Goal: Task Accomplishment & Management: Complete application form

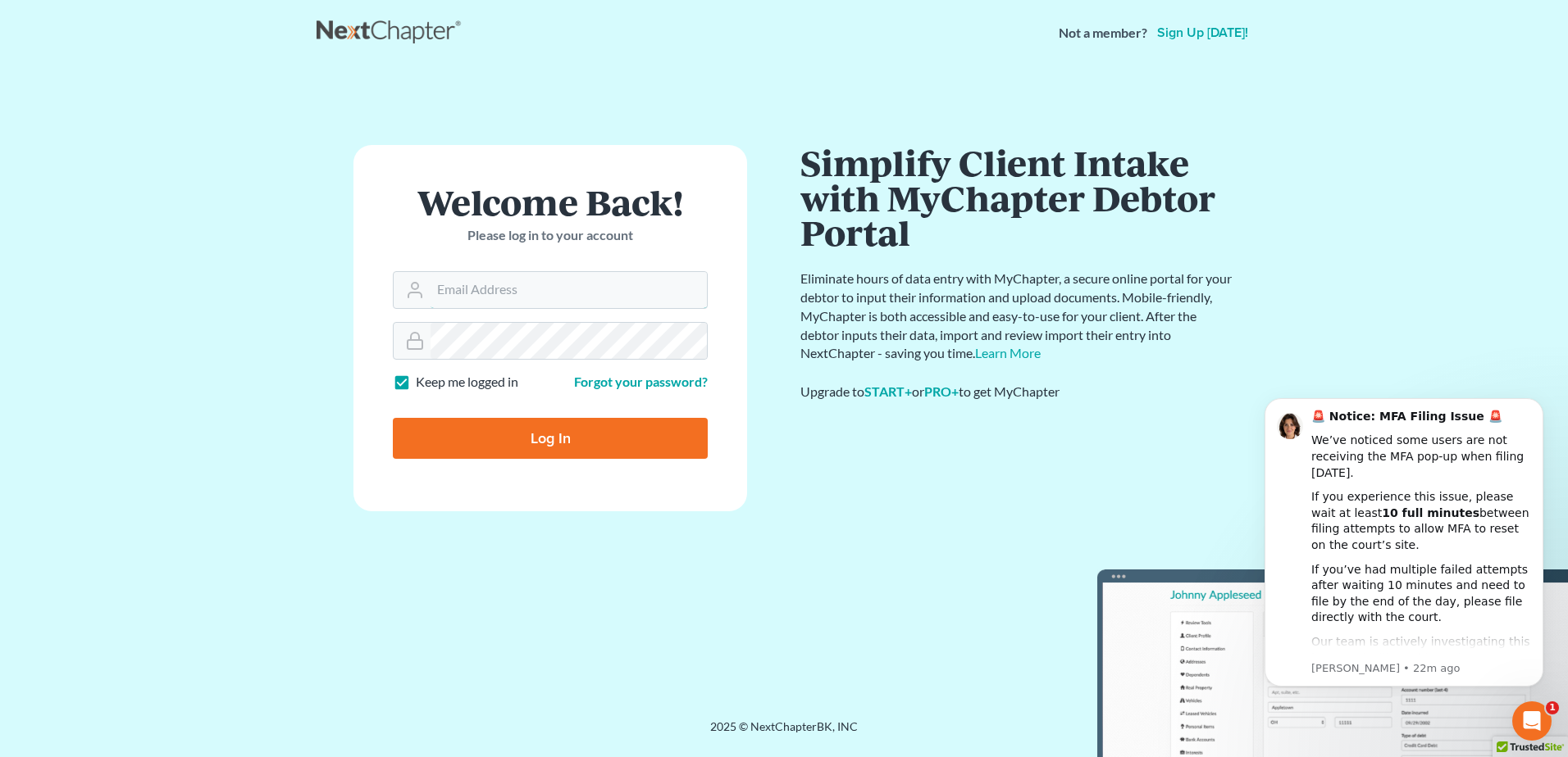
type input "[EMAIL_ADDRESS][DOMAIN_NAME]"
click at [542, 442] on input "Log In" at bounding box center [551, 438] width 315 height 41
type input "Thinking..."
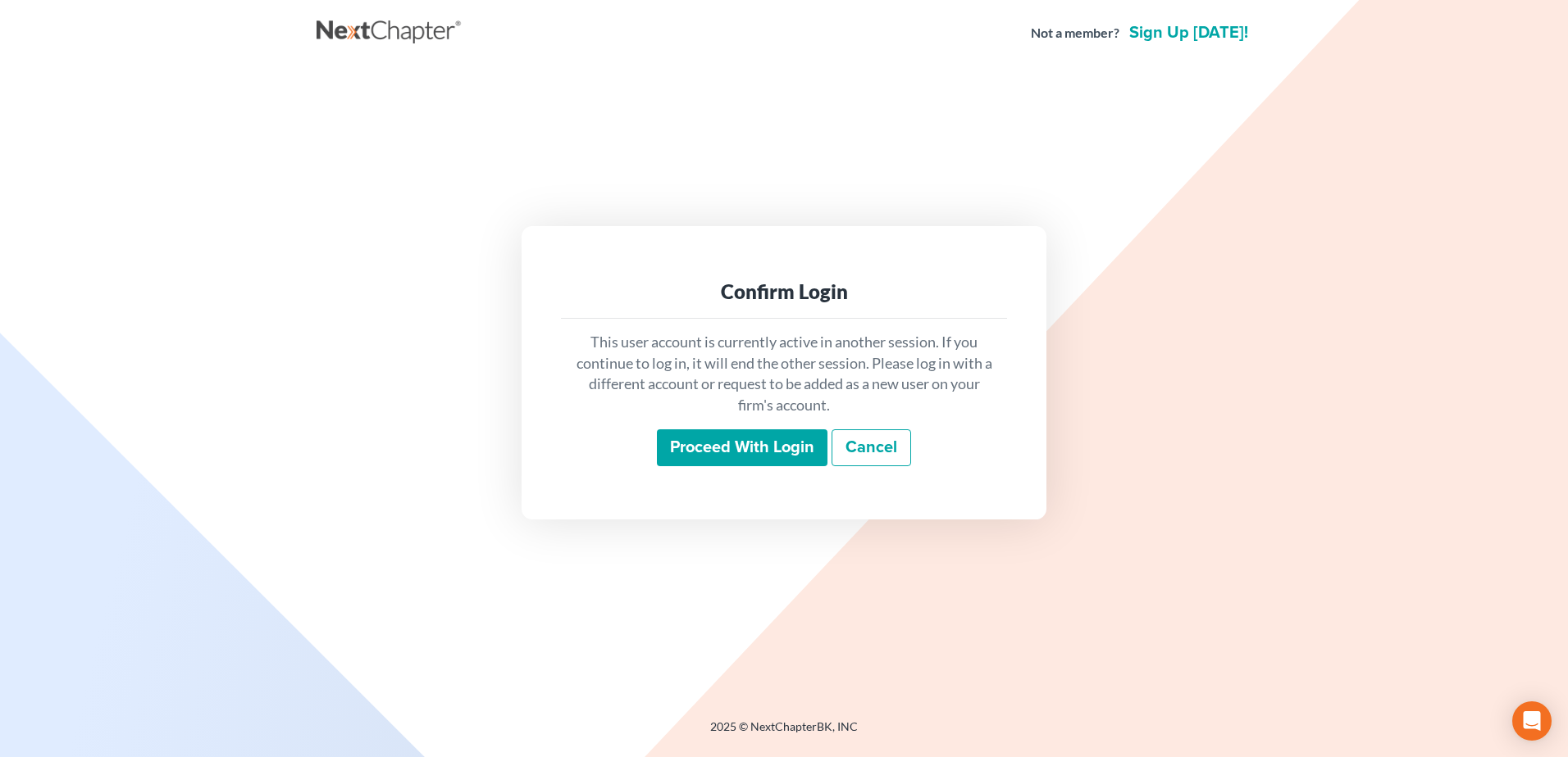
click at [772, 446] on input "Proceed with login" at bounding box center [742, 448] width 171 height 38
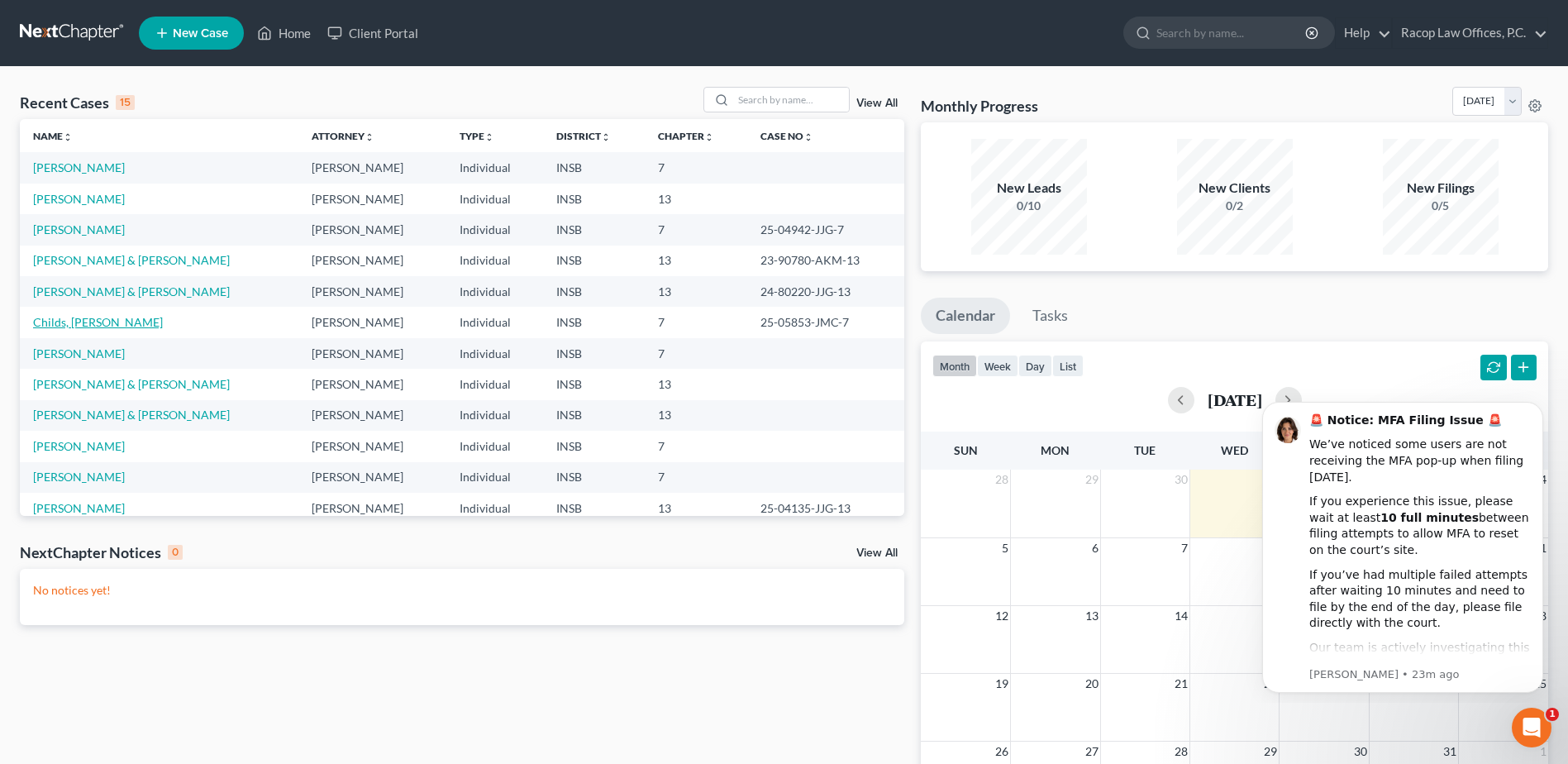
click at [74, 319] on link "Childs, Shaun" at bounding box center [97, 322] width 130 height 14
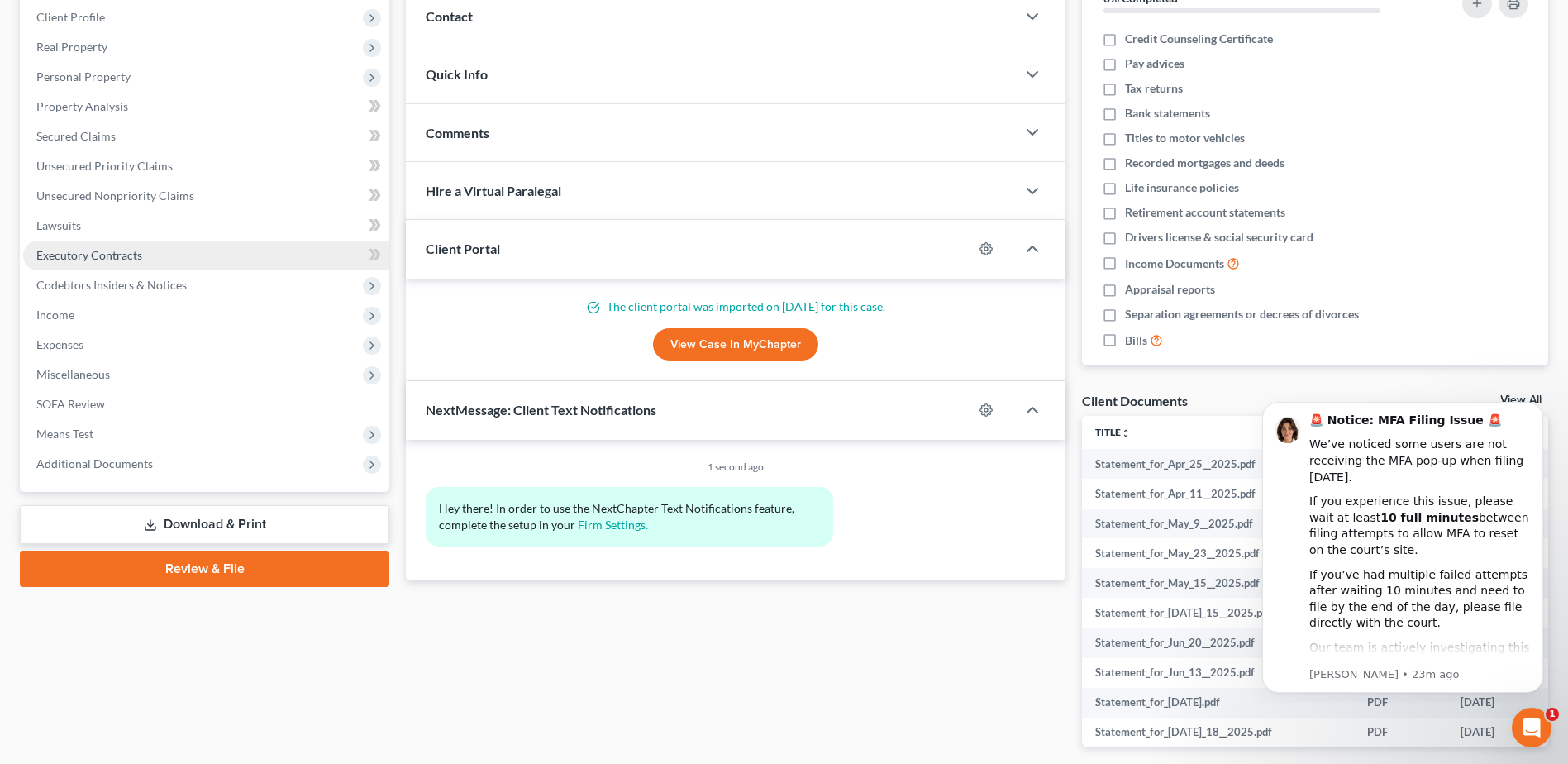
scroll to position [248, 0]
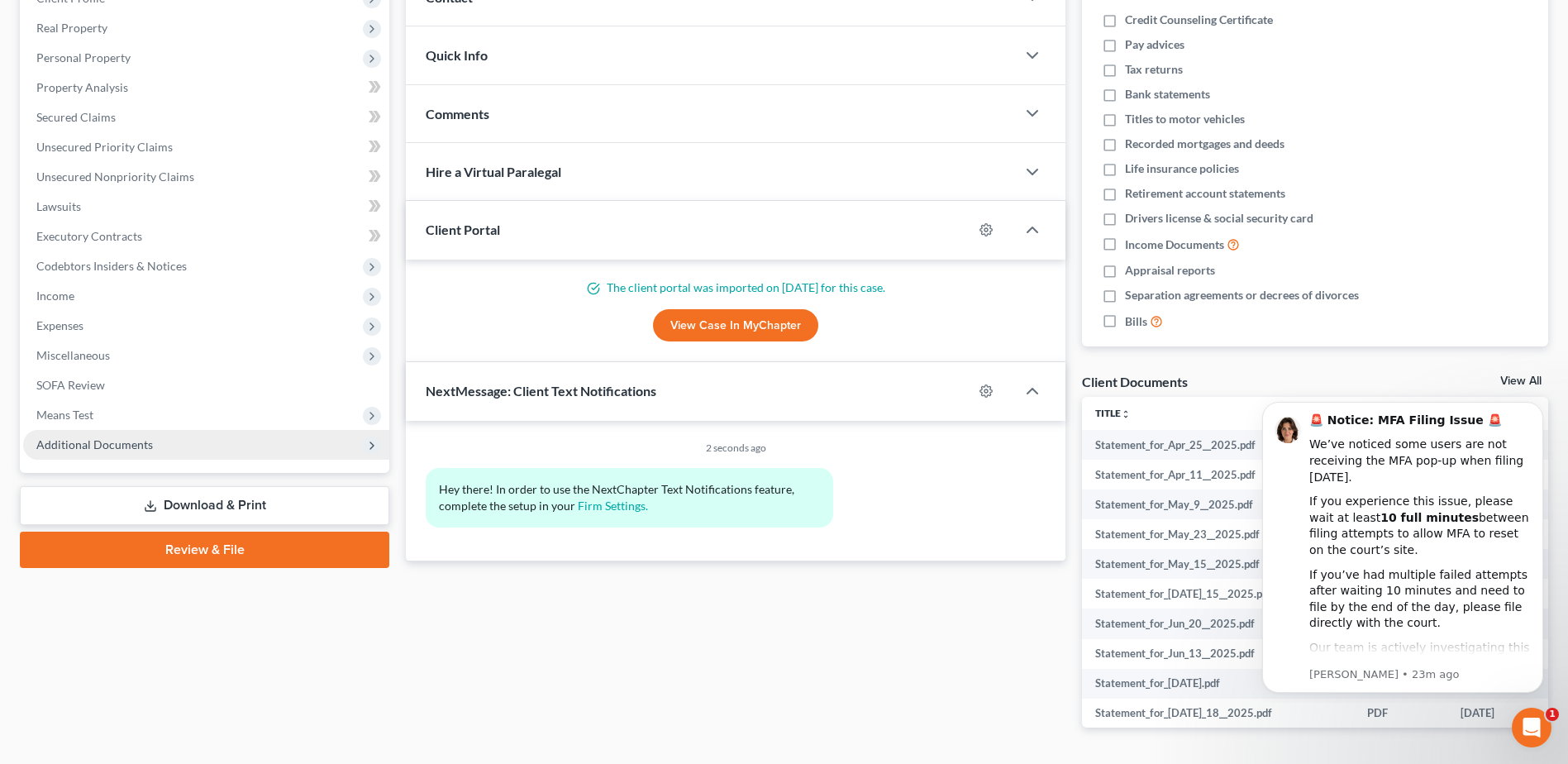
click at [125, 446] on span "Additional Documents" at bounding box center [94, 444] width 117 height 14
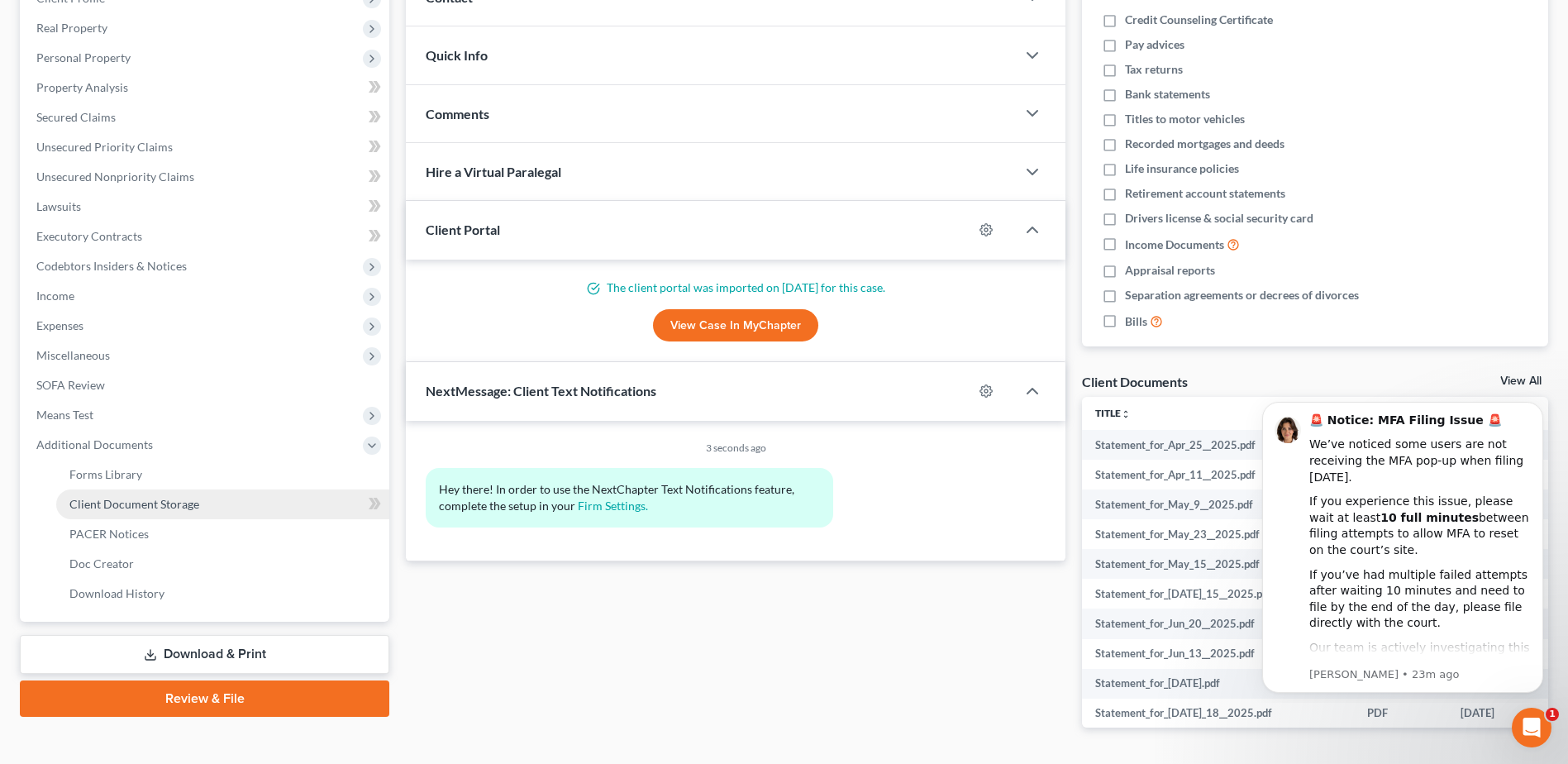
click at [121, 504] on span "Client Document Storage" at bounding box center [133, 504] width 130 height 14
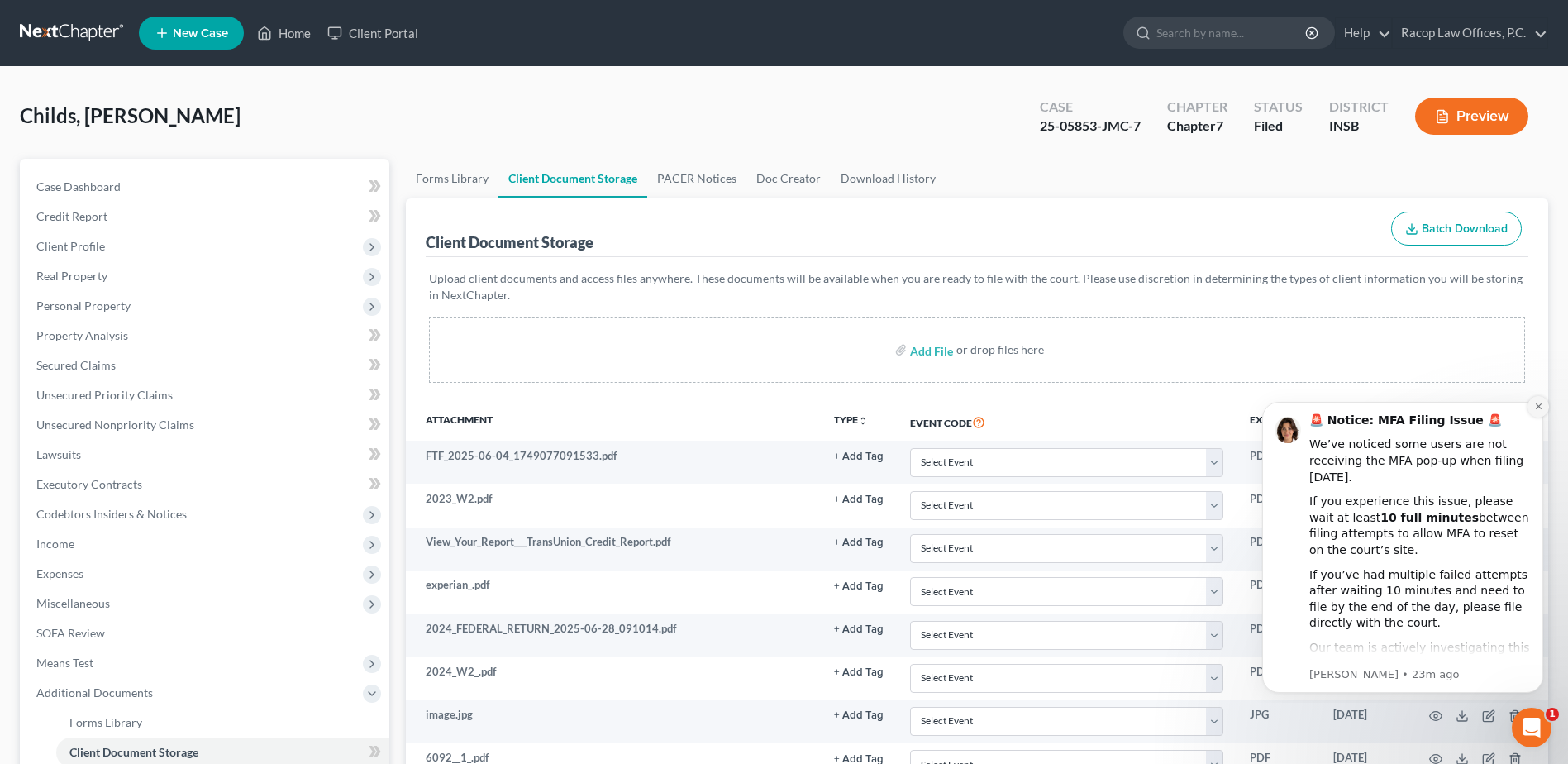
click at [1536, 406] on icon "Dismiss notification" at bounding box center [1538, 406] width 9 height 9
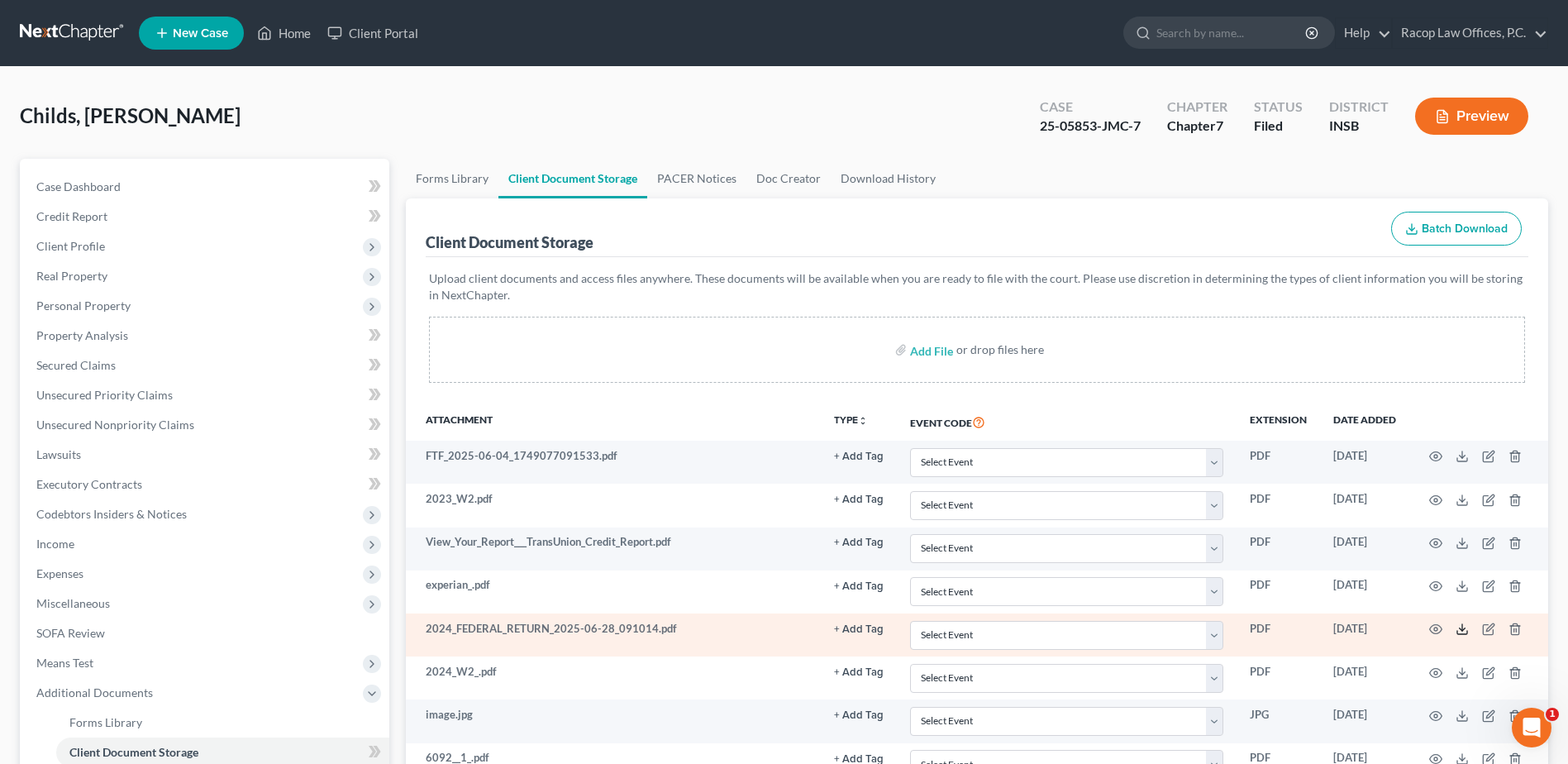
click at [1460, 629] on polyline at bounding box center [1463, 630] width 6 height 3
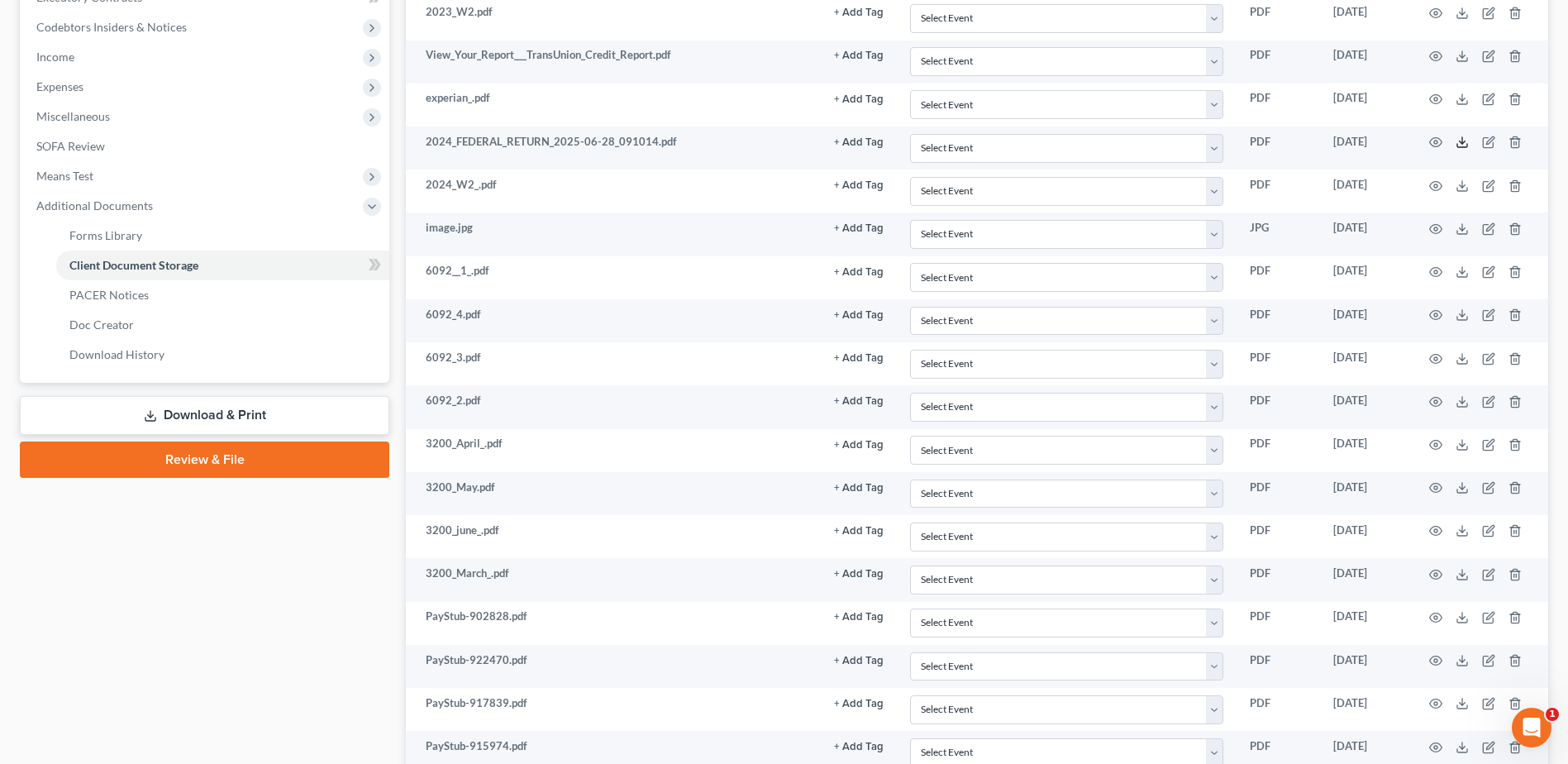
scroll to position [329, 0]
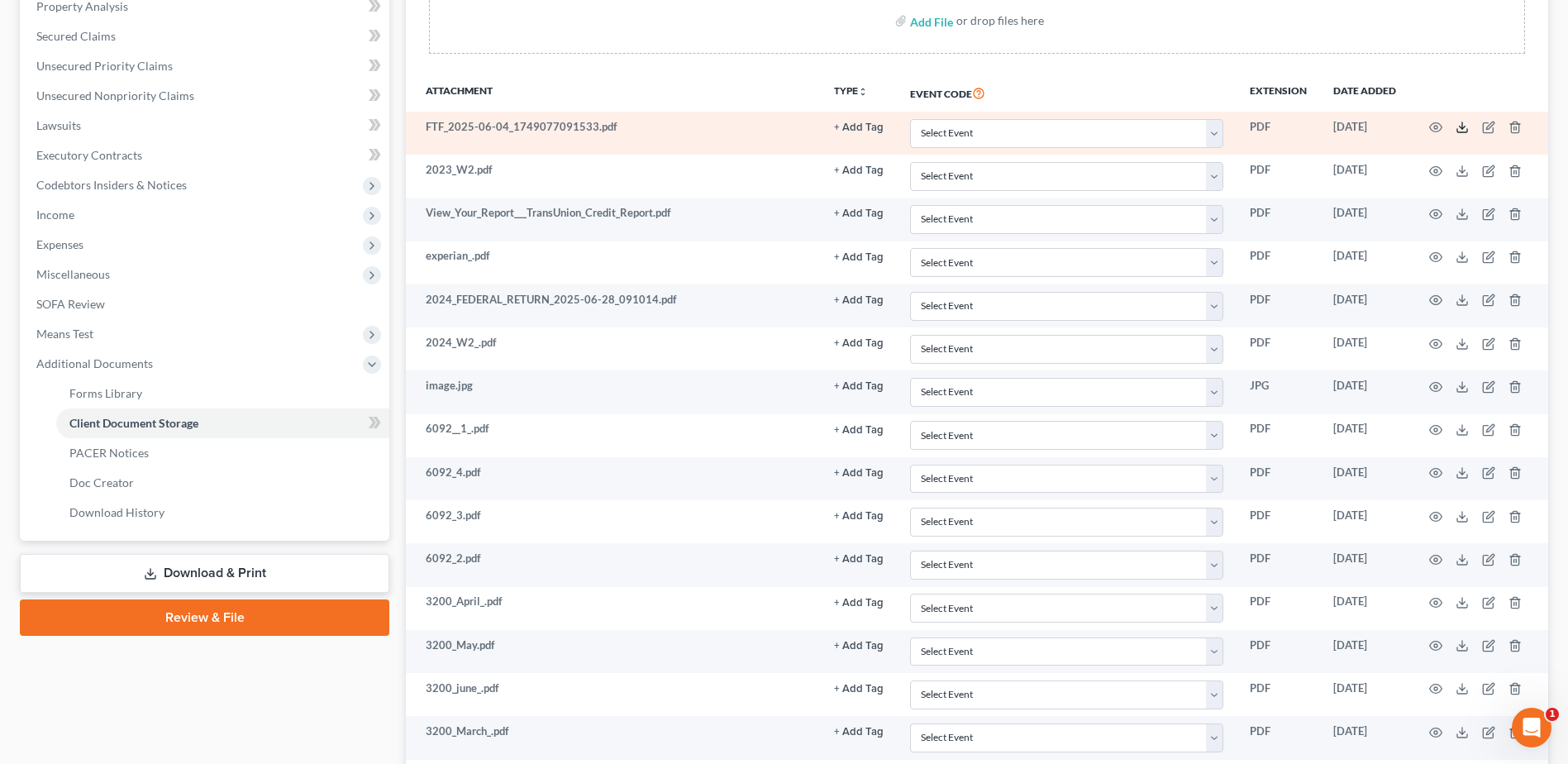
click at [1464, 127] on icon at bounding box center [1463, 128] width 14 height 14
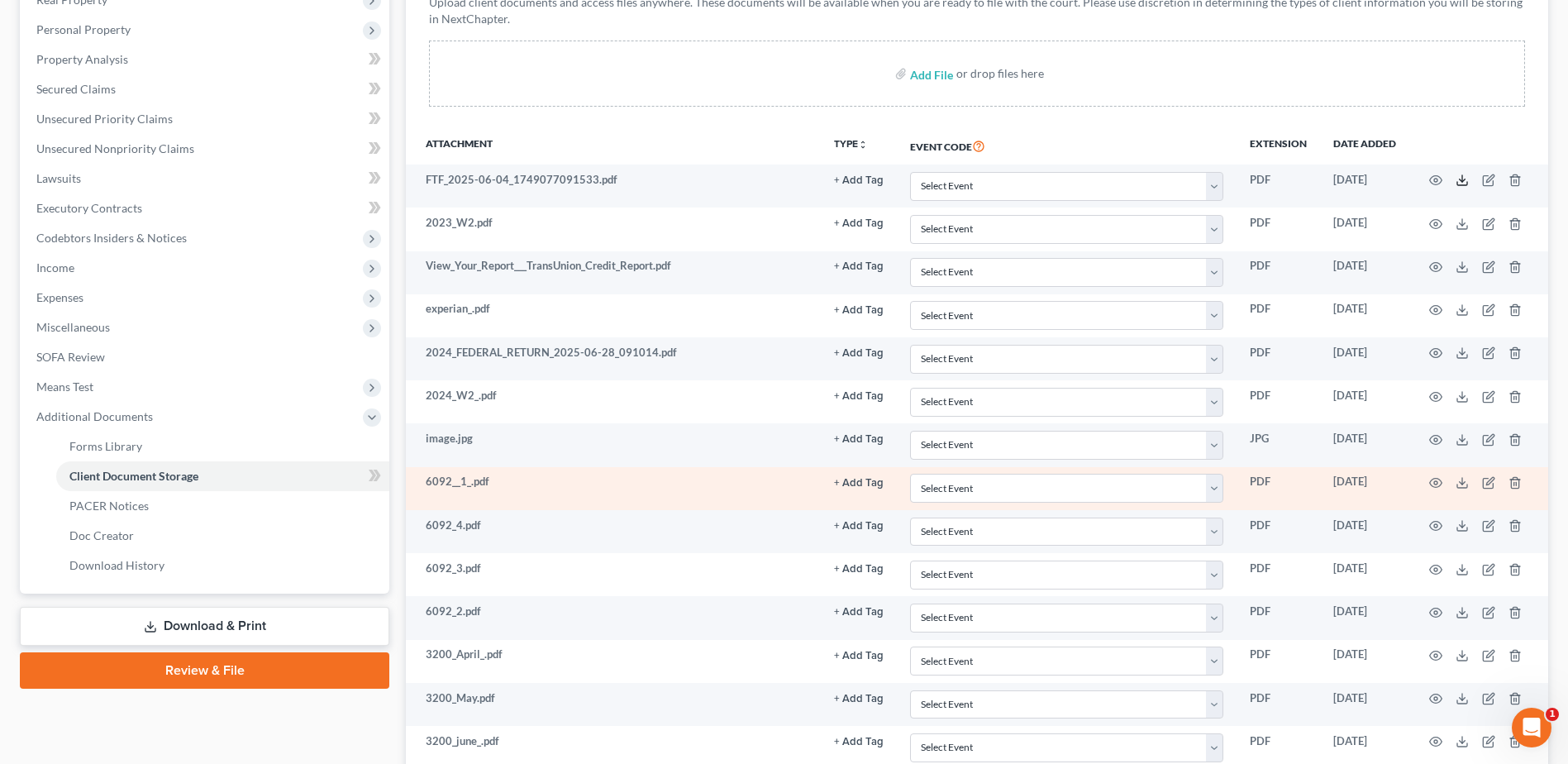
scroll to position [247, 0]
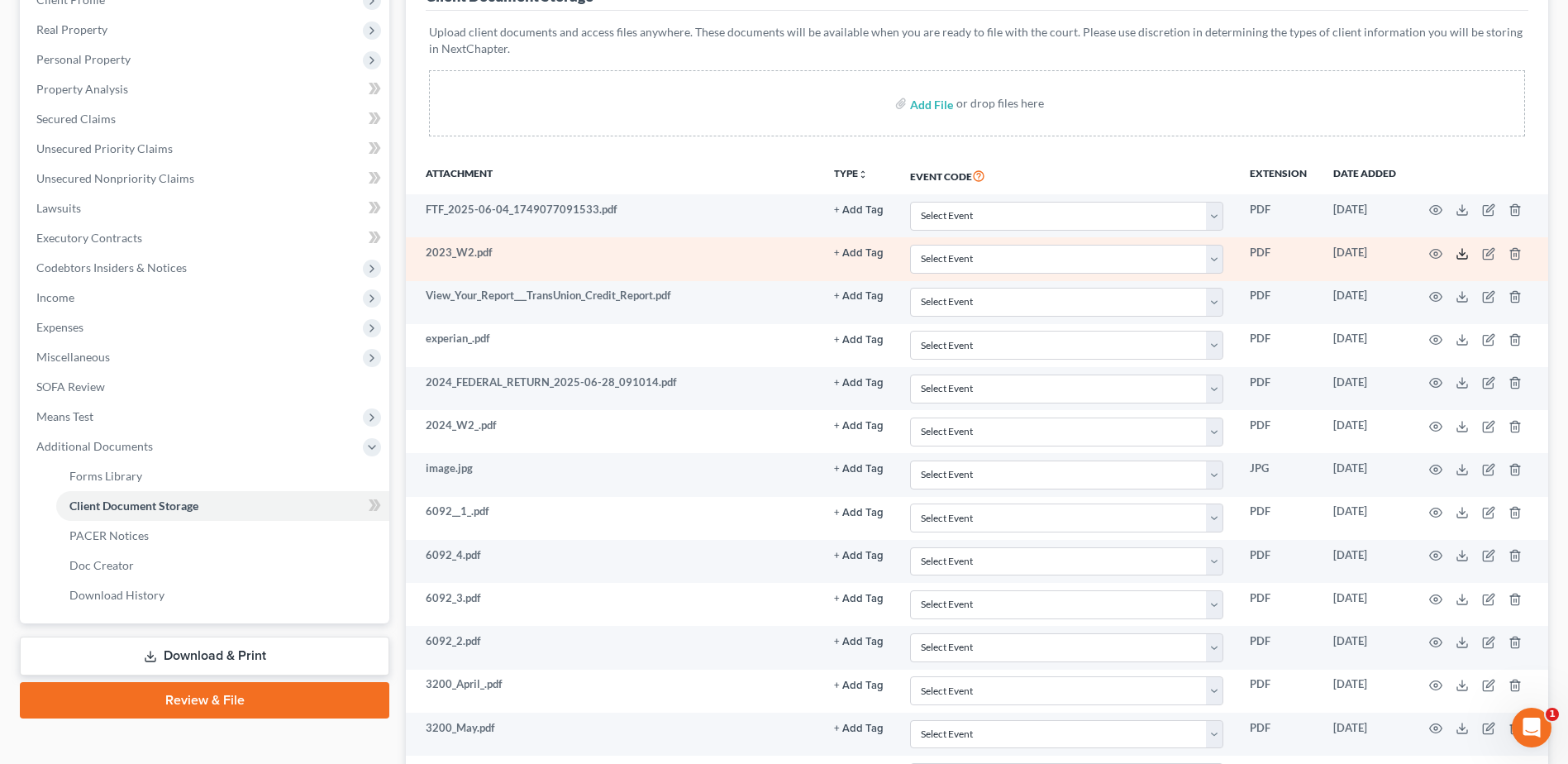
click at [1462, 250] on icon at bounding box center [1463, 254] width 14 height 14
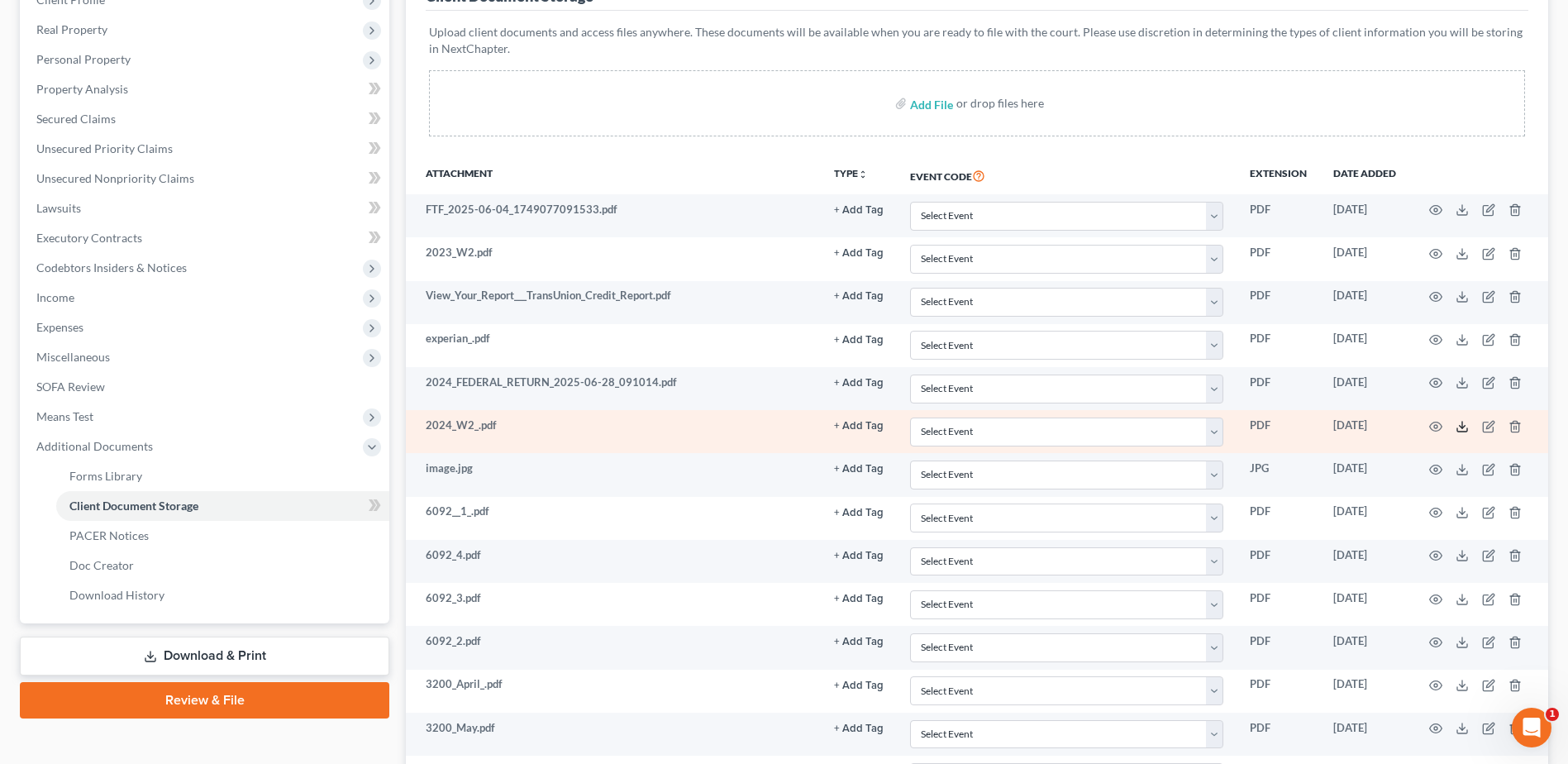
click at [1459, 427] on icon at bounding box center [1463, 427] width 14 height 14
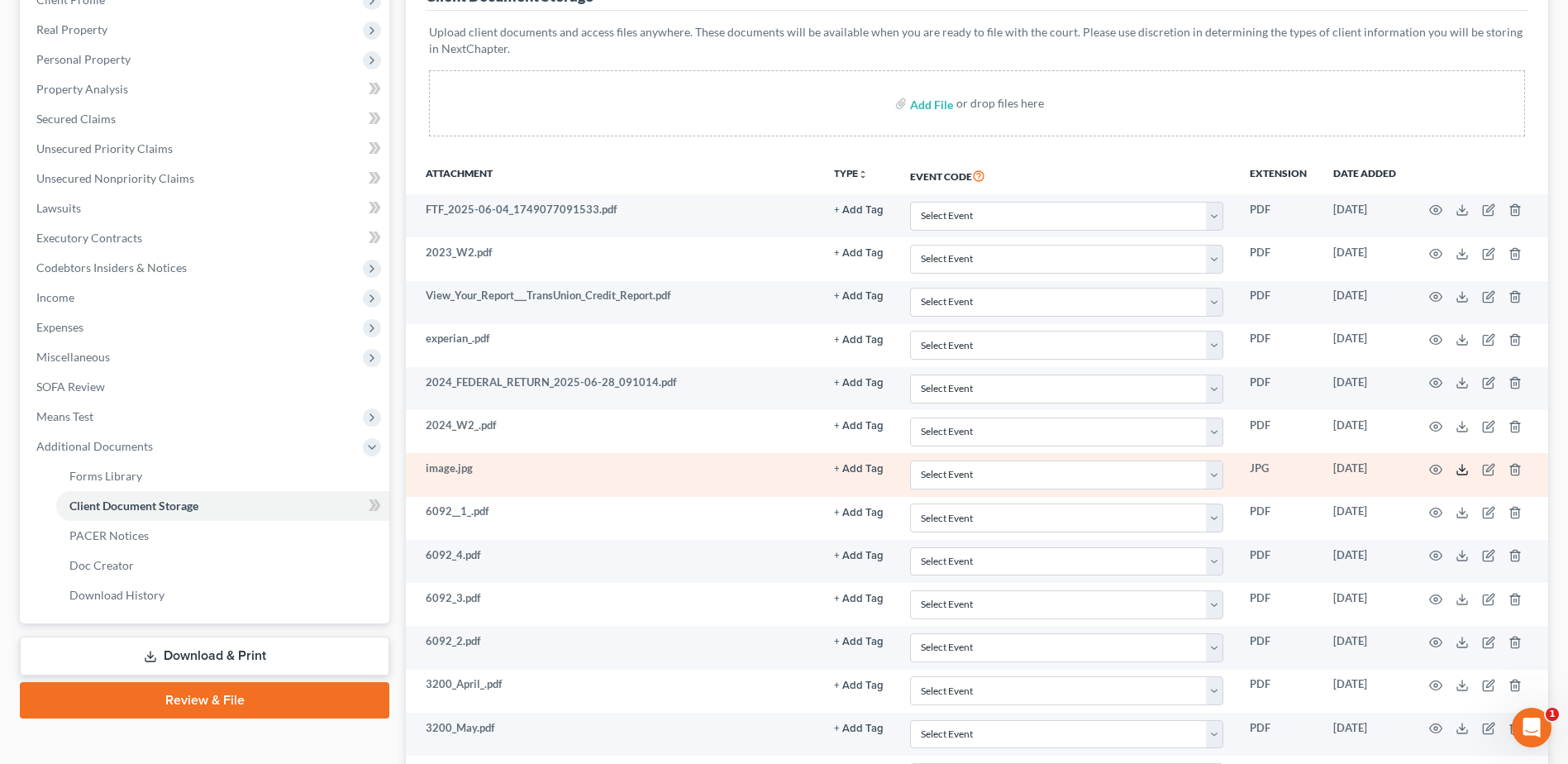
click at [1463, 467] on line at bounding box center [1463, 468] width 0 height 7
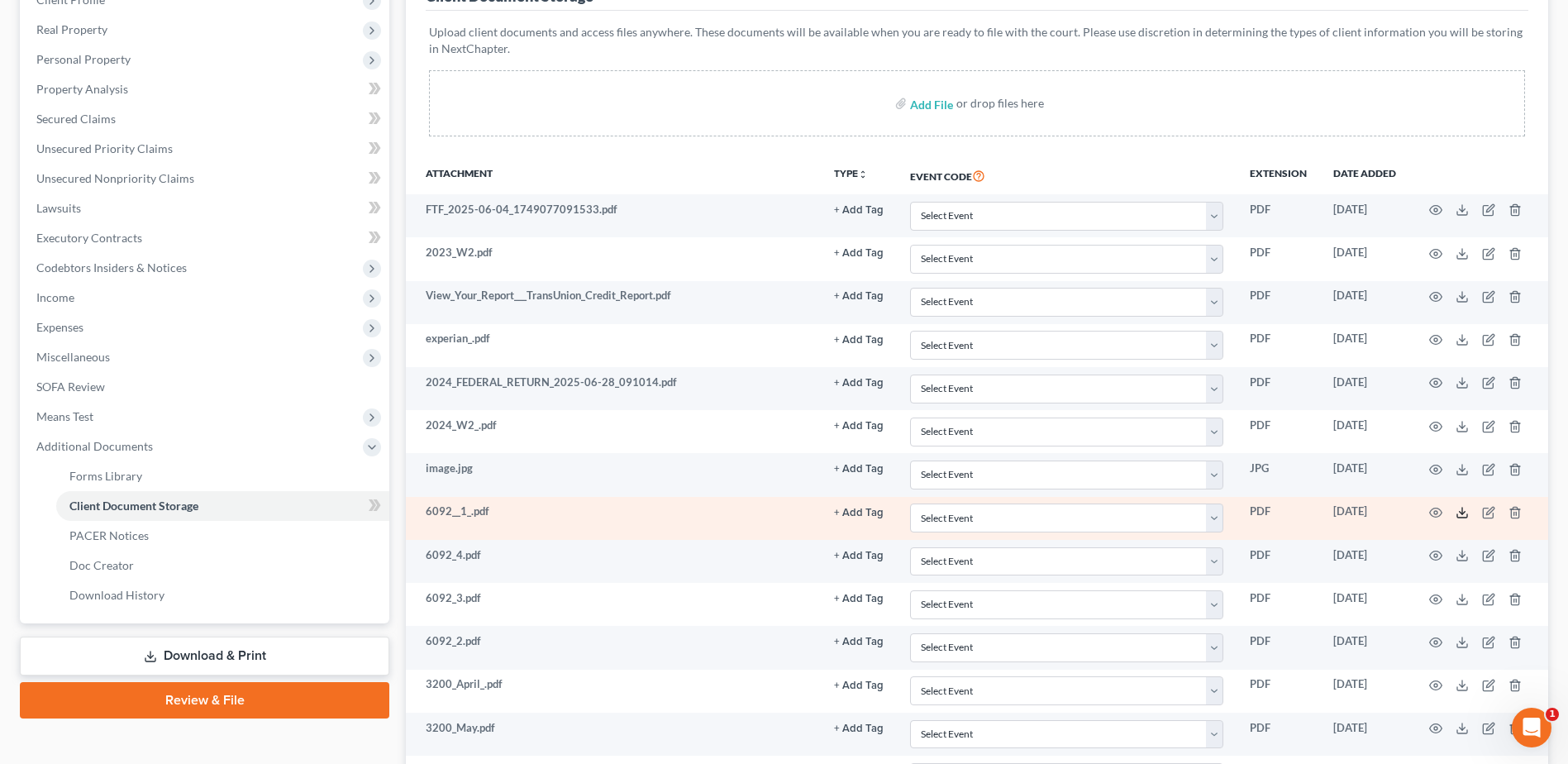
click at [1466, 515] on icon at bounding box center [1463, 514] width 14 height 14
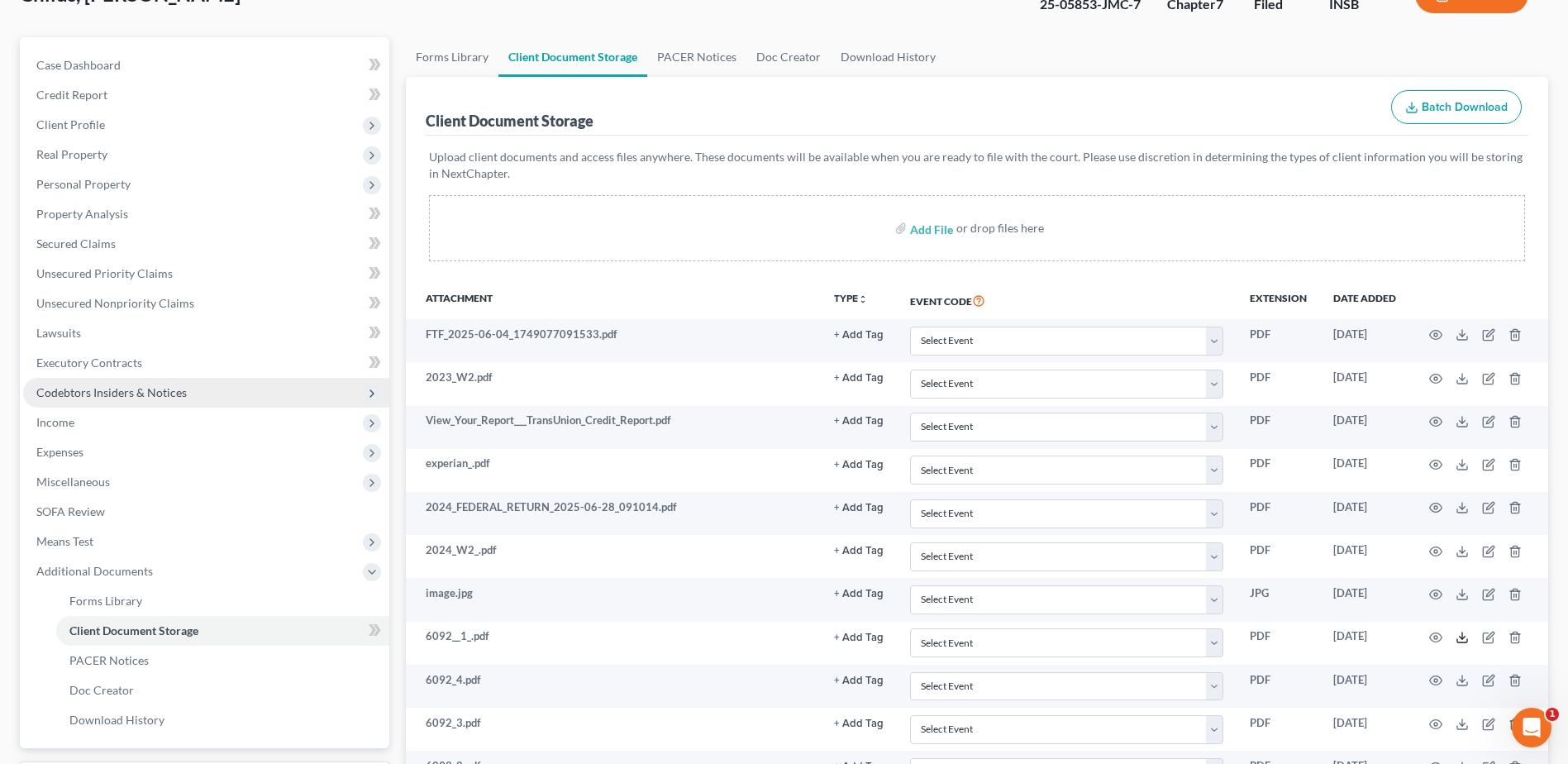
scroll to position [81, 0]
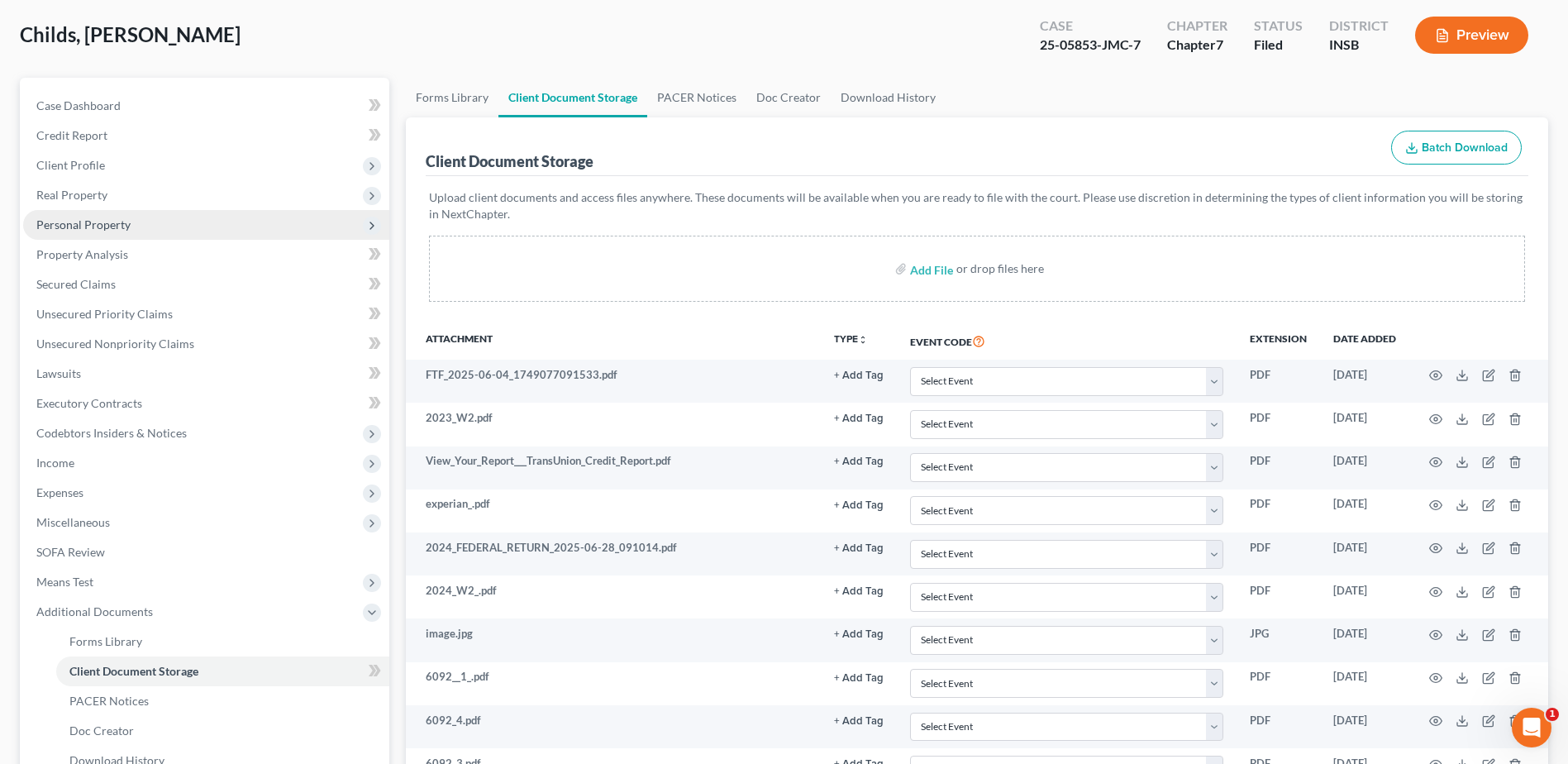
click at [111, 230] on span "Personal Property" at bounding box center [83, 224] width 94 height 14
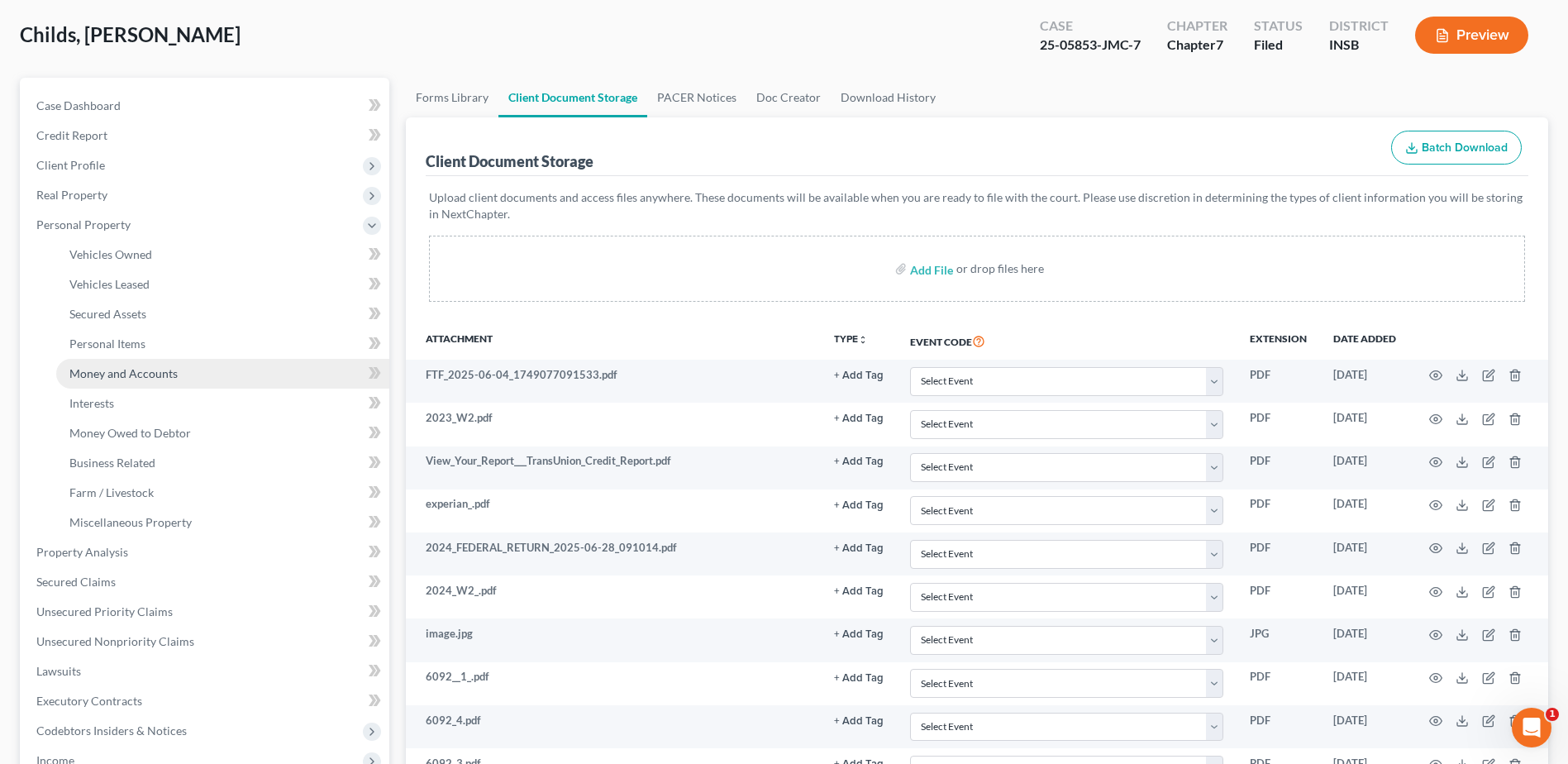
click at [114, 371] on span "Money and Accounts" at bounding box center [123, 373] width 108 height 14
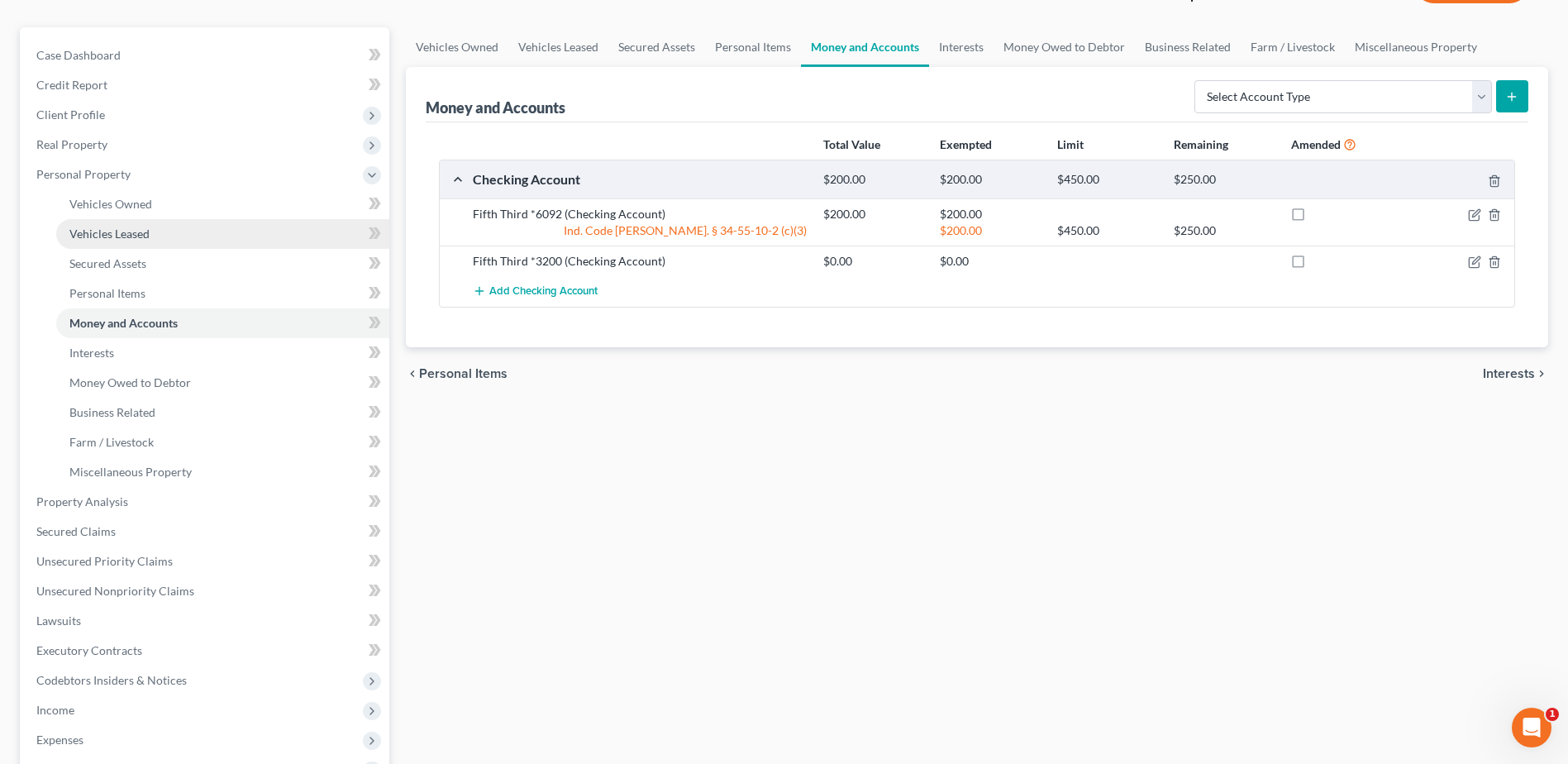
scroll to position [413, 0]
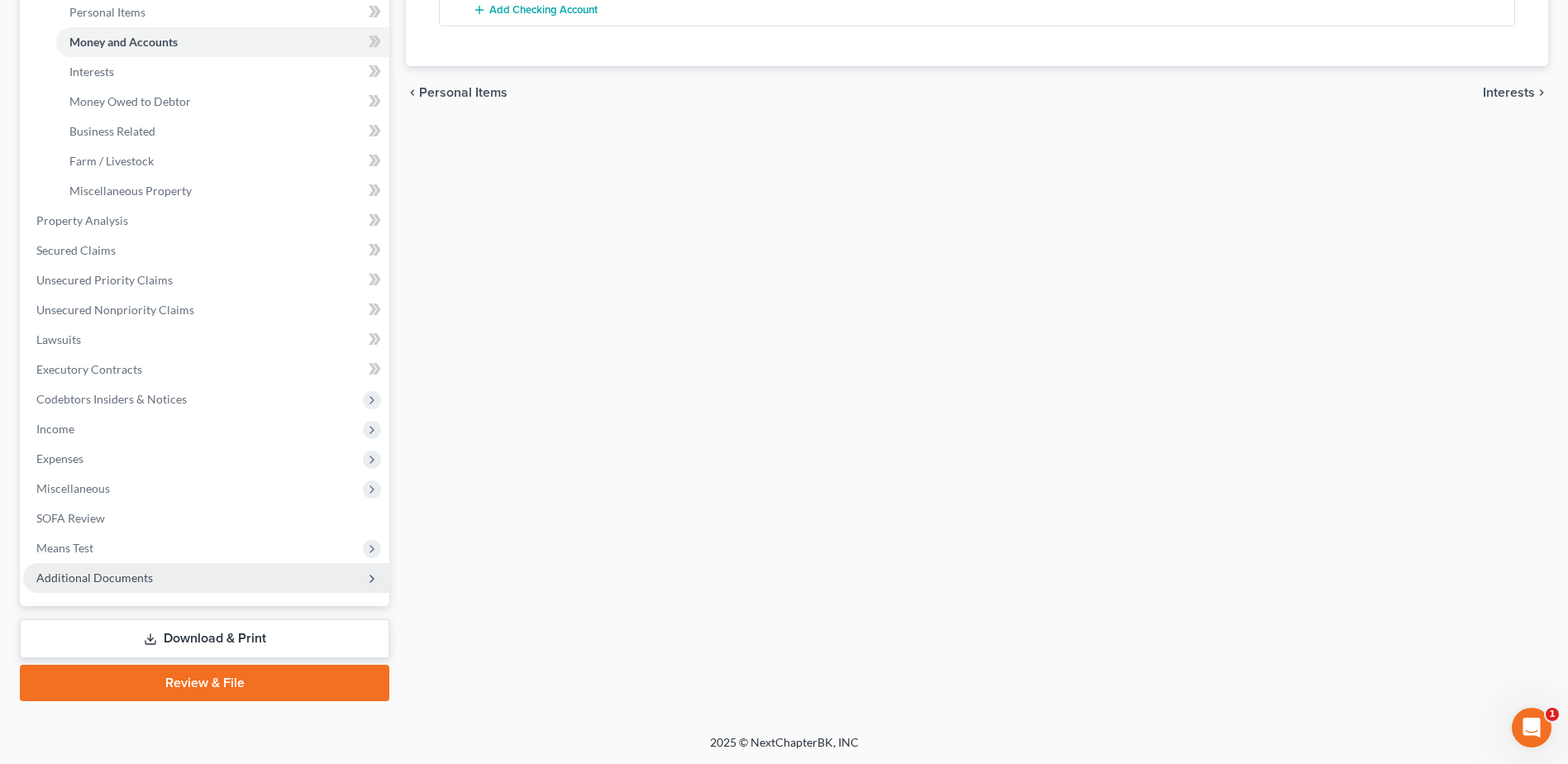
click at [128, 586] on span "Additional Documents" at bounding box center [206, 578] width 366 height 30
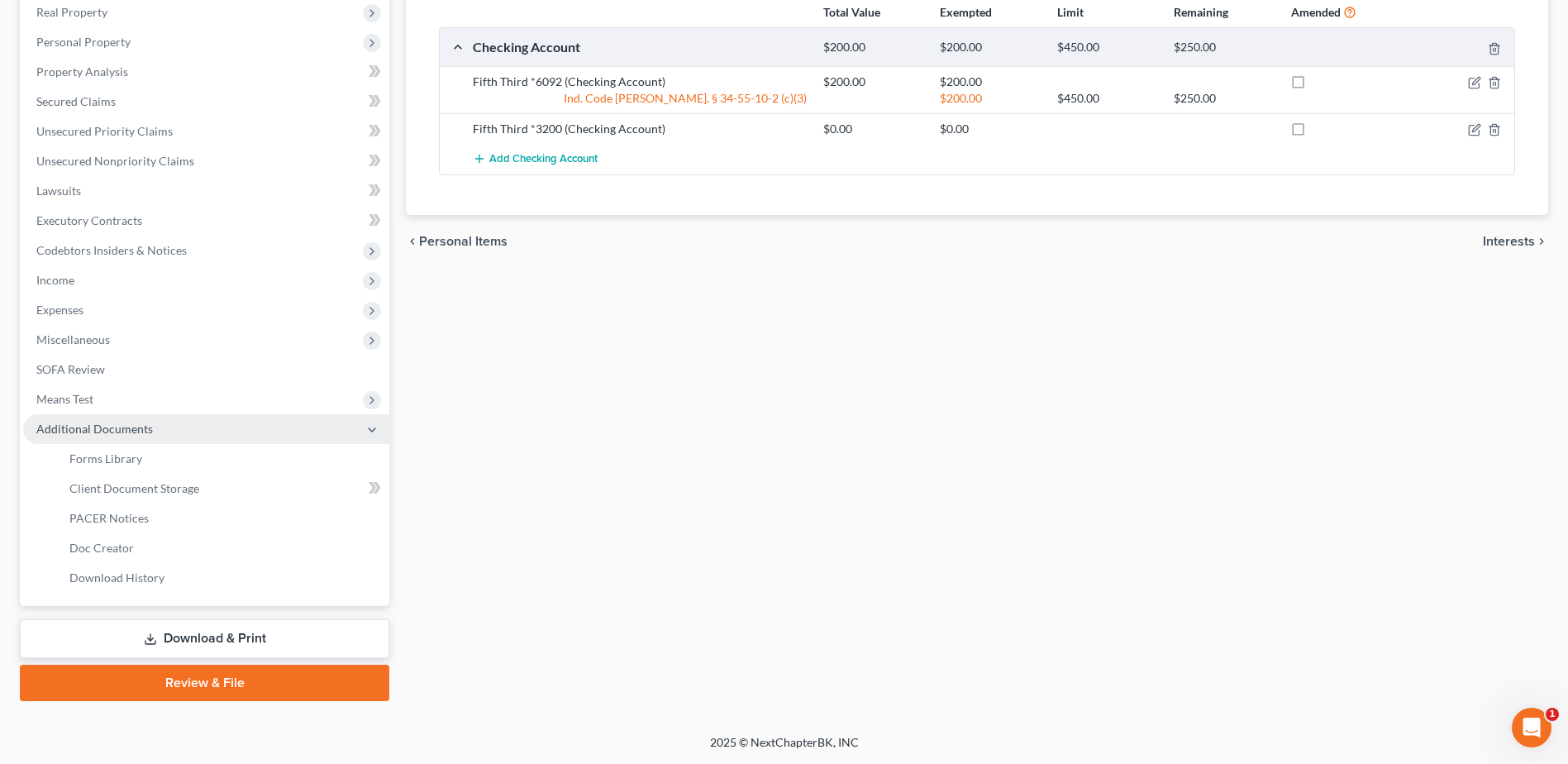
scroll to position [264, 0]
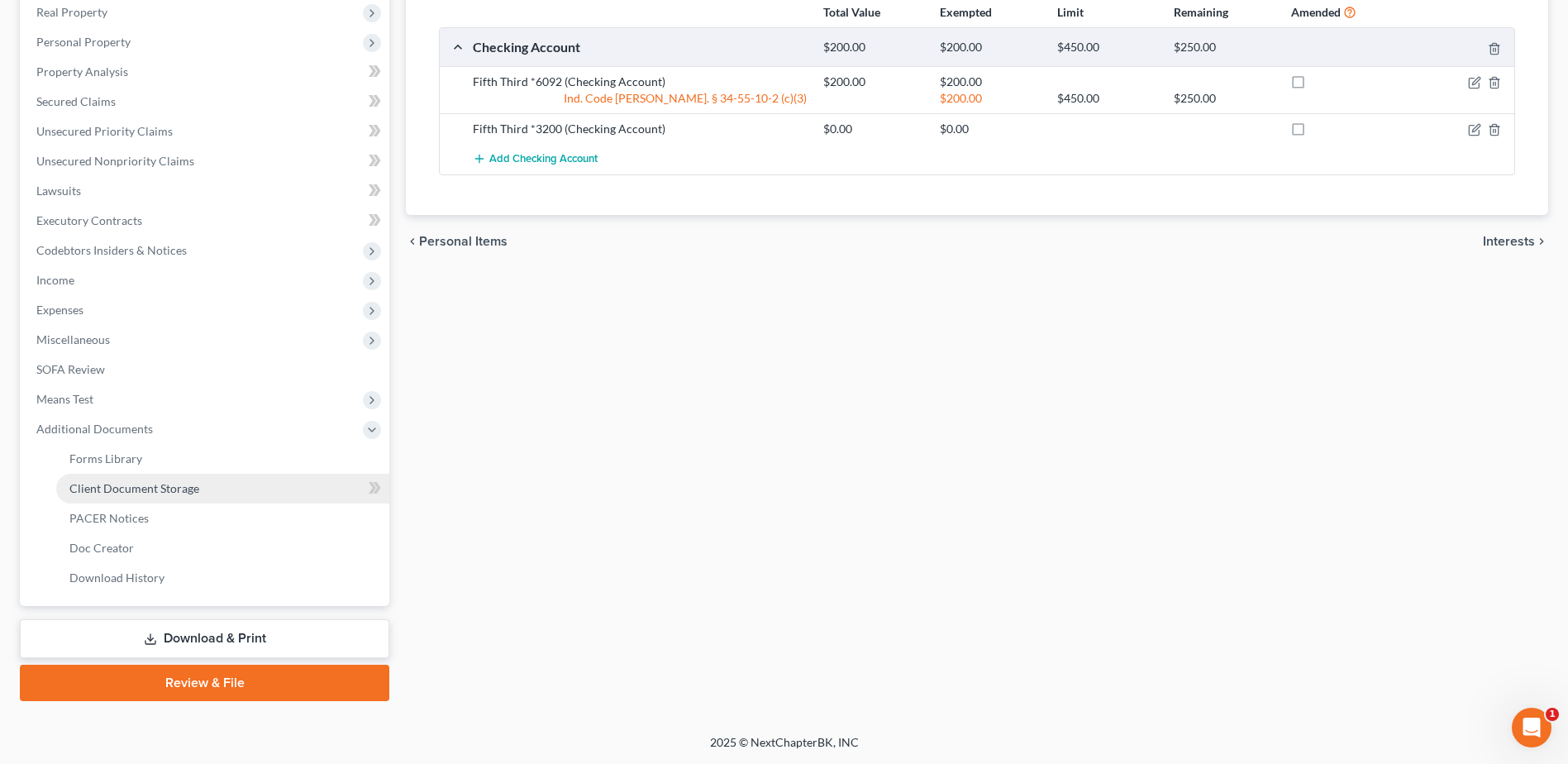
click at [183, 495] on link "Client Document Storage" at bounding box center [223, 488] width 333 height 30
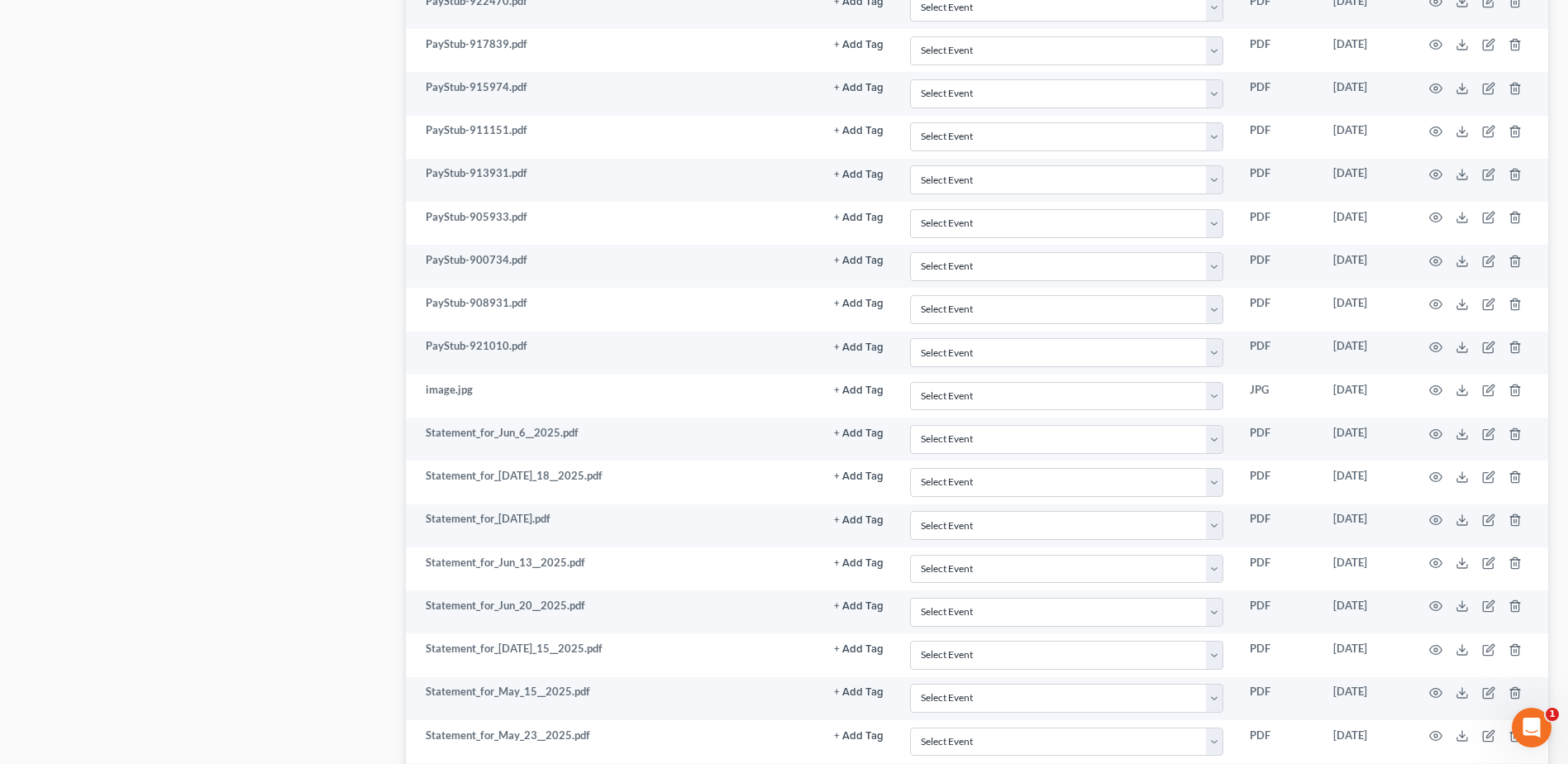
scroll to position [1158, 0]
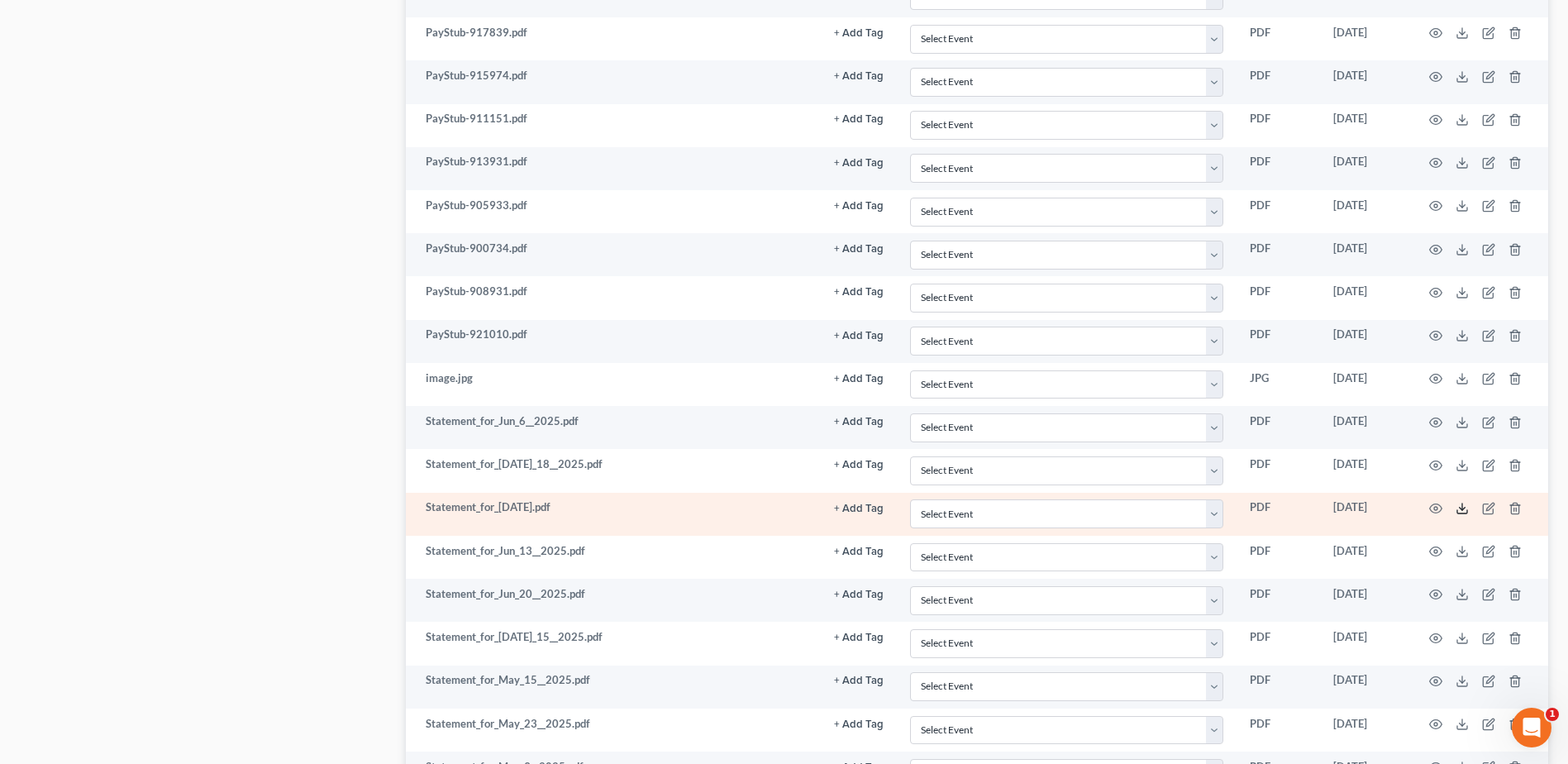
click at [1463, 508] on icon at bounding box center [1463, 509] width 14 height 14
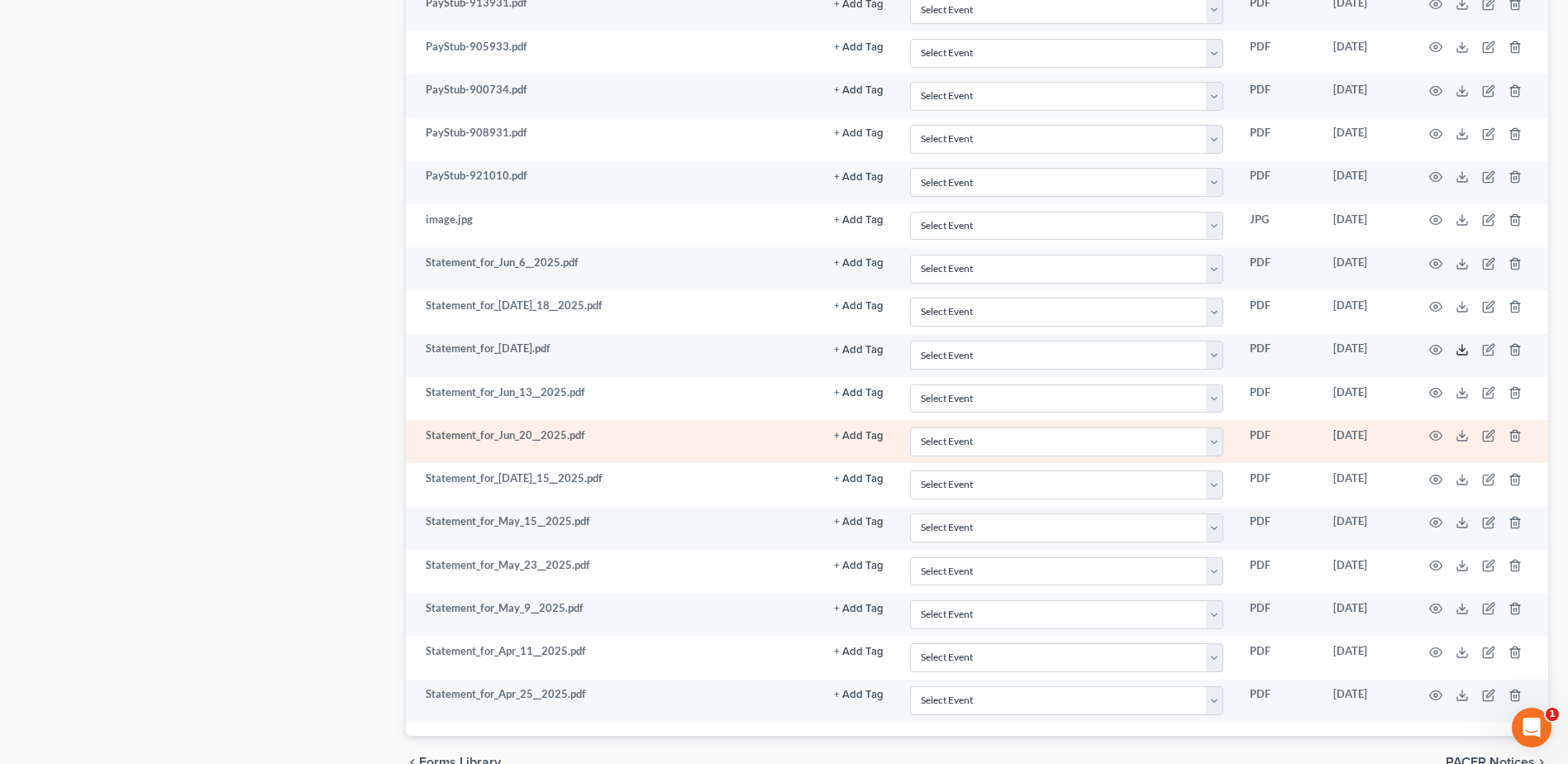
scroll to position [1323, 0]
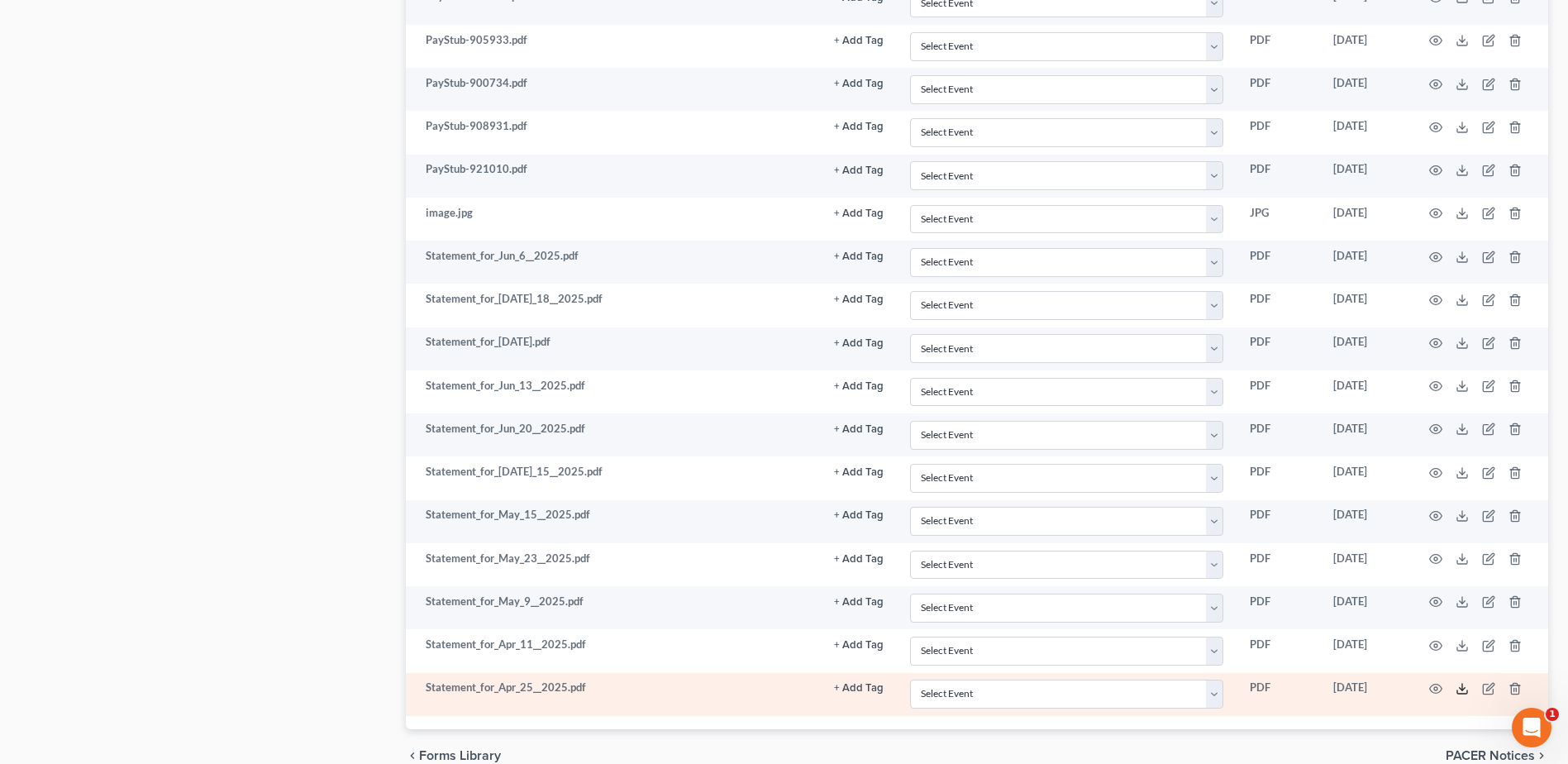
click at [1463, 689] on polyline at bounding box center [1463, 689] width 6 height 3
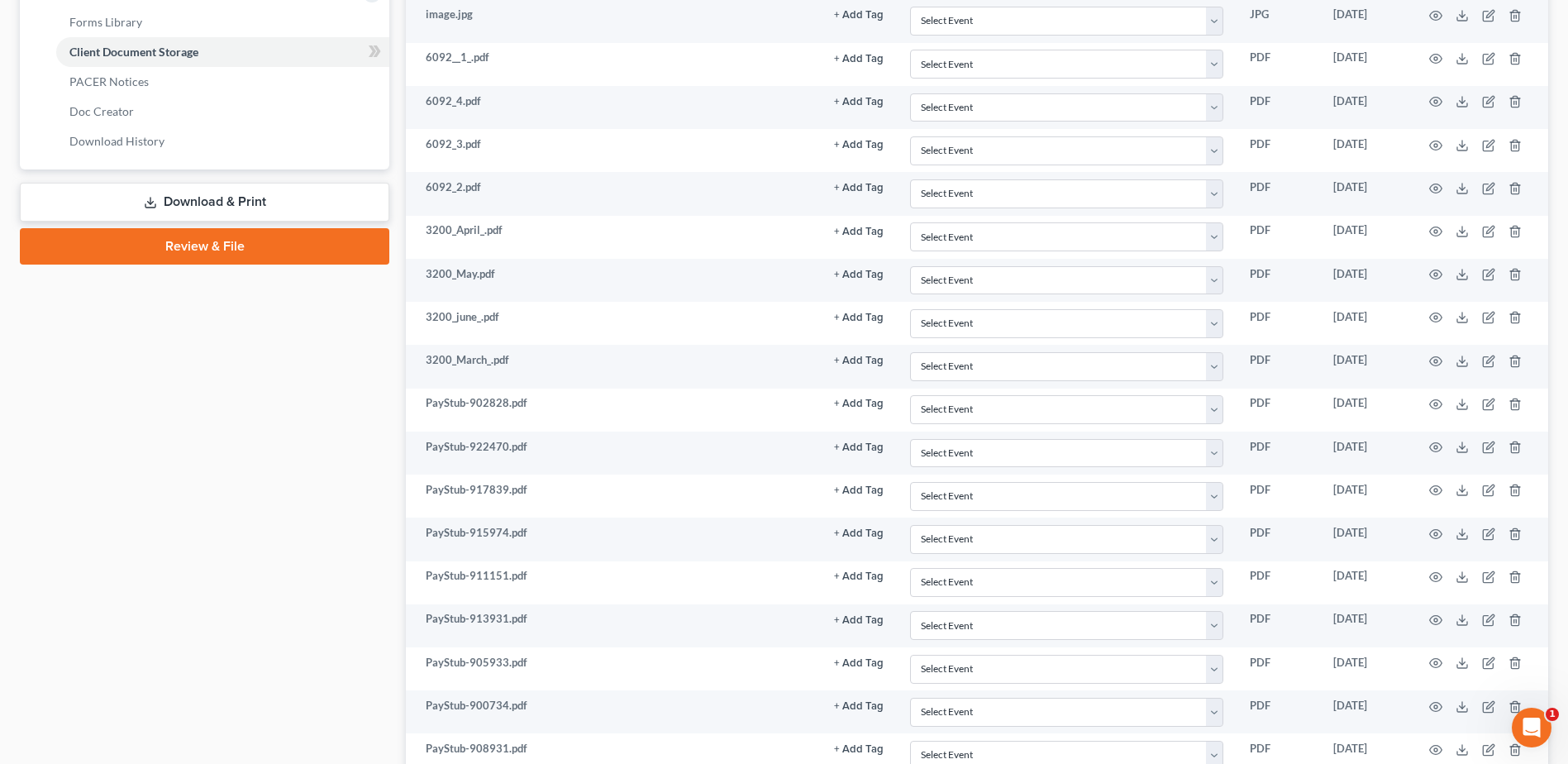
scroll to position [662, 0]
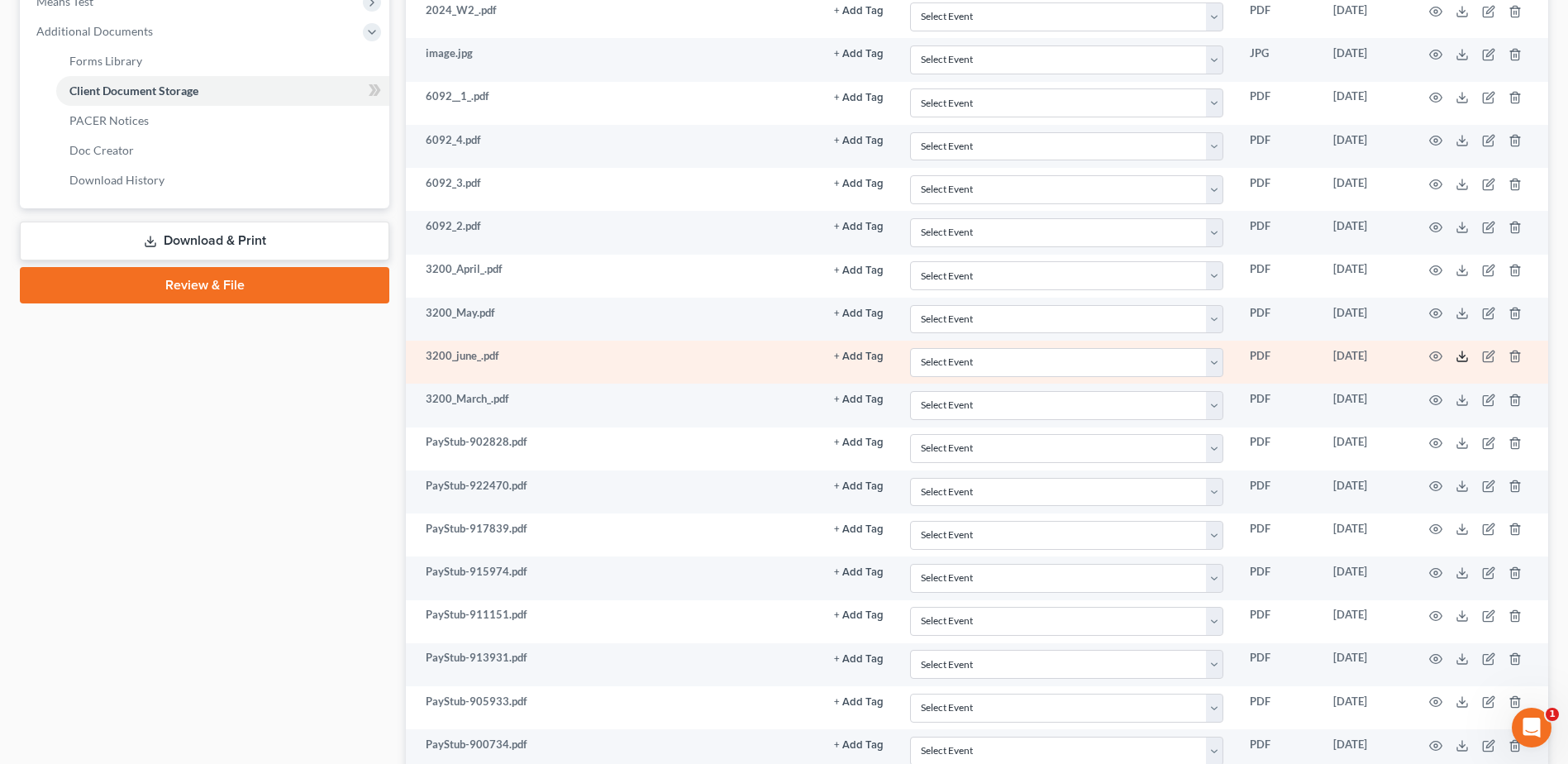
click at [1461, 357] on polyline at bounding box center [1463, 357] width 6 height 3
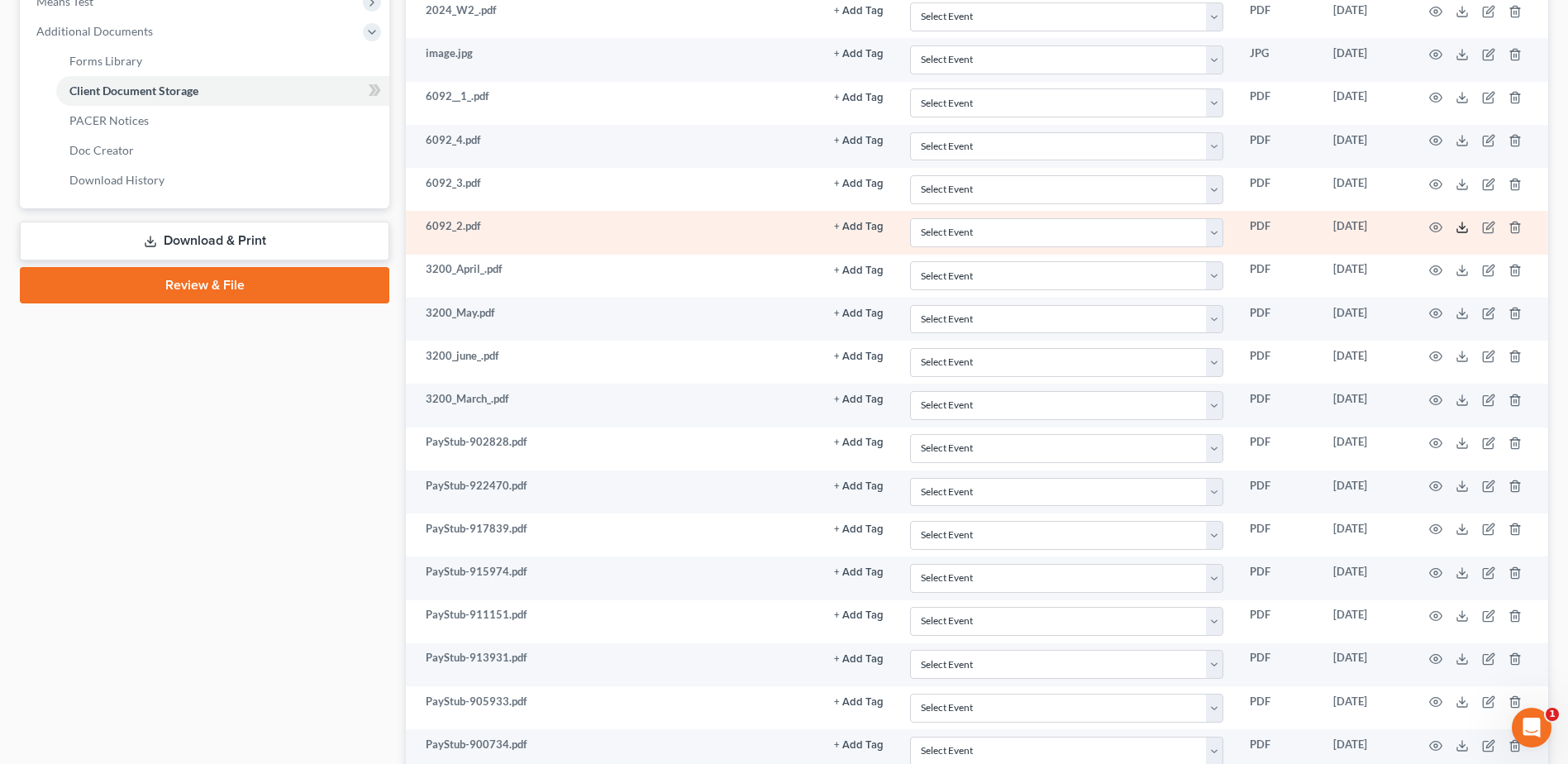
click at [1462, 226] on icon at bounding box center [1463, 228] width 14 height 14
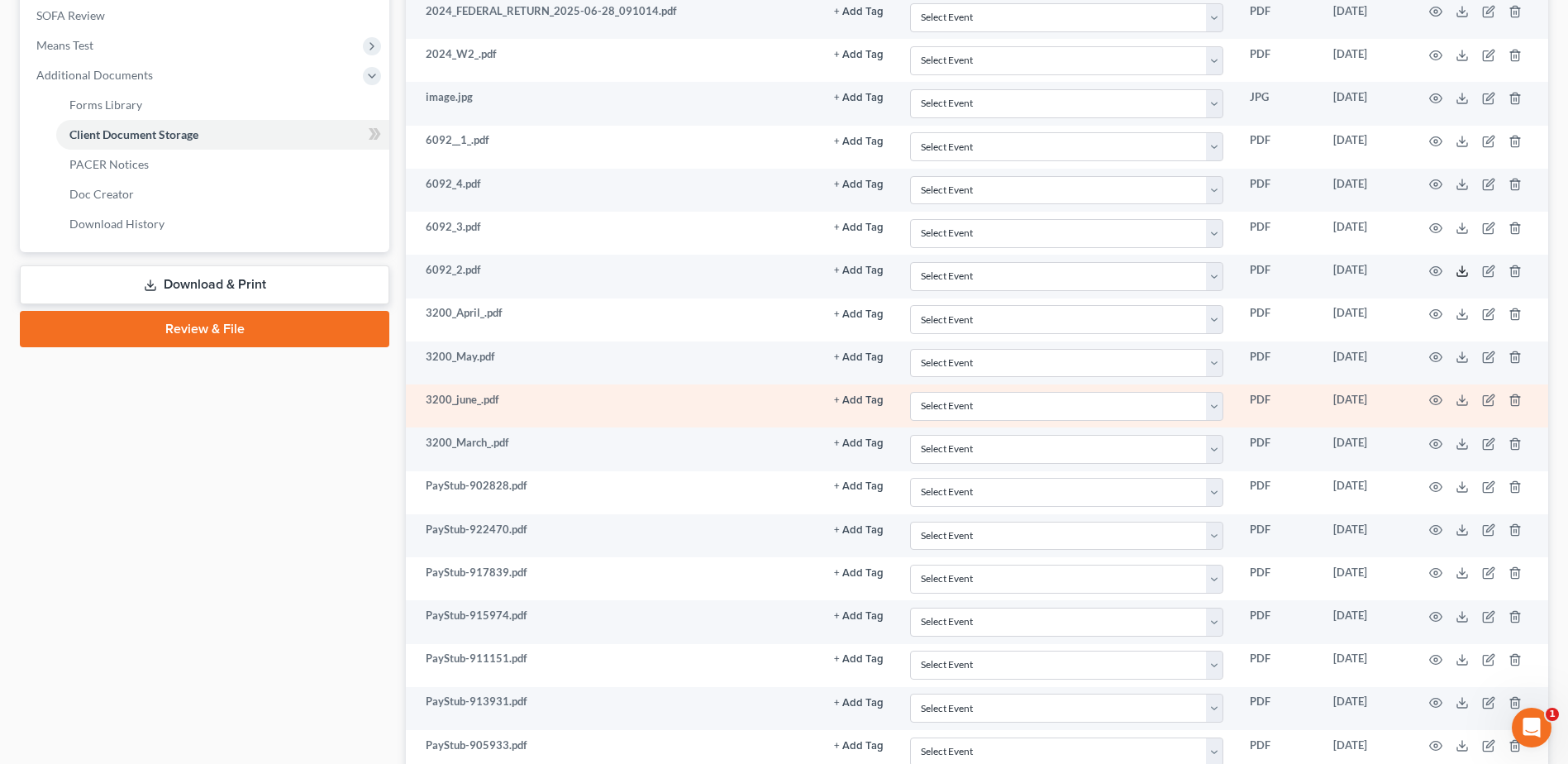
scroll to position [579, 0]
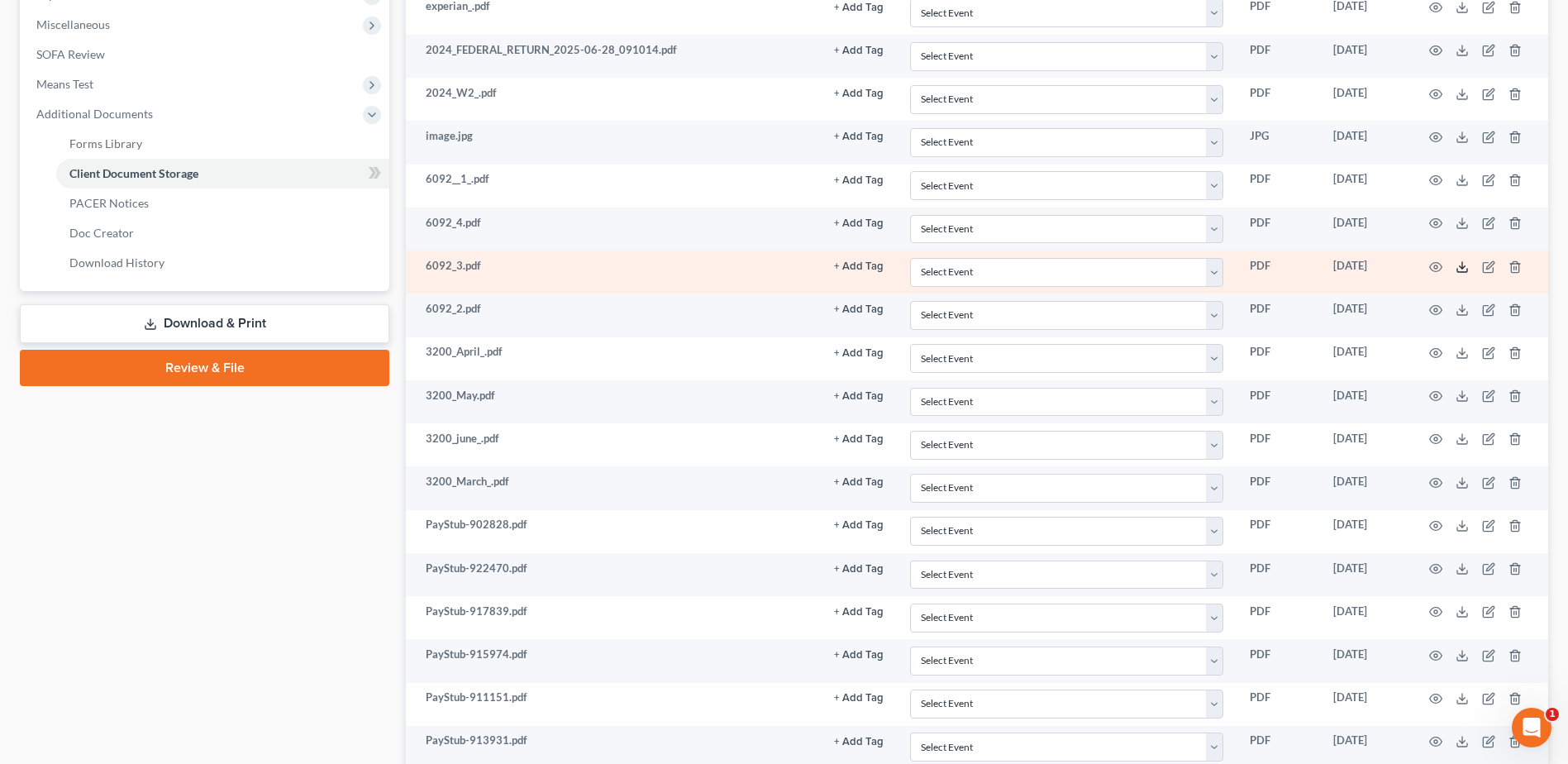
click at [1457, 265] on icon at bounding box center [1463, 267] width 14 height 14
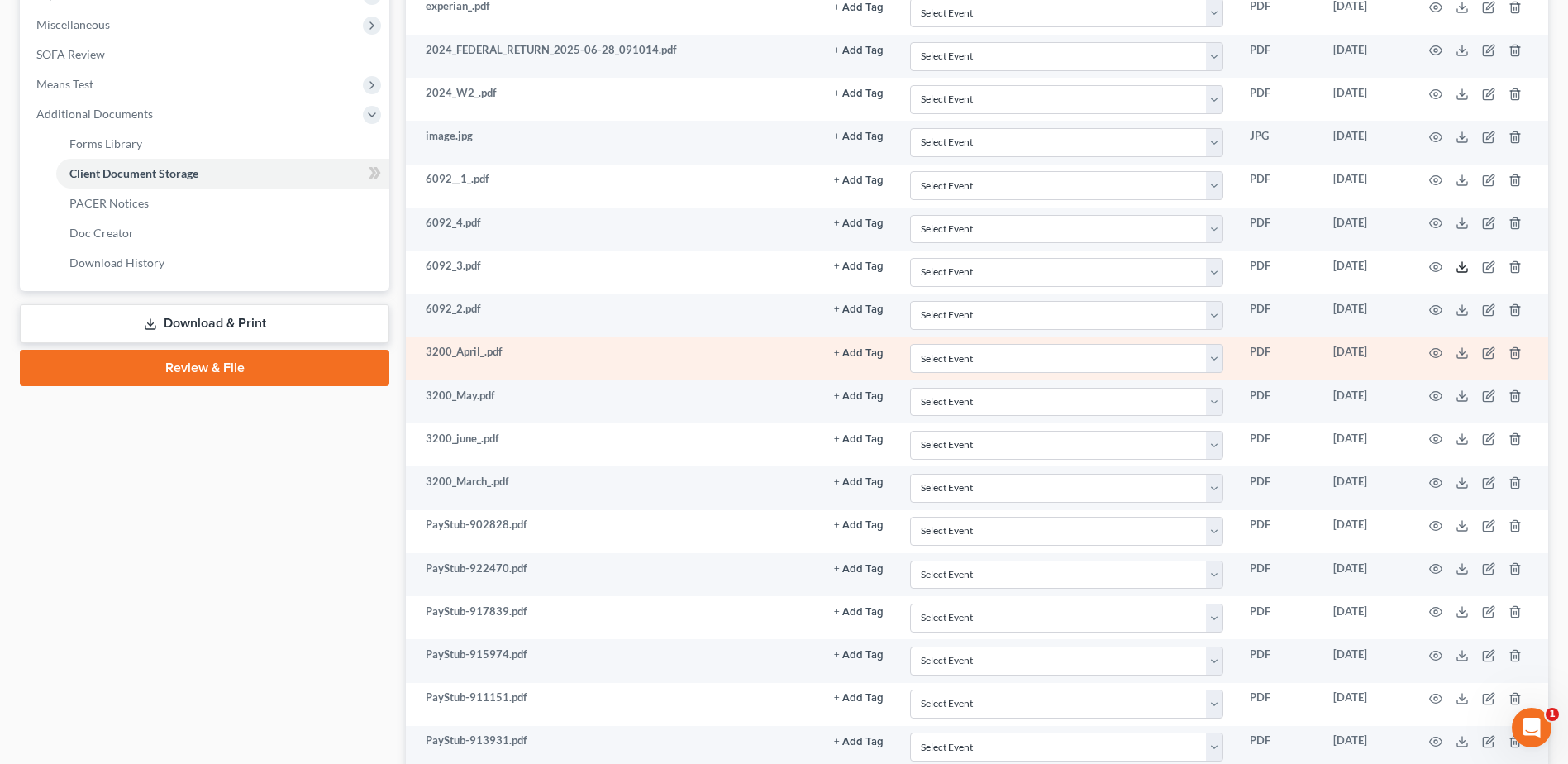
scroll to position [496, 0]
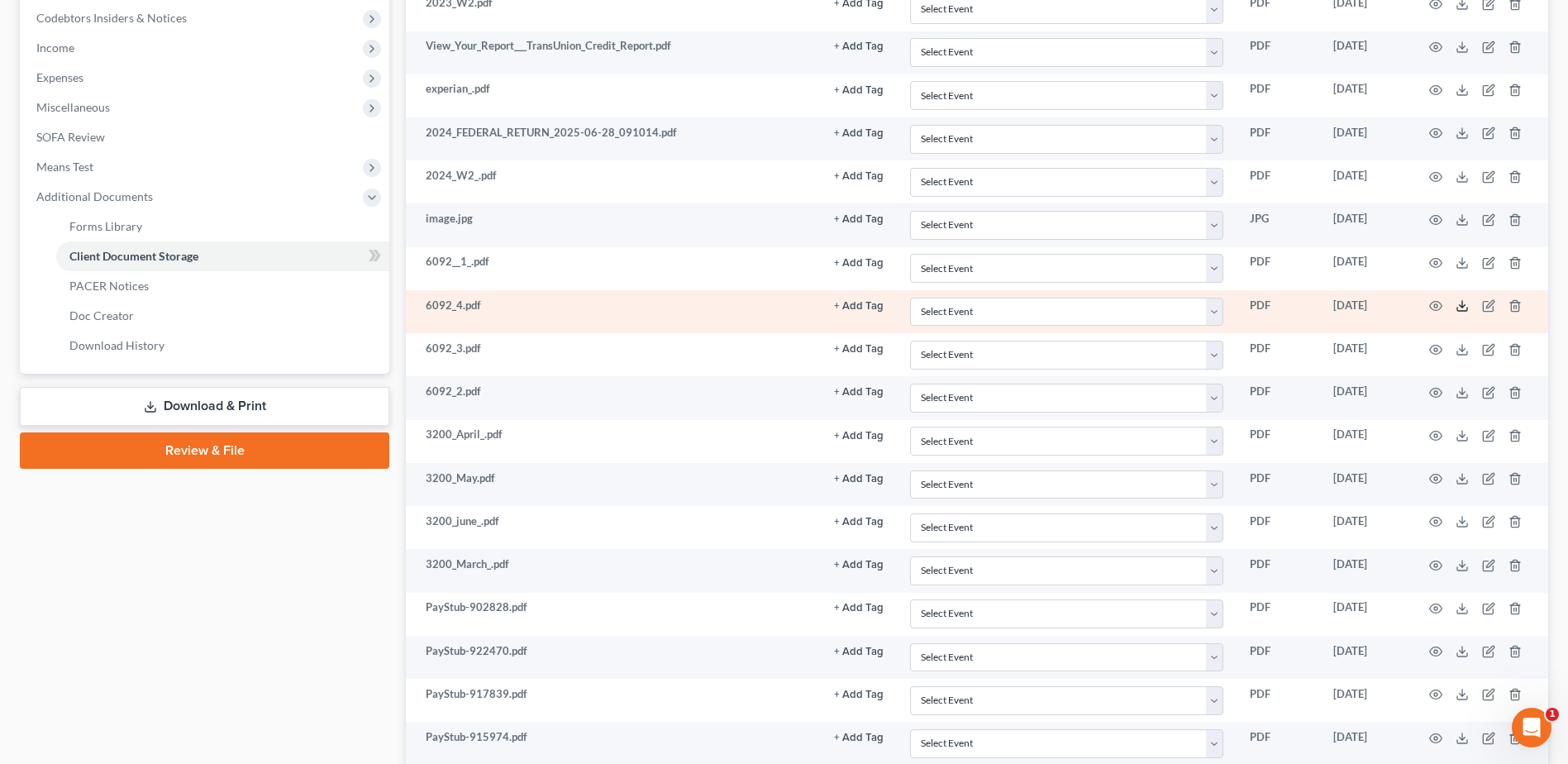
click at [1464, 305] on icon at bounding box center [1463, 306] width 14 height 14
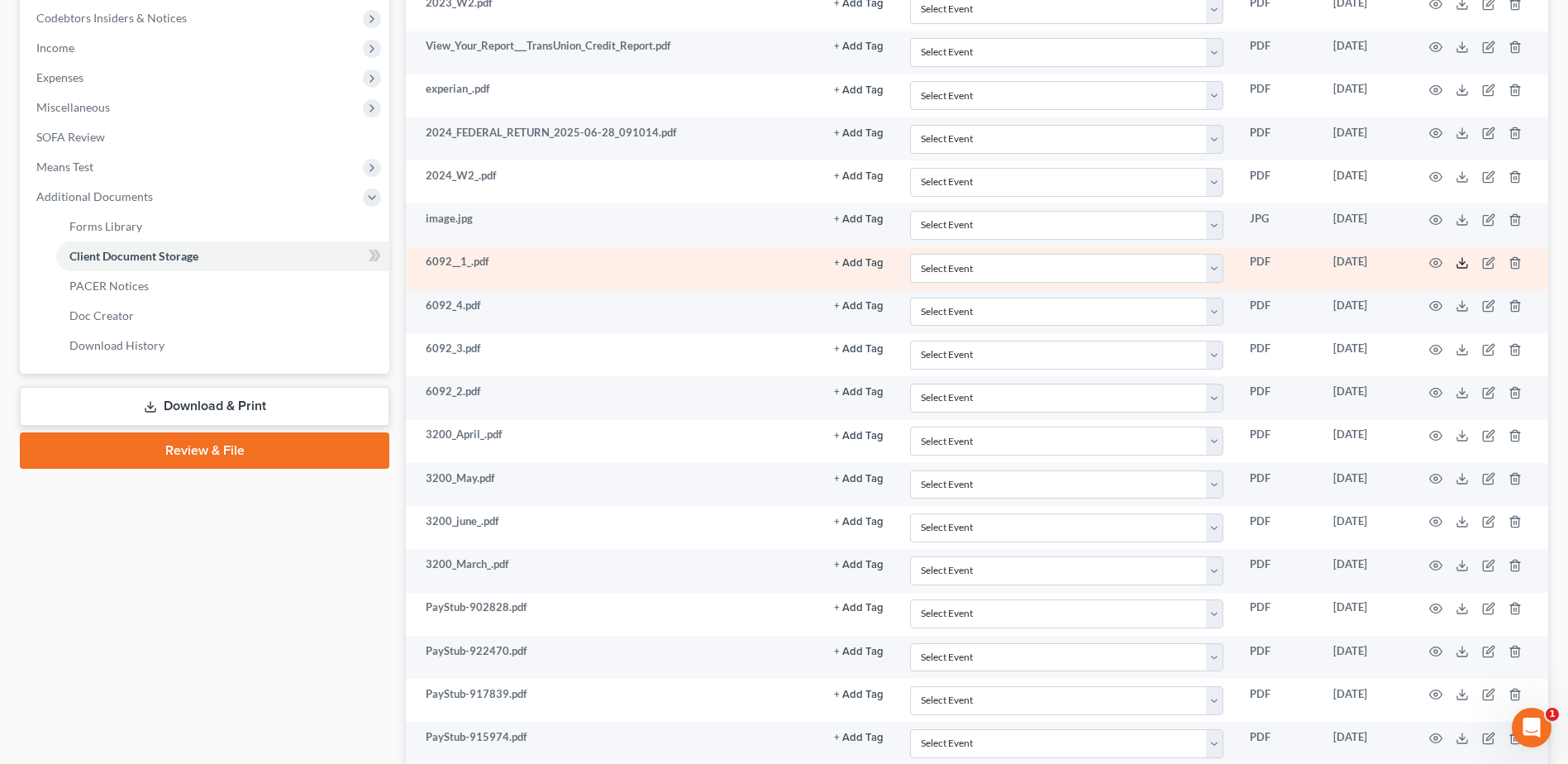
click at [1467, 264] on icon at bounding box center [1463, 263] width 14 height 14
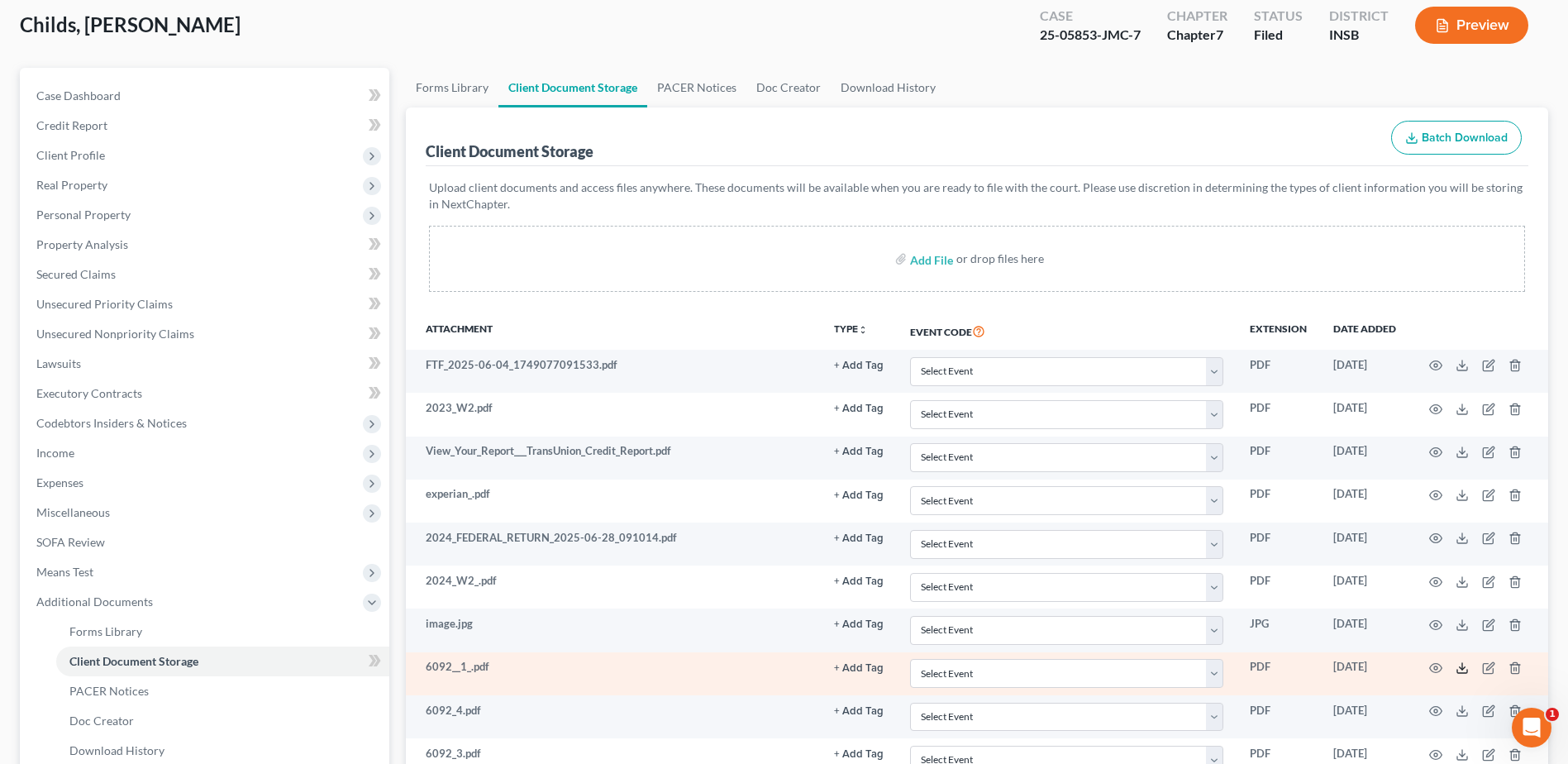
scroll to position [0, 0]
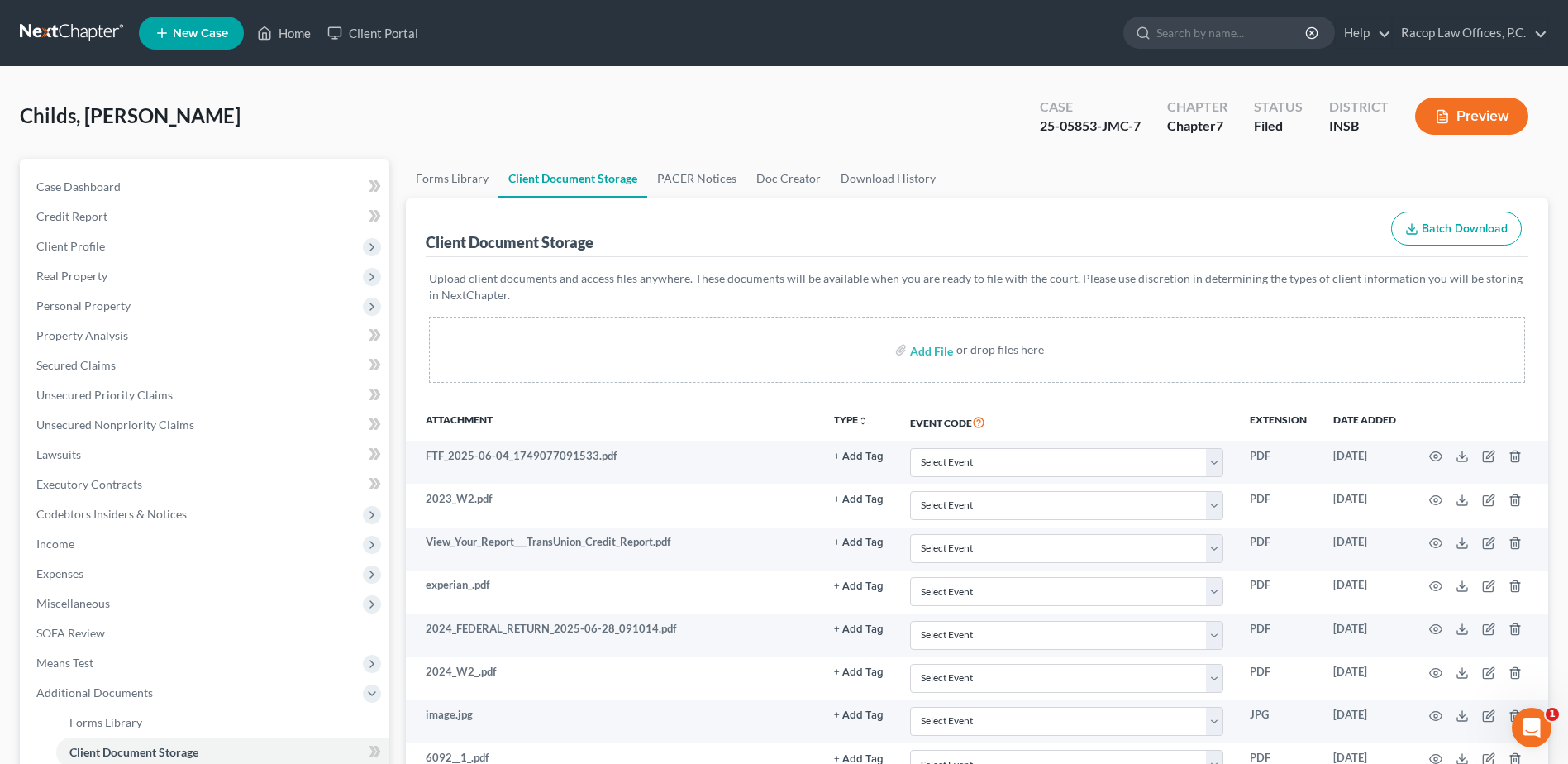
click at [79, 30] on link at bounding box center [72, 33] width 106 height 30
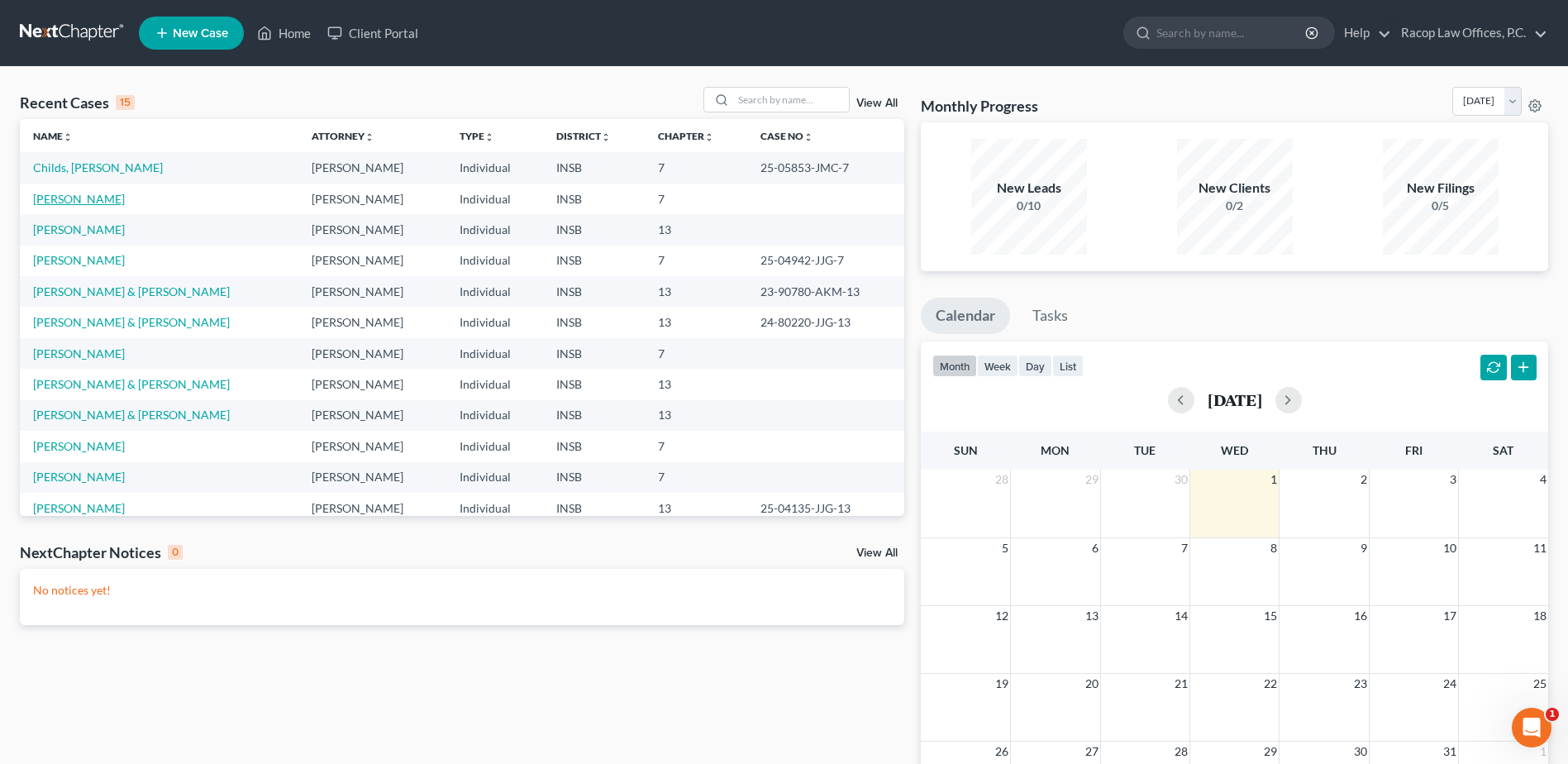
click at [76, 200] on link "Martin, Stephen" at bounding box center [79, 199] width 92 height 14
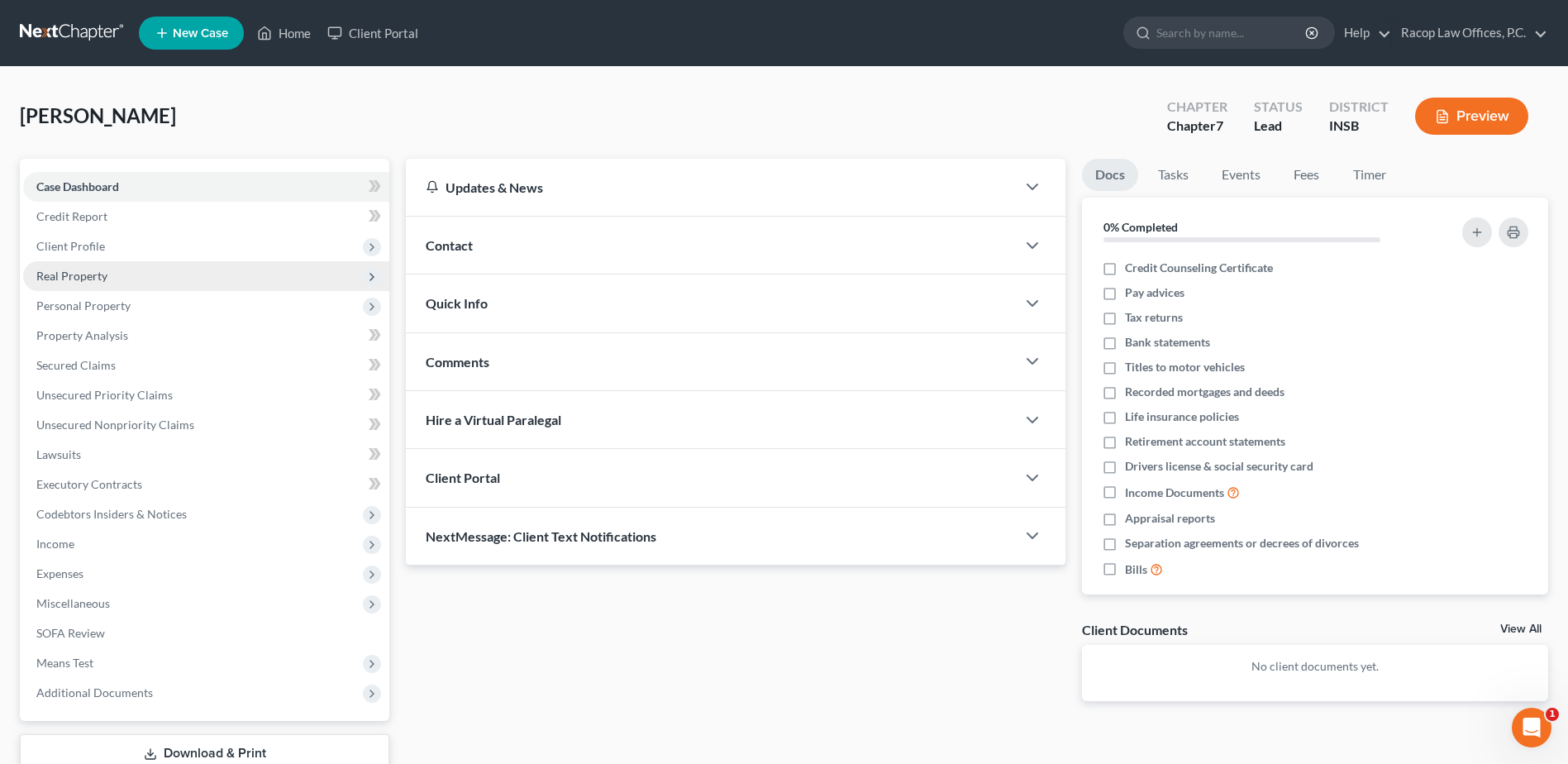
click at [85, 277] on span "Real Property" at bounding box center [71, 276] width 71 height 14
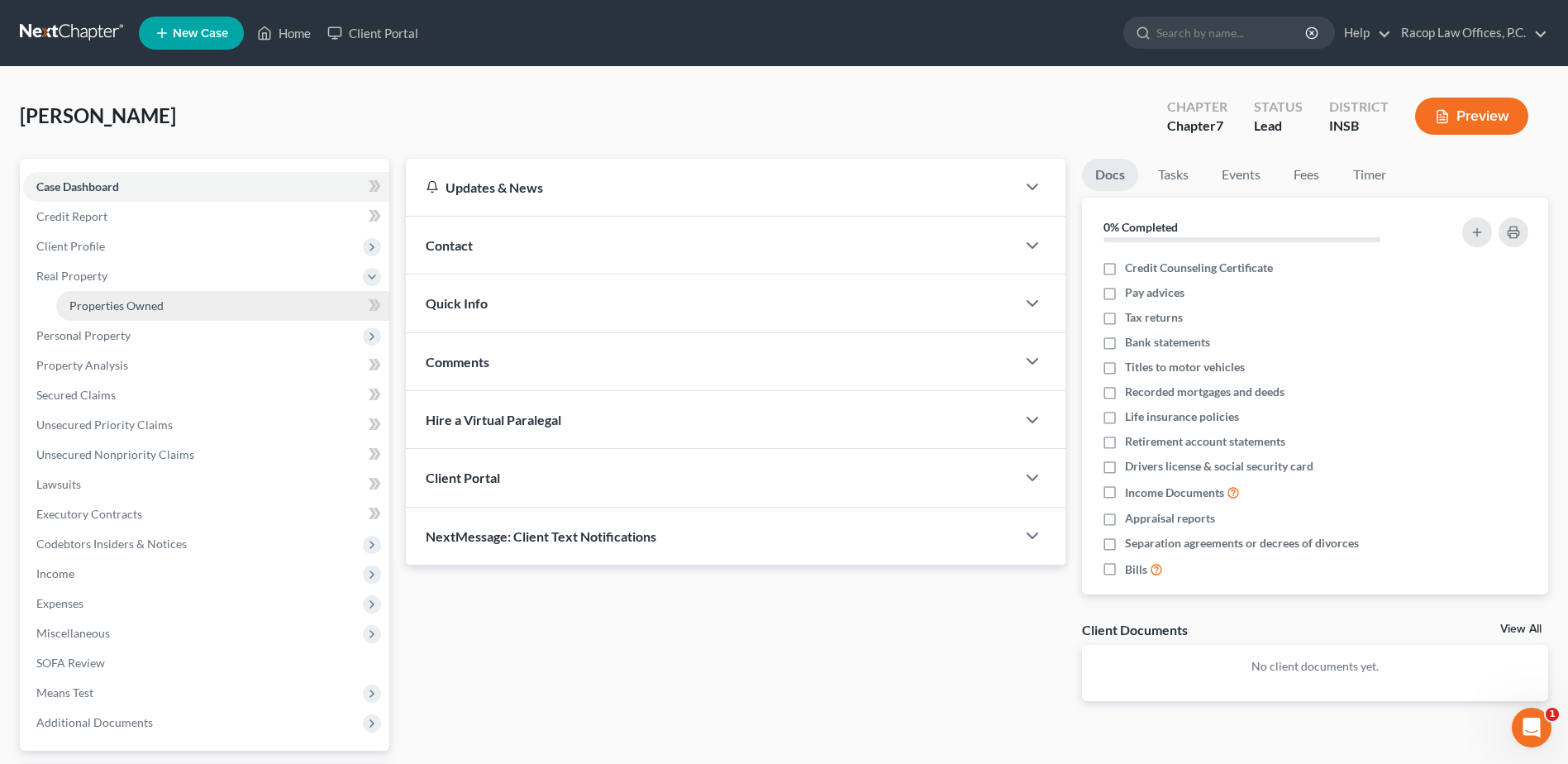
click at [124, 304] on span "Properties Owned" at bounding box center [116, 305] width 94 height 14
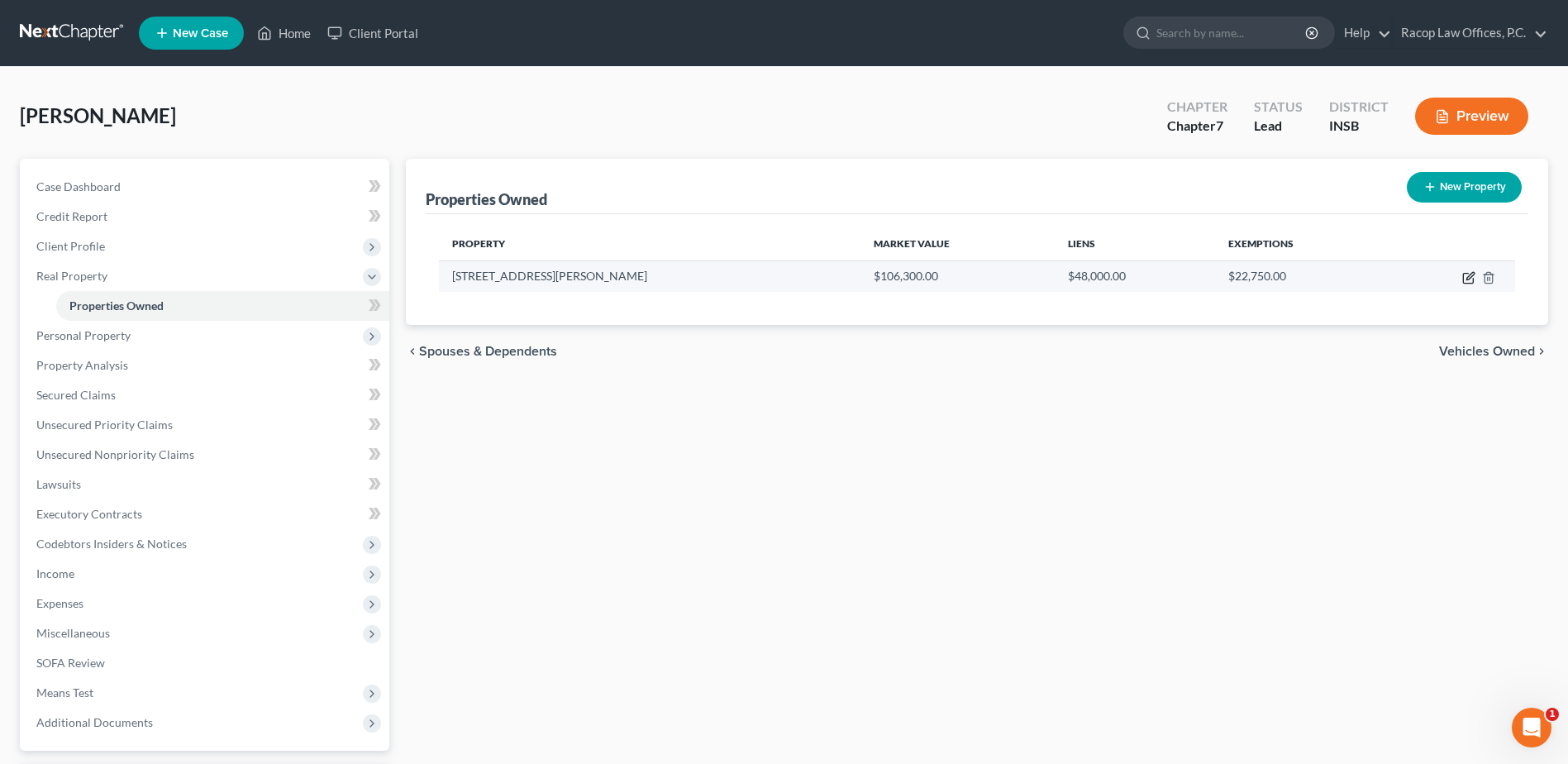
click at [1468, 275] on icon "button" at bounding box center [1470, 278] width 14 height 14
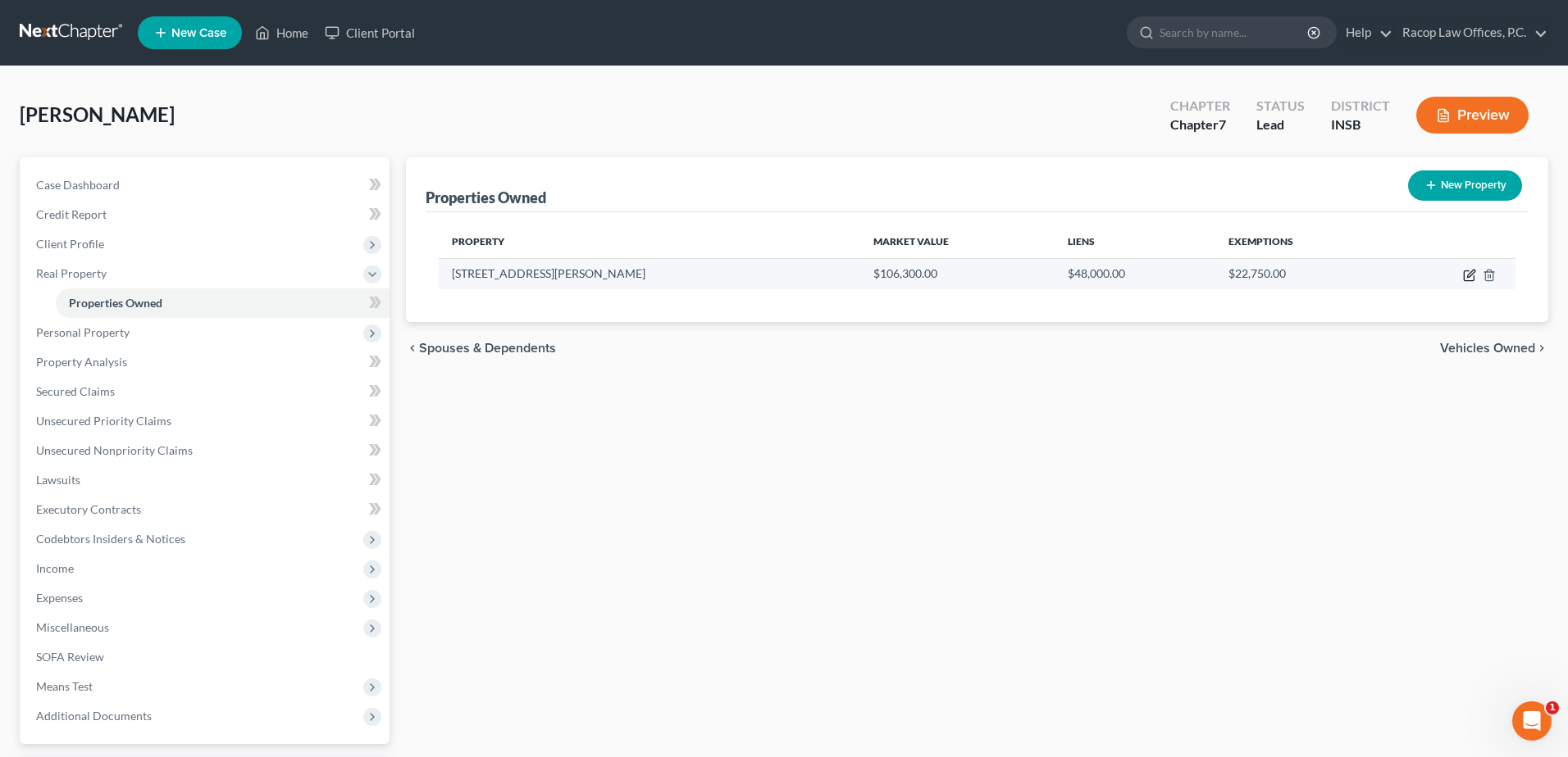
select select "15"
select select "82"
select select "3"
select select "7"
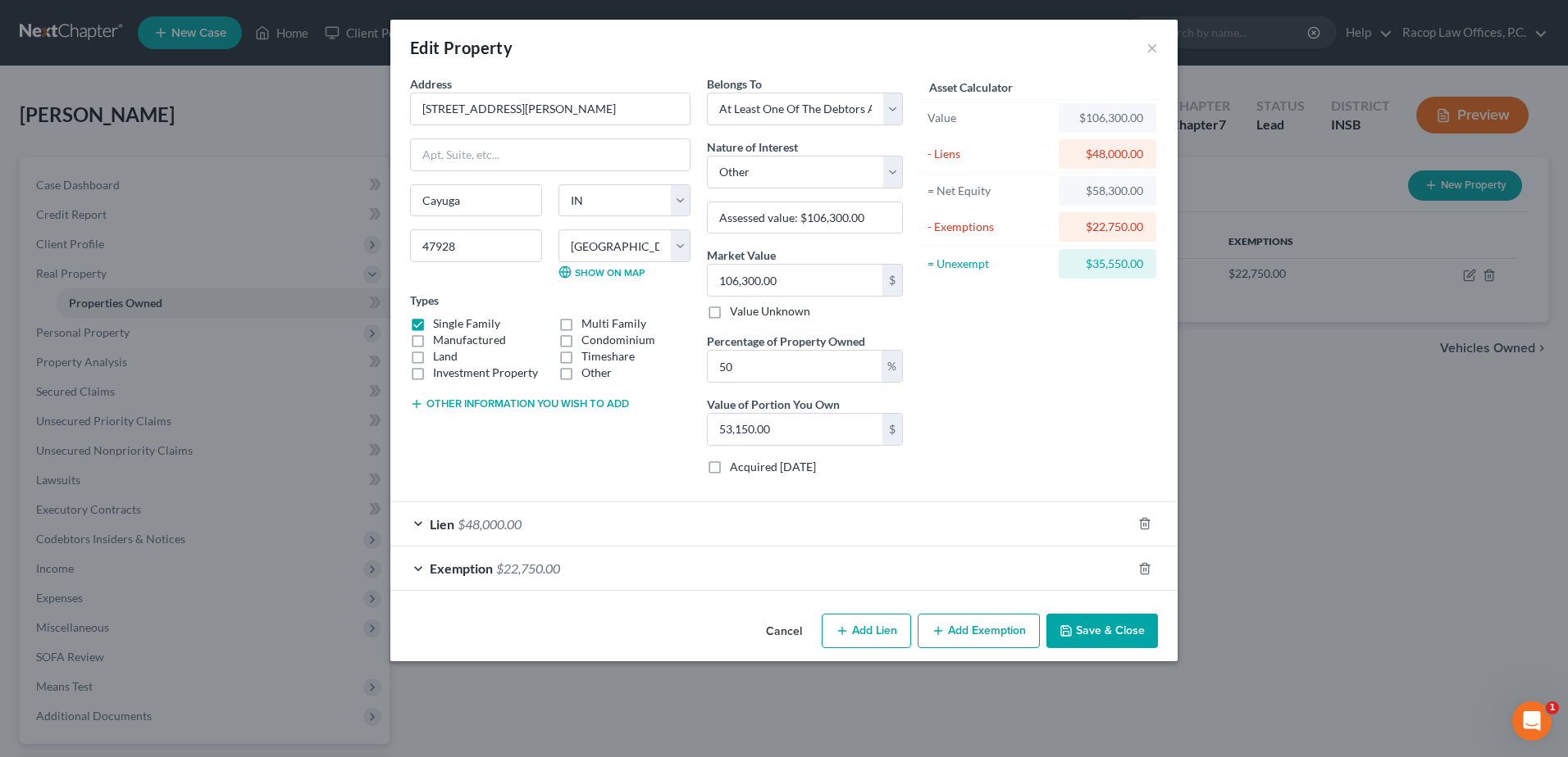
click at [524, 404] on button "Other information you wish to add" at bounding box center [519, 405] width 219 height 14
click at [512, 443] on textarea at bounding box center [550, 441] width 280 height 61
type textarea "Owned with non-filing spouse"
click at [1110, 631] on button "Save & Close" at bounding box center [1101, 631] width 111 height 35
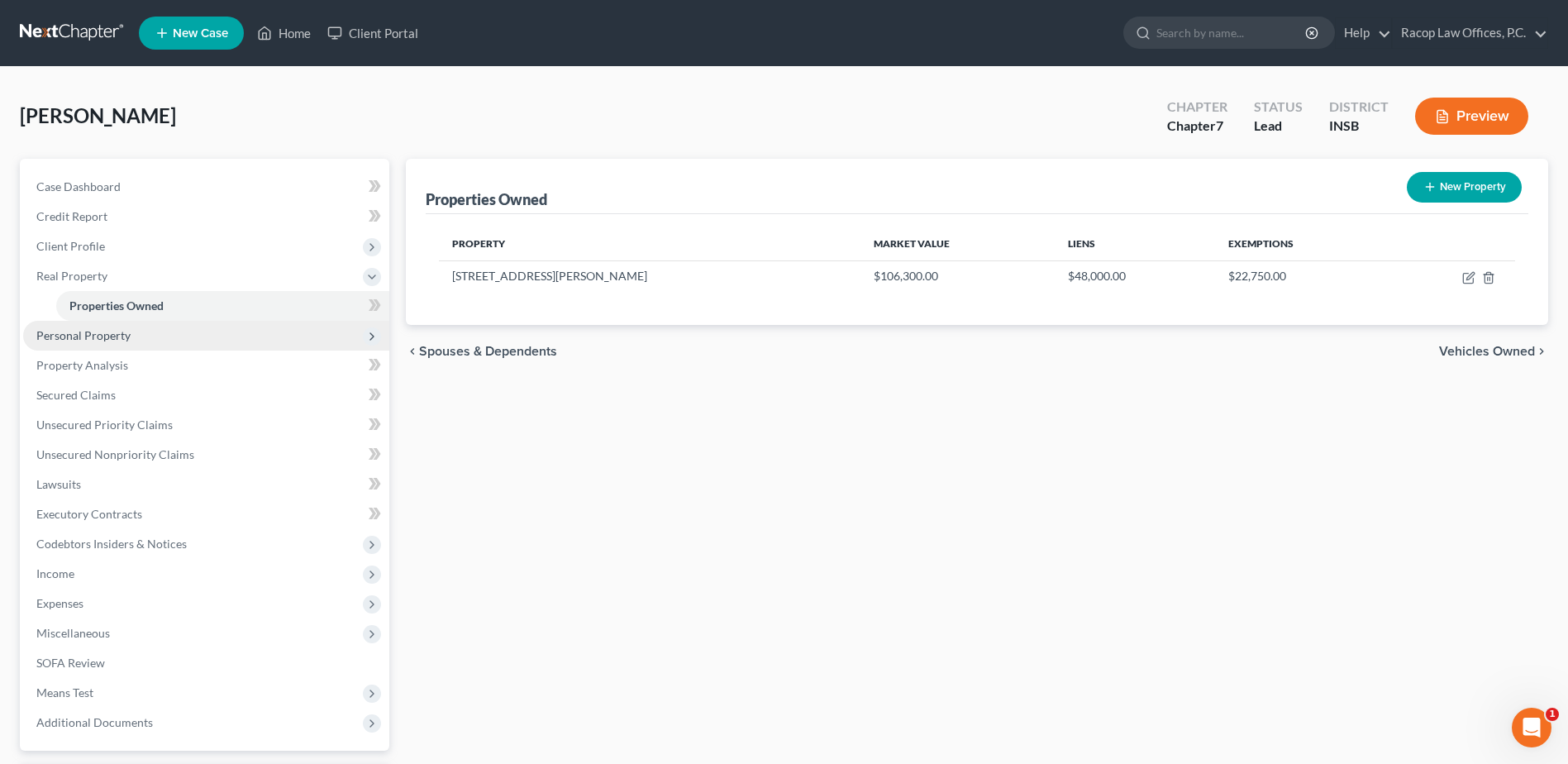
click at [106, 338] on span "Personal Property" at bounding box center [83, 335] width 94 height 14
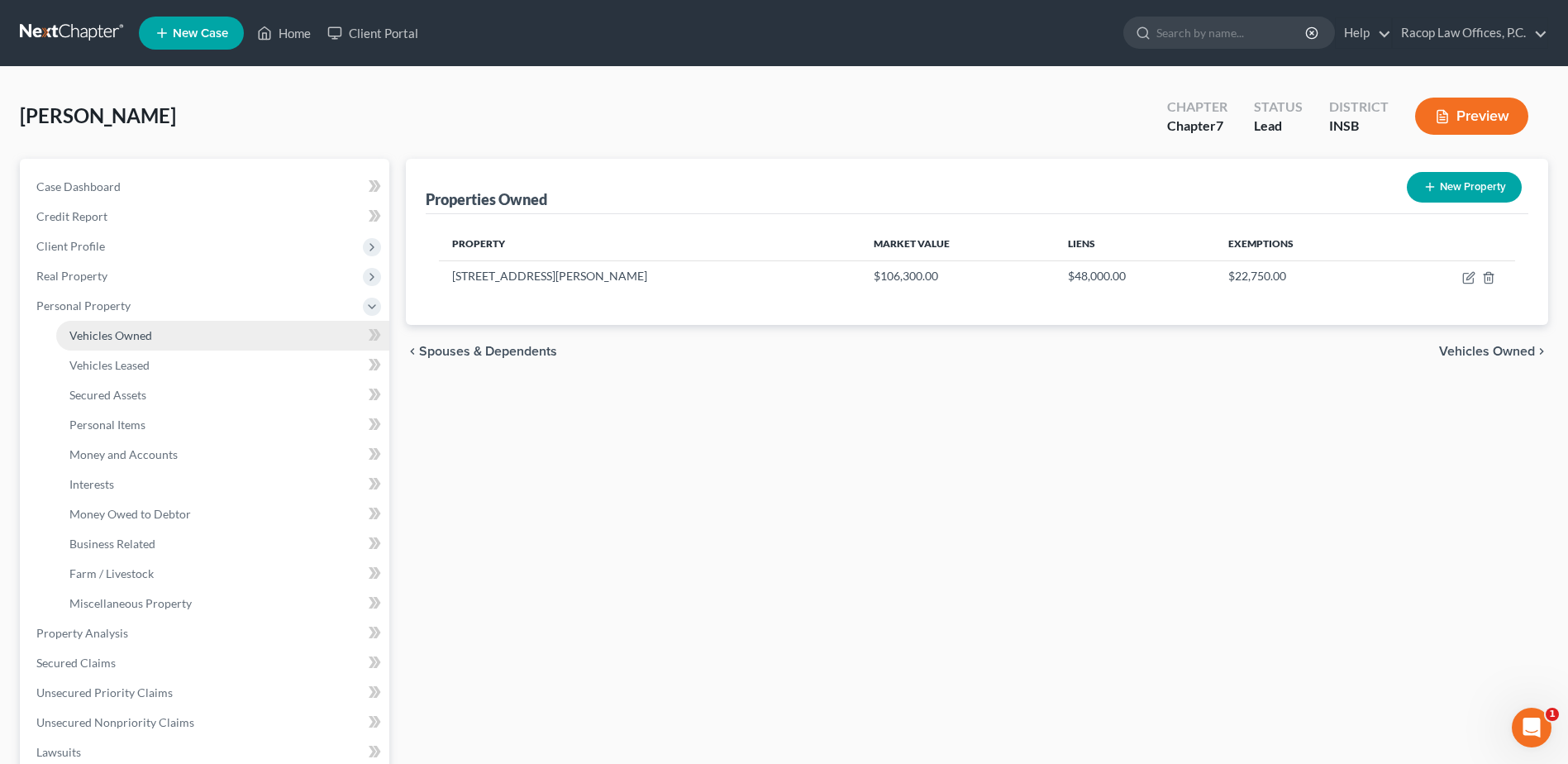
click at [116, 336] on span "Vehicles Owned" at bounding box center [110, 335] width 83 height 14
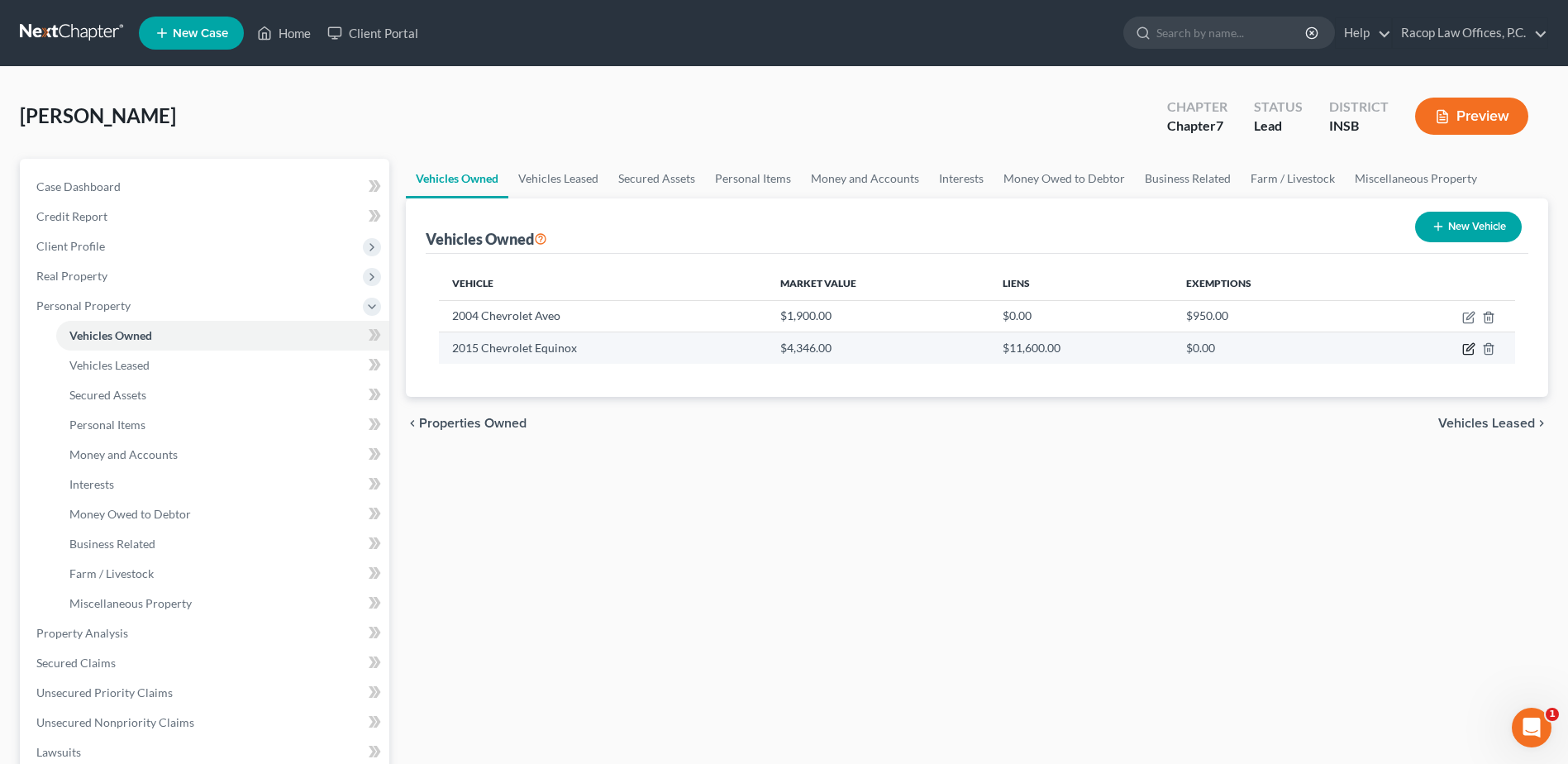
click at [1470, 347] on icon "button" at bounding box center [1471, 348] width 8 height 8
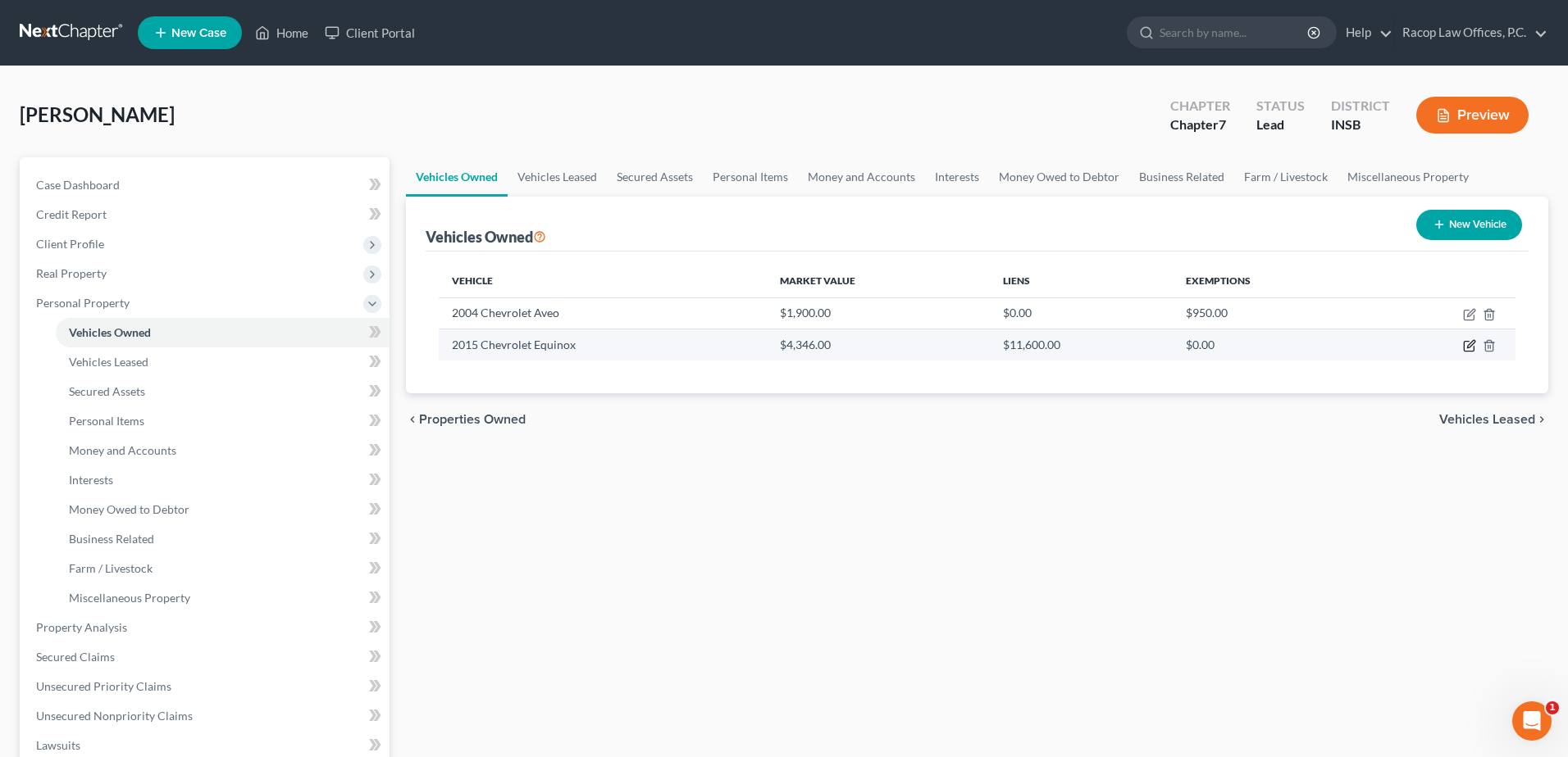
select select "0"
select select "11"
select select "2"
select select "3"
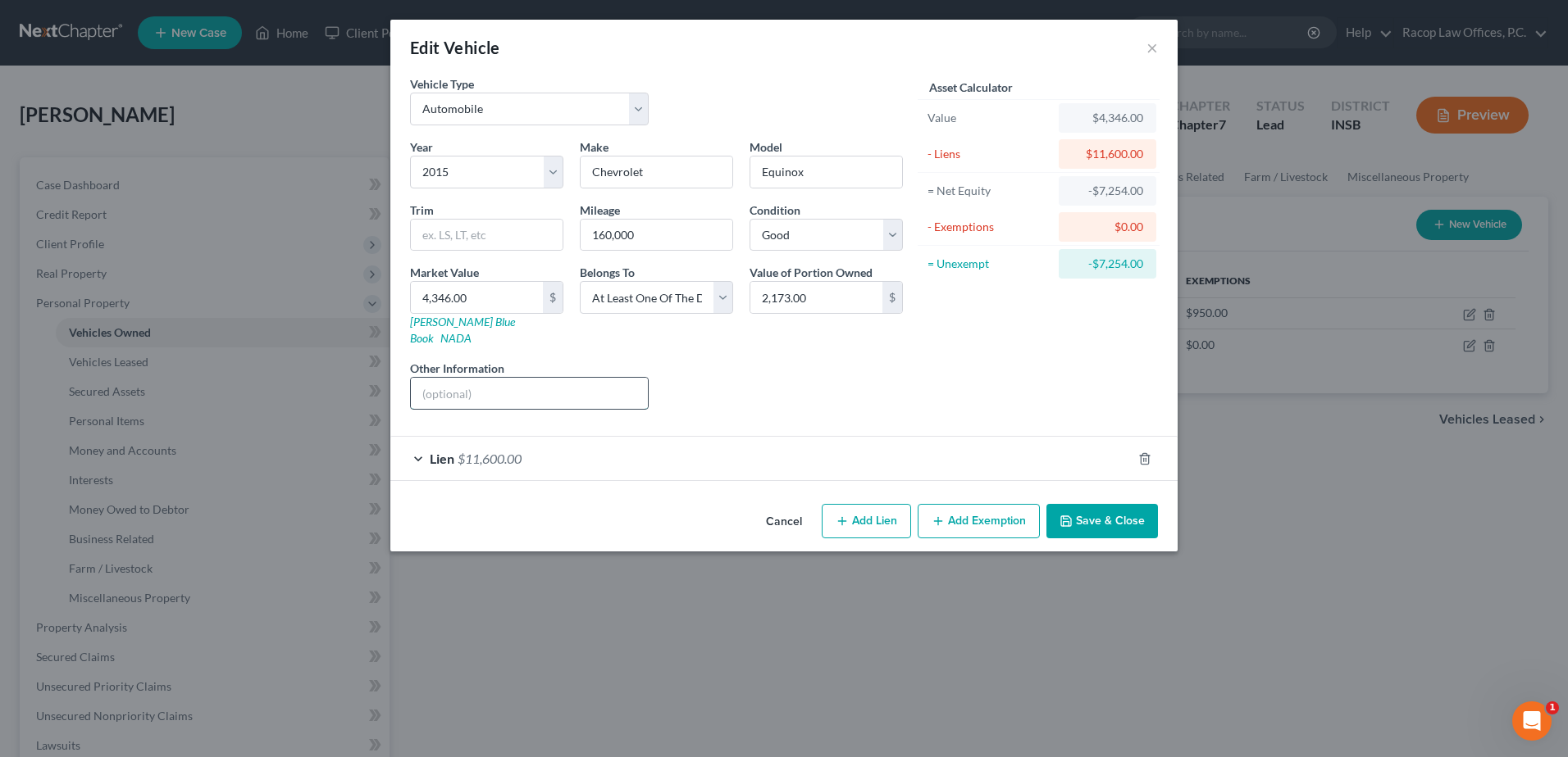
click at [492, 378] on input "text" at bounding box center [528, 393] width 237 height 31
type input "Joint with non-filing spouse"
click at [1108, 507] on button "Save & Close" at bounding box center [1101, 521] width 111 height 35
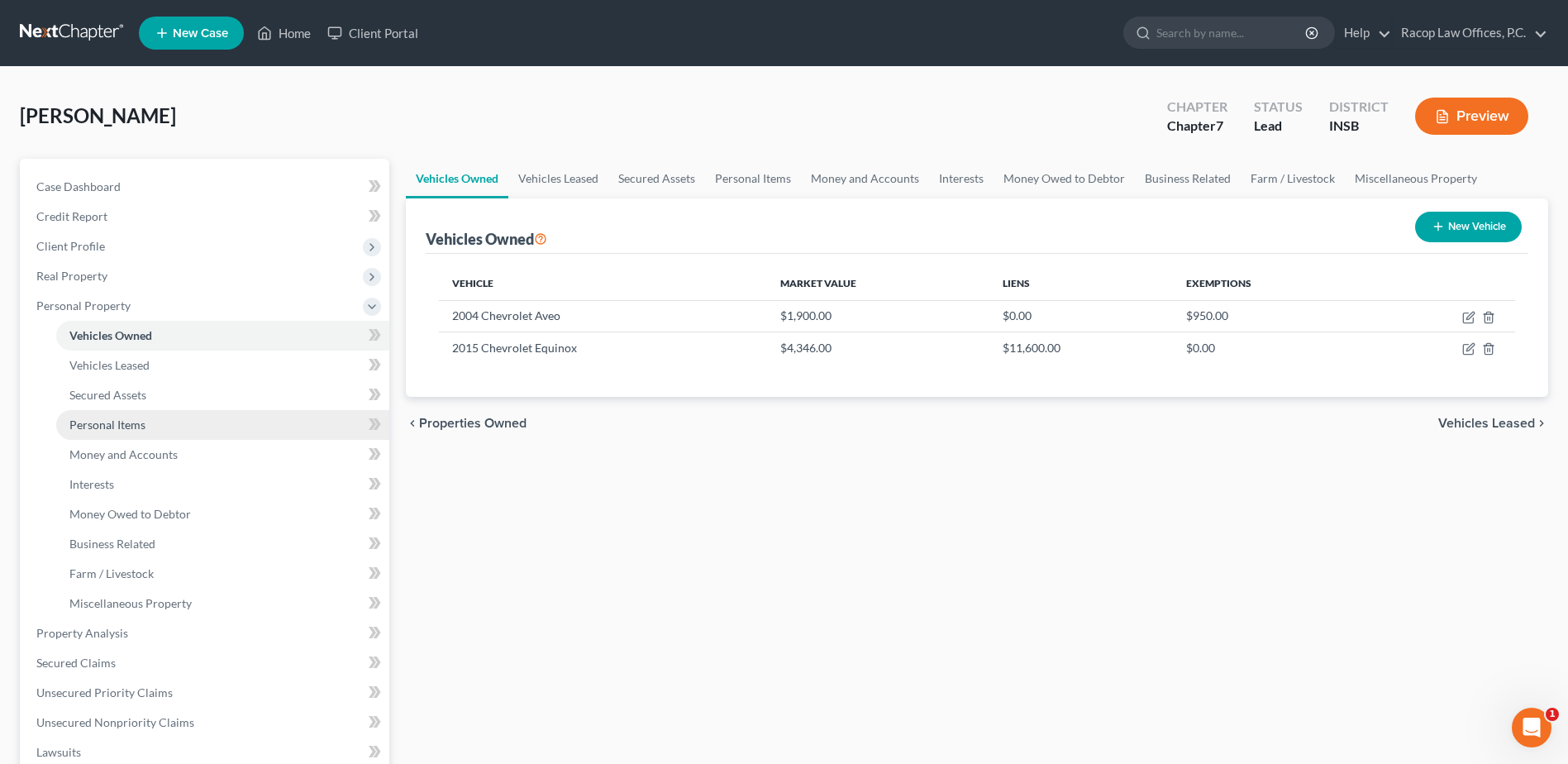
click at [114, 424] on span "Personal Items" at bounding box center [107, 425] width 76 height 14
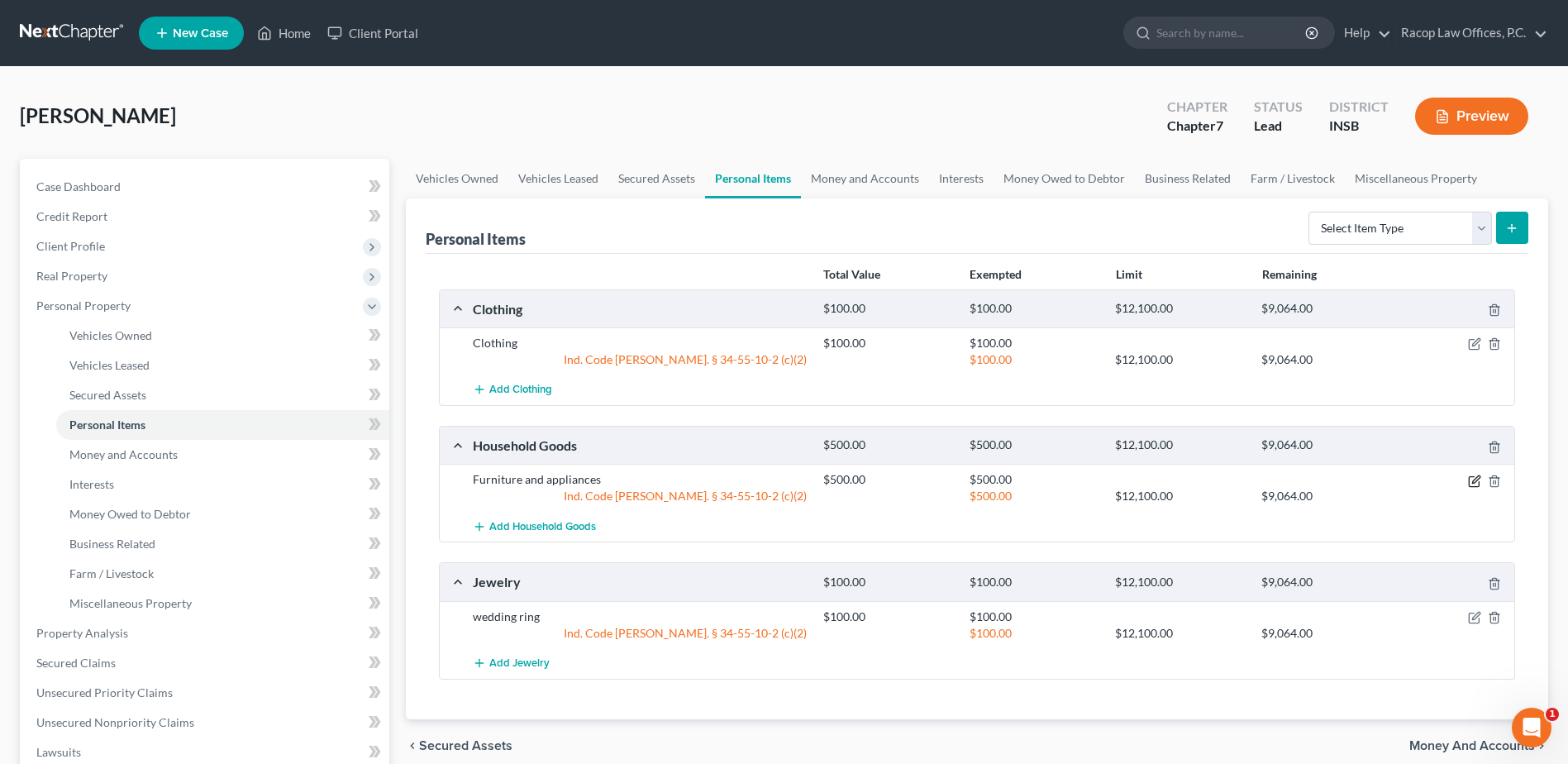
click at [1478, 484] on icon "button" at bounding box center [1475, 481] width 14 height 14
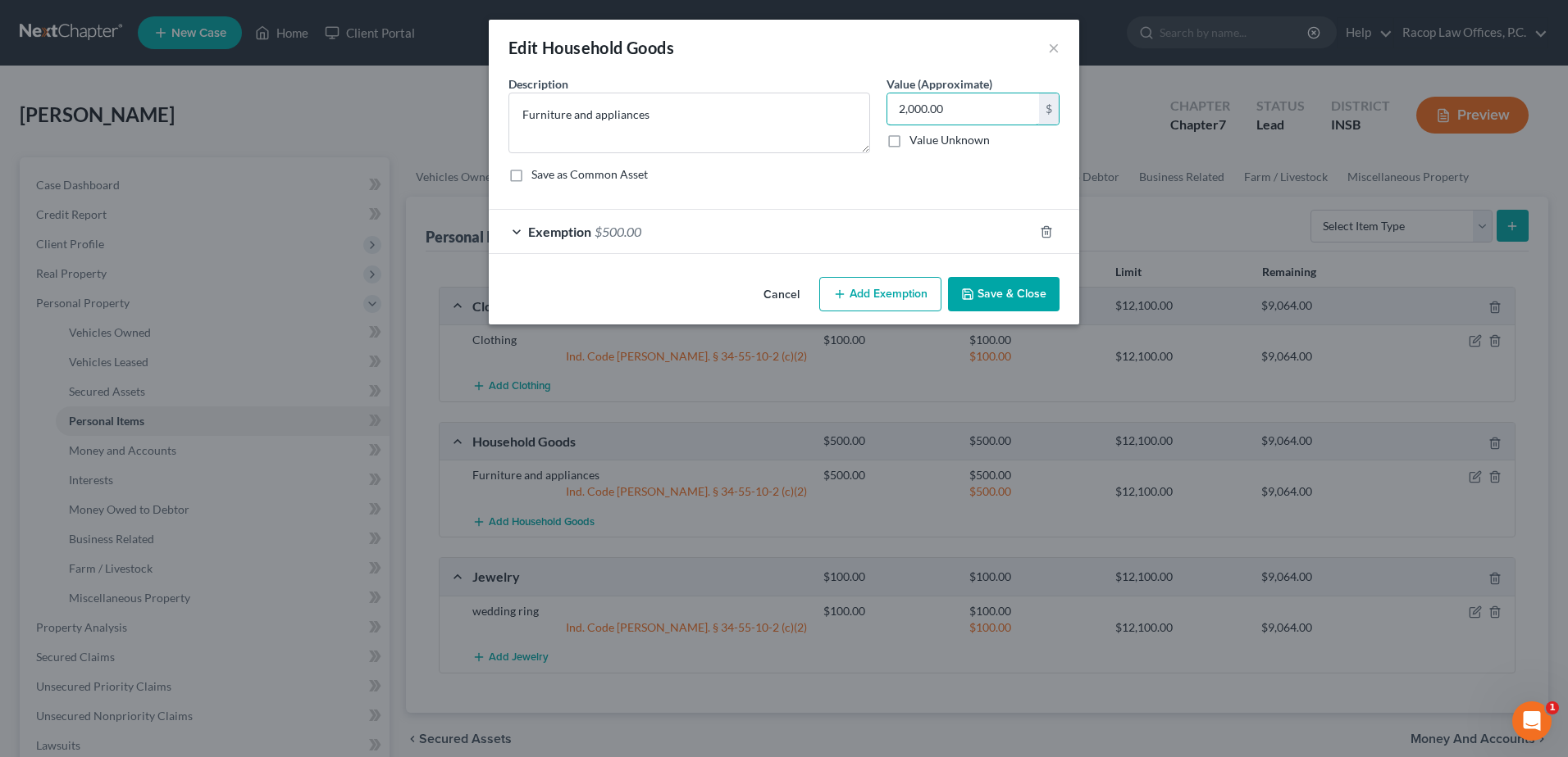
type input "2,000.00"
click at [700, 238] on div "Exemption $500.00" at bounding box center [761, 231] width 545 height 43
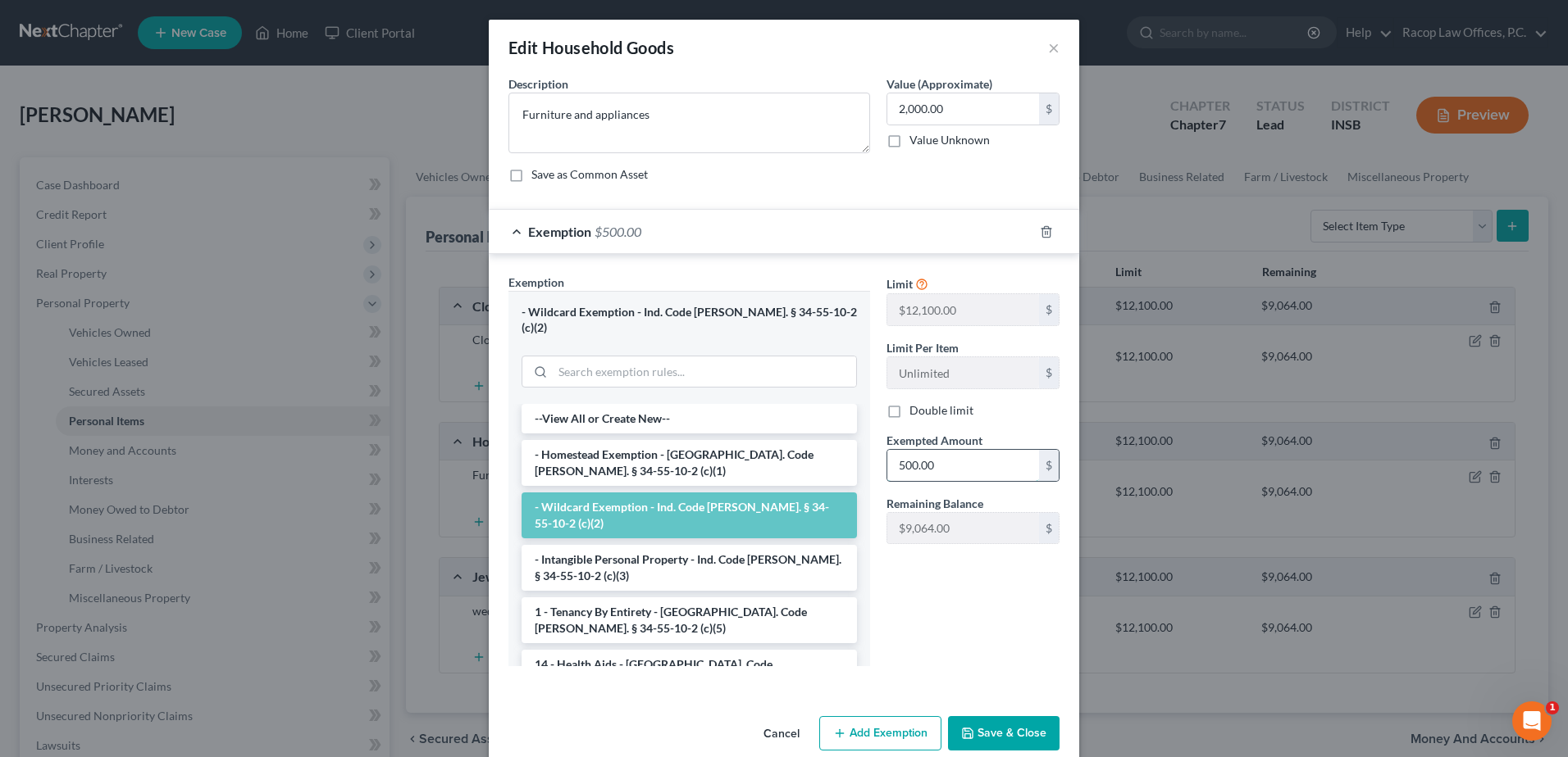
click at [956, 463] on input "500.00" at bounding box center [962, 465] width 152 height 31
type input "2,000.00"
click at [1002, 716] on button "Save & Close" at bounding box center [1003, 734] width 111 height 35
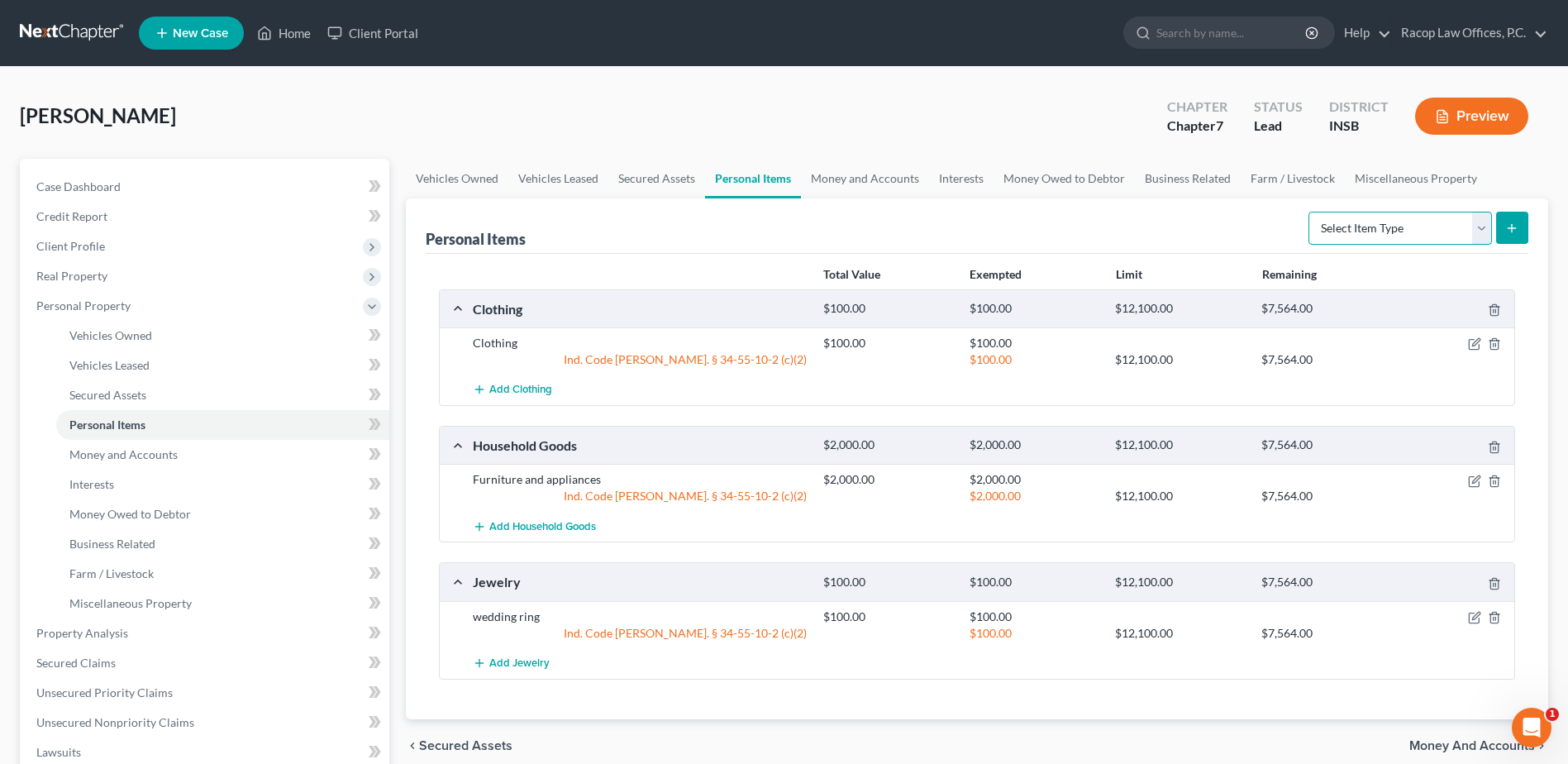
click at [1479, 227] on select "Select Item Type Clothing Collectibles Of Value Electronics Firearms Household …" at bounding box center [1400, 228] width 183 height 33
select select "electronics"
click at [1310, 211] on select "Select Item Type Clothing Collectibles Of Value Electronics Firearms Household …" at bounding box center [1400, 228] width 183 height 33
click at [1507, 225] on icon "submit" at bounding box center [1512, 228] width 14 height 14
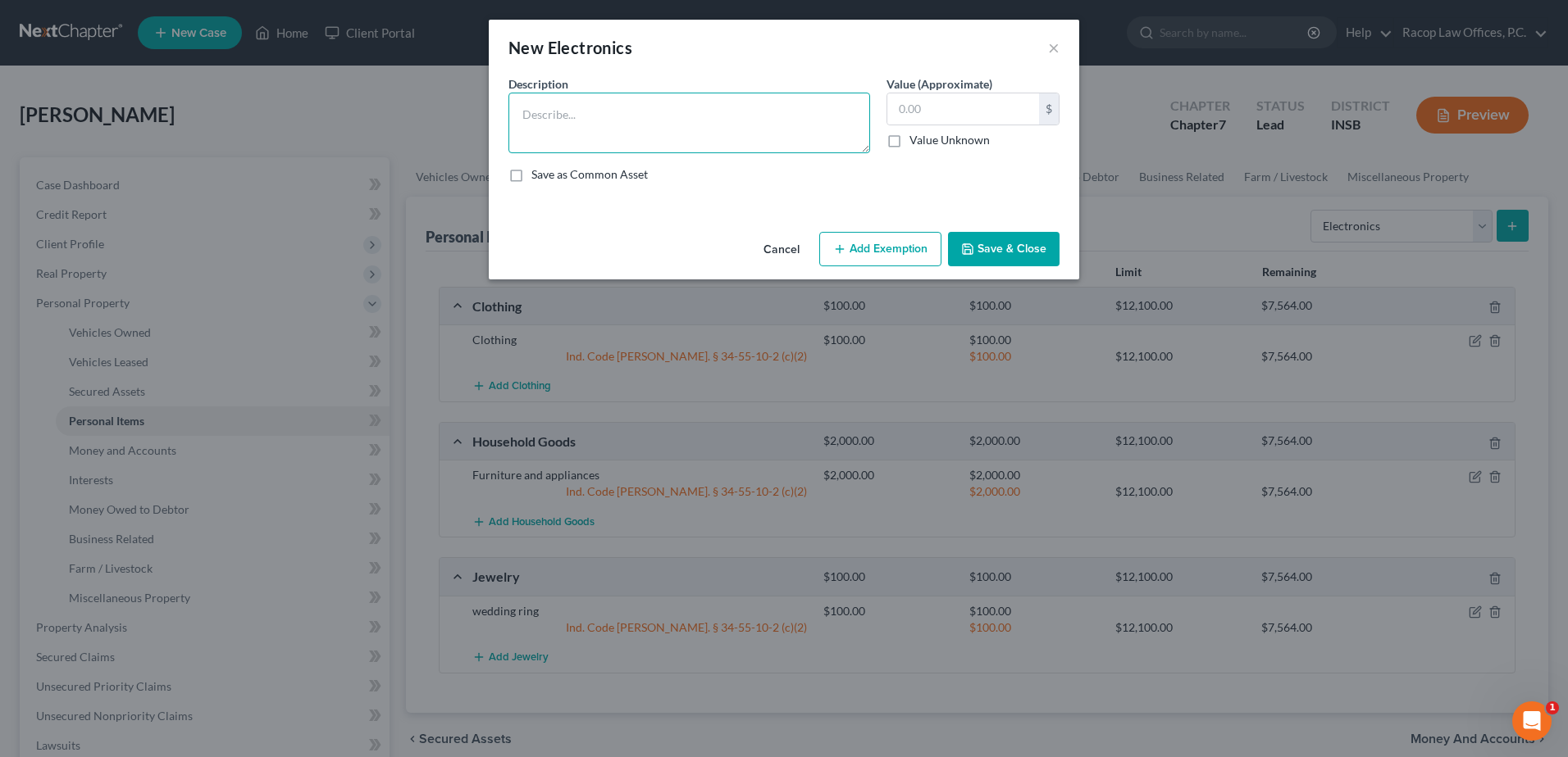
click at [629, 95] on textarea at bounding box center [689, 123] width 361 height 61
type textarea "Cell phone & tv"
type input "500.00"
click at [887, 248] on button "Add Exemption" at bounding box center [880, 249] width 122 height 35
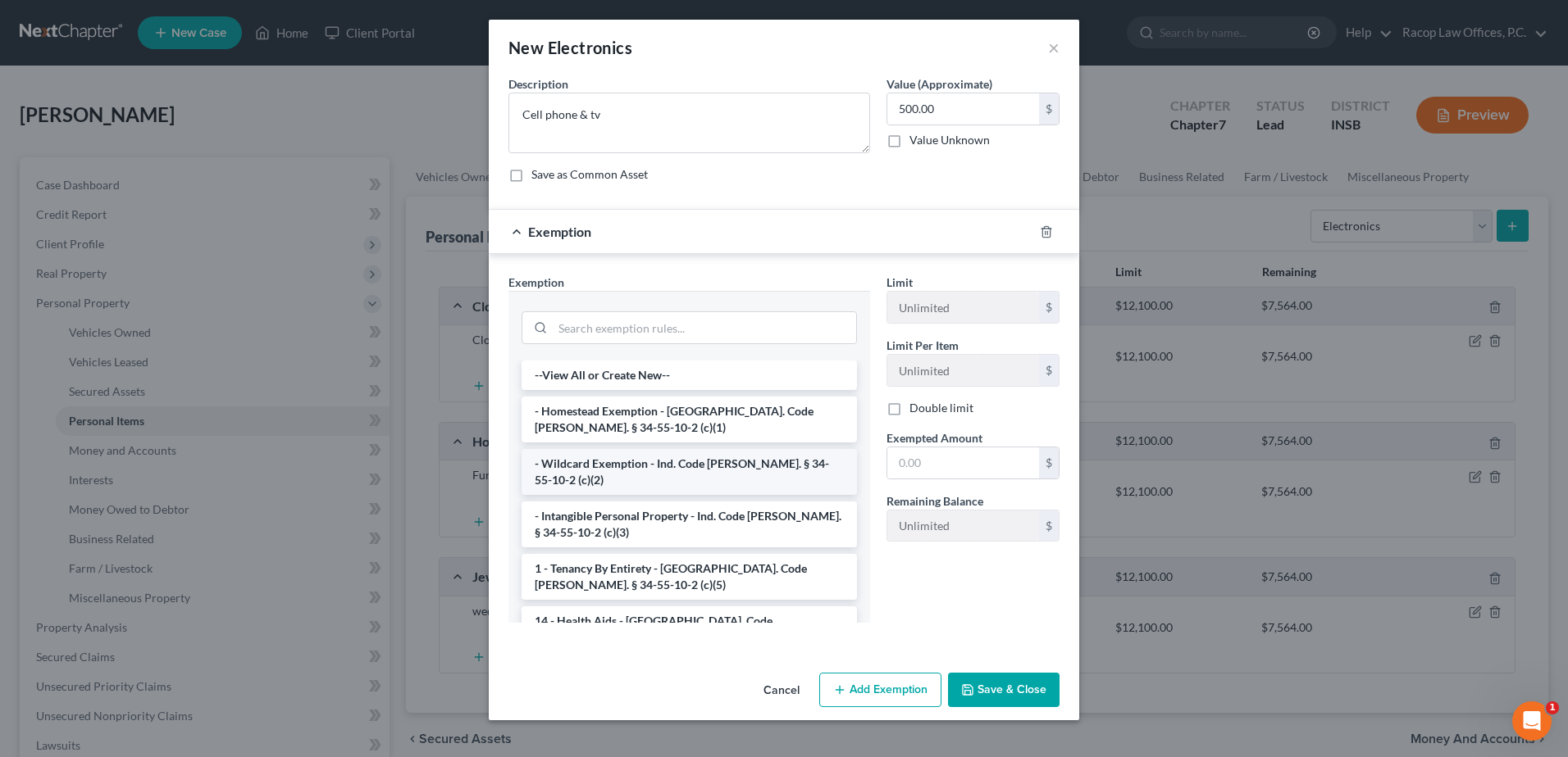
click at [625, 461] on li "- Wildcard Exemption - Ind. Code [PERSON_NAME]. § 34-55-10-2 (c)(2)" at bounding box center [689, 472] width 335 height 46
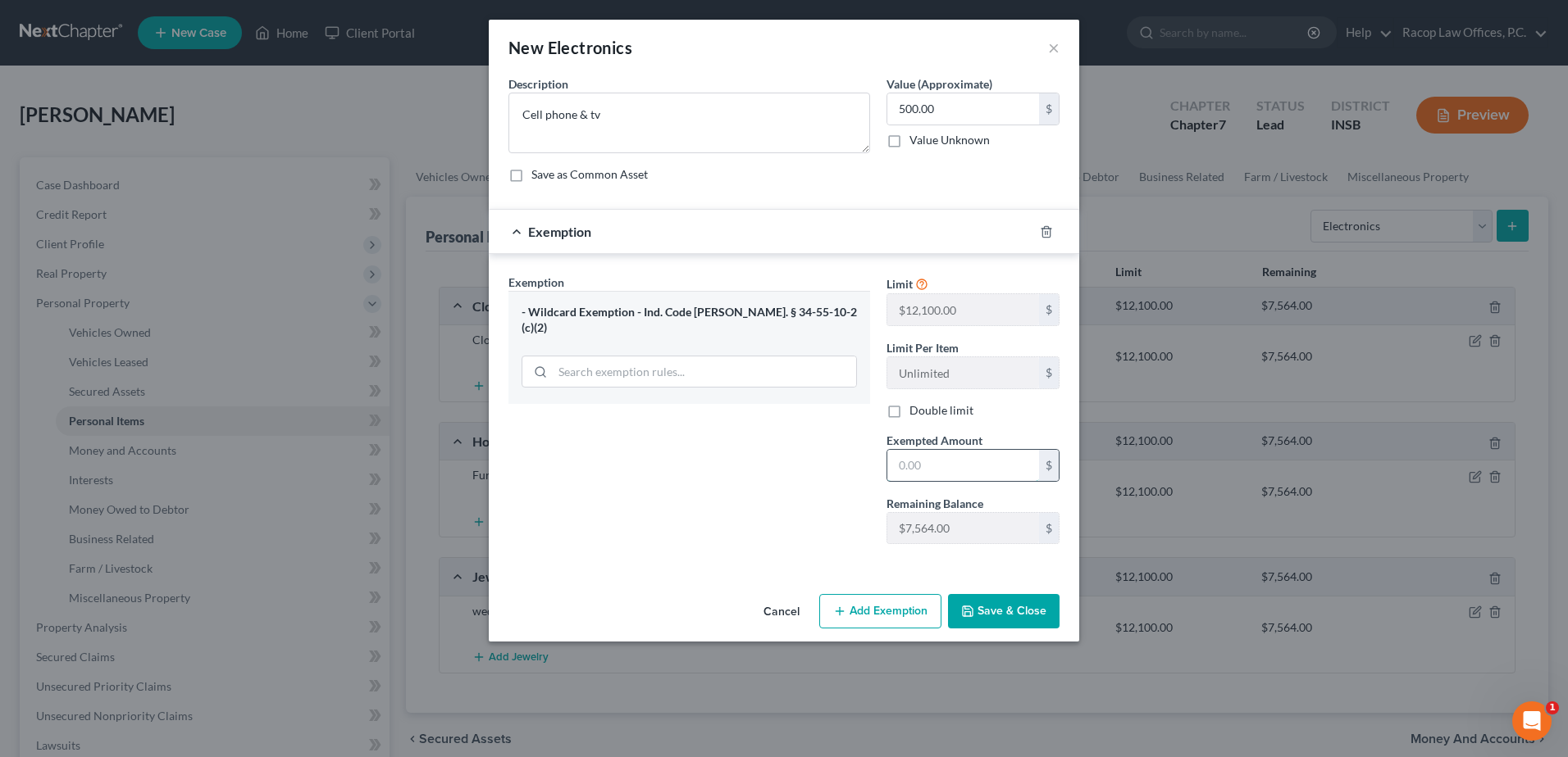
click at [914, 460] on input "text" at bounding box center [962, 465] width 152 height 31
type input "500.00"
click at [1004, 610] on button "Save & Close" at bounding box center [1003, 611] width 111 height 35
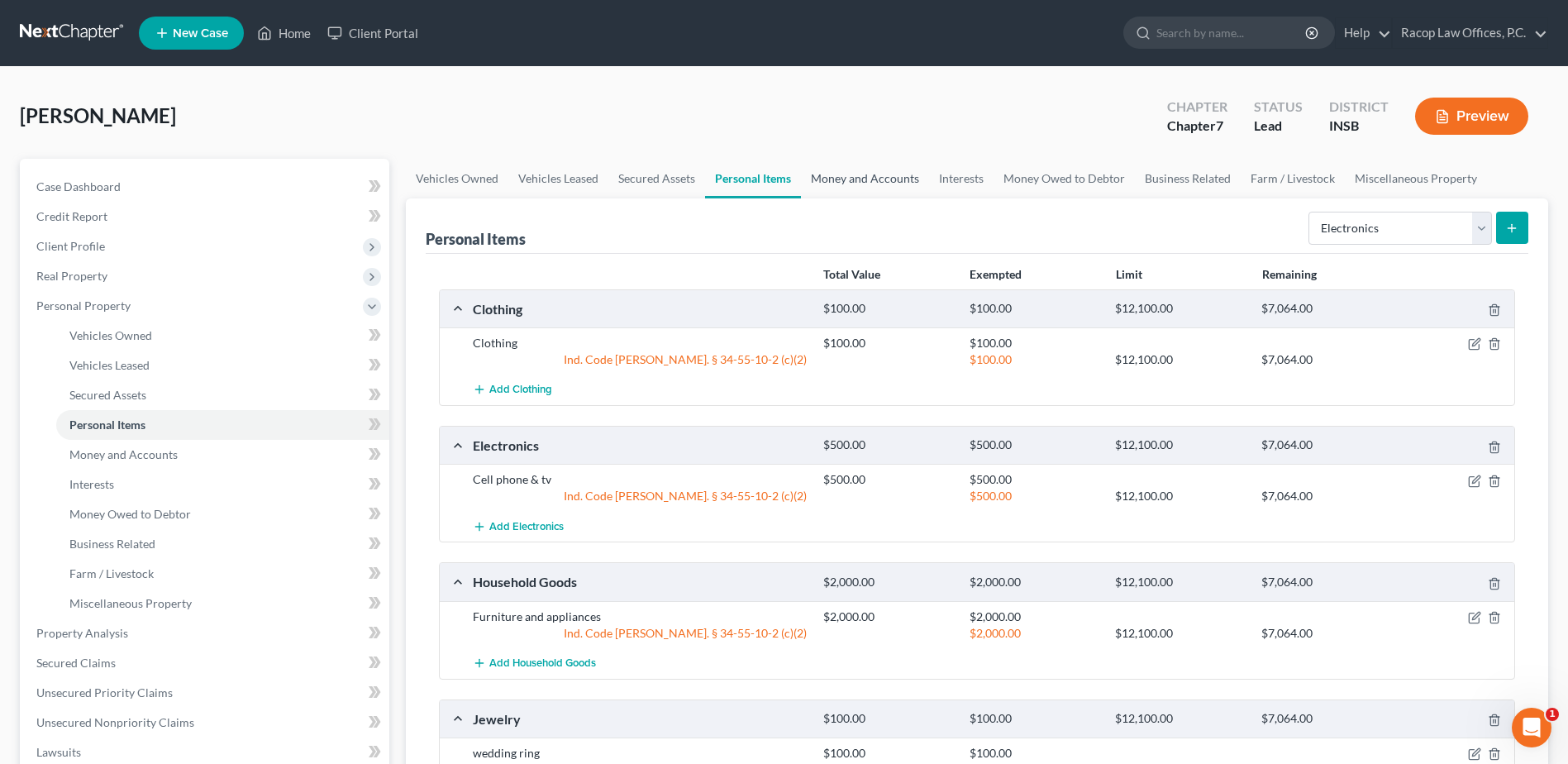
click at [856, 178] on link "Money and Accounts" at bounding box center [866, 178] width 129 height 40
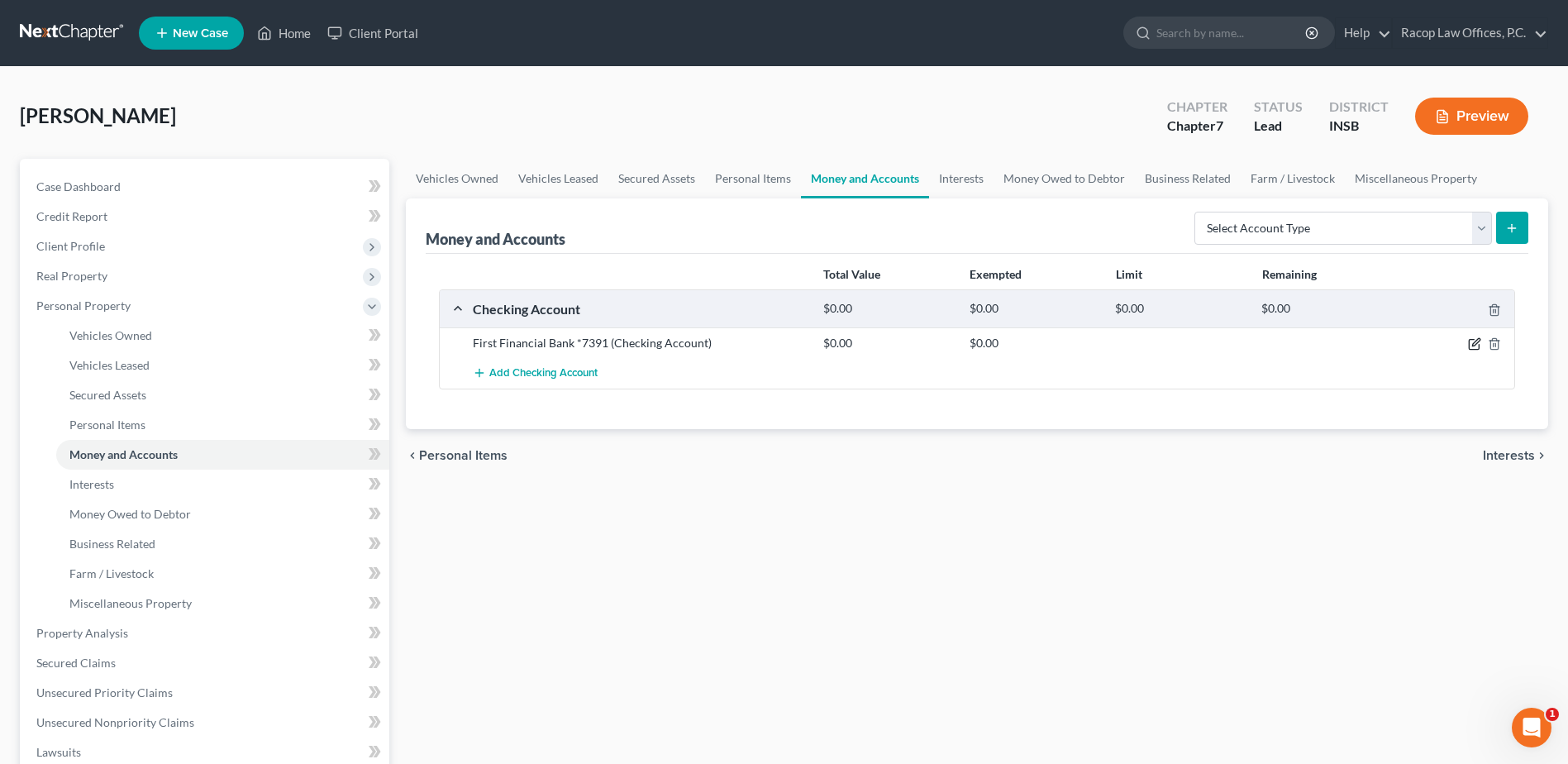
click at [1475, 347] on icon "button" at bounding box center [1475, 344] width 14 height 14
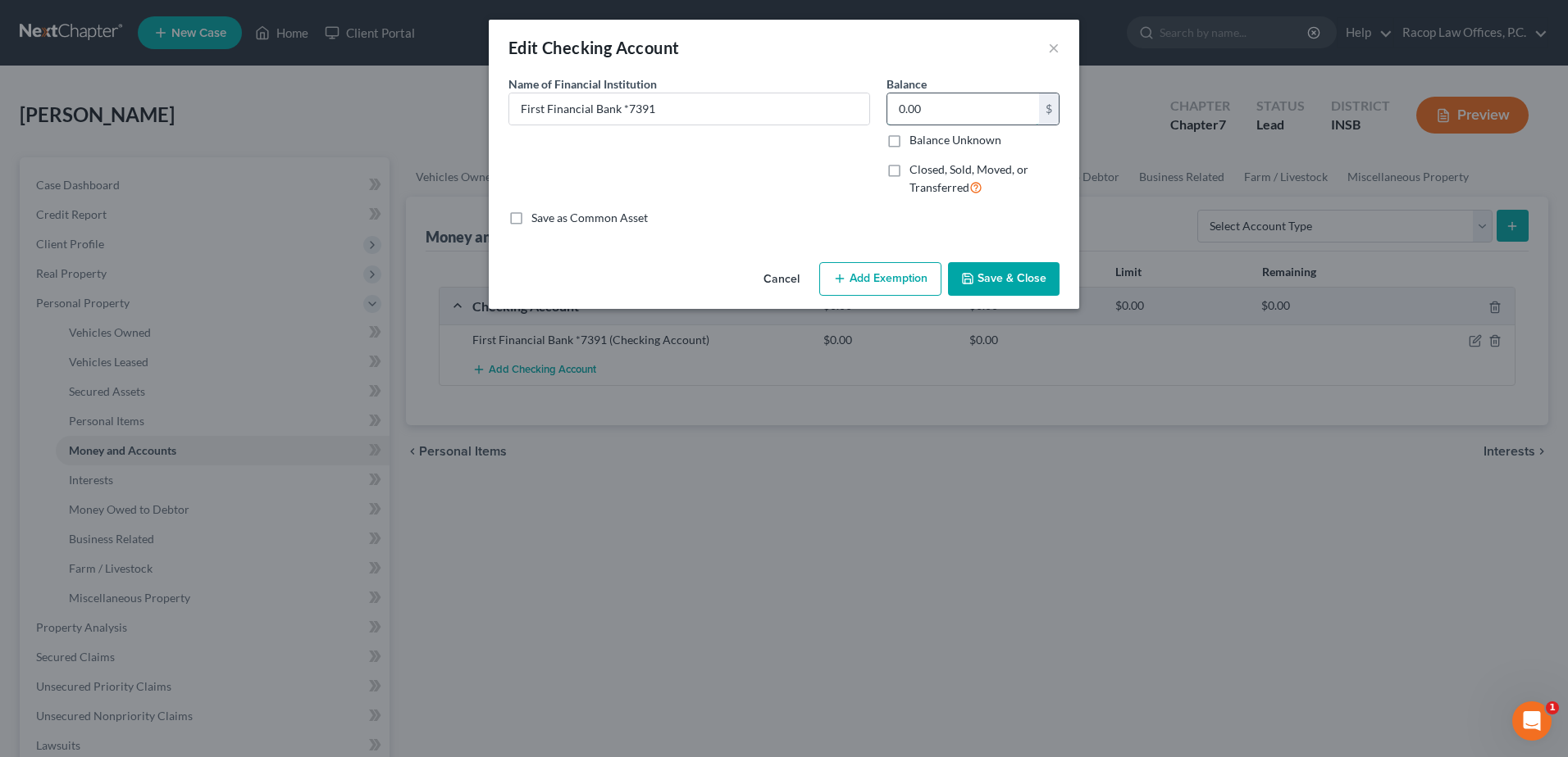
click at [926, 113] on input "0.00" at bounding box center [962, 109] width 152 height 31
type input "15.00"
click at [874, 286] on button "Add Exemption" at bounding box center [880, 280] width 122 height 35
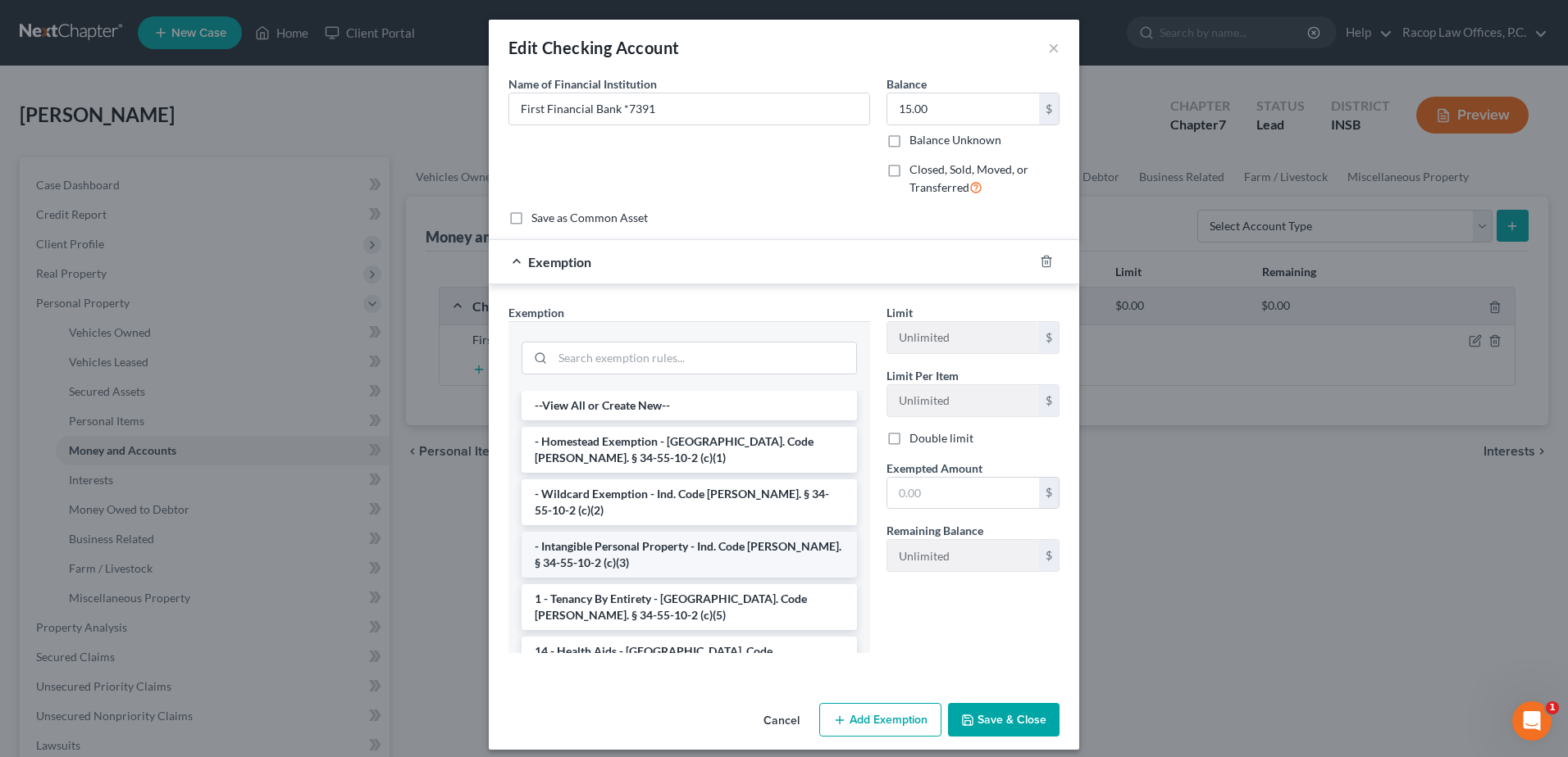
click at [615, 536] on li "- Intangible Personal Property - Ind. Code [PERSON_NAME]. § 34-55-10-2 (c)(3)" at bounding box center [689, 555] width 335 height 46
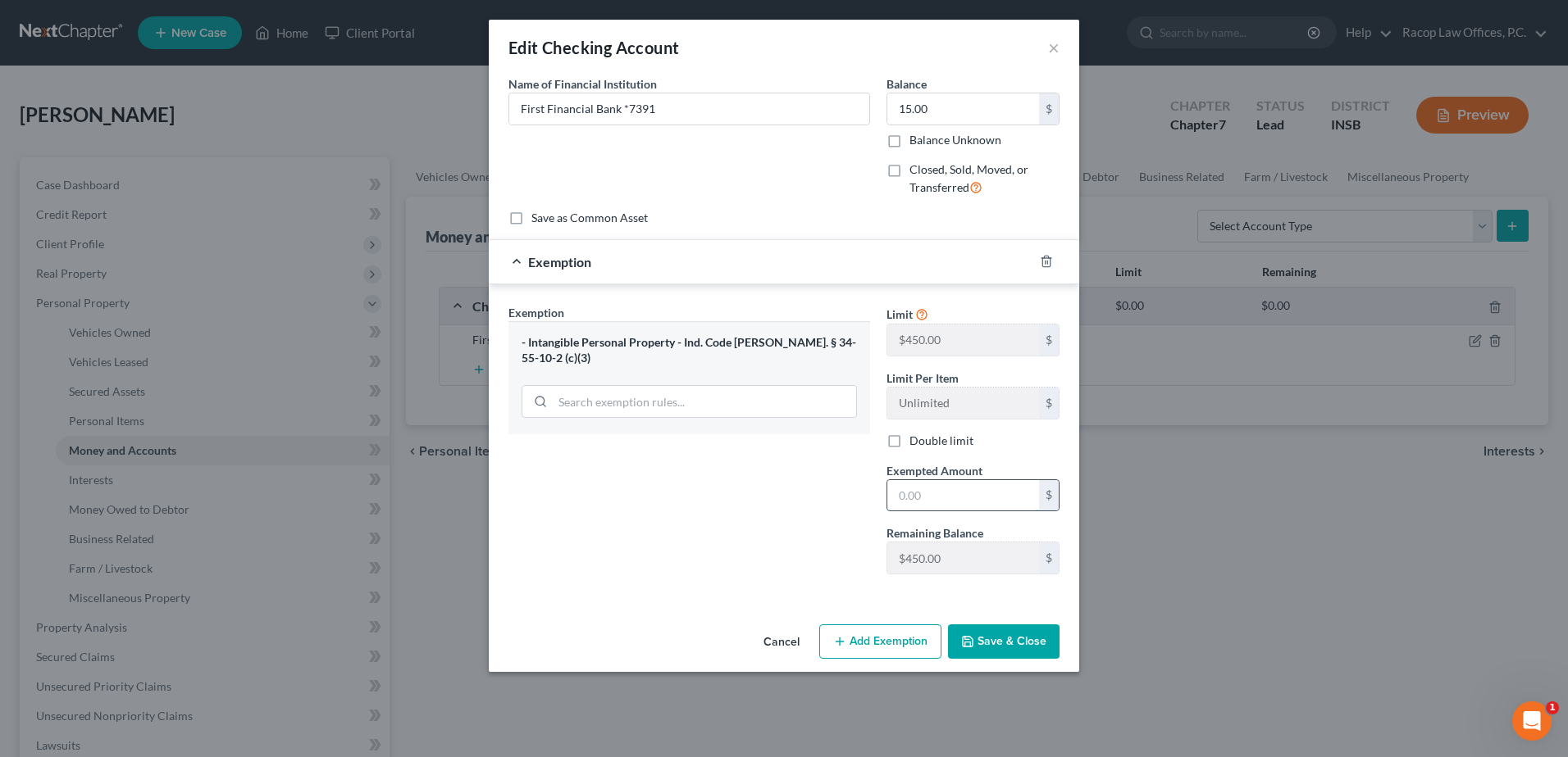
click at [922, 495] on input "text" at bounding box center [962, 495] width 152 height 31
type input "15.00"
click at [996, 641] on button "Save & Close" at bounding box center [1003, 642] width 111 height 35
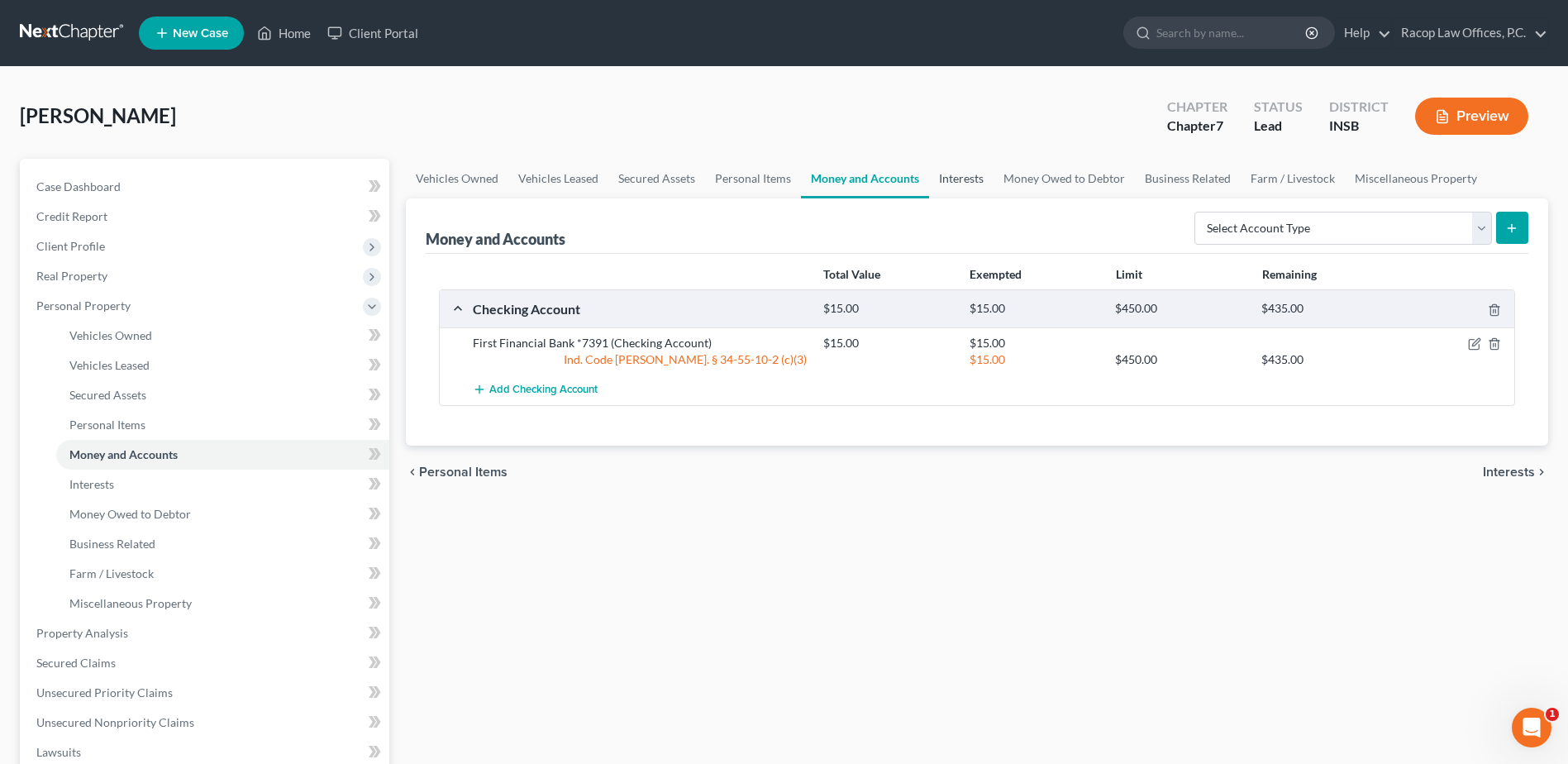
click at [960, 170] on link "Interests" at bounding box center [961, 178] width 64 height 40
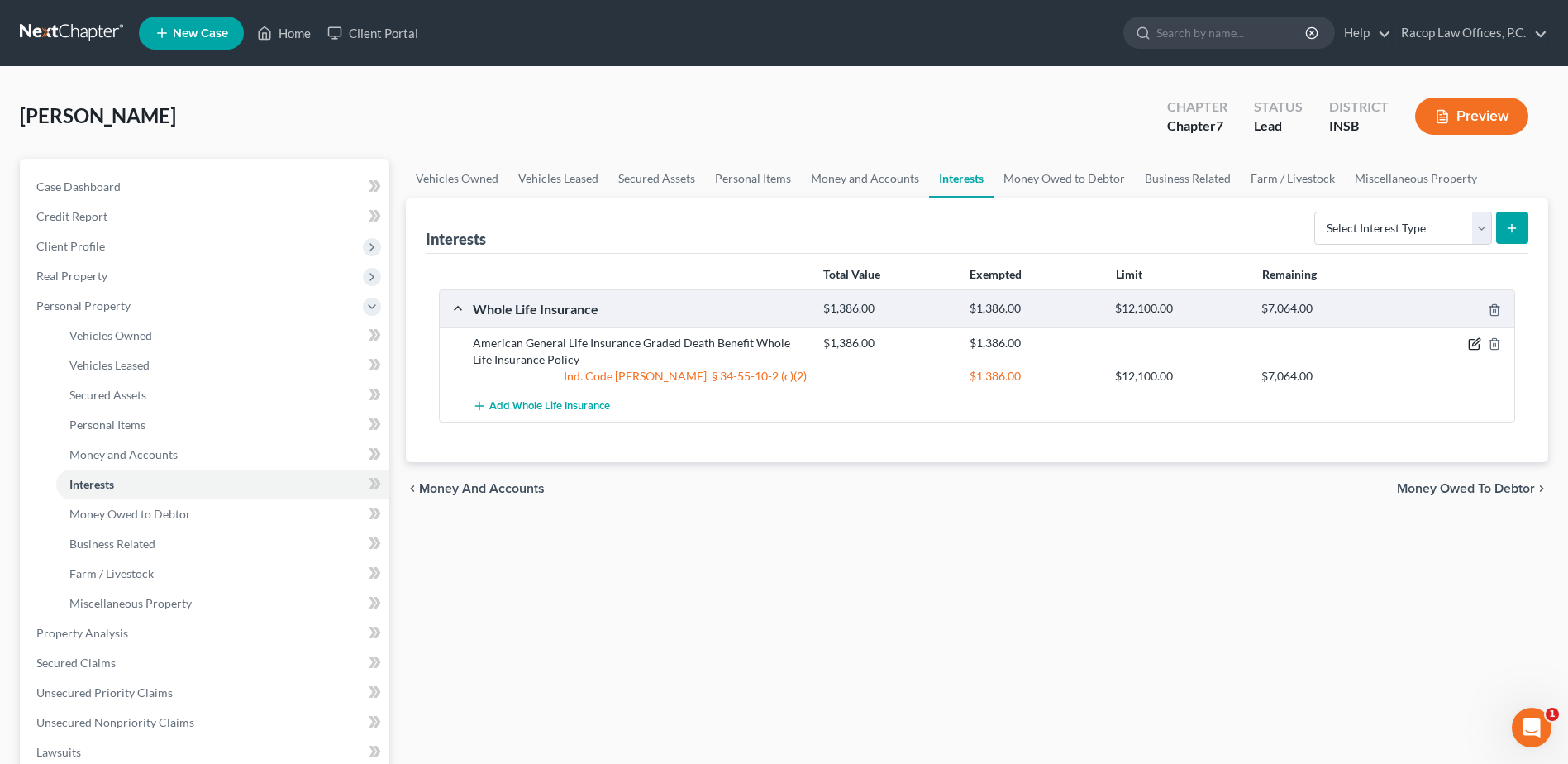
click at [1475, 345] on icon "button" at bounding box center [1476, 343] width 8 height 8
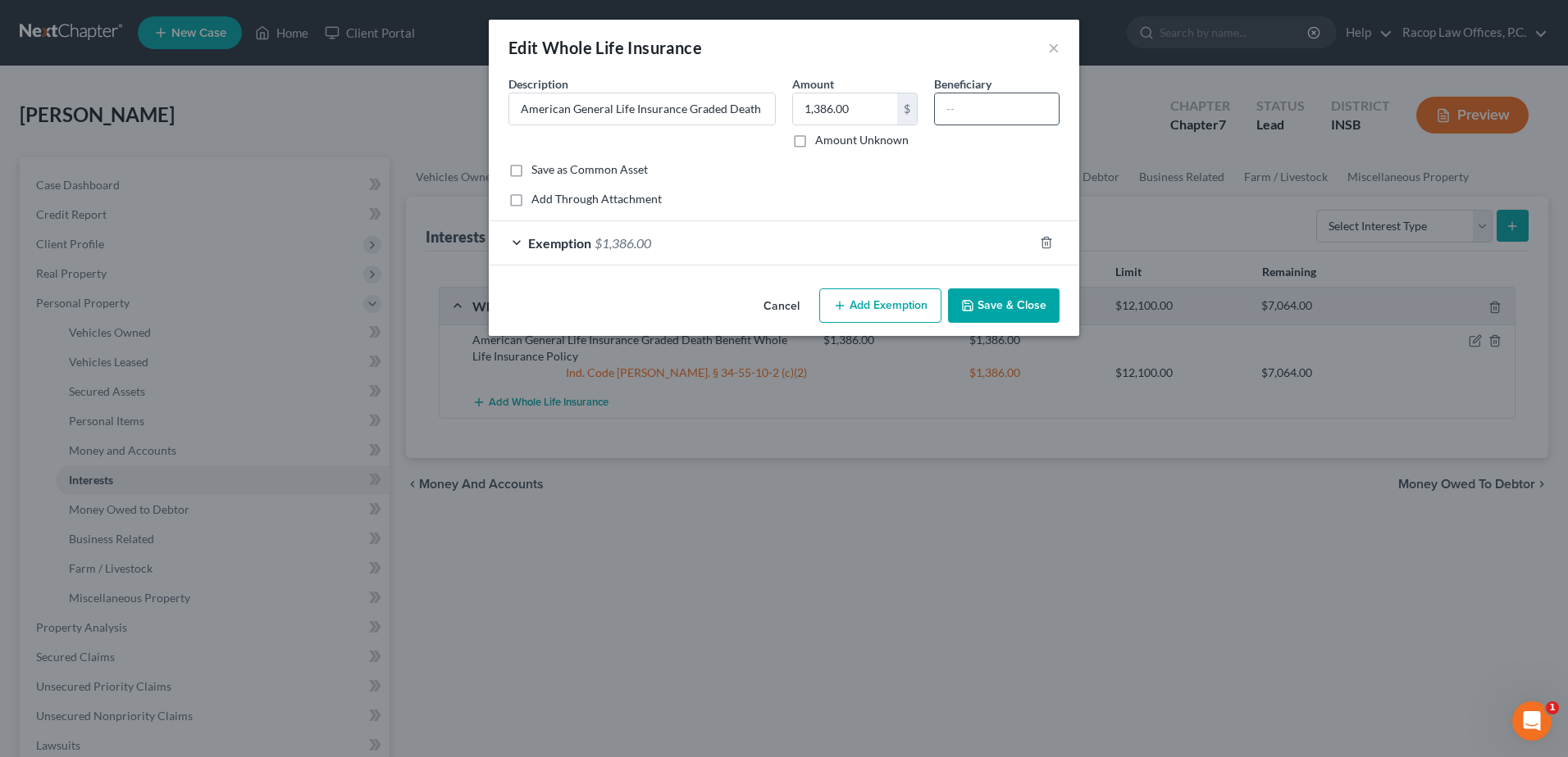
click at [966, 117] on input "text" at bounding box center [997, 109] width 124 height 31
click at [1052, 51] on button "×" at bounding box center [1054, 47] width 12 height 19
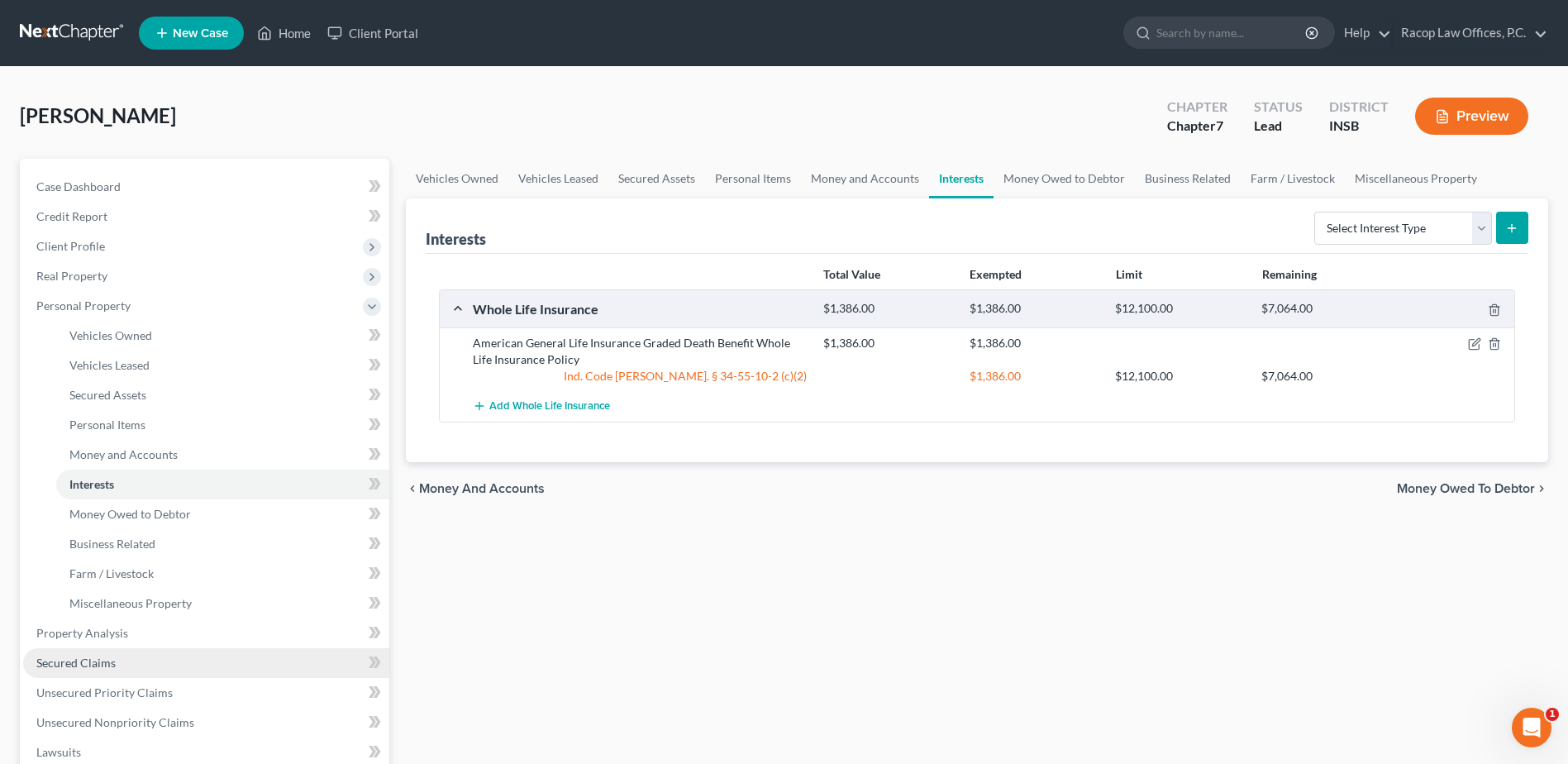
click at [96, 668] on span "Secured Claims" at bounding box center [75, 663] width 79 height 14
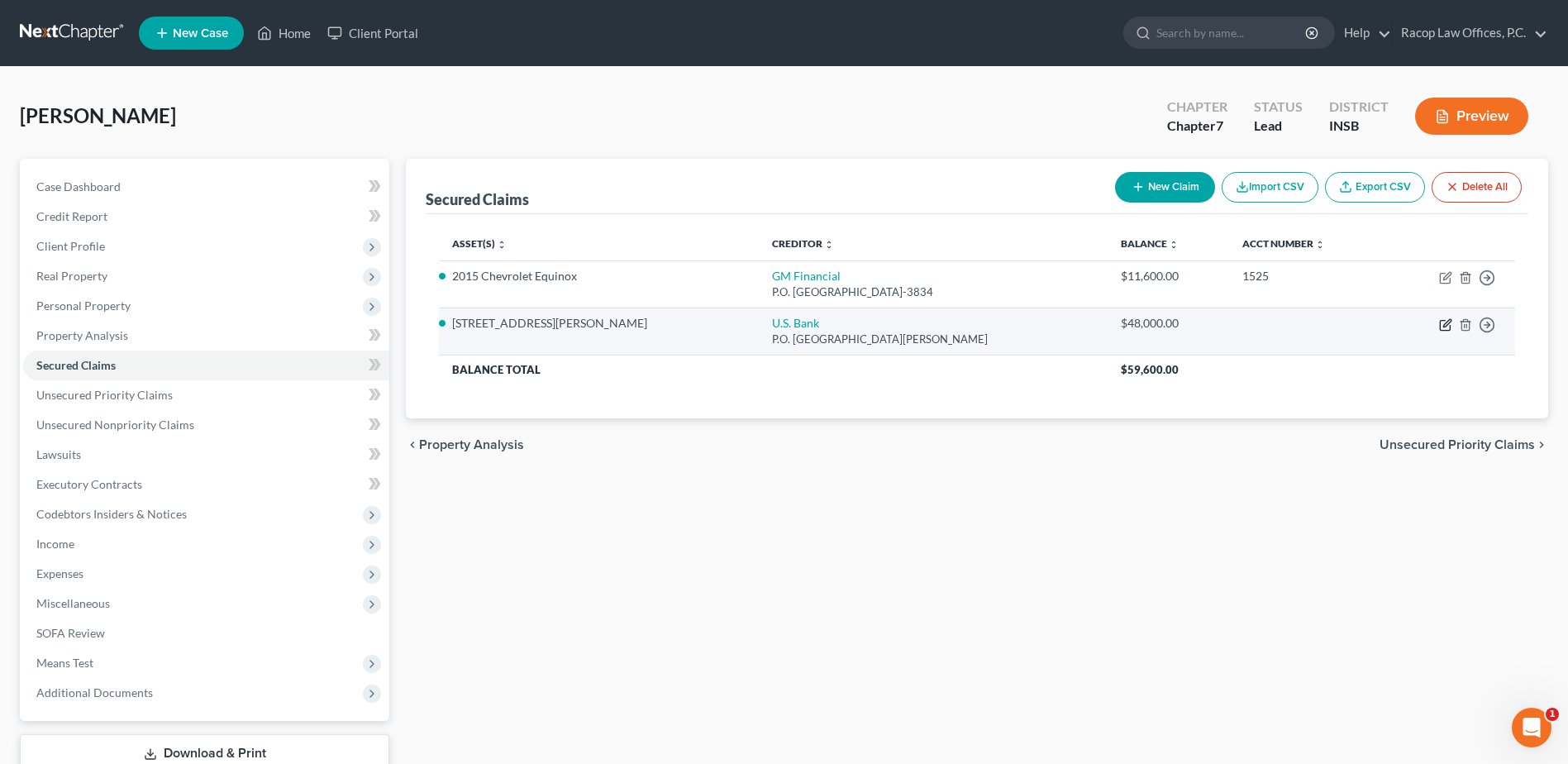
click at [1441, 325] on icon "button" at bounding box center [1446, 325] width 14 height 14
select select "24"
select select "2"
select select "3"
select select "0"
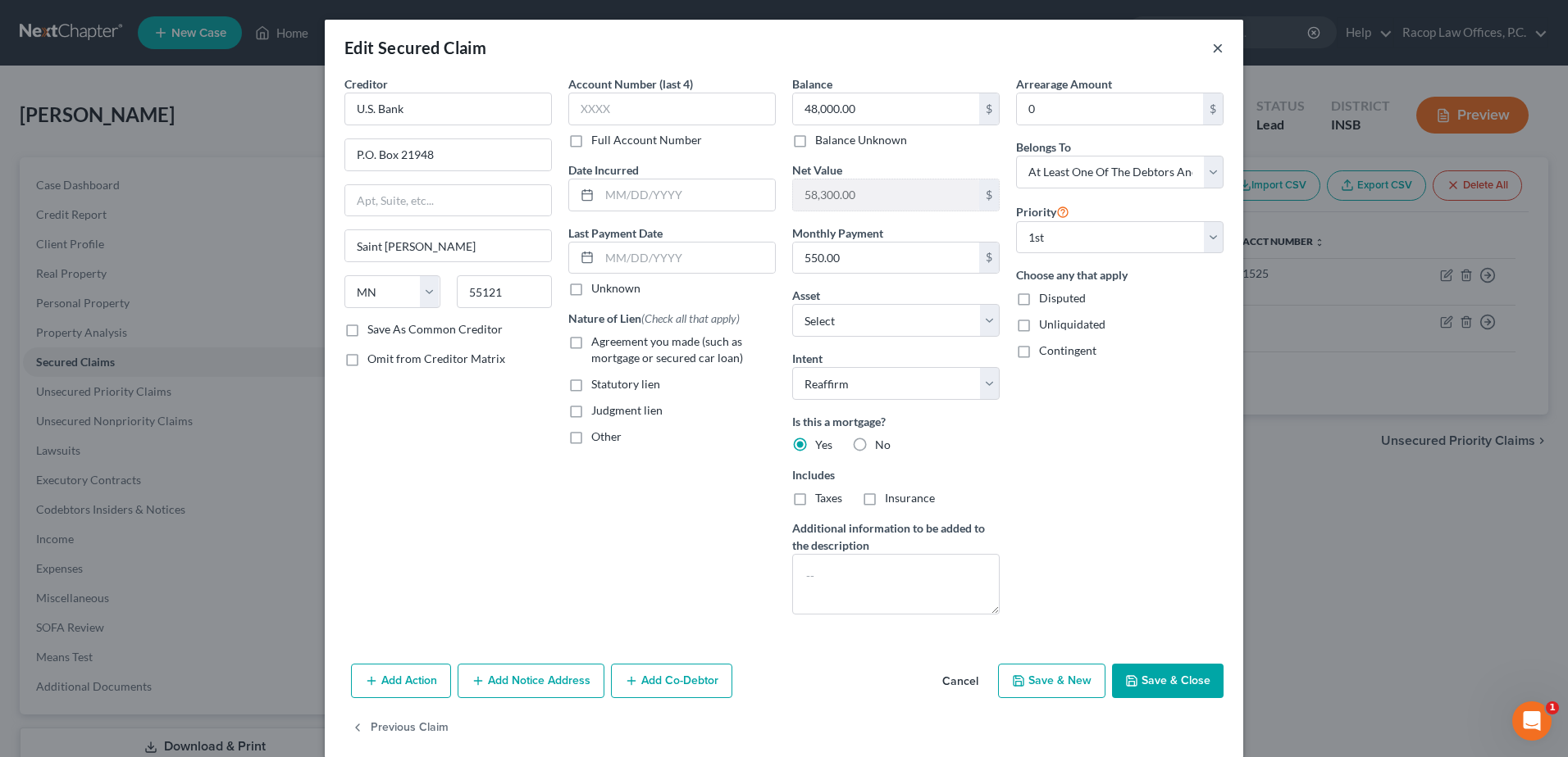
click at [1212, 49] on button "×" at bounding box center [1218, 47] width 12 height 19
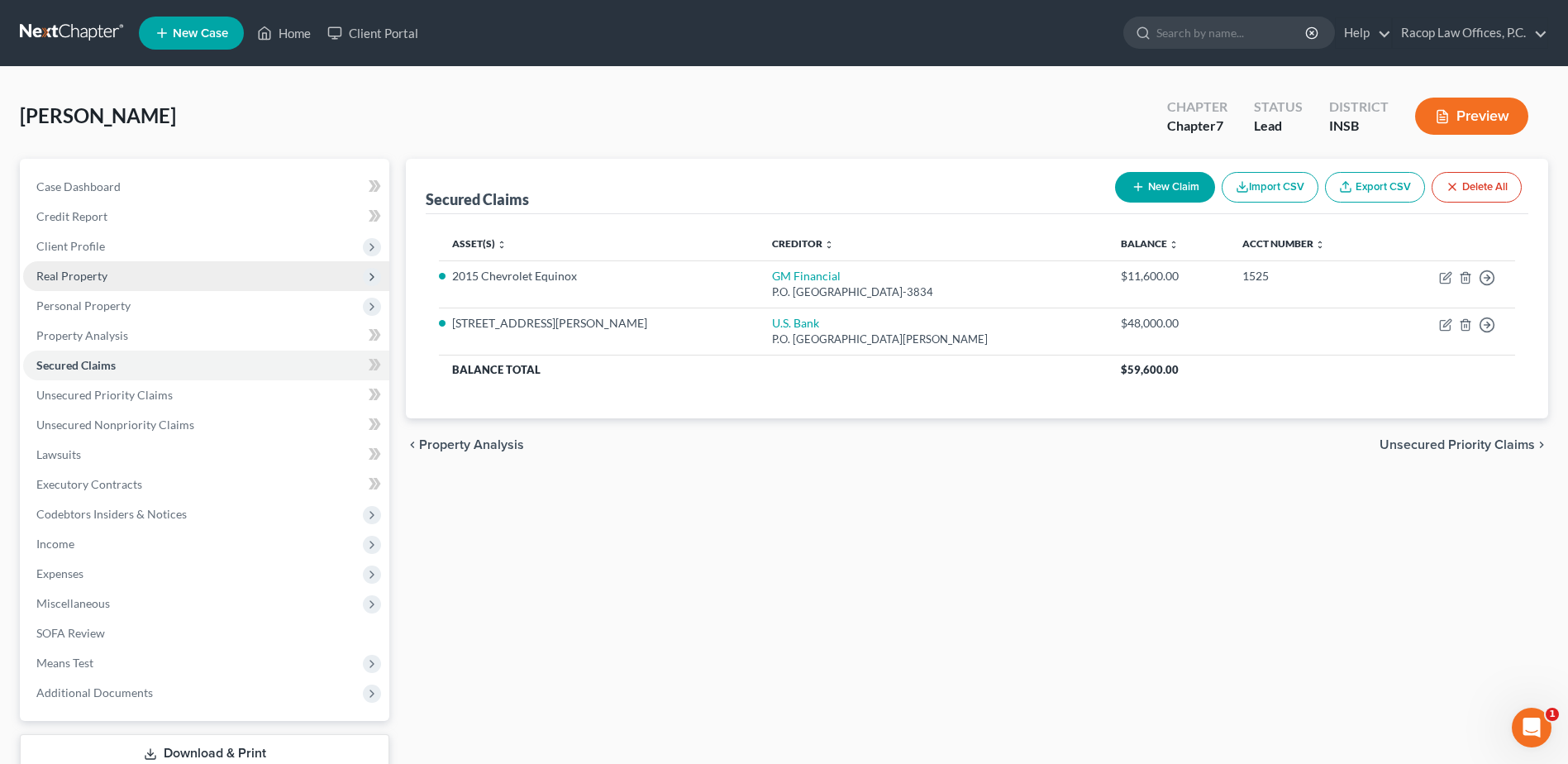
click at [91, 277] on span "Real Property" at bounding box center [71, 276] width 71 height 14
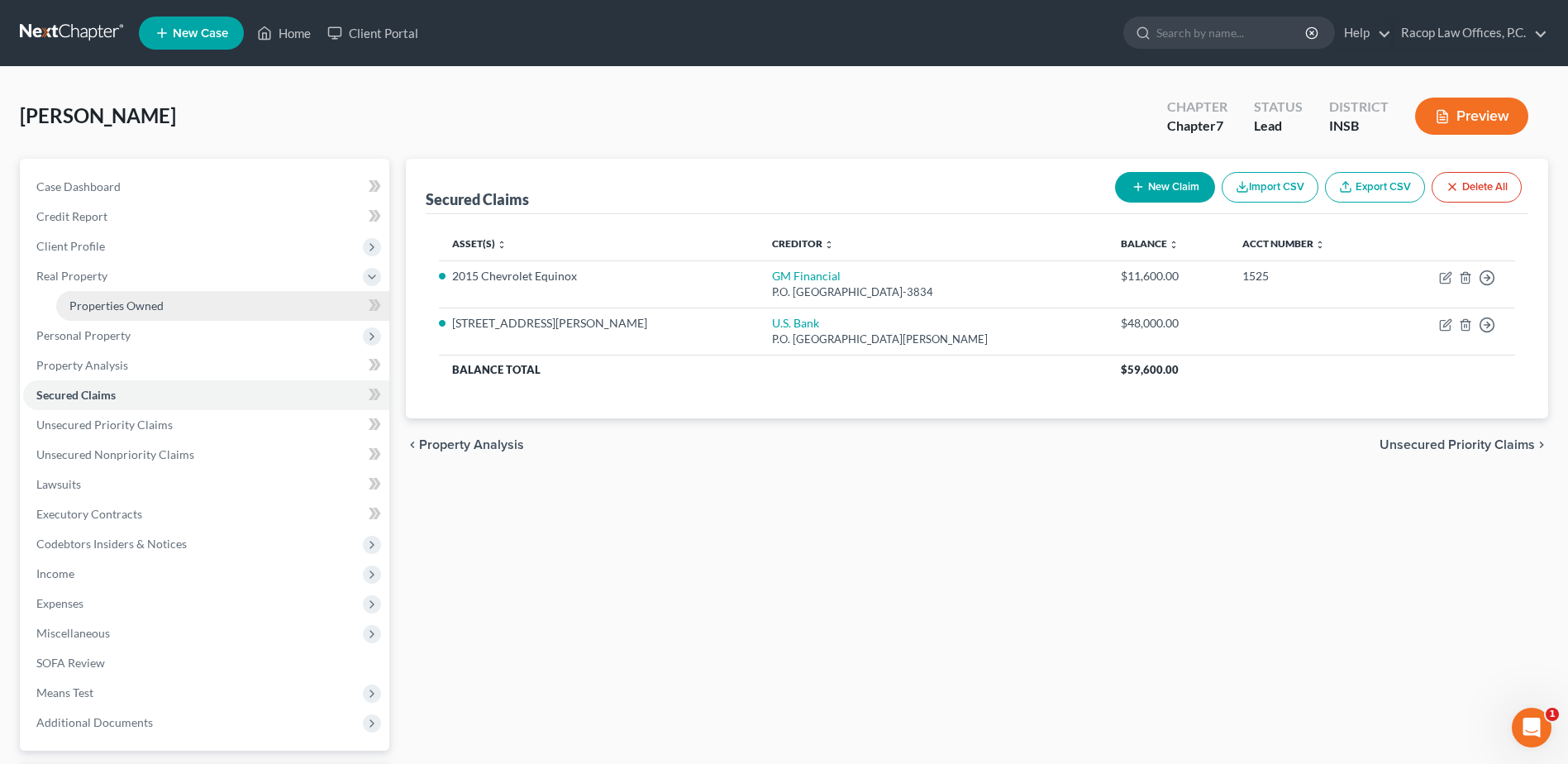
click at [101, 316] on link "Properties Owned" at bounding box center [223, 306] width 333 height 30
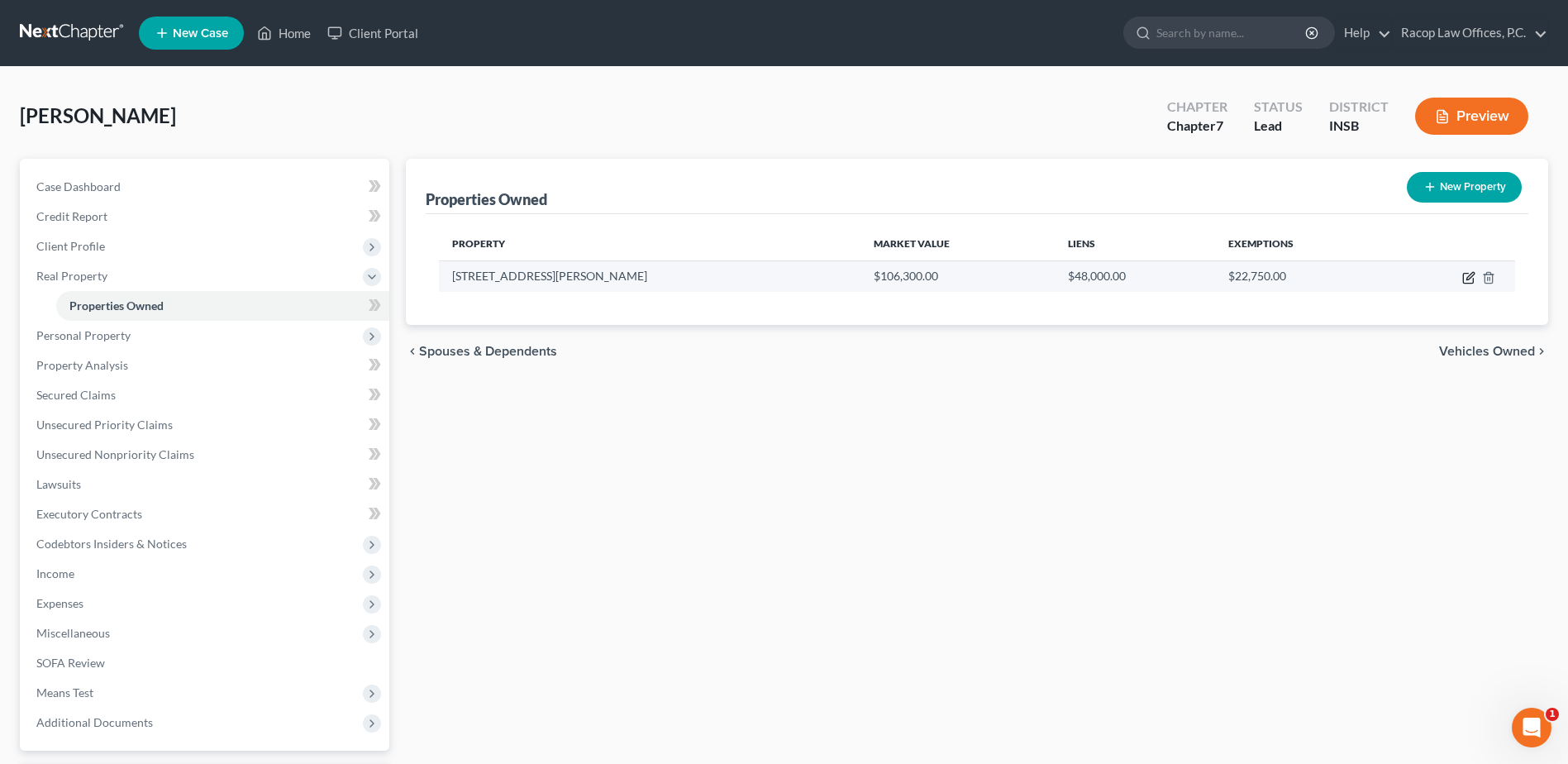
click at [1467, 279] on icon "button" at bounding box center [1470, 278] width 14 height 14
select select "15"
select select "82"
select select "3"
select select "7"
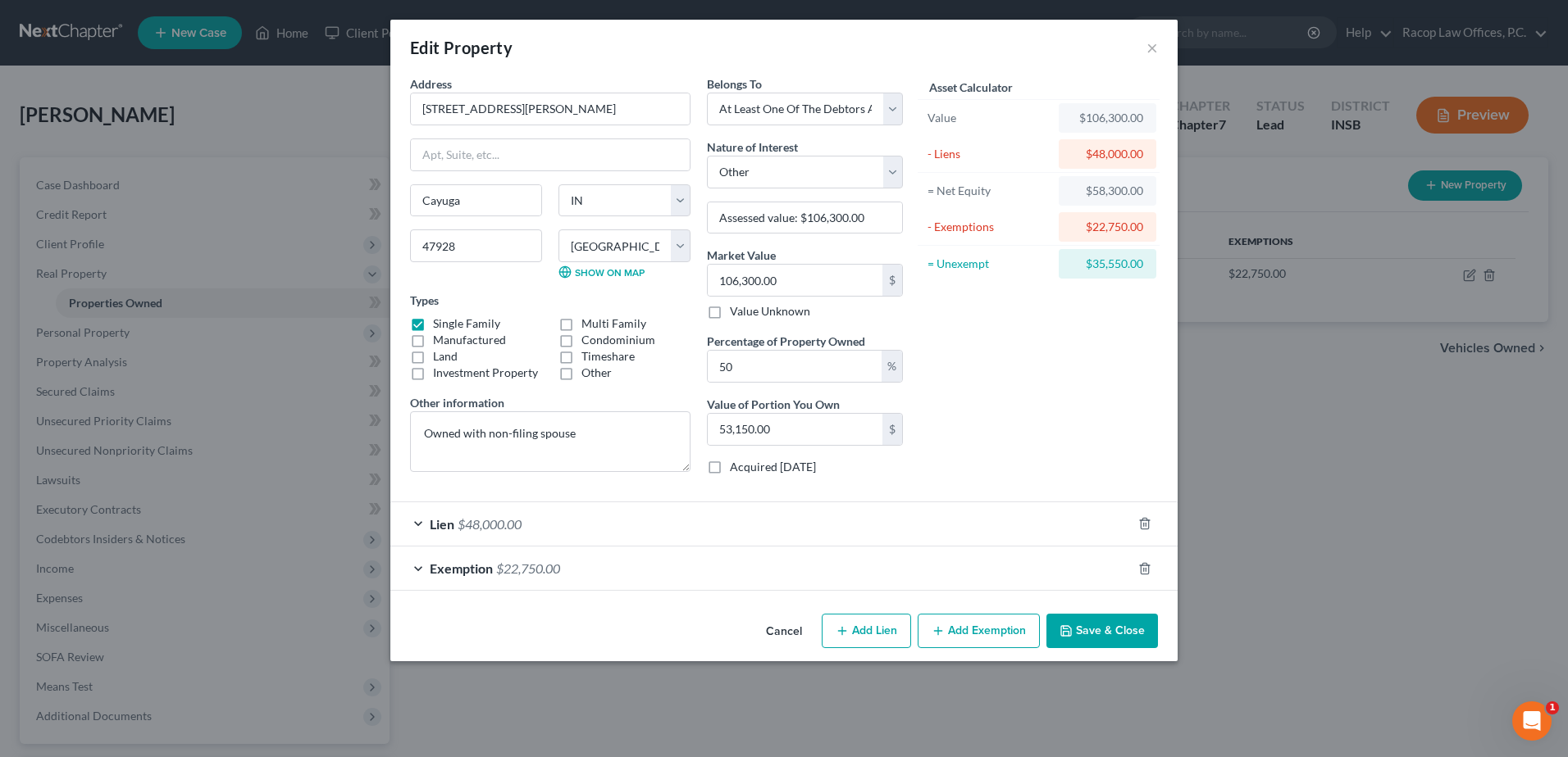
click at [1092, 630] on button "Save & Close" at bounding box center [1101, 631] width 111 height 35
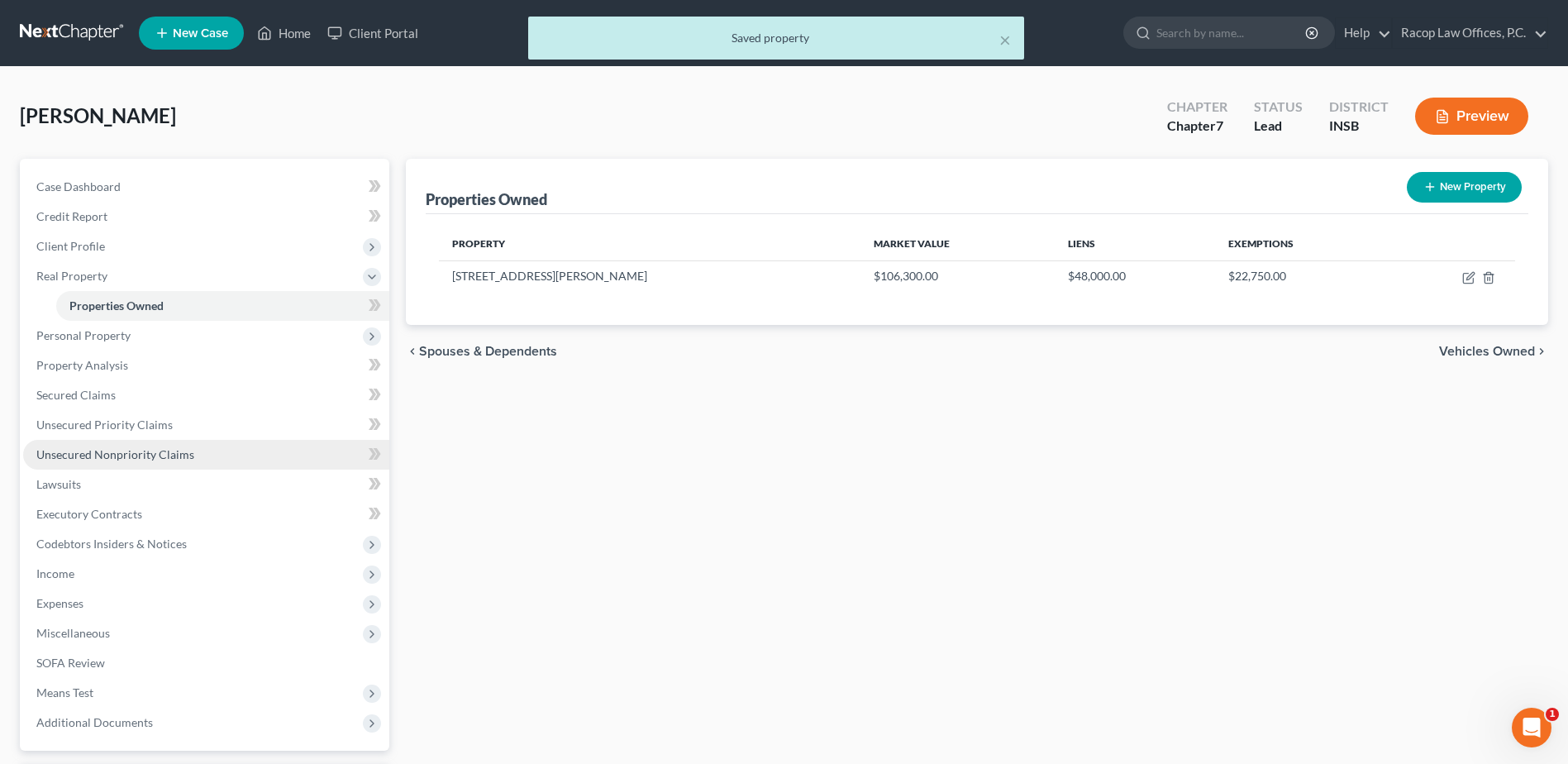
click at [149, 457] on span "Unsecured Nonpriority Claims" at bounding box center [115, 454] width 158 height 14
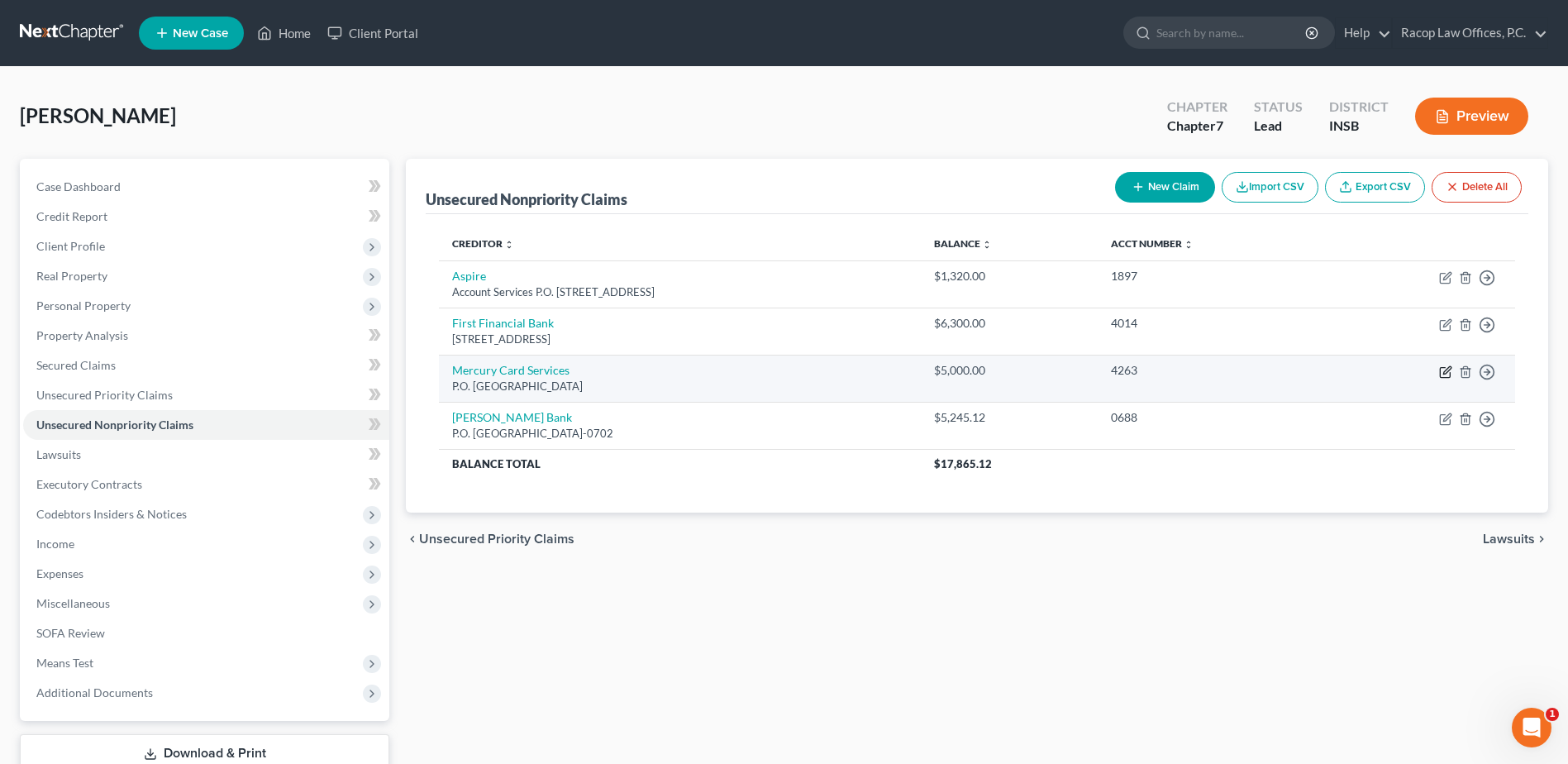
click at [1444, 374] on icon "button" at bounding box center [1447, 370] width 8 height 8
select select "10"
select select "2"
select select "0"
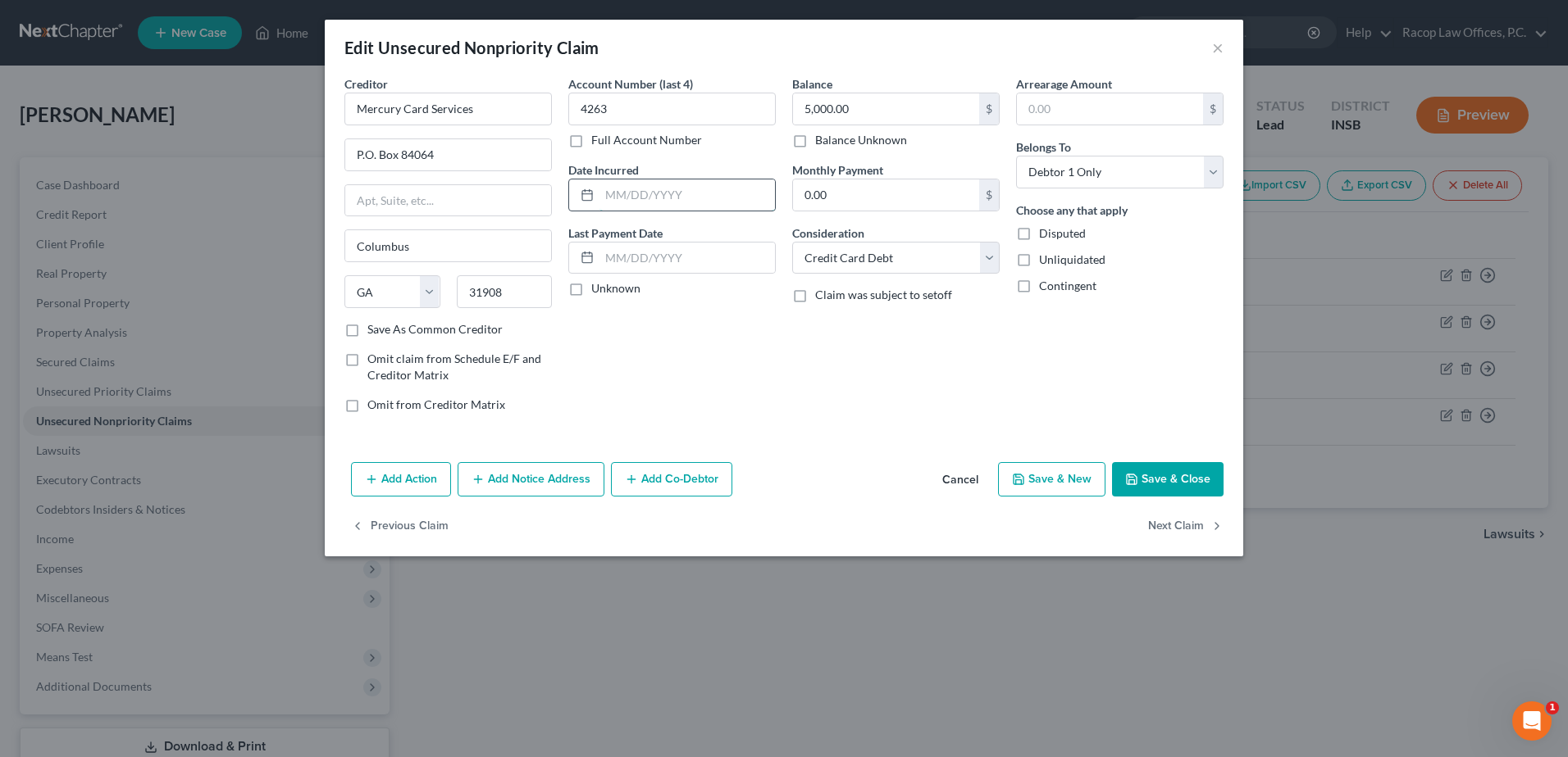
click at [602, 192] on input "text" at bounding box center [688, 195] width 176 height 31
type input "2014-2024"
click at [1175, 481] on button "Save & Close" at bounding box center [1167, 480] width 111 height 35
type input "0"
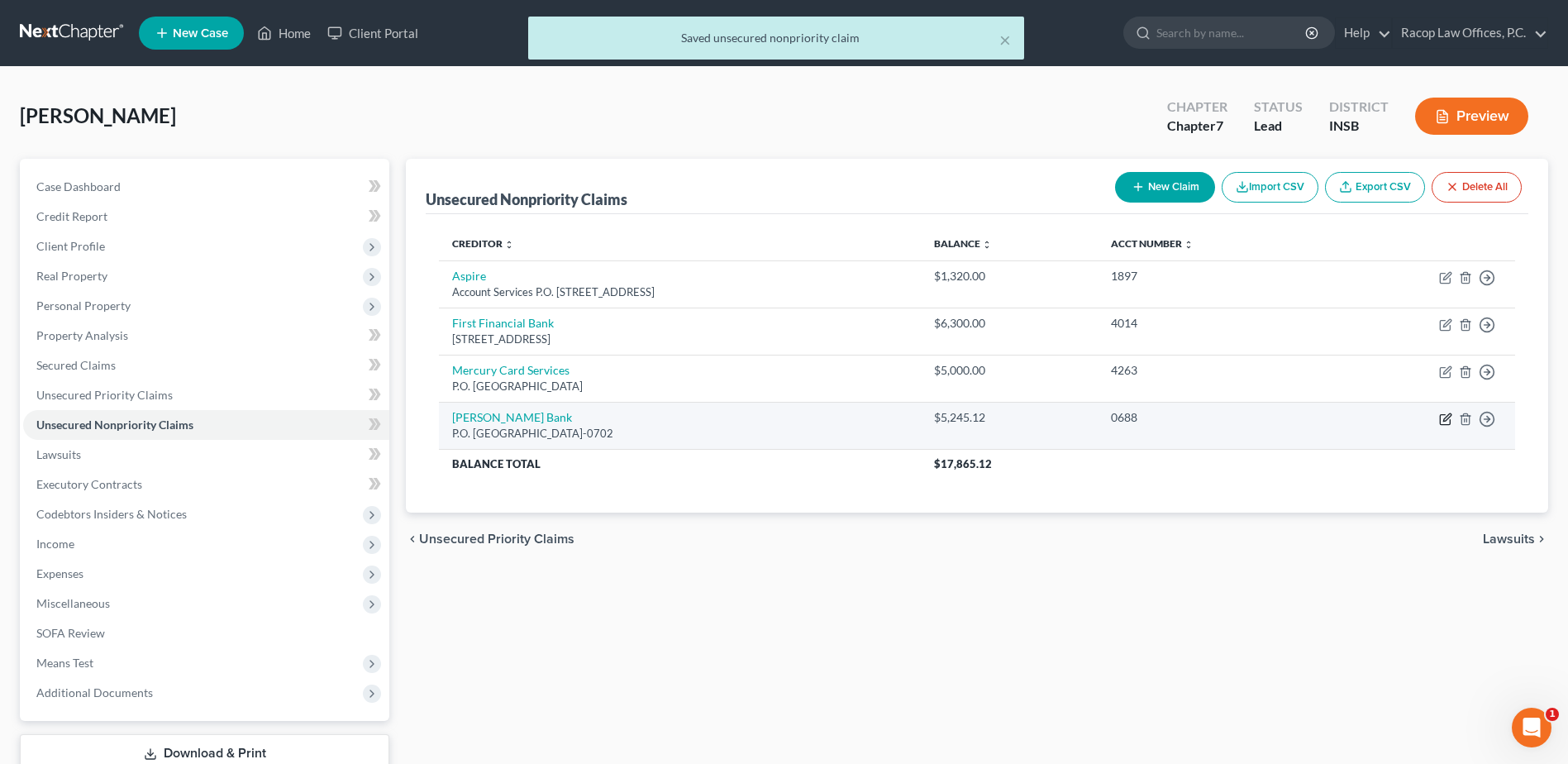
click at [1444, 416] on icon "button" at bounding box center [1446, 420] width 14 height 14
select select "45"
select select "2"
select select "0"
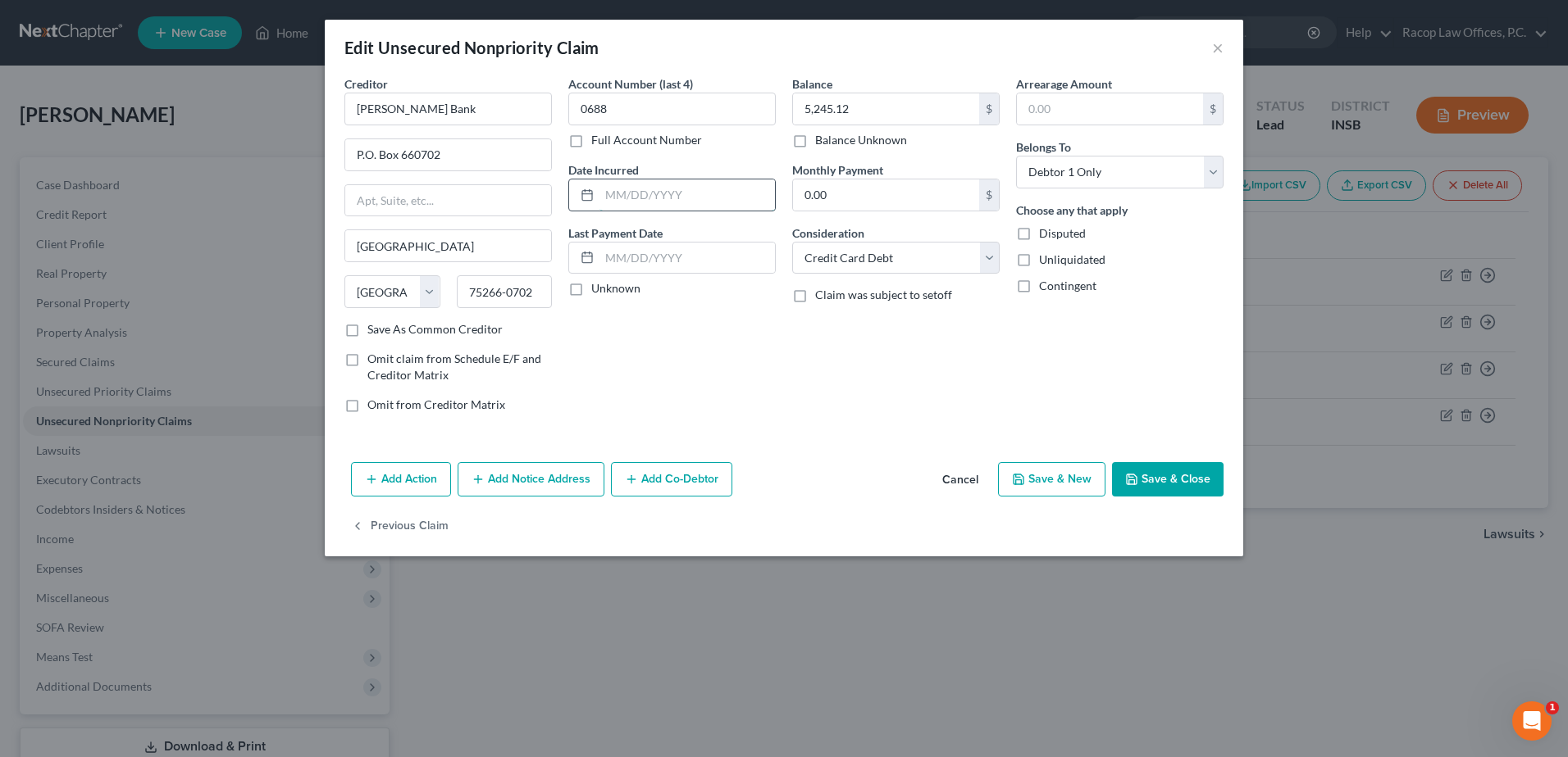
click at [608, 192] on input "text" at bounding box center [688, 195] width 176 height 31
type input "2014-2024"
click at [1173, 478] on button "Save & Close" at bounding box center [1167, 480] width 111 height 35
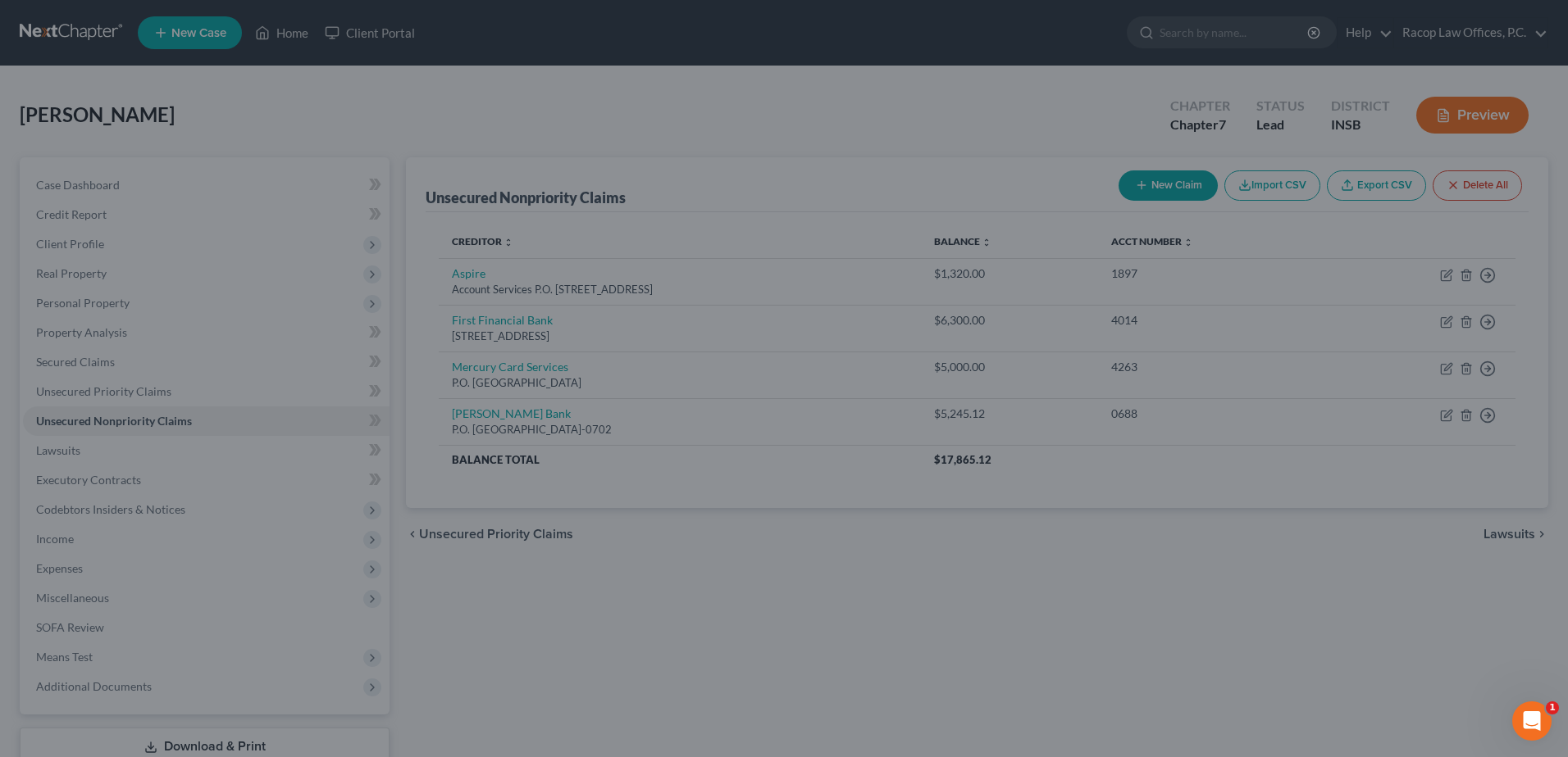
type input "0"
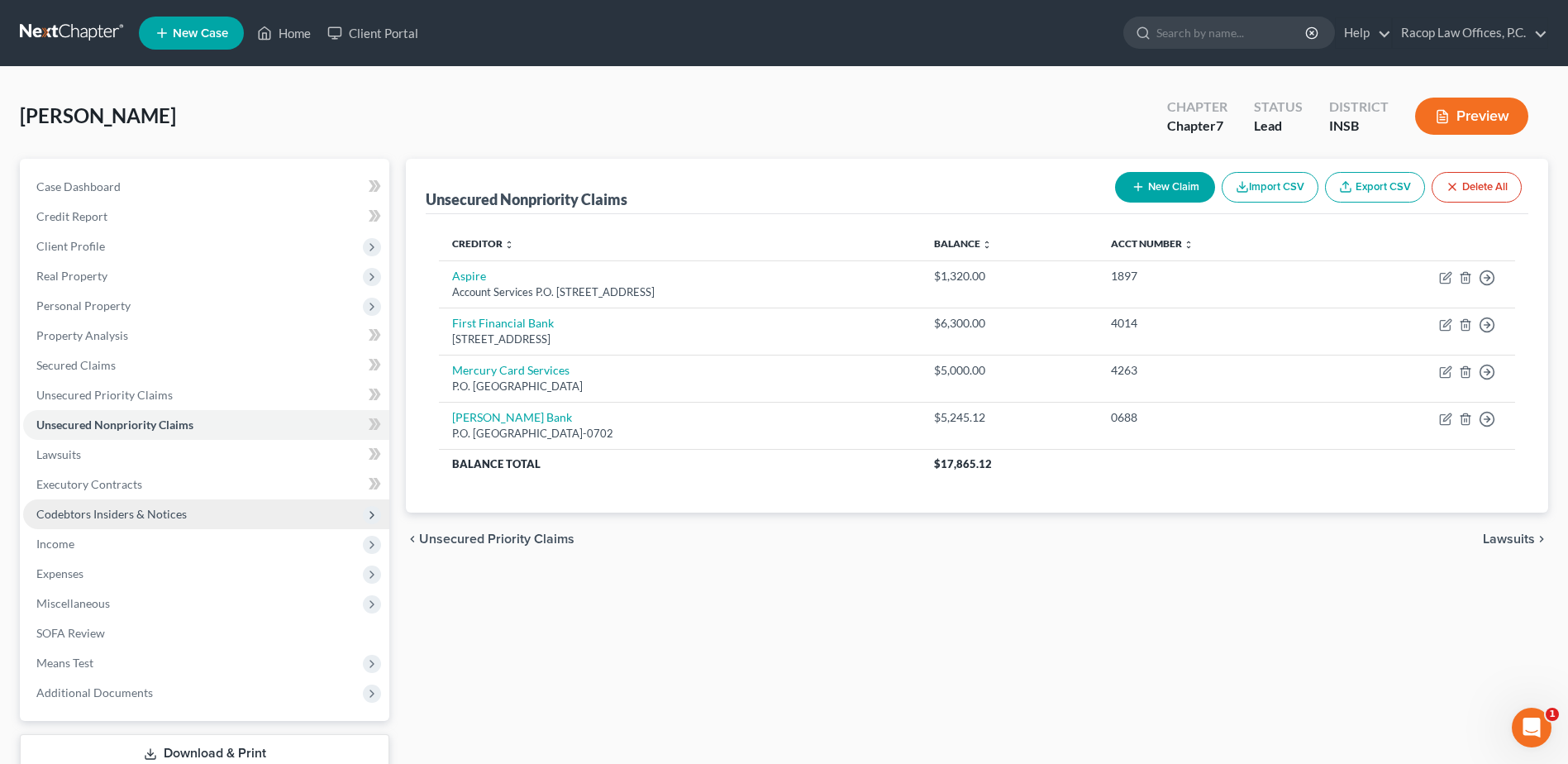
click at [108, 512] on span "Codebtors Insiders & Notices" at bounding box center [111, 514] width 150 height 14
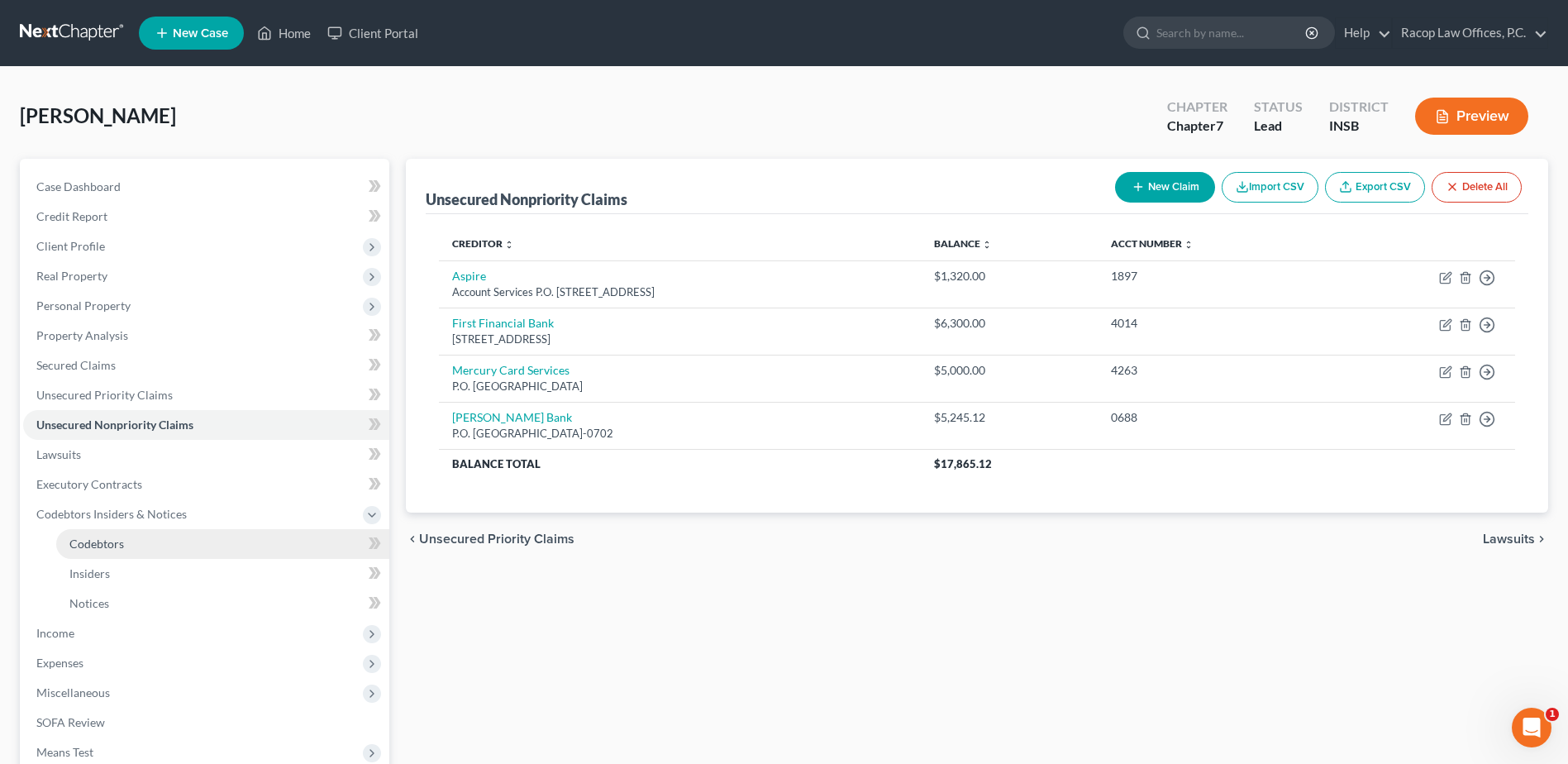
click at [128, 550] on link "Codebtors" at bounding box center [223, 544] width 333 height 30
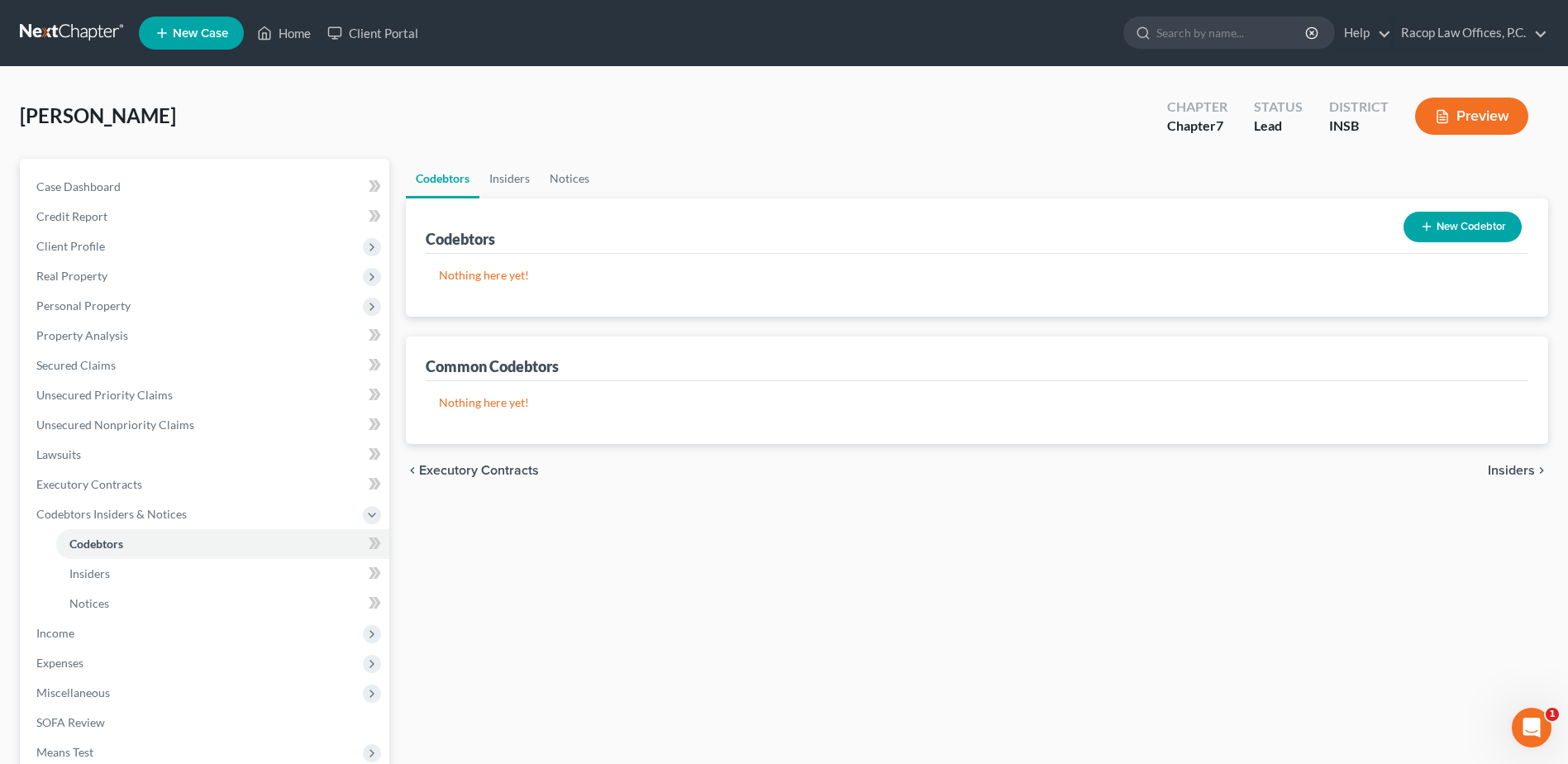
click at [1488, 223] on button "New Codebtor" at bounding box center [1462, 226] width 118 height 30
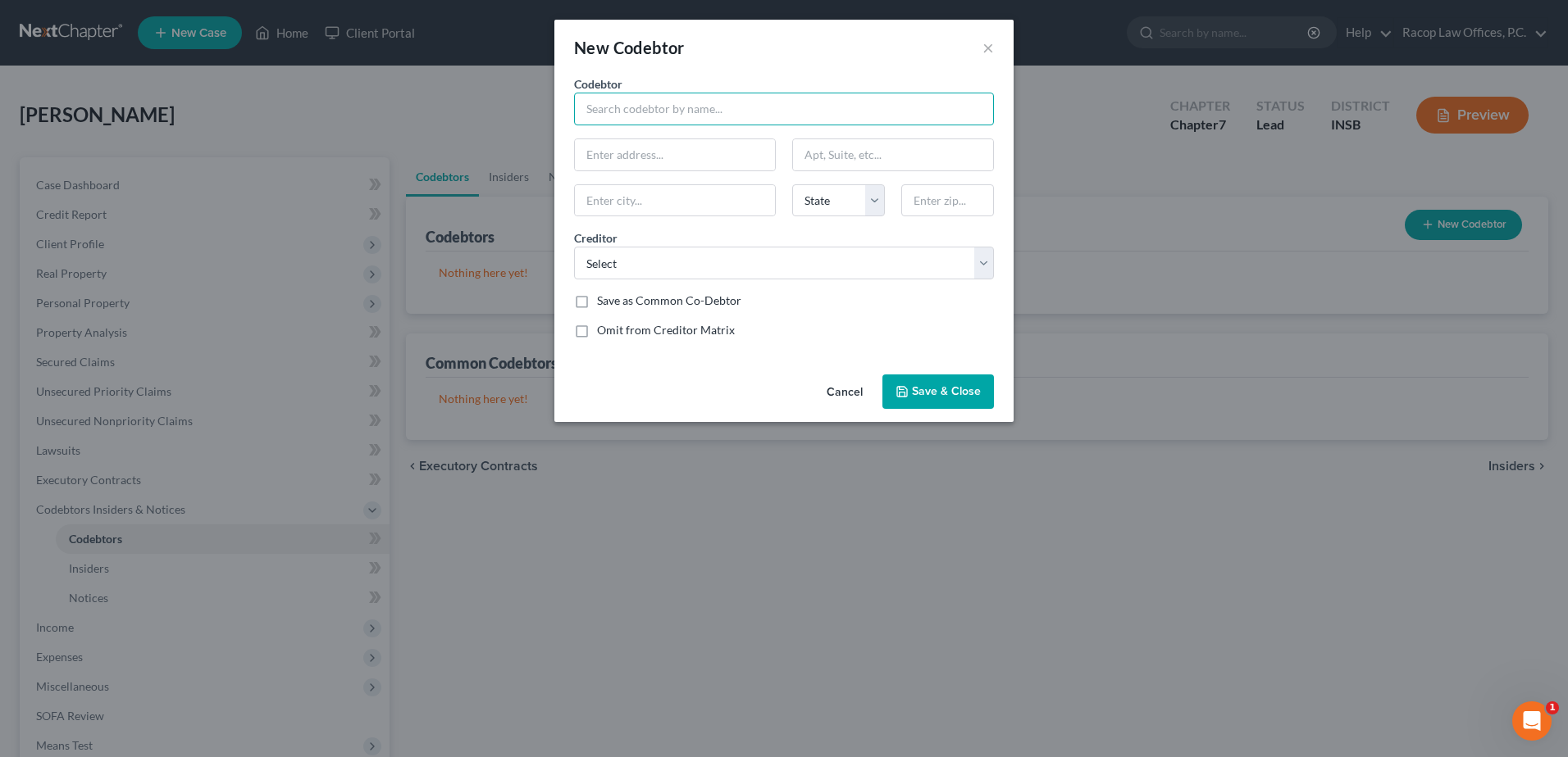
click at [659, 96] on input "text" at bounding box center [784, 109] width 420 height 33
type input "Janie L. Martin"
type input "[STREET_ADDRESS][PERSON_NAME]"
type input "Cayuga"
select select "15"
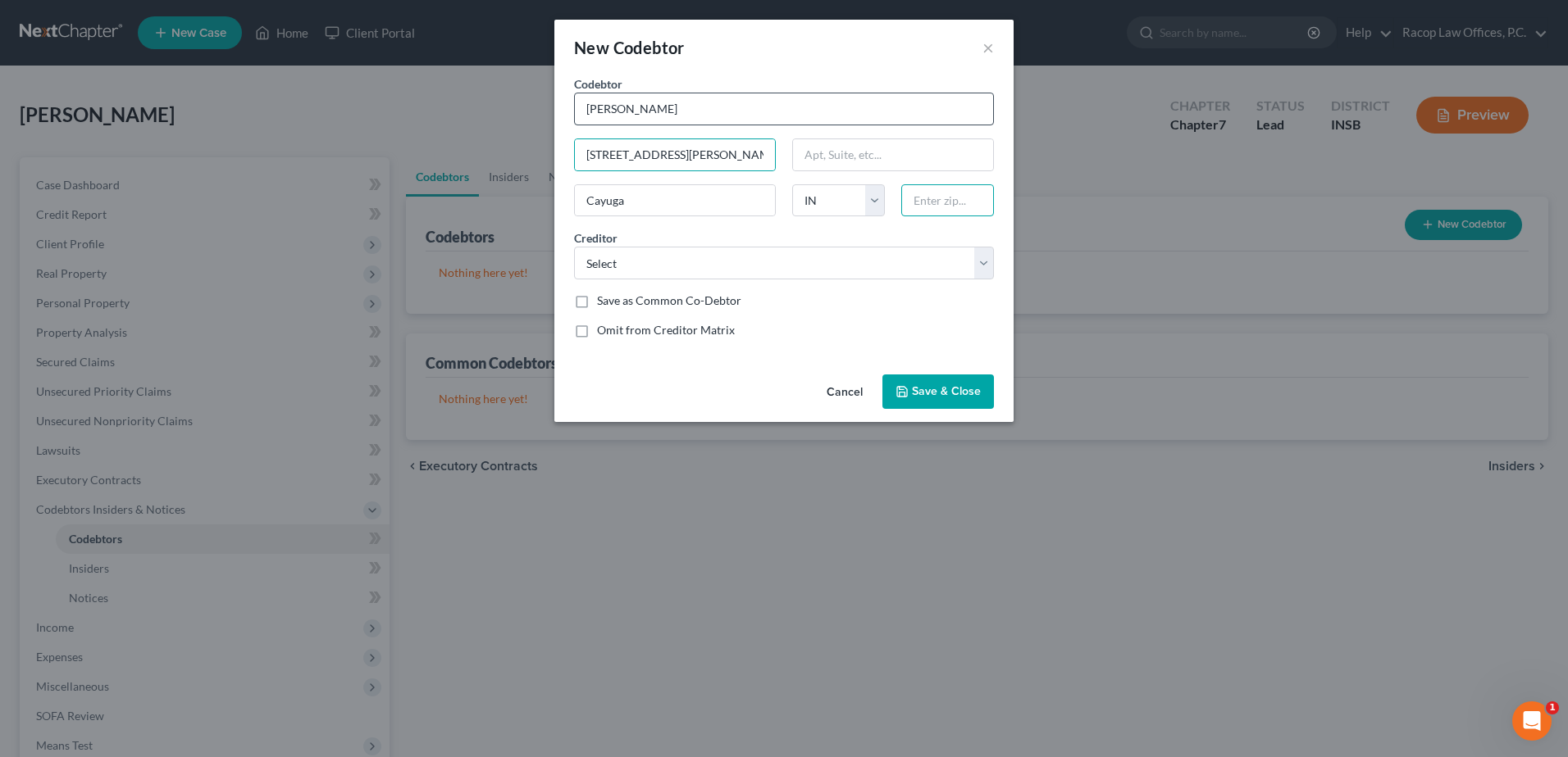
type input "47928"
click at [658, 261] on select "Select U.S. Bank GM Financial Aspire Racop Law Offices, P.C. Merrick Bank Mercu…" at bounding box center [784, 264] width 420 height 33
click at [813, 61] on div "New Codebtor ×" at bounding box center [784, 47] width 459 height 56
click at [934, 389] on span "Save & Close" at bounding box center [946, 391] width 69 height 14
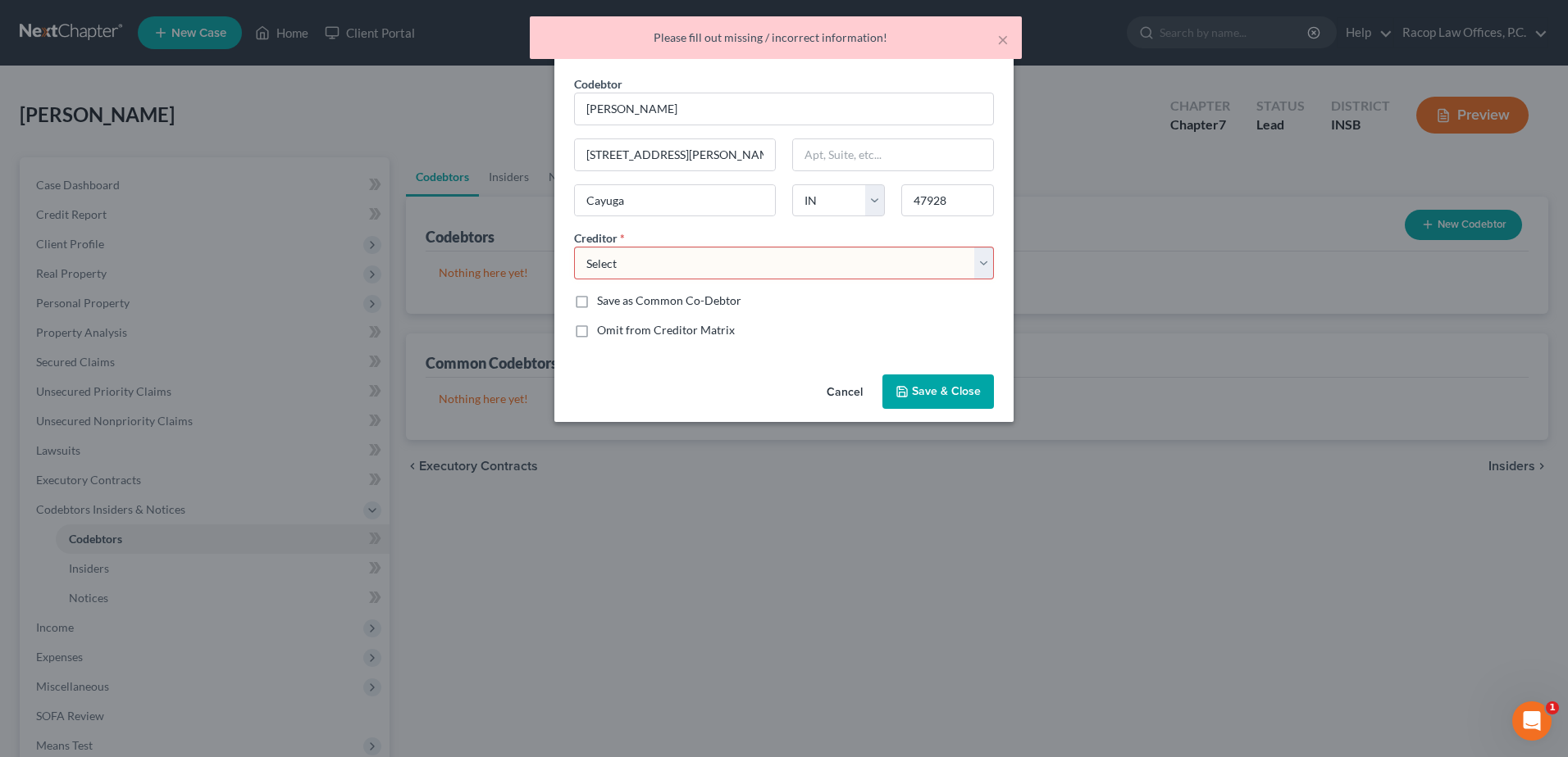
click at [659, 268] on select "Select U.S. Bank GM Financial Aspire Racop Law Offices, P.C. Merrick Bank Mercu…" at bounding box center [784, 264] width 420 height 33
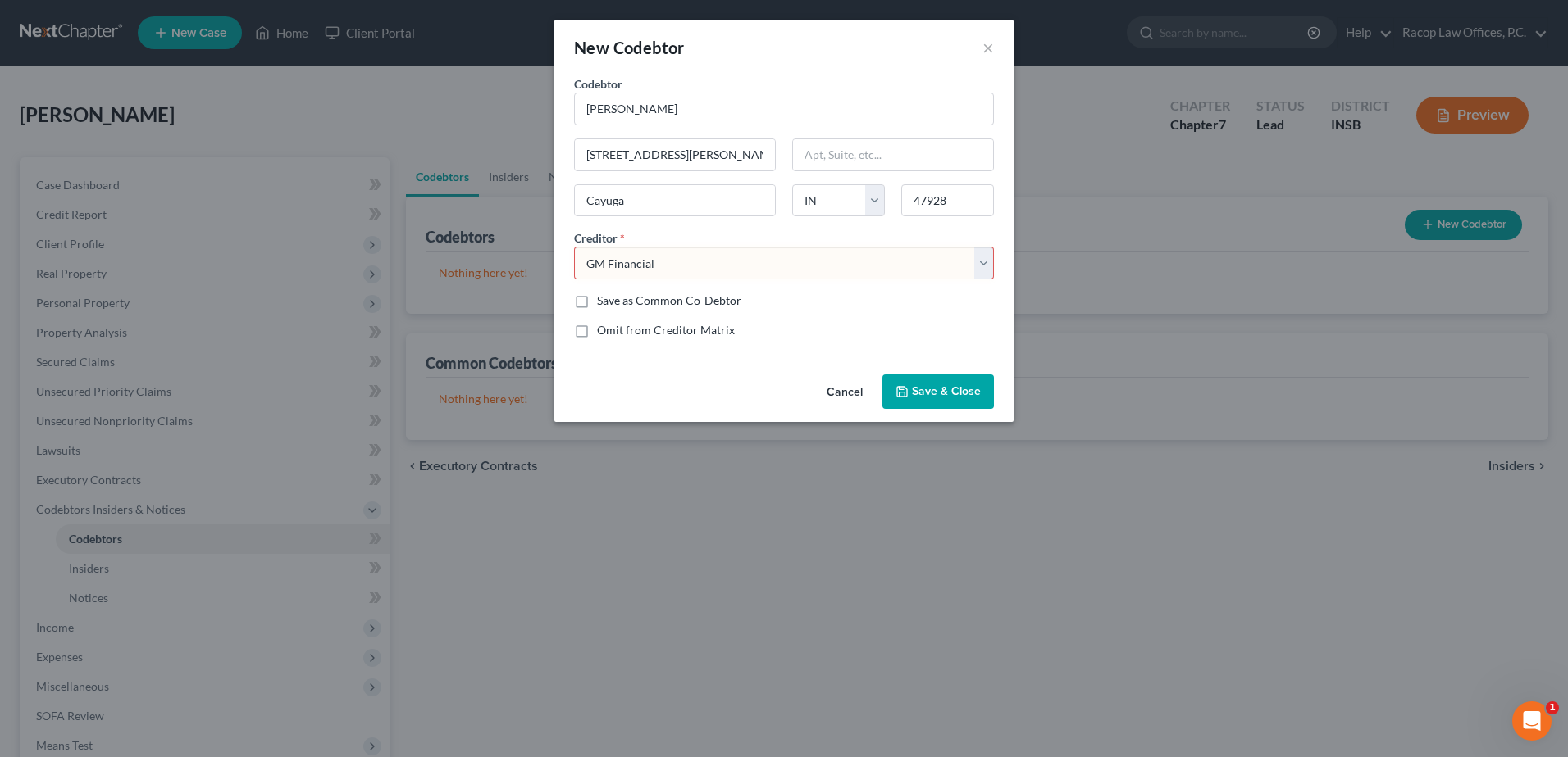
click at [574, 247] on select "Select U.S. Bank GM Financial Aspire Racop Law Offices, P.C. Merrick Bank Mercu…" at bounding box center [784, 264] width 420 height 33
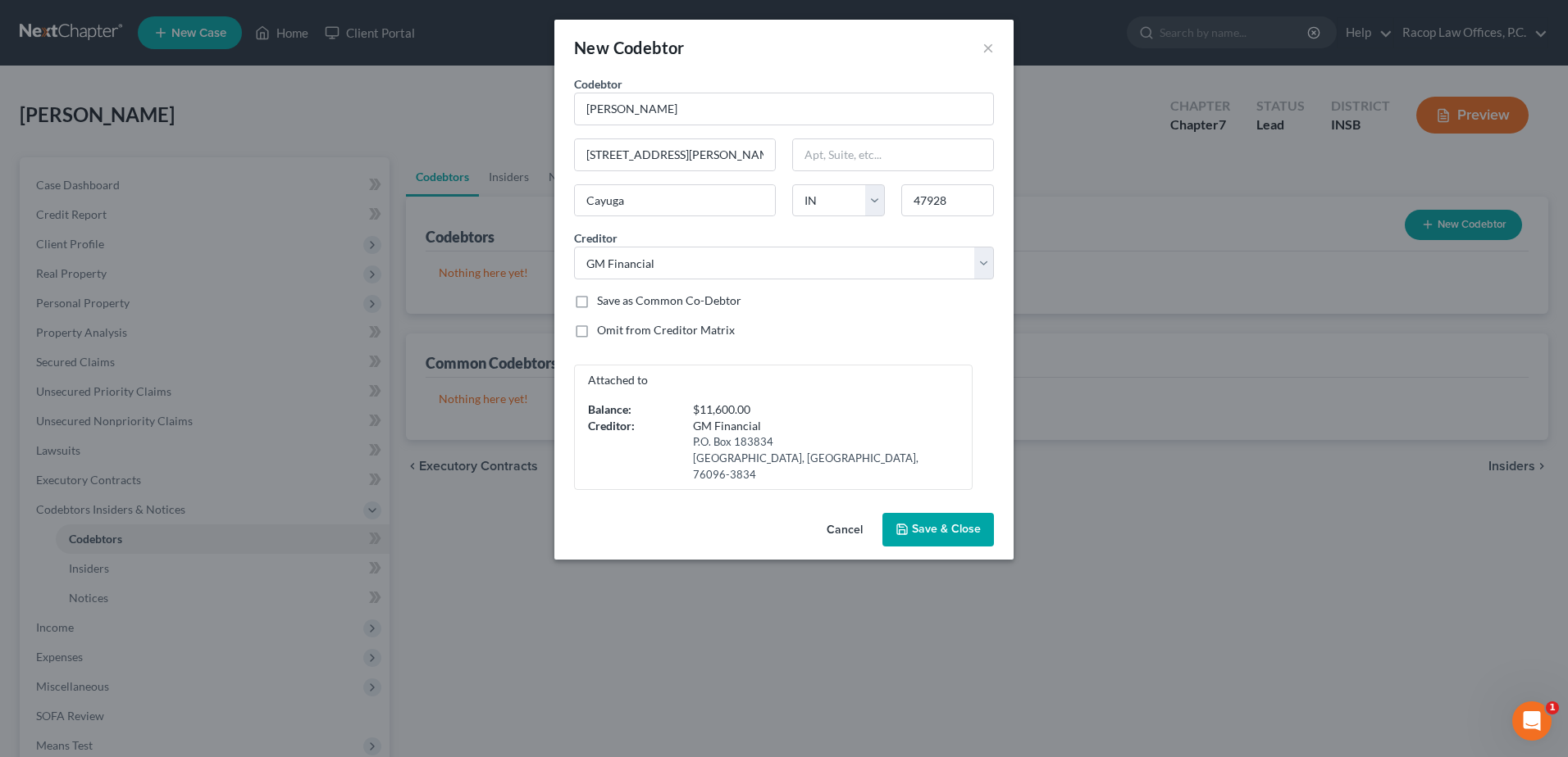
click at [882, 370] on div "Attached to Balance: $11,600.00 Creditor: GM Financial P.O. Box 183834 Arlingto…" at bounding box center [784, 428] width 437 height 126
click at [878, 253] on select "Select U.S. Bank GM Financial Aspire Racop Law Offices, P.C. Merrick Bank Mercu…" at bounding box center [784, 264] width 420 height 33
select select "6"
click at [574, 247] on select "Select U.S. Bank GM Financial Aspire Racop Law Offices, P.C. Merrick Bank Mercu…" at bounding box center [784, 264] width 420 height 33
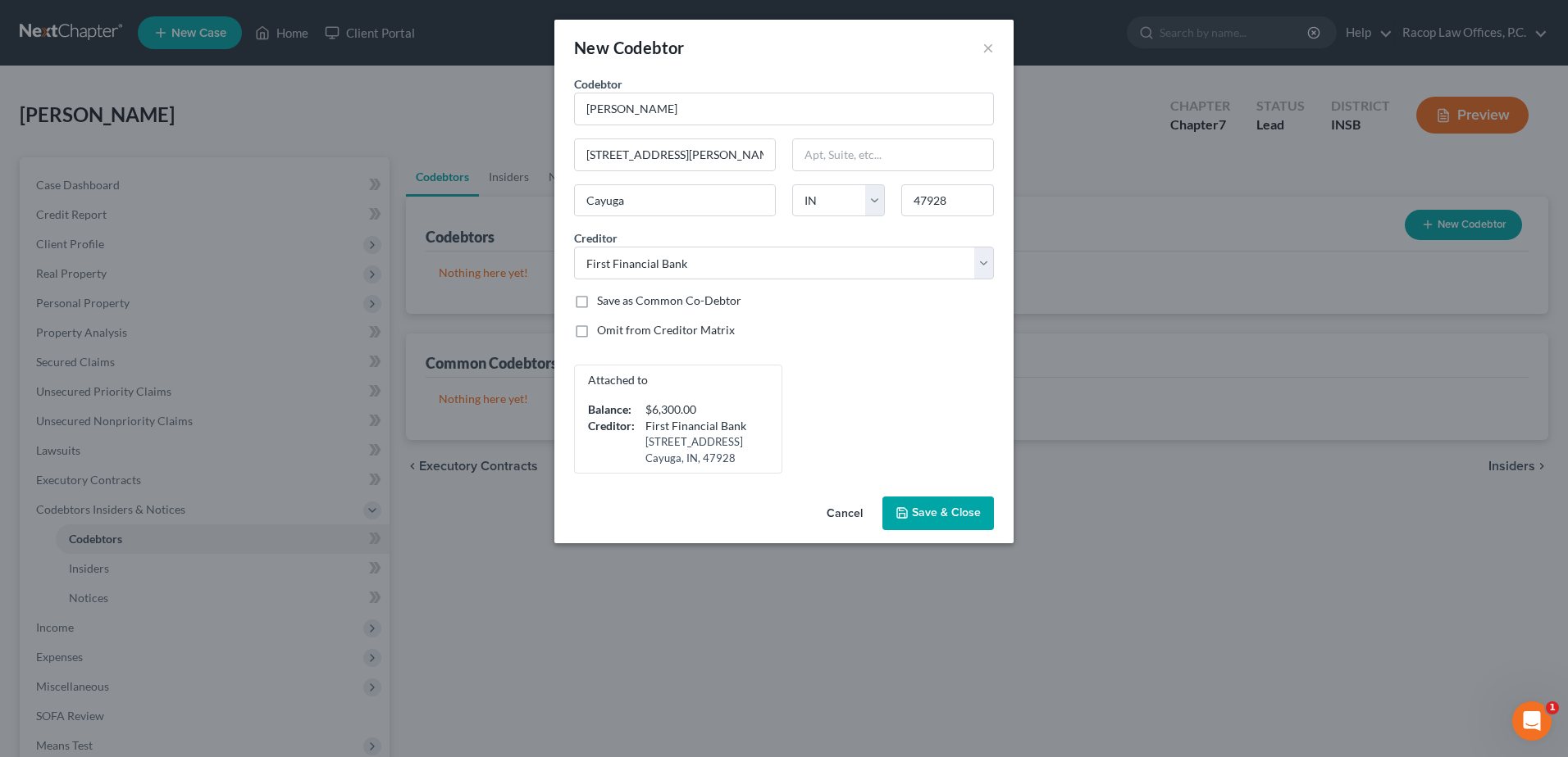
click at [927, 516] on span "Save & Close" at bounding box center [946, 514] width 69 height 14
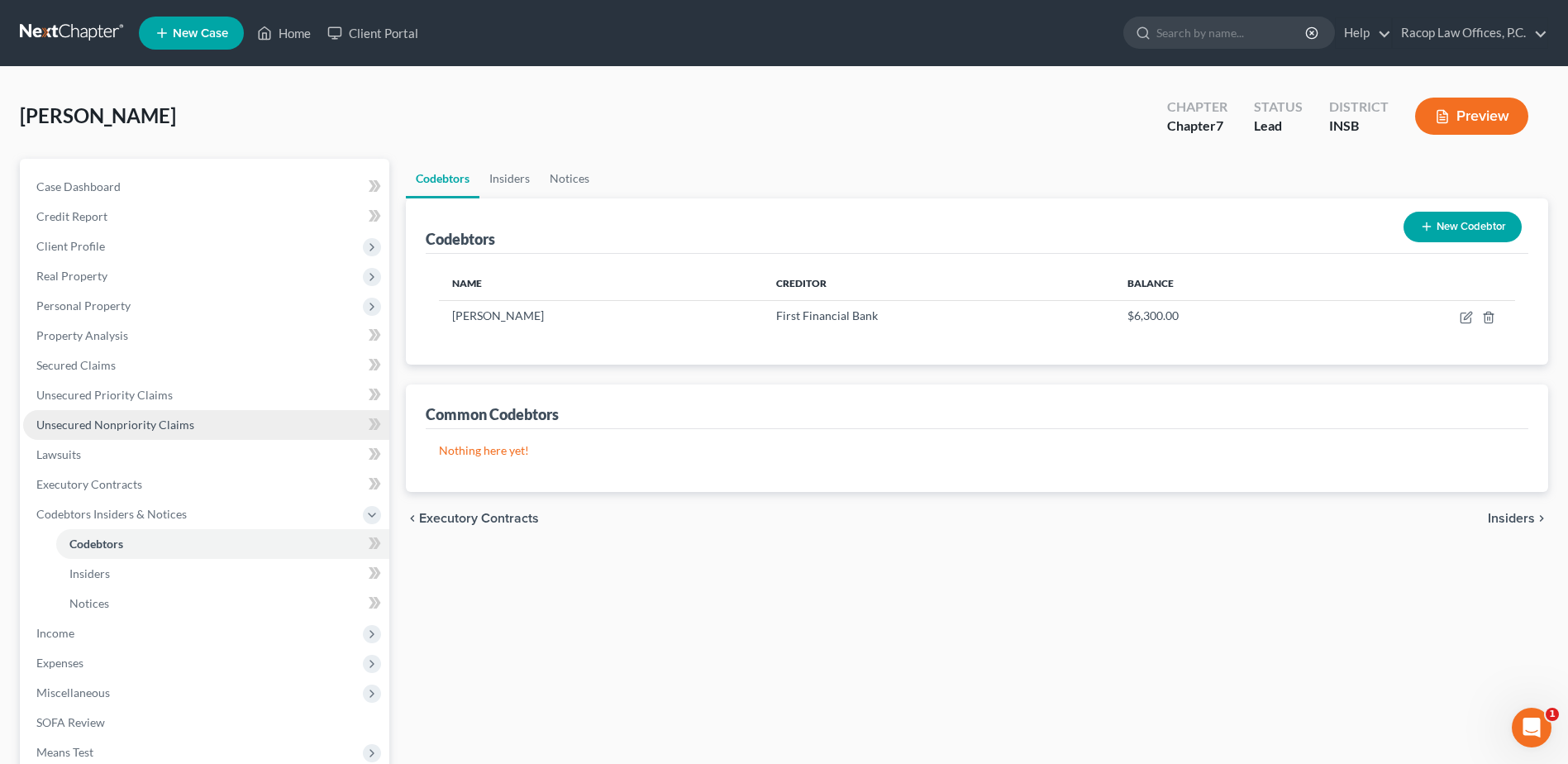
click at [170, 430] on span "Unsecured Nonpriority Claims" at bounding box center [115, 425] width 158 height 14
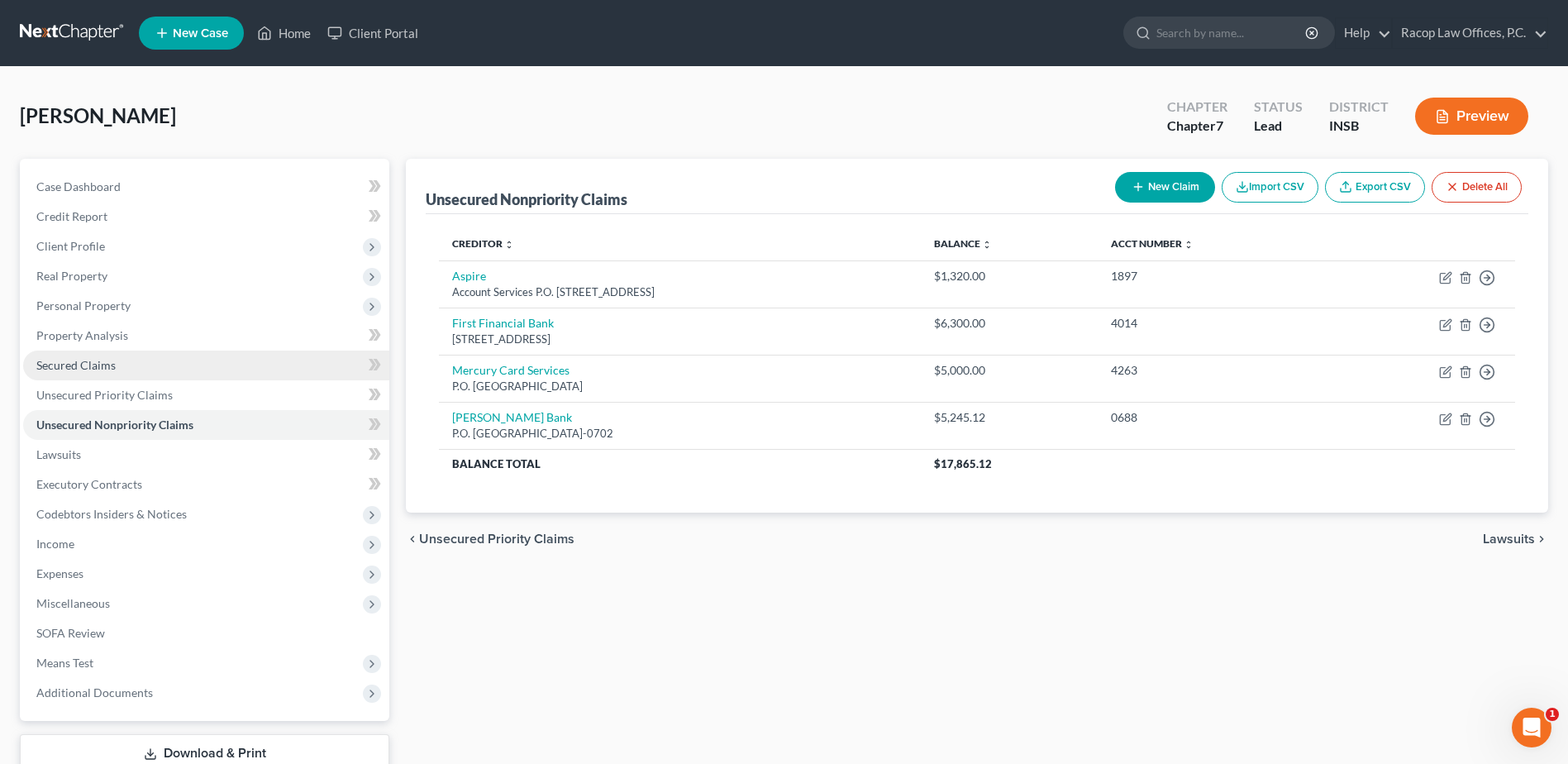
click at [85, 370] on span "Secured Claims" at bounding box center [75, 365] width 79 height 14
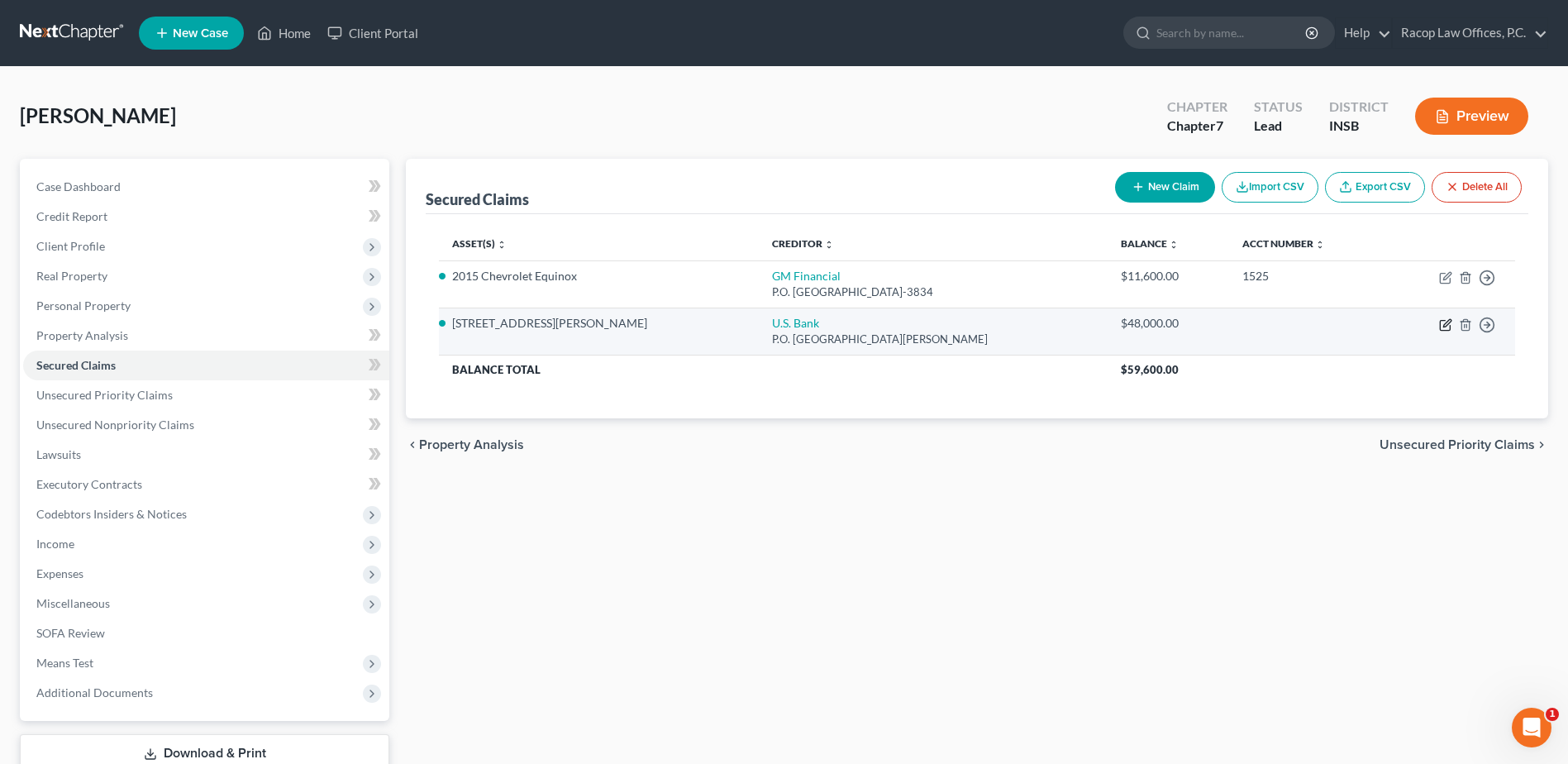
click at [1441, 325] on icon "button" at bounding box center [1446, 325] width 14 height 14
select select "24"
select select "2"
select select "3"
select select "0"
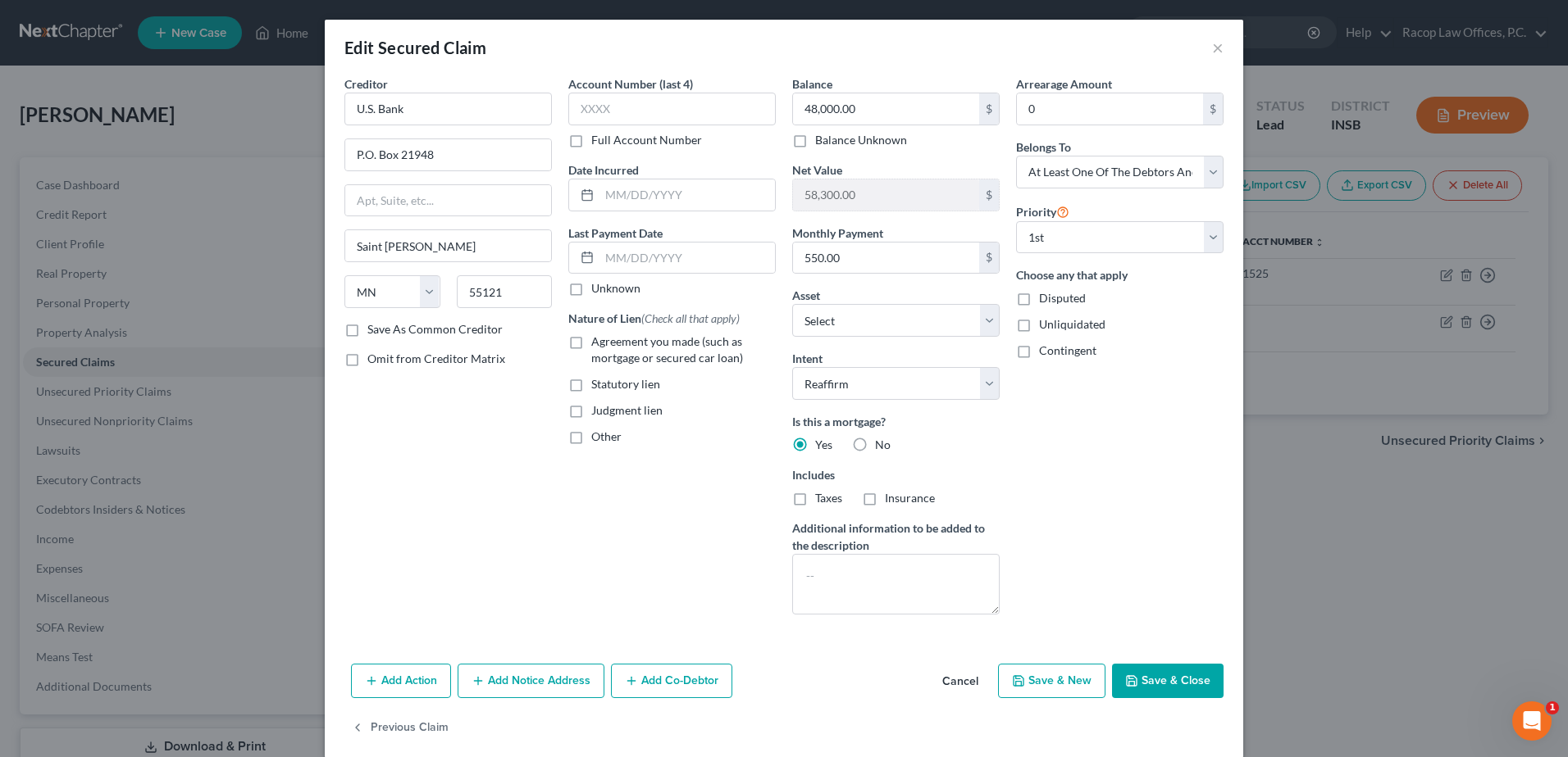
click at [591, 339] on label "Agreement you made (such as mortgage or secured car loan)" at bounding box center [683, 350] width 185 height 33
click at [598, 339] on input "Agreement you made (such as mortgage or secured car loan)" at bounding box center [603, 338] width 11 height 11
checkbox input "true"
click at [677, 681] on button "Add Co-Debtor" at bounding box center [671, 682] width 122 height 35
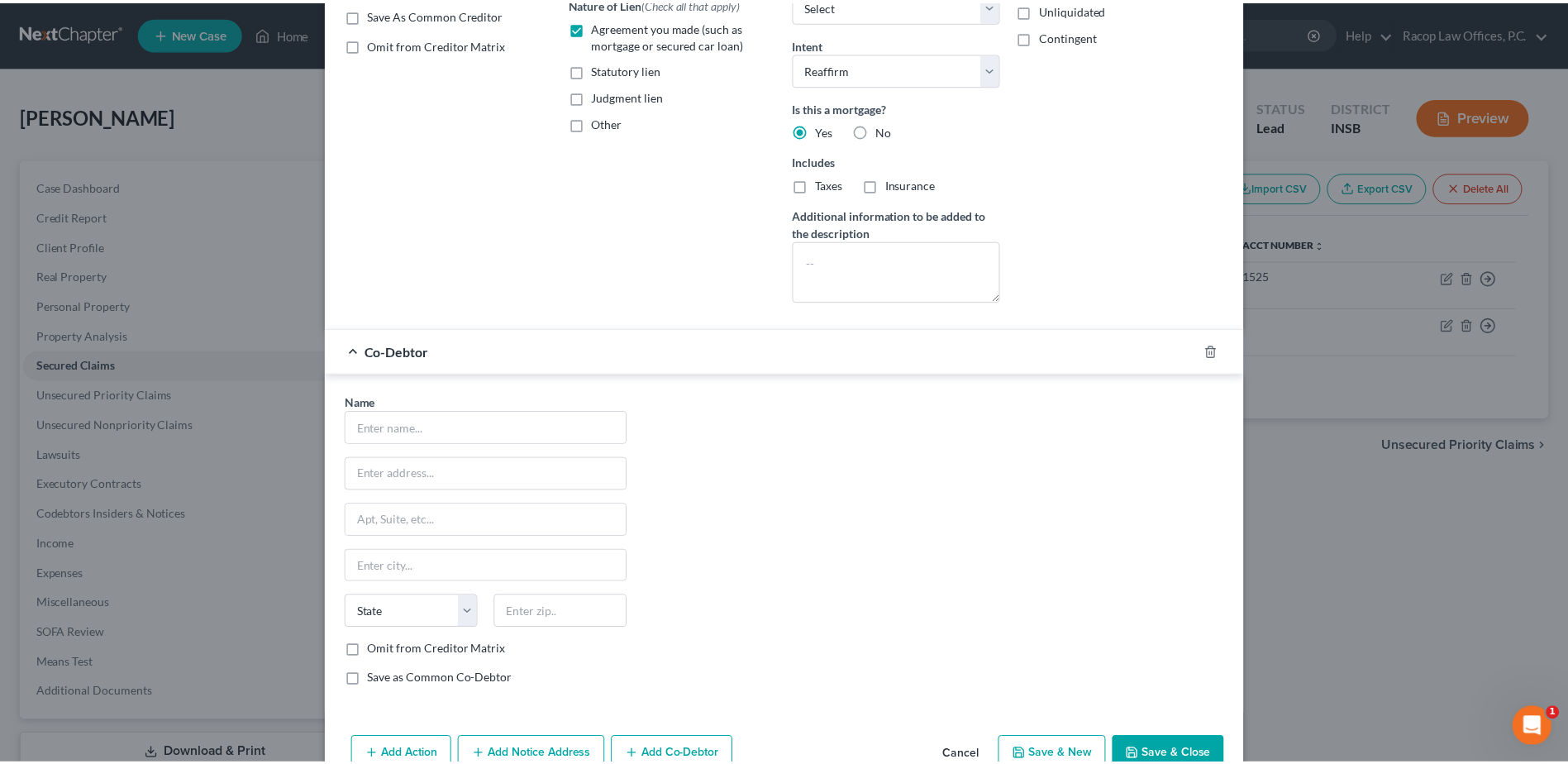
scroll to position [407, 0]
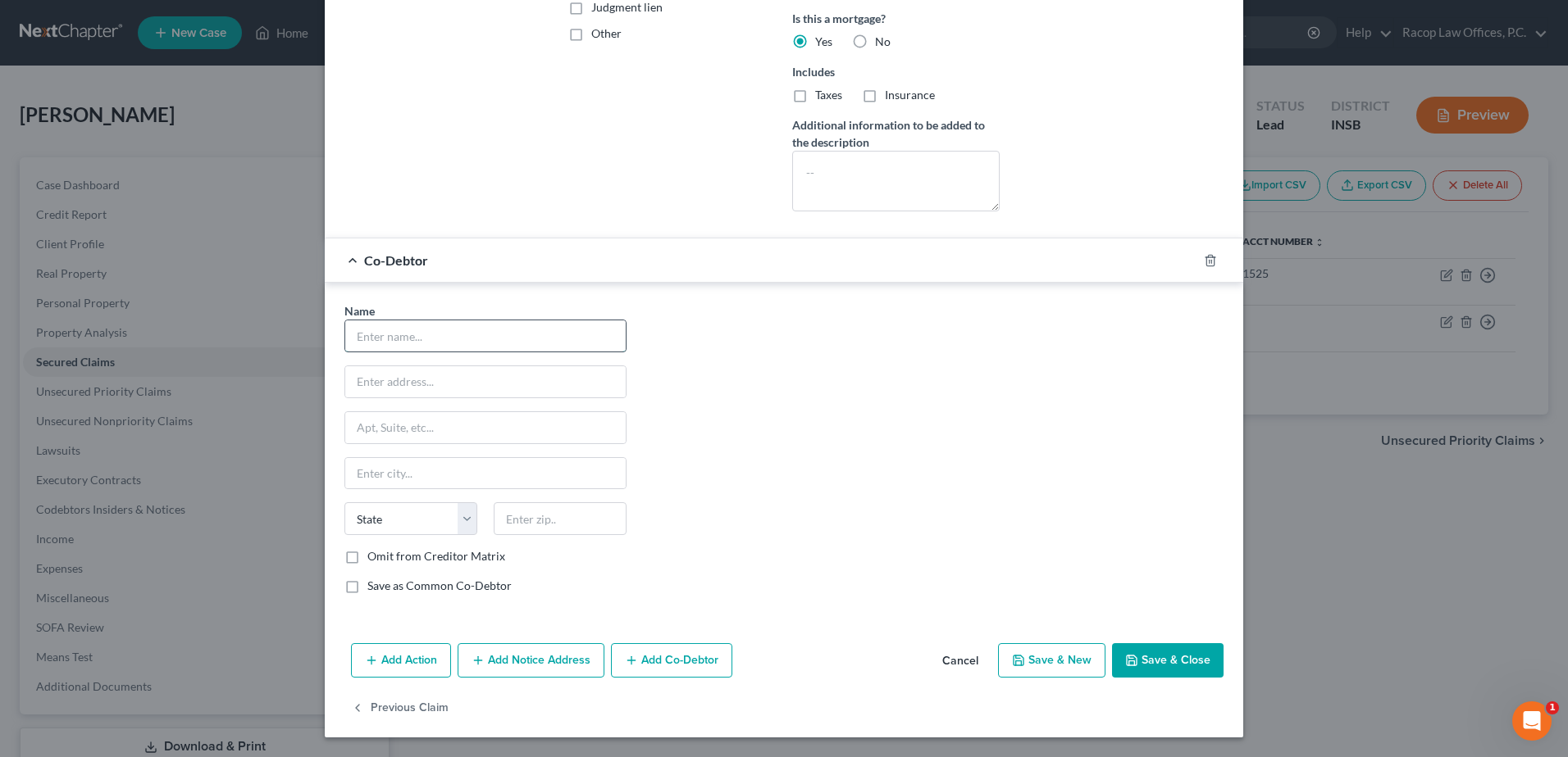
click at [427, 333] on input "text" at bounding box center [485, 336] width 280 height 31
type input "Janie L. Martin"
type input "173 W Jackson St"
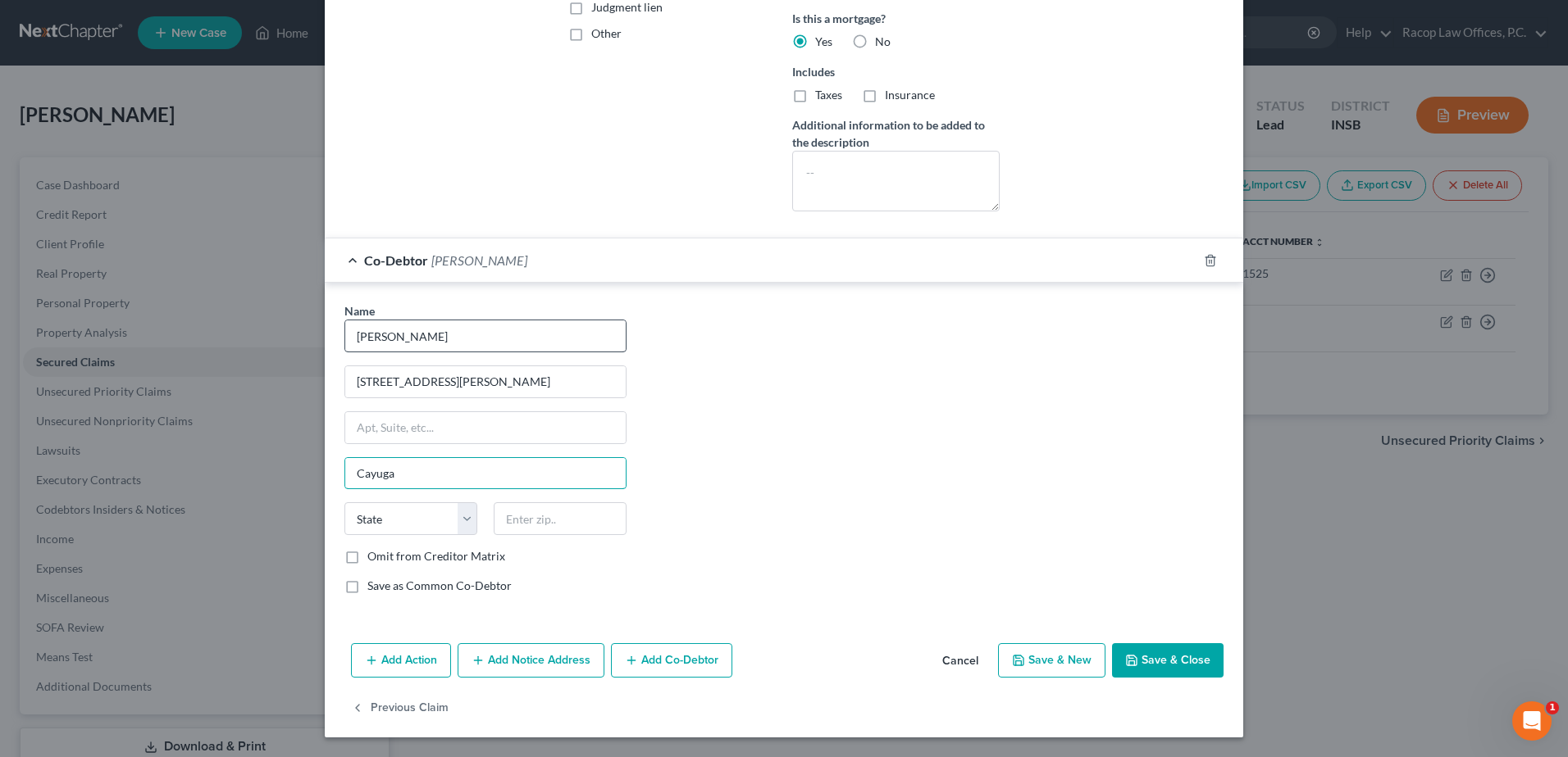
type input "Cayuga"
select select "15"
type input "47928"
click at [367, 586] on label "Save as Common Co-Debtor" at bounding box center [439, 585] width 144 height 16
click at [374, 586] on input "Save as Common Co-Debtor" at bounding box center [379, 582] width 11 height 11
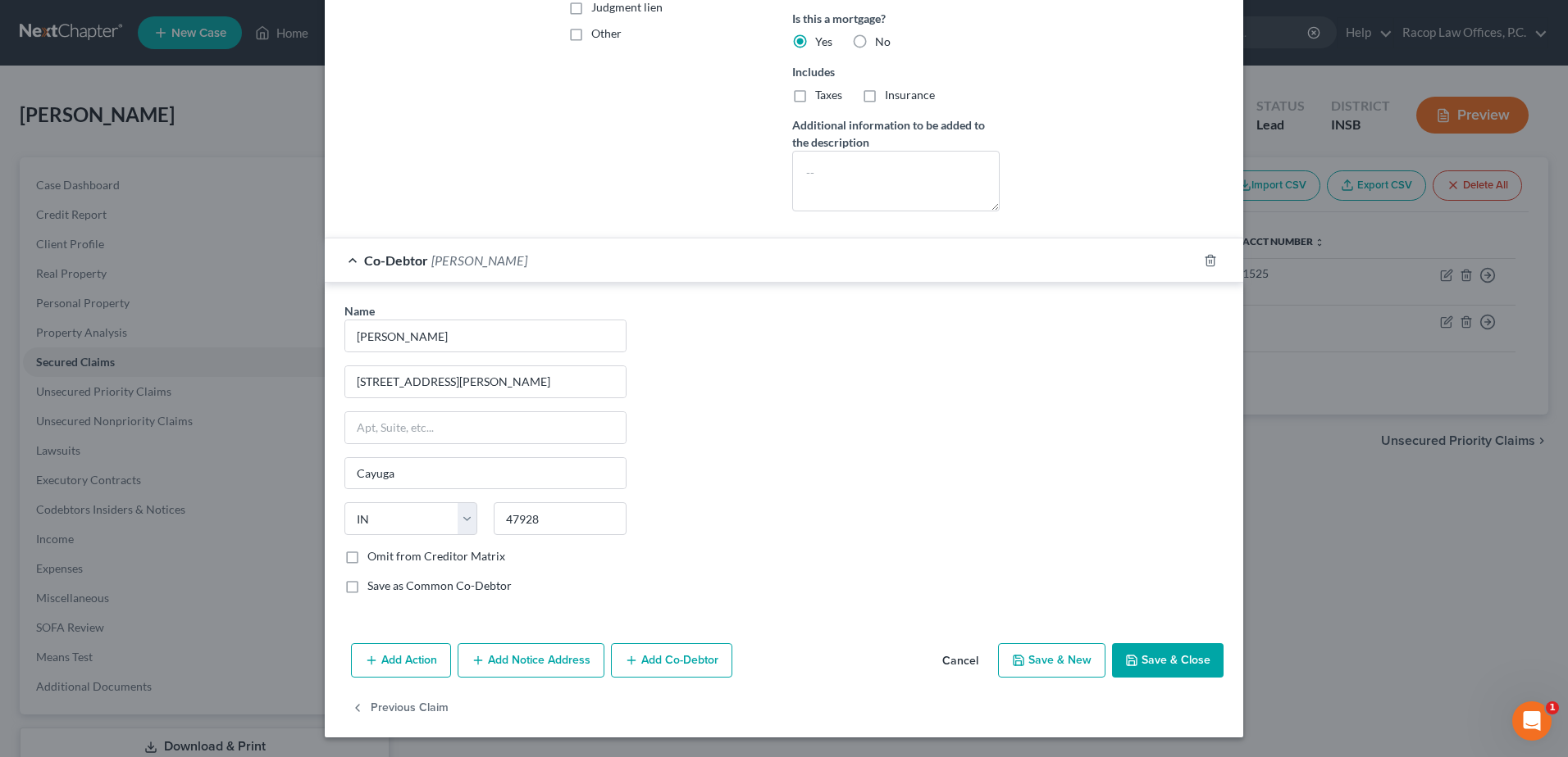
checkbox input "true"
click at [473, 383] on input "173 W Jackson St" at bounding box center [485, 381] width 280 height 31
type input "173 W Jackson St."
click at [1162, 656] on button "Save & Close" at bounding box center [1167, 660] width 111 height 35
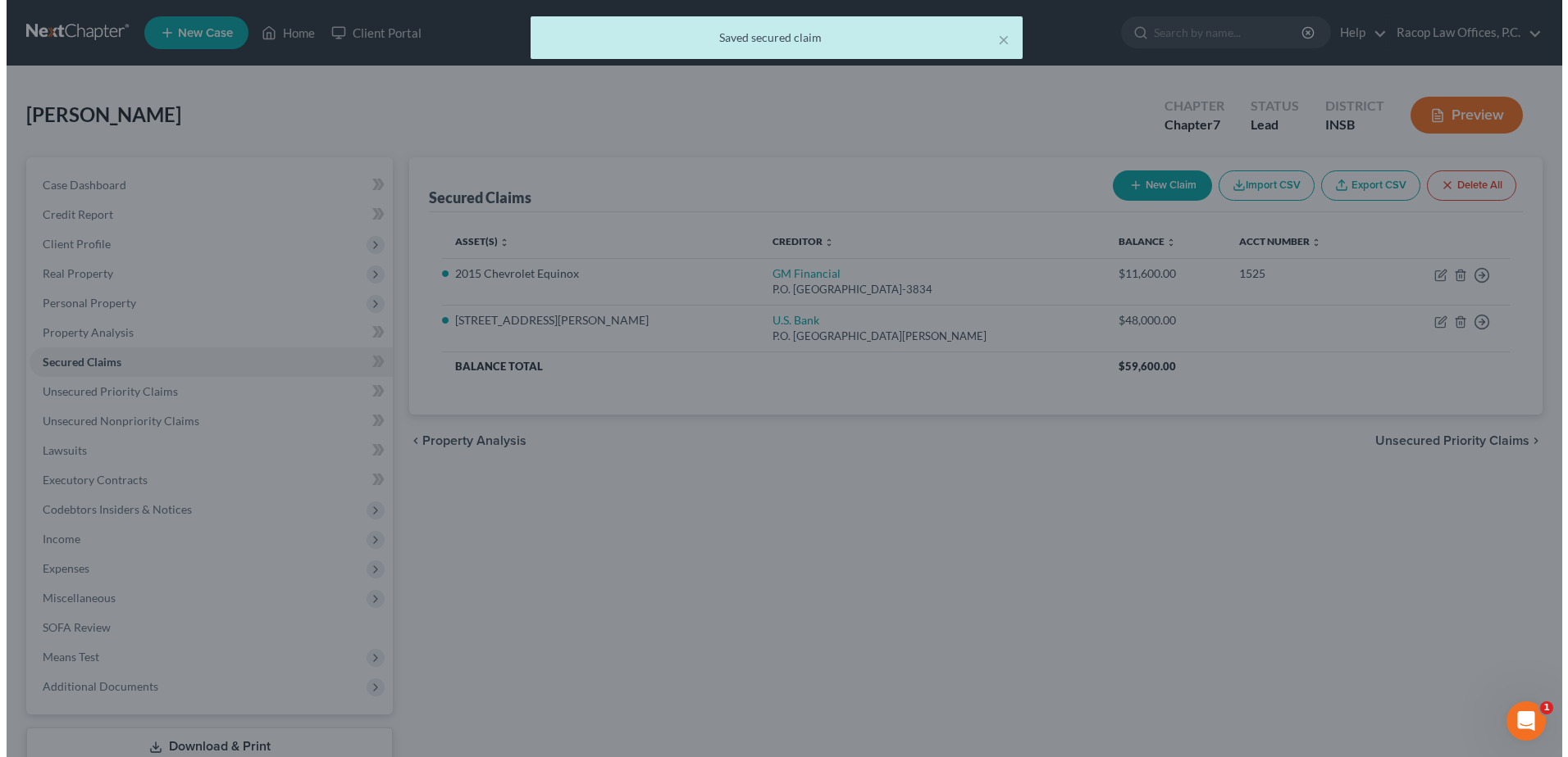
scroll to position [0, 0]
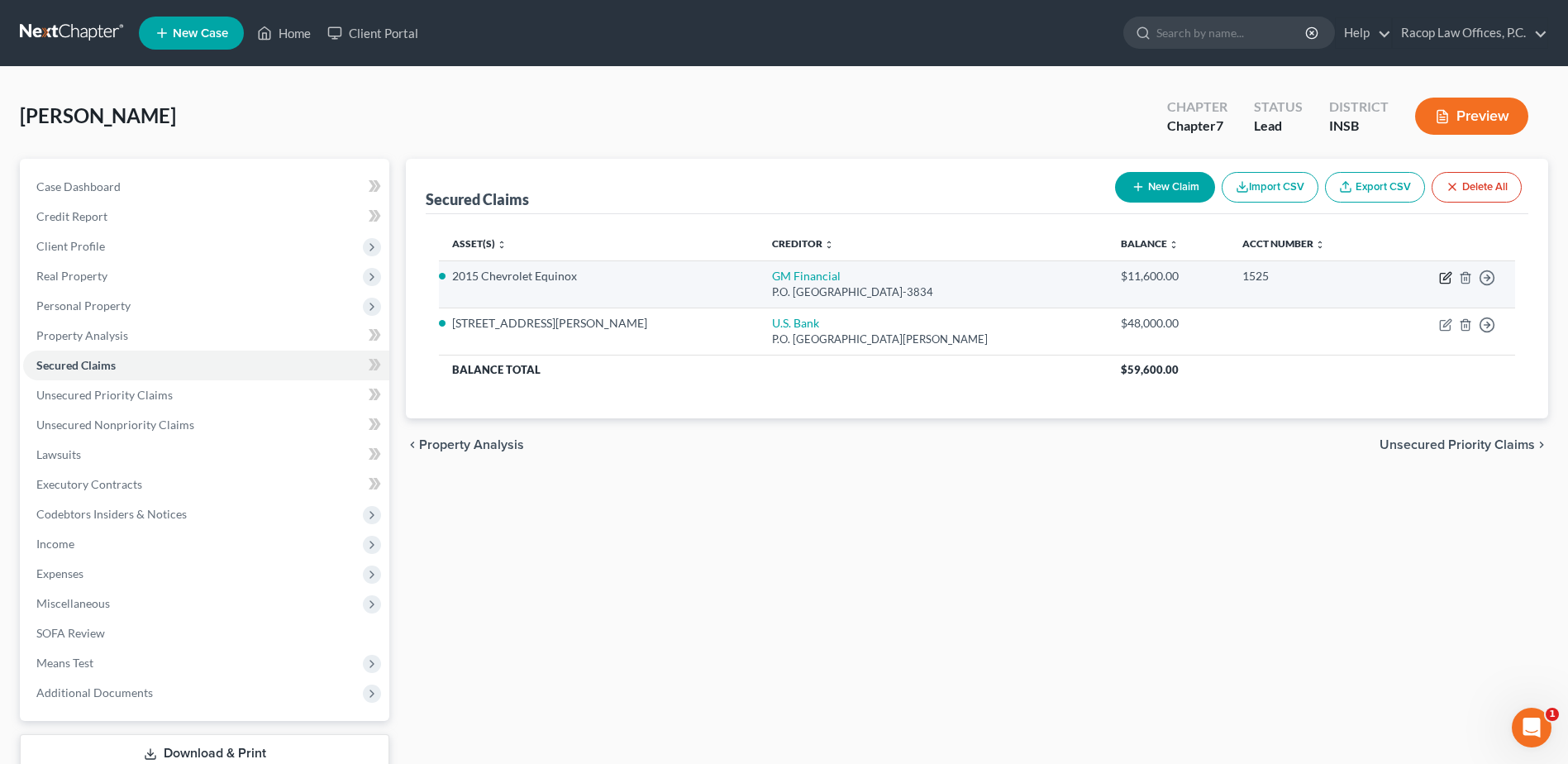
click at [1447, 275] on icon "button" at bounding box center [1447, 276] width 8 height 8
select select "45"
select select "2"
select select "3"
select select "0"
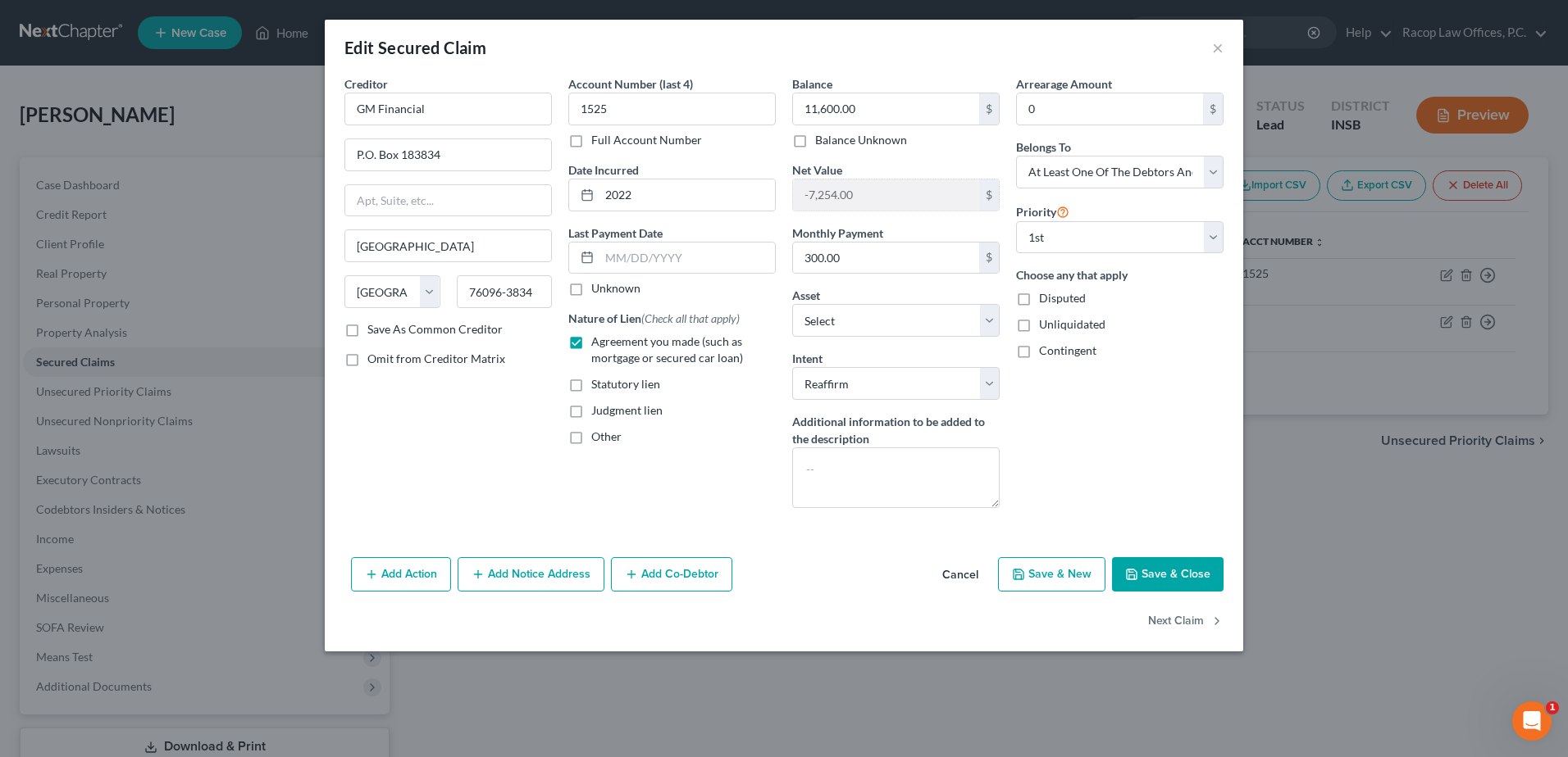
click at [675, 574] on button "Add Co-Debtor" at bounding box center [671, 575] width 122 height 35
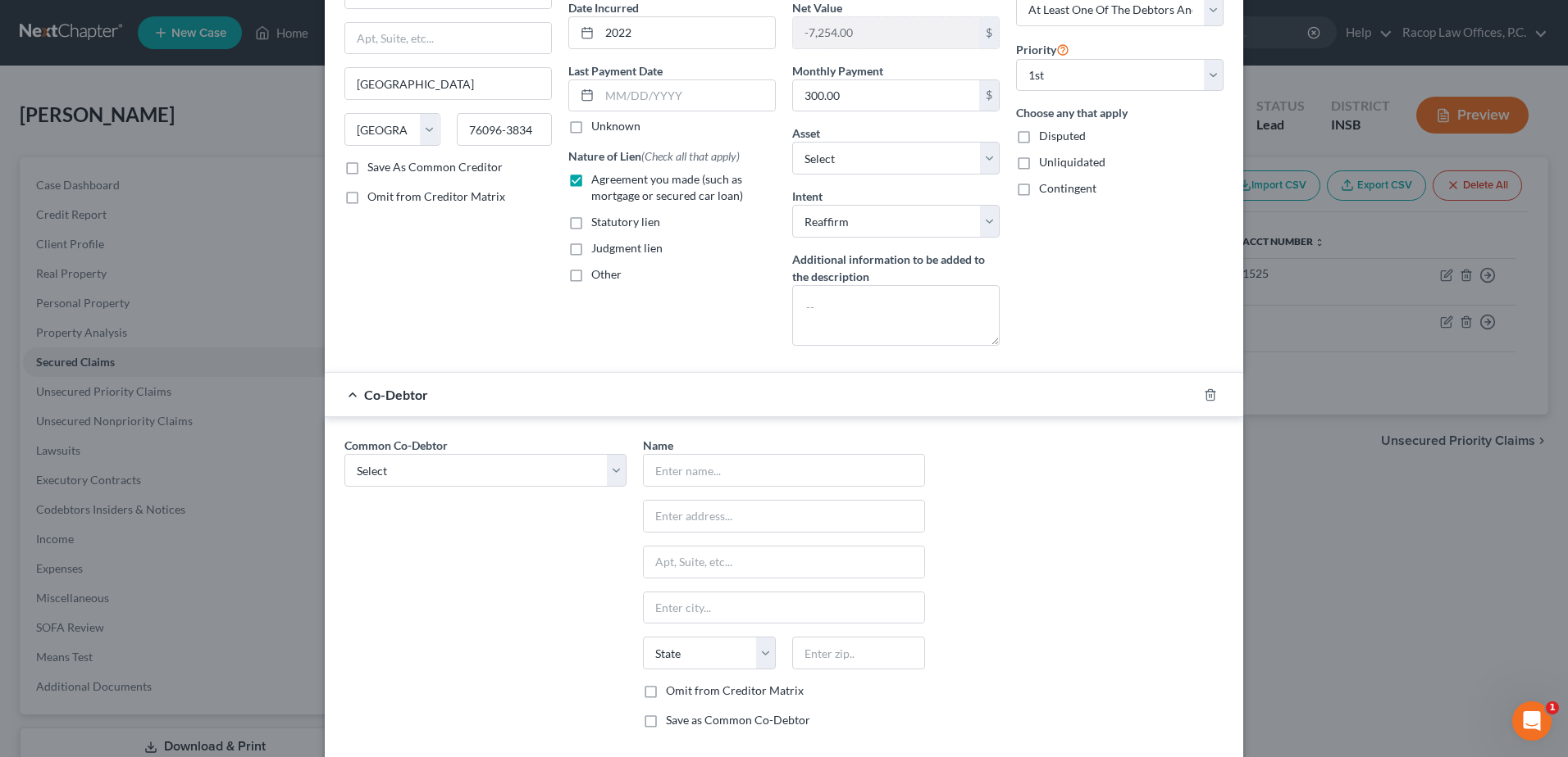
scroll to position [164, 0]
click at [536, 469] on select "Select Janie L. Martin" at bounding box center [486, 469] width 282 height 33
select select "0"
click at [345, 453] on select "Select Janie L. Martin" at bounding box center [486, 469] width 282 height 33
type input "Janie L. Martin"
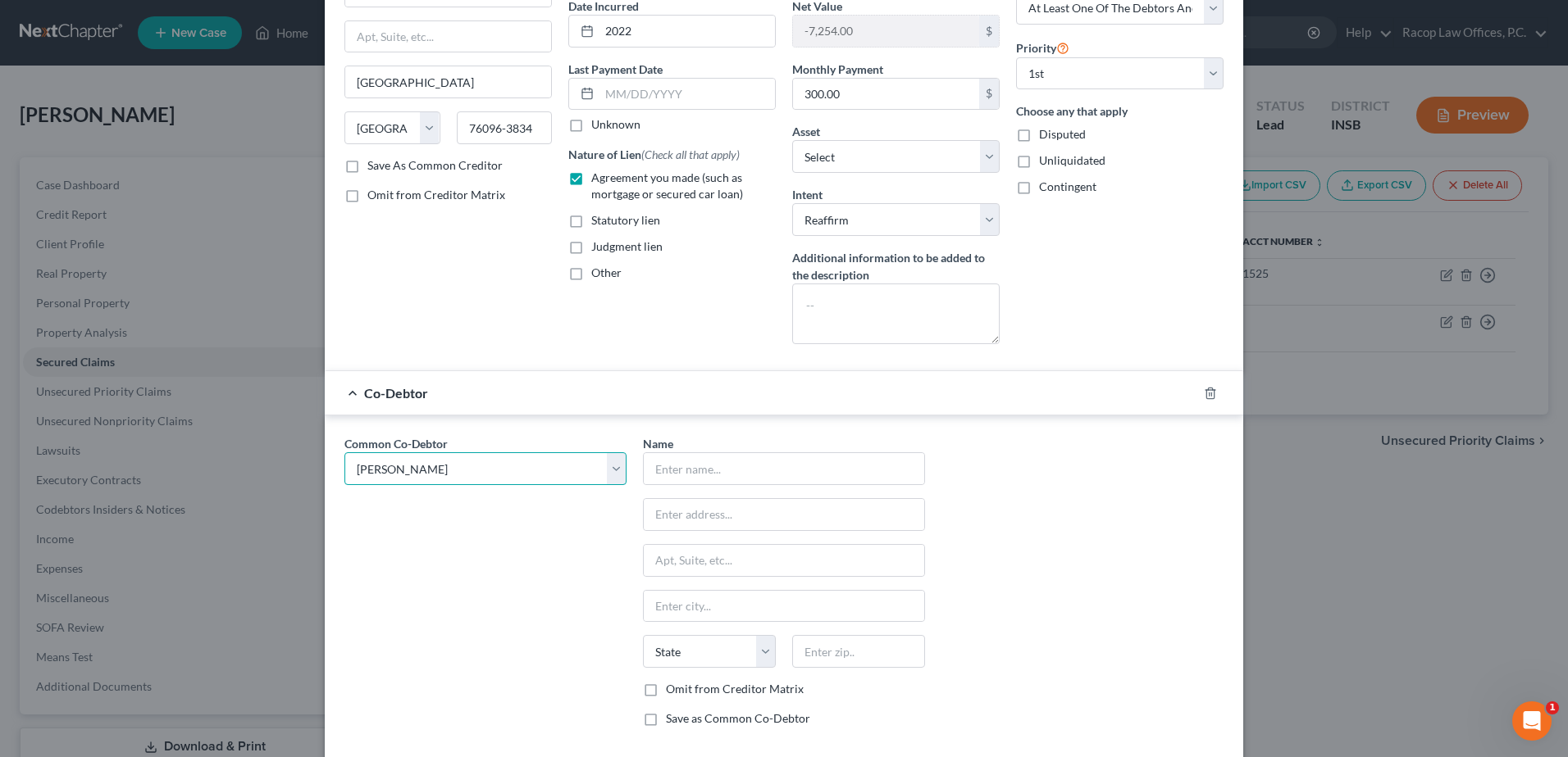
type input "173 W Jackson St."
type input "Cayuga"
select select "15"
type input "47928"
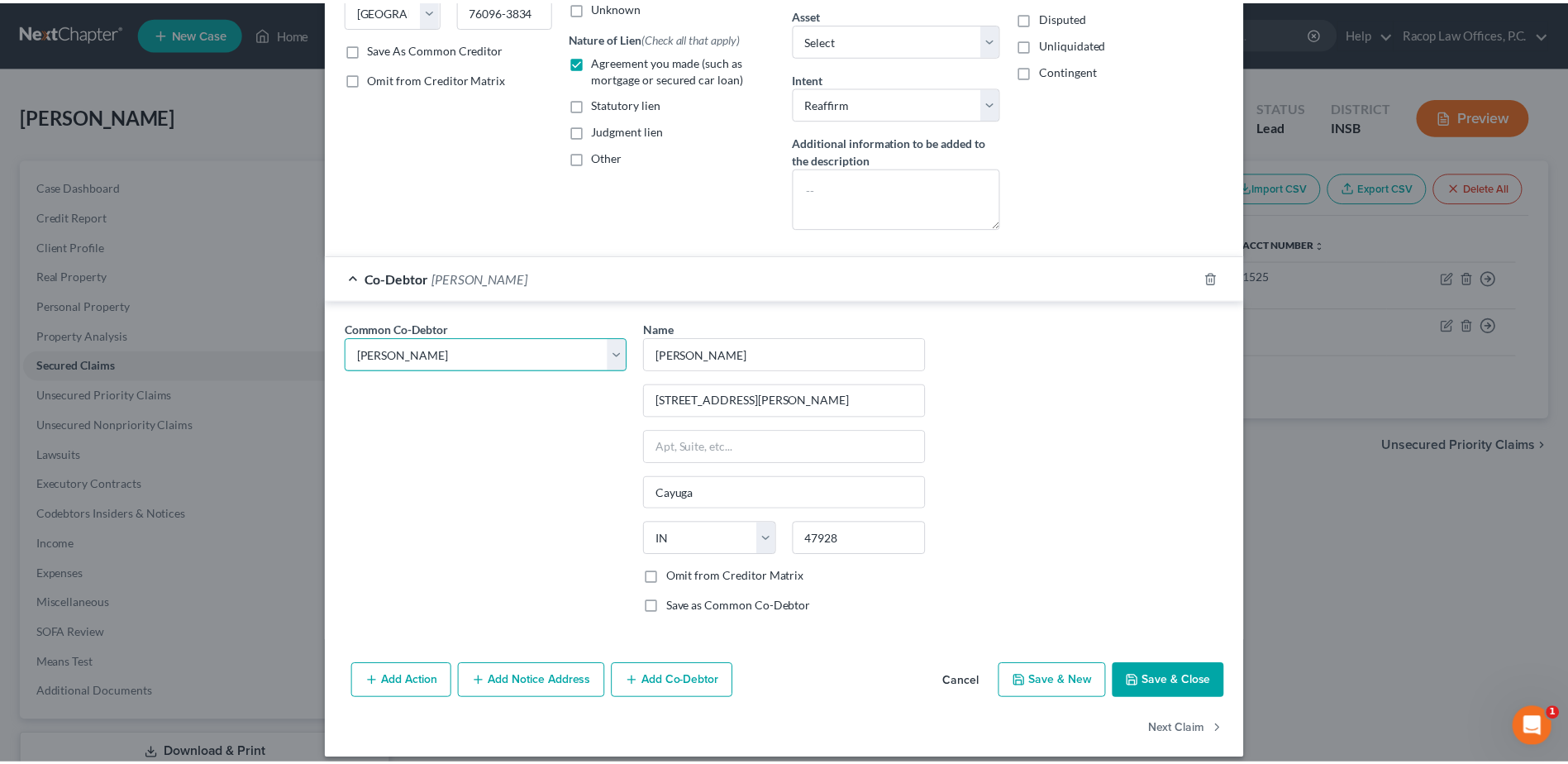
scroll to position [299, 0]
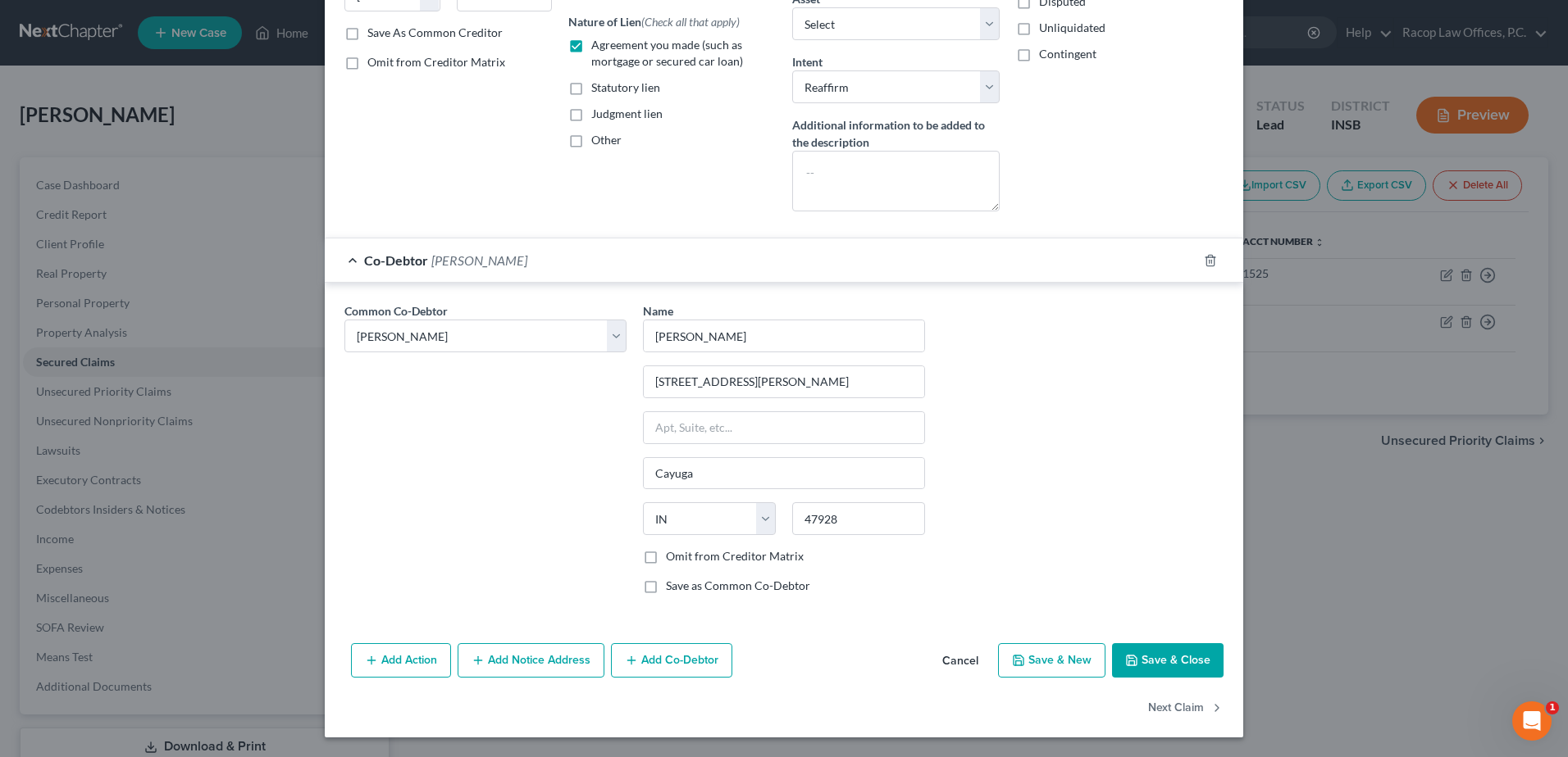
click at [1156, 656] on button "Save & Close" at bounding box center [1167, 660] width 111 height 35
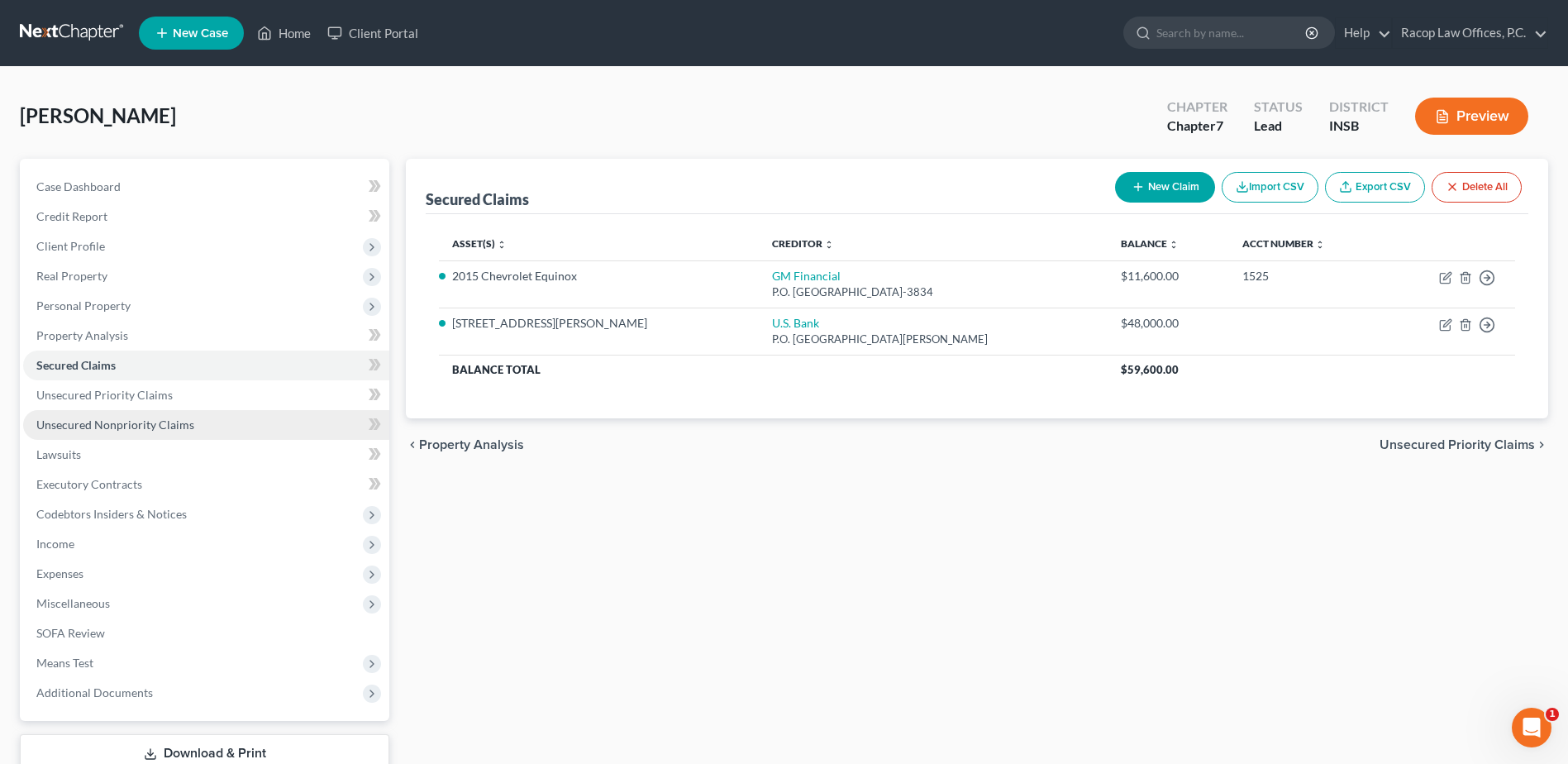
click at [119, 429] on span "Unsecured Nonpriority Claims" at bounding box center [115, 425] width 158 height 14
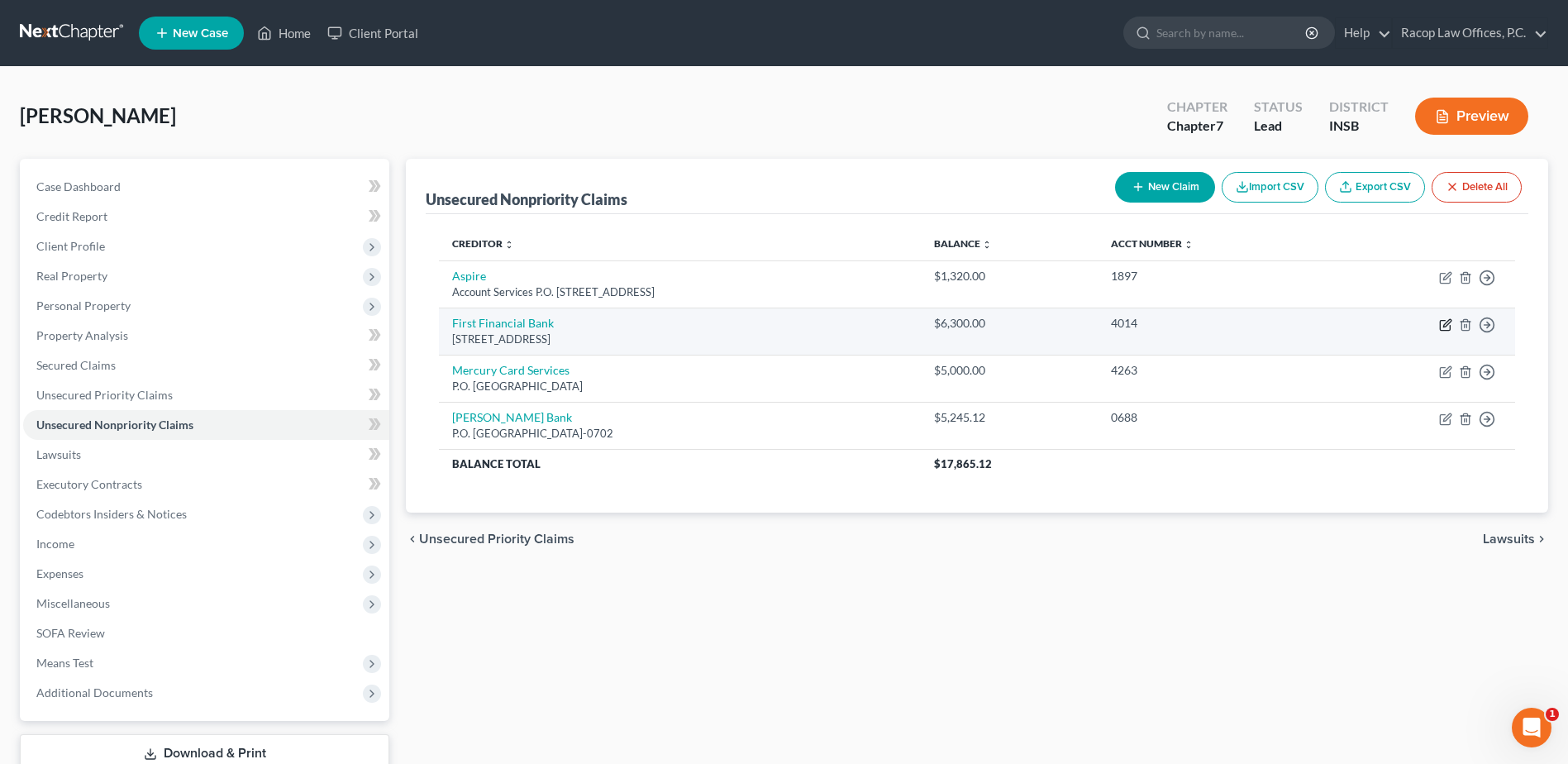
click at [1445, 325] on icon "button" at bounding box center [1446, 325] width 14 height 14
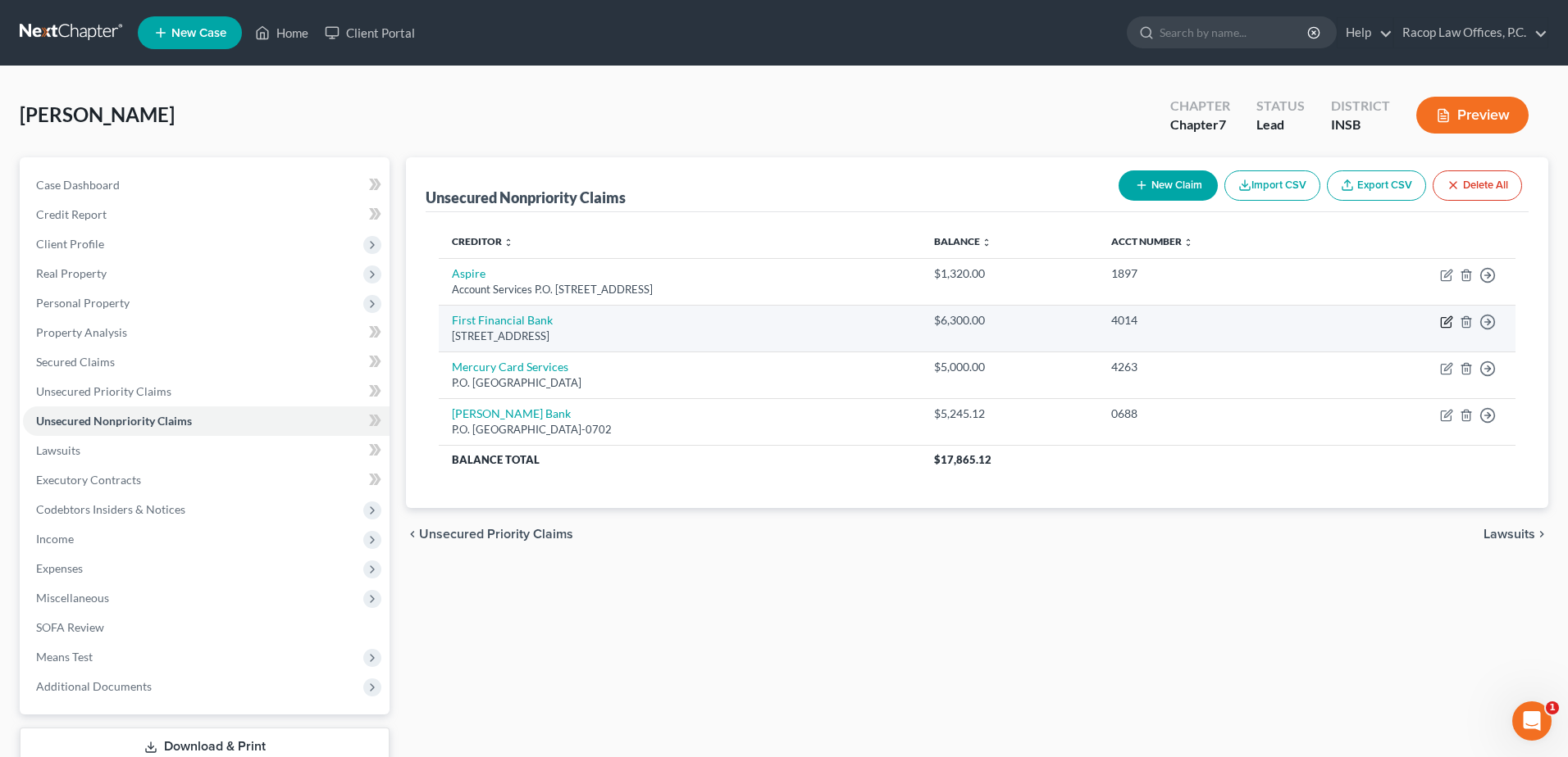
select select "15"
select select "14"
select select "3"
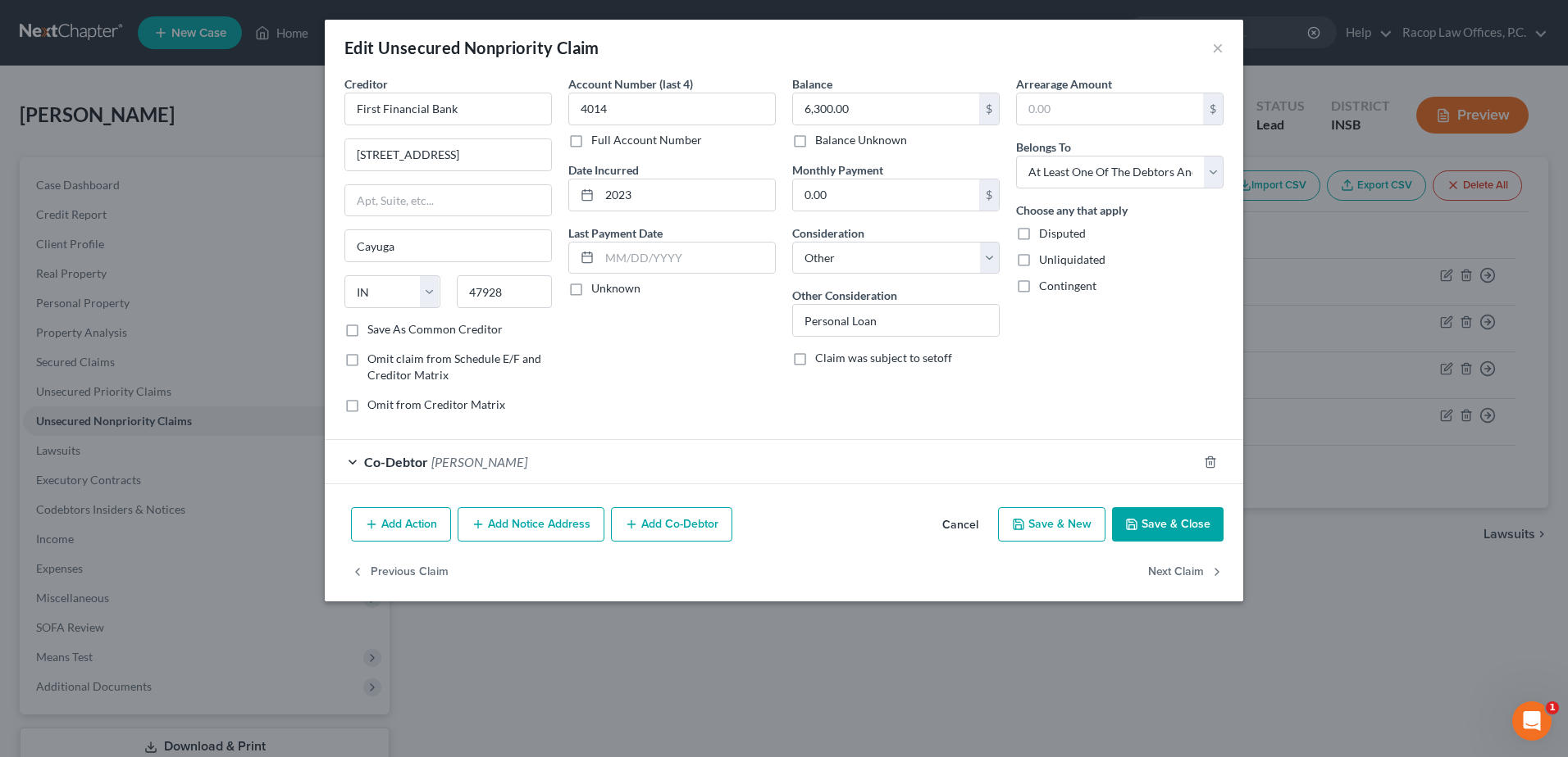
click at [1164, 526] on button "Save & Close" at bounding box center [1167, 524] width 111 height 35
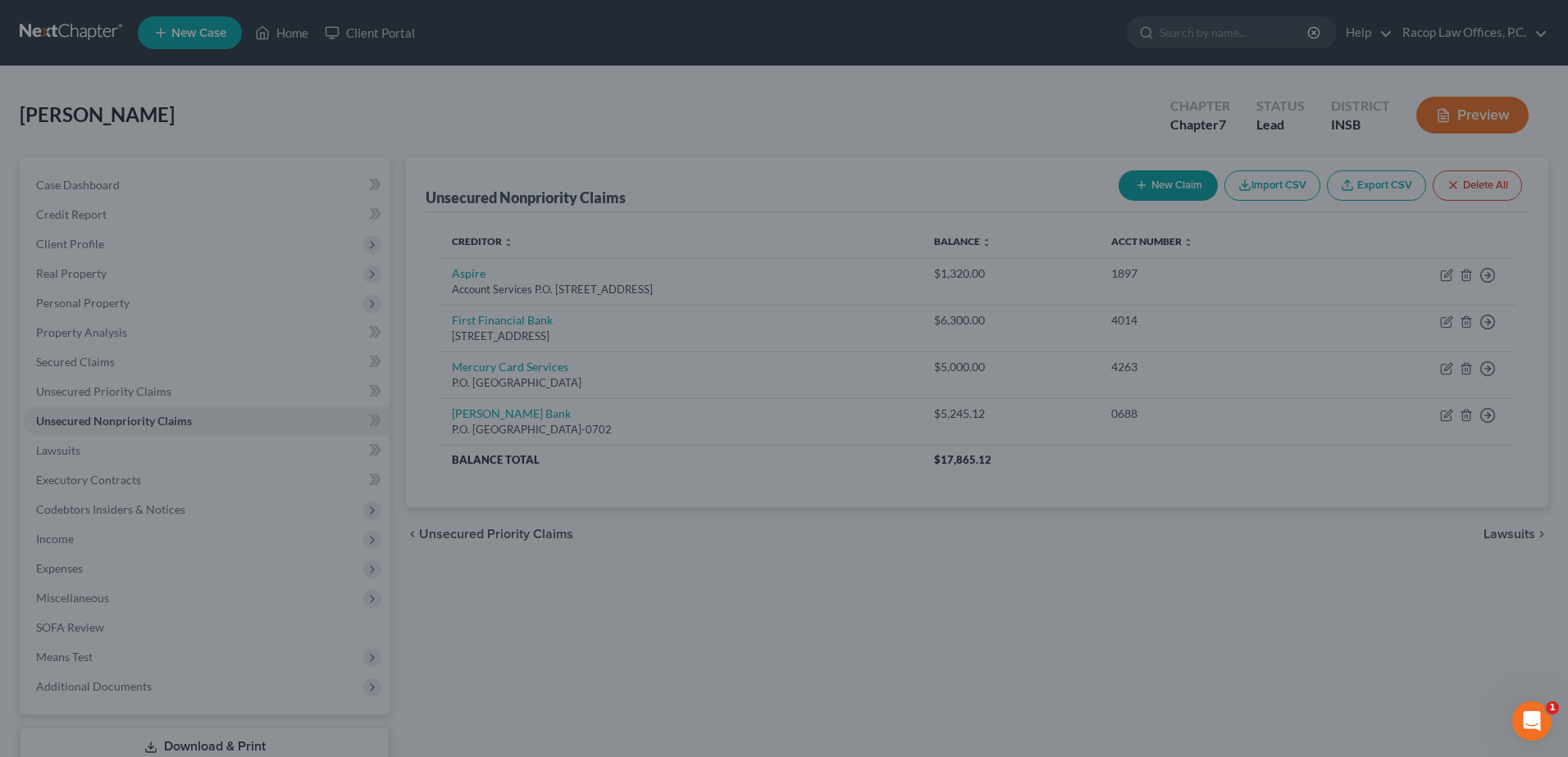
type input "0"
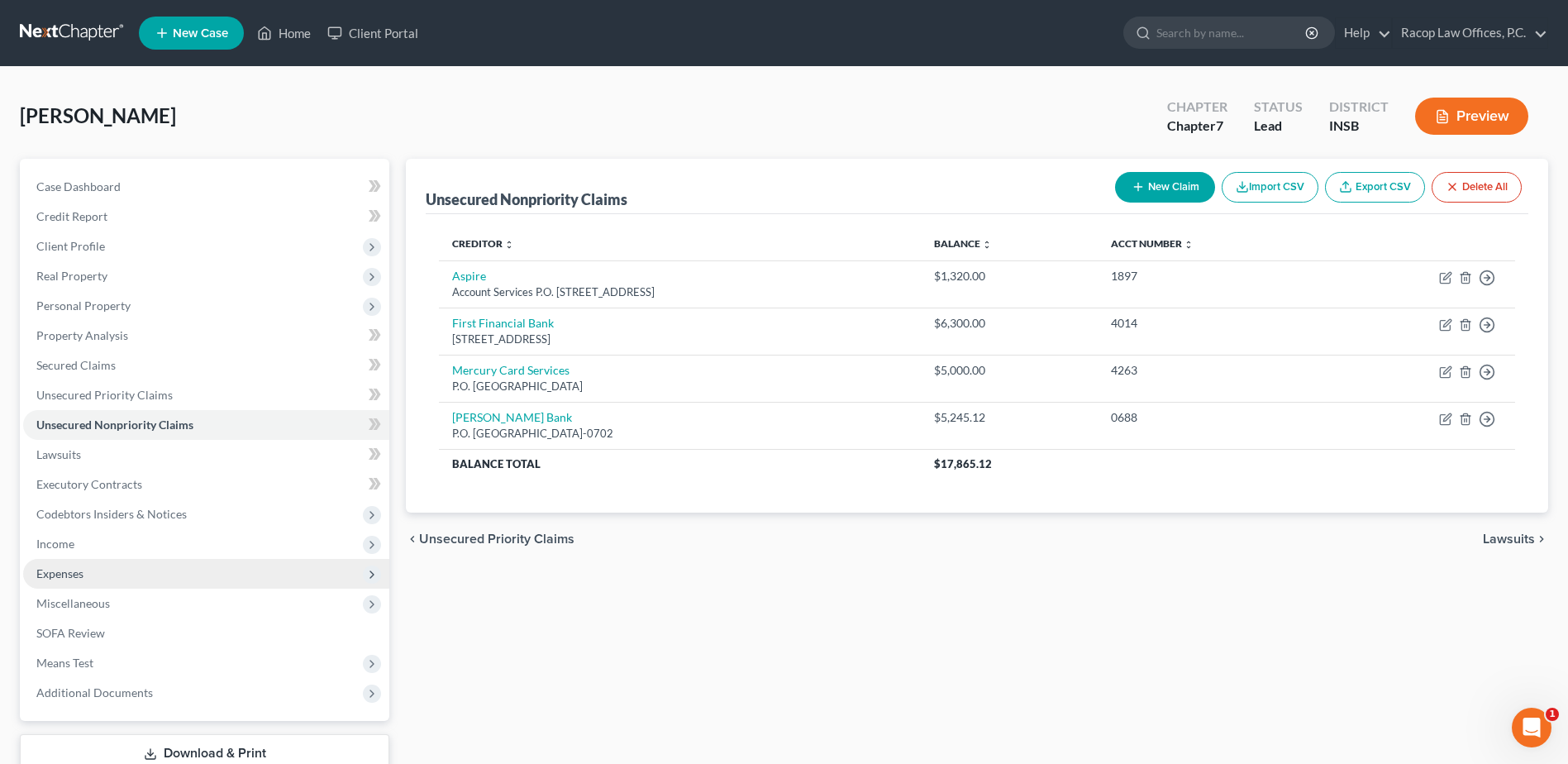
click at [65, 572] on span "Expenses" at bounding box center [59, 573] width 47 height 14
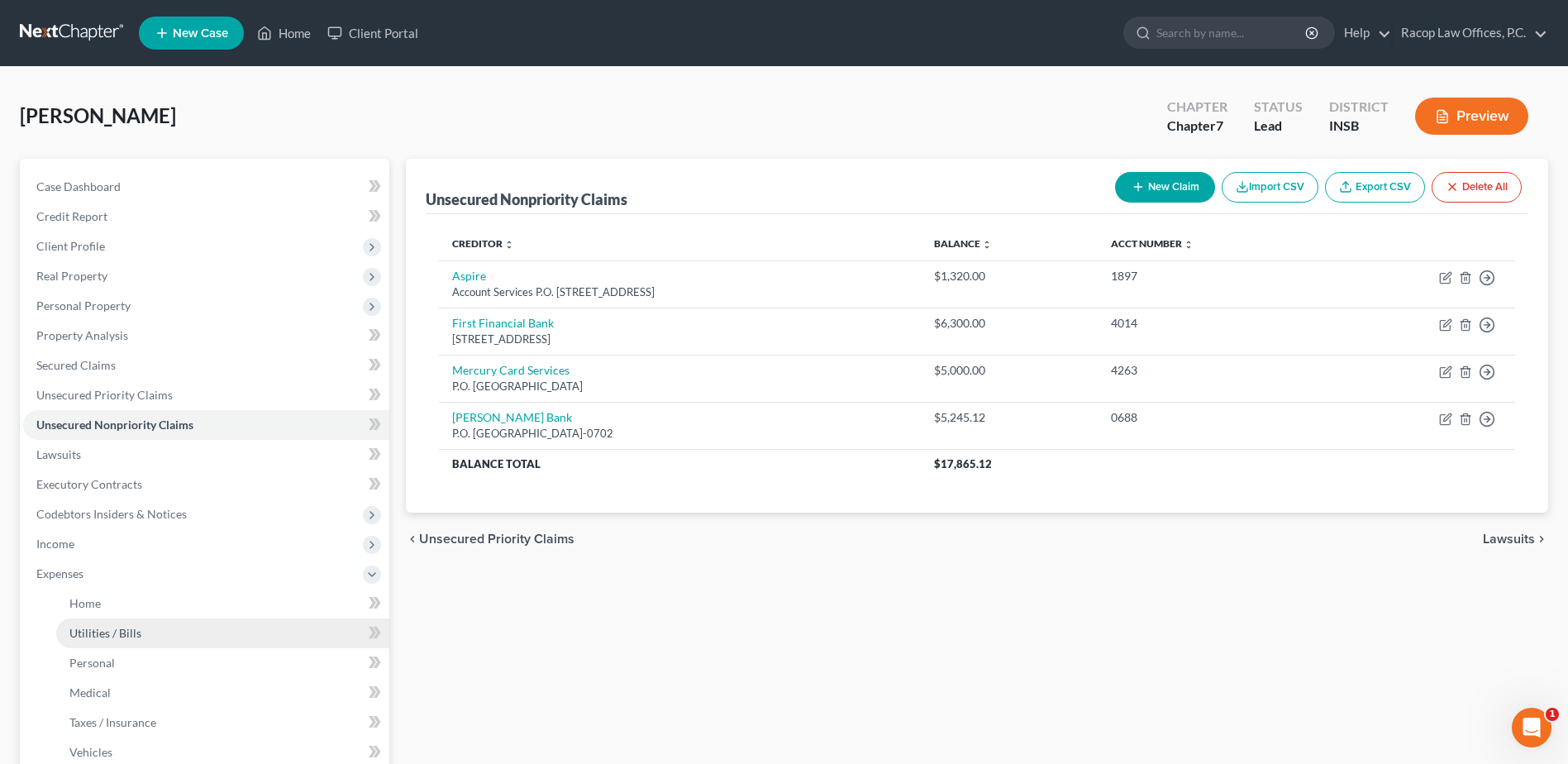
click at [114, 633] on span "Utilities / Bills" at bounding box center [105, 633] width 72 height 14
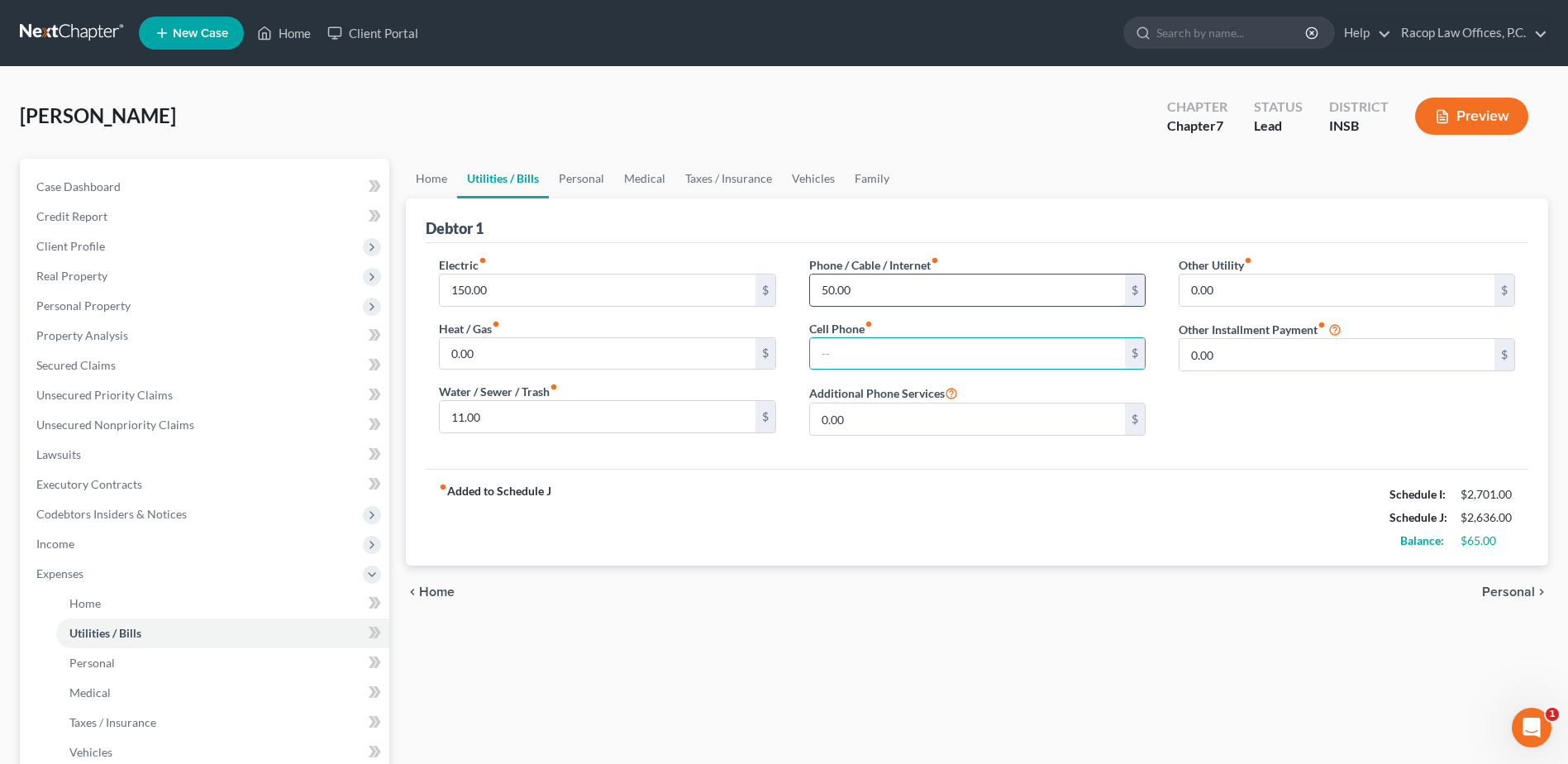
click at [894, 292] on input "50.00" at bounding box center [967, 290] width 315 height 31
type input "65.00"
click at [578, 184] on link "Personal" at bounding box center [581, 178] width 65 height 40
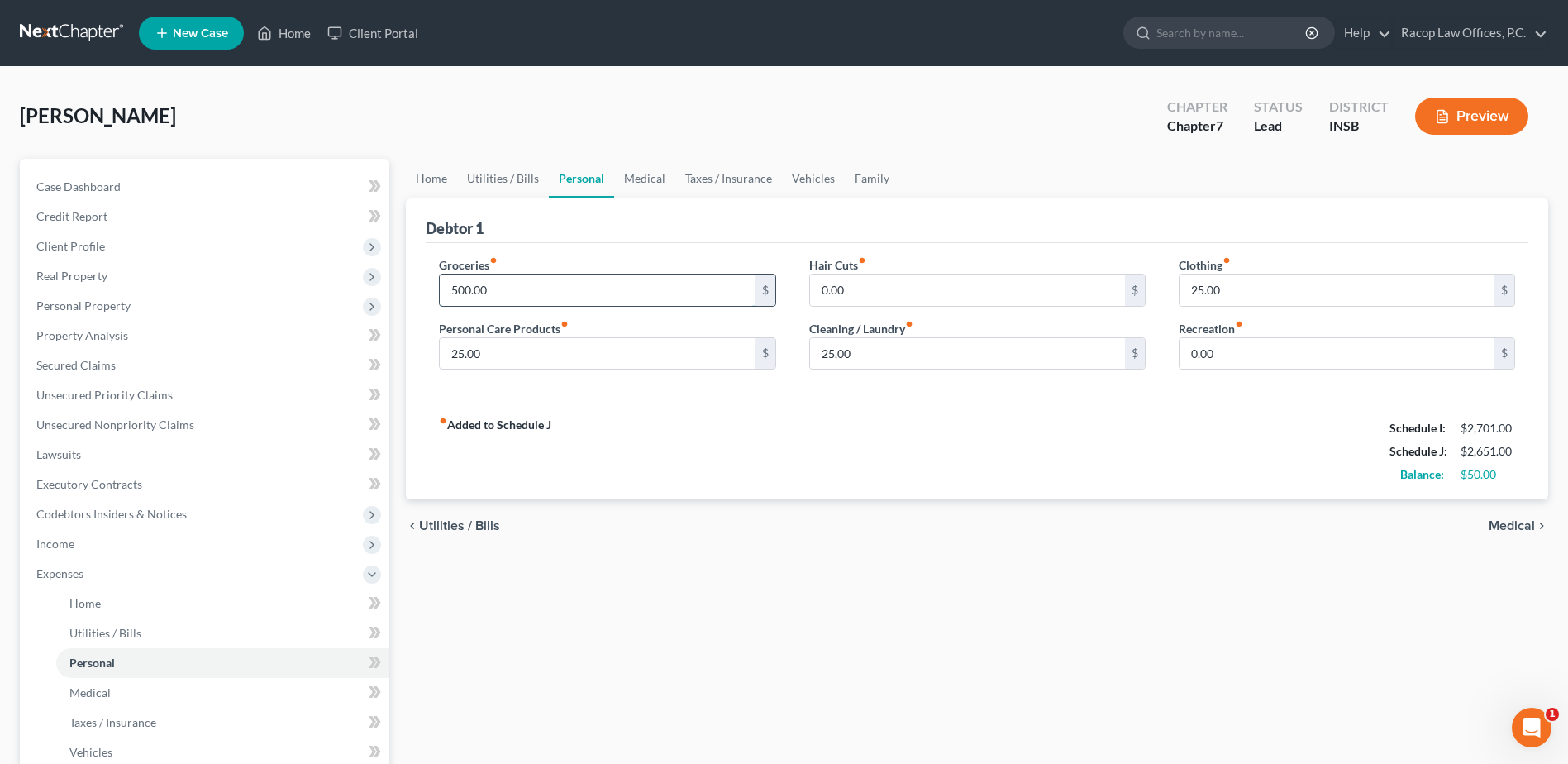
click at [549, 285] on input "500.00" at bounding box center [597, 290] width 315 height 31
type input "700.00"
click at [1259, 346] on input "0.00" at bounding box center [1336, 354] width 315 height 31
type input "25.00"
click at [931, 469] on div "fiber_manual_record Added to Schedule J Schedule I: $2,701.00 Schedule J: $2,87…" at bounding box center [977, 450] width 1102 height 96
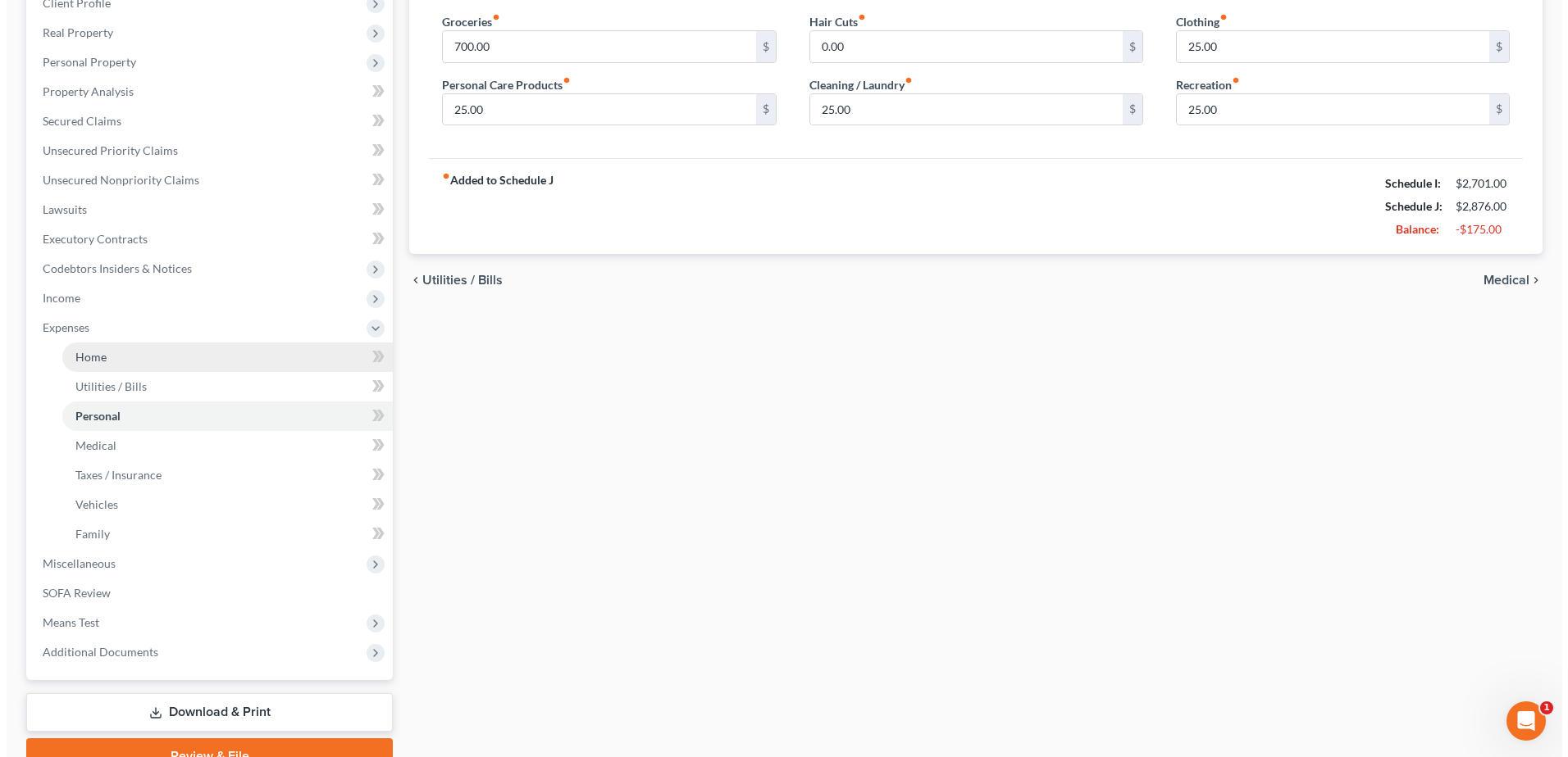
scroll to position [246, 0]
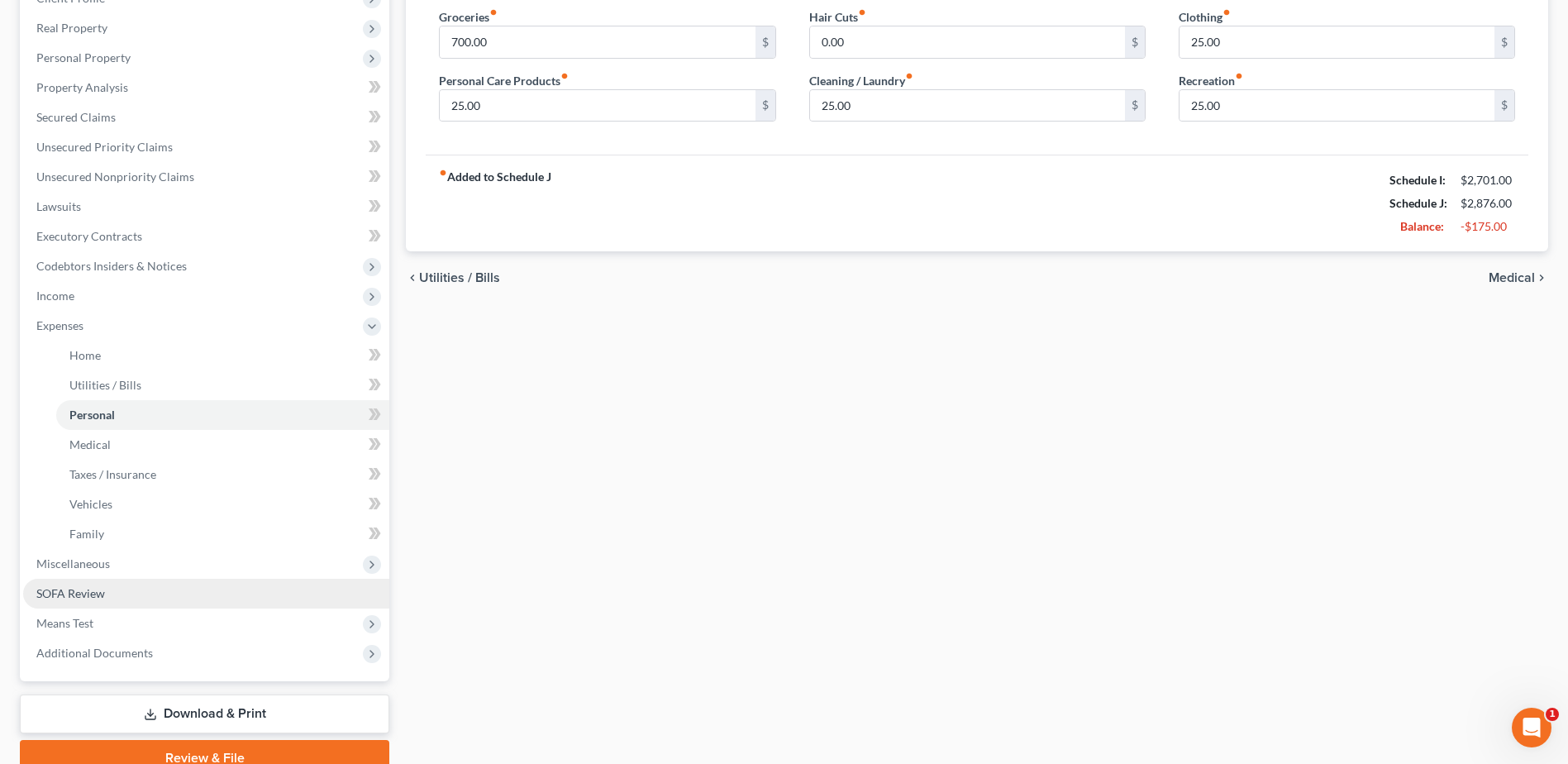
click at [128, 598] on link "SOFA Review" at bounding box center [206, 593] width 366 height 30
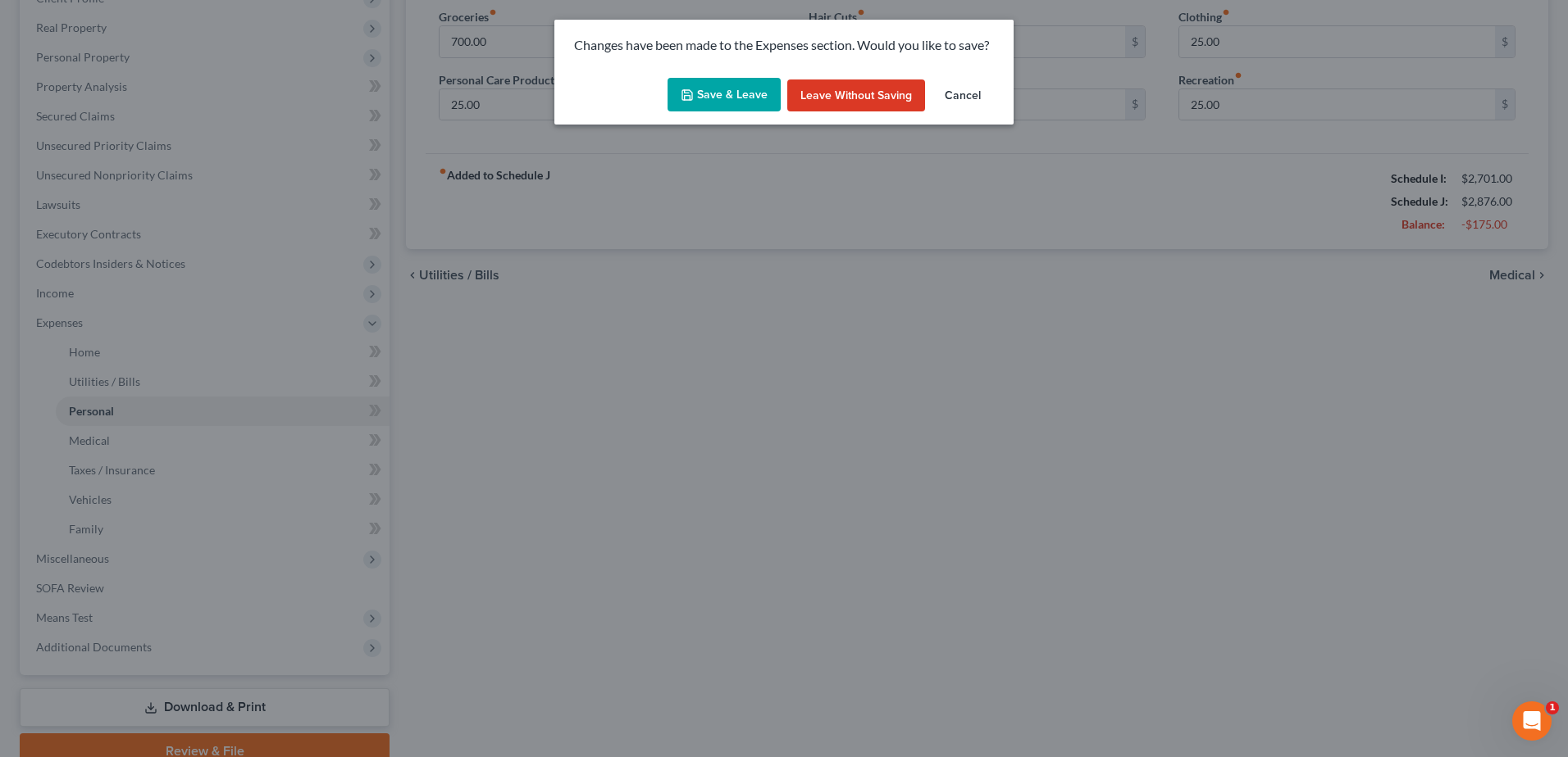
click at [730, 92] on button "Save & Leave" at bounding box center [724, 96] width 113 height 35
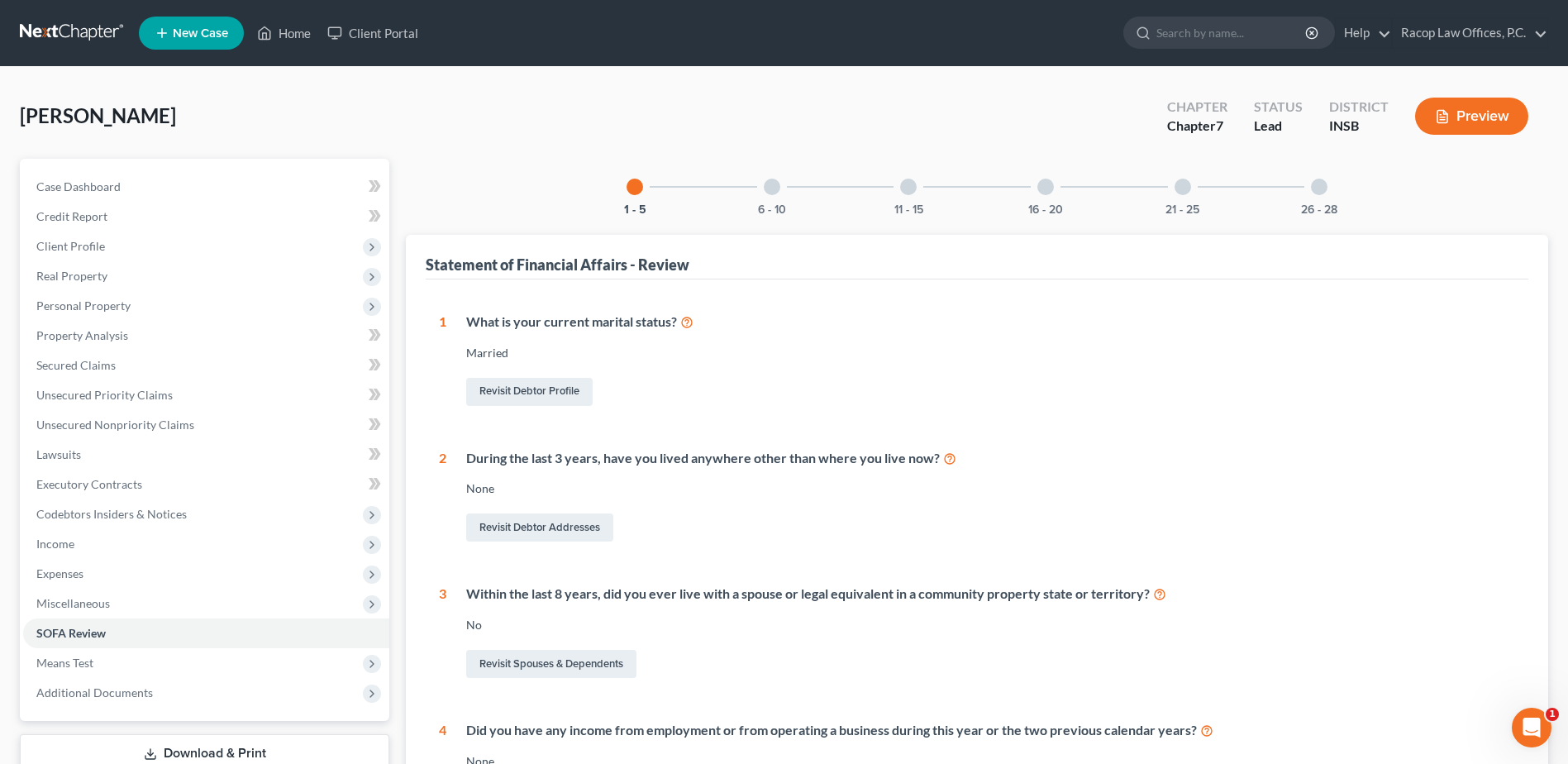
click at [770, 187] on div at bounding box center [771, 186] width 17 height 17
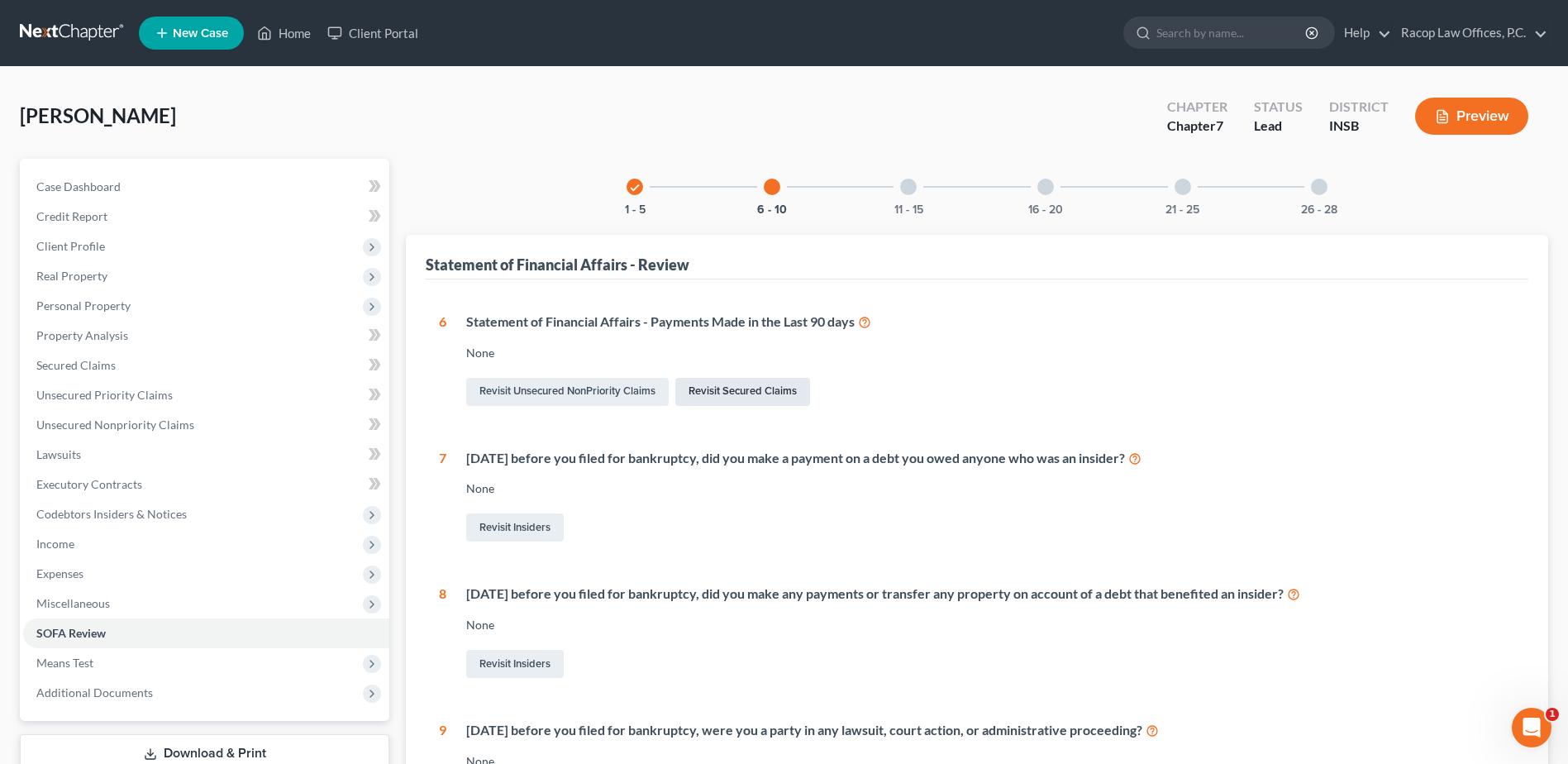
click at [749, 393] on link "Revisit Secured Claims" at bounding box center [743, 392] width 134 height 28
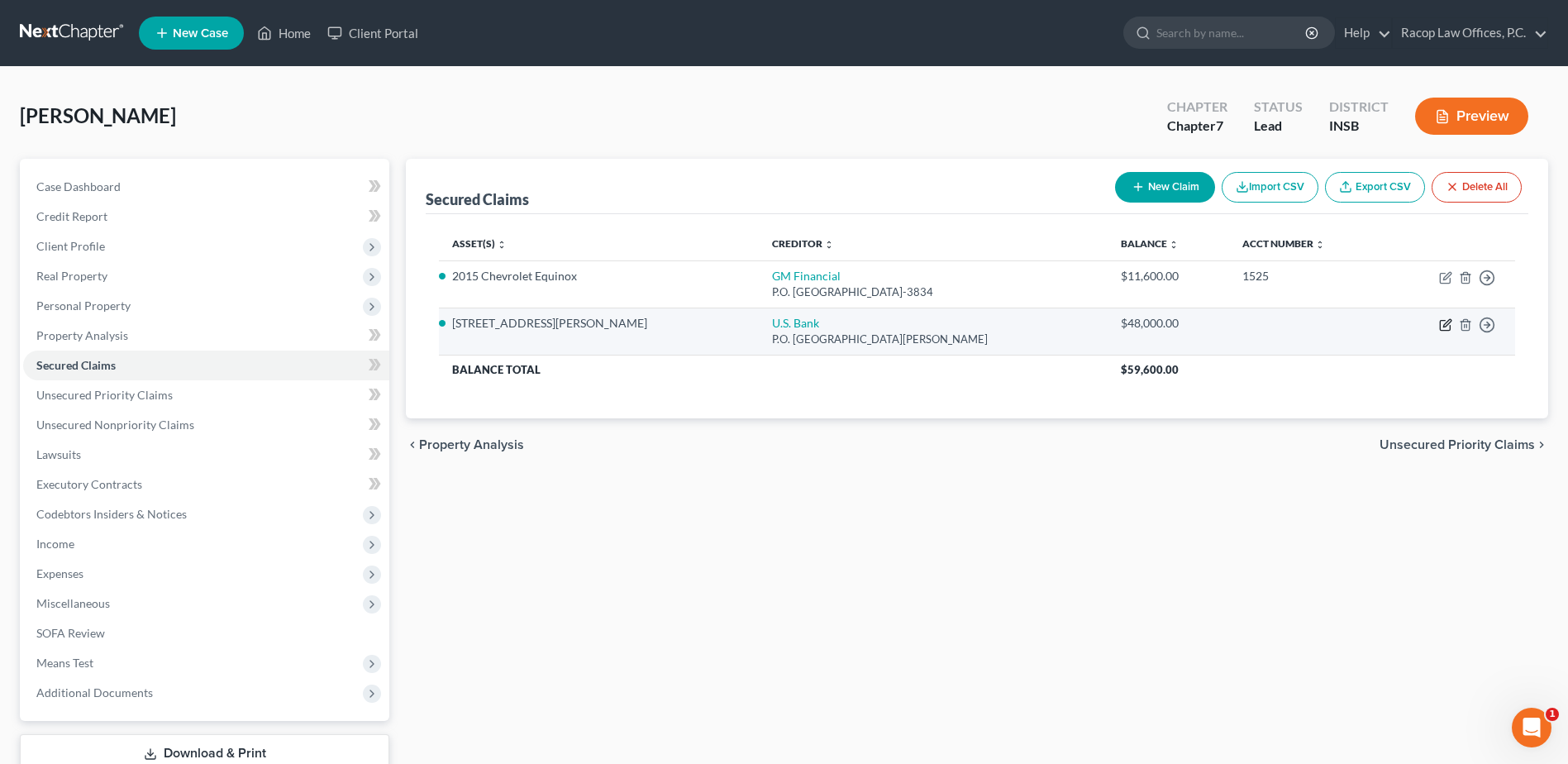
click at [1444, 325] on icon "button" at bounding box center [1447, 324] width 8 height 8
select select "24"
select select "2"
select select "3"
select select "0"
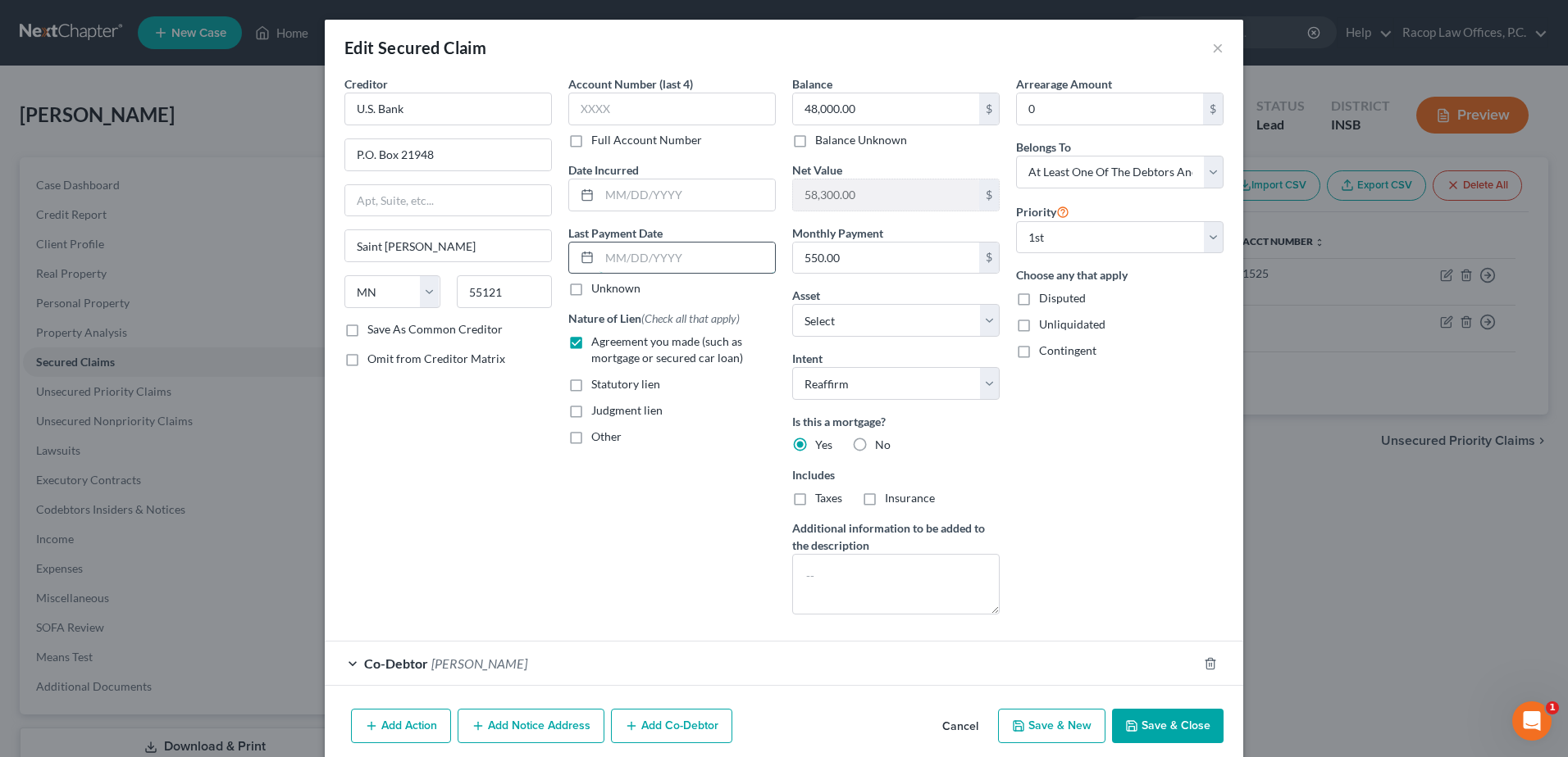
click at [600, 252] on input "text" at bounding box center [688, 258] width 176 height 31
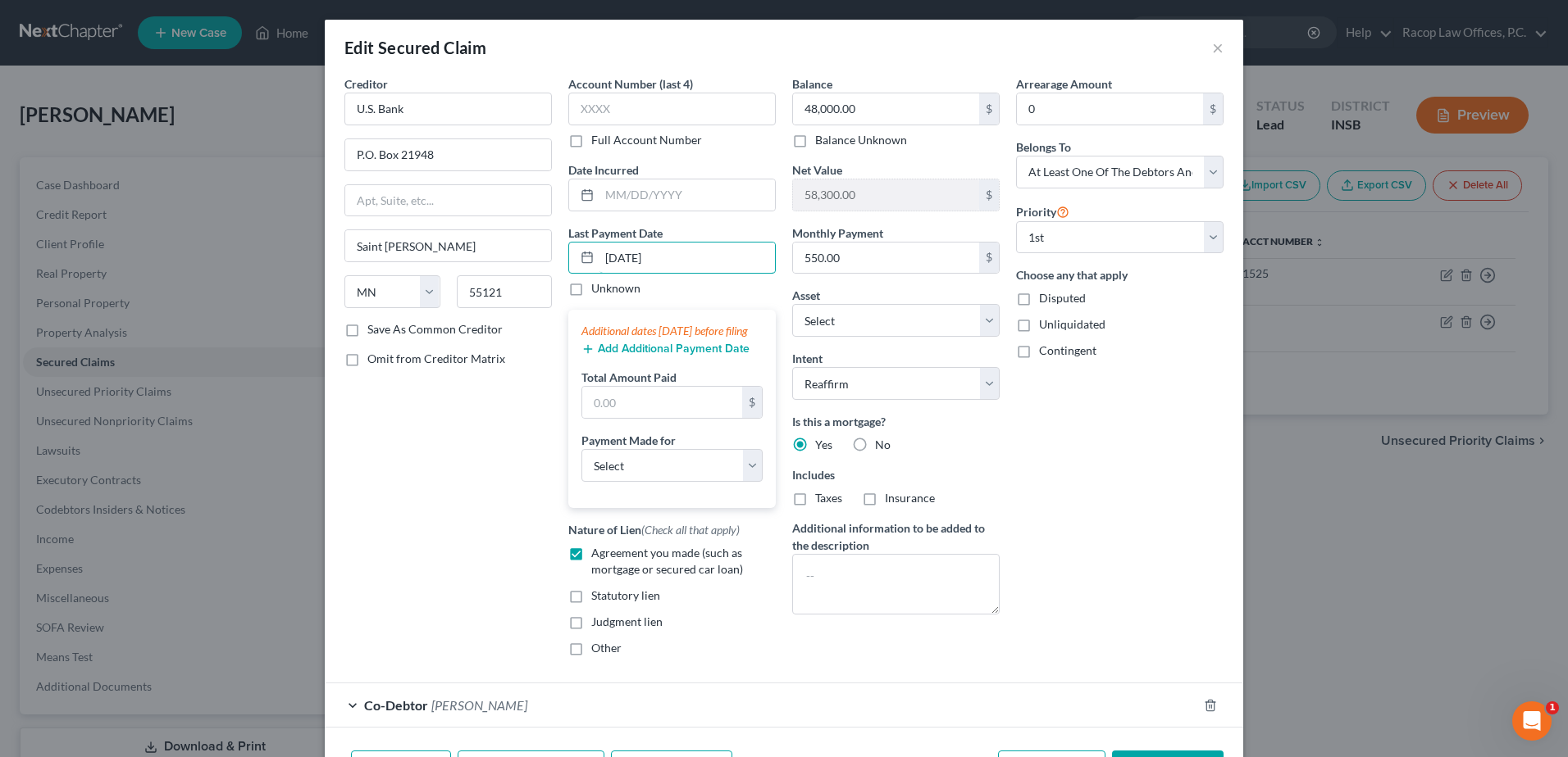
type input "09/01/2025"
click at [621, 355] on button "Add Additional Payment Date" at bounding box center [666, 350] width 168 height 14
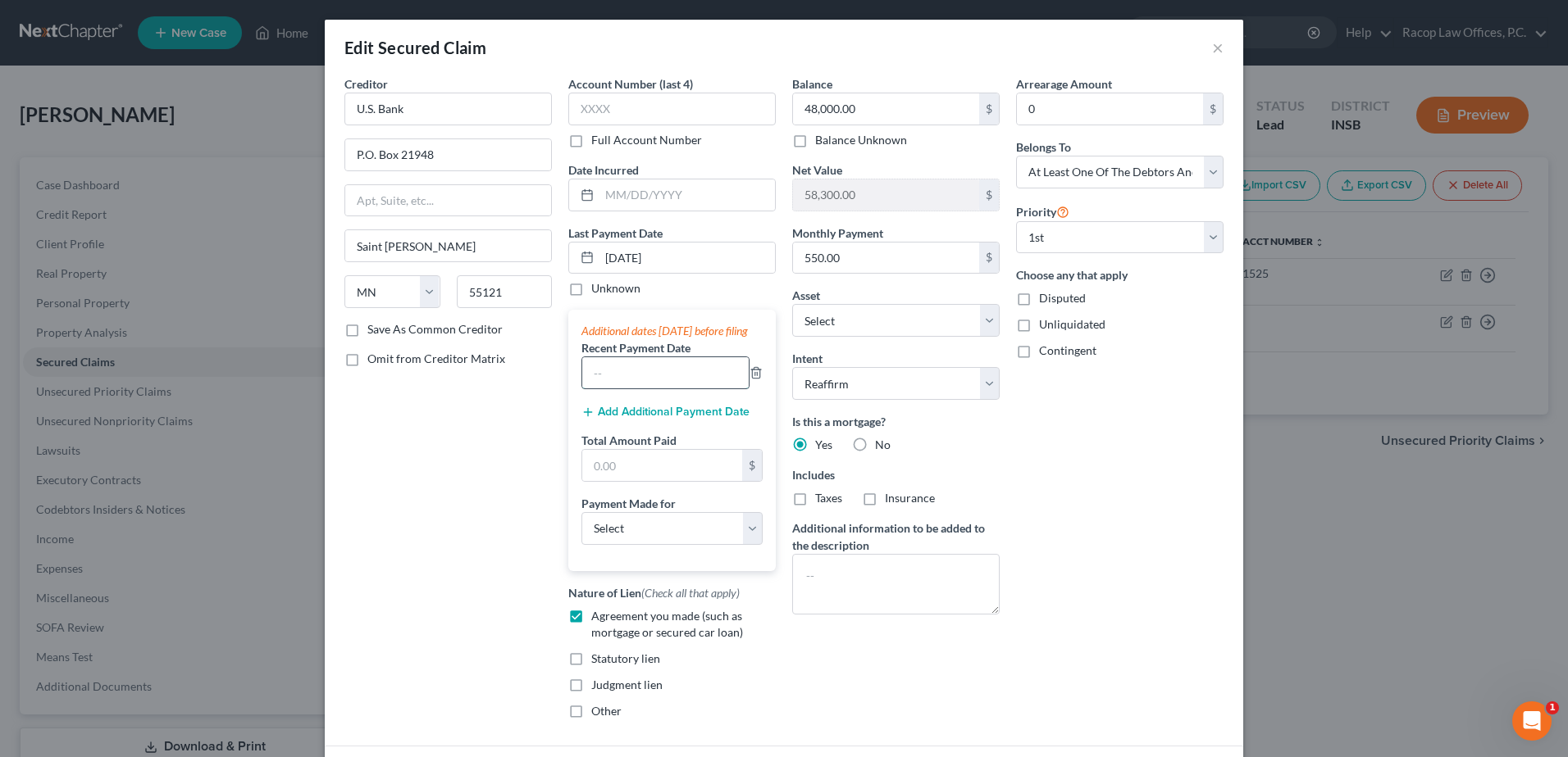
click at [600, 388] on input "text" at bounding box center [666, 373] width 166 height 31
type input "08/01/2025"
click at [620, 419] on button "Add Additional Payment Date" at bounding box center [666, 412] width 168 height 14
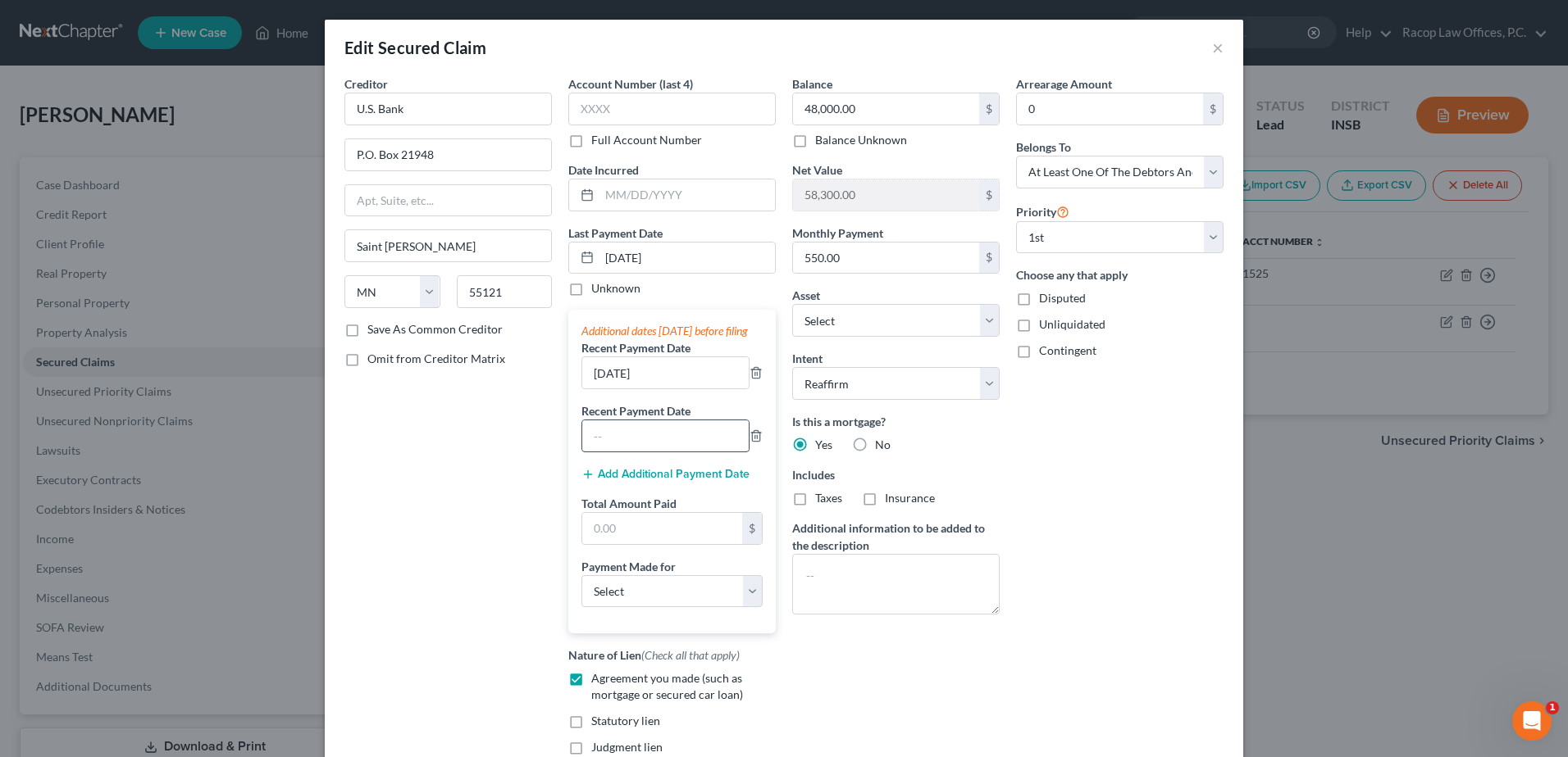
click at [609, 452] on input "text" at bounding box center [666, 435] width 166 height 31
type input "07/01/2025"
click at [612, 545] on input "text" at bounding box center [663, 528] width 160 height 31
type input "1,650.00"
click at [643, 608] on select "Select Car Credit Card Loan Repayment Mortgage Other Suppliers Or Vendors" at bounding box center [672, 592] width 182 height 33
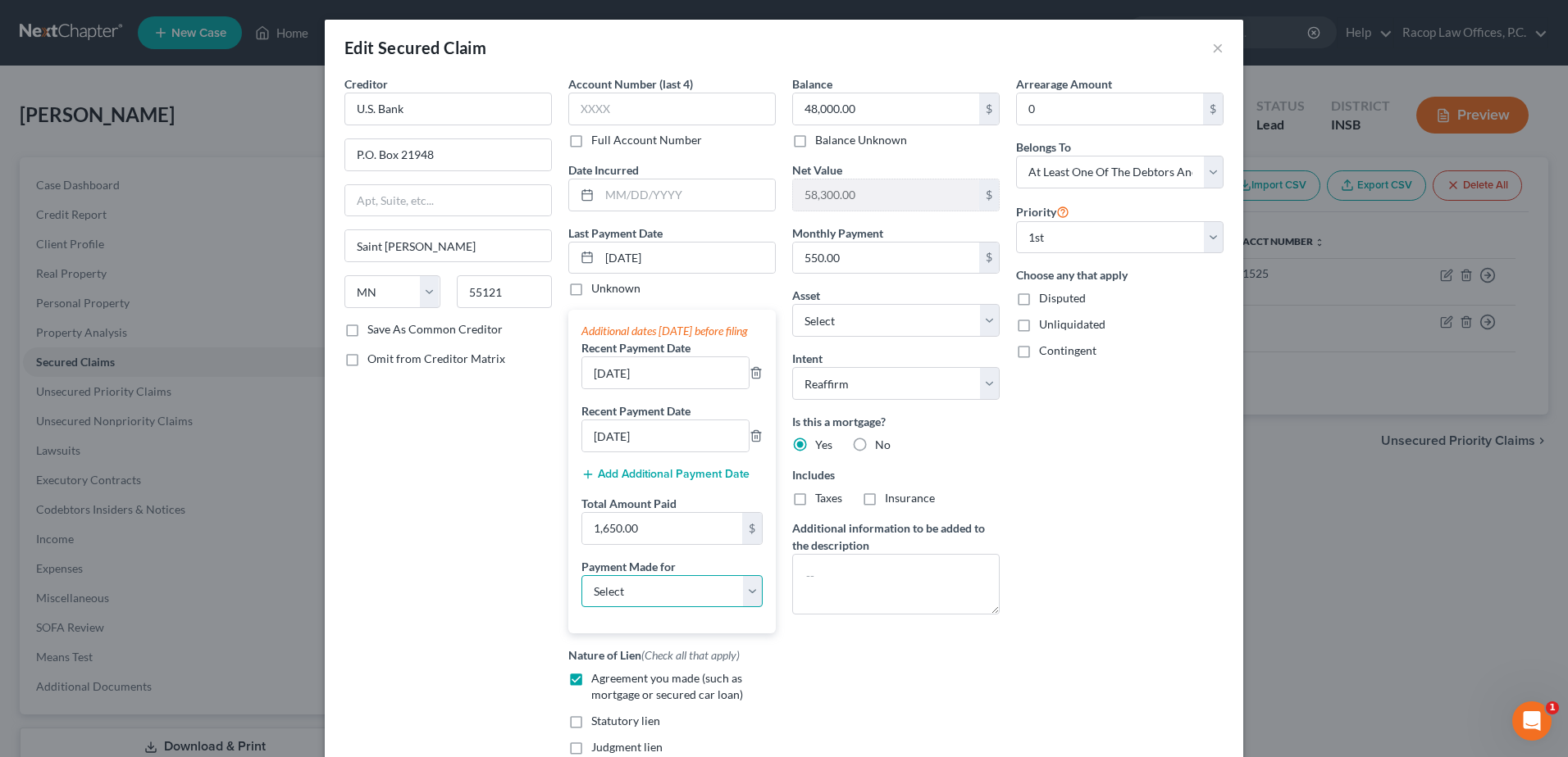
select select "3"
click at [582, 591] on select "Select Car Credit Card Loan Repayment Mortgage Other Suppliers Or Vendors" at bounding box center [672, 592] width 182 height 33
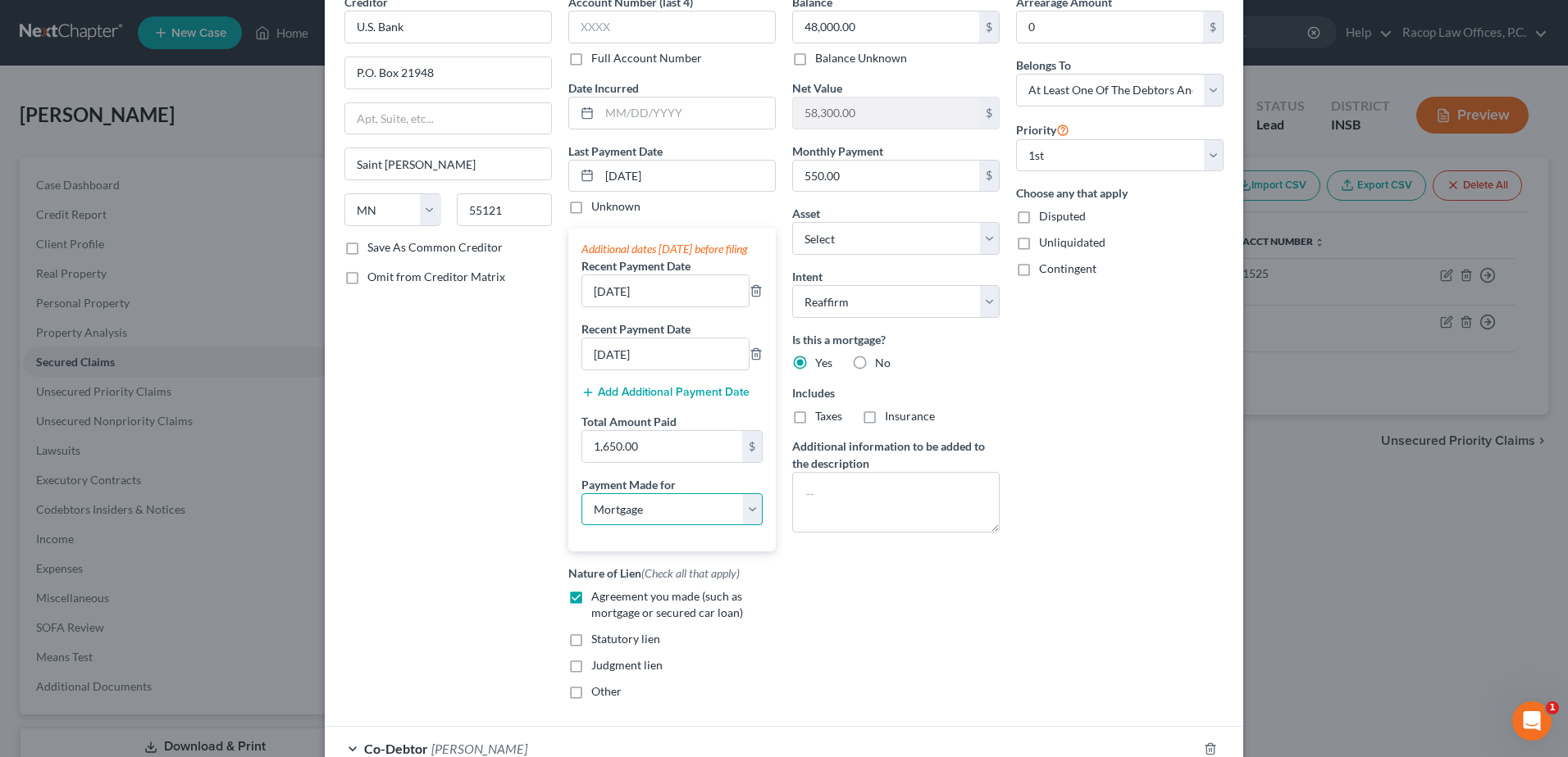
scroll to position [164, 0]
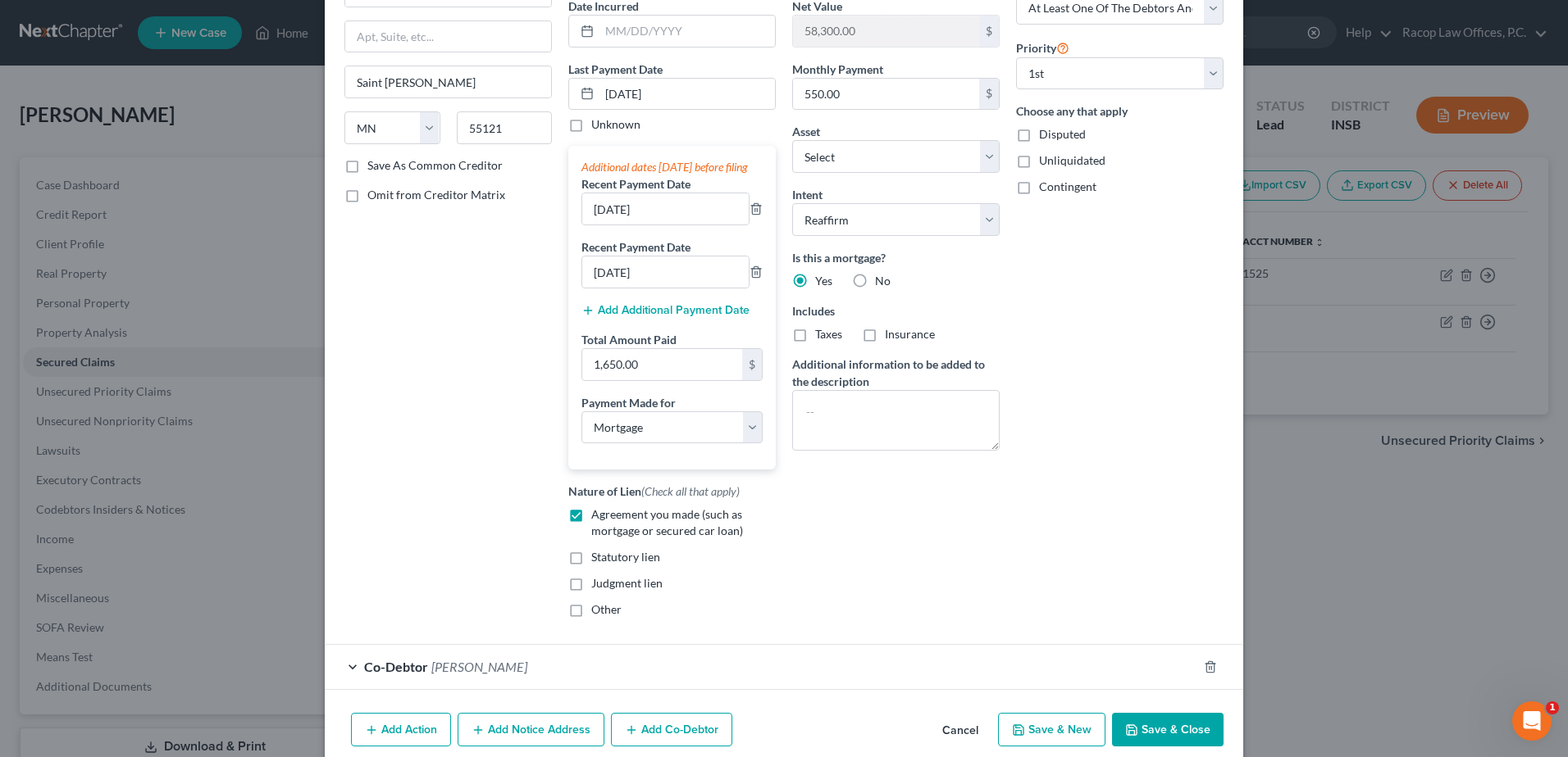
click at [1151, 746] on button "Save & Close" at bounding box center [1167, 731] width 111 height 35
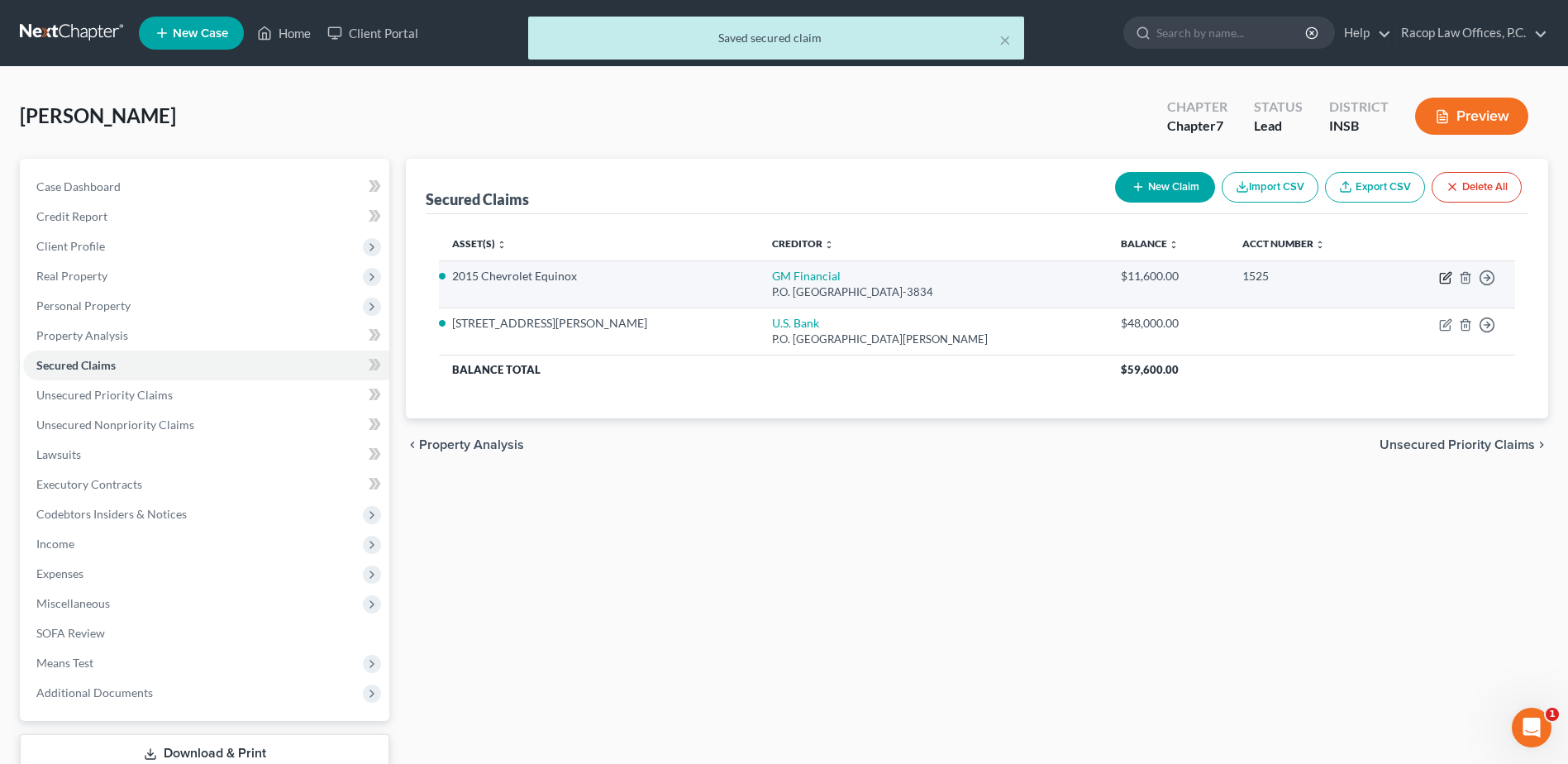
click at [1447, 277] on icon "button" at bounding box center [1446, 278] width 14 height 14
select select "45"
select select "5"
select select "2"
select select "3"
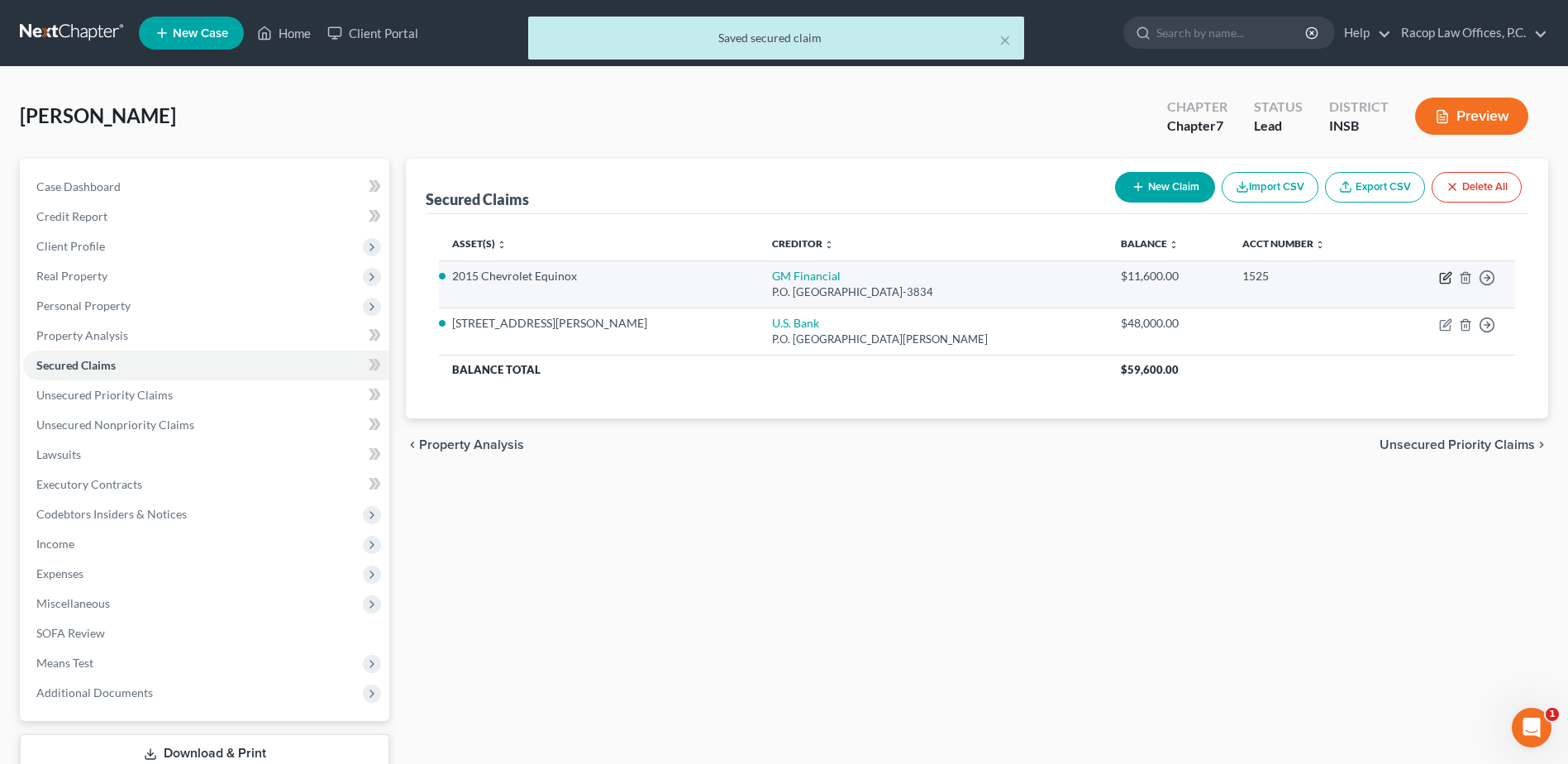
select select "0"
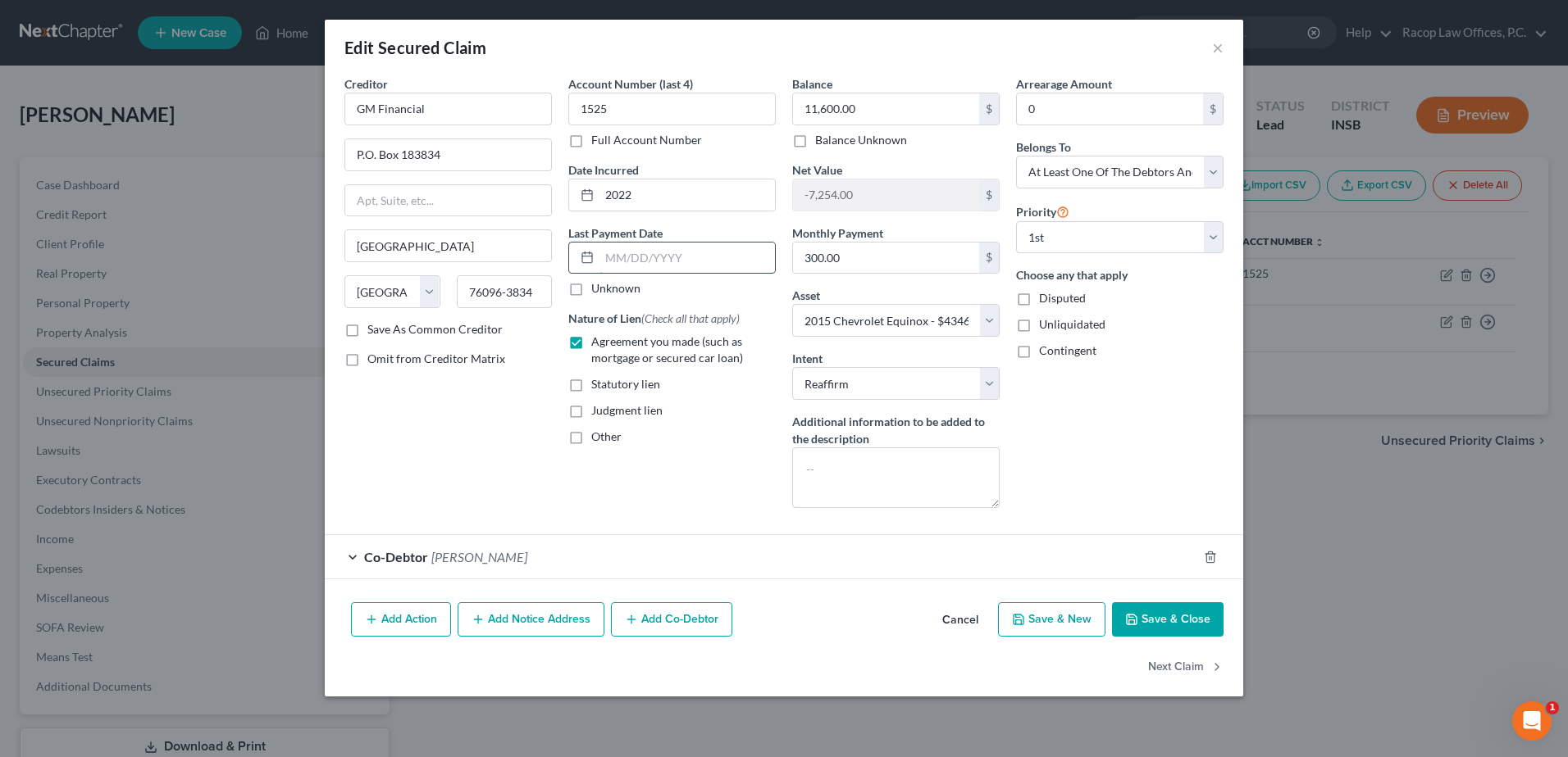
click at [610, 264] on input "text" at bounding box center [688, 258] width 176 height 31
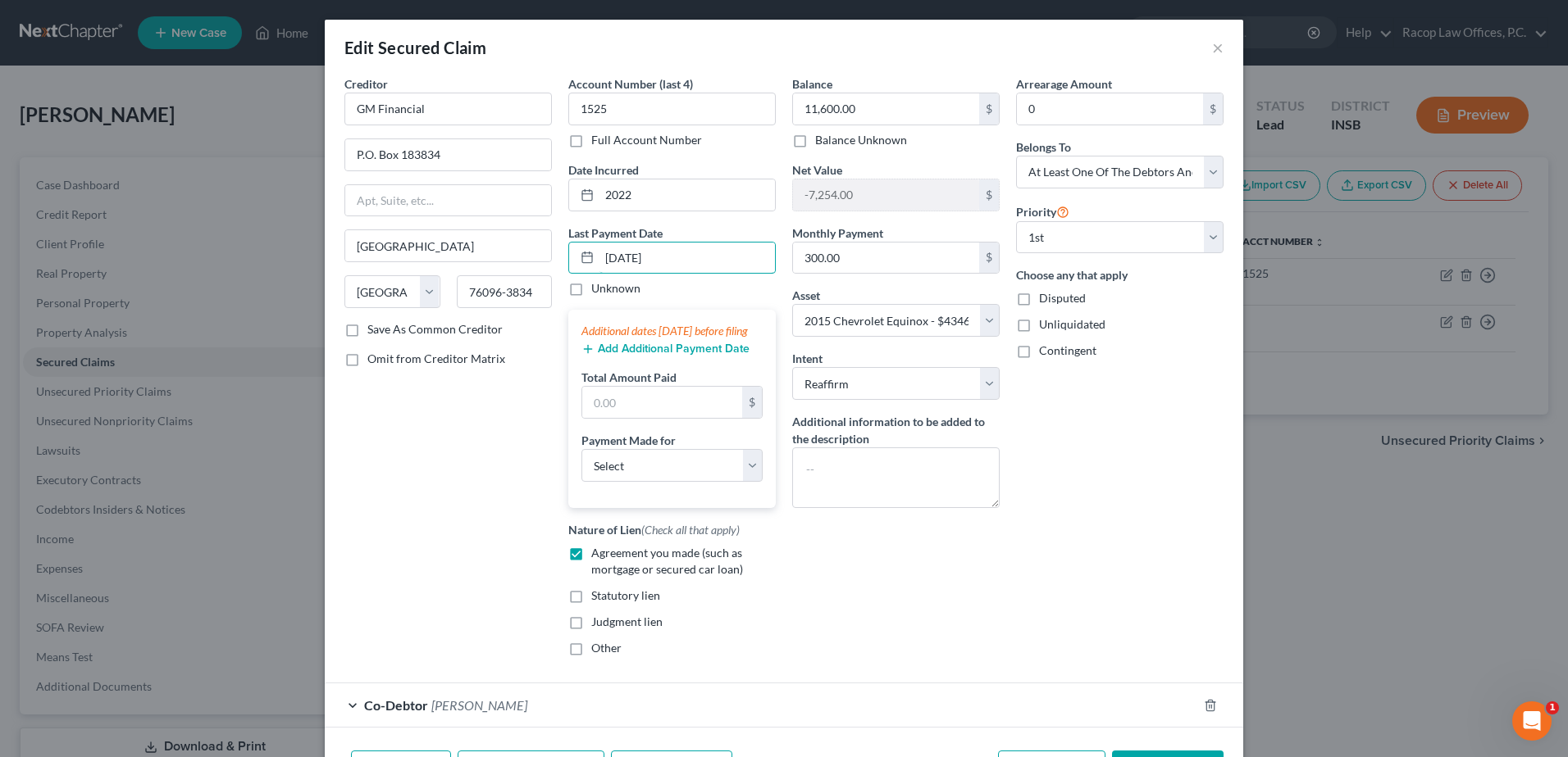
type input "09/01/2025"
click at [605, 355] on button "Add Additional Payment Date" at bounding box center [666, 350] width 168 height 14
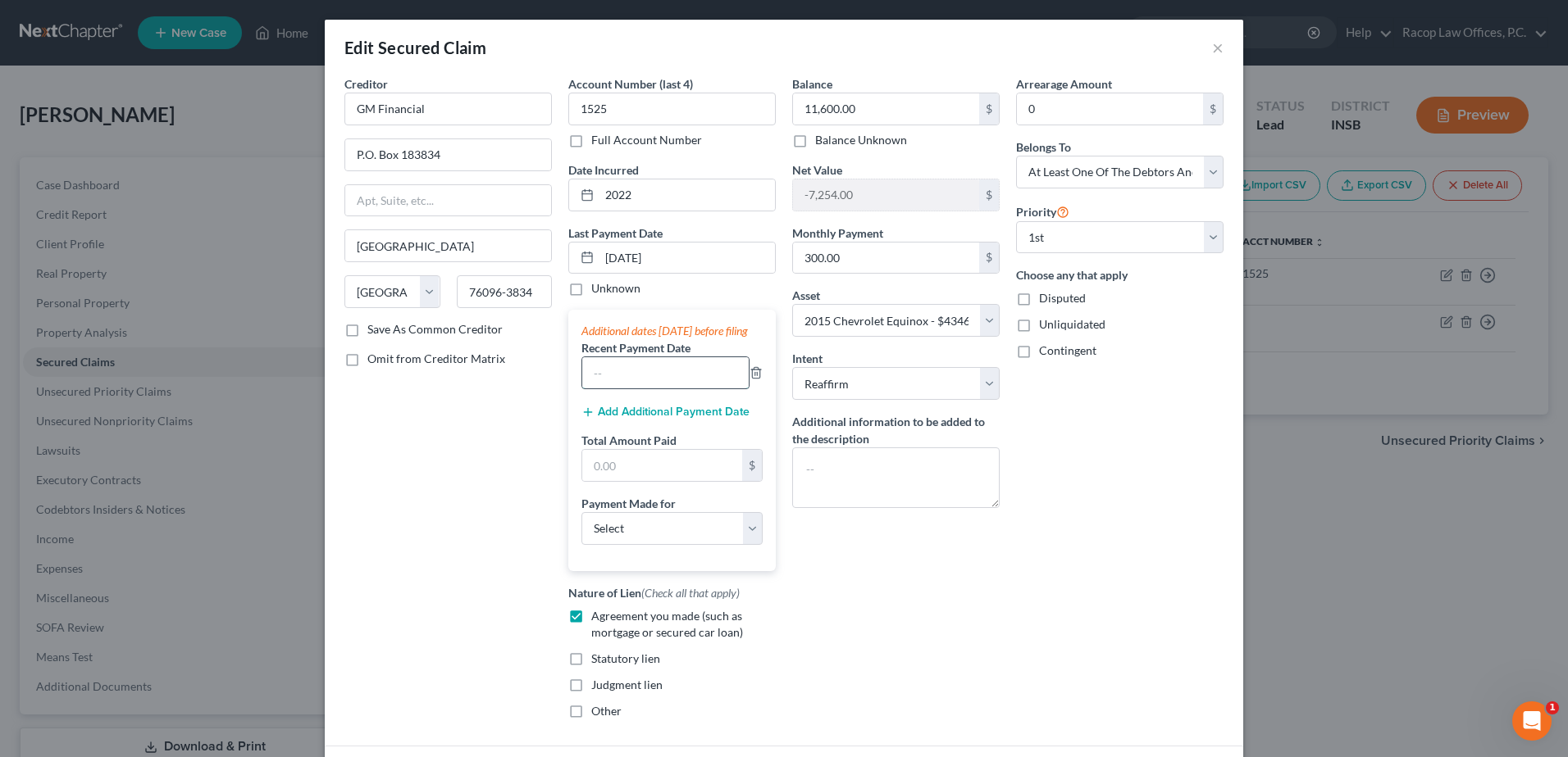
click at [605, 378] on input "text" at bounding box center [666, 373] width 166 height 31
type input "08/01/2025"
click at [627, 419] on button "Add Additional Payment Date" at bounding box center [666, 412] width 168 height 14
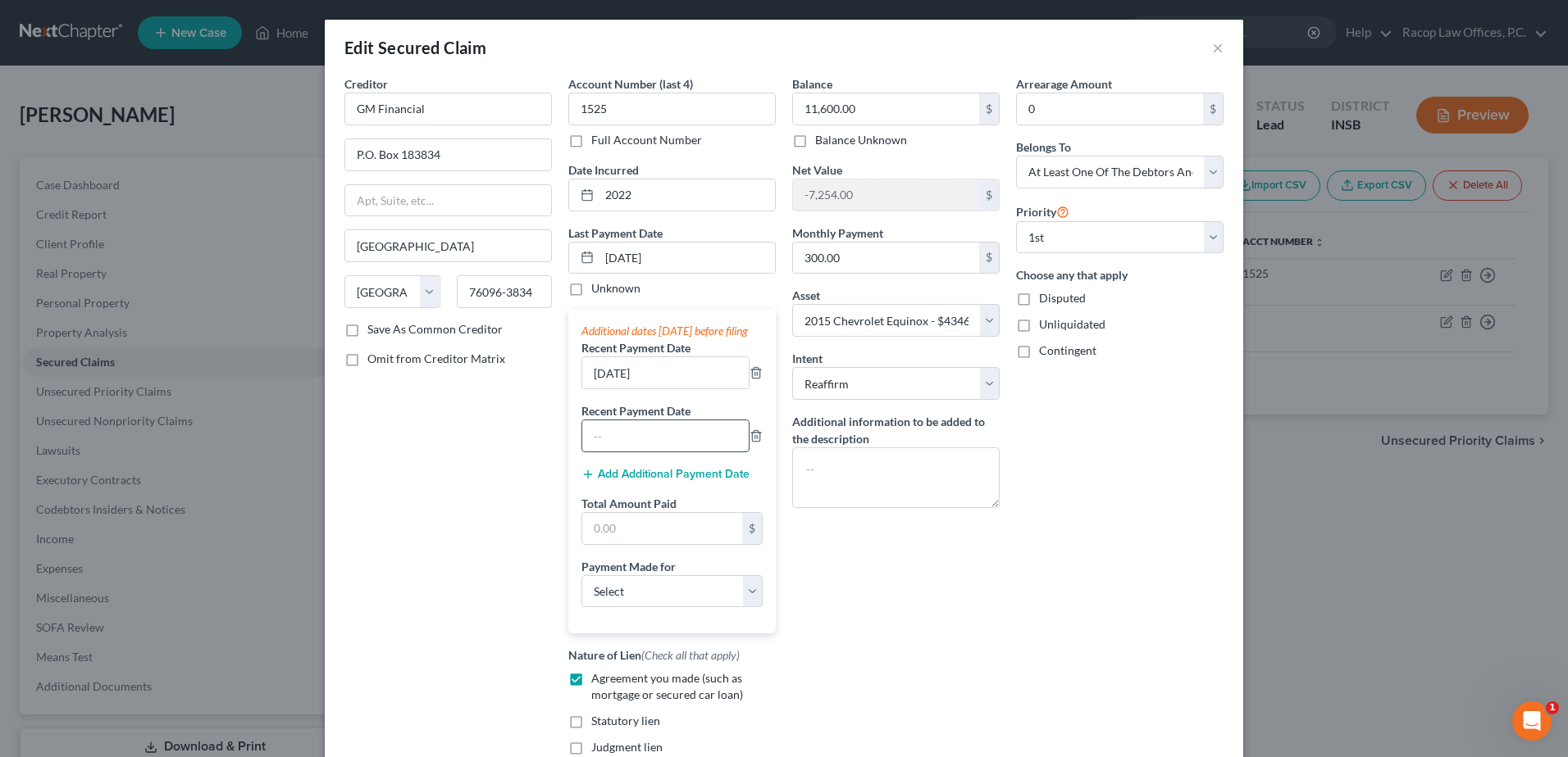
click at [619, 452] on input "text" at bounding box center [666, 435] width 166 height 31
type input "07/01/2025"
click at [615, 545] on input "text" at bounding box center [663, 528] width 160 height 31
type input "900.00"
click at [639, 601] on select "Select Car Credit Card Loan Repayment Mortgage Other Suppliers Or Vendors" at bounding box center [672, 592] width 182 height 33
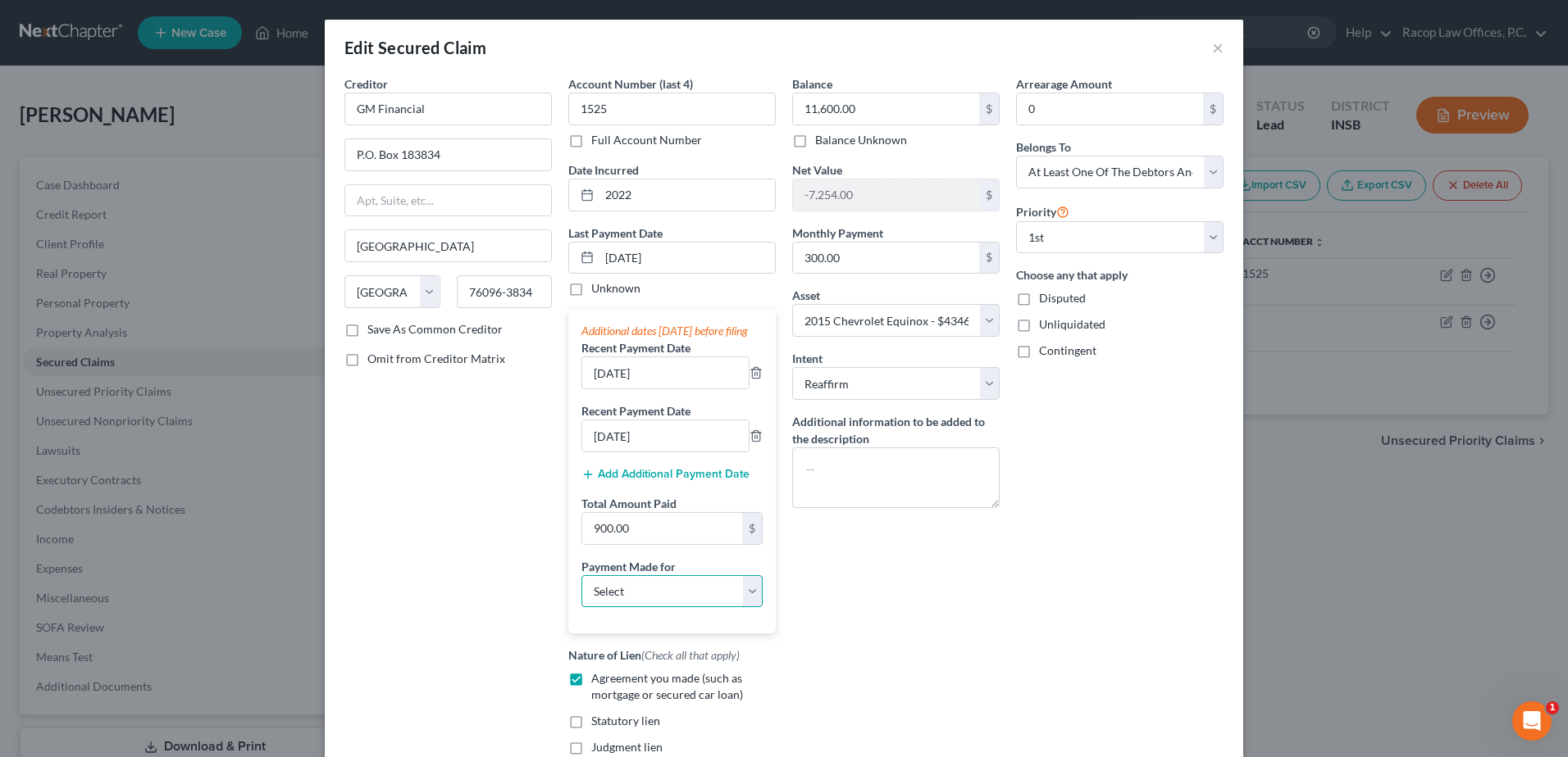
select select "0"
click at [582, 591] on select "Select Car Credit Card Loan Repayment Mortgage Other Suppliers Or Vendors" at bounding box center [672, 592] width 182 height 33
click at [987, 591] on div "Balance 11,600.00 $ Balance Unknown Balance Undetermined 11,600.00 $ Balance Un…" at bounding box center [897, 435] width 224 height 719
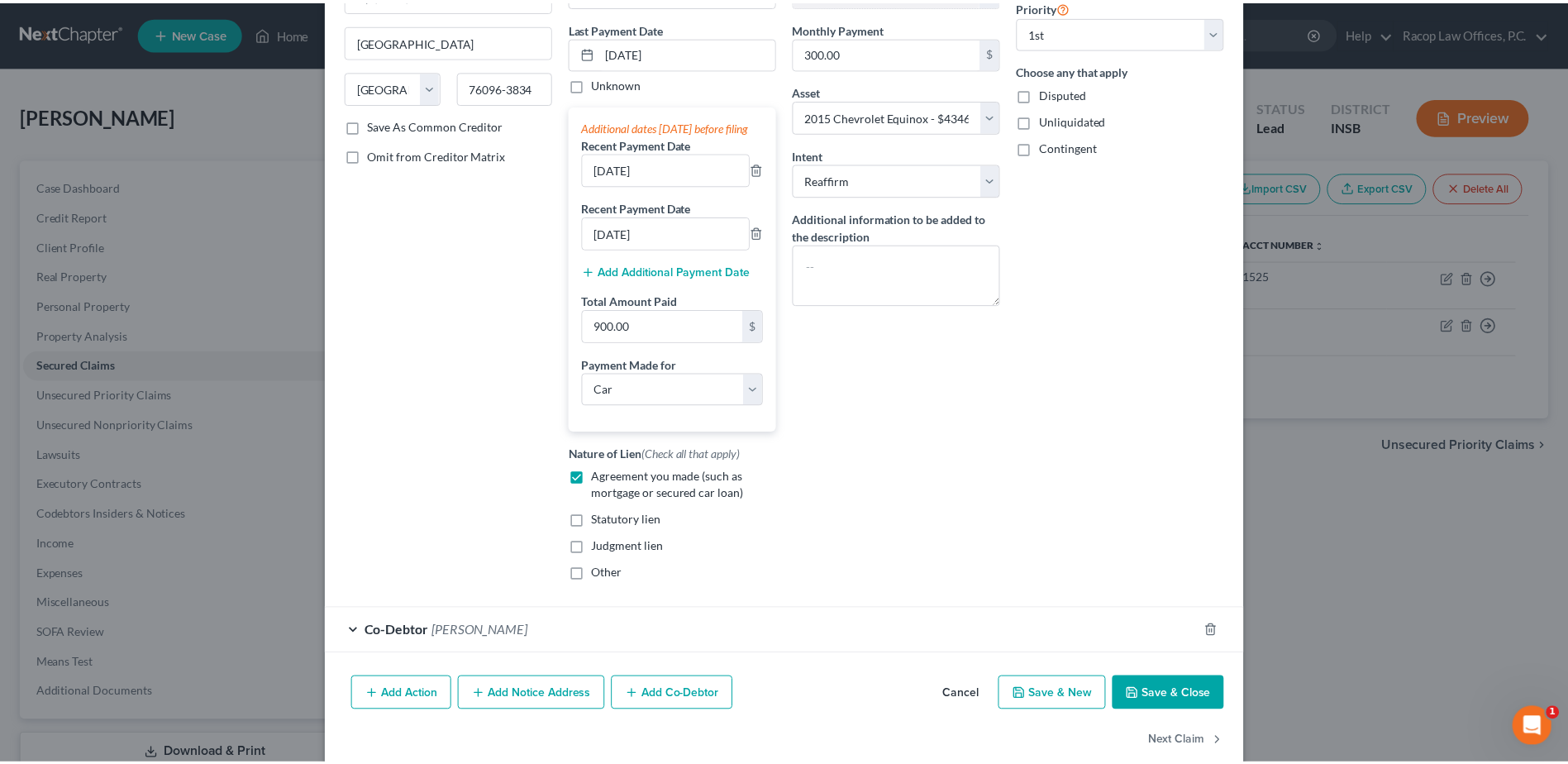
scroll to position [248, 0]
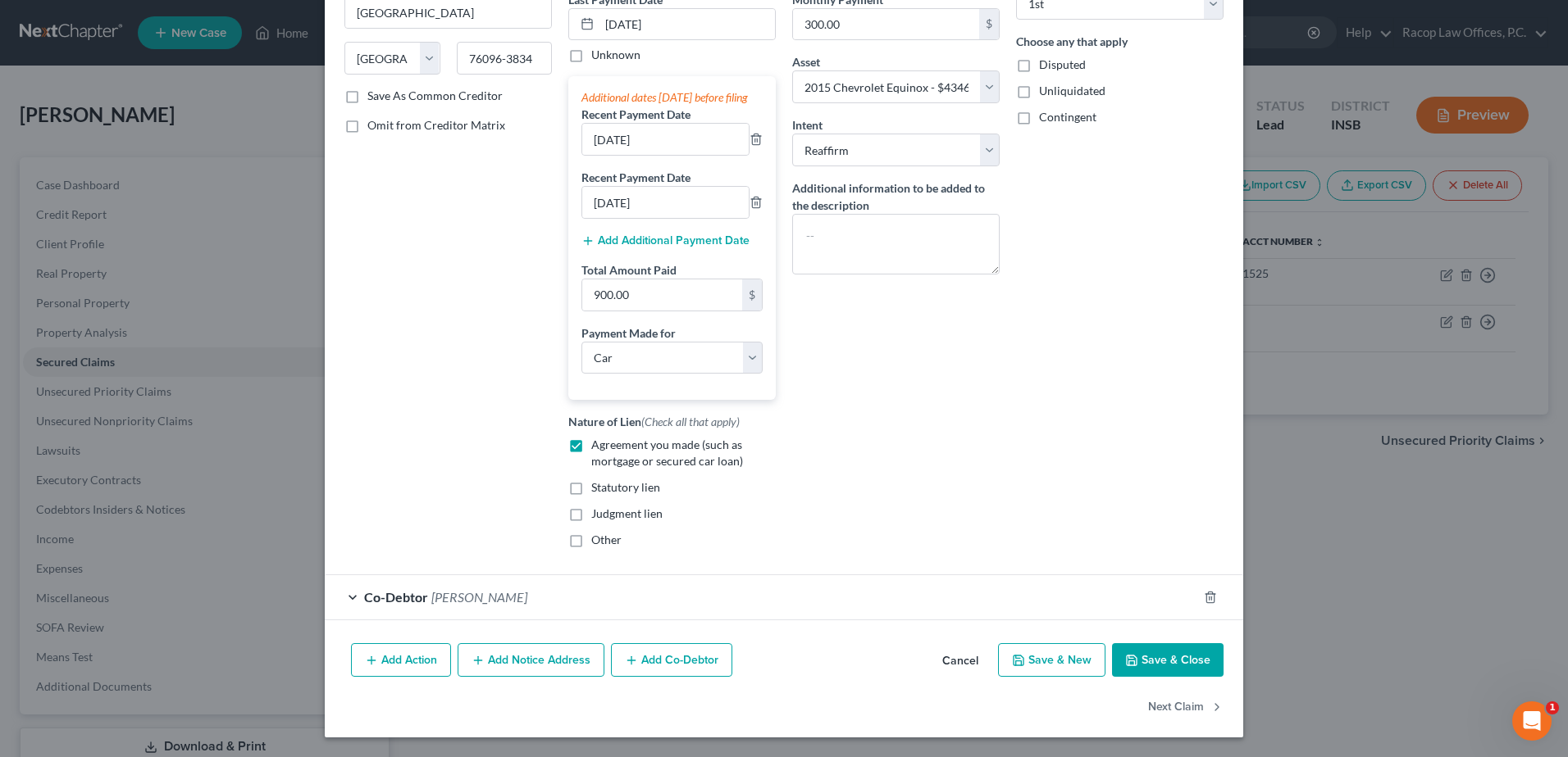
click at [1162, 660] on button "Save & Close" at bounding box center [1167, 660] width 111 height 35
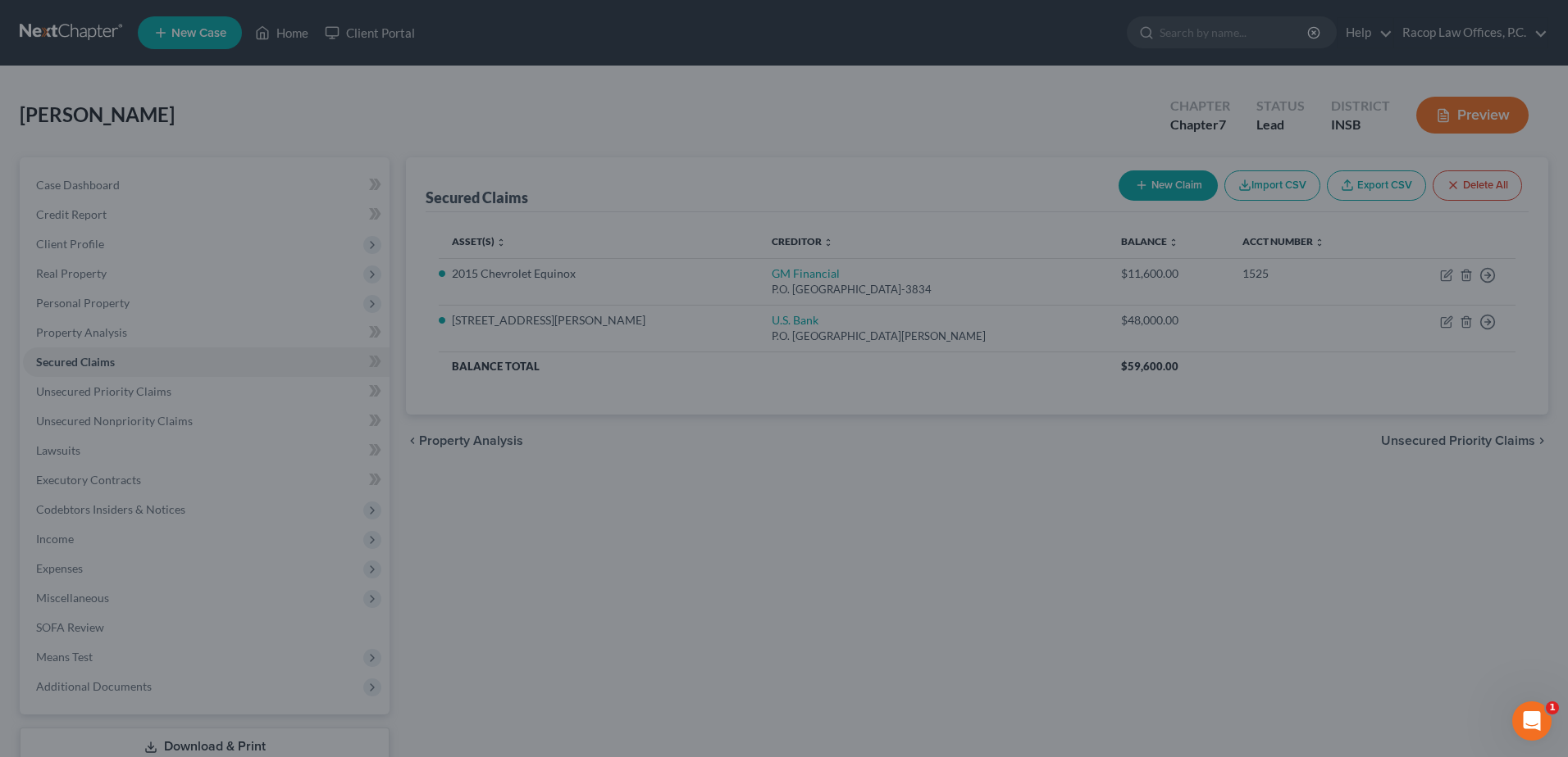
select select "5"
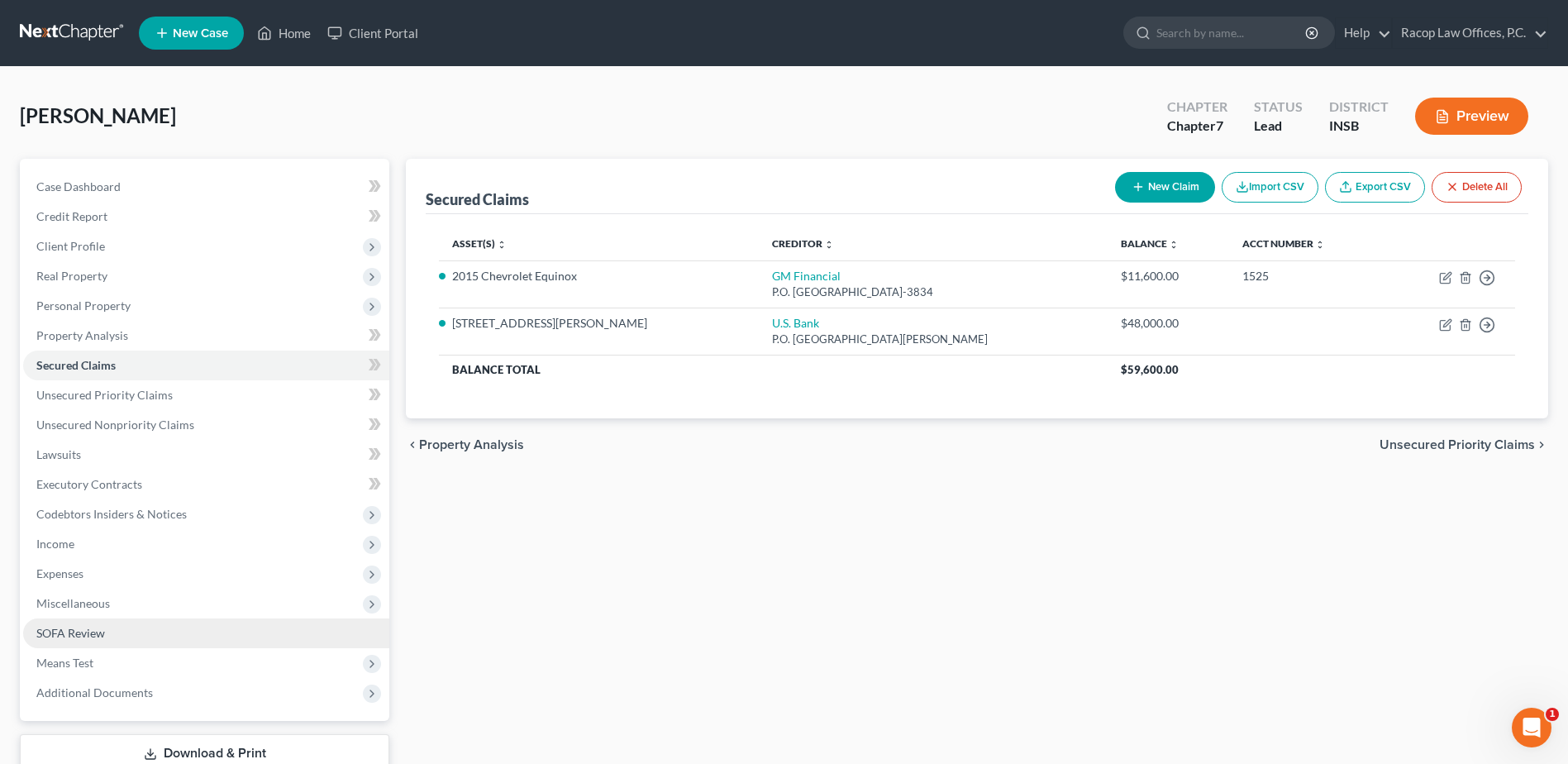
click at [84, 637] on span "SOFA Review" at bounding box center [70, 633] width 68 height 14
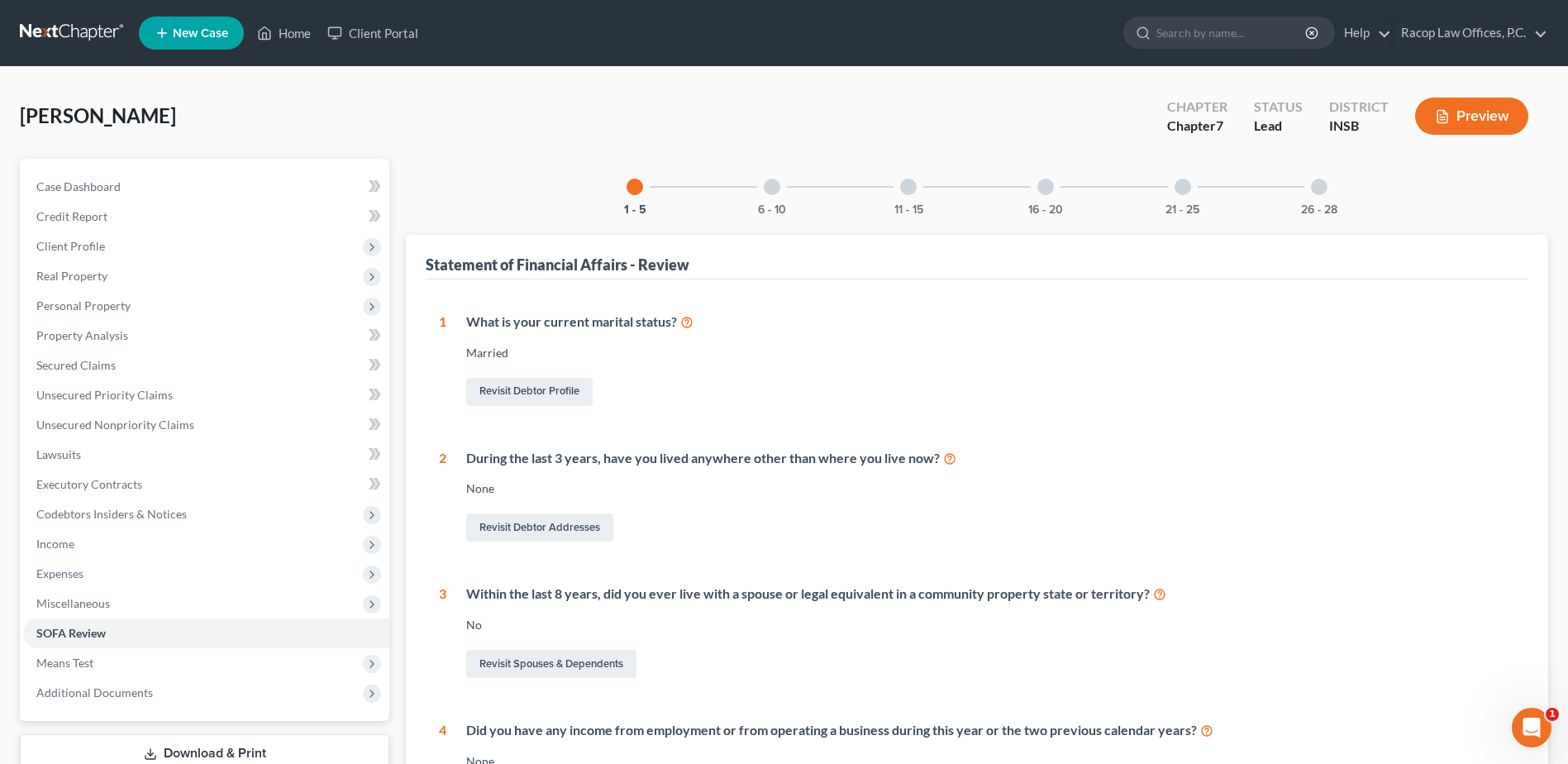
click at [768, 188] on div at bounding box center [771, 186] width 17 height 17
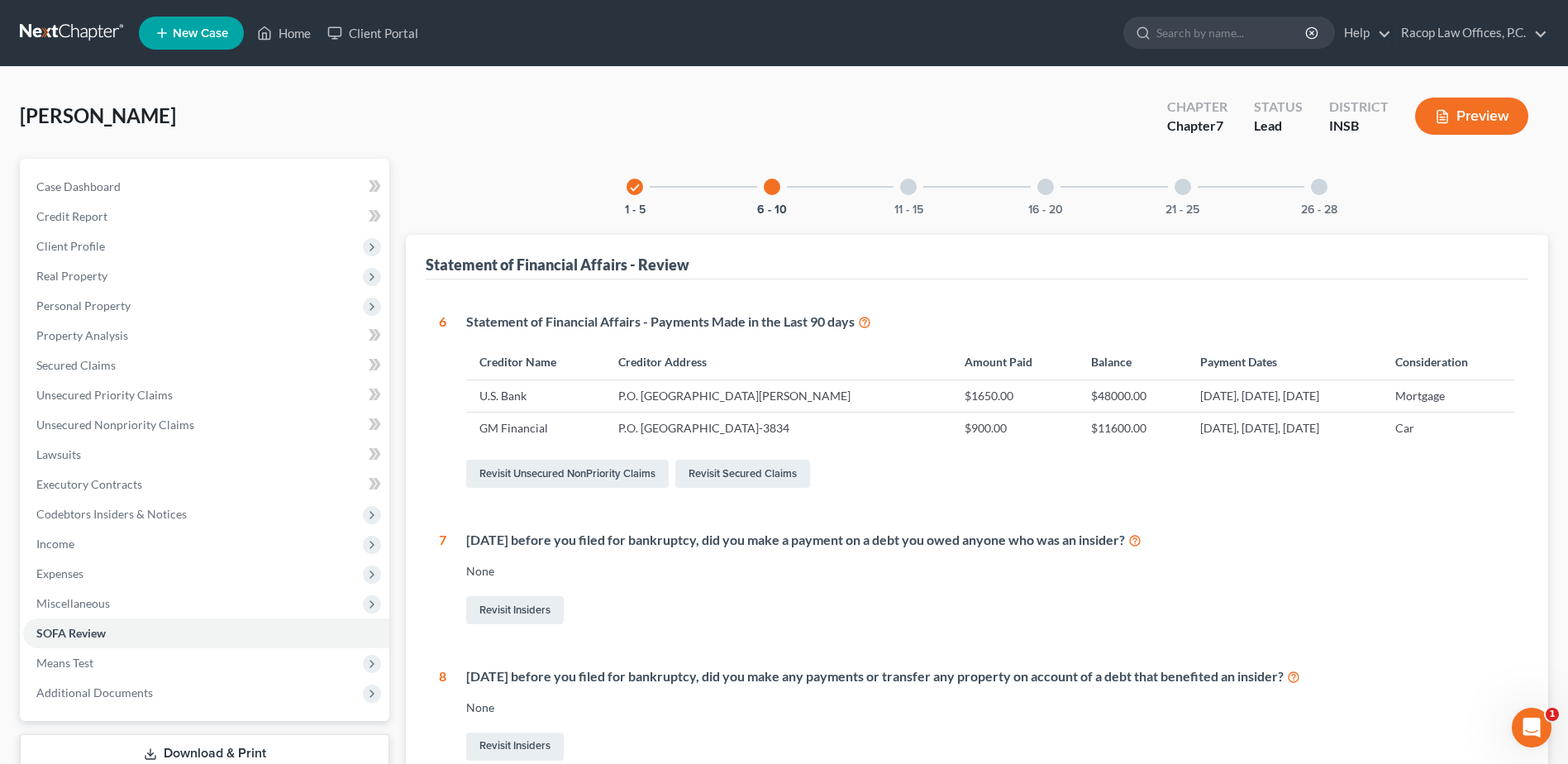
click at [1048, 195] on div "16 - 20" at bounding box center [1046, 187] width 56 height 57
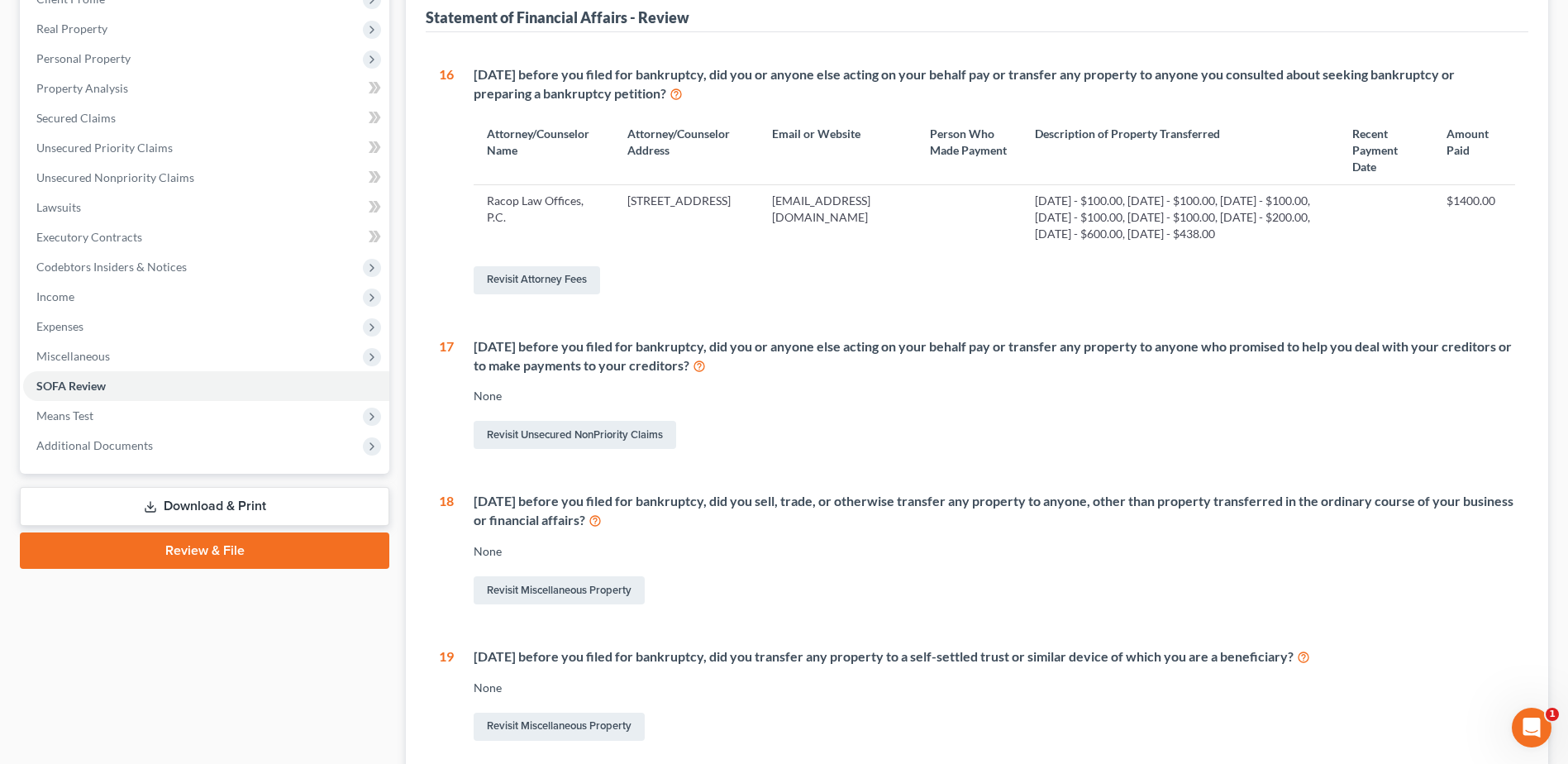
scroll to position [248, 0]
click at [530, 593] on link "Revisit Miscellaneous Property" at bounding box center [559, 590] width 171 height 28
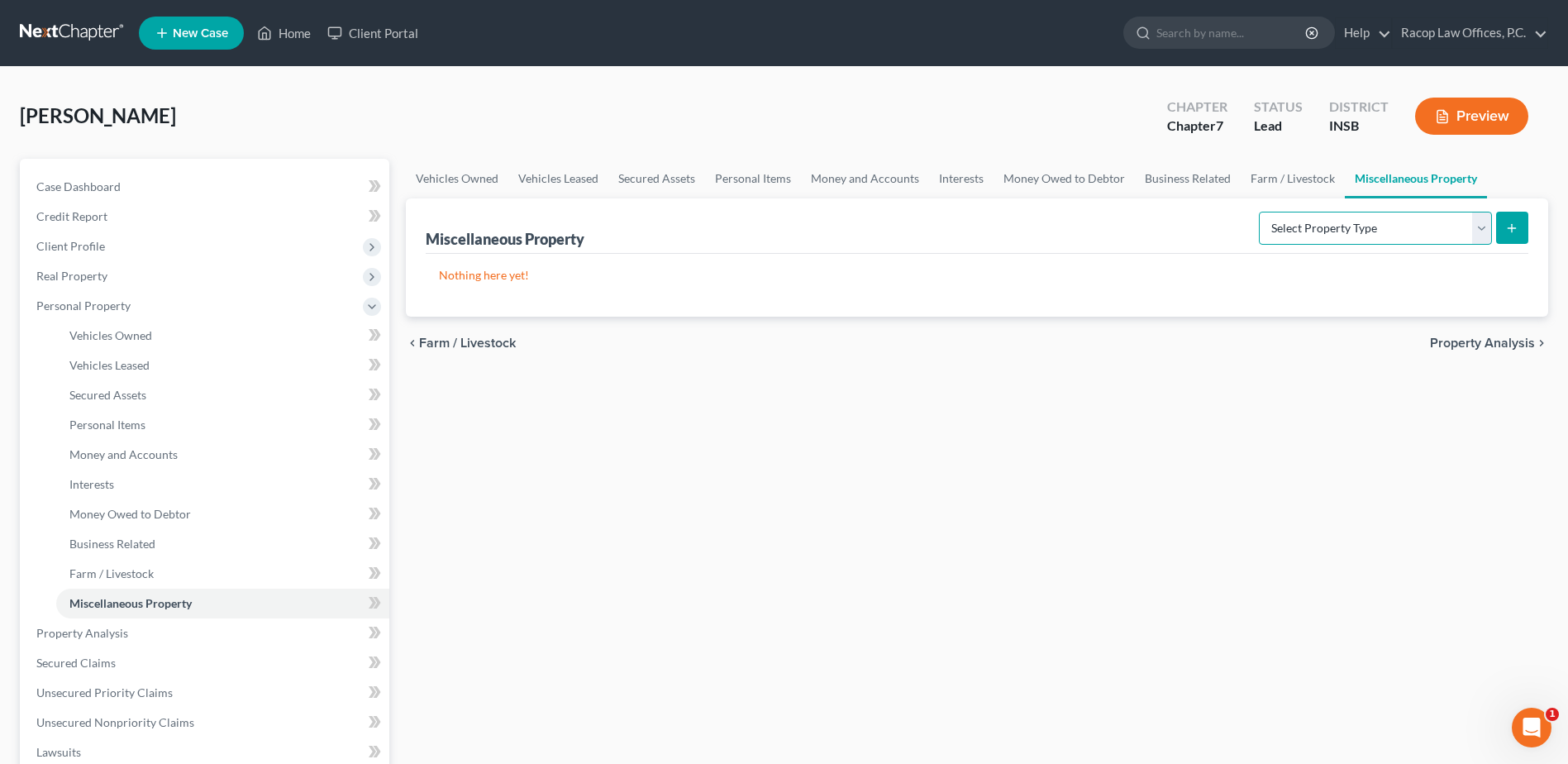
click at [1429, 230] on select "Select Property Type Assigned for Creditor Benefit Within 1 Year Holding for An…" at bounding box center [1375, 228] width 233 height 33
select select "transferred"
click at [1259, 211] on select "Select Property Type Assigned for Creditor Benefit Within 1 Year Holding for An…" at bounding box center [1375, 228] width 233 height 33
click at [1511, 227] on icon "submit" at bounding box center [1512, 228] width 14 height 14
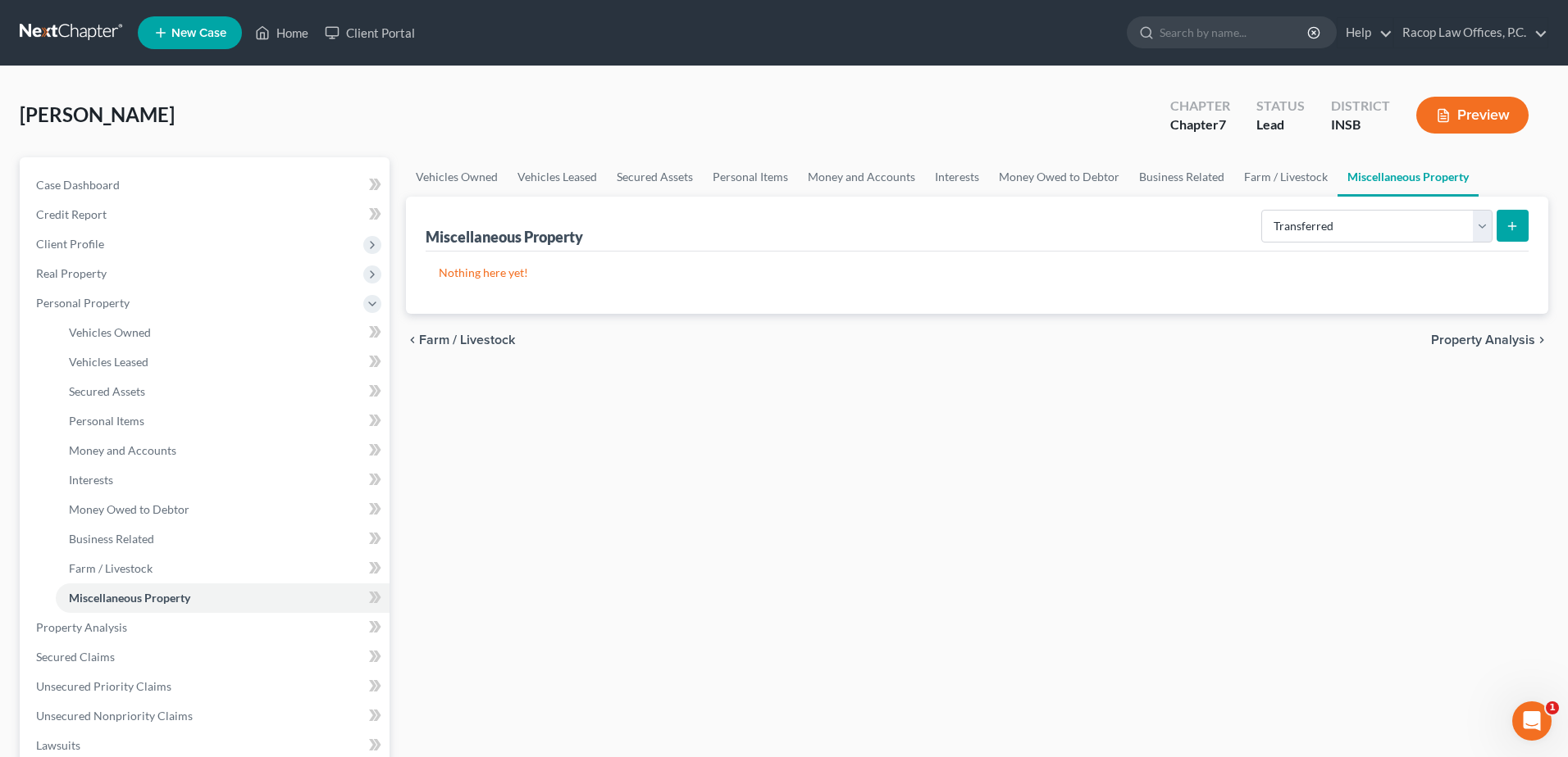
select select "Ordinary (within 2 years)"
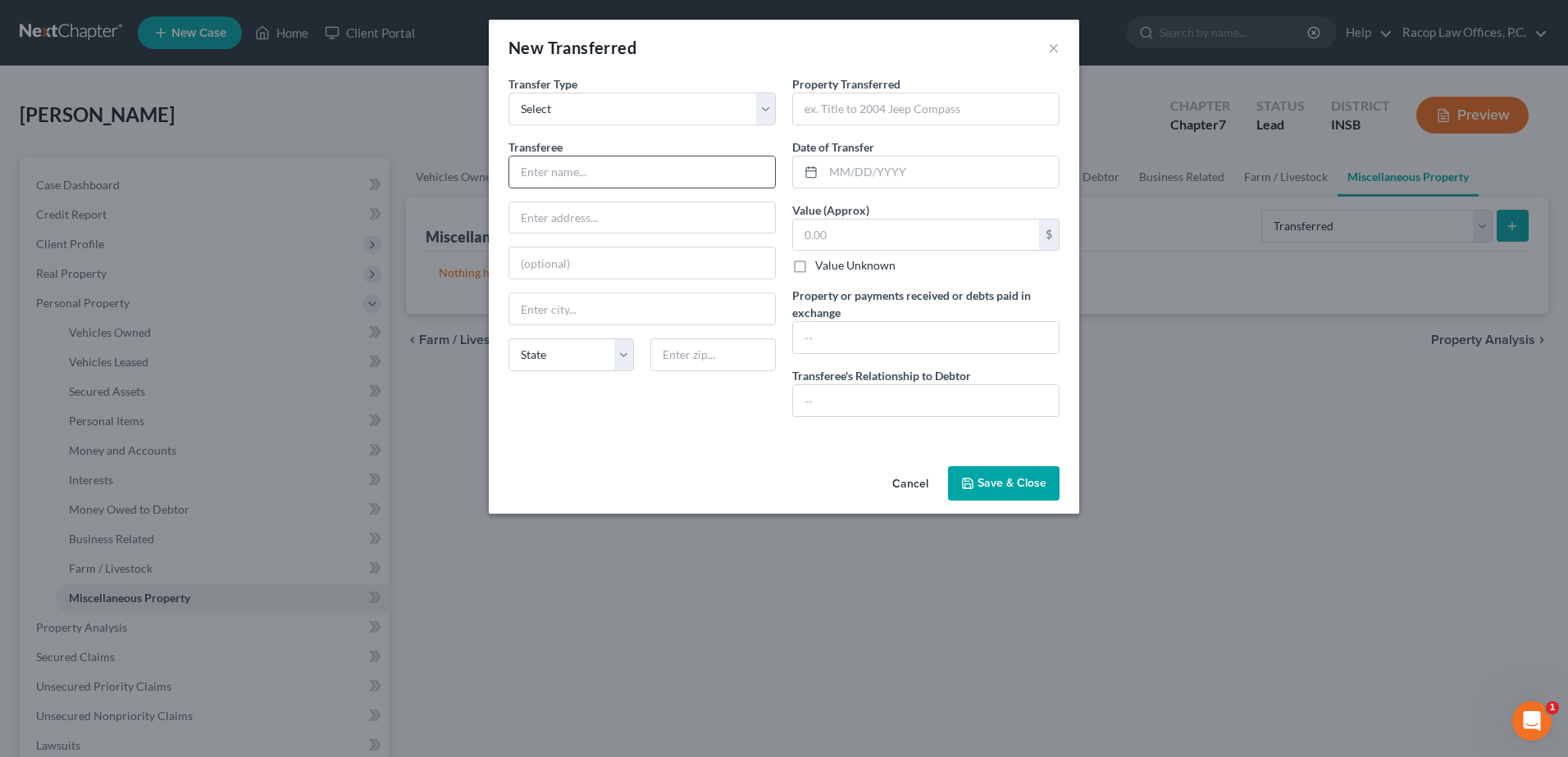
click at [607, 171] on input "text" at bounding box center [641, 172] width 266 height 31
click at [1056, 47] on button "×" at bounding box center [1054, 47] width 12 height 19
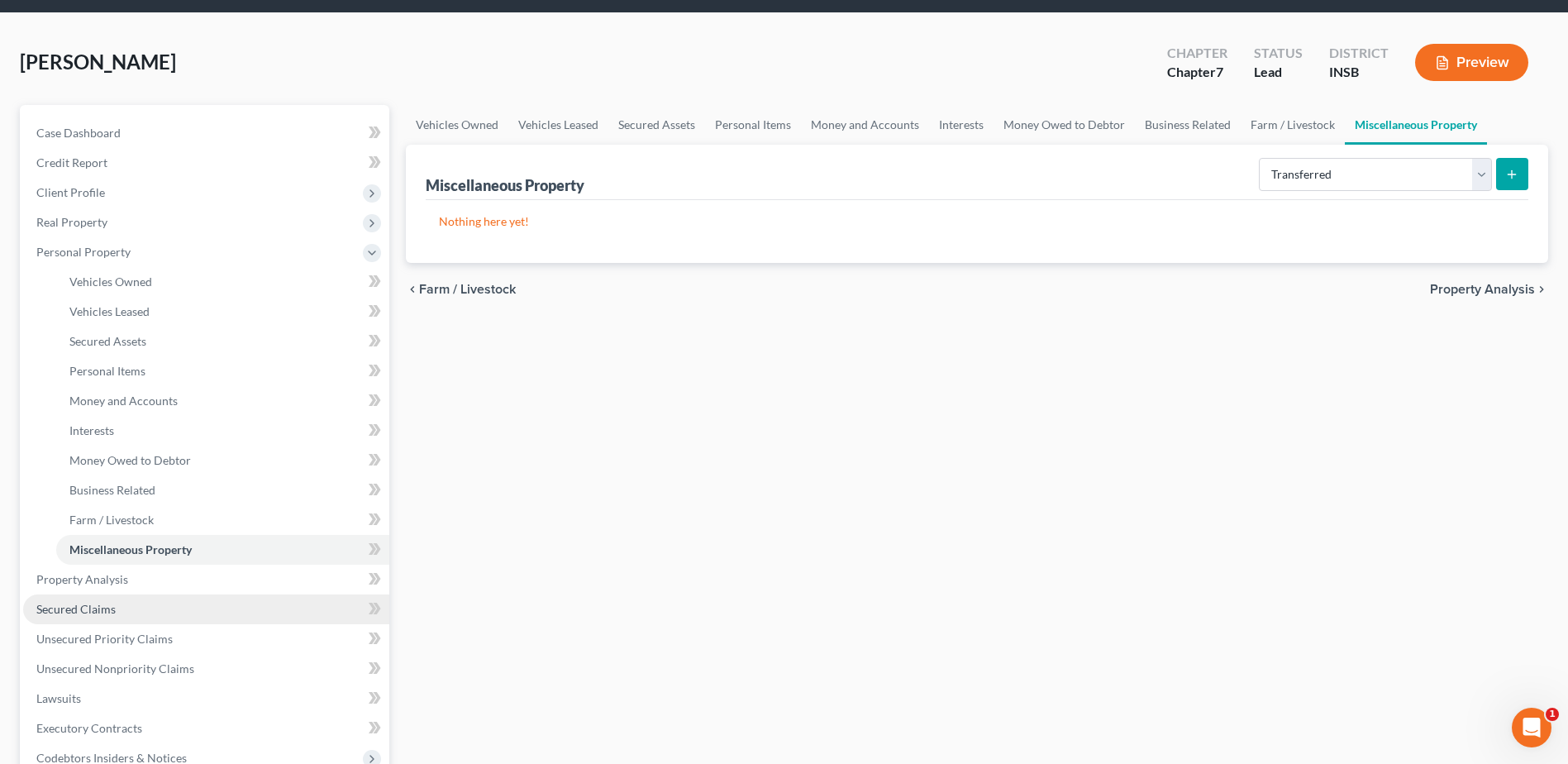
scroll to position [83, 0]
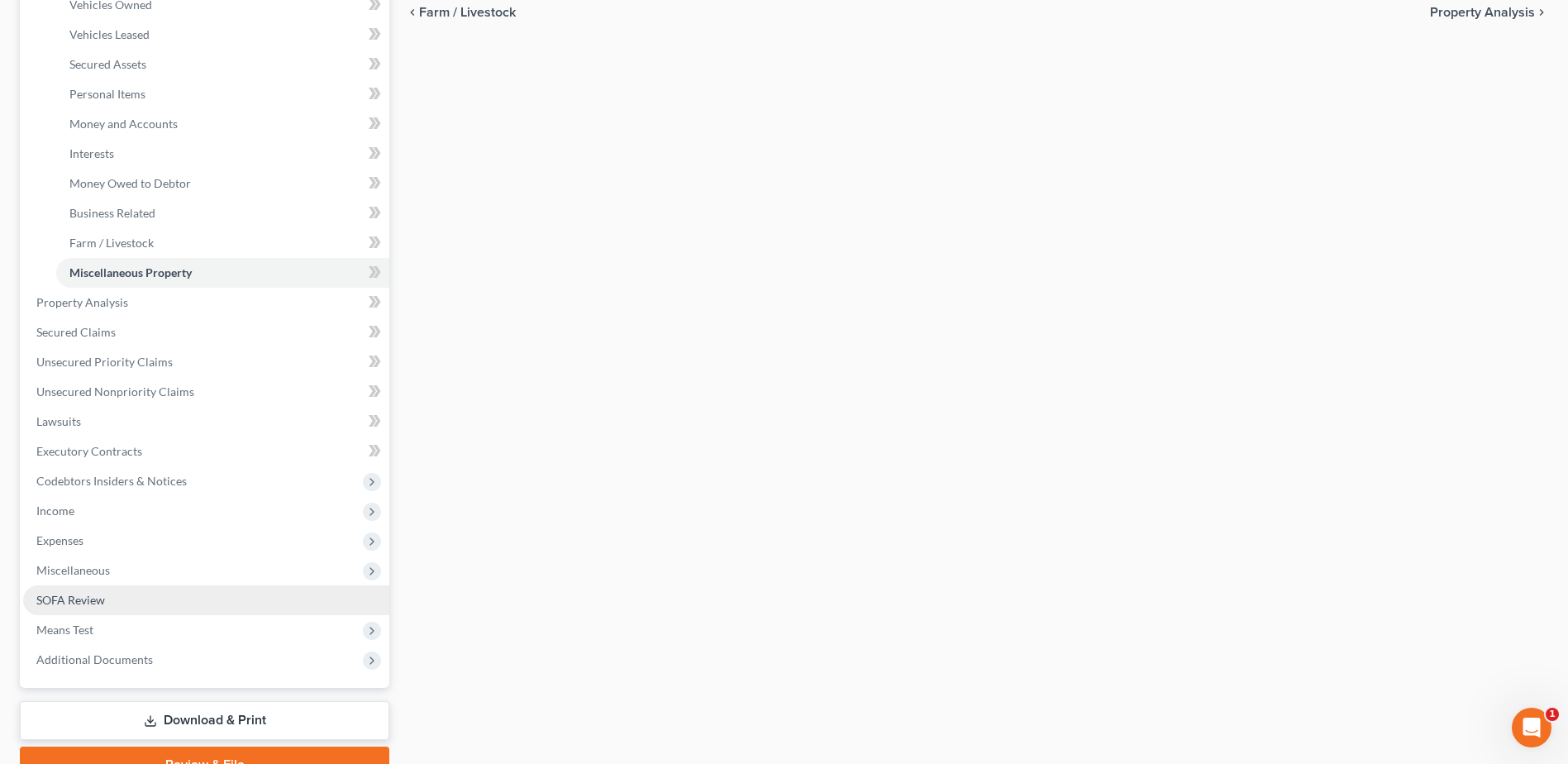
click at [118, 609] on link "SOFA Review" at bounding box center [206, 600] width 366 height 30
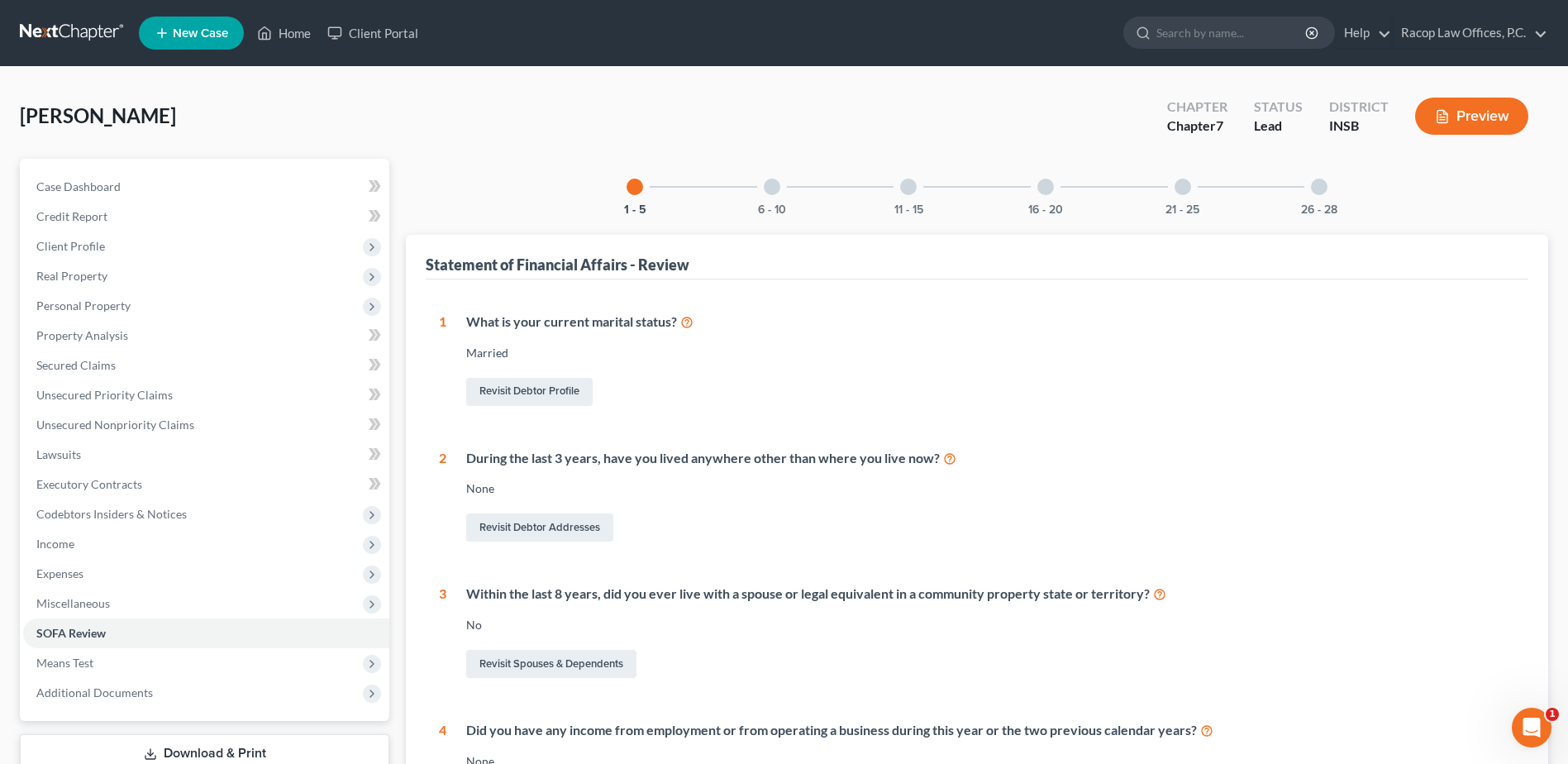
click at [1047, 186] on div at bounding box center [1045, 186] width 17 height 17
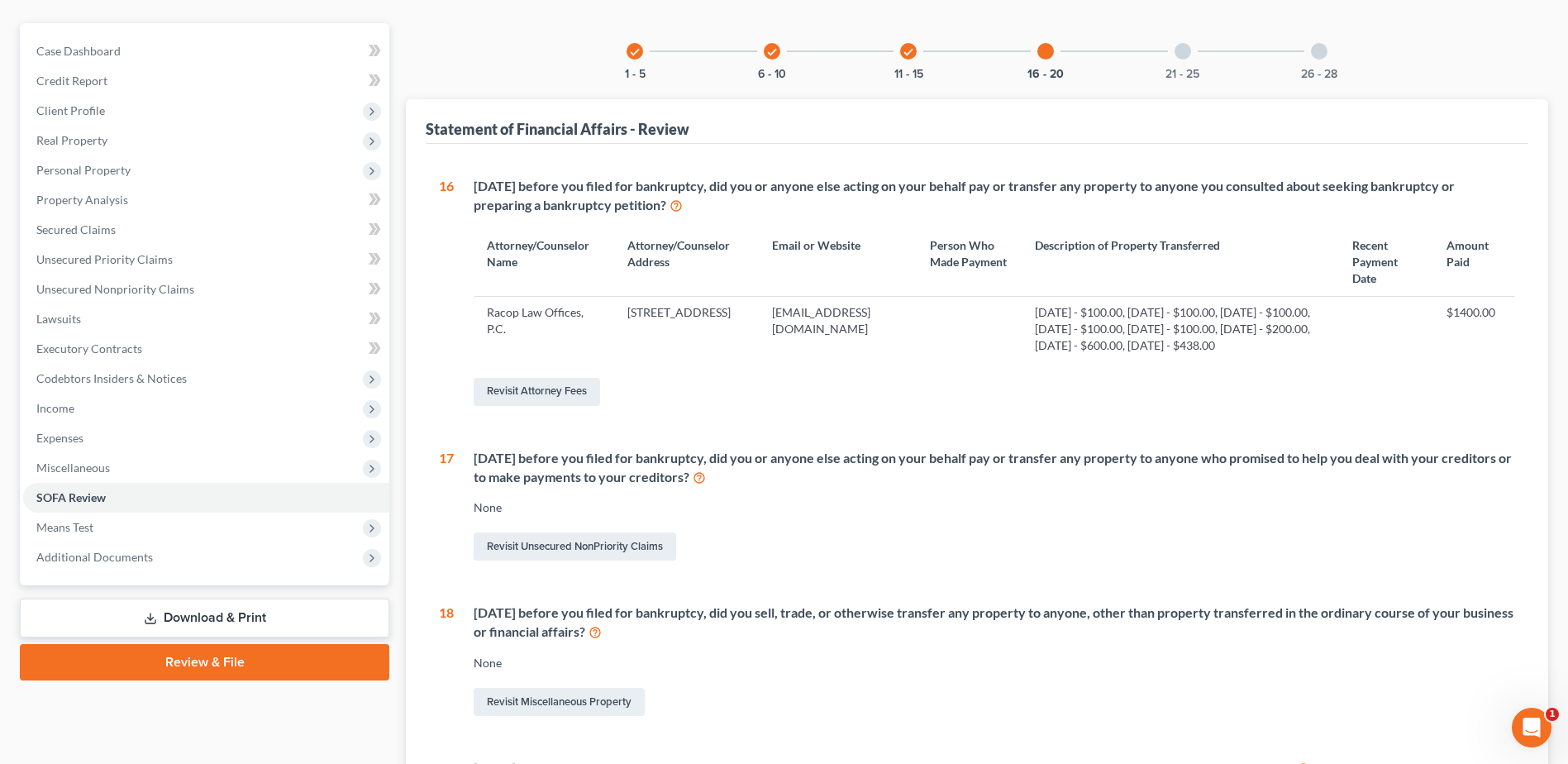
scroll to position [166, 0]
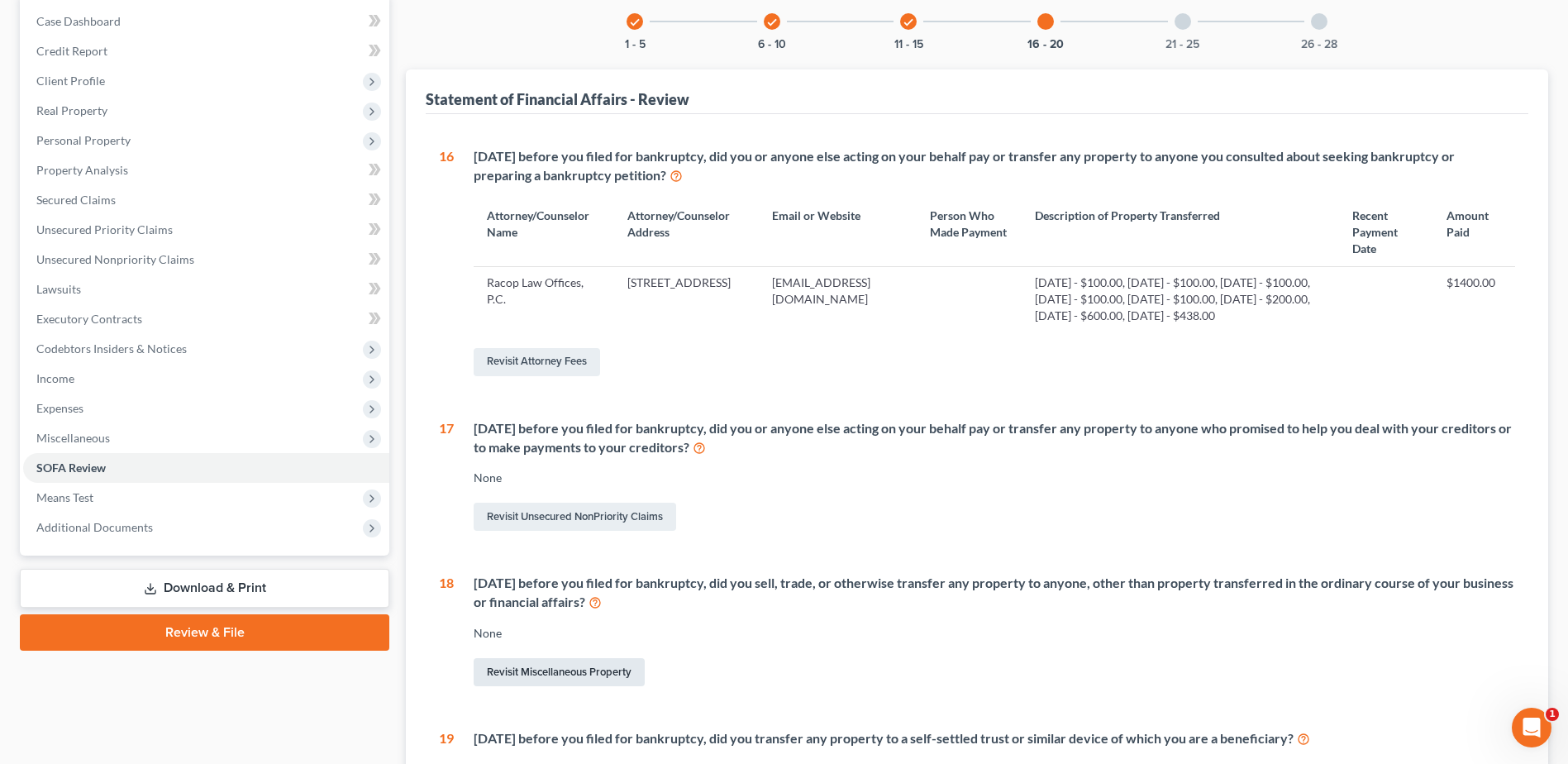
click at [565, 672] on link "Revisit Miscellaneous Property" at bounding box center [559, 672] width 171 height 28
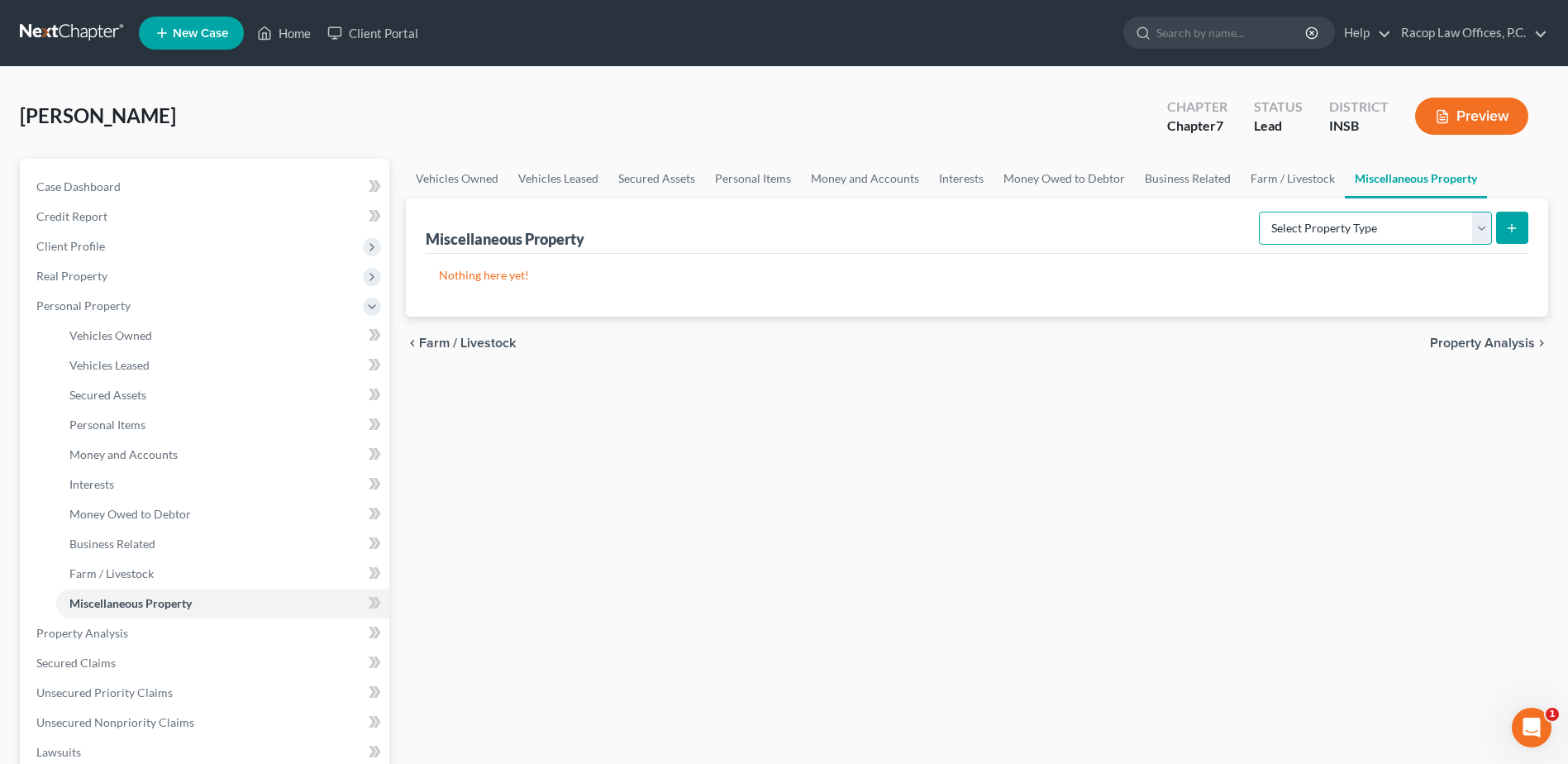
click at [1433, 226] on select "Select Property Type Assigned for Creditor Benefit Within 1 Year Holding for An…" at bounding box center [1375, 228] width 233 height 33
select select "transferred"
click at [1259, 211] on select "Select Property Type Assigned for Creditor Benefit Within 1 Year Holding for An…" at bounding box center [1375, 228] width 233 height 33
click at [1517, 225] on icon "submit" at bounding box center [1512, 228] width 14 height 14
select select "Ordinary (within 2 years)"
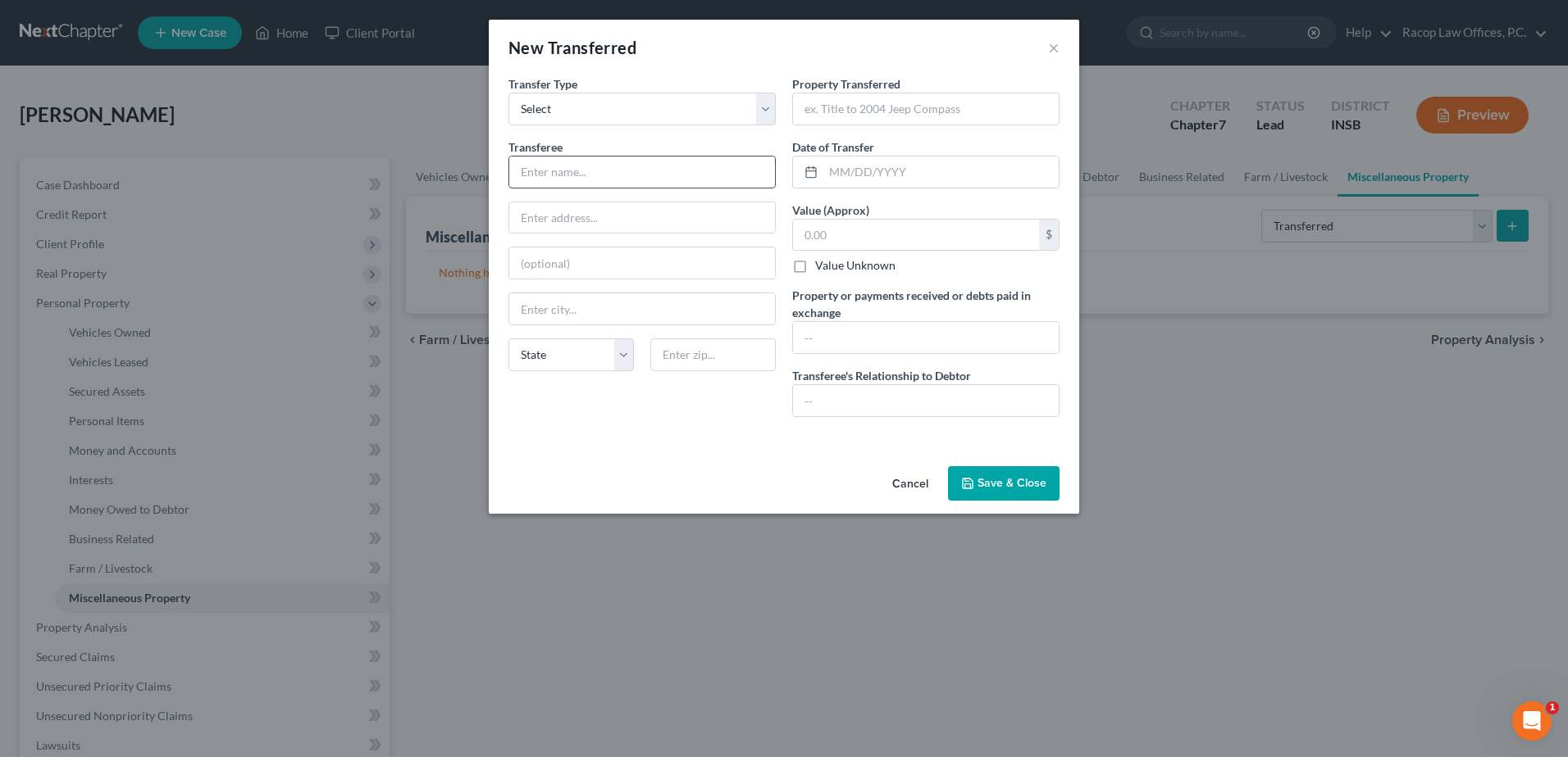
click at [611, 168] on input "text" at bounding box center [641, 172] width 266 height 31
type input "Stephen W. Martin"
type input "[STREET_ADDRESS][PERSON_NAME]"
type input "Cayuga"
select select "15"
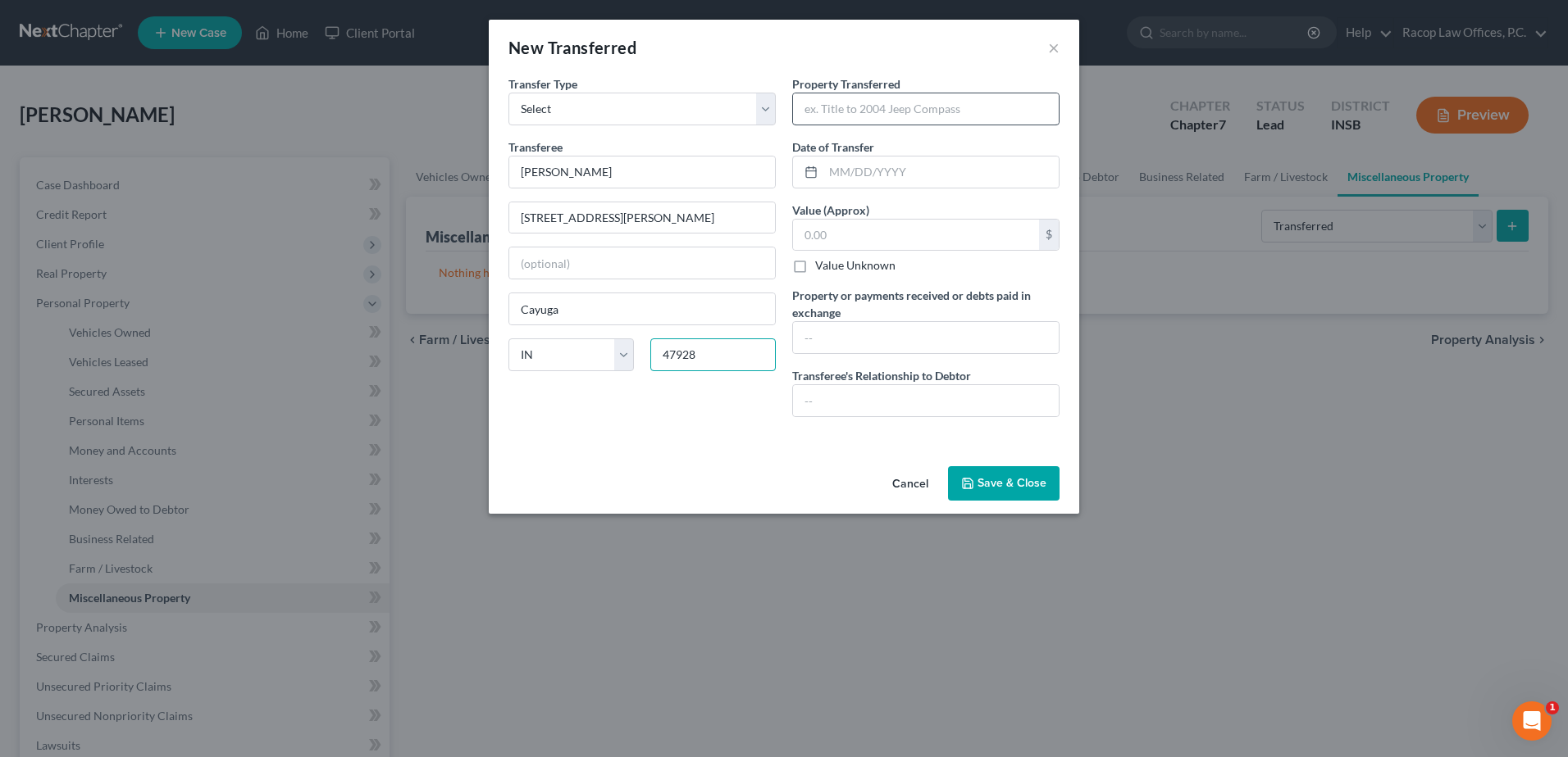
type input "47928"
click at [919, 105] on input "text" at bounding box center [926, 109] width 266 height 31
click at [1049, 44] on button "×" at bounding box center [1054, 47] width 12 height 19
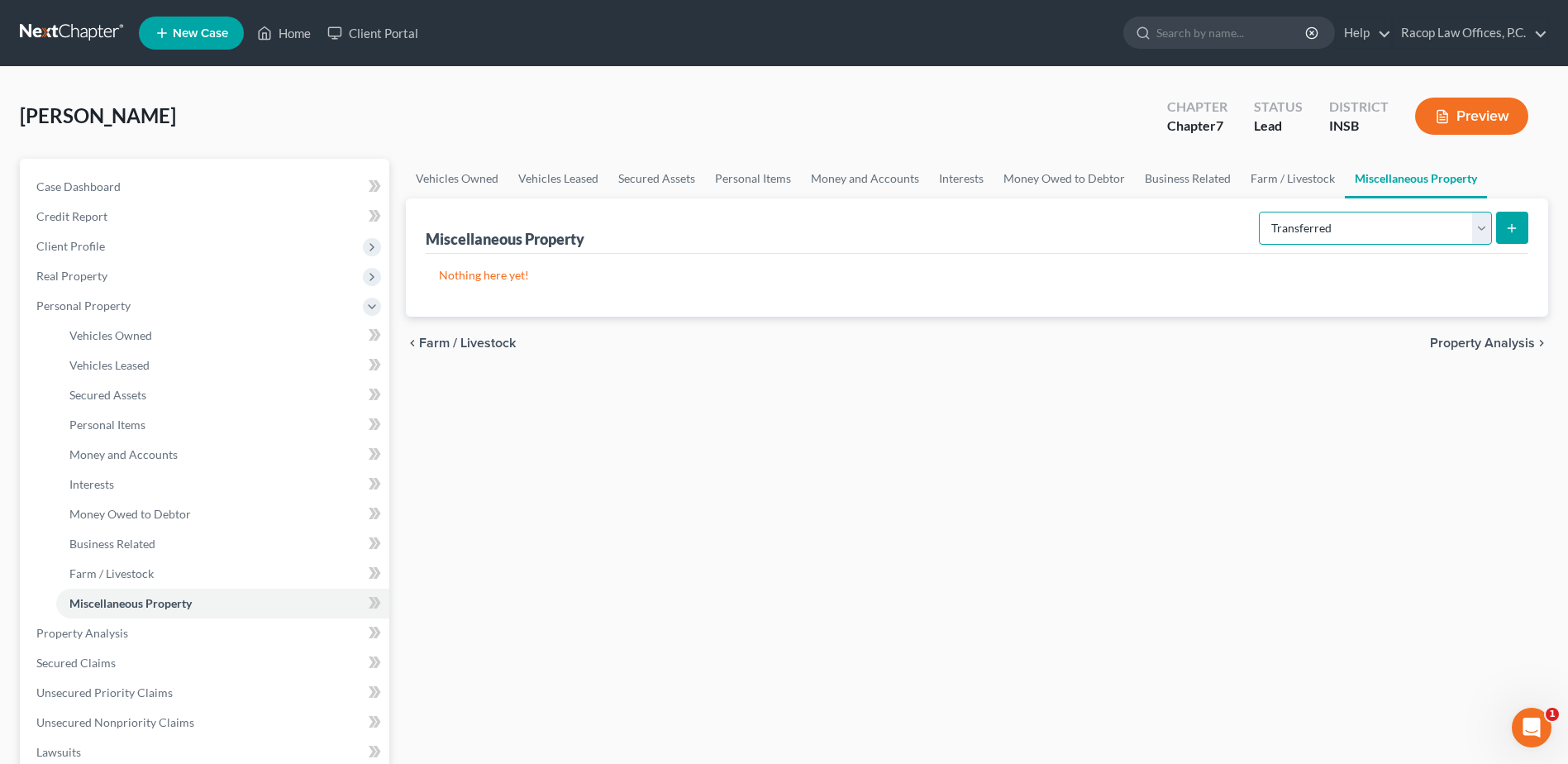
click at [1328, 242] on select "Select Property Type Assigned for Creditor Benefit Within 1 Year Holding for An…" at bounding box center [1375, 228] width 233 height 33
click at [1508, 221] on icon "submit" at bounding box center [1512, 228] width 14 height 14
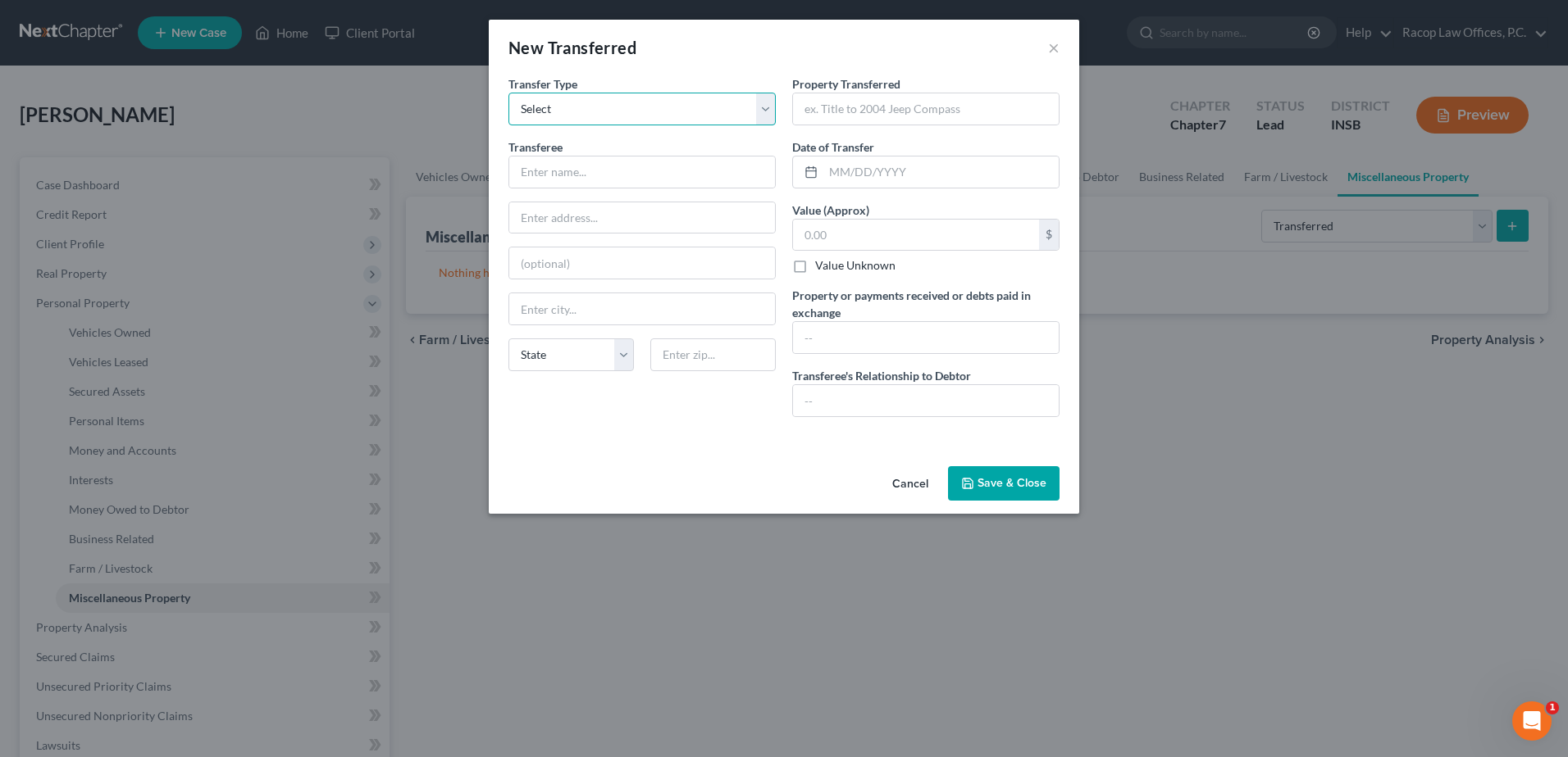
click at [642, 109] on select "Select Ordinary (within 2 years) Within 10 Years" at bounding box center [641, 109] width 268 height 33
click at [667, 68] on div "New Transferred ×" at bounding box center [784, 47] width 590 height 56
click at [638, 98] on select "Select Ordinary (within 2 years) Within 10 Years" at bounding box center [641, 109] width 268 height 33
select select "Within 10 Years"
click at [508, 93] on select "Select Ordinary (within 2 years) Within 10 Years" at bounding box center [641, 109] width 268 height 33
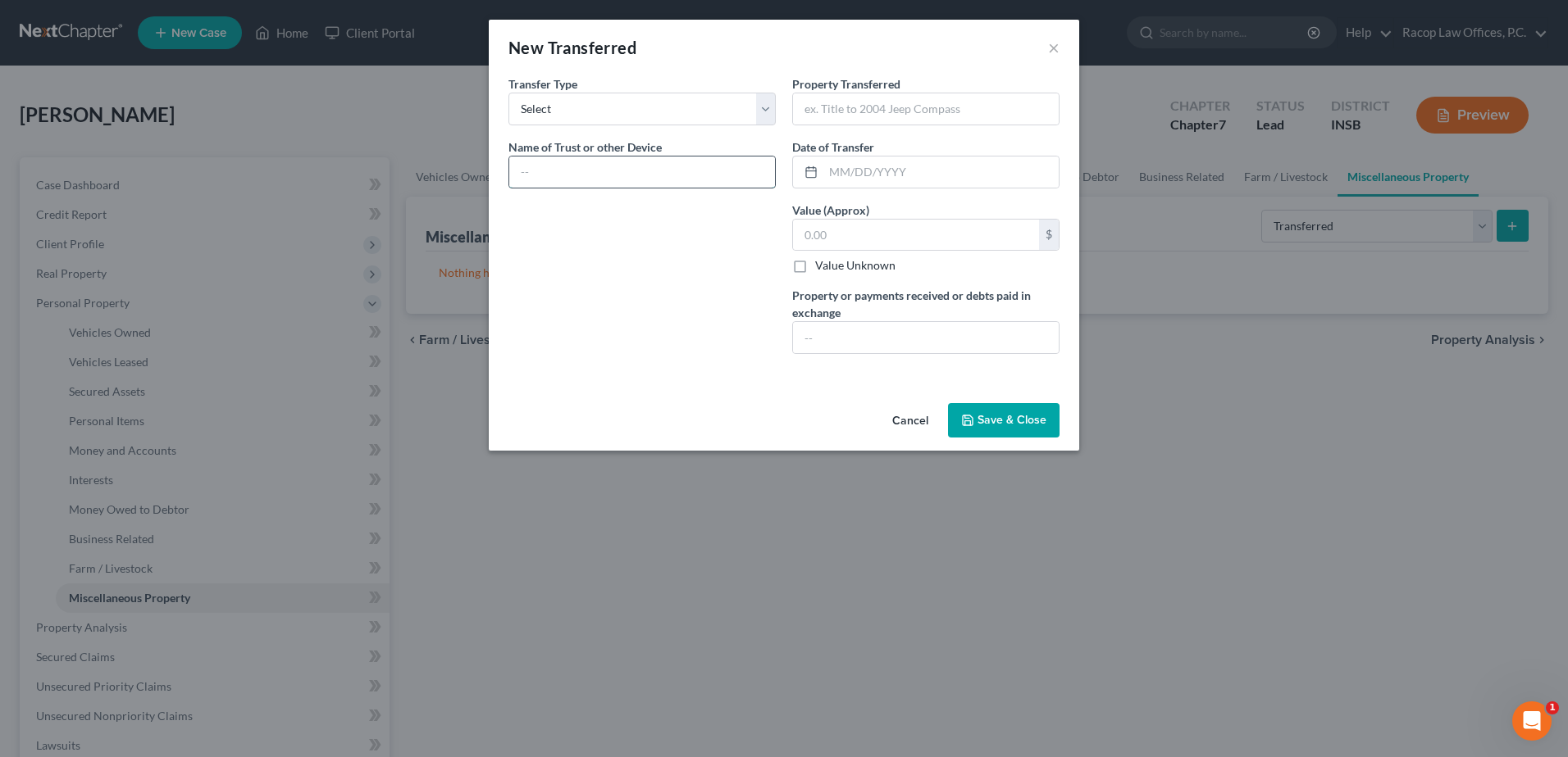
click at [556, 175] on input "text" at bounding box center [641, 172] width 266 height 31
type input "Martin Family Living Trust"
click at [838, 95] on input "text" at bounding box center [926, 109] width 266 height 31
type input "R"
type input "Real Estate at 173 W. Jackson, Cayuga, IN 47928"
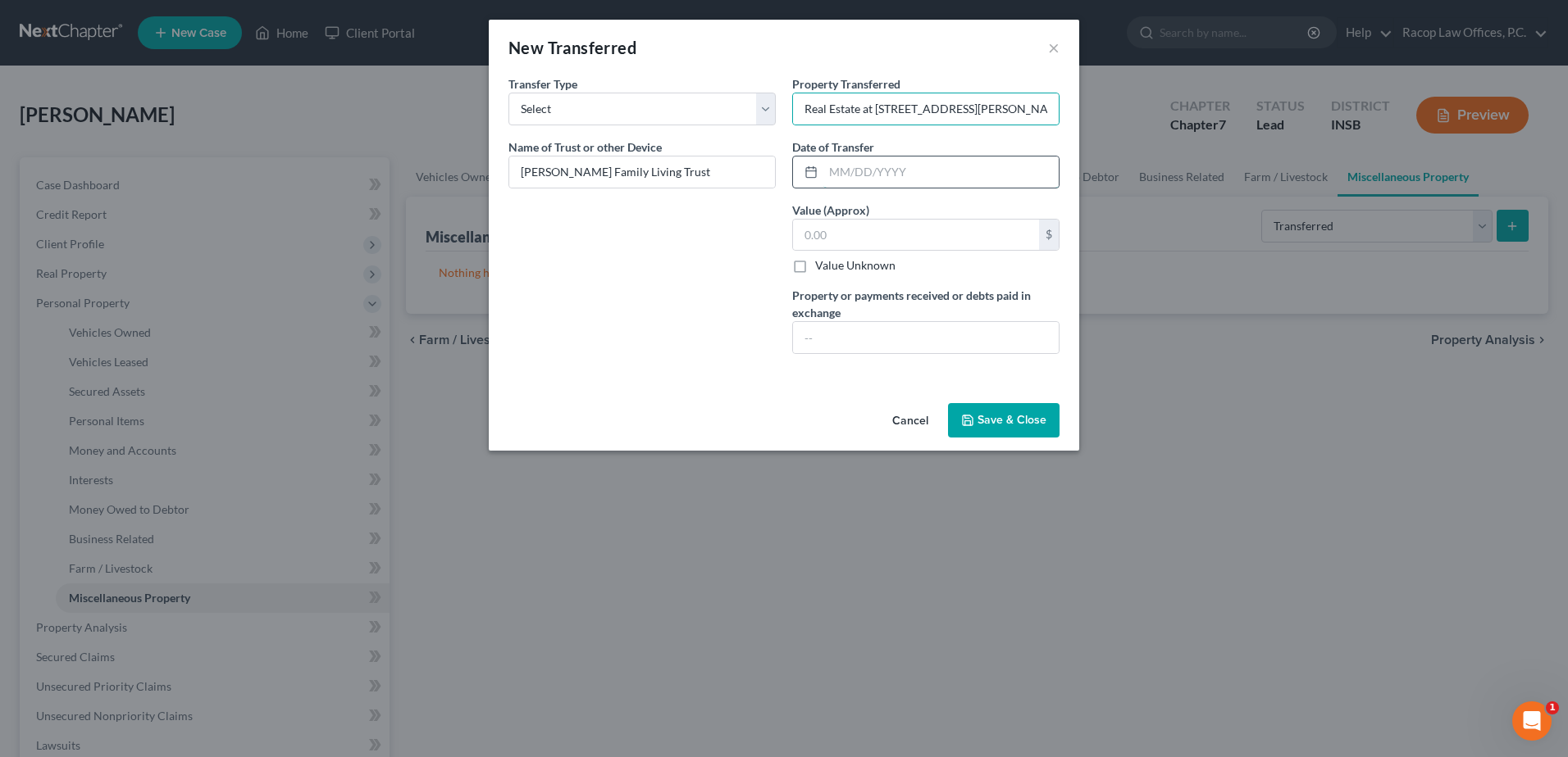
click at [832, 169] on input "text" at bounding box center [941, 172] width 236 height 31
click at [826, 170] on input "text" at bounding box center [941, 172] width 236 height 31
type input "08/28/2019"
click at [858, 225] on input "text" at bounding box center [916, 235] width 246 height 31
type input "53,150.00"
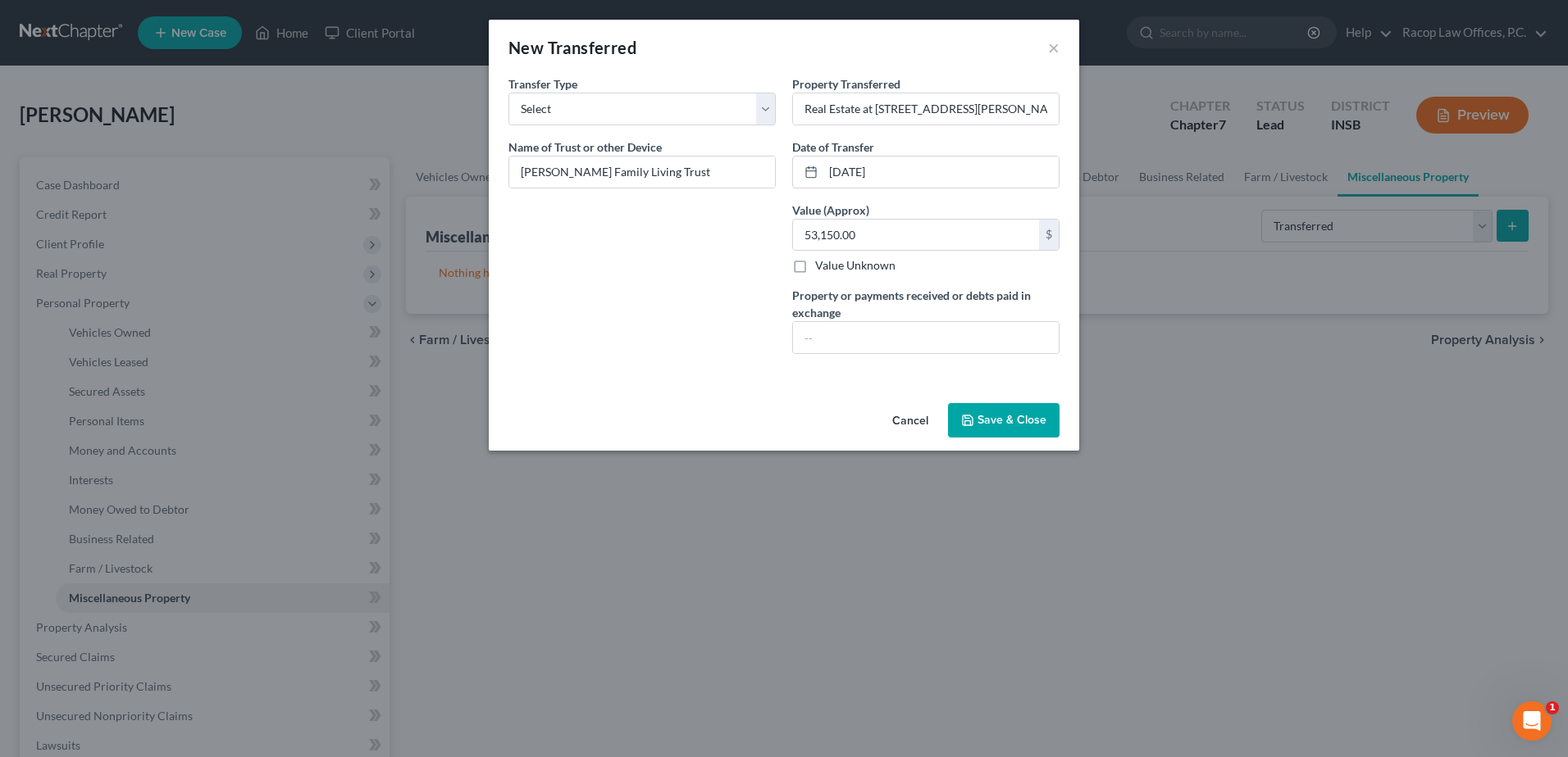
click at [1006, 421] on button "Save & Close" at bounding box center [1003, 421] width 111 height 35
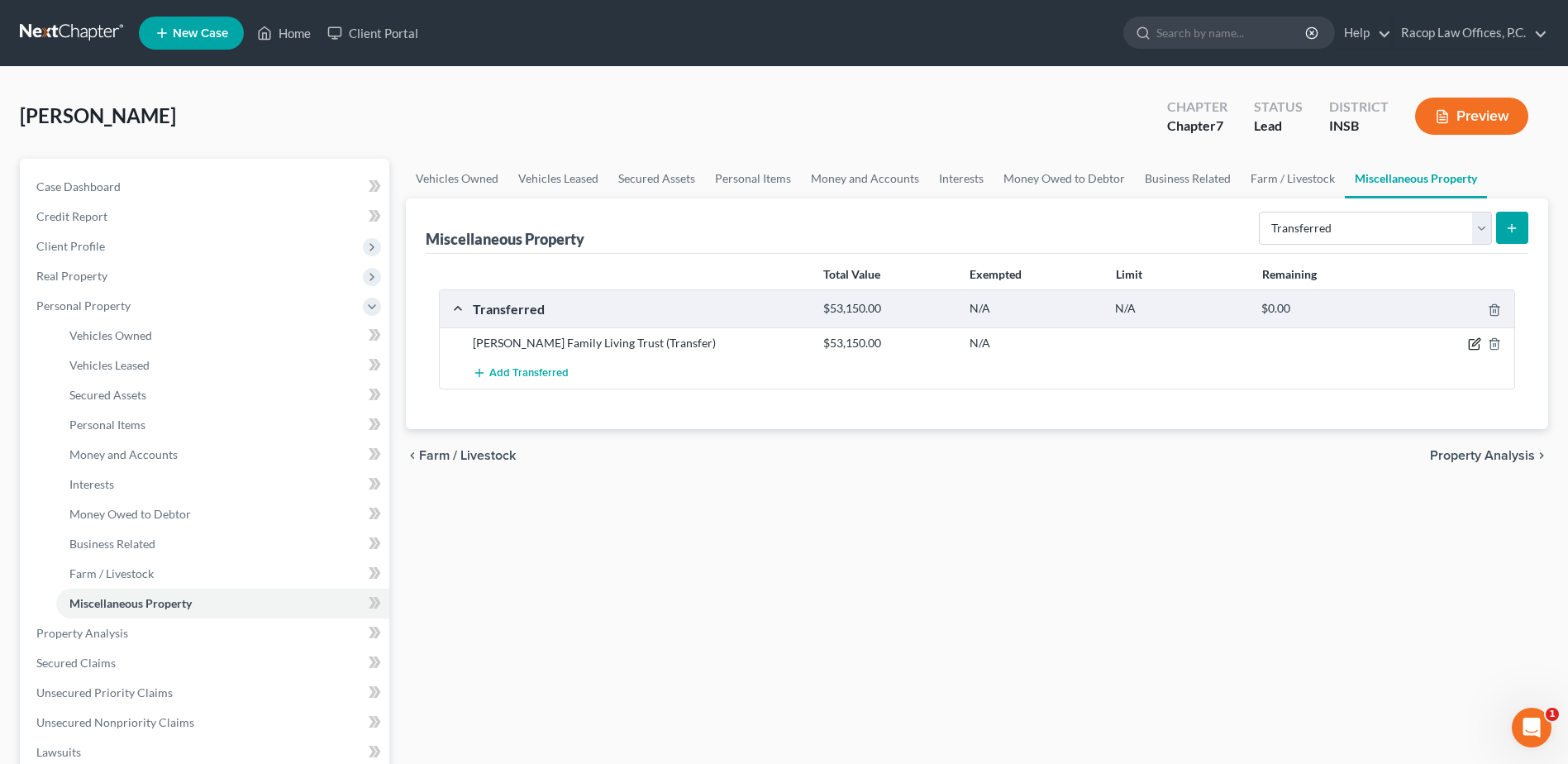
click at [1475, 342] on icon "button" at bounding box center [1475, 344] width 14 height 14
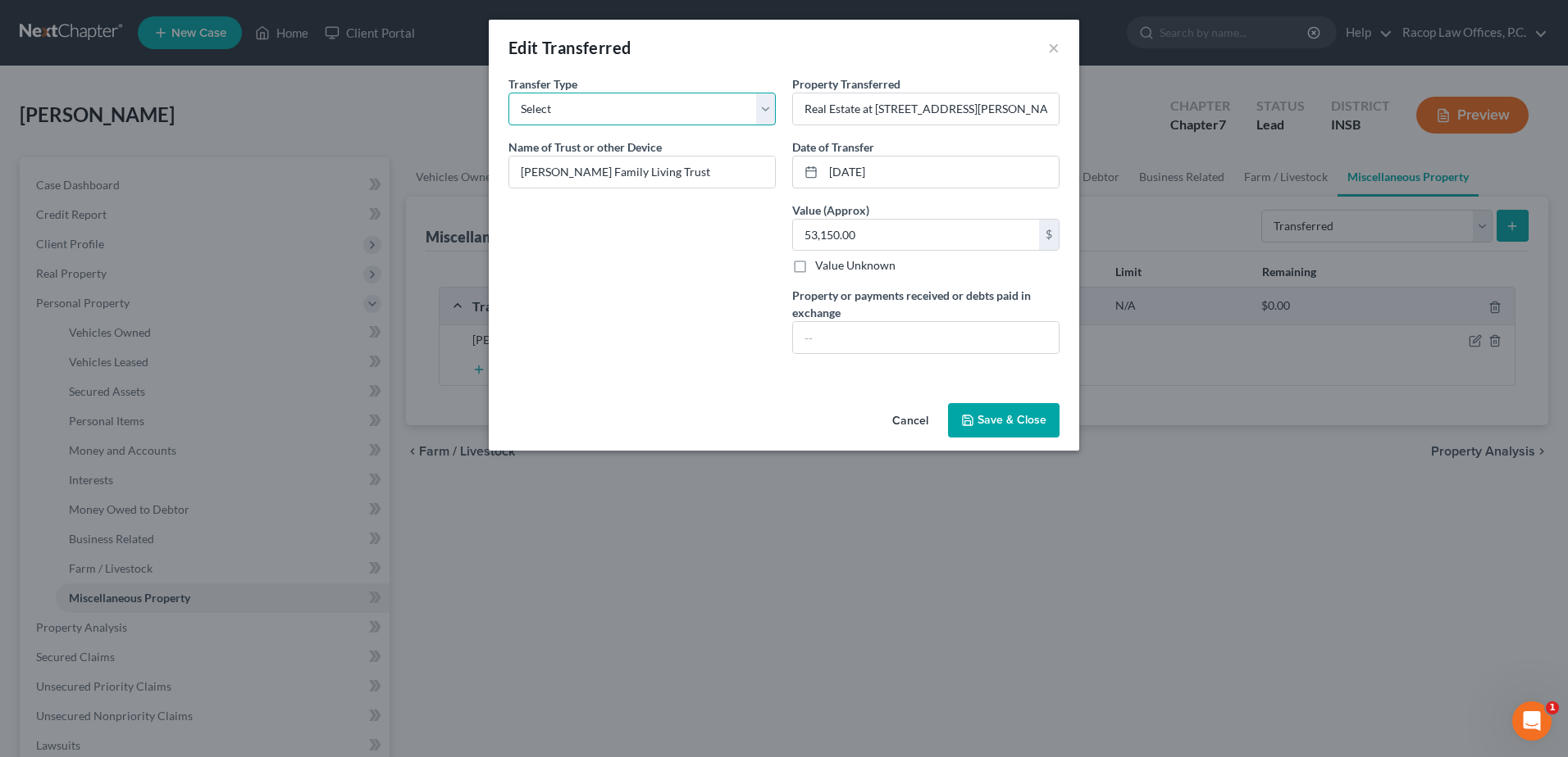
click at [681, 104] on select "Select Ordinary (within 2 years) Within 10 Years" at bounding box center [641, 109] width 268 height 33
select select "Ordinary (within 2 years)"
click at [508, 93] on select "Select Ordinary (within 2 years) Within 10 Years" at bounding box center [641, 109] width 268 height 33
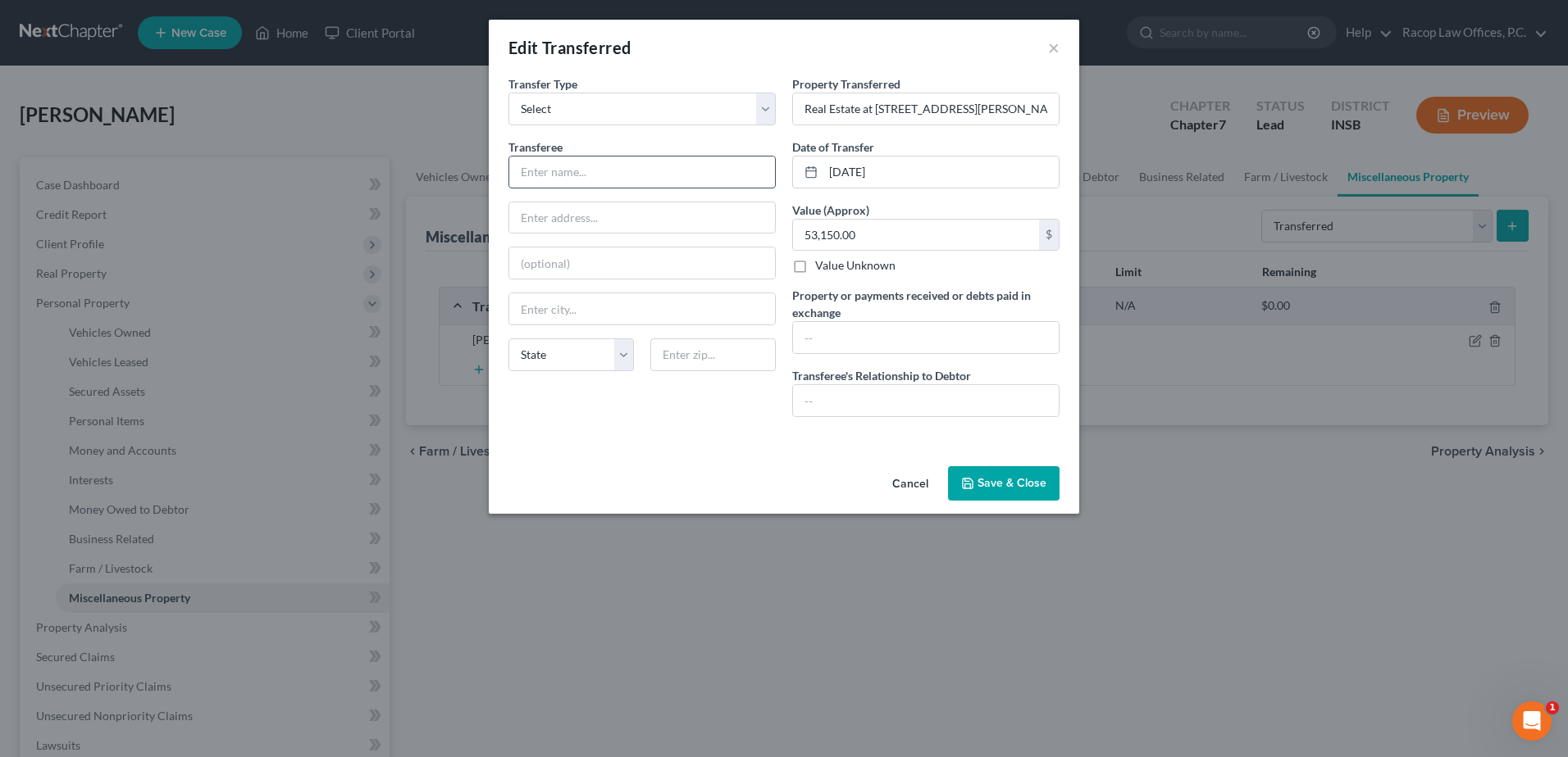
click at [577, 175] on input "text" at bounding box center [641, 172] width 266 height 31
click at [1057, 43] on button "×" at bounding box center [1054, 47] width 12 height 19
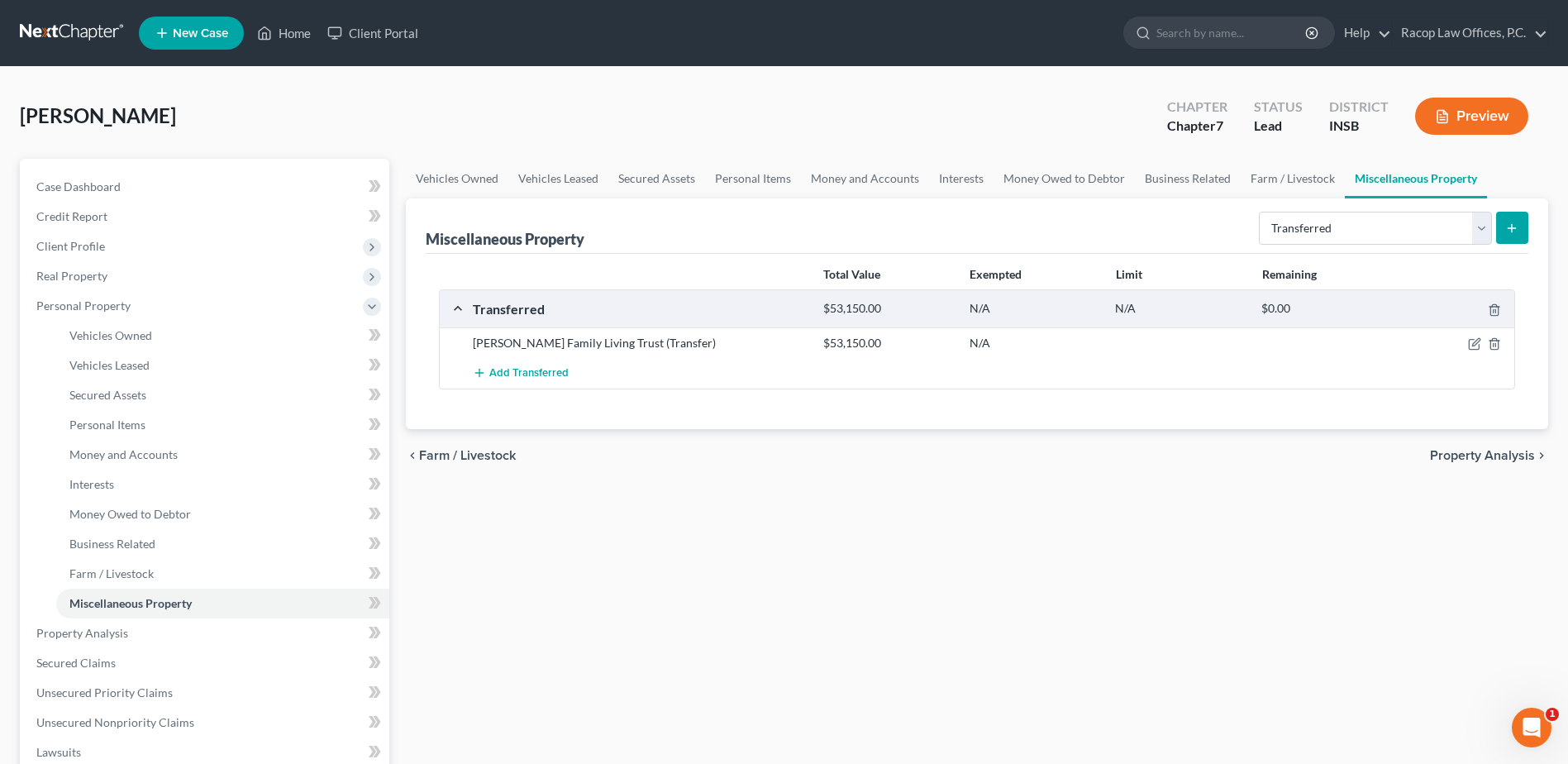
click at [1516, 233] on icon "submit" at bounding box center [1512, 228] width 14 height 14
click at [504, 375] on span "Add Transferred" at bounding box center [529, 374] width 79 height 14
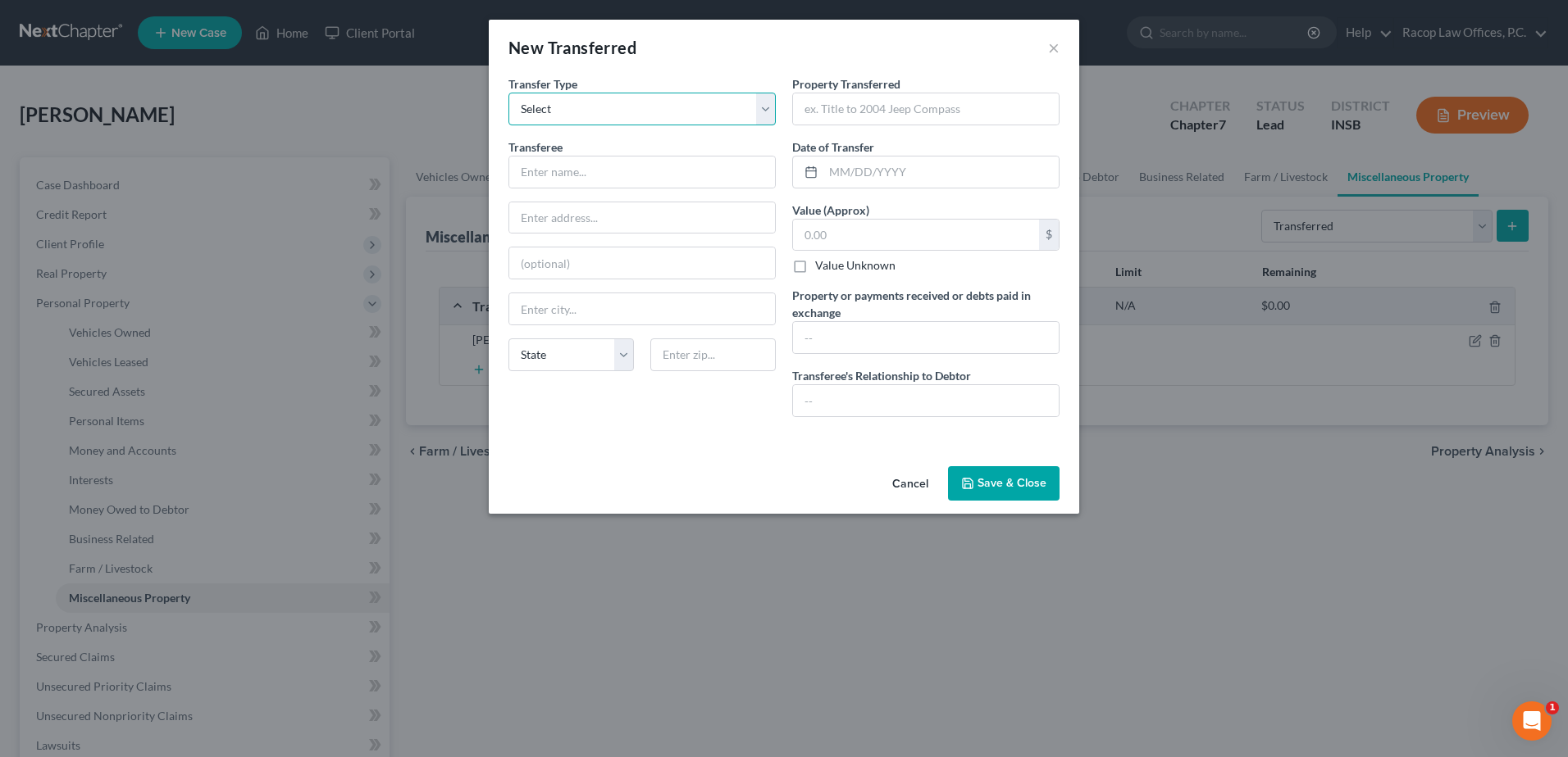
click at [589, 111] on select "Select Ordinary (within 2 years) Within 10 Years" at bounding box center [641, 109] width 268 height 33
select select "Ordinary (within 2 years)"
click at [508, 93] on select "Select Ordinary (within 2 years) Within 10 Years" at bounding box center [641, 109] width 268 height 33
click at [568, 173] on input "text" at bounding box center [641, 172] width 266 height 31
type input "Stephen W. Martin and Janie L. Martin"
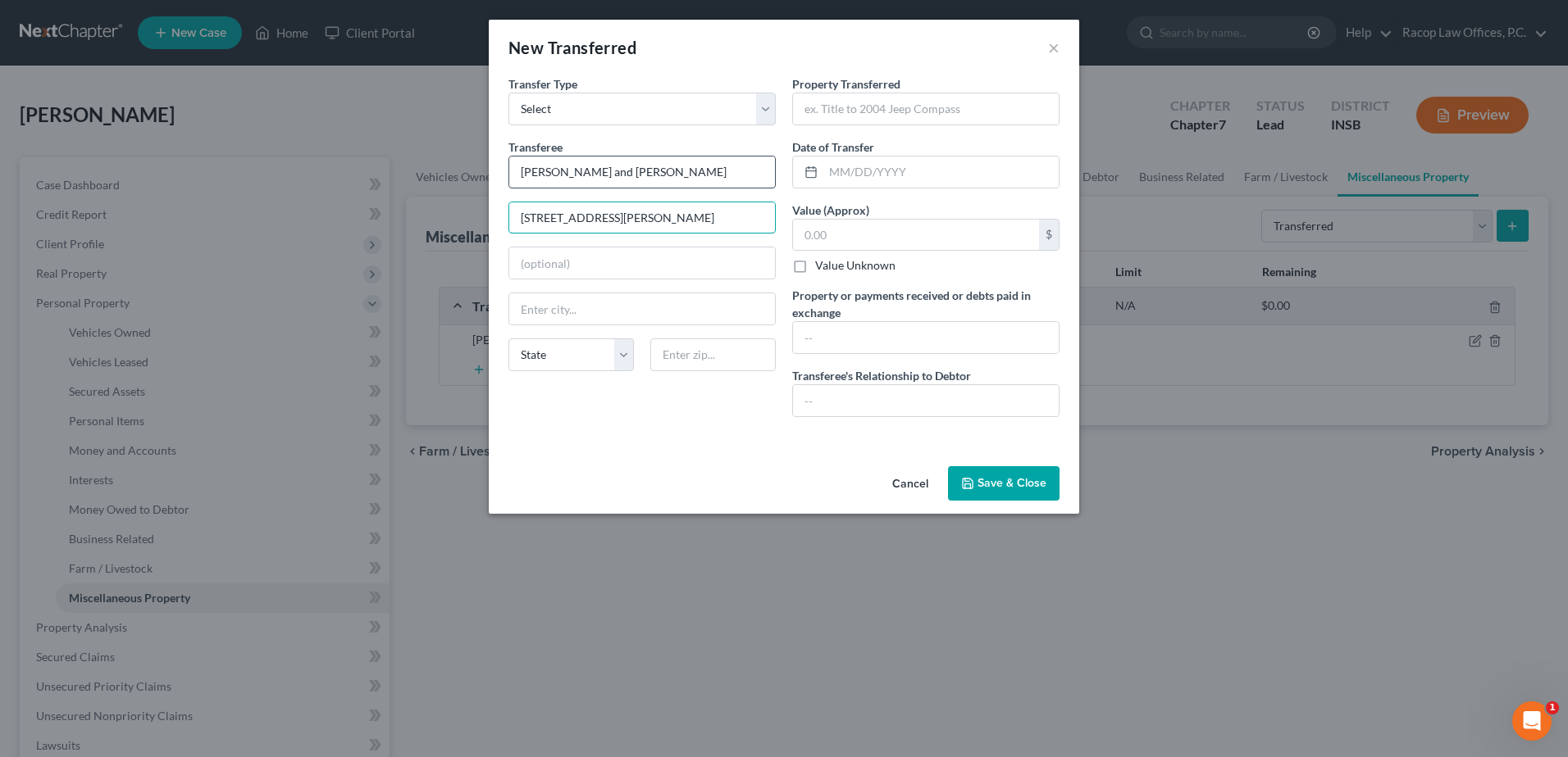
type input "[STREET_ADDRESS][PERSON_NAME]"
type input "Cayuga"
select select "15"
type input "47928"
click at [815, 112] on input "text" at bounding box center [926, 109] width 266 height 31
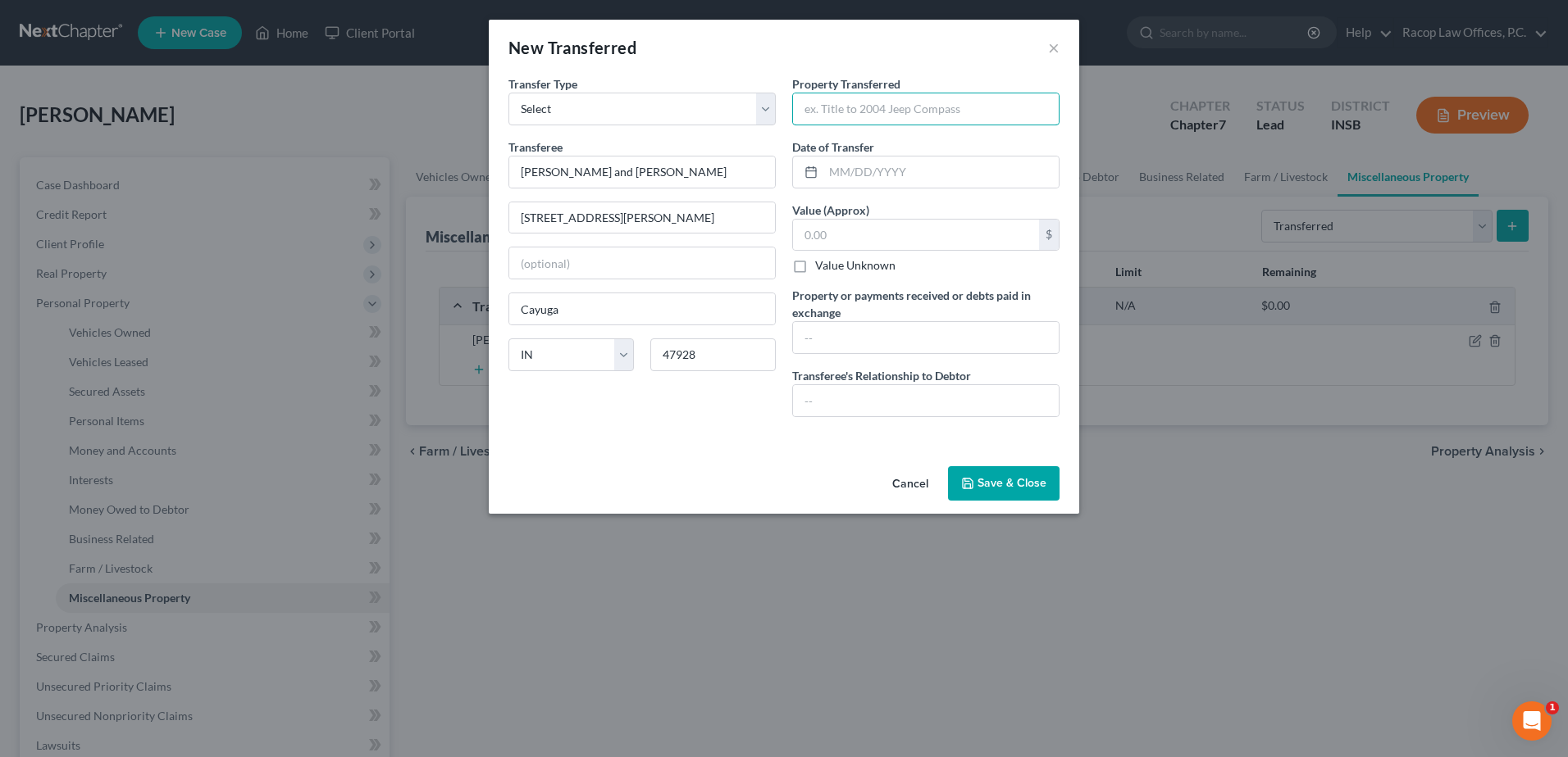
type input "Real Estate at 173 W. Jackson, Cayuga, IN 47928"
type input "08/28/2019"
type input "53,150.00"
drag, startPoint x: 926, startPoint y: 174, endPoint x: 813, endPoint y: 171, distance: 113.0
click at [813, 171] on div "08/28/2019" at bounding box center [926, 172] width 268 height 33
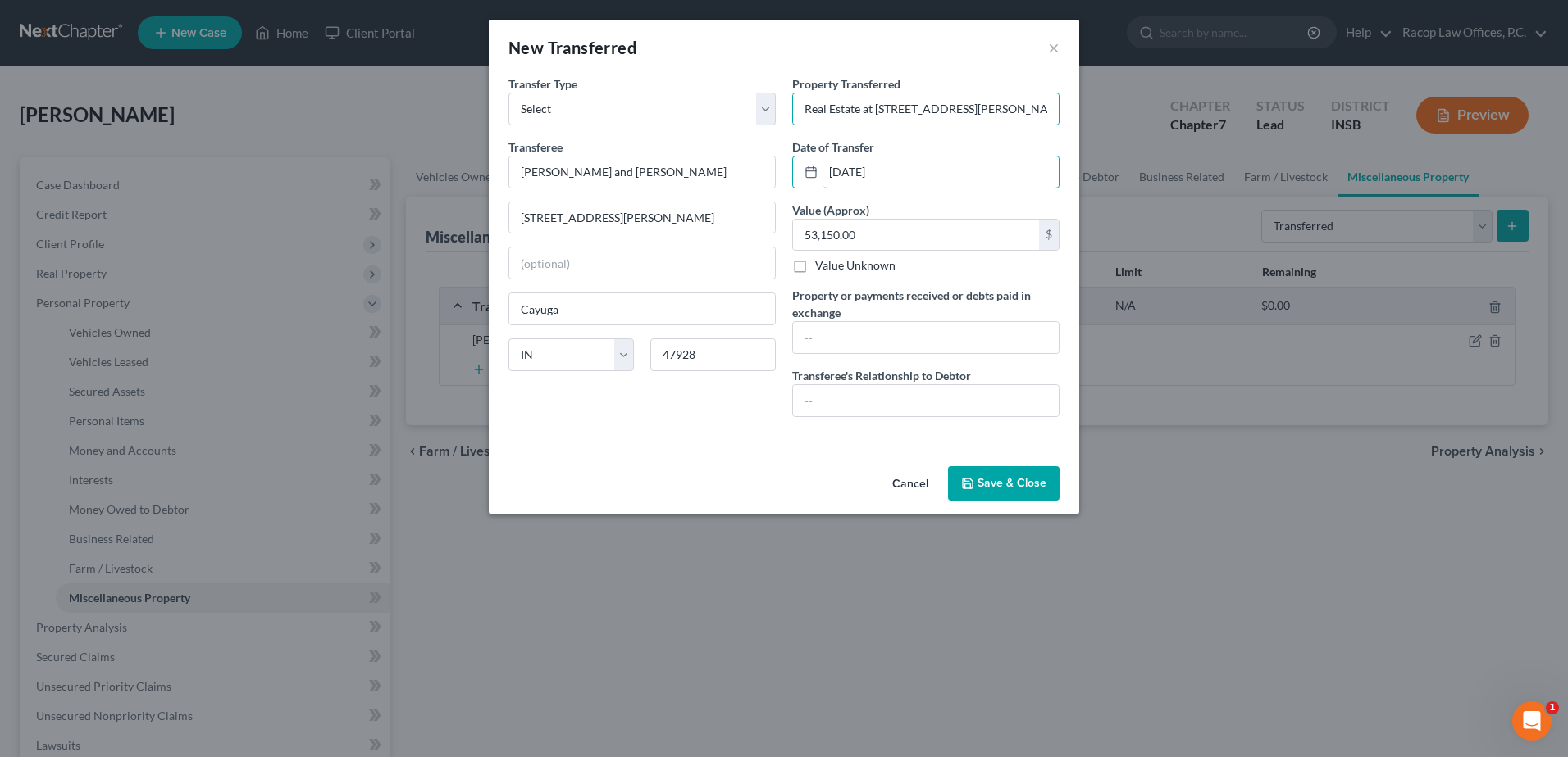
type input "07/29/2025"
click at [1001, 488] on button "Save & Close" at bounding box center [1003, 484] width 111 height 35
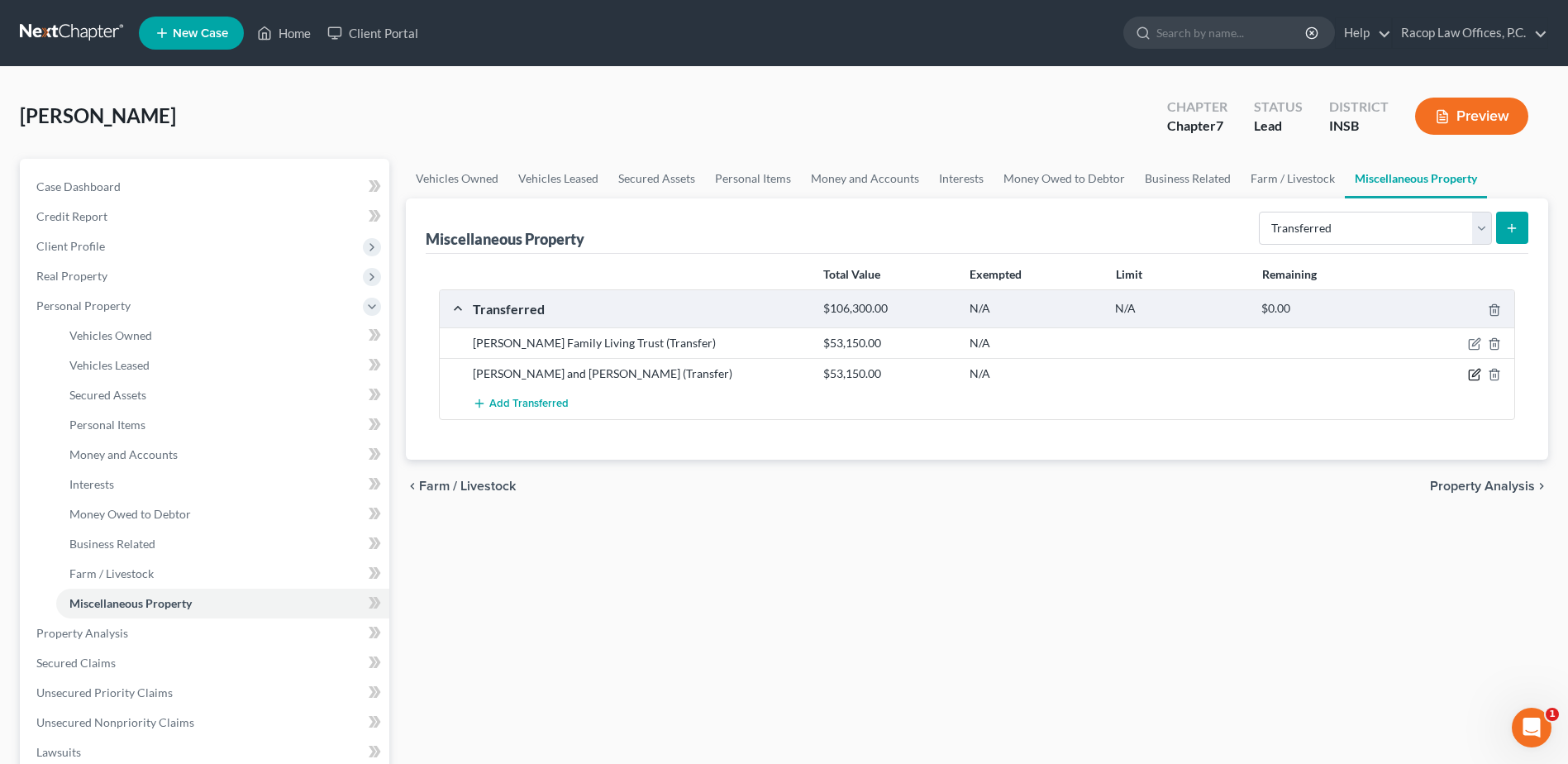
click at [1475, 372] on icon "button" at bounding box center [1475, 375] width 14 height 14
select select "Ordinary (within 2 years)"
select select "15"
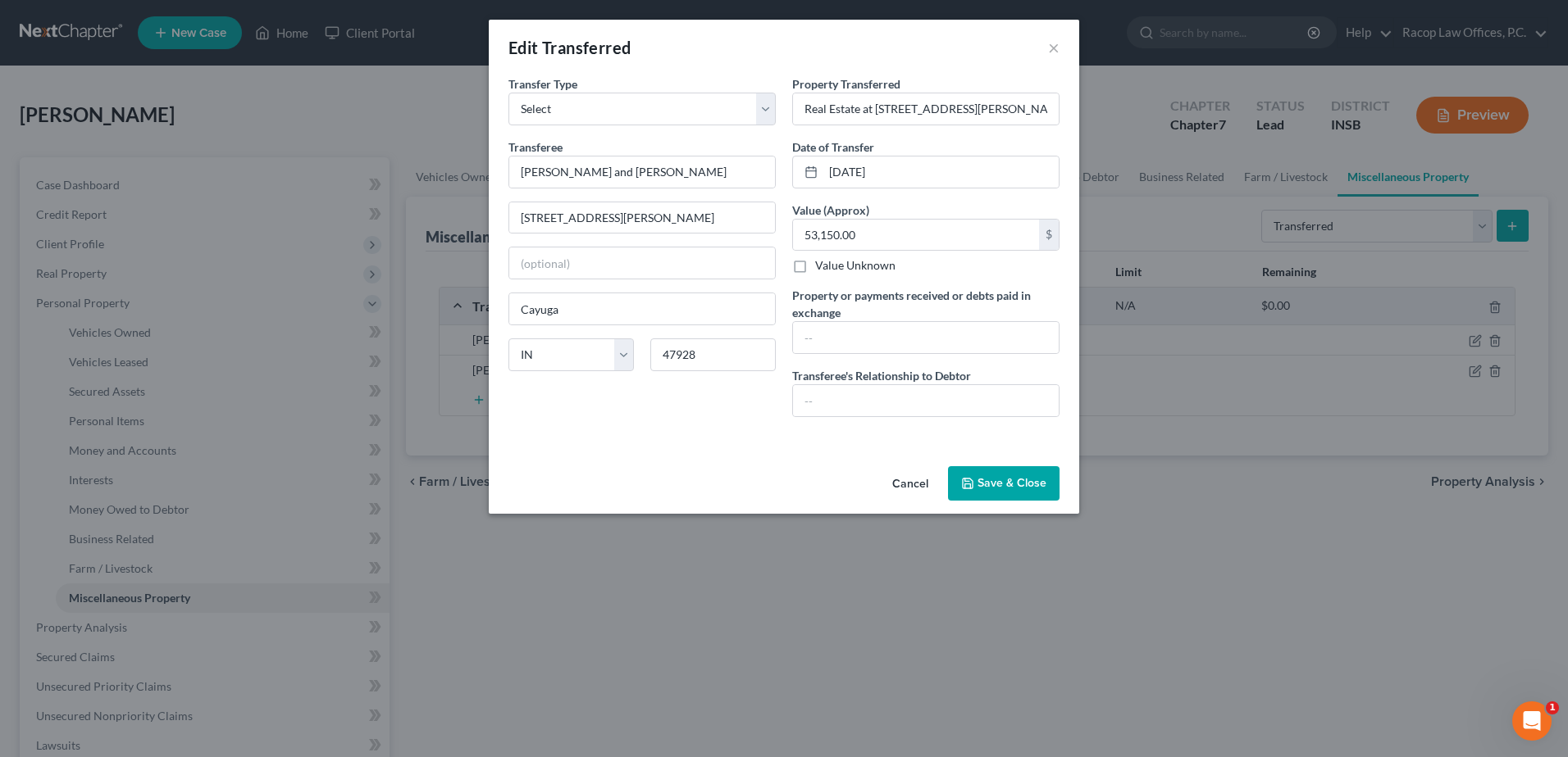
click at [1003, 485] on button "Save & Close" at bounding box center [1003, 484] width 111 height 35
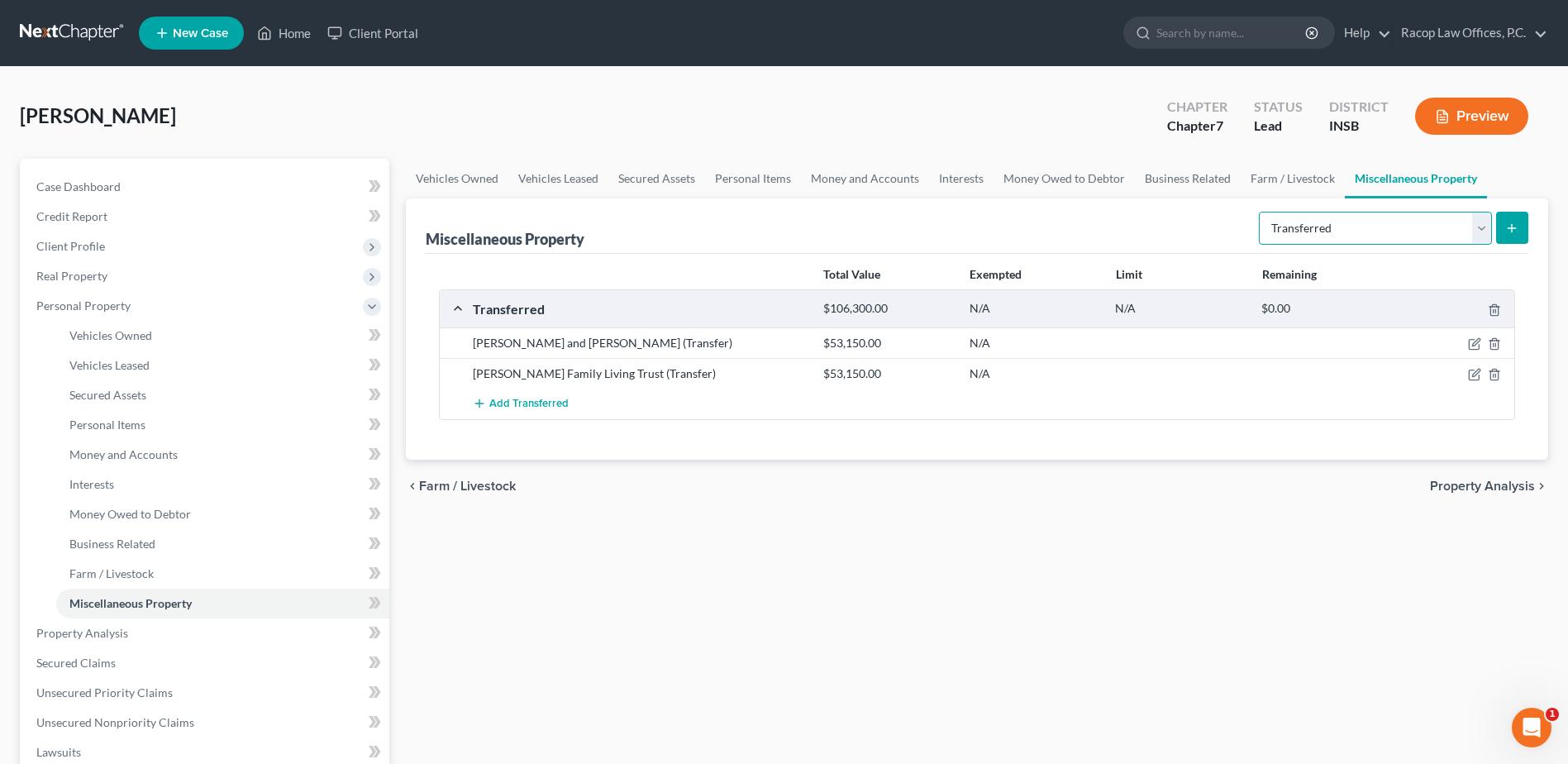
click at [1479, 233] on select "Select Property Type Assigned for Creditor Benefit Within 1 Year Holding for An…" at bounding box center [1375, 228] width 233 height 33
click at [1502, 179] on ul "Vehicles Owned Vehicles Leased Secured Assets Personal Items Money and Accounts…" at bounding box center [977, 178] width 1142 height 40
click at [1473, 343] on icon "button" at bounding box center [1475, 344] width 14 height 14
select select "Ordinary (within 2 years)"
select select "15"
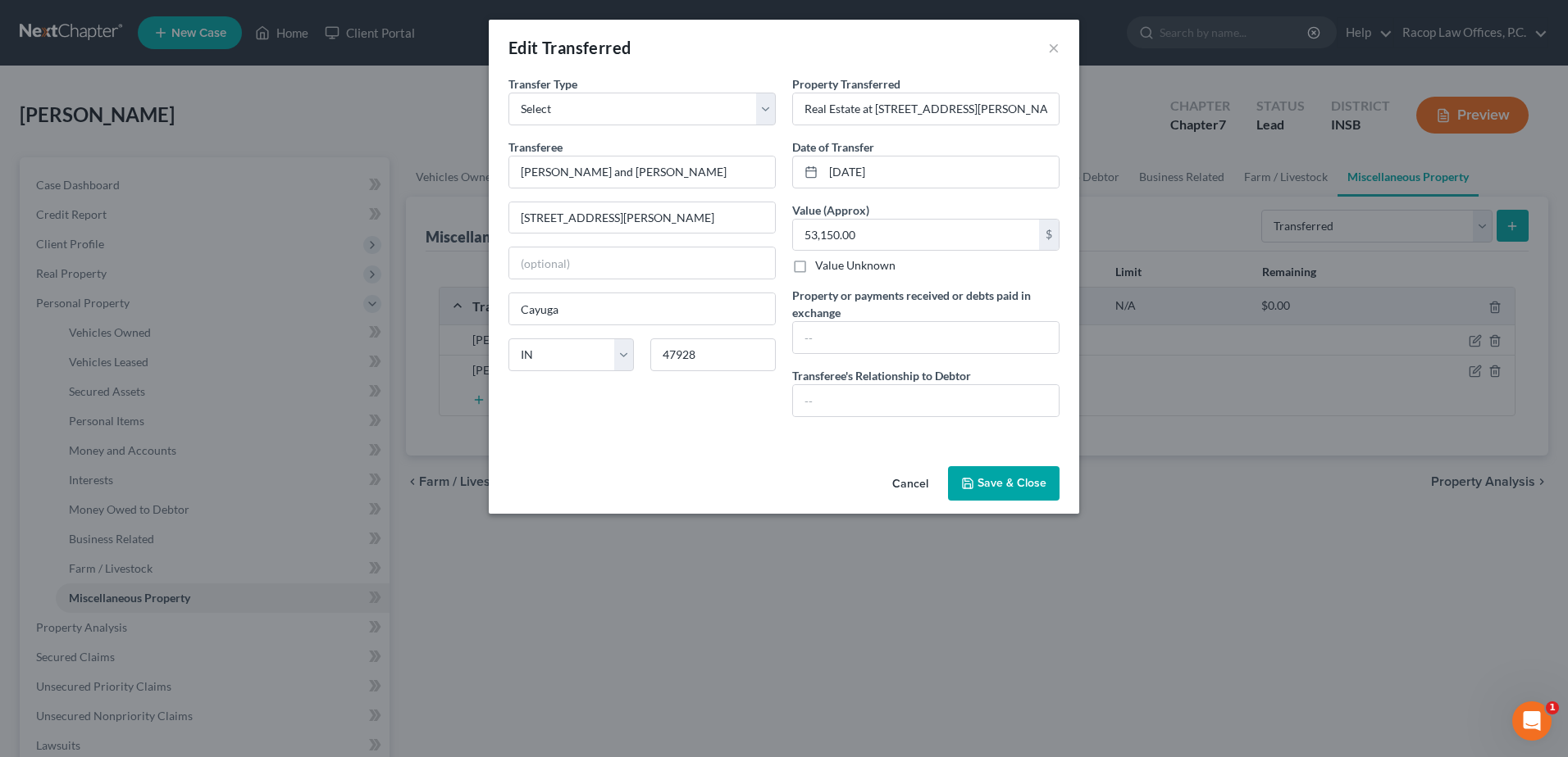
click at [1012, 476] on button "Save & Close" at bounding box center [1003, 484] width 111 height 35
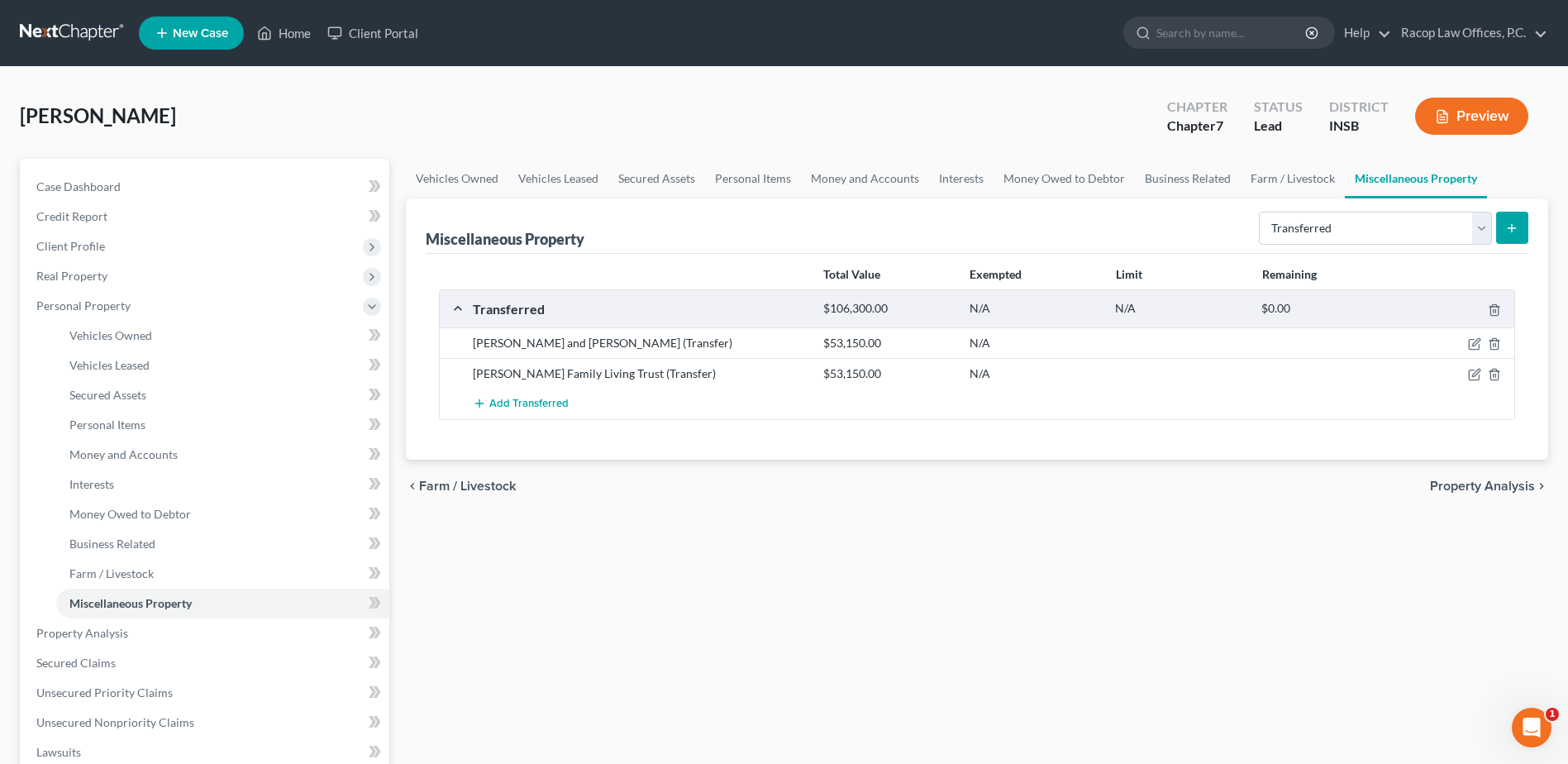
click at [1486, 489] on span "Property Analysis" at bounding box center [1483, 486] width 105 height 14
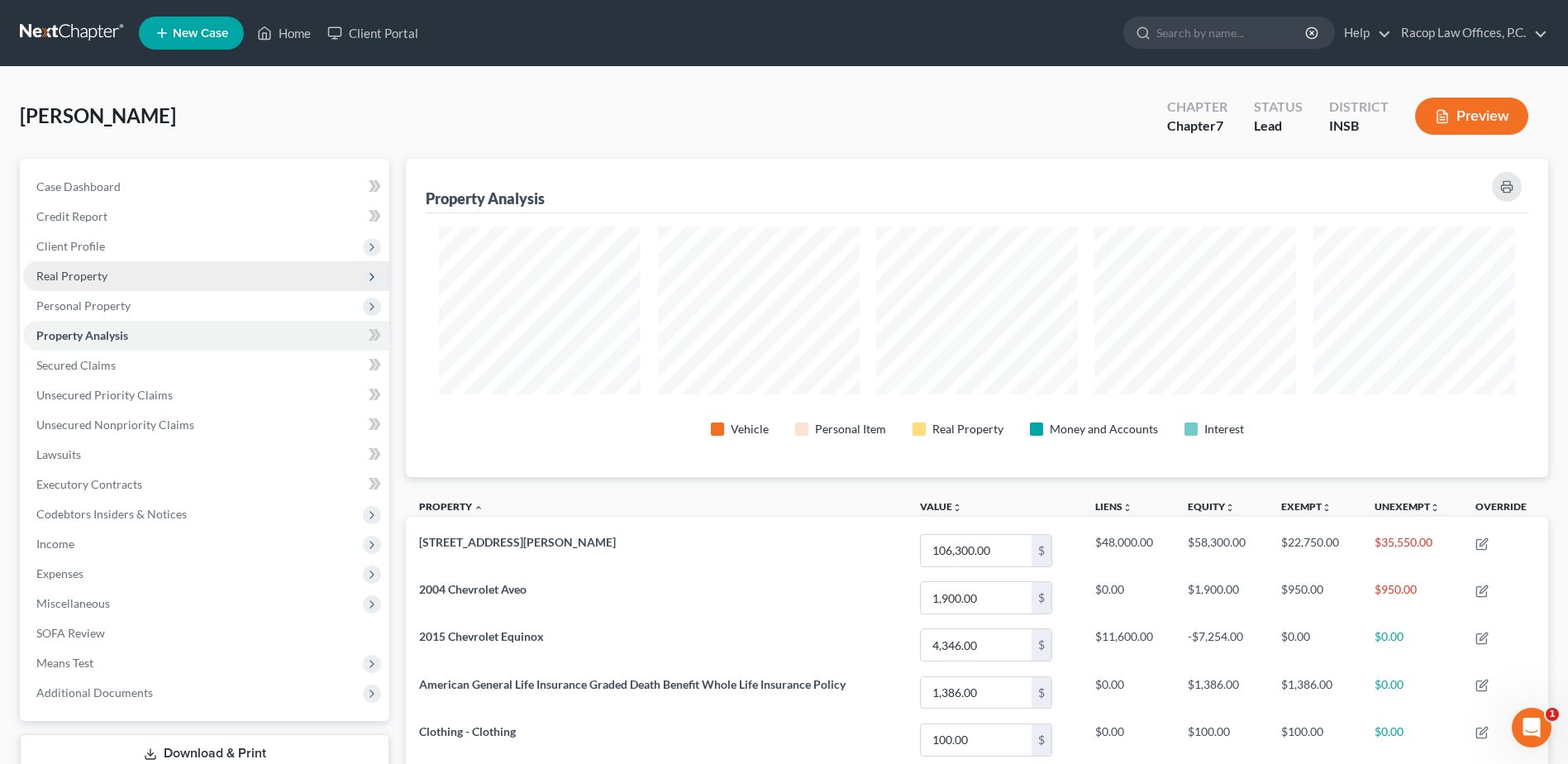
click at [116, 275] on span "Real Property" at bounding box center [206, 276] width 366 height 30
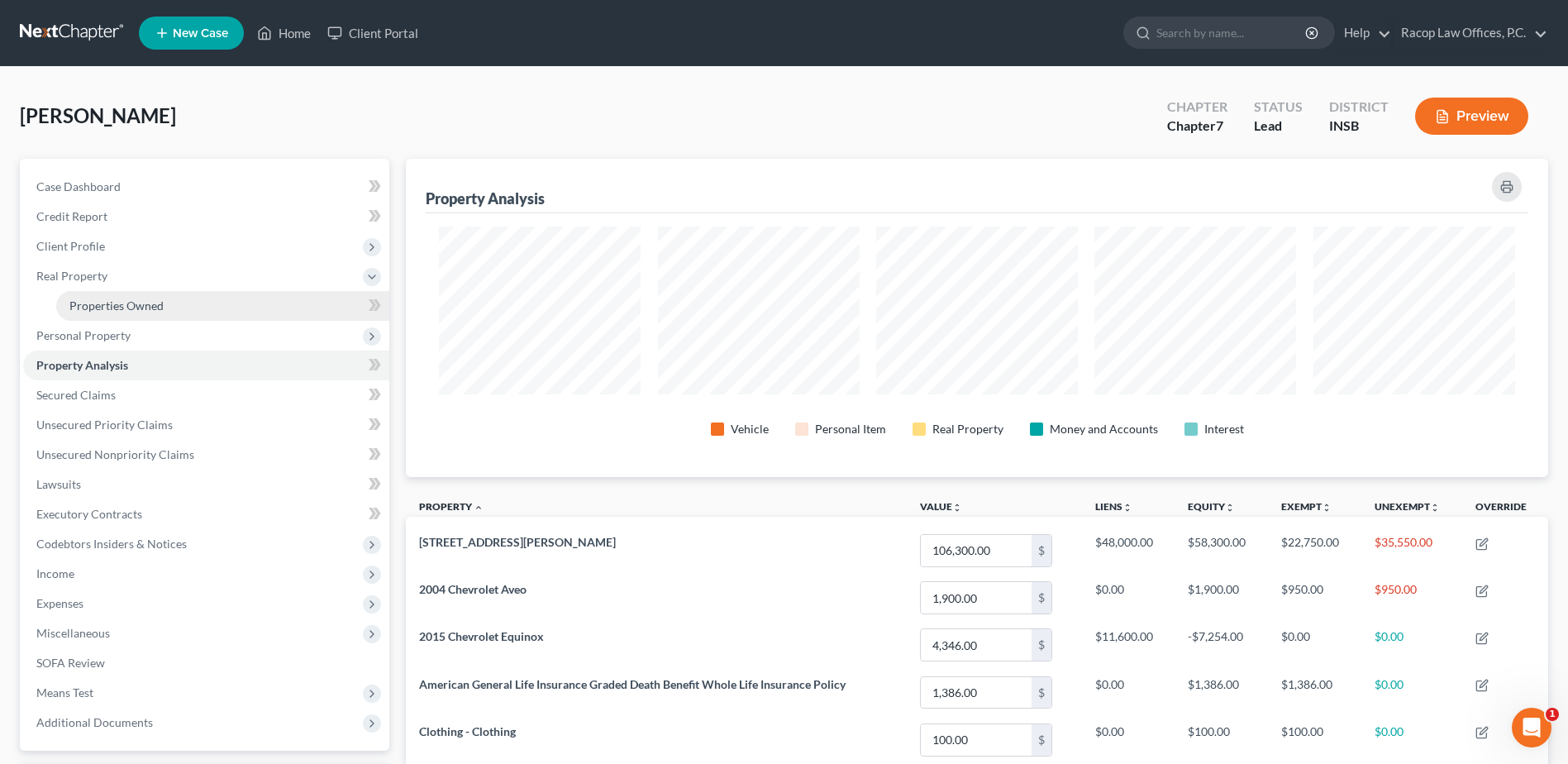
click at [135, 306] on span "Properties Owned" at bounding box center [116, 305] width 94 height 14
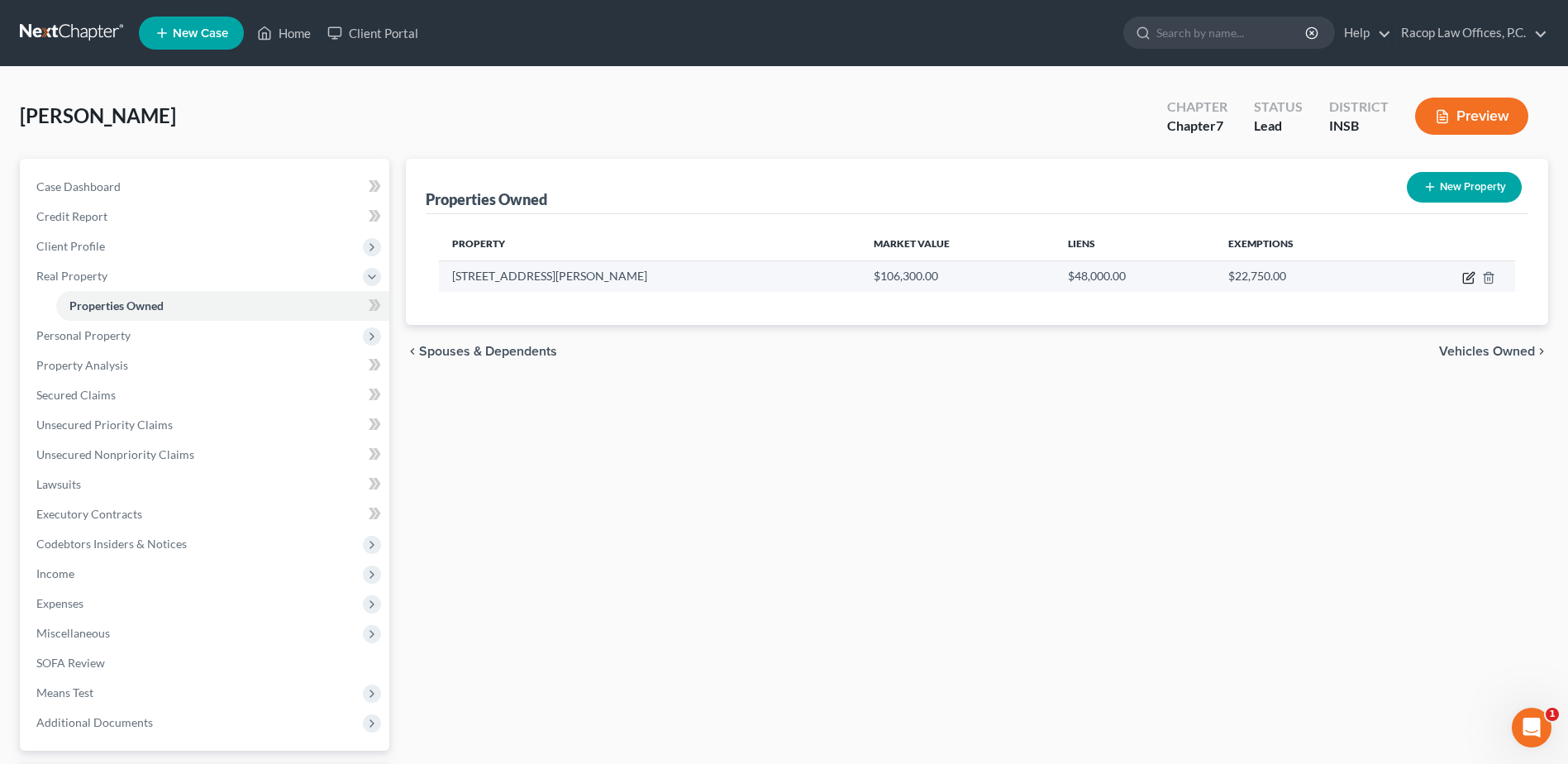
click at [1465, 274] on icon "button" at bounding box center [1468, 279] width 10 height 10
select select "15"
select select "82"
select select "3"
select select "7"
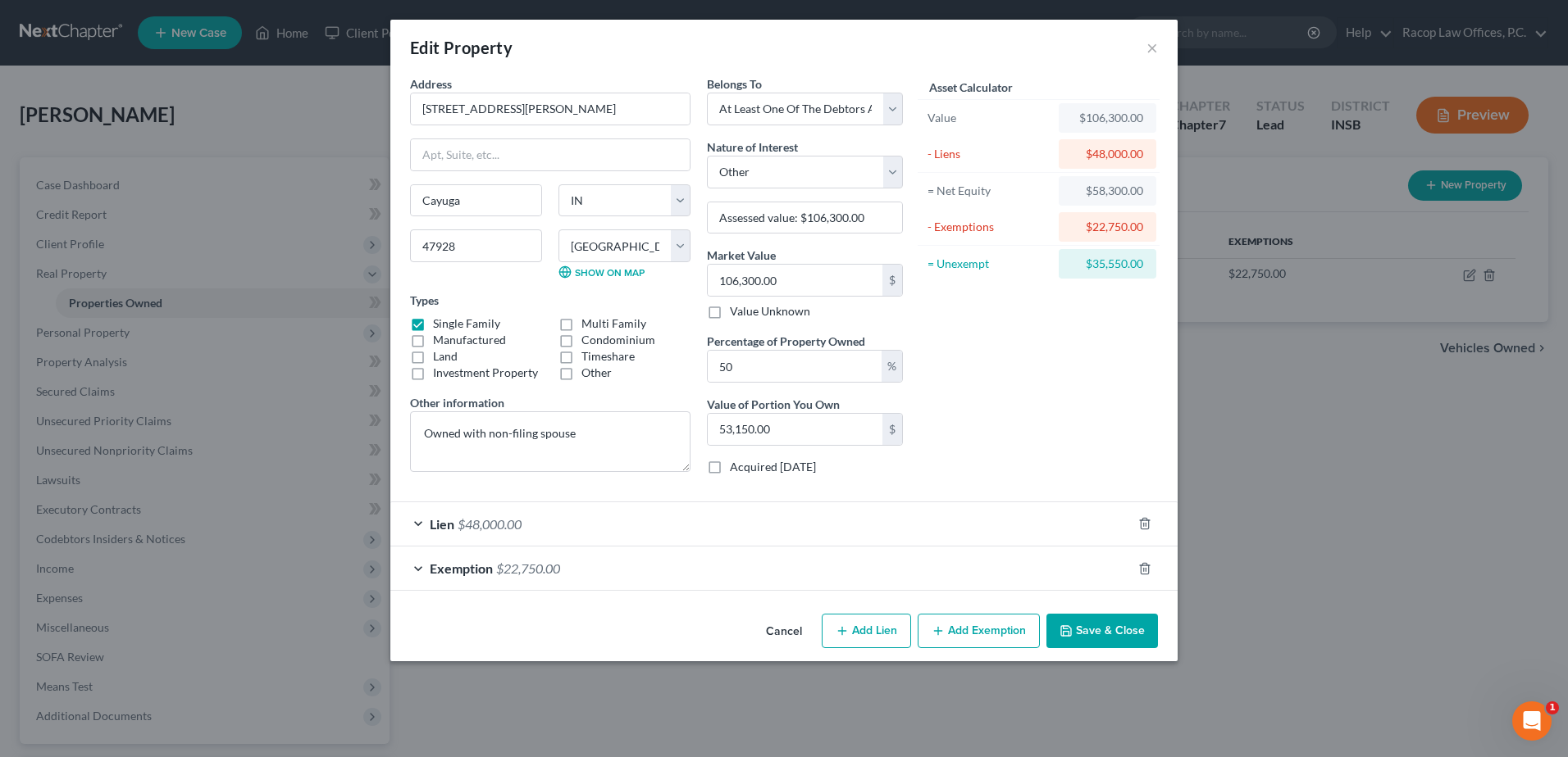
click at [1108, 637] on button "Save & Close" at bounding box center [1101, 631] width 111 height 35
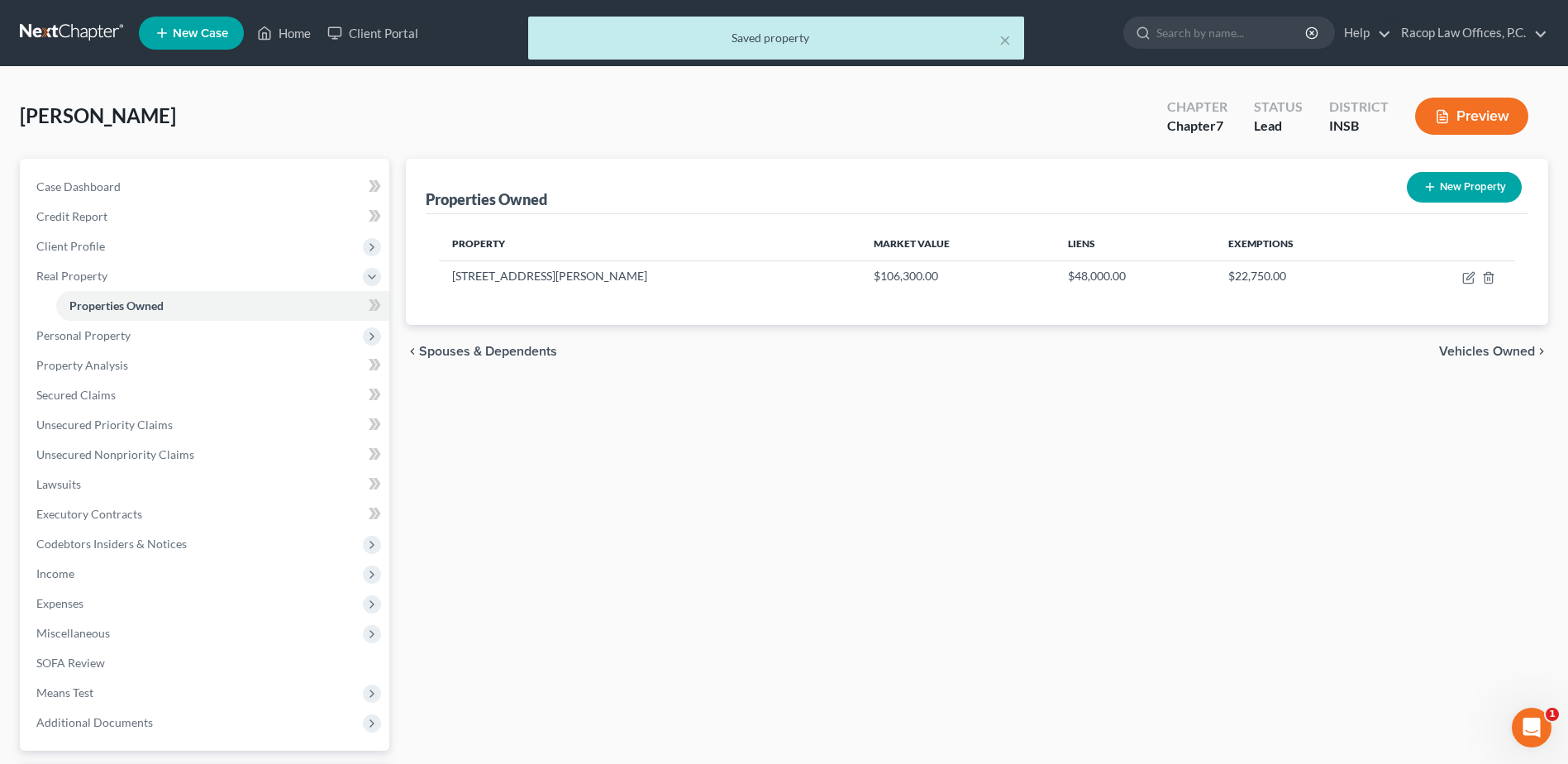
click at [76, 25] on div "× Saved property" at bounding box center [776, 42] width 1568 height 52
click at [74, 581] on span "Income" at bounding box center [206, 574] width 366 height 30
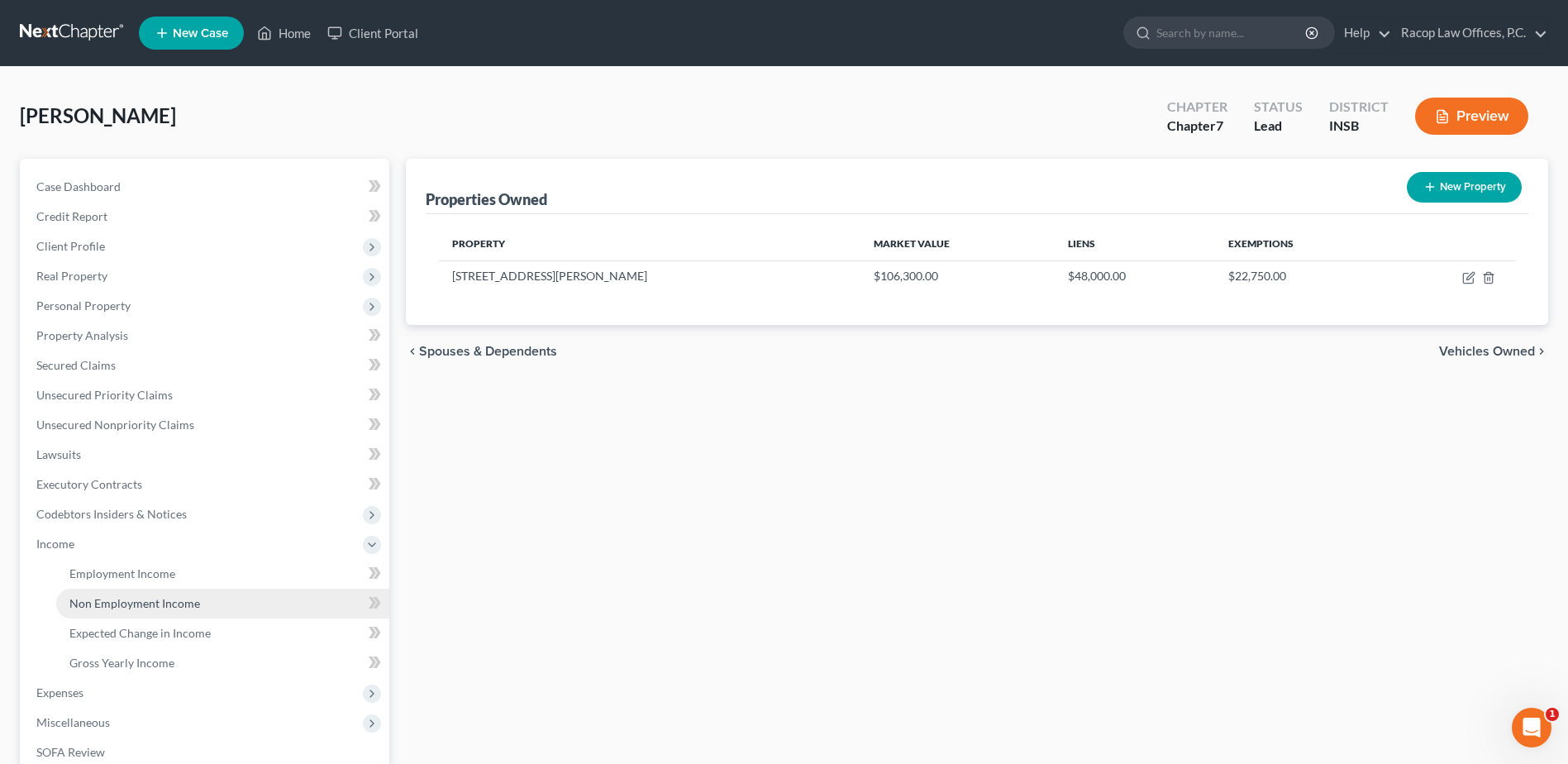
click at [118, 602] on span "Non Employment Income" at bounding box center [134, 603] width 131 height 14
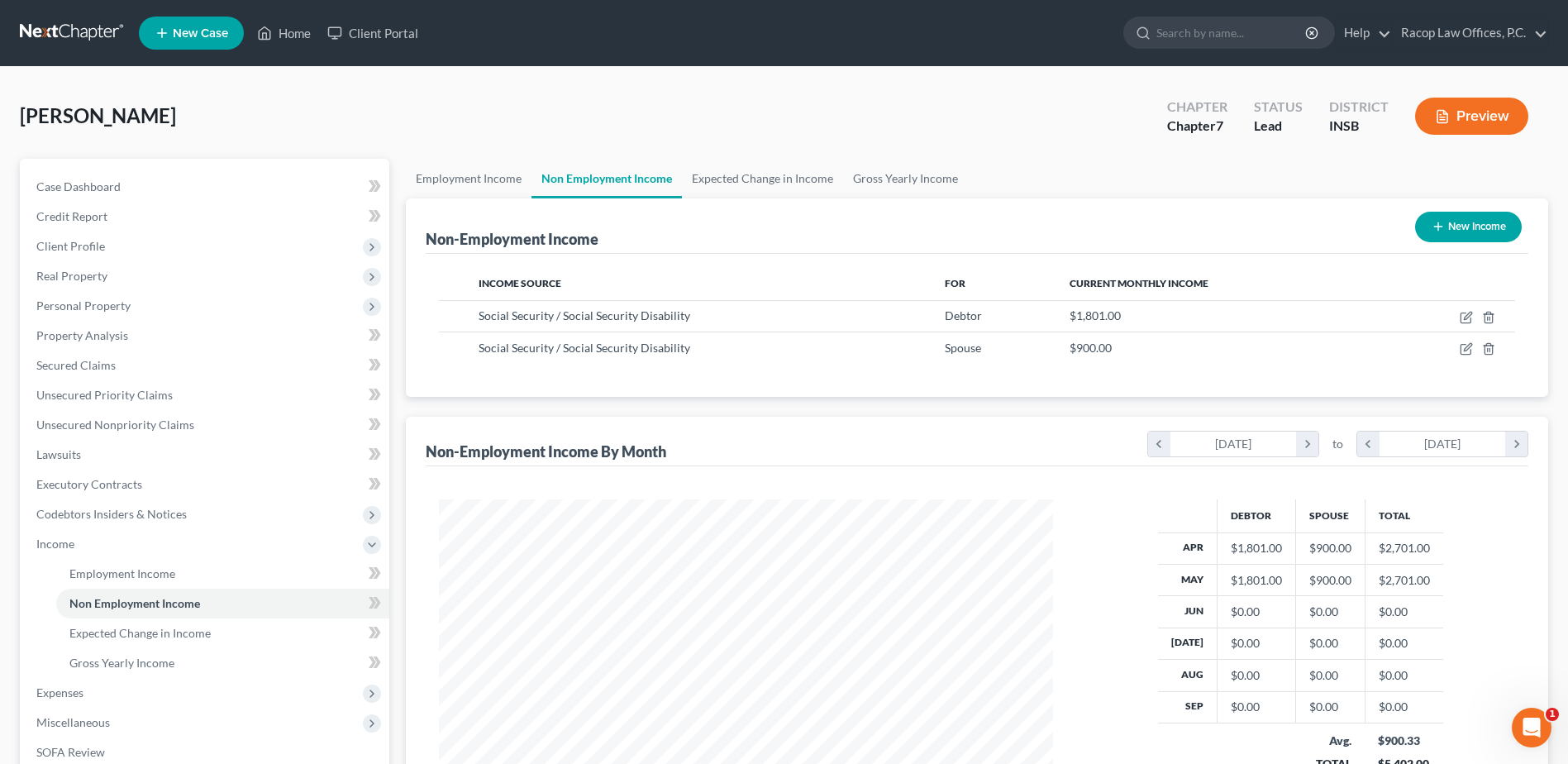
click at [52, 27] on link at bounding box center [72, 33] width 106 height 30
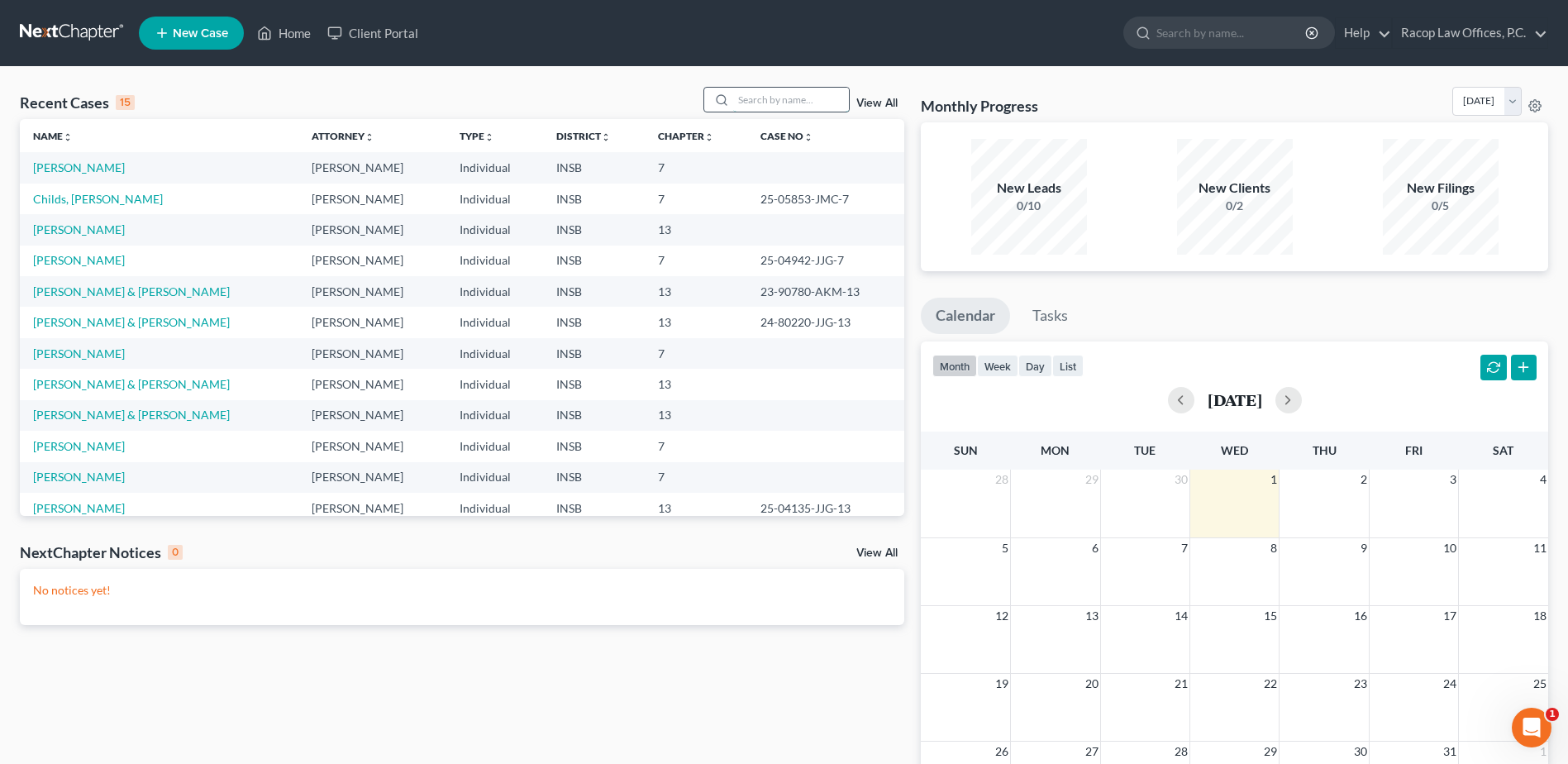
click at [758, 97] on input "search" at bounding box center [791, 99] width 116 height 24
type input "evans"
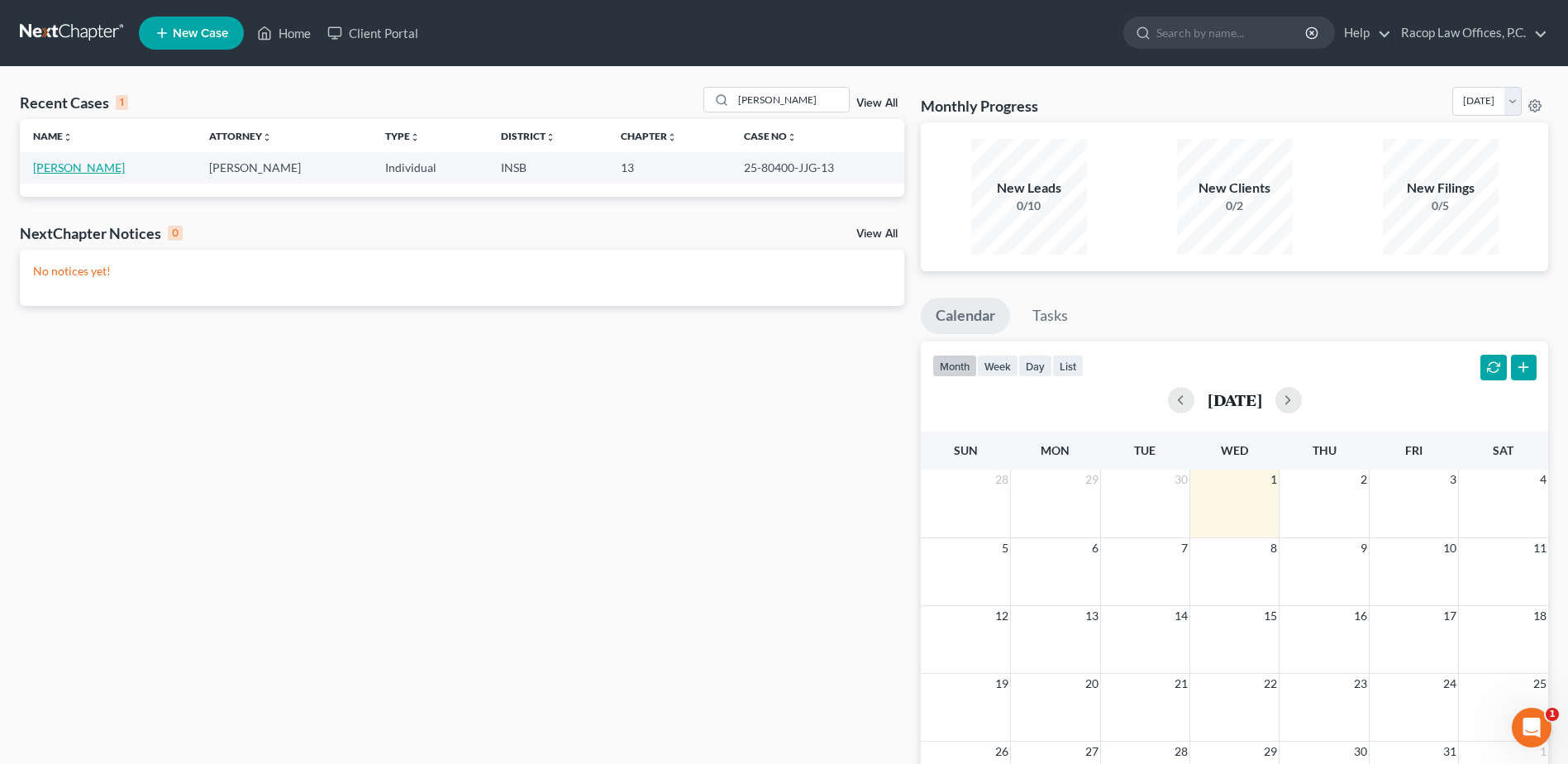
click at [79, 163] on link "Evans, Brian" at bounding box center [79, 168] width 92 height 14
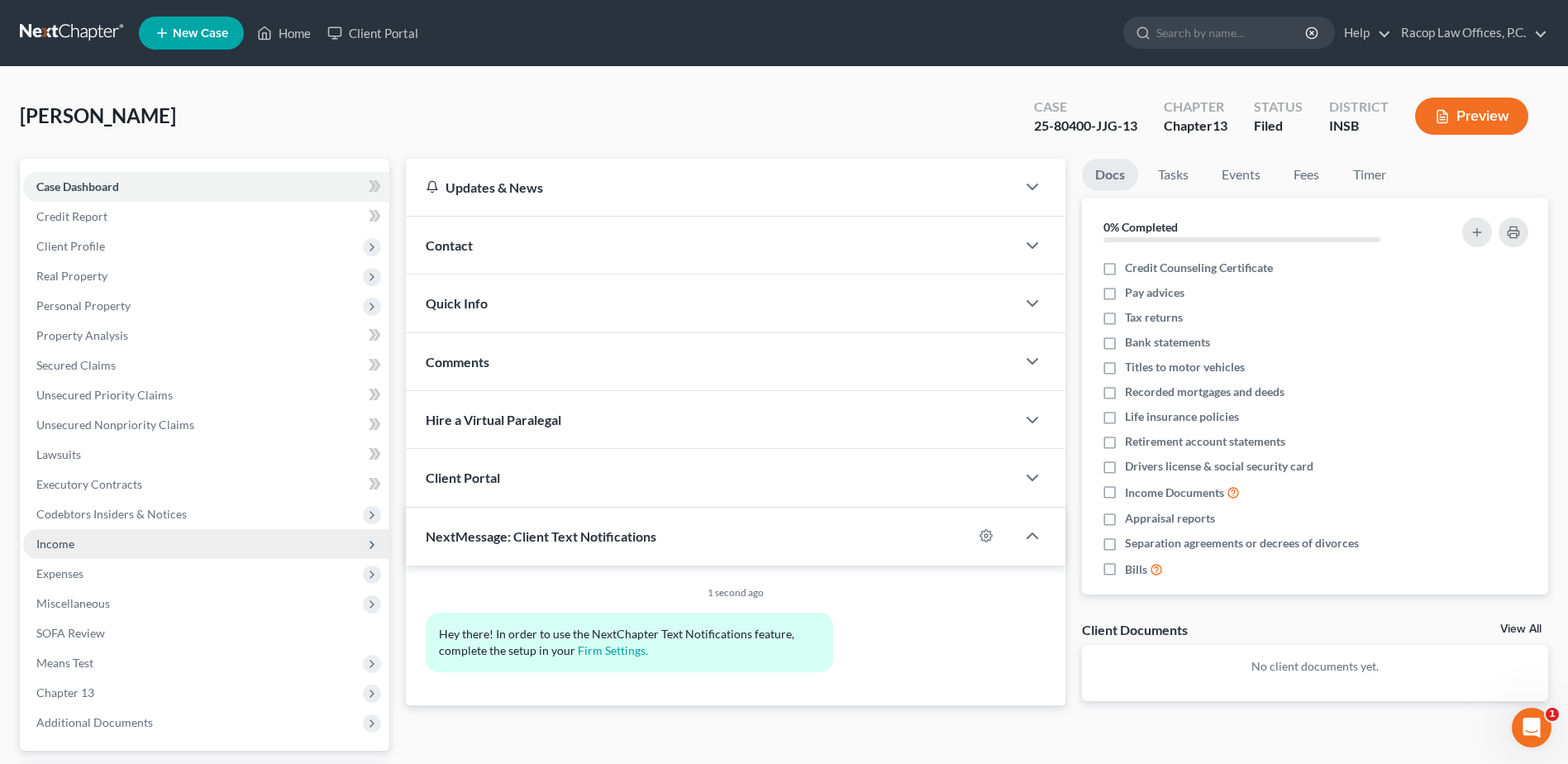
click at [68, 555] on span "Income" at bounding box center [206, 544] width 366 height 30
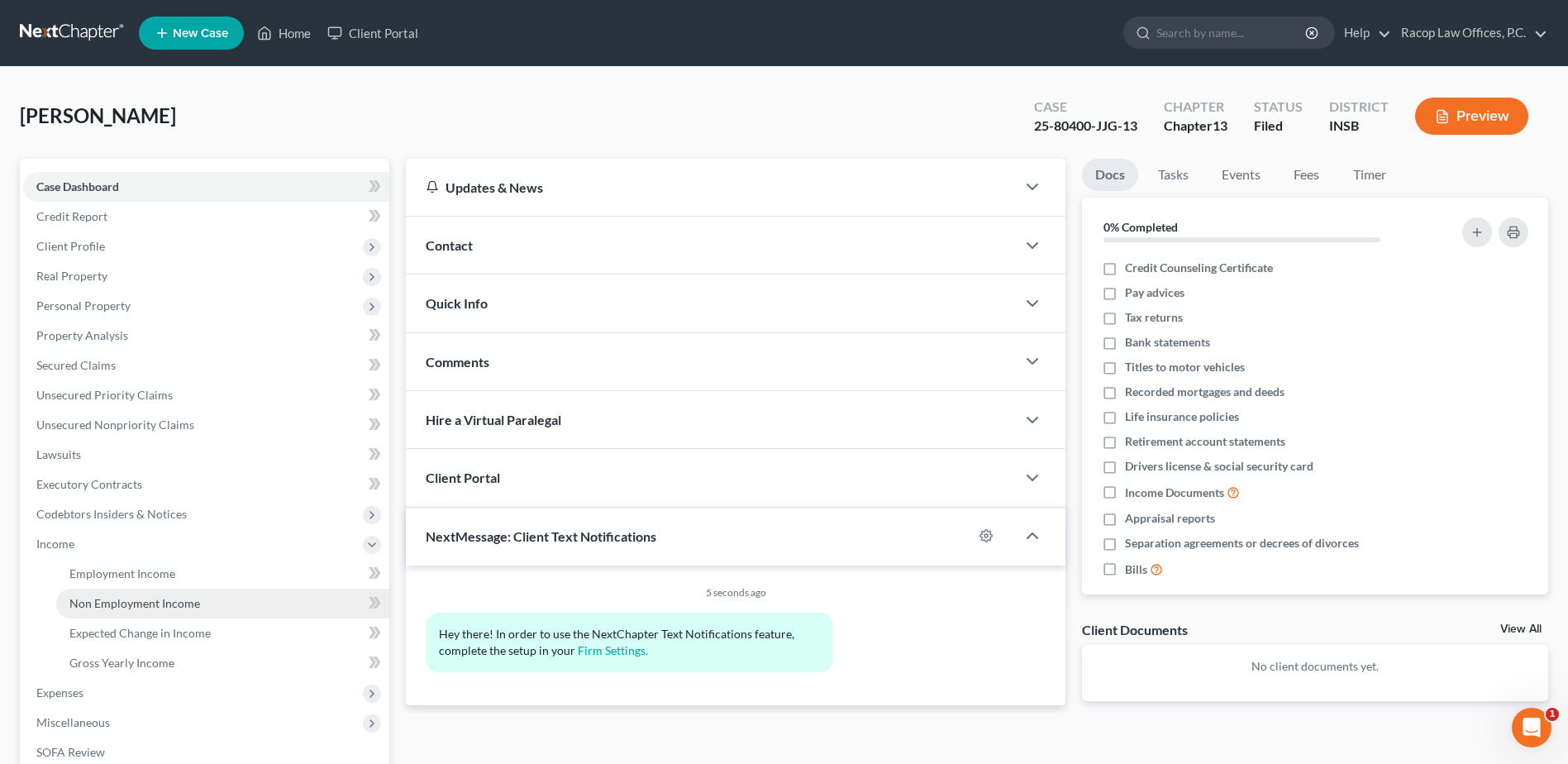
click at [150, 605] on span "Non Employment Income" at bounding box center [134, 603] width 131 height 14
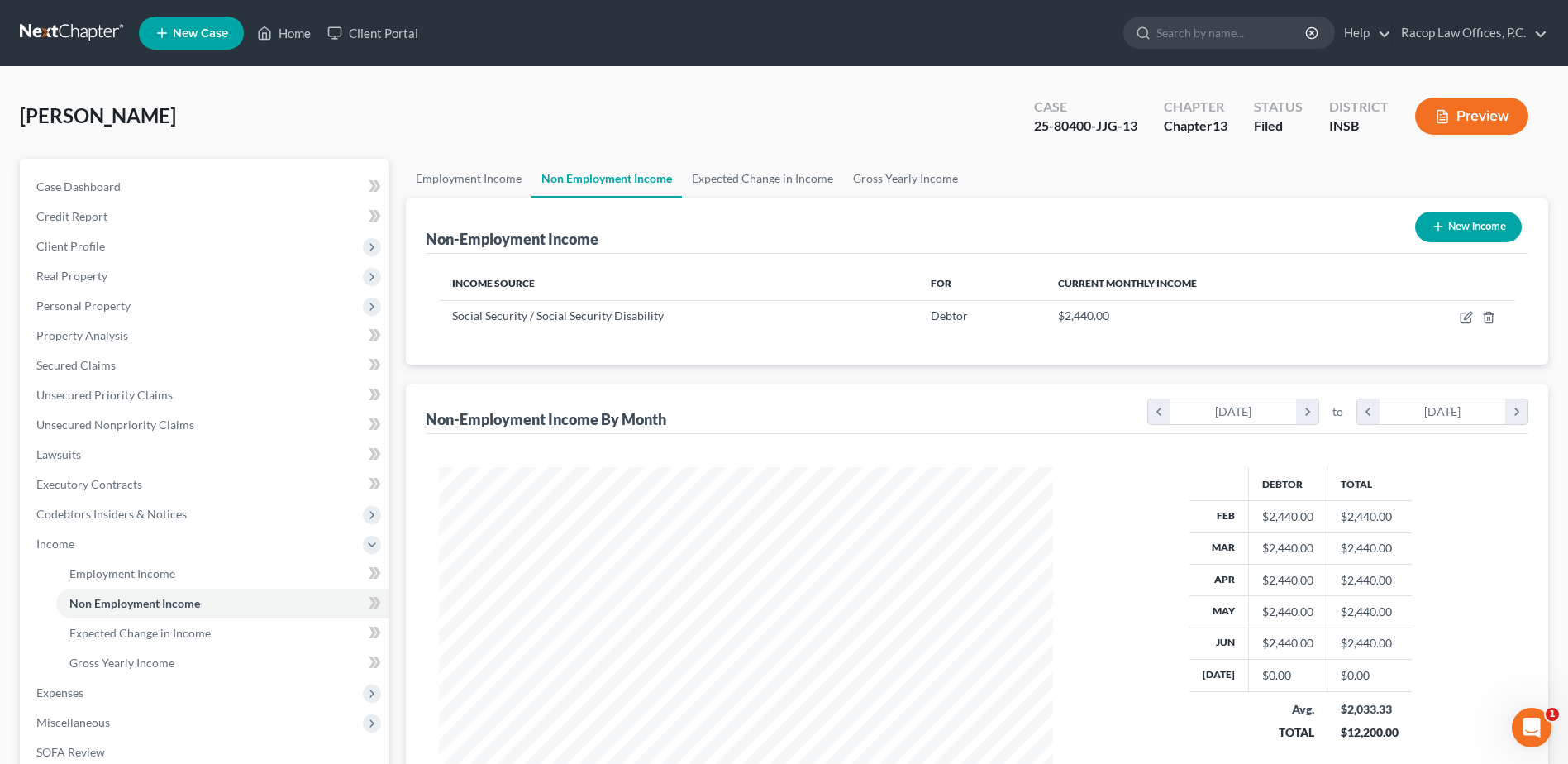
click at [72, 24] on link at bounding box center [72, 33] width 106 height 30
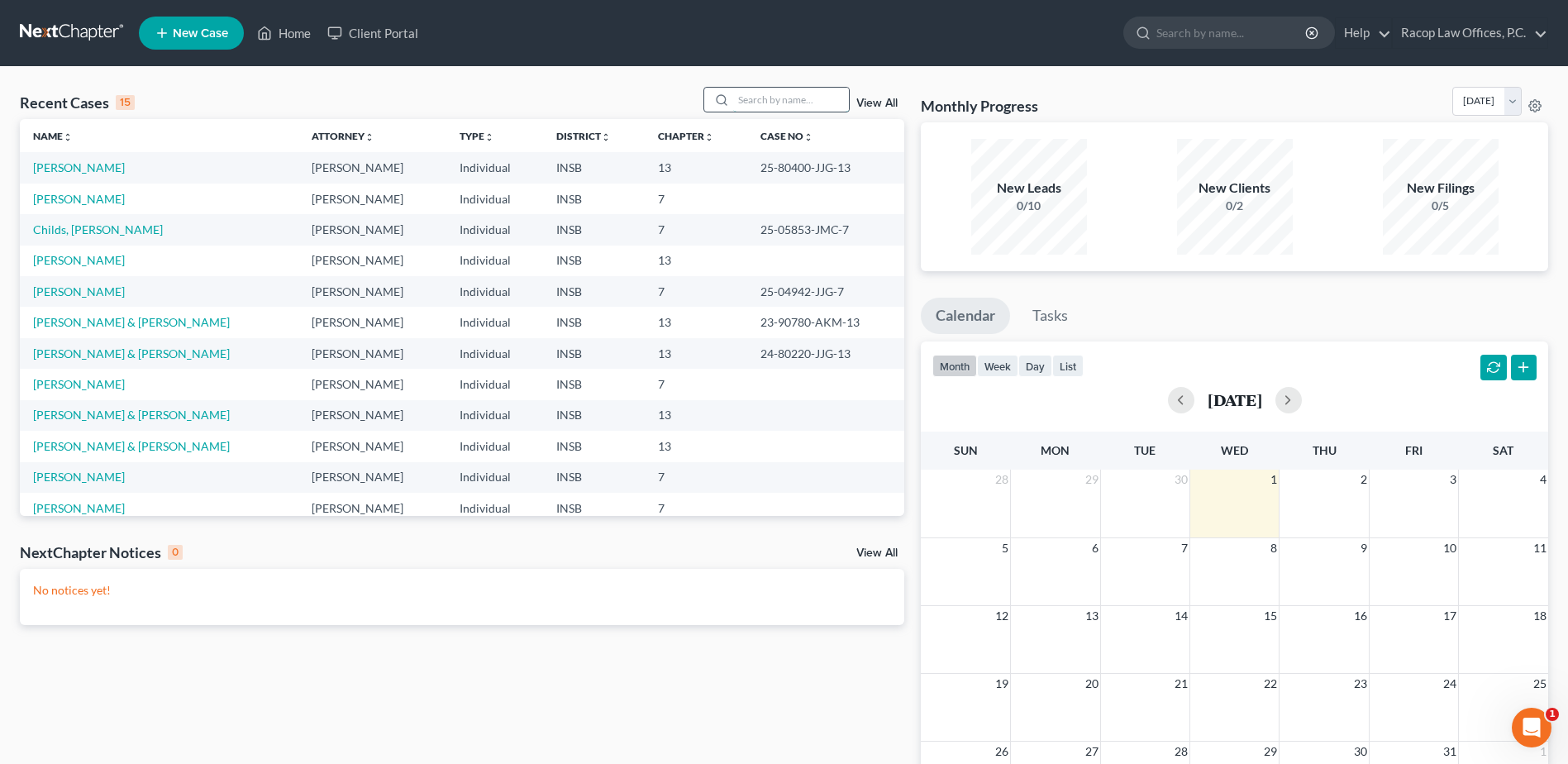
click at [787, 108] on input "search" at bounding box center [791, 99] width 116 height 24
type input "[PERSON_NAME]"
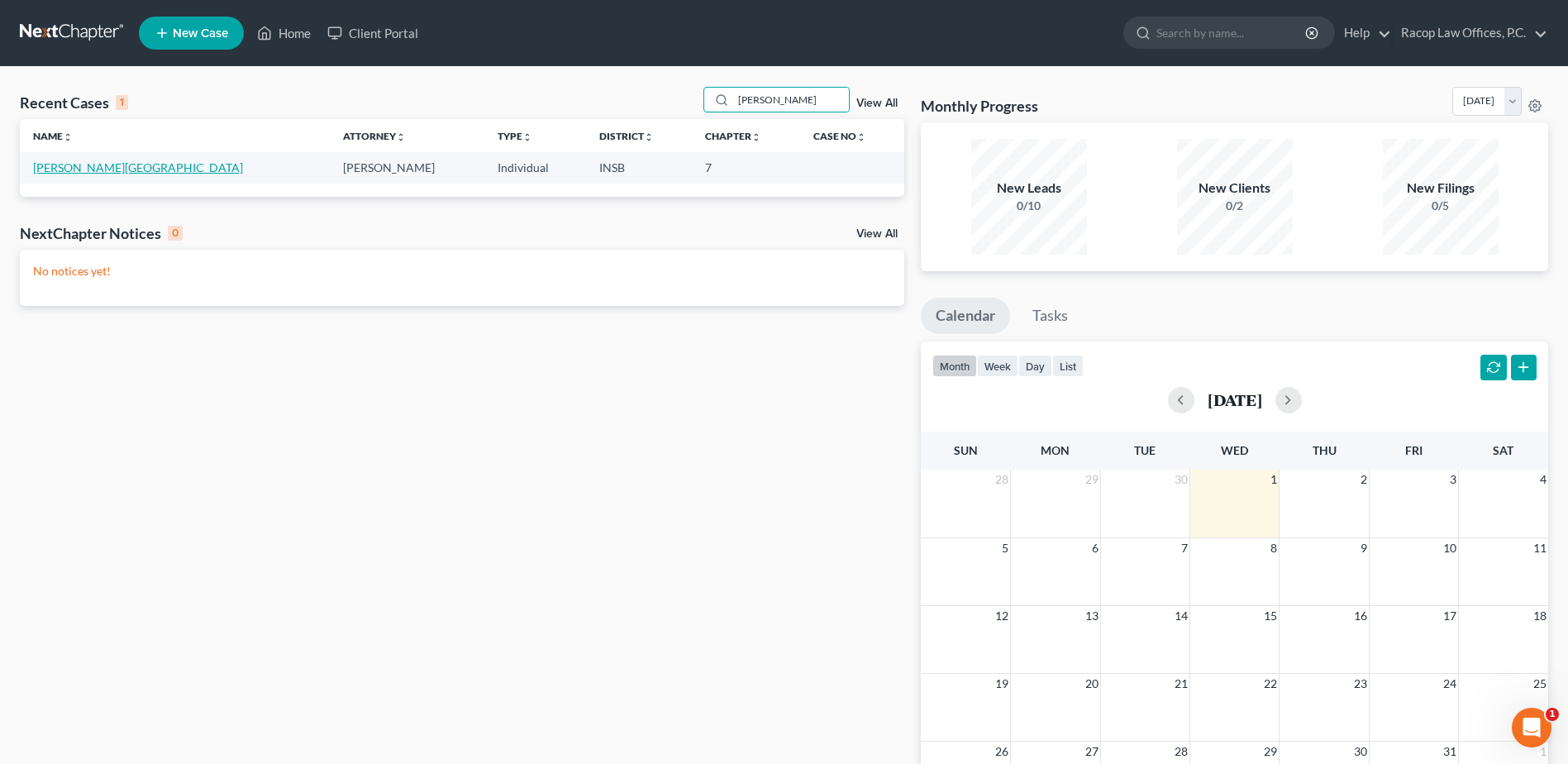
click at [72, 172] on link "[PERSON_NAME][GEOGRAPHIC_DATA]" at bounding box center [138, 168] width 210 height 14
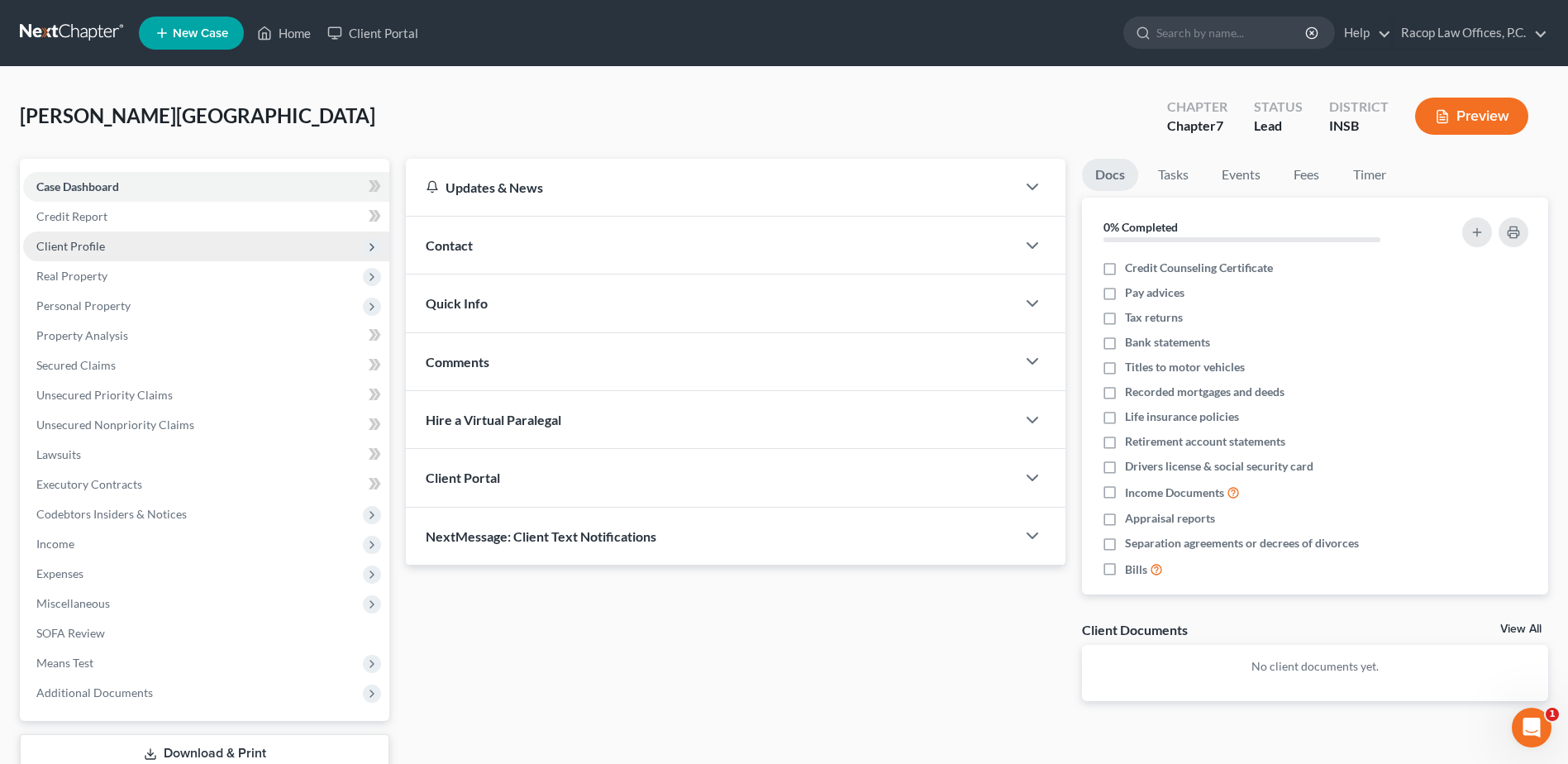
click at [129, 254] on span "Client Profile" at bounding box center [206, 247] width 366 height 30
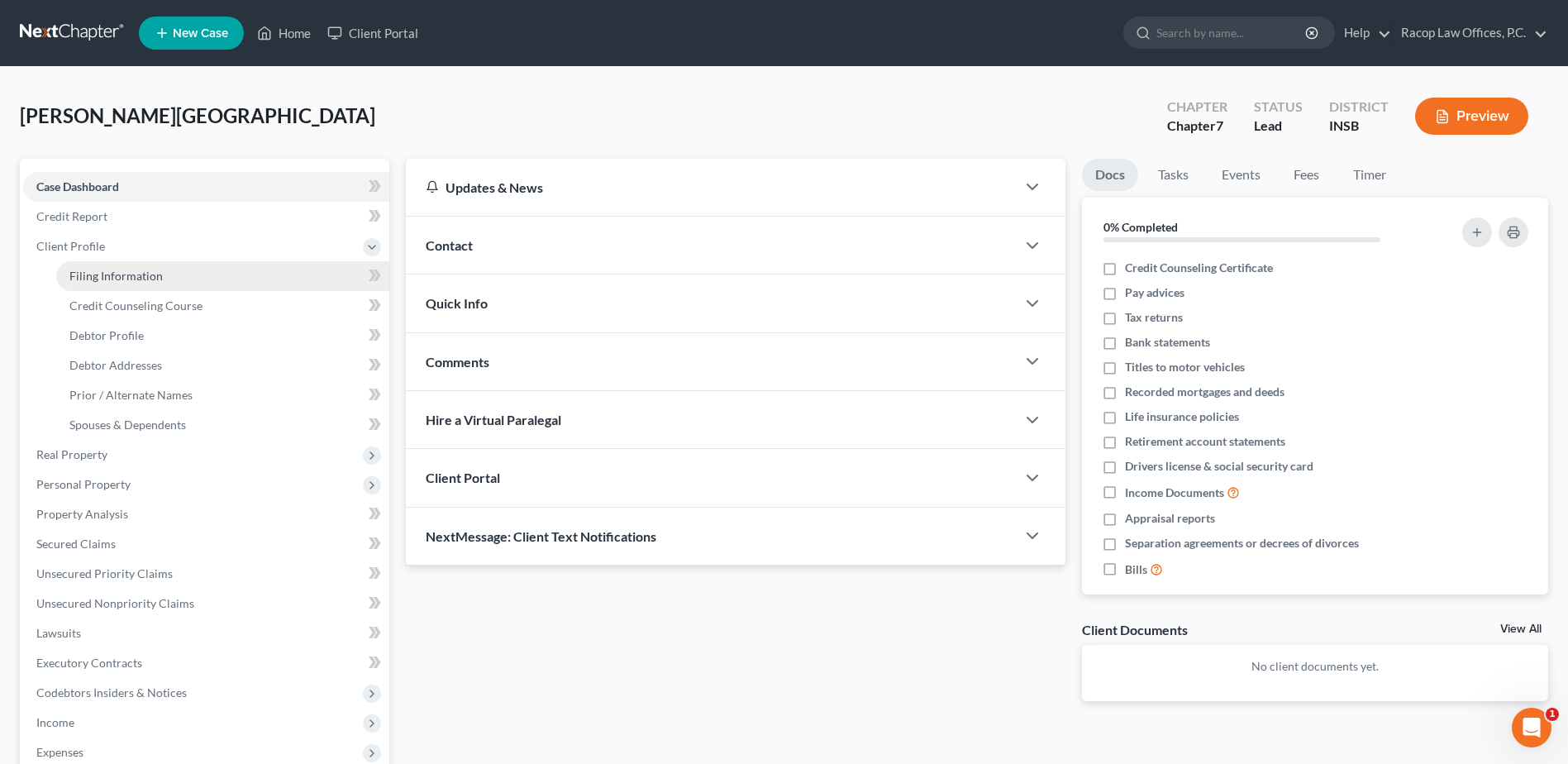
click at [139, 281] on span "Filing Information" at bounding box center [116, 276] width 93 height 14
select select "1"
select select "0"
select select "28"
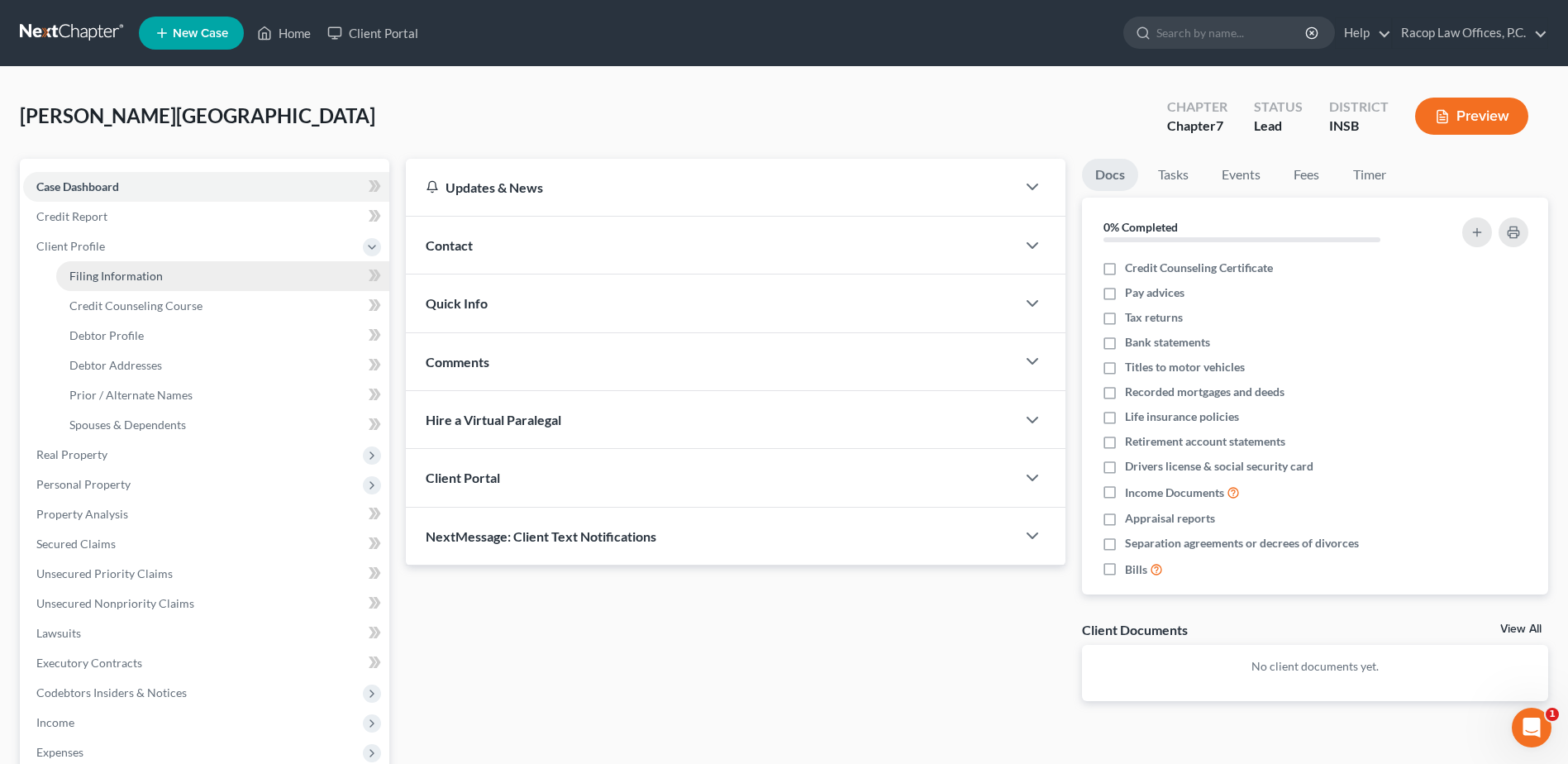
select select "0"
select select "15"
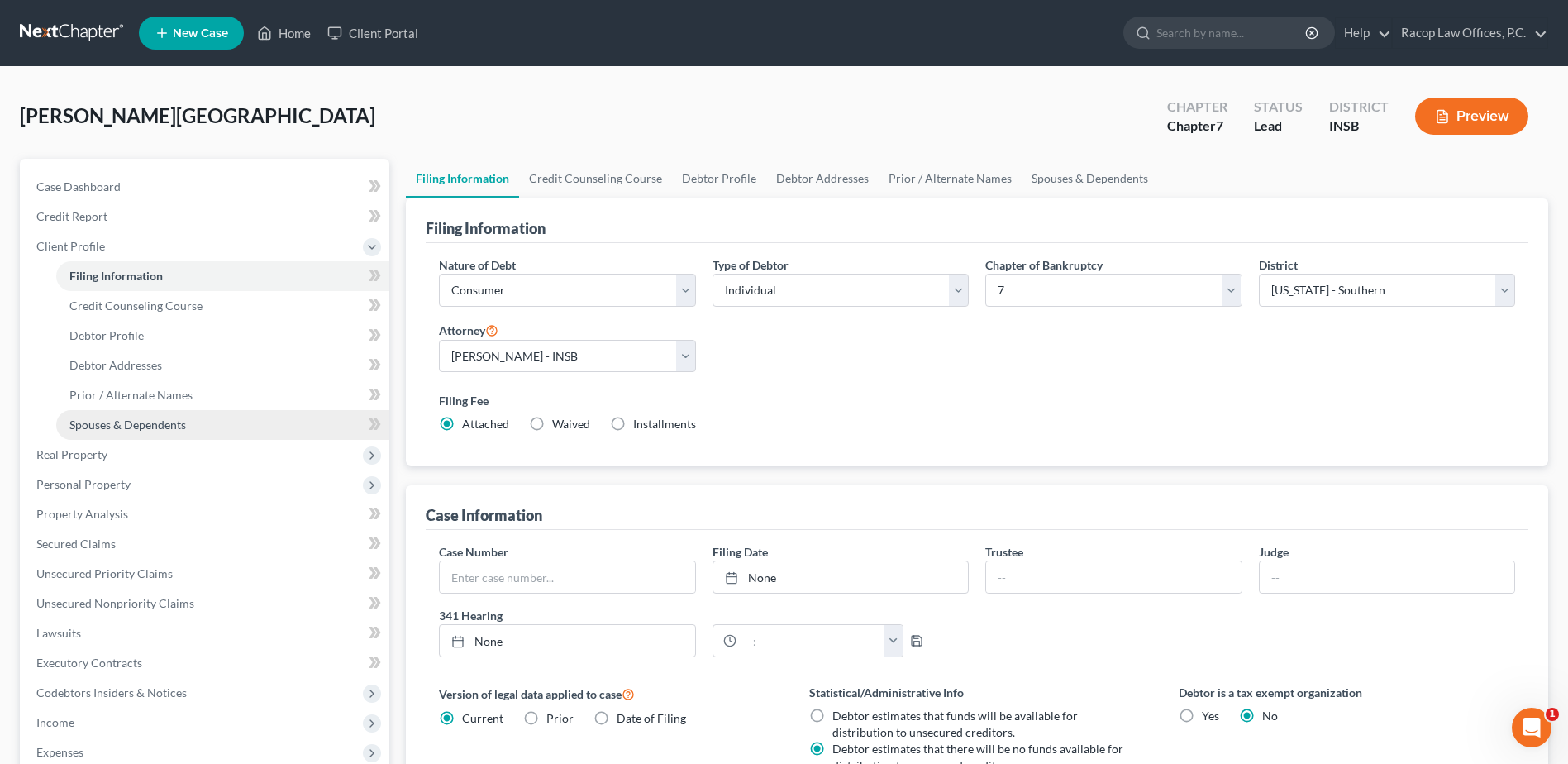
click at [154, 424] on span "Spouses & Dependents" at bounding box center [128, 425] width 117 height 14
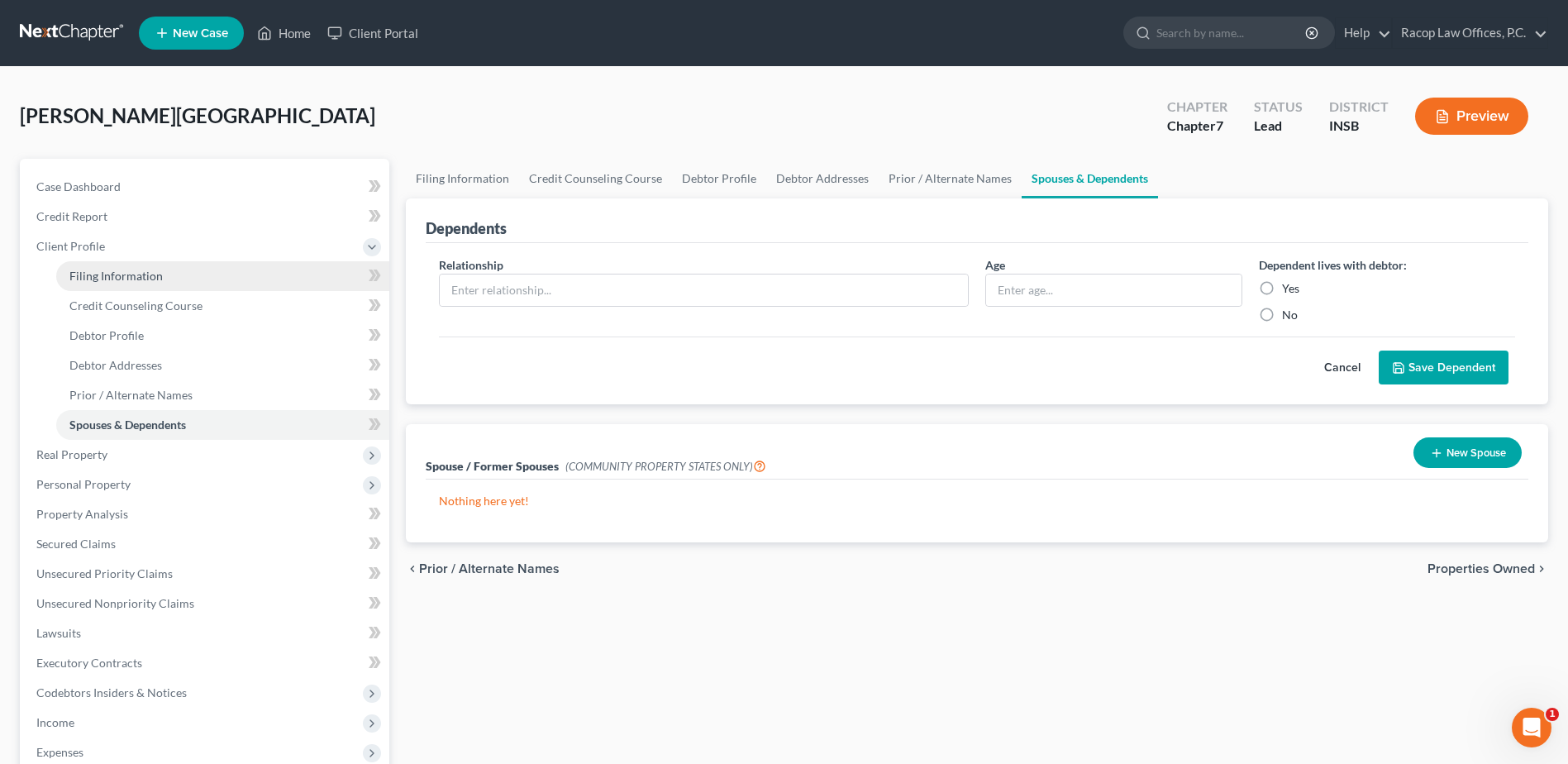
click at [113, 277] on span "Filing Information" at bounding box center [116, 276] width 93 height 14
select select "1"
select select "0"
select select "28"
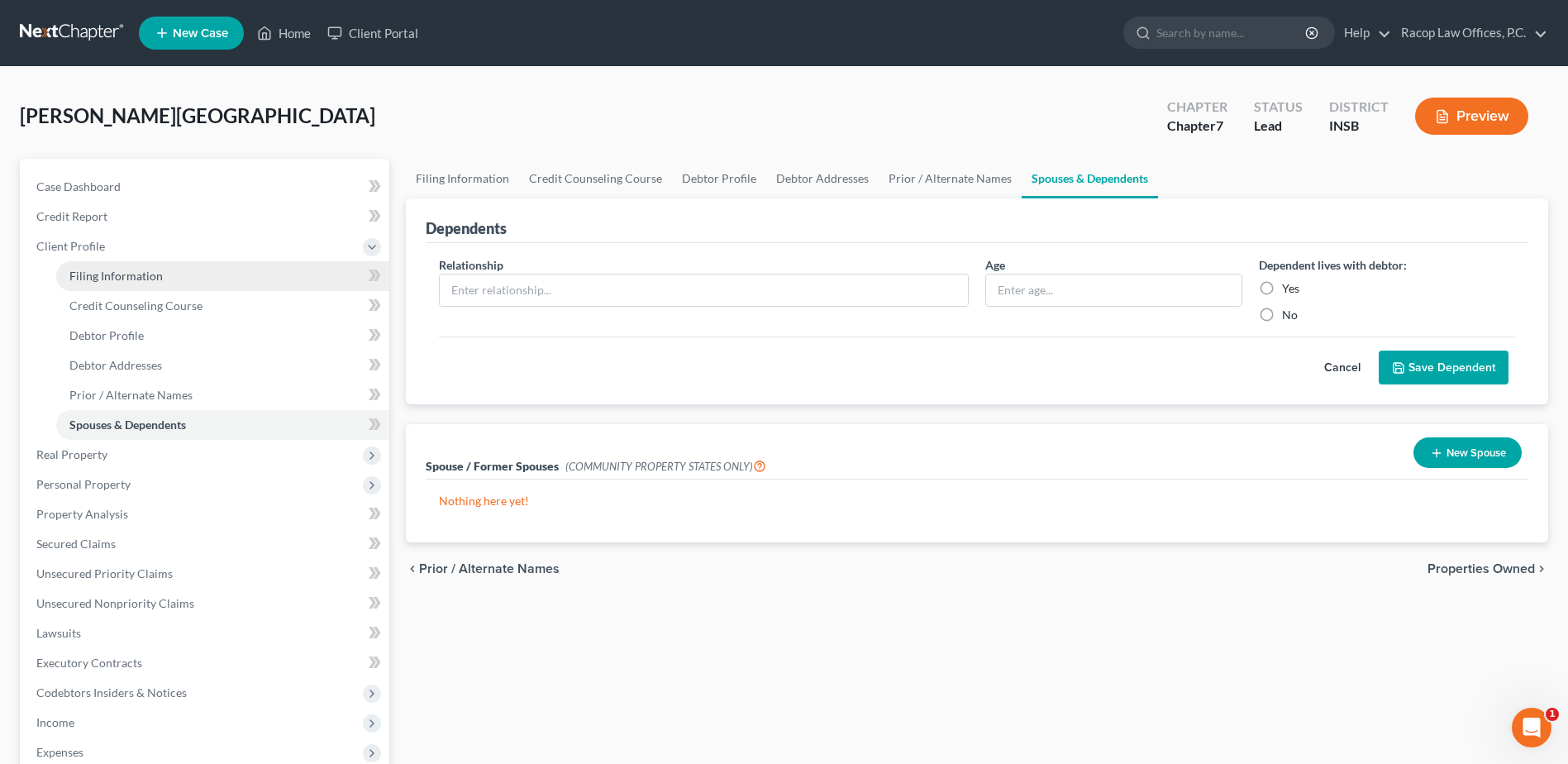
select select "0"
select select "15"
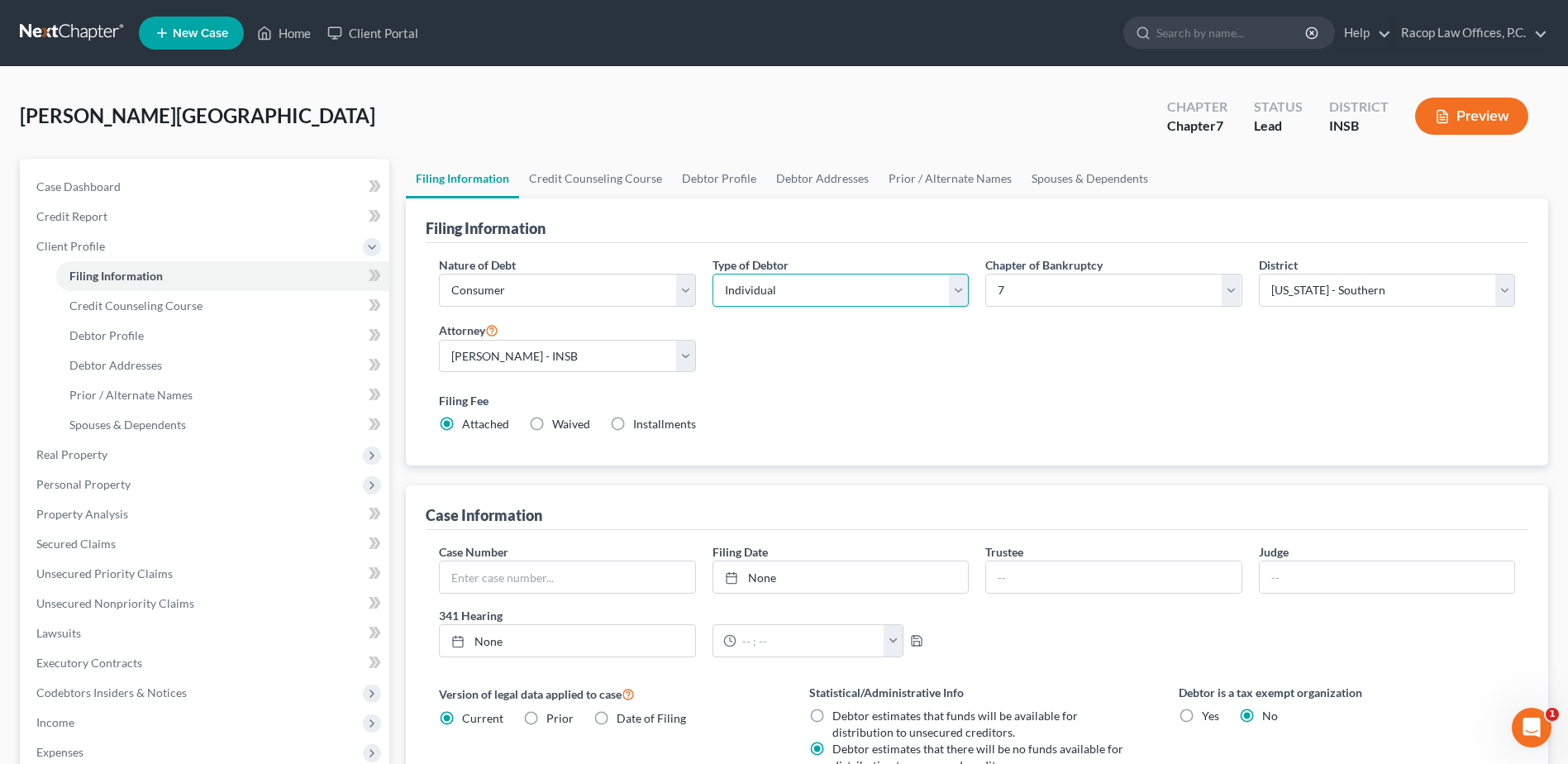
click at [886, 296] on select "Select Individual Joint" at bounding box center [840, 290] width 256 height 33
select select "1"
click at [713, 274] on select "Select Individual Joint" at bounding box center [840, 290] width 256 height 33
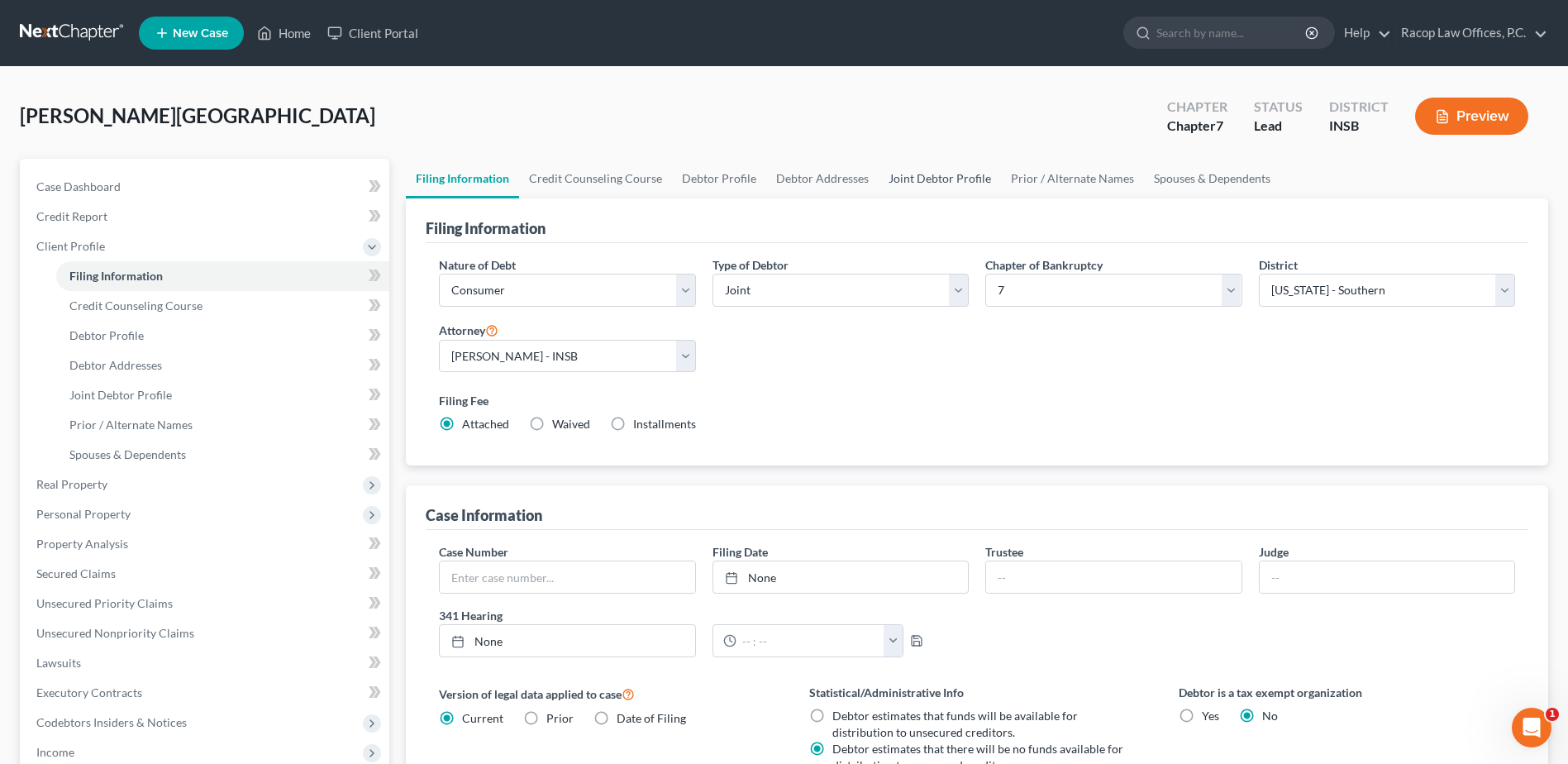
click at [922, 183] on link "Joint Debtor Profile" at bounding box center [940, 178] width 123 height 40
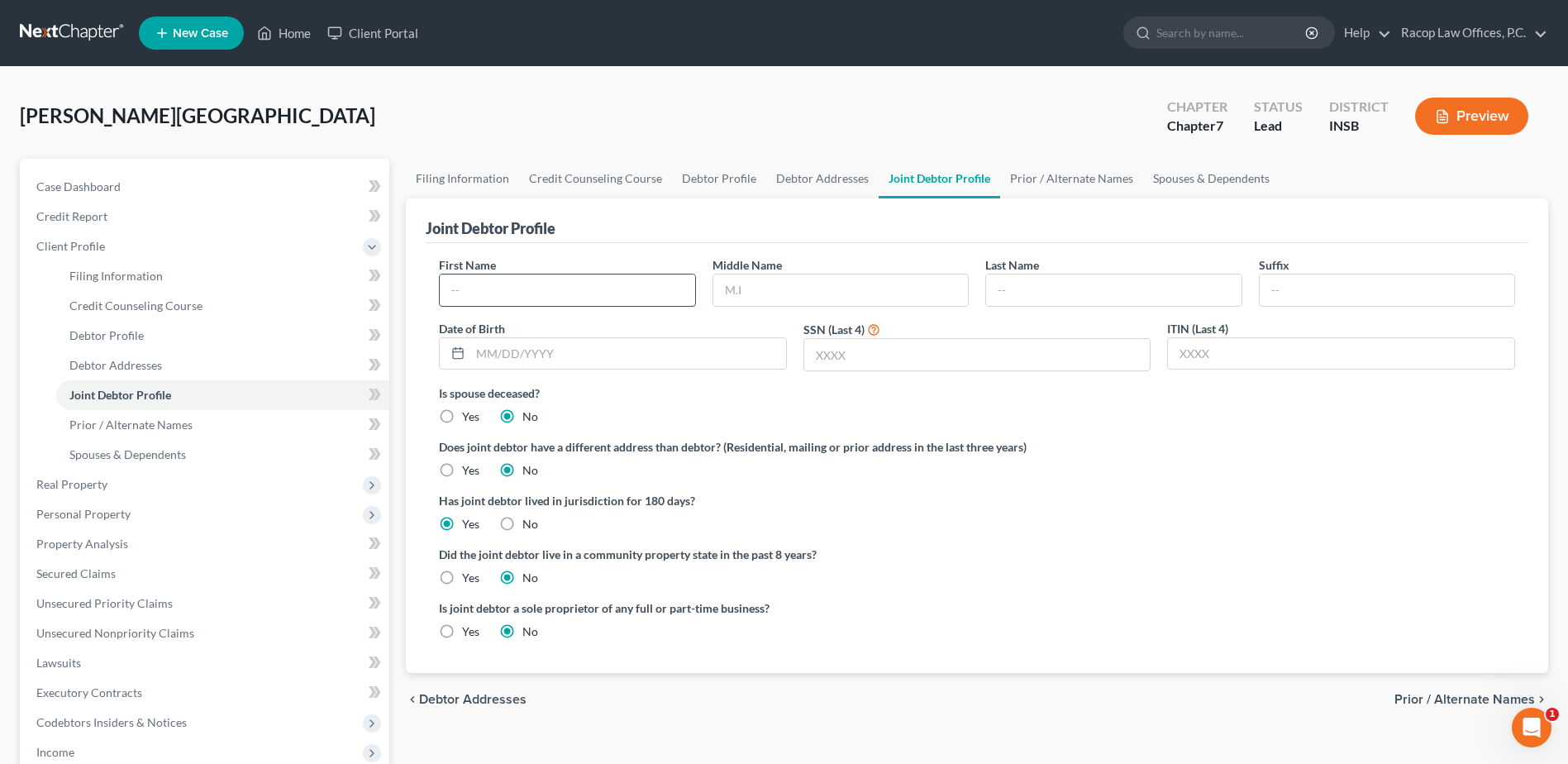
click at [566, 298] on input "text" at bounding box center [567, 290] width 254 height 31
type input "Andrew"
type input "Messer"
click at [88, 193] on span "Case Dashboard" at bounding box center [78, 186] width 85 height 14
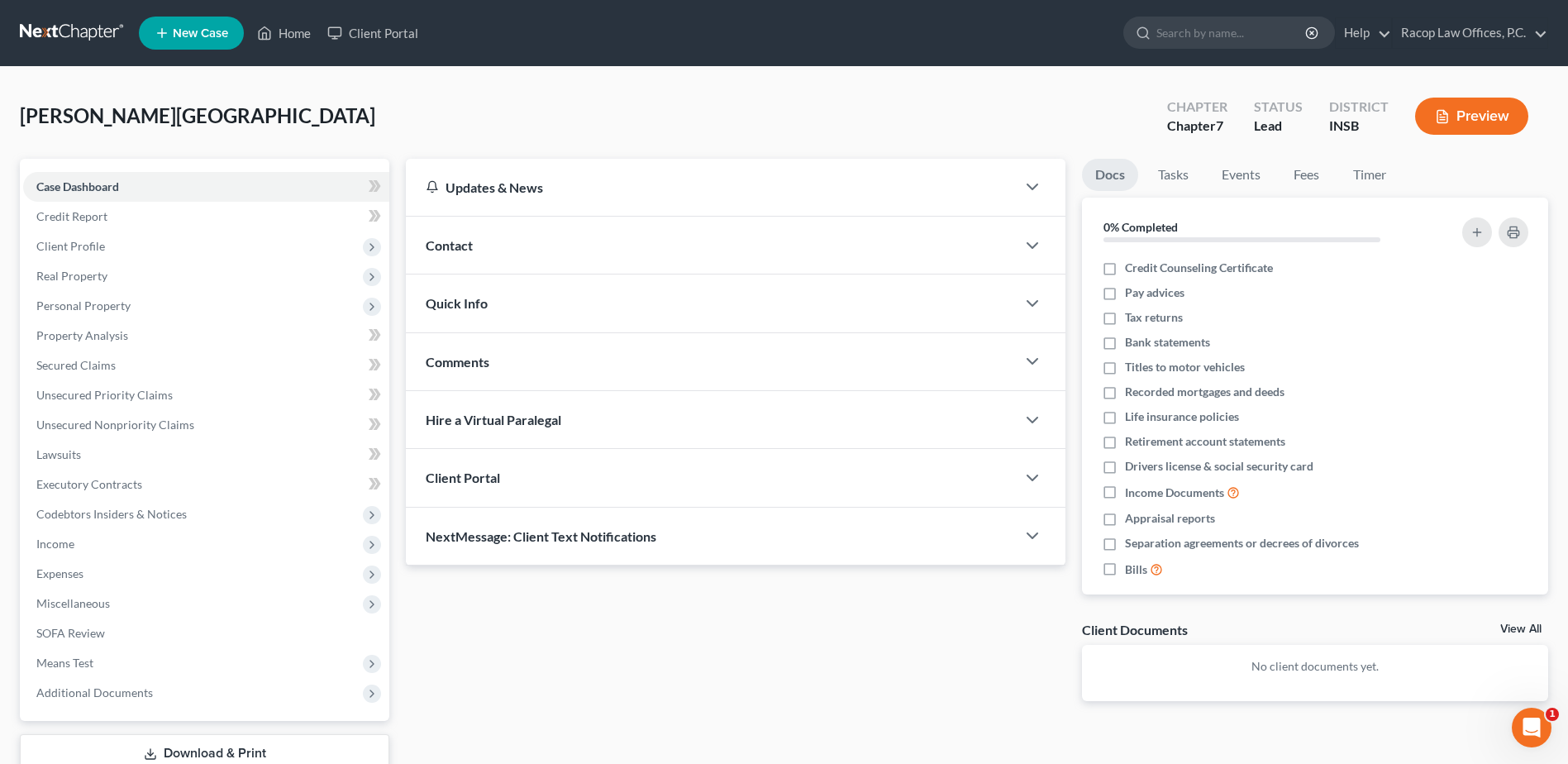
click at [510, 479] on div "Client Portal" at bounding box center [711, 478] width 610 height 57
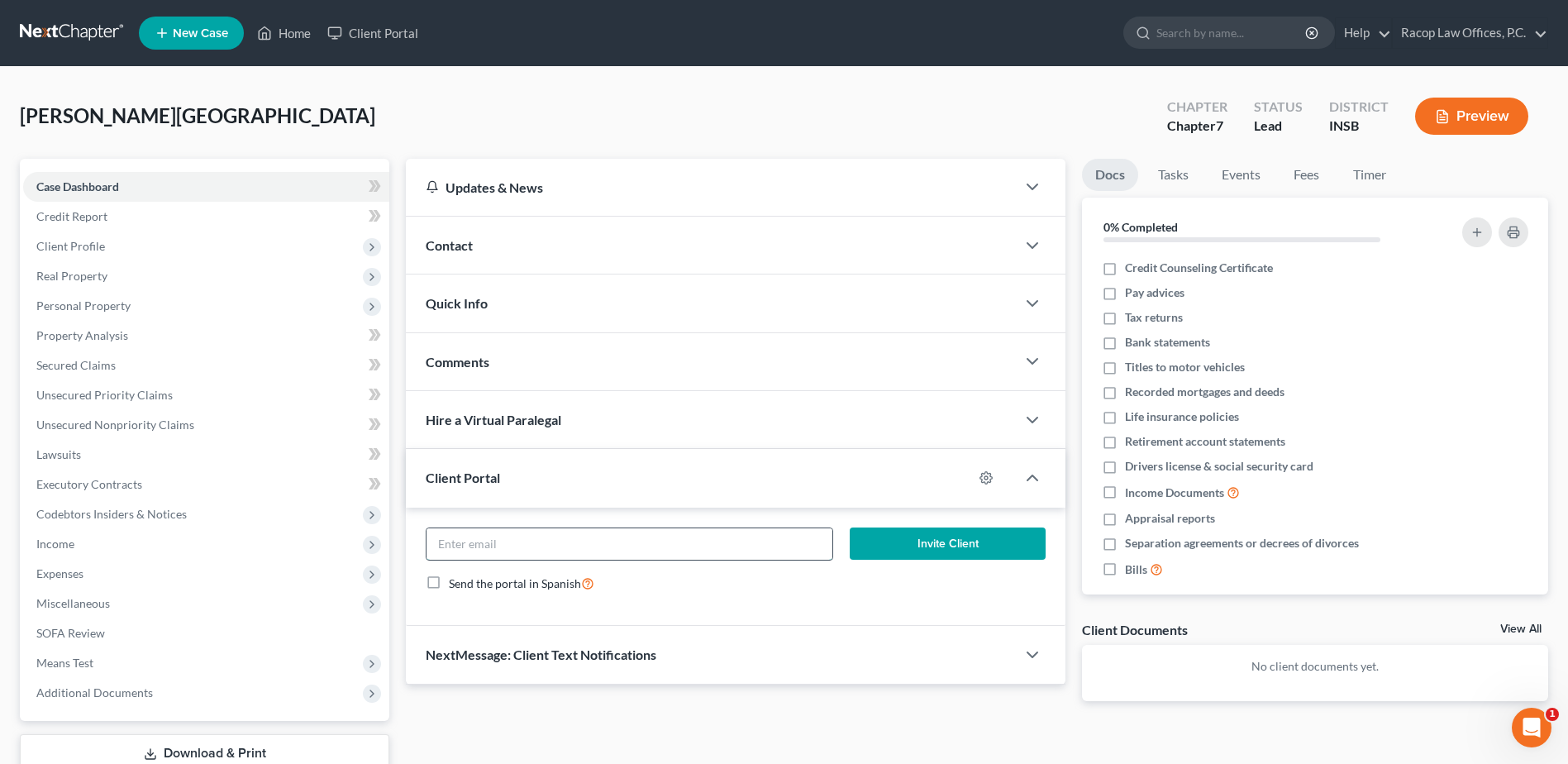
click at [528, 547] on input "email" at bounding box center [629, 544] width 406 height 31
paste input "mindymesser13@yahoo.com"
type input "mindymesser13@yahoo.com"
click at [956, 545] on button "Invite Client" at bounding box center [948, 545] width 196 height 33
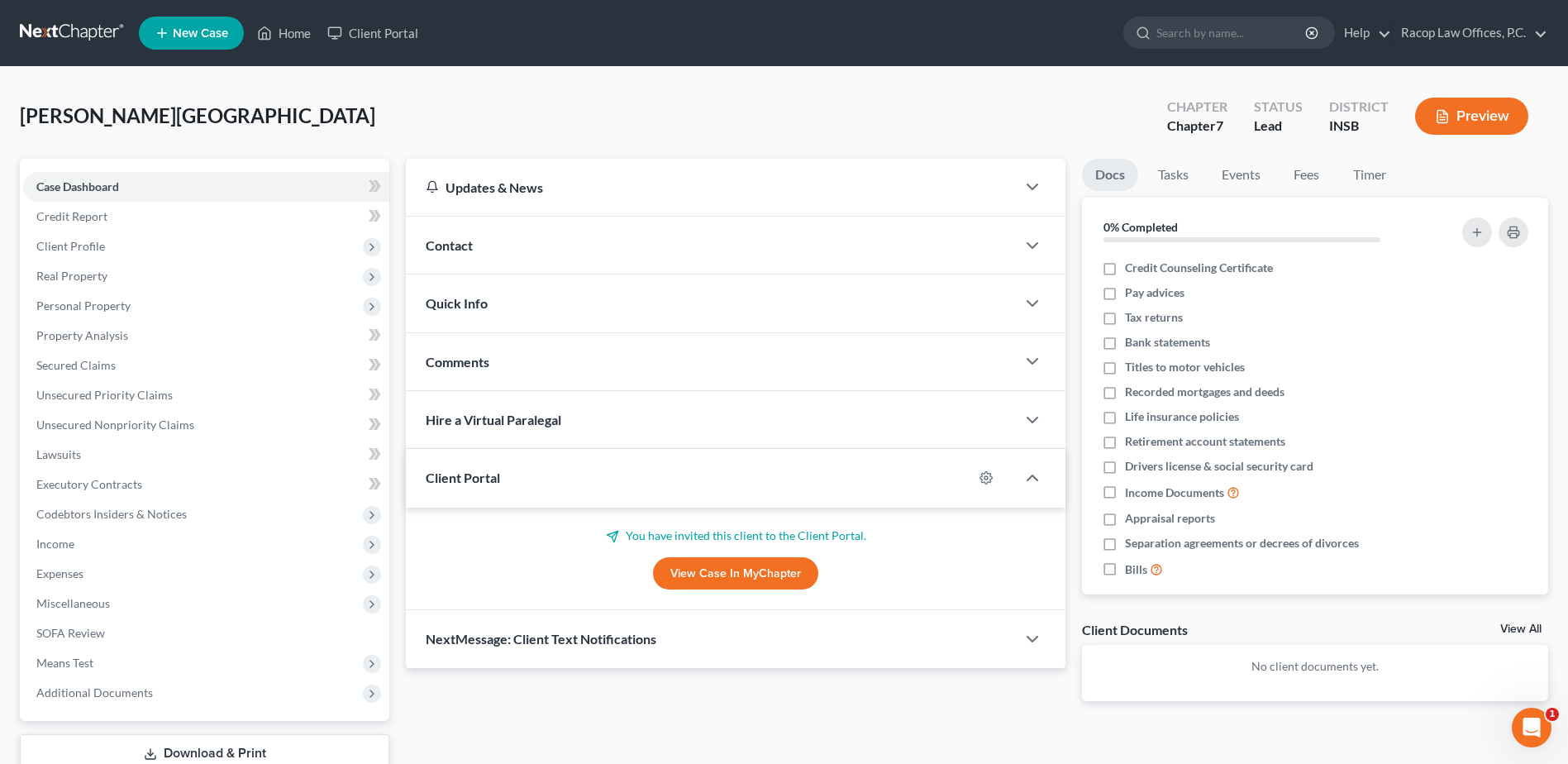
click at [74, 33] on link at bounding box center [72, 33] width 106 height 30
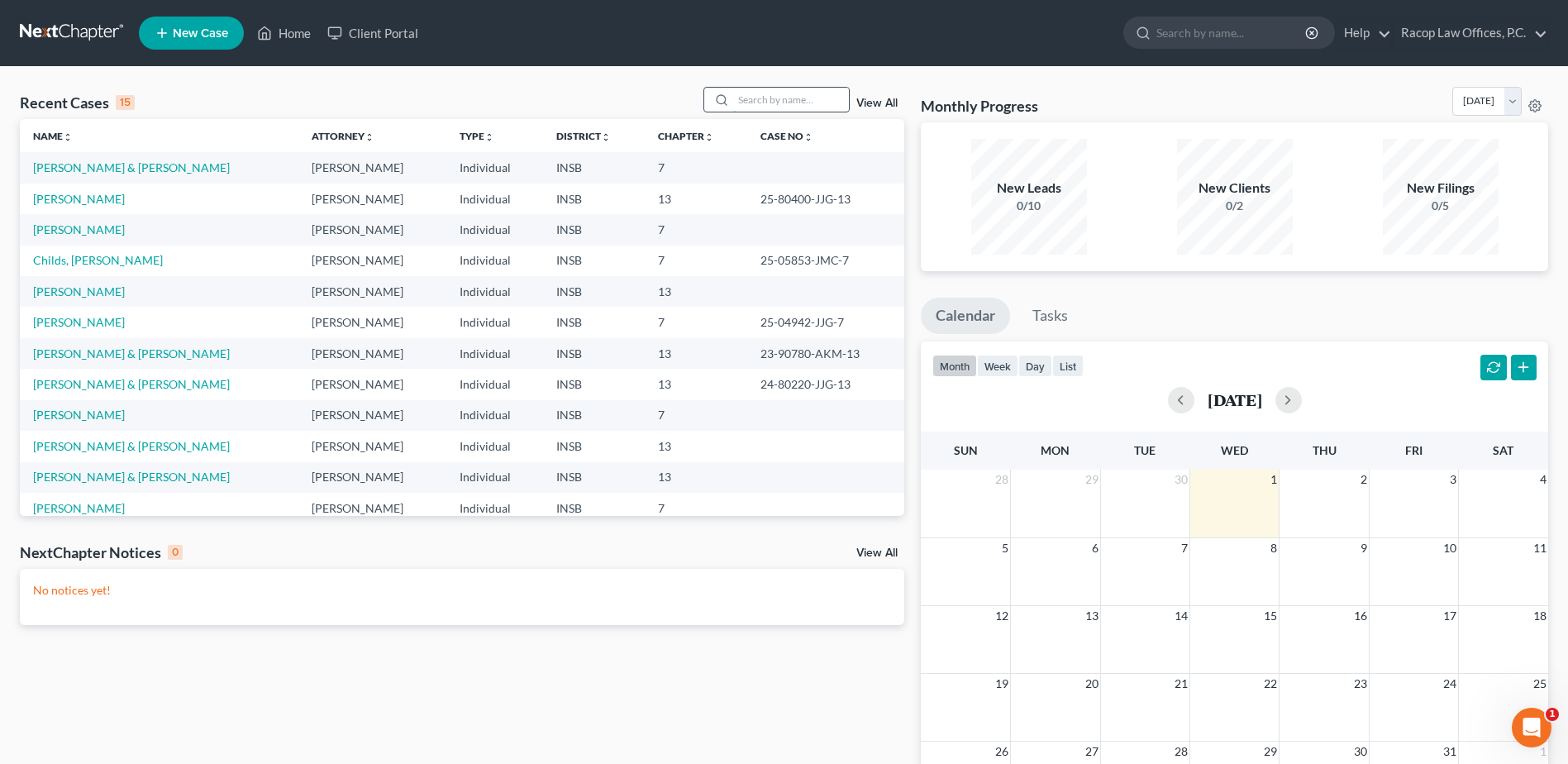
click at [779, 102] on input "search" at bounding box center [791, 99] width 116 height 24
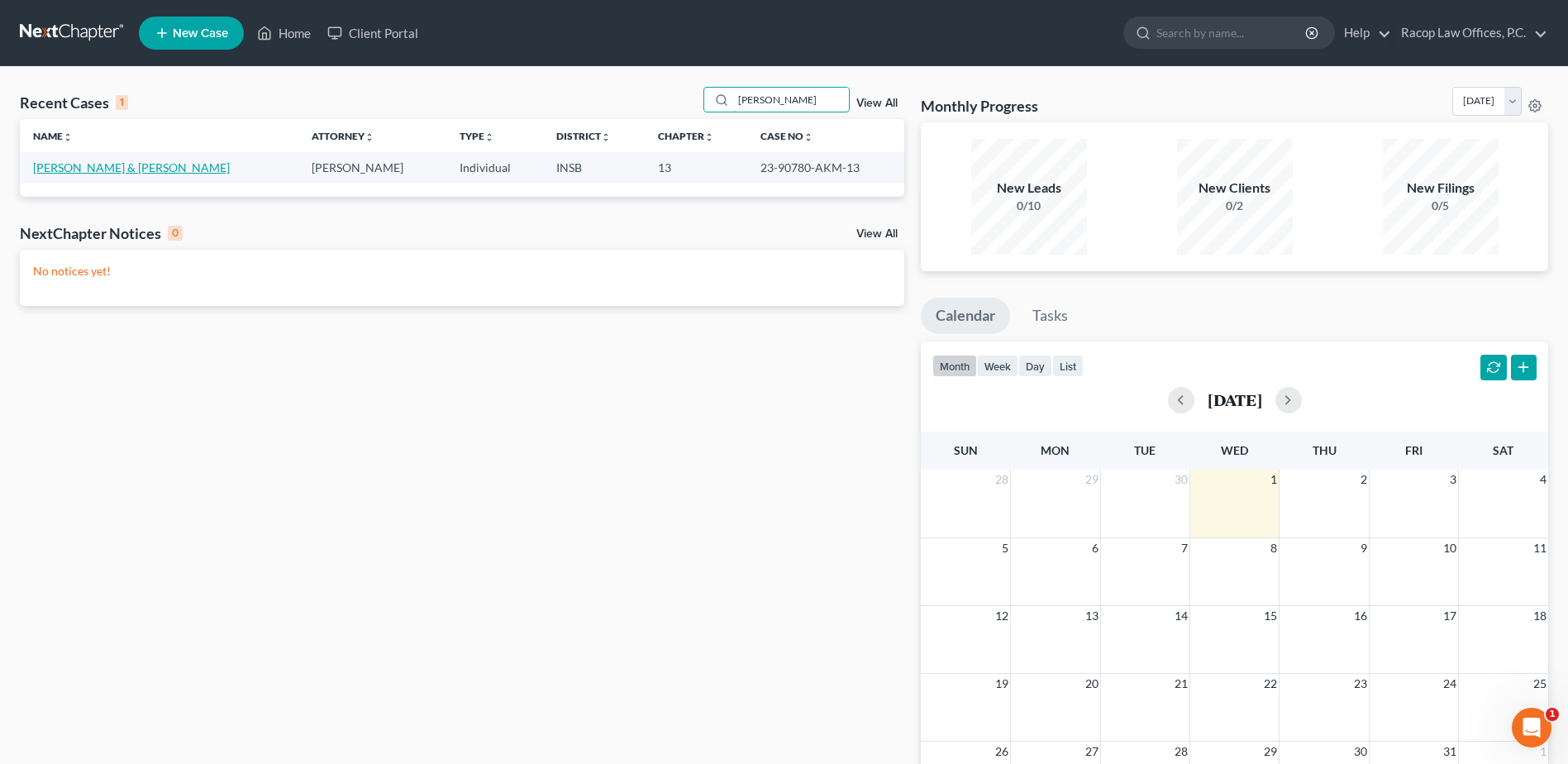
type input "[PERSON_NAME]"
click at [66, 162] on link "[PERSON_NAME] & [PERSON_NAME]" at bounding box center [131, 168] width 197 height 14
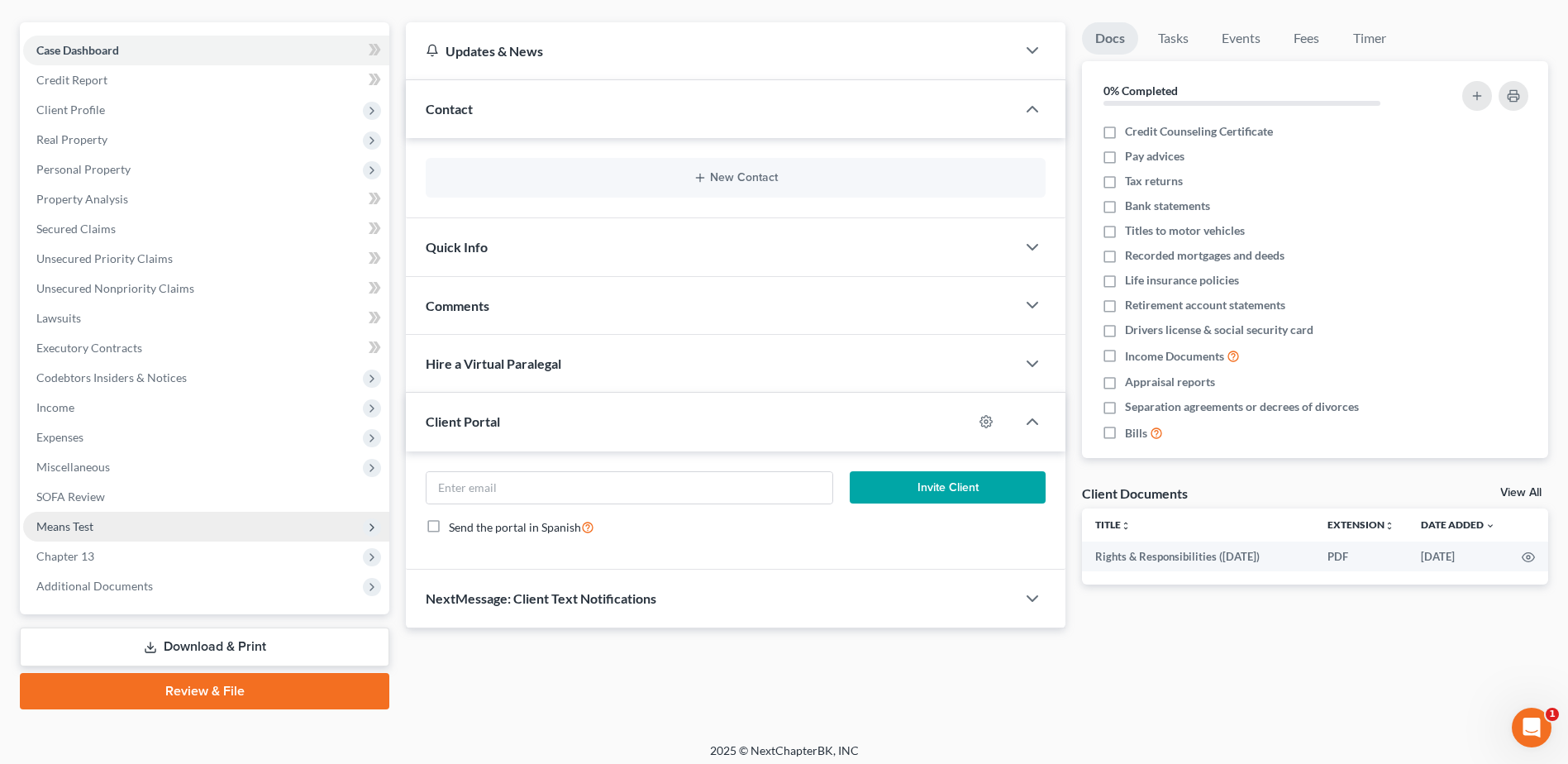
scroll to position [145, 0]
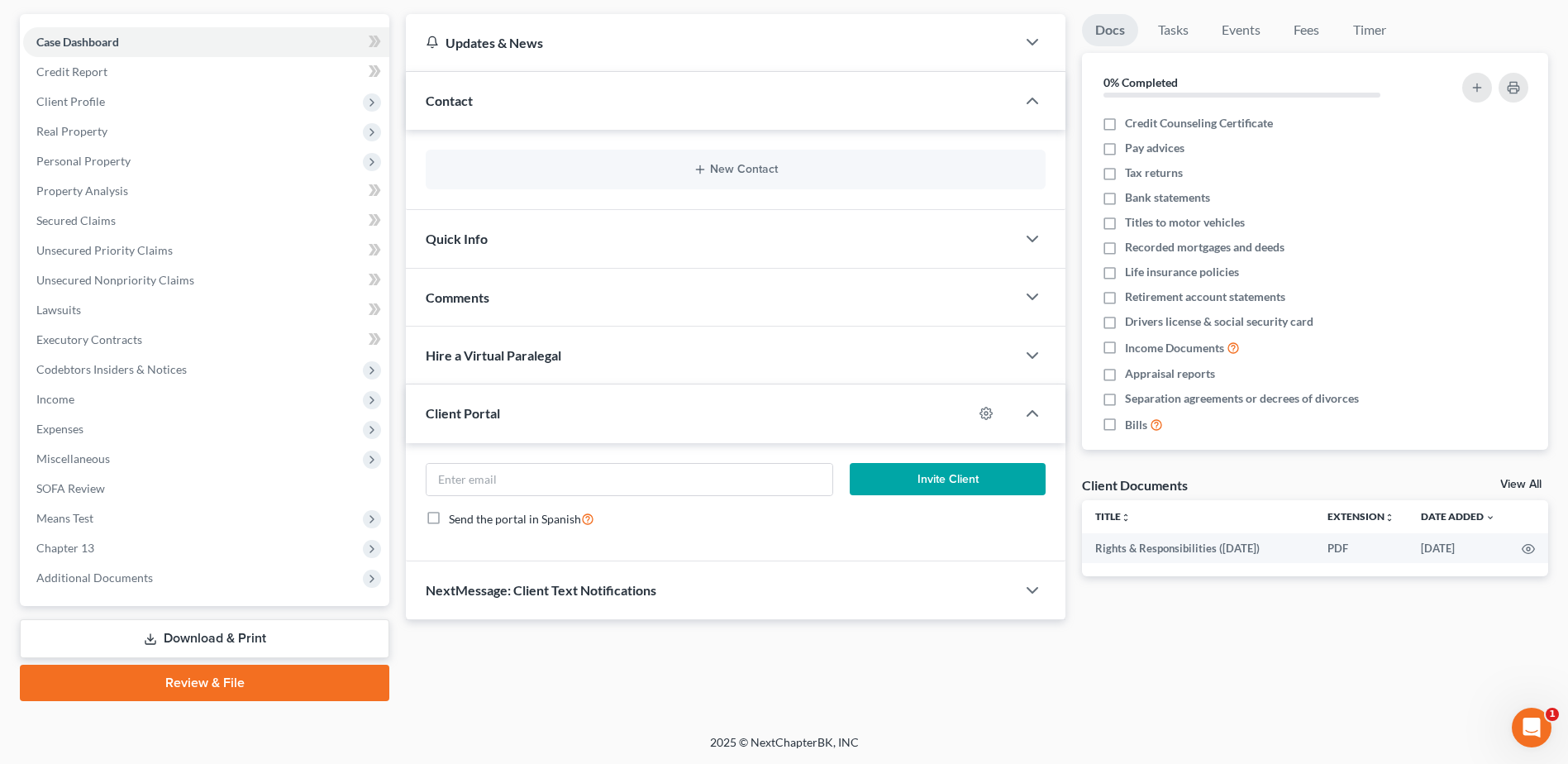
click at [213, 632] on link "Download & Print" at bounding box center [204, 639] width 369 height 39
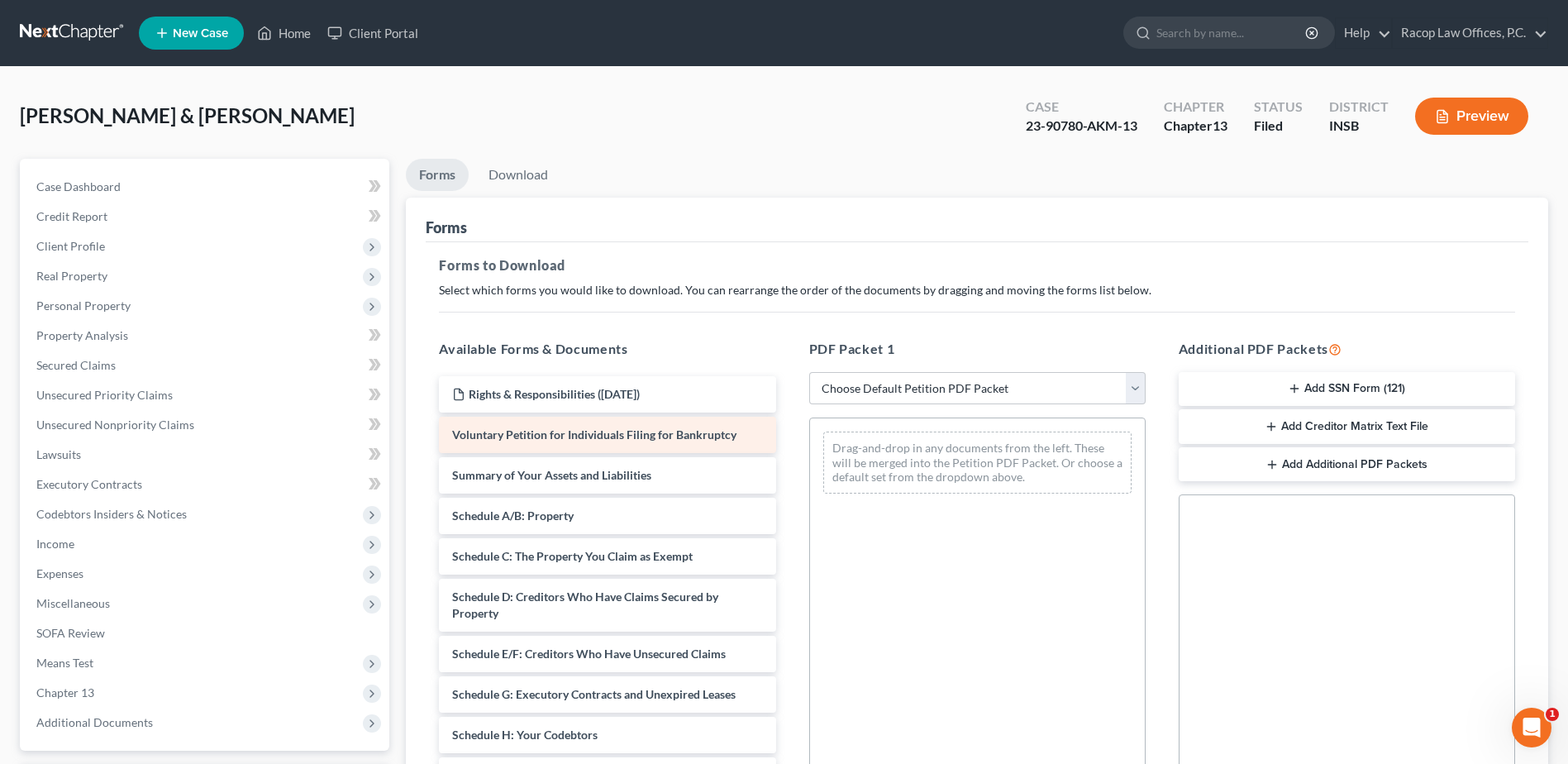
scroll to position [248, 0]
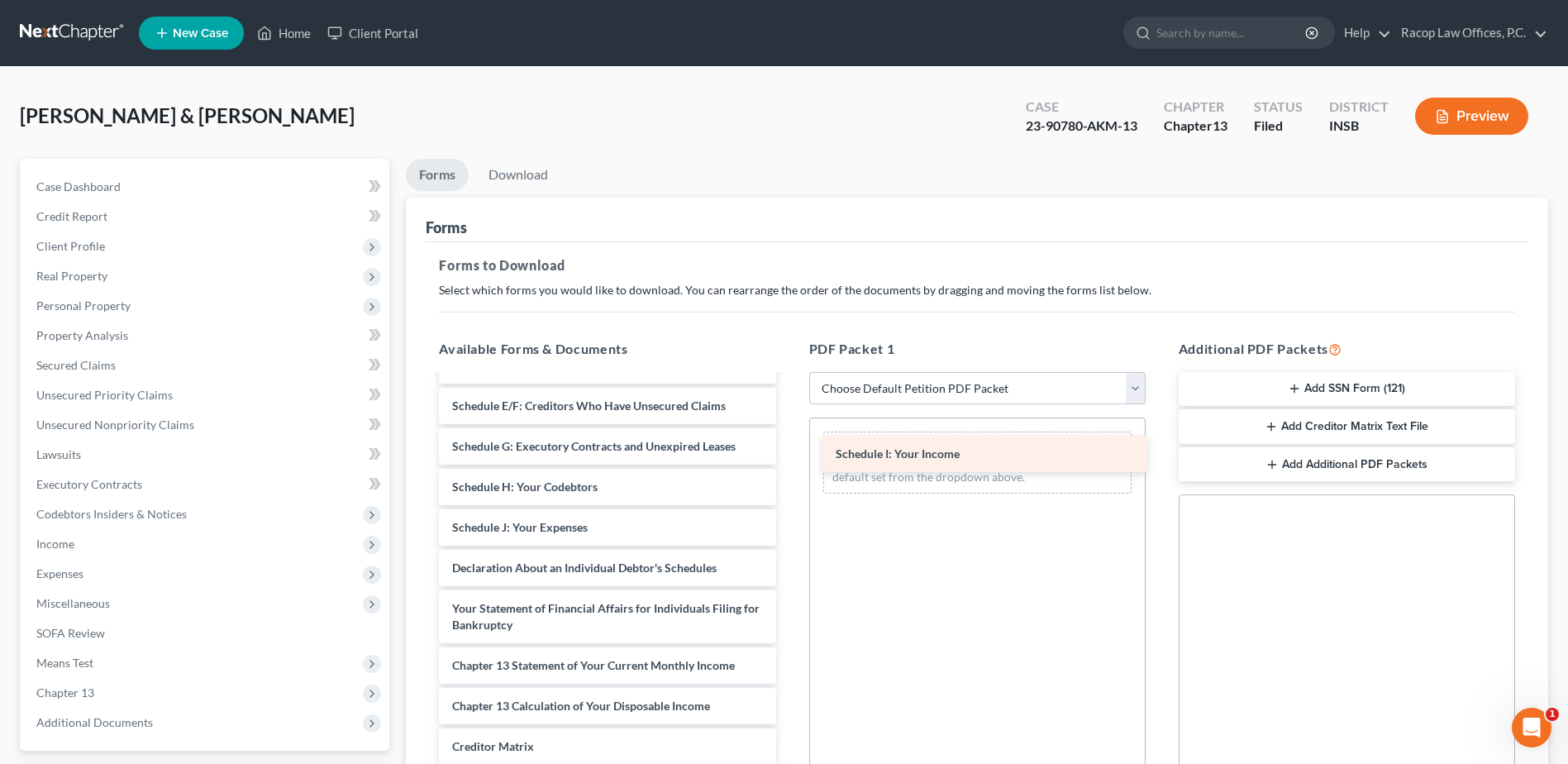
drag, startPoint x: 555, startPoint y: 538, endPoint x: 938, endPoint y: 464, distance: 390.1
click at [789, 464] on div "Schedule I: Your Income Rights & Responsibilities ([DATE]) Voluntary Petition f…" at bounding box center [607, 516] width 363 height 775
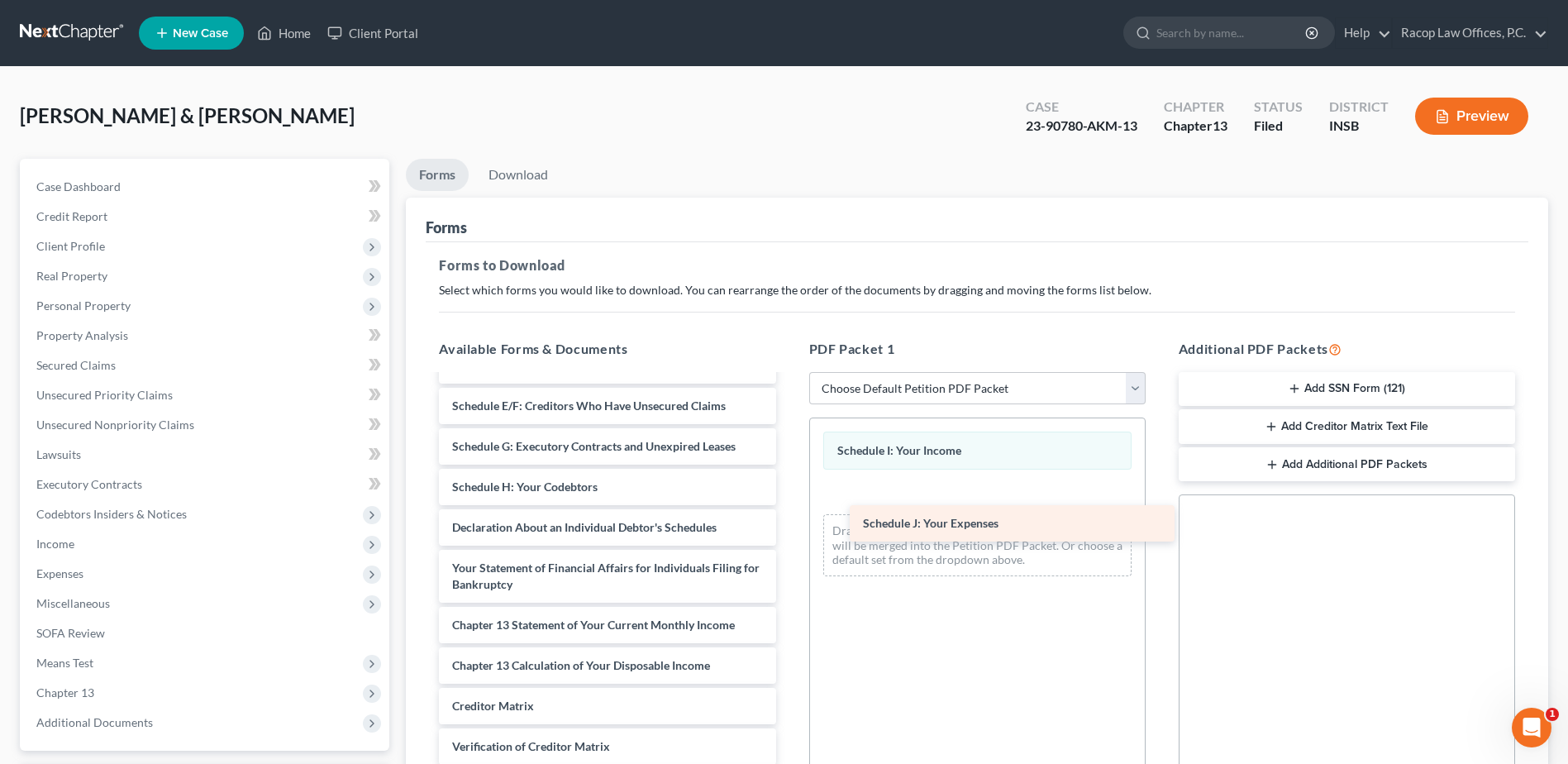
drag, startPoint x: 511, startPoint y: 531, endPoint x: 921, endPoint y: 527, distance: 410.0
click at [789, 527] on div "Schedule J: Your Expenses Rights & Responsibilities ([DATE]) Voluntary Petition…" at bounding box center [607, 496] width 363 height 735
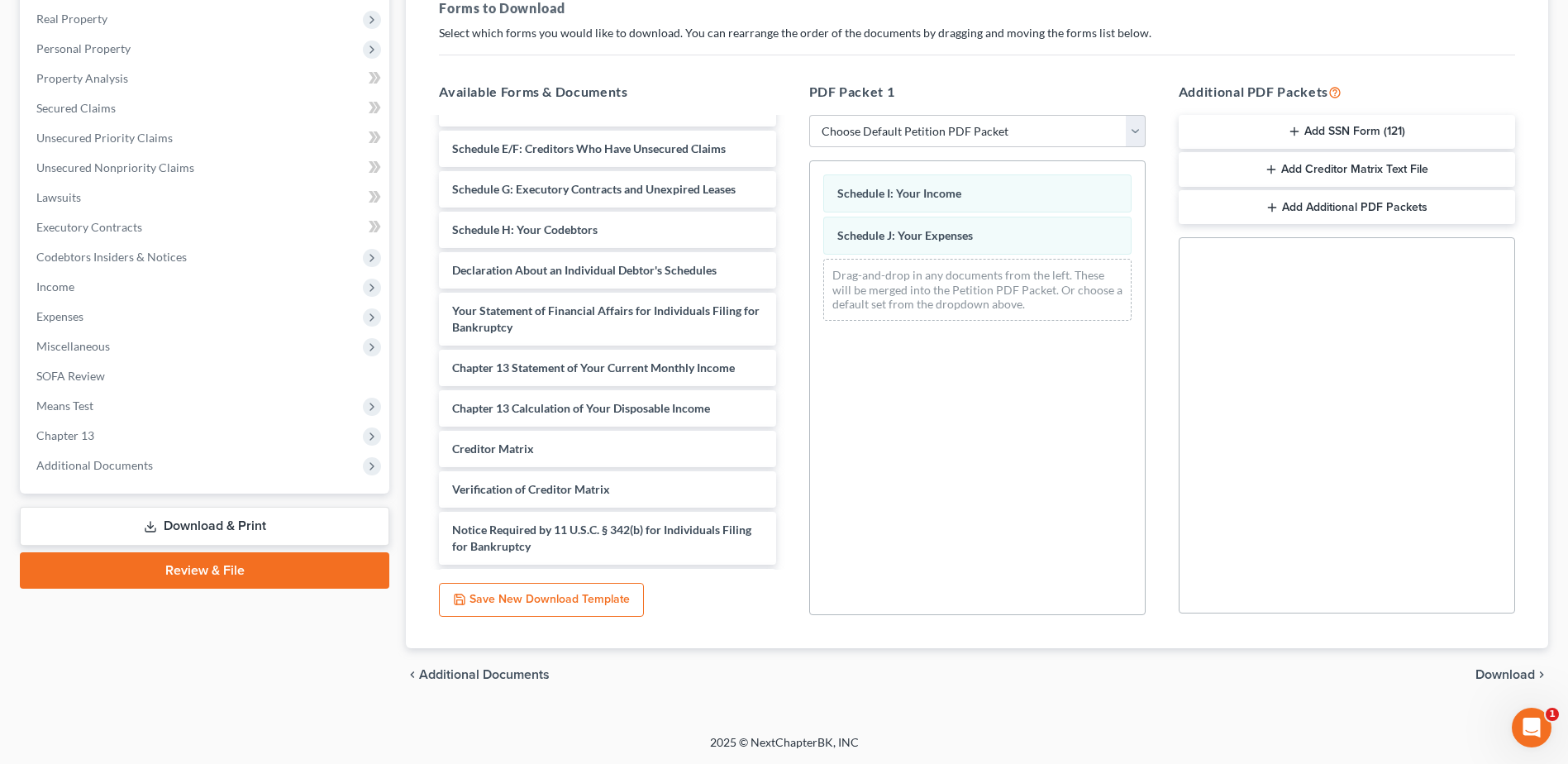
click at [1492, 674] on span "Download" at bounding box center [1505, 675] width 59 height 14
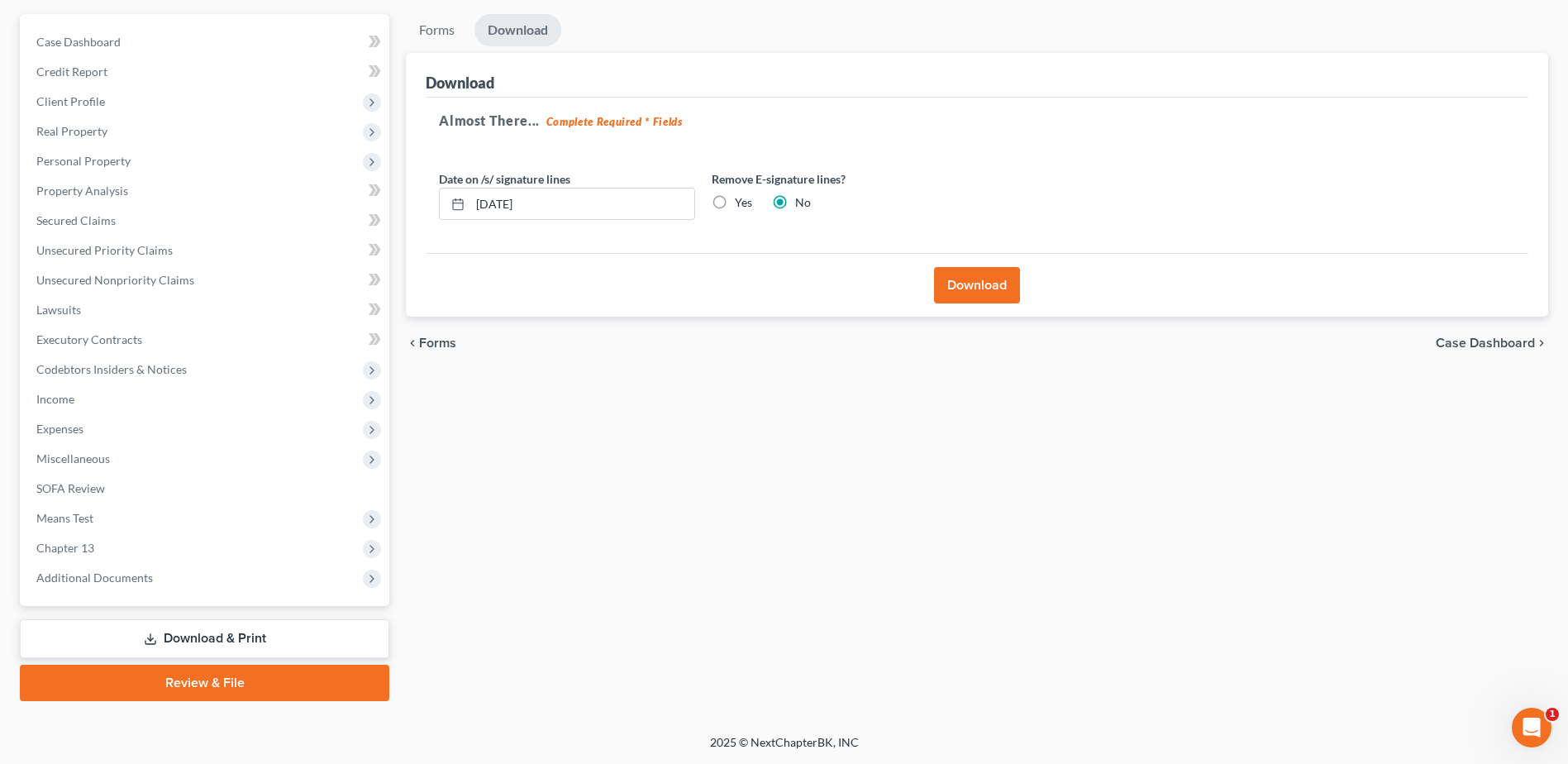
click at [735, 204] on label "Yes" at bounding box center [744, 202] width 18 height 17
click at [741, 204] on input "Yes" at bounding box center [746, 199] width 11 height 11
radio input "true"
radio input "false"
click at [1014, 294] on button "Download" at bounding box center [977, 285] width 86 height 36
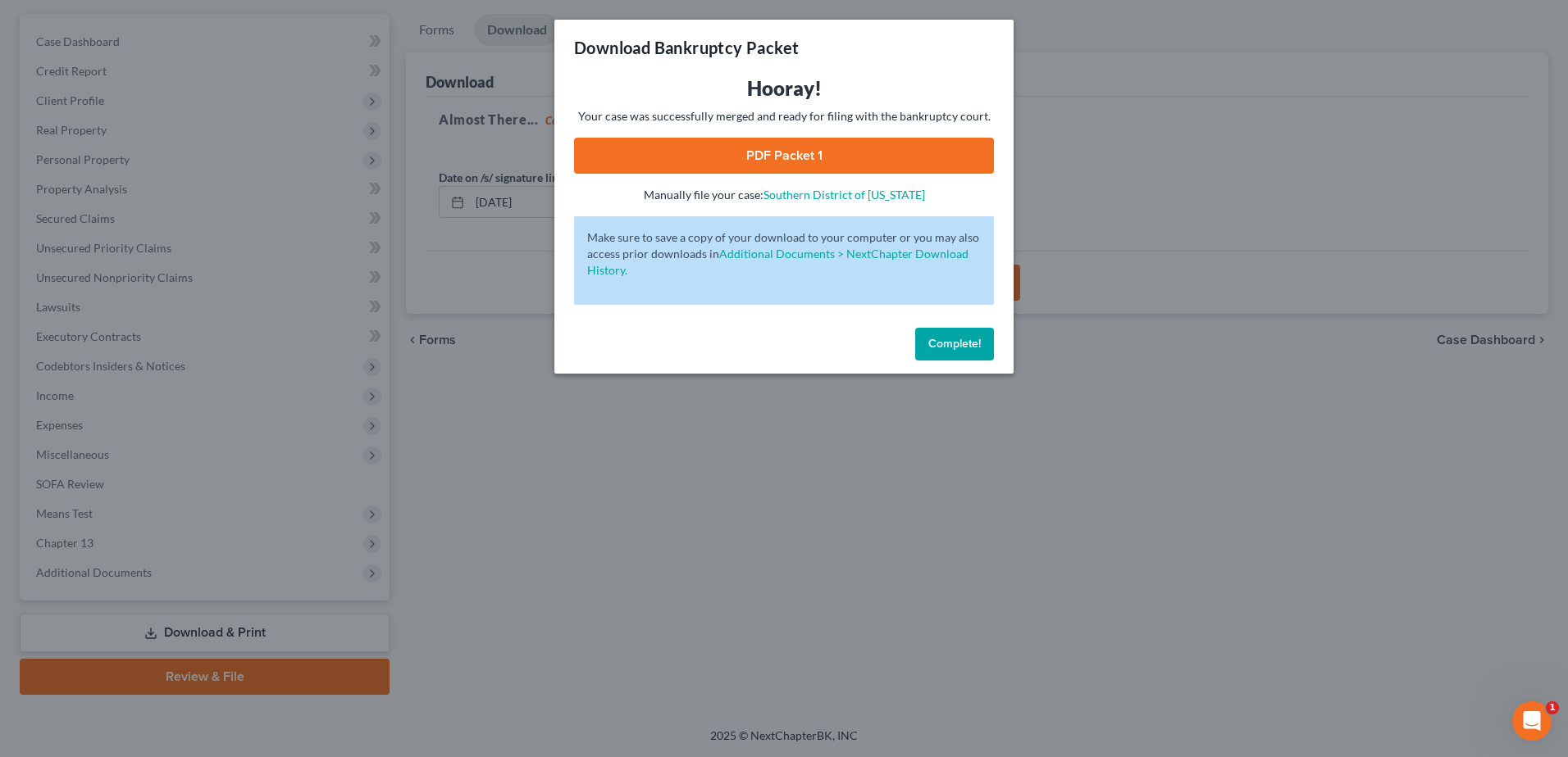
click at [784, 149] on link "PDF Packet 1" at bounding box center [784, 155] width 420 height 36
click at [959, 349] on span "Complete!" at bounding box center [955, 344] width 52 height 14
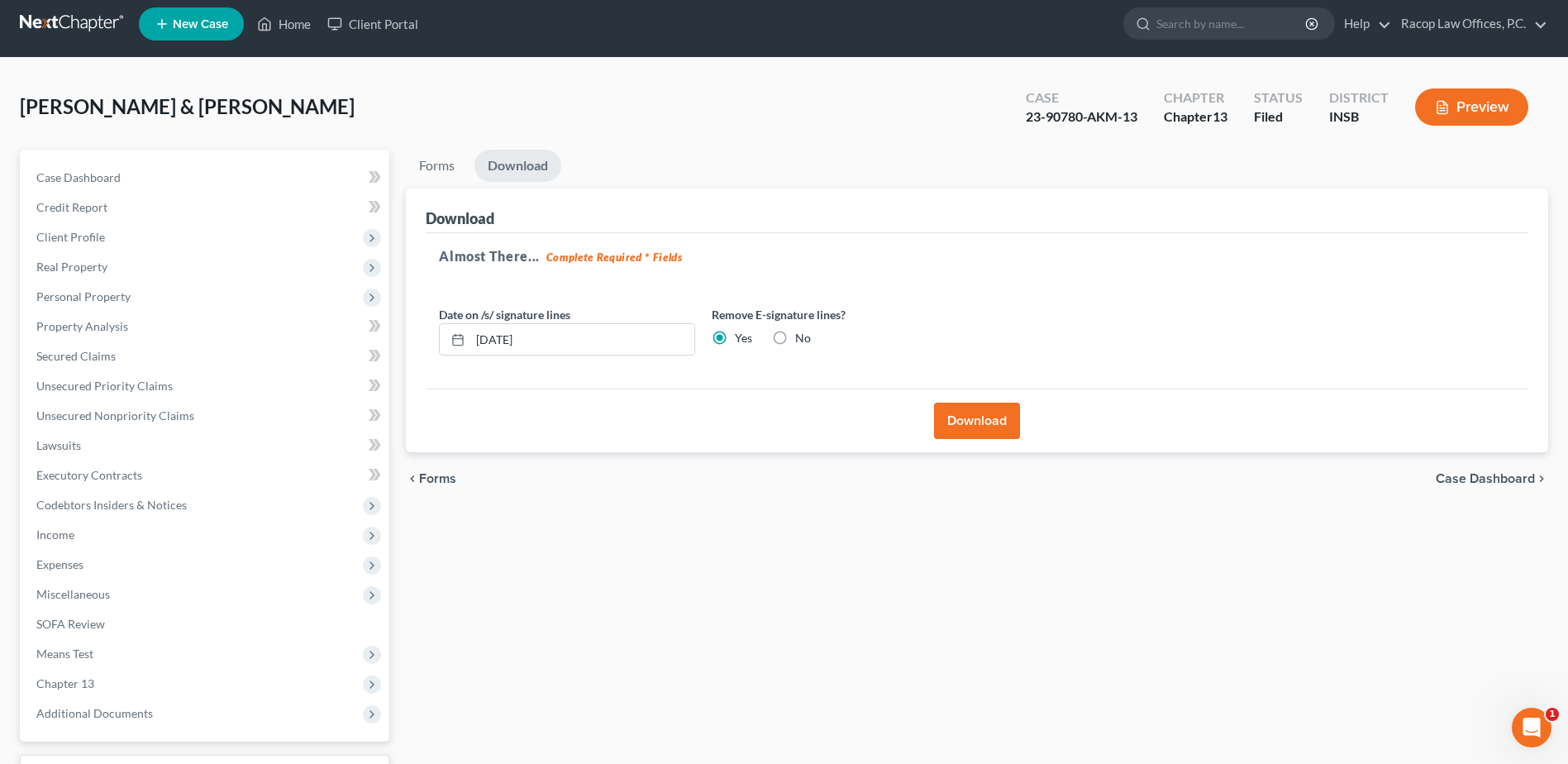
scroll to position [0, 0]
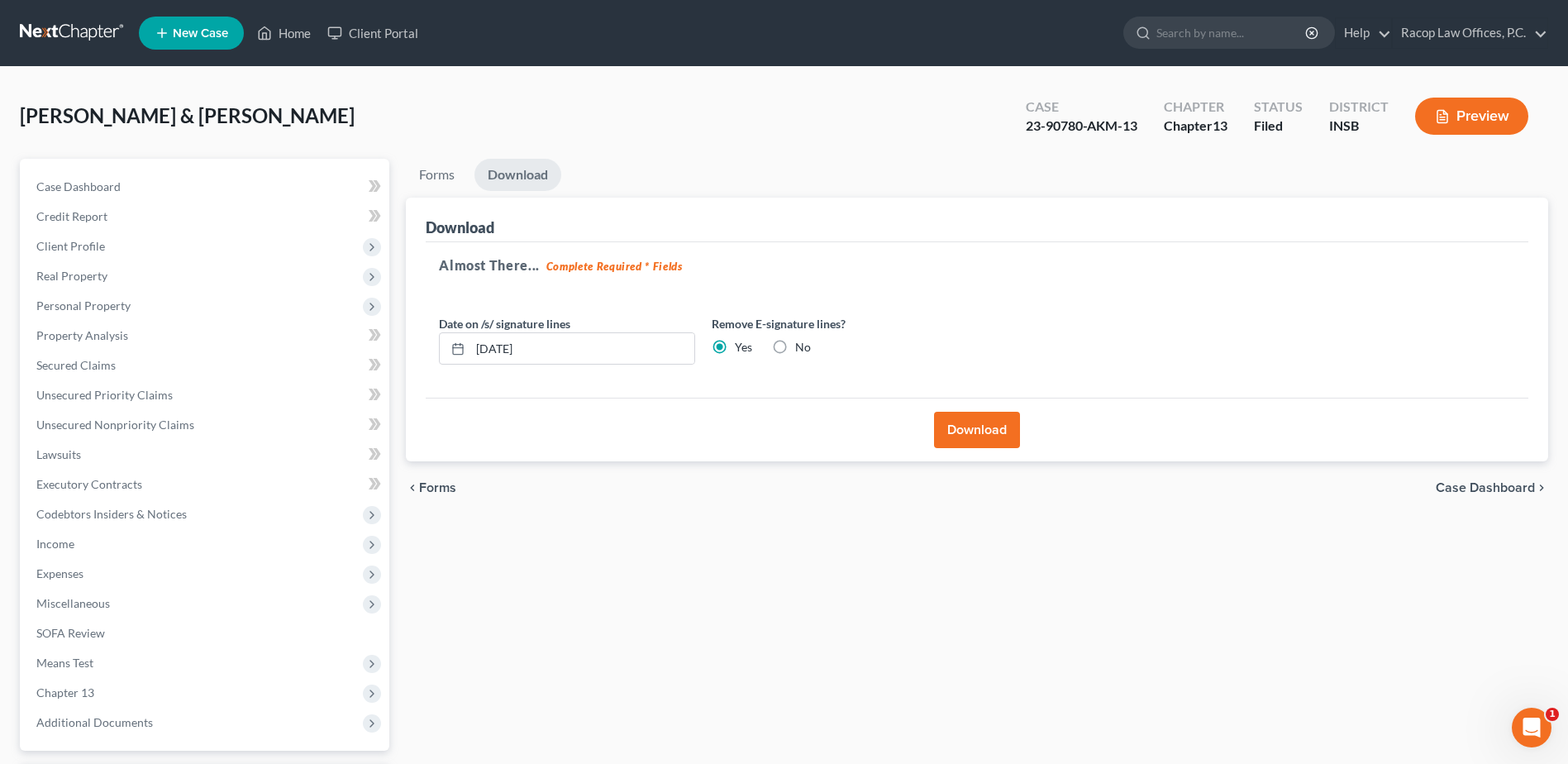
click at [64, 31] on link at bounding box center [72, 33] width 106 height 30
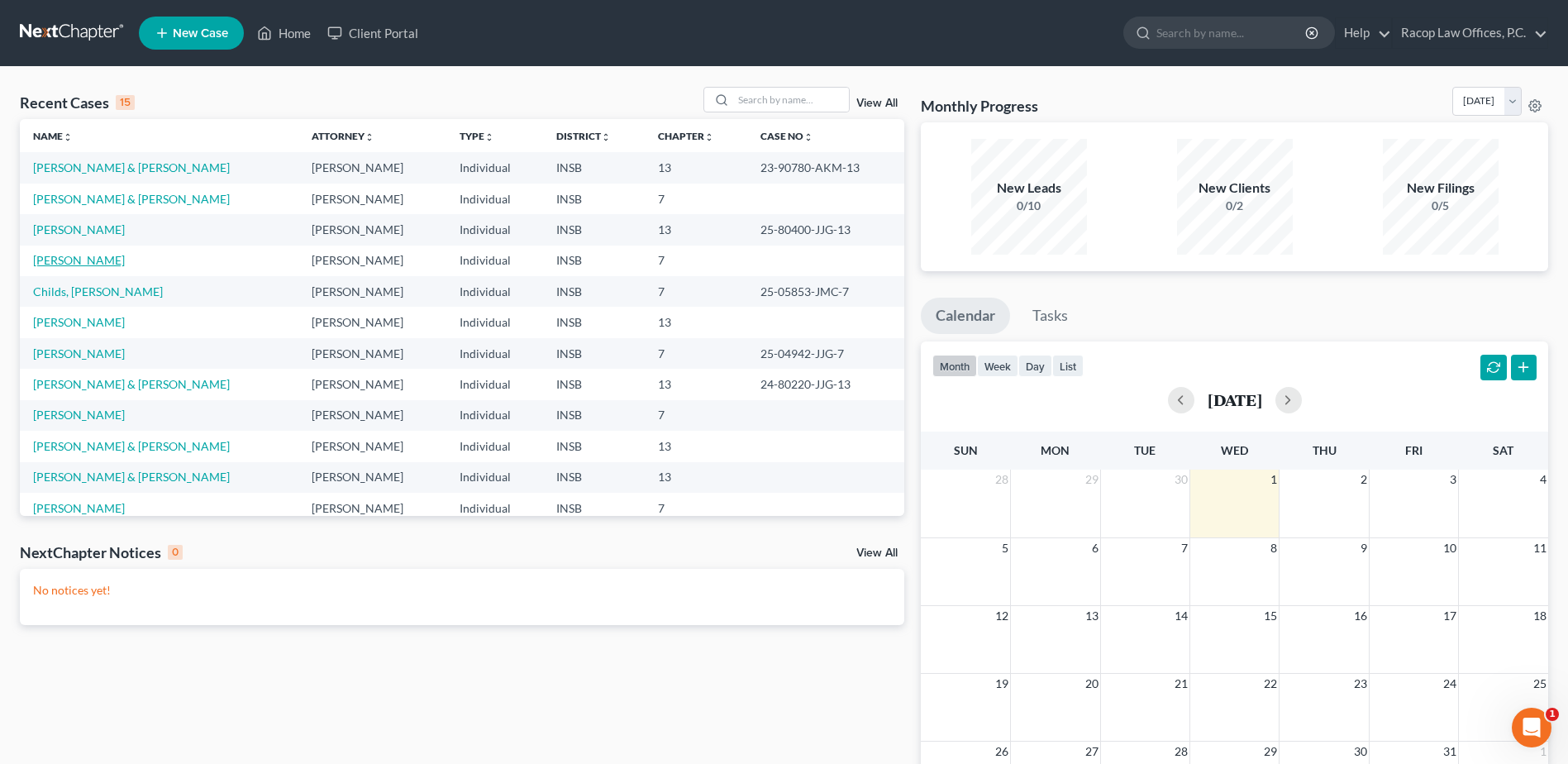
click at [74, 257] on link "[PERSON_NAME]" at bounding box center [79, 260] width 92 height 14
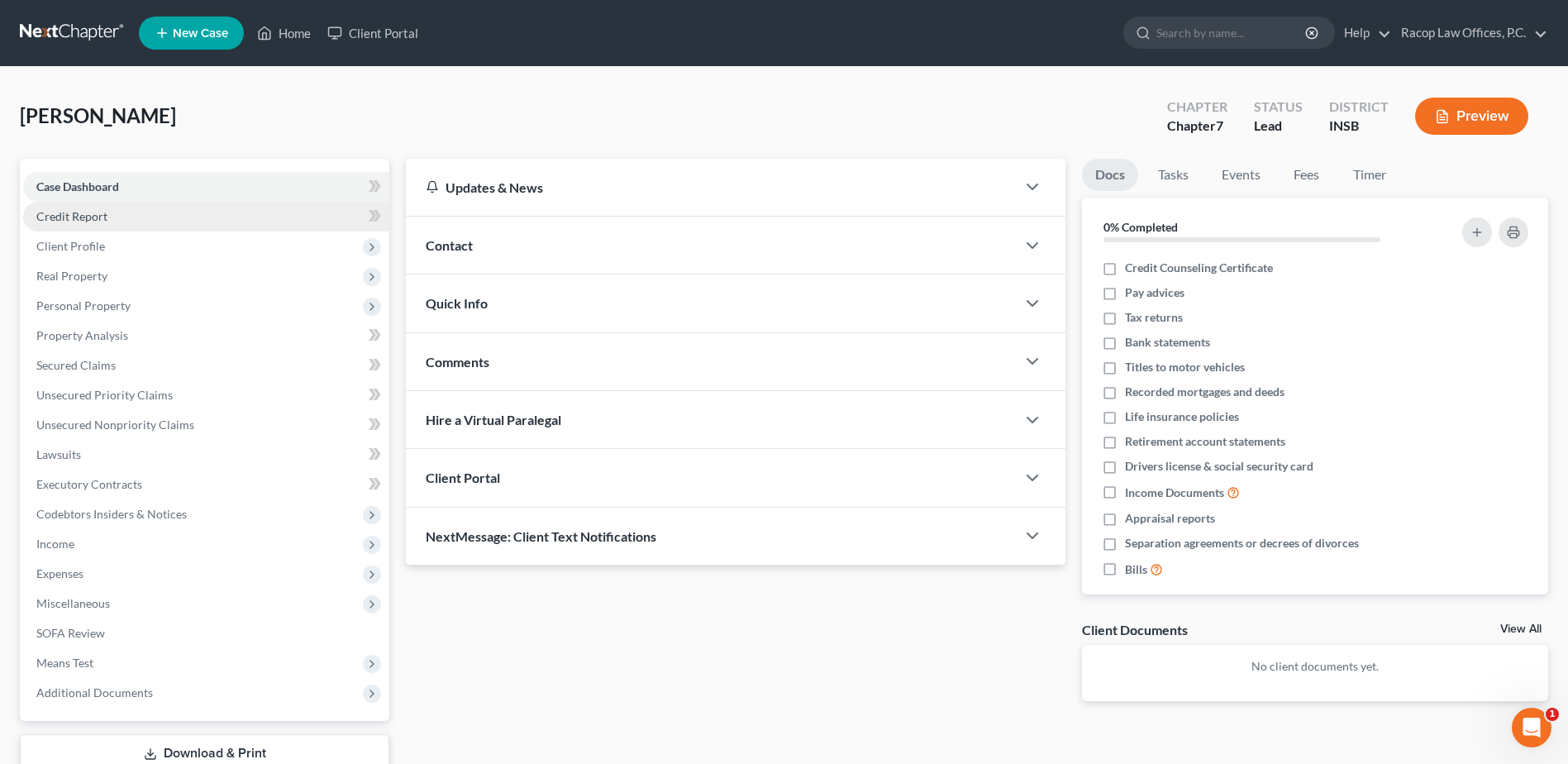
click at [95, 223] on link "Credit Report" at bounding box center [206, 216] width 366 height 30
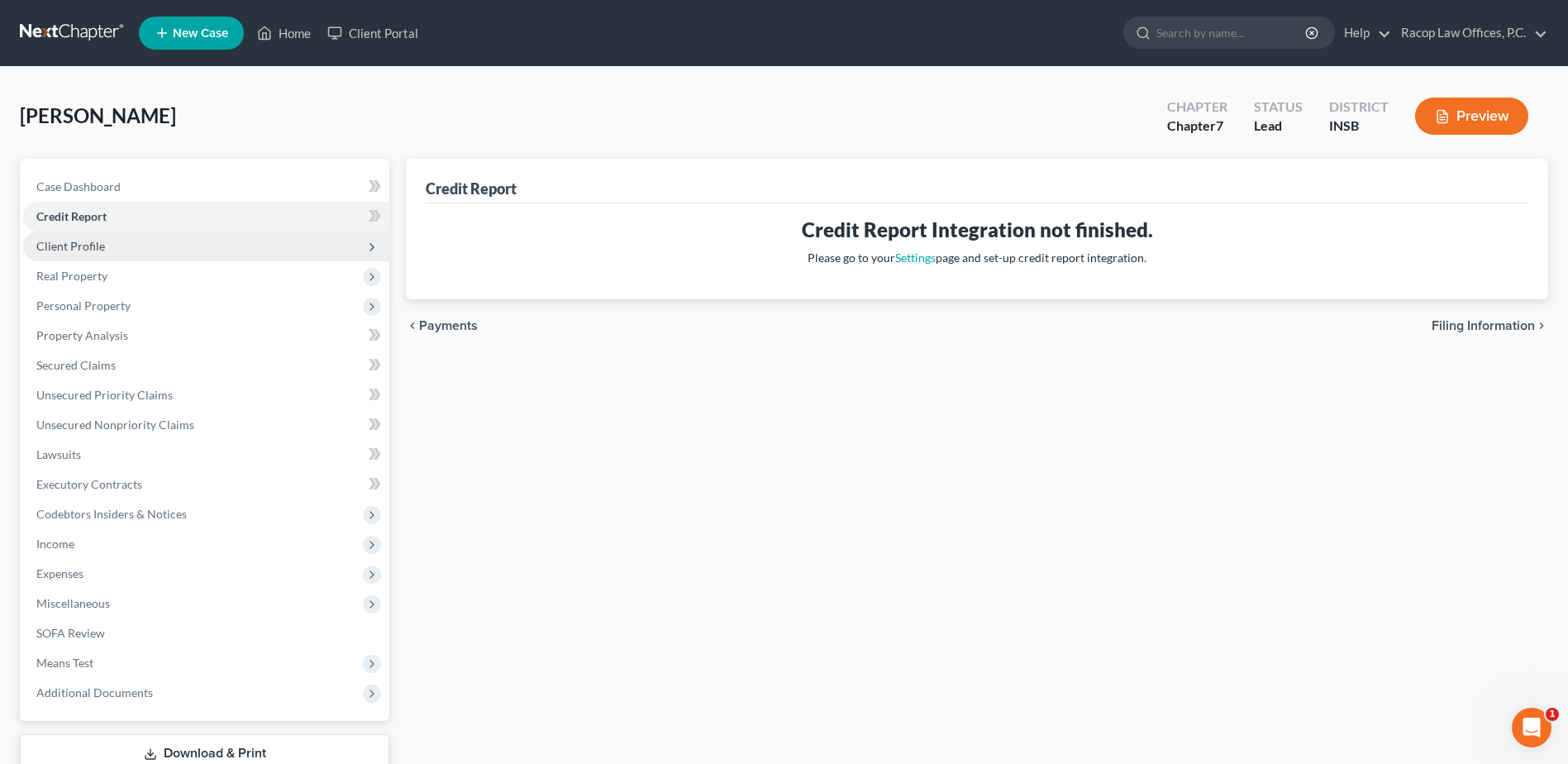
click at [91, 254] on span "Client Profile" at bounding box center [206, 247] width 366 height 30
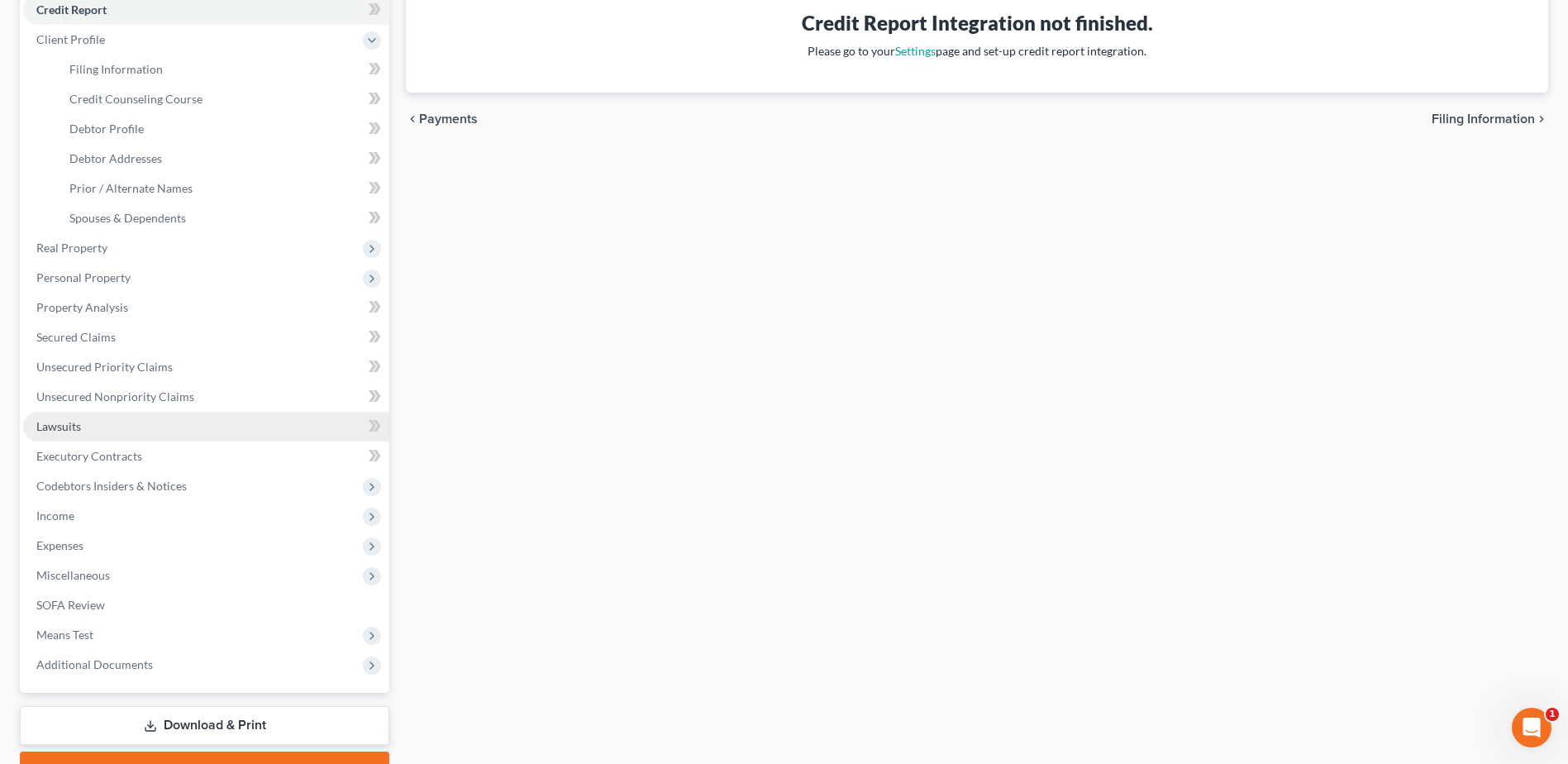
scroll to position [248, 0]
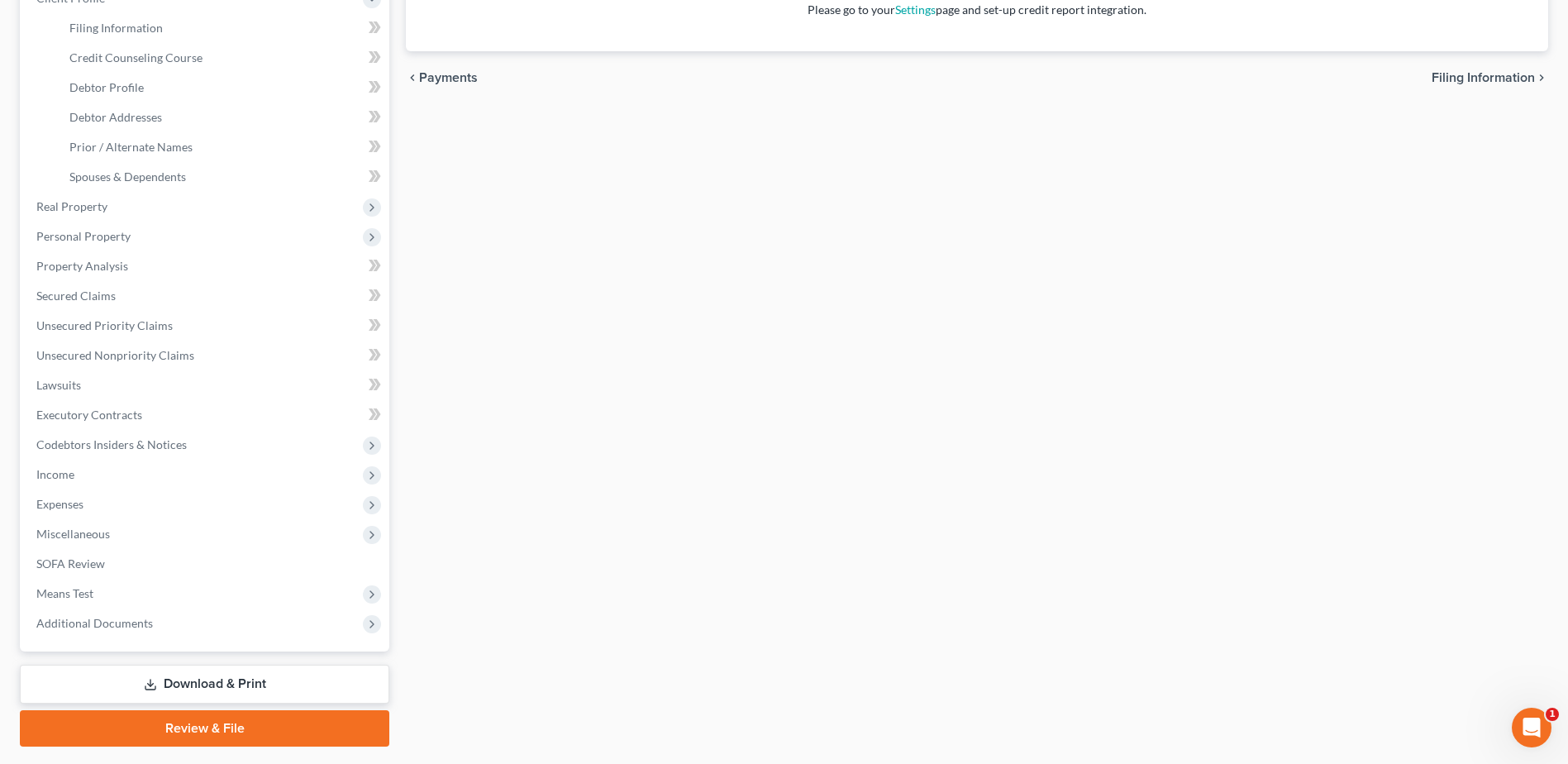
click at [213, 688] on link "Download & Print" at bounding box center [204, 684] width 369 height 39
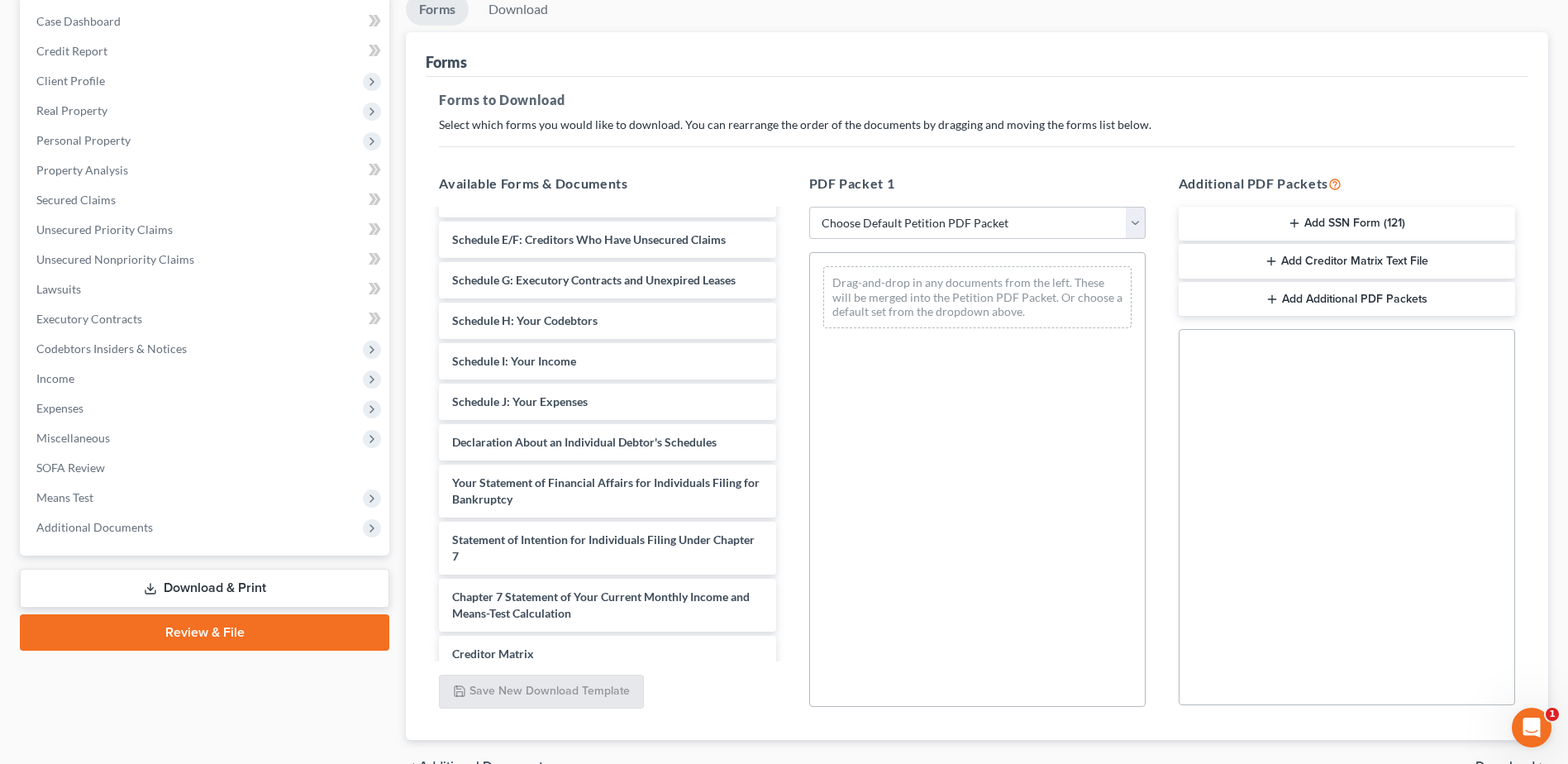
scroll to position [196, 0]
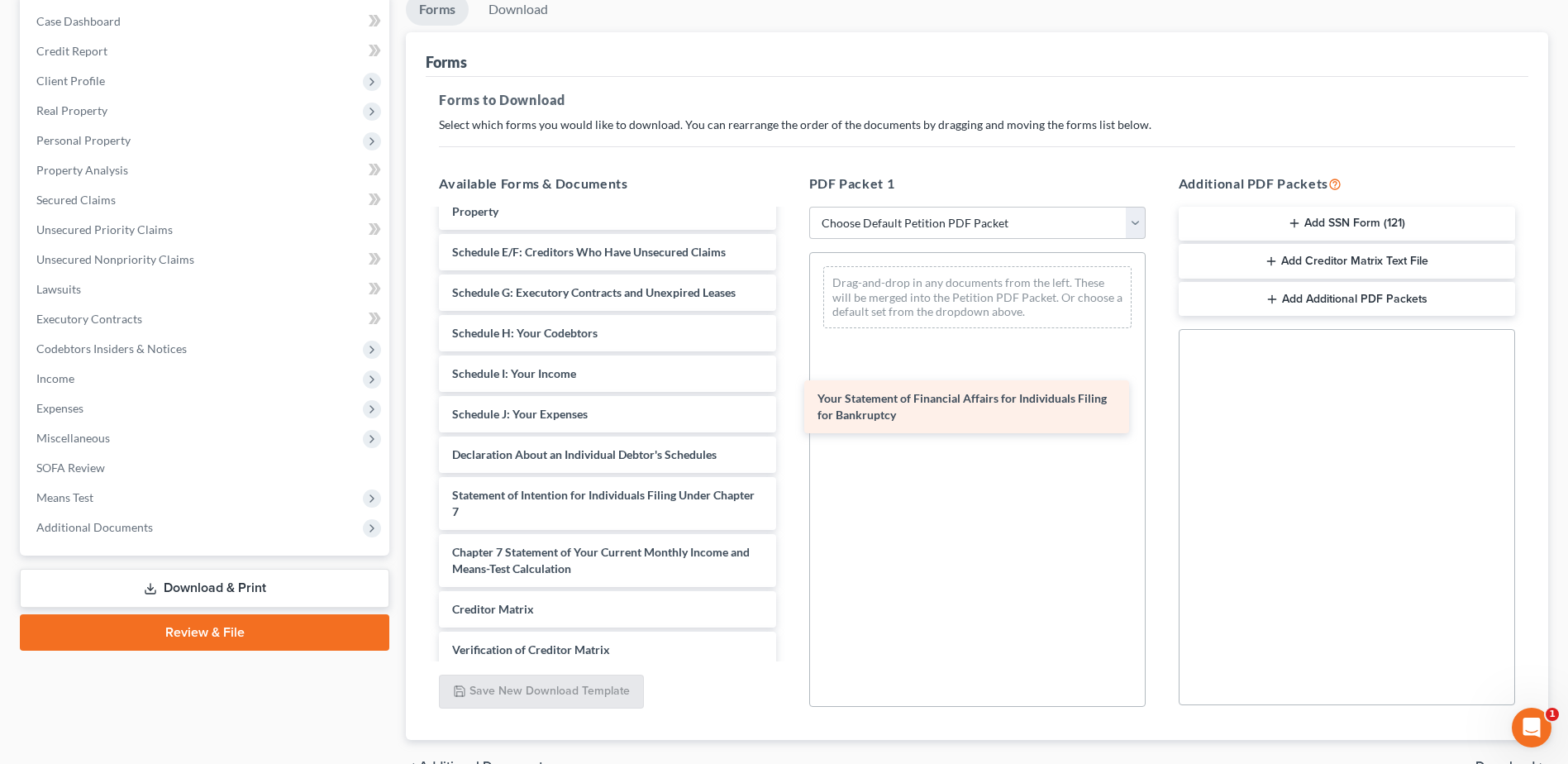
drag, startPoint x: 562, startPoint y: 506, endPoint x: 925, endPoint y: 408, distance: 376.0
click at [789, 408] on div "Your Statement of Financial Affairs for Individuals Filing for Bankruptcy Volun…" at bounding box center [607, 390] width 363 height 751
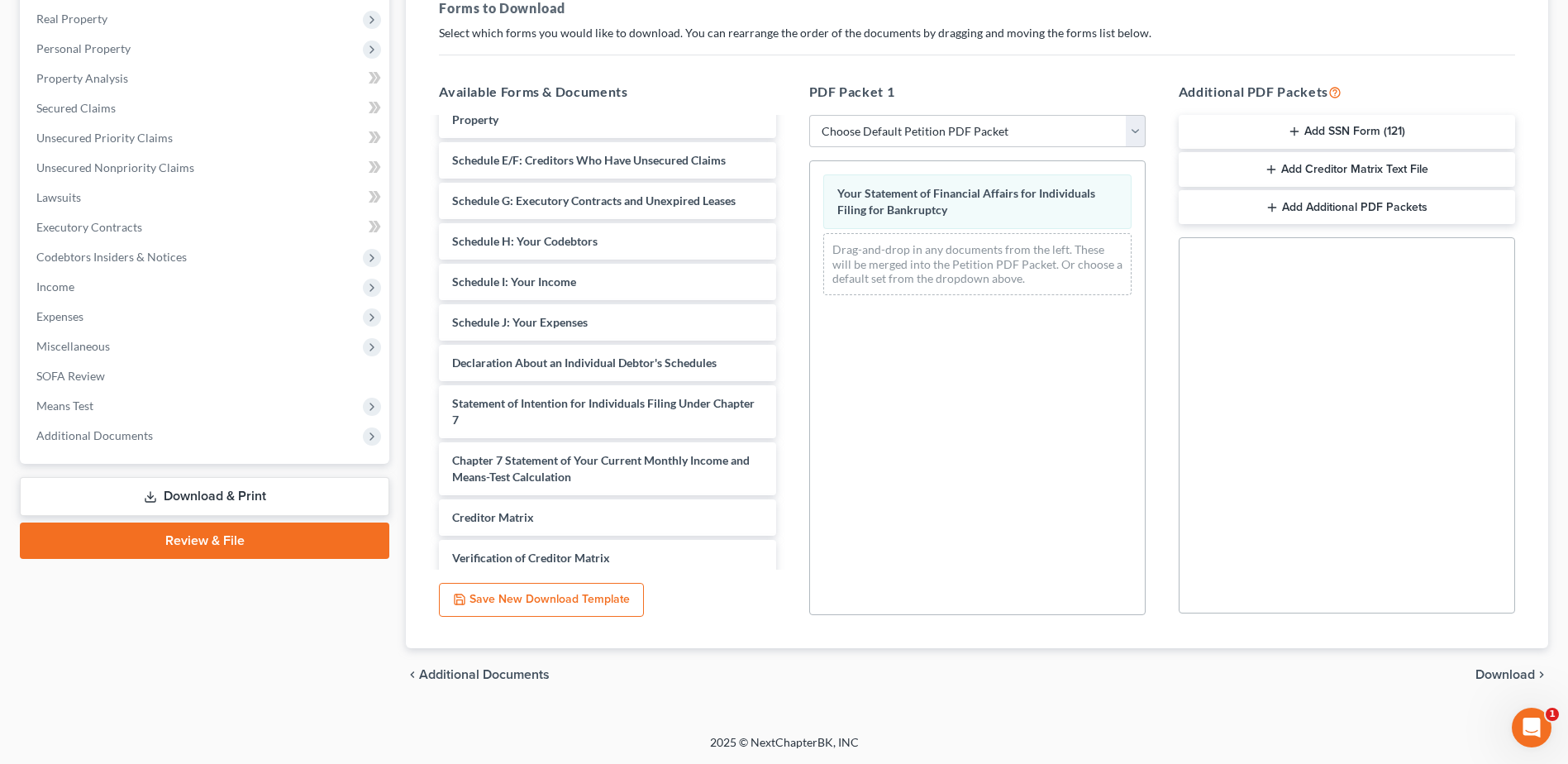
click at [1504, 676] on span "Download" at bounding box center [1505, 675] width 59 height 14
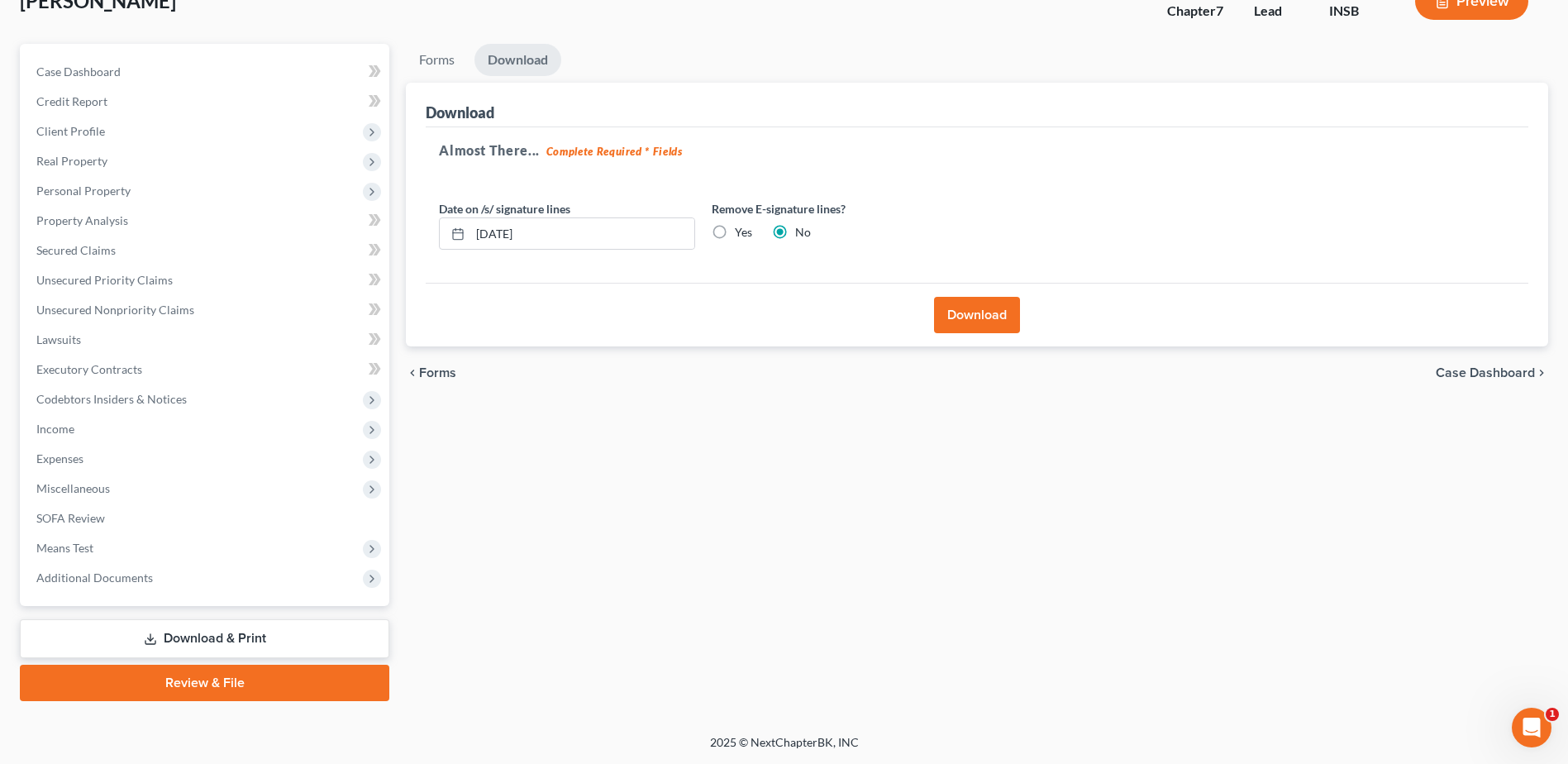
scroll to position [115, 0]
click at [984, 312] on button "Download" at bounding box center [977, 315] width 86 height 36
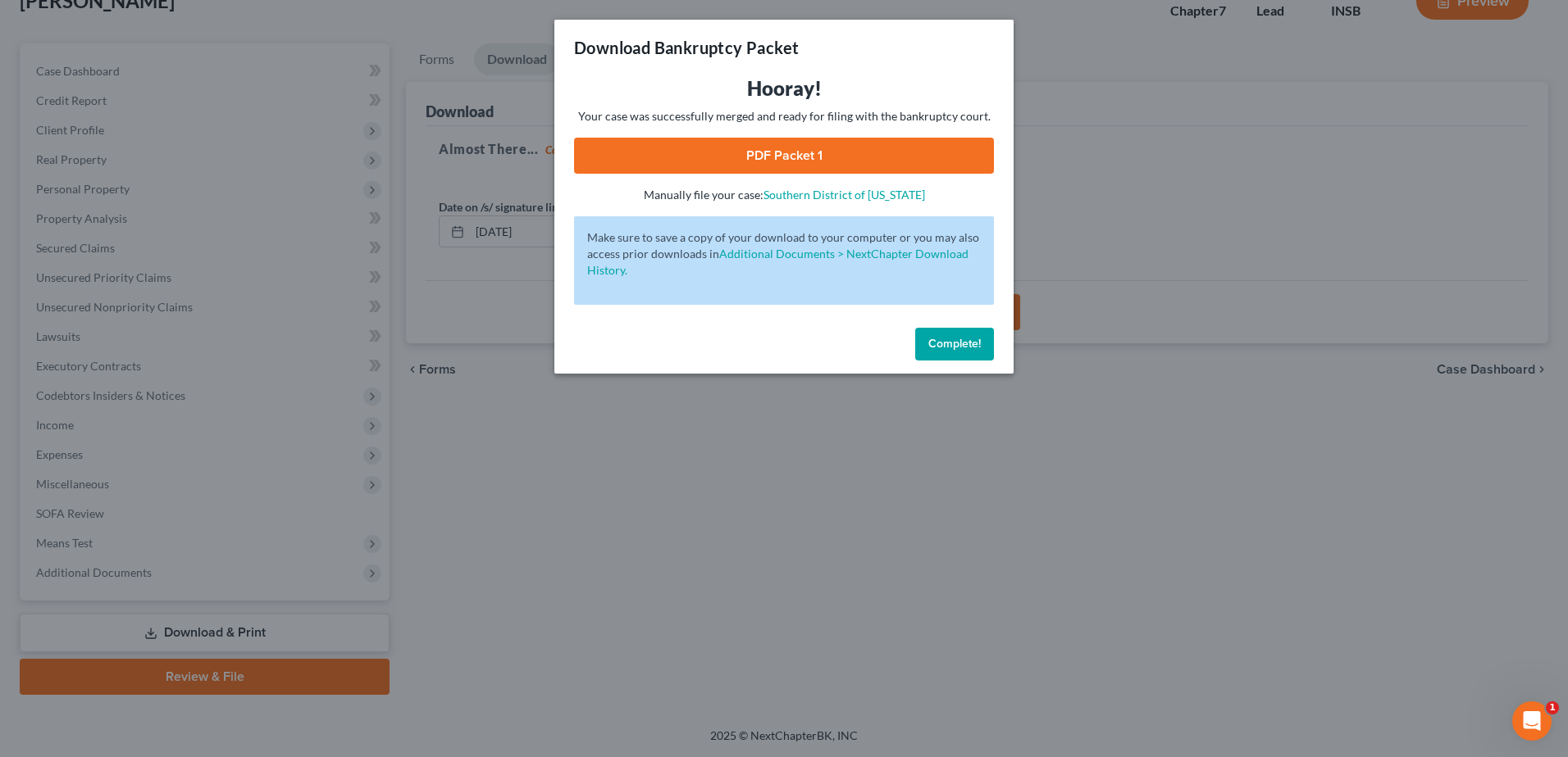
click at [777, 154] on link "PDF Packet 1" at bounding box center [784, 155] width 420 height 36
click at [955, 350] on span "Complete!" at bounding box center [955, 344] width 52 height 14
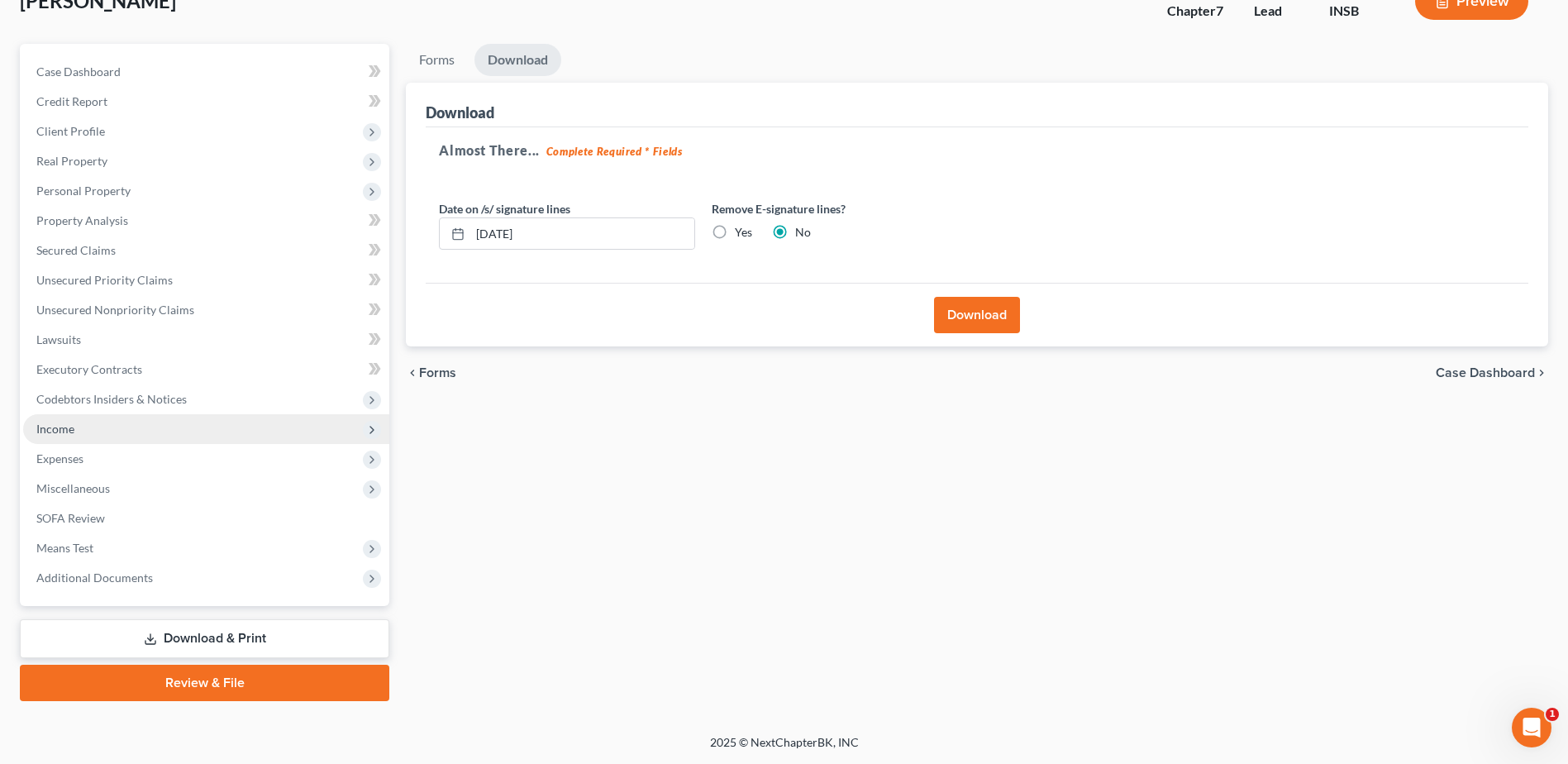
click at [101, 435] on span "Income" at bounding box center [206, 429] width 366 height 30
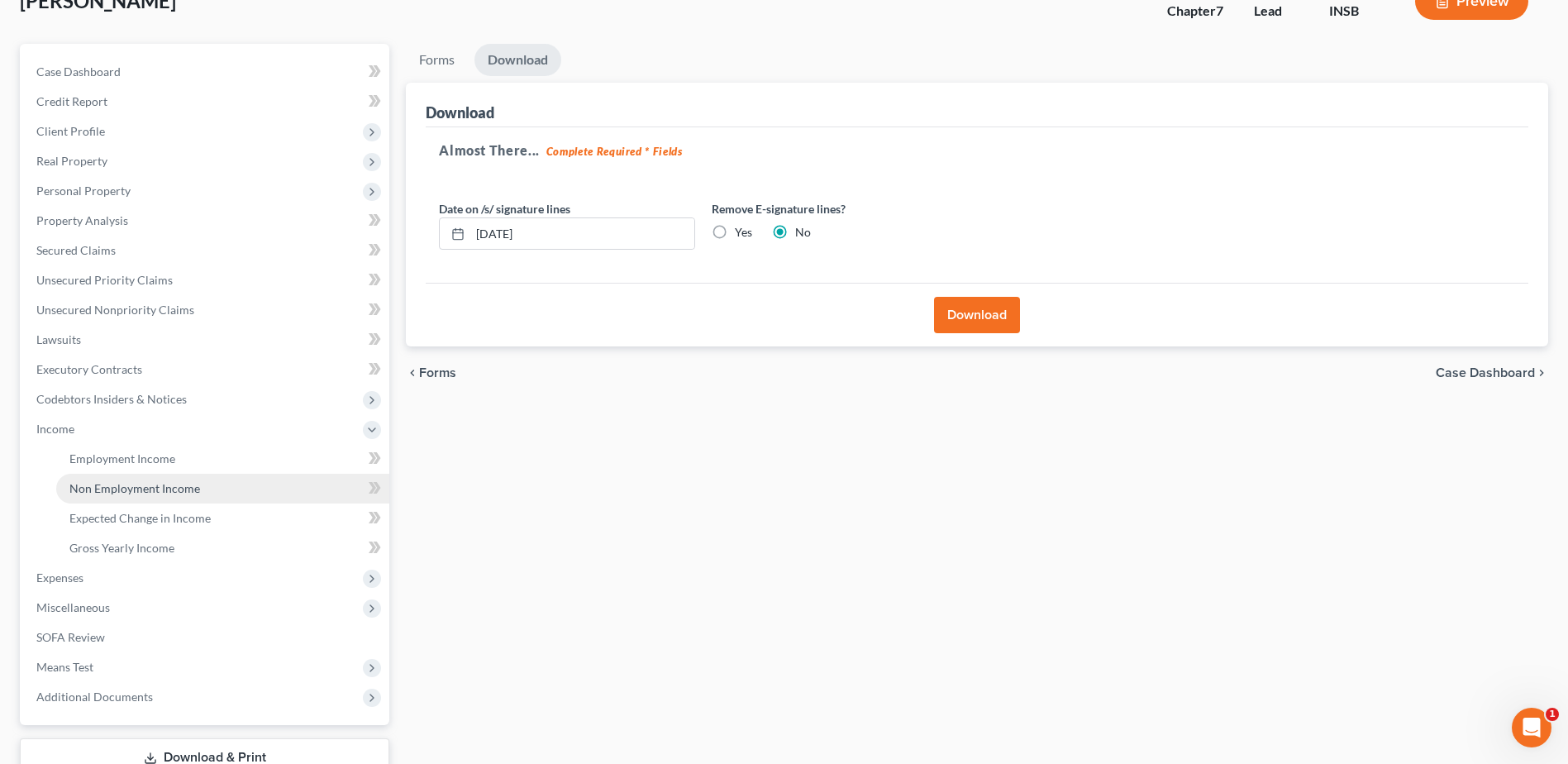
click at [118, 490] on span "Non Employment Income" at bounding box center [134, 488] width 131 height 14
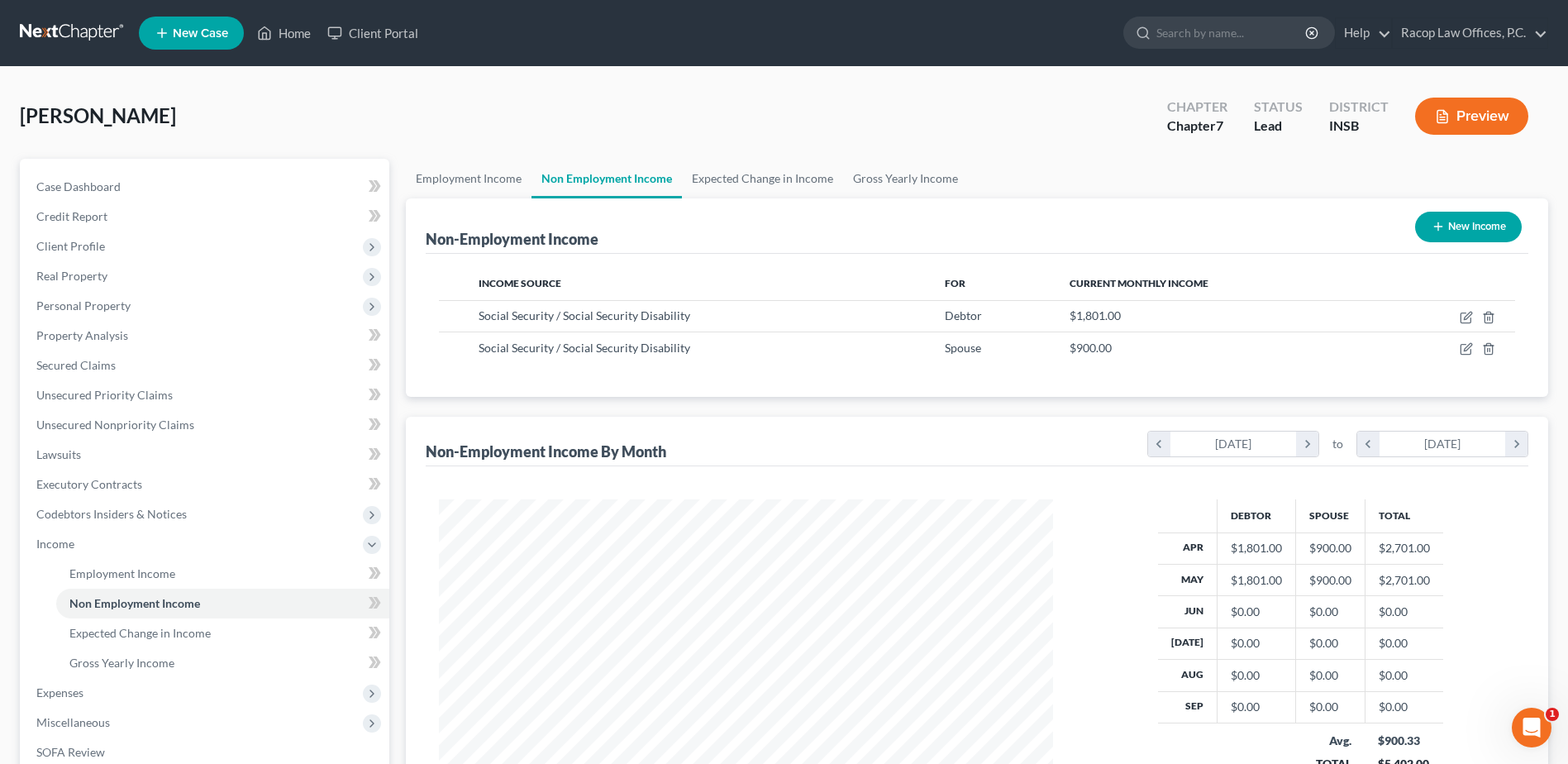
scroll to position [307, 647]
click at [143, 667] on span "Gross Yearly Income" at bounding box center [122, 663] width 105 height 14
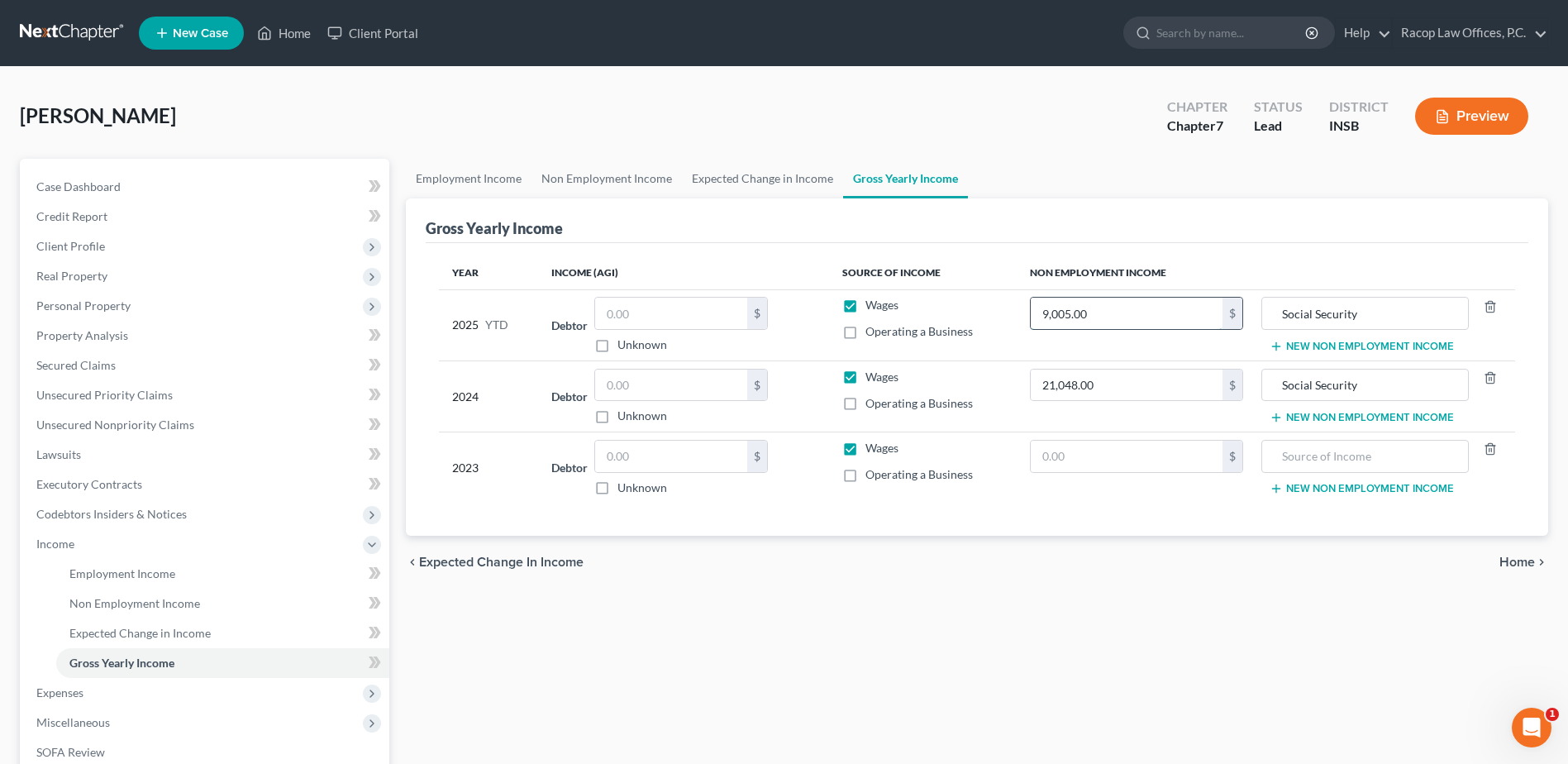
click at [1148, 323] on input "9,005.00" at bounding box center [1127, 314] width 192 height 31
type input "16,209.00"
click at [1531, 560] on span "Home" at bounding box center [1517, 562] width 36 height 14
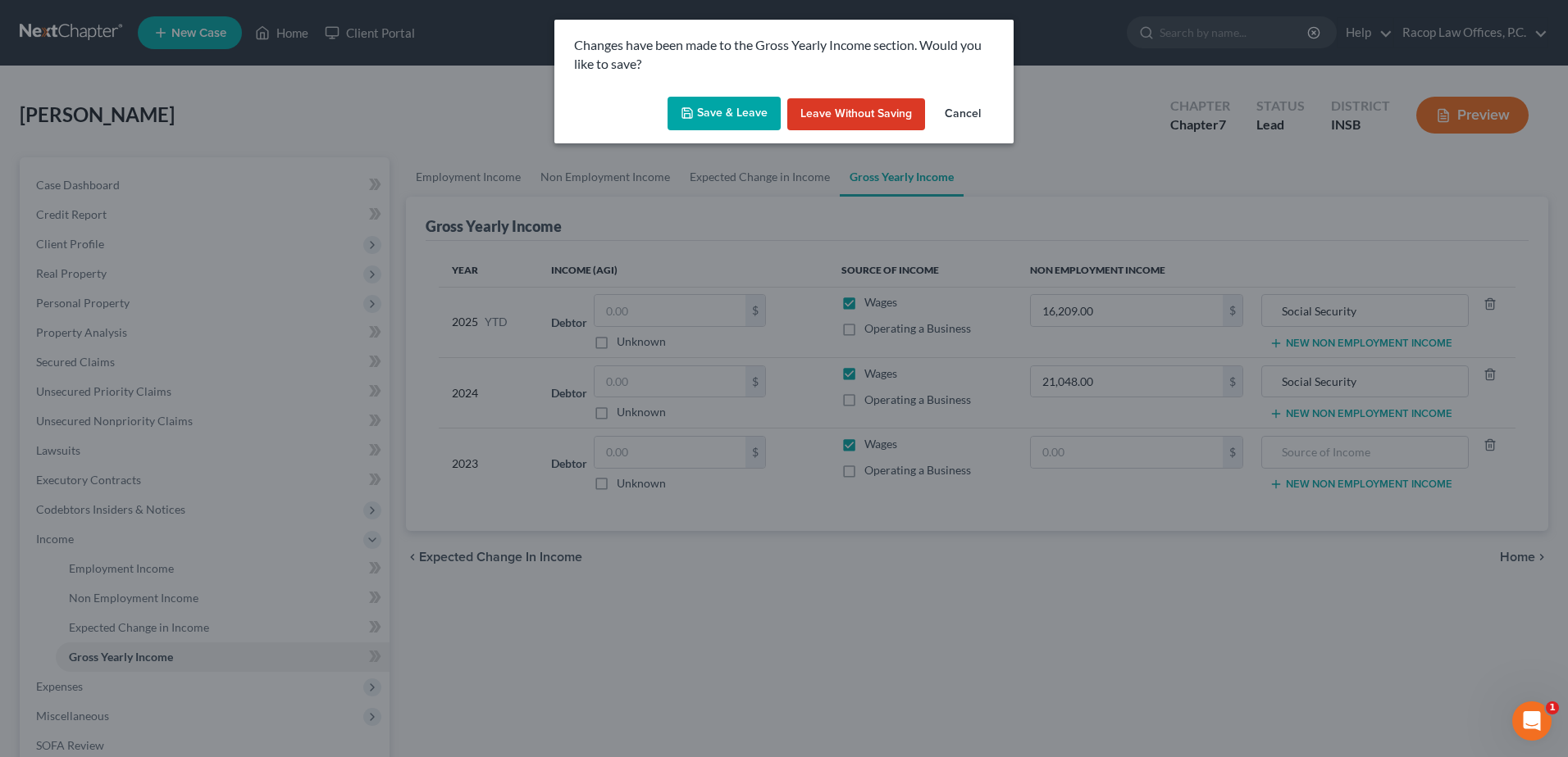
click at [728, 119] on button "Save & Leave" at bounding box center [724, 114] width 113 height 35
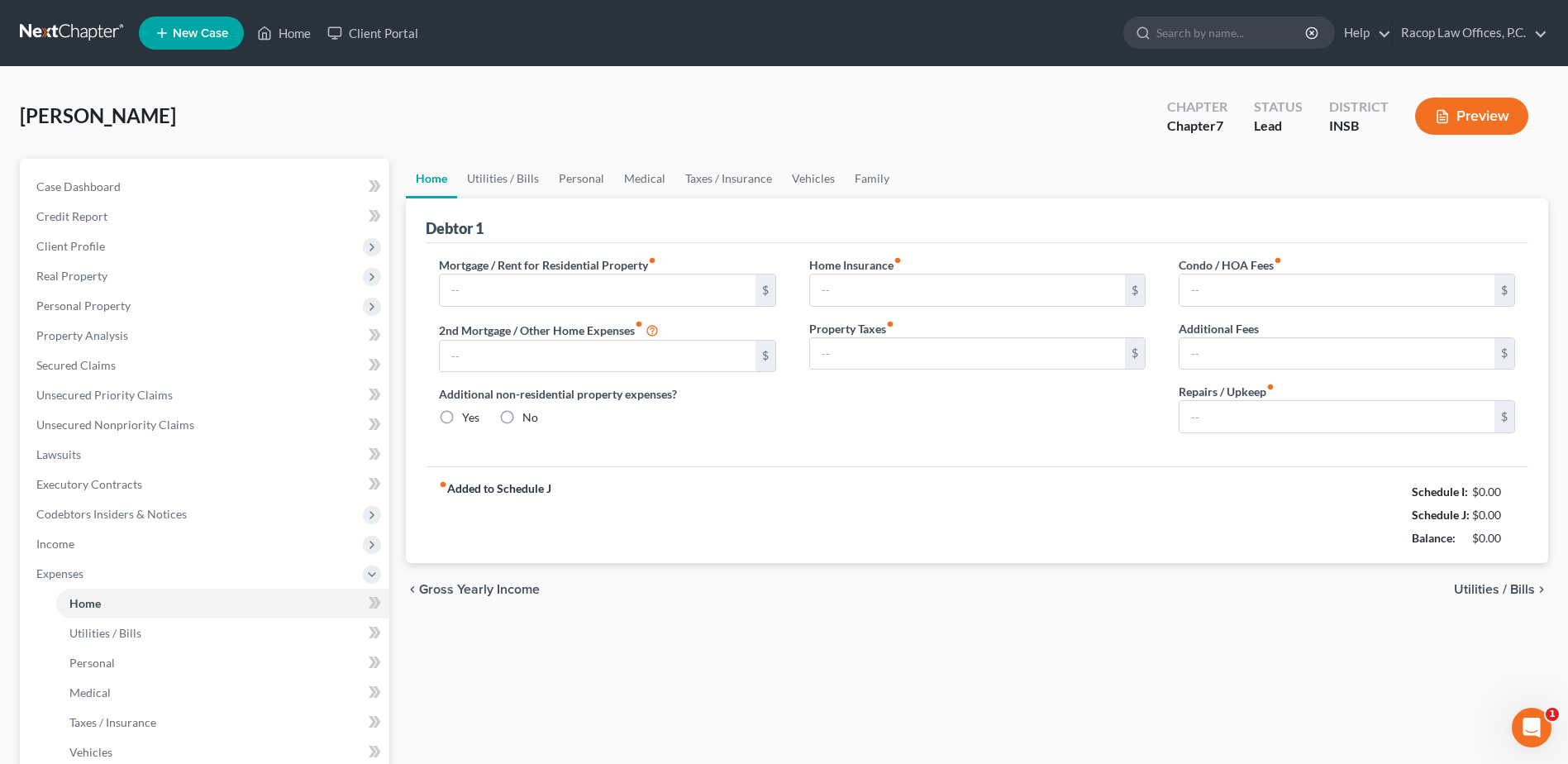
type input "550.00"
type input "0.00"
radio input "true"
type input "100.00"
type input "0.00"
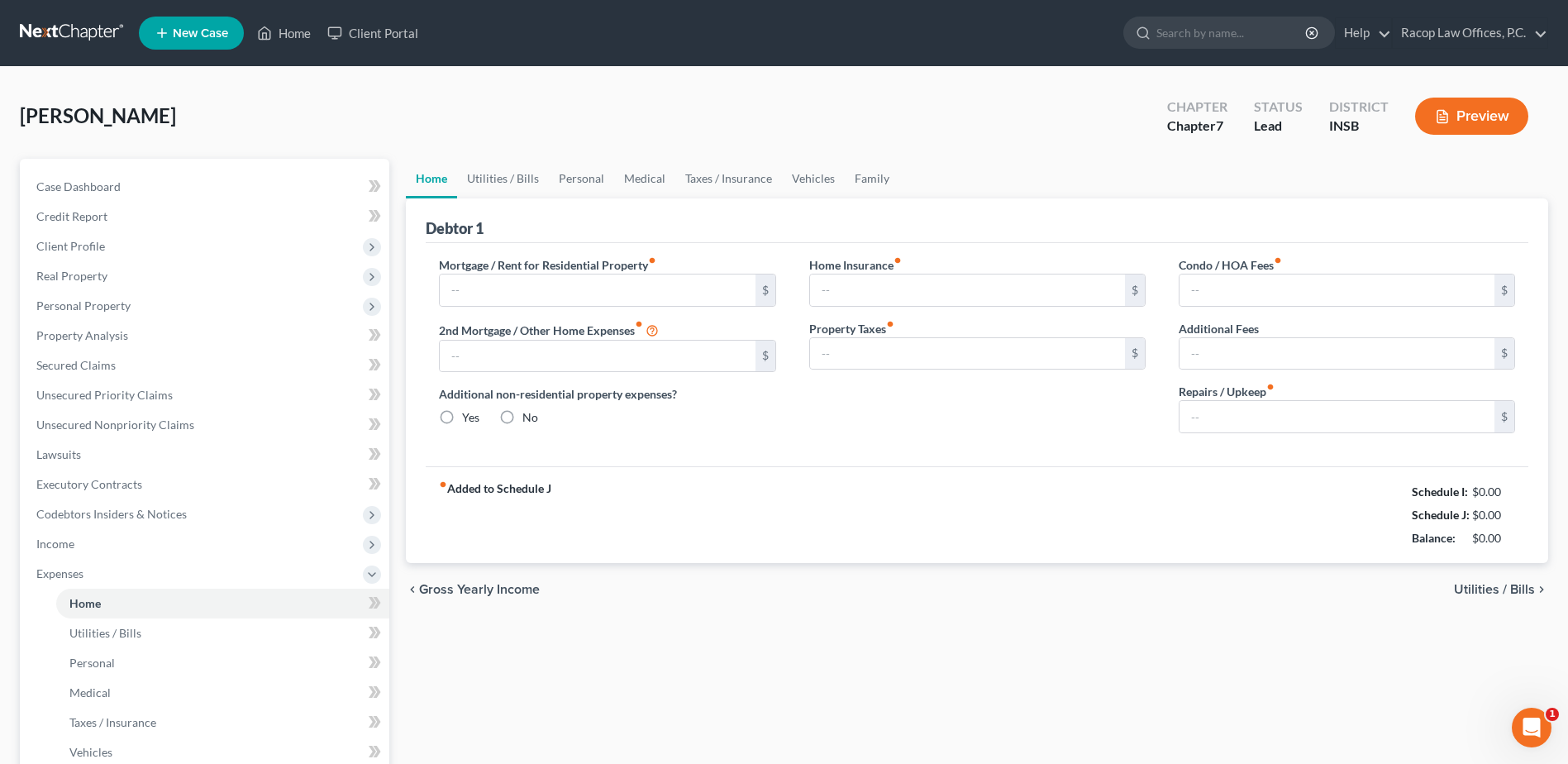
type input "0.00"
type input "100.00"
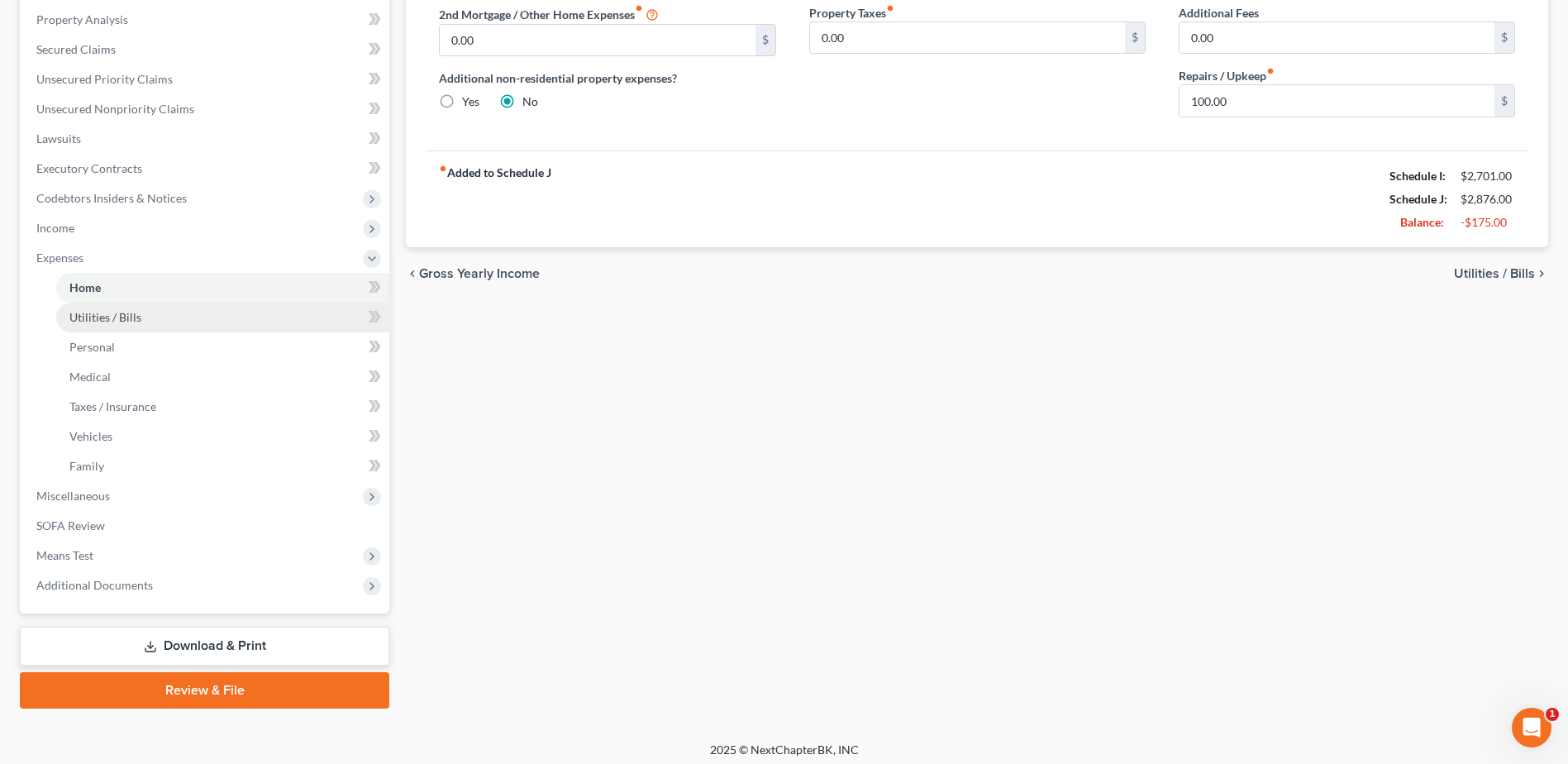
scroll to position [324, 0]
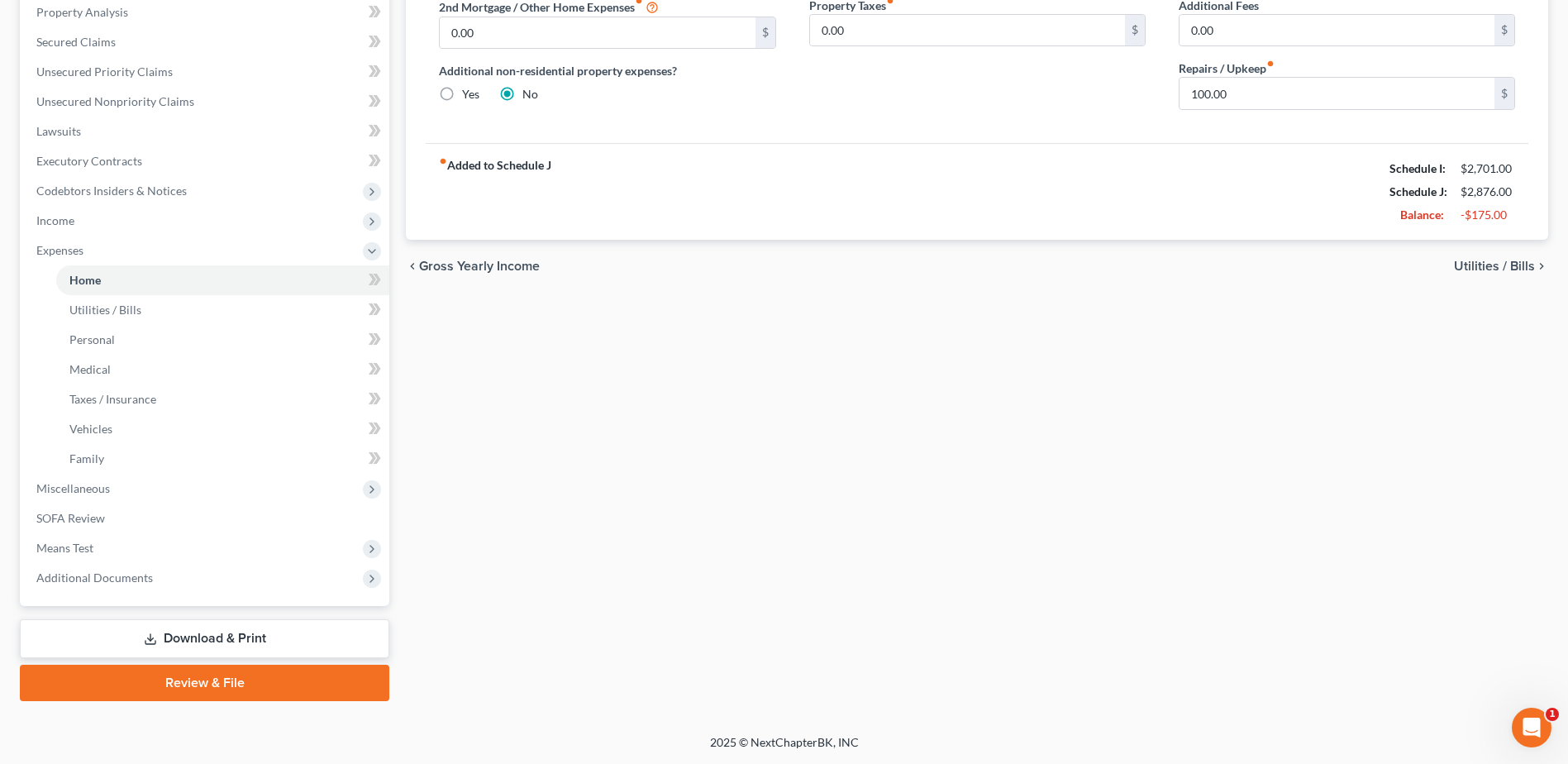
click at [210, 643] on link "Download & Print" at bounding box center [204, 639] width 369 height 39
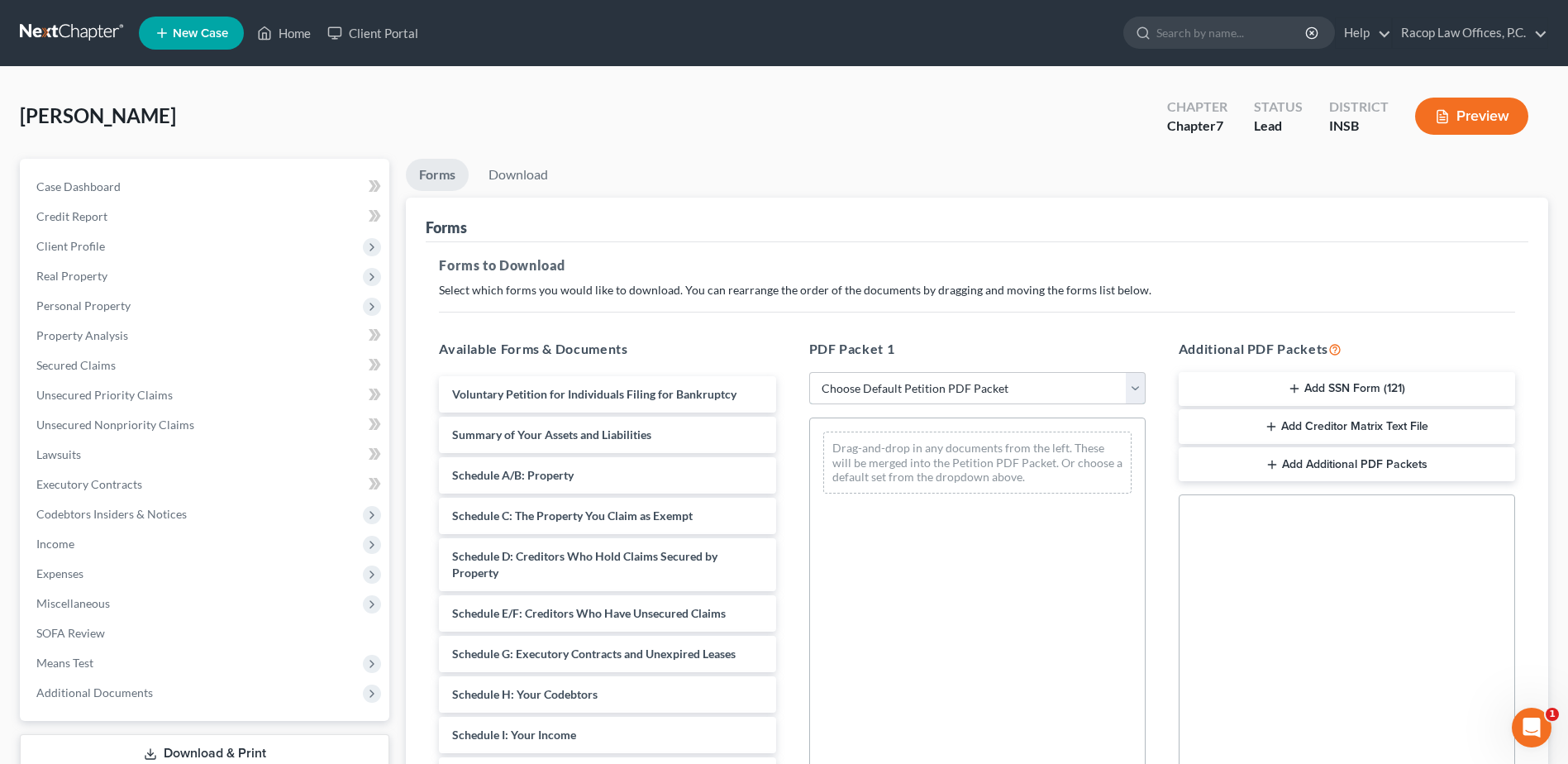
click at [944, 388] on select "Choose Default Petition PDF Packet Complete Bankruptcy Petition (all forms and …" at bounding box center [977, 389] width 336 height 33
select select "0"
click at [809, 372] on select "Choose Default Petition PDF Packet Complete Bankruptcy Petition (all forms and …" at bounding box center [977, 389] width 336 height 33
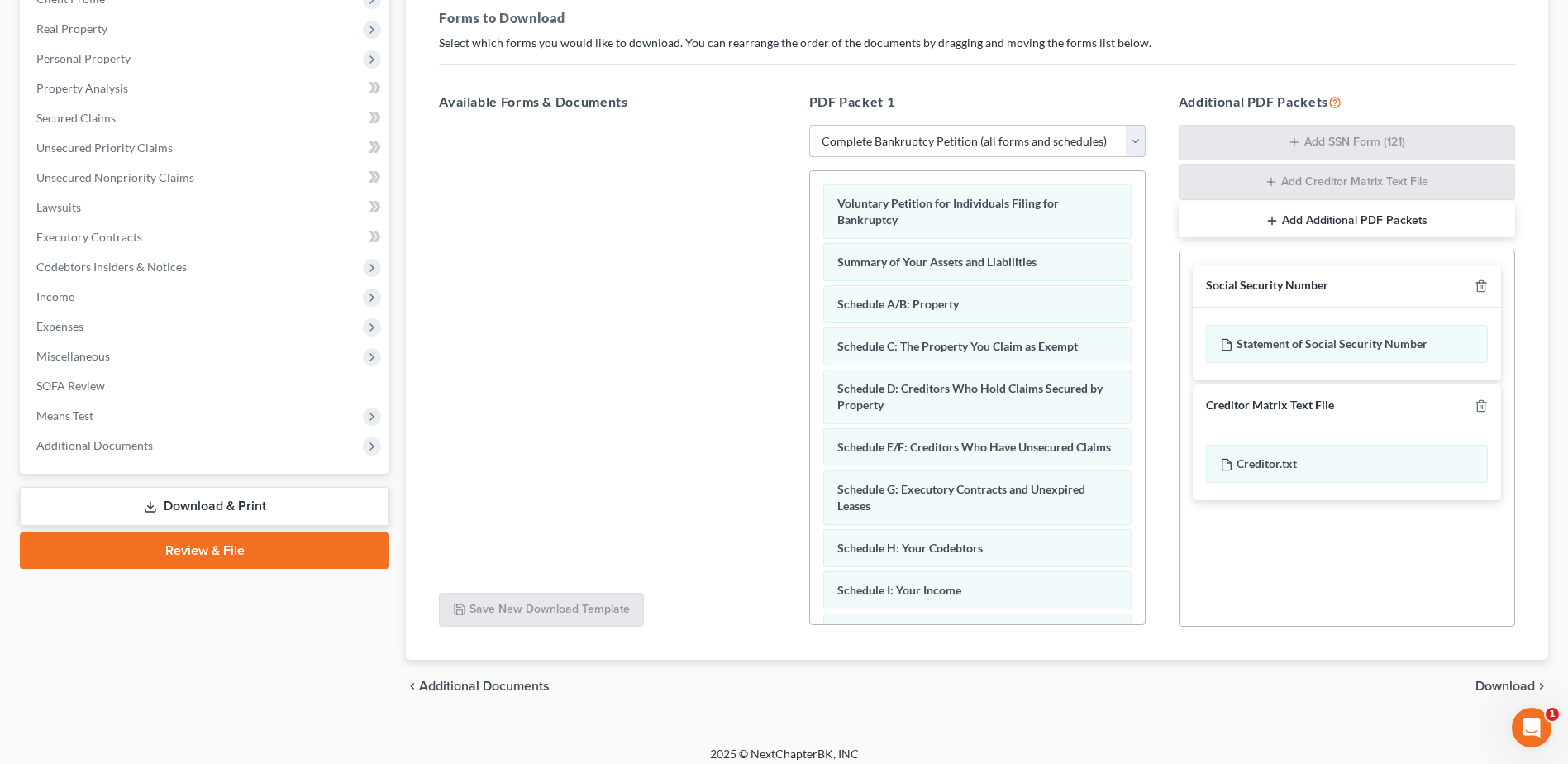
scroll to position [248, 0]
click at [1495, 687] on span "Download" at bounding box center [1505, 686] width 59 height 14
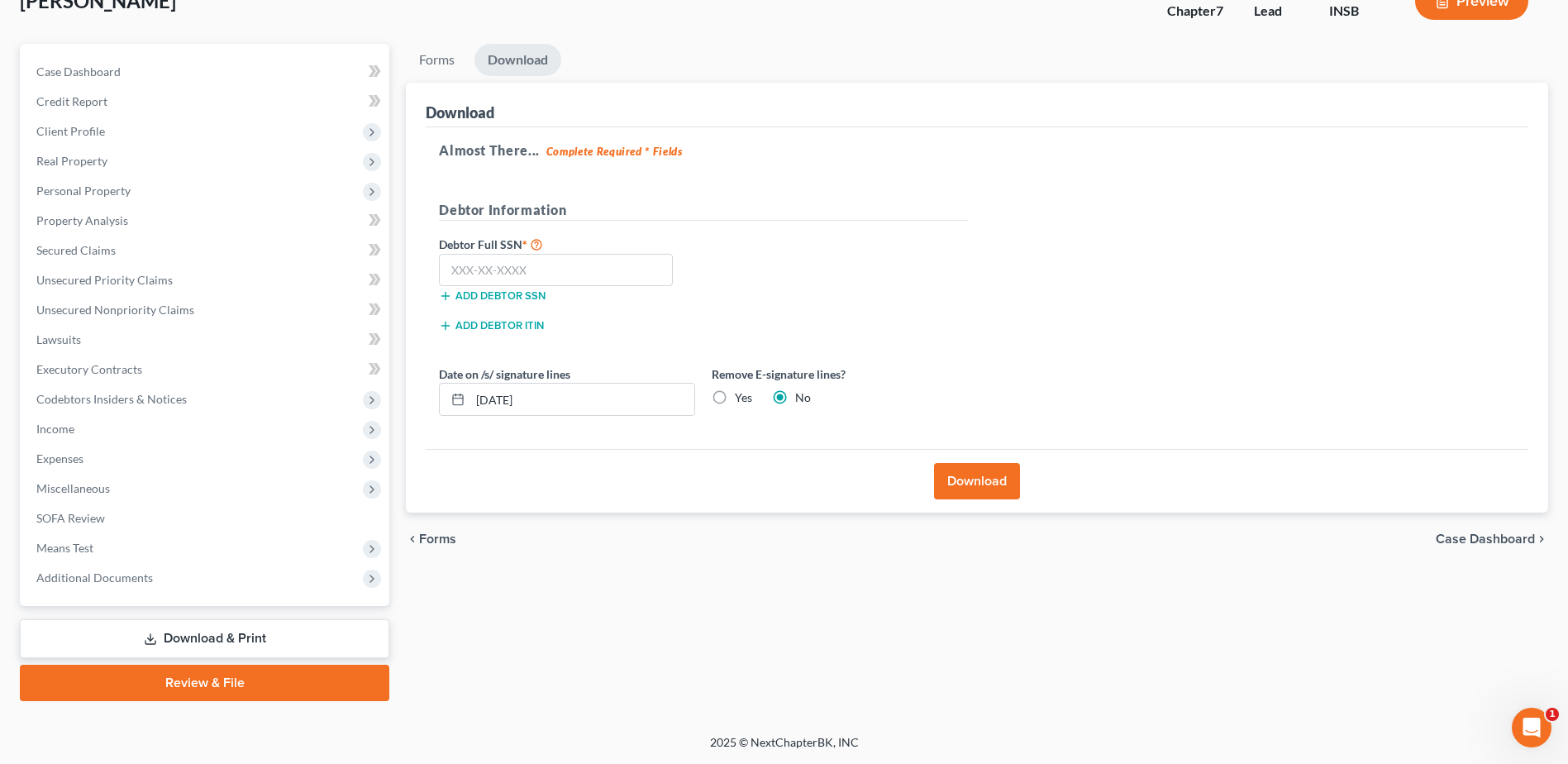
scroll to position [115, 0]
click at [461, 272] on input "text" at bounding box center [556, 271] width 234 height 33
type input "351-46-2195"
click at [984, 478] on button "Download" at bounding box center [977, 480] width 86 height 36
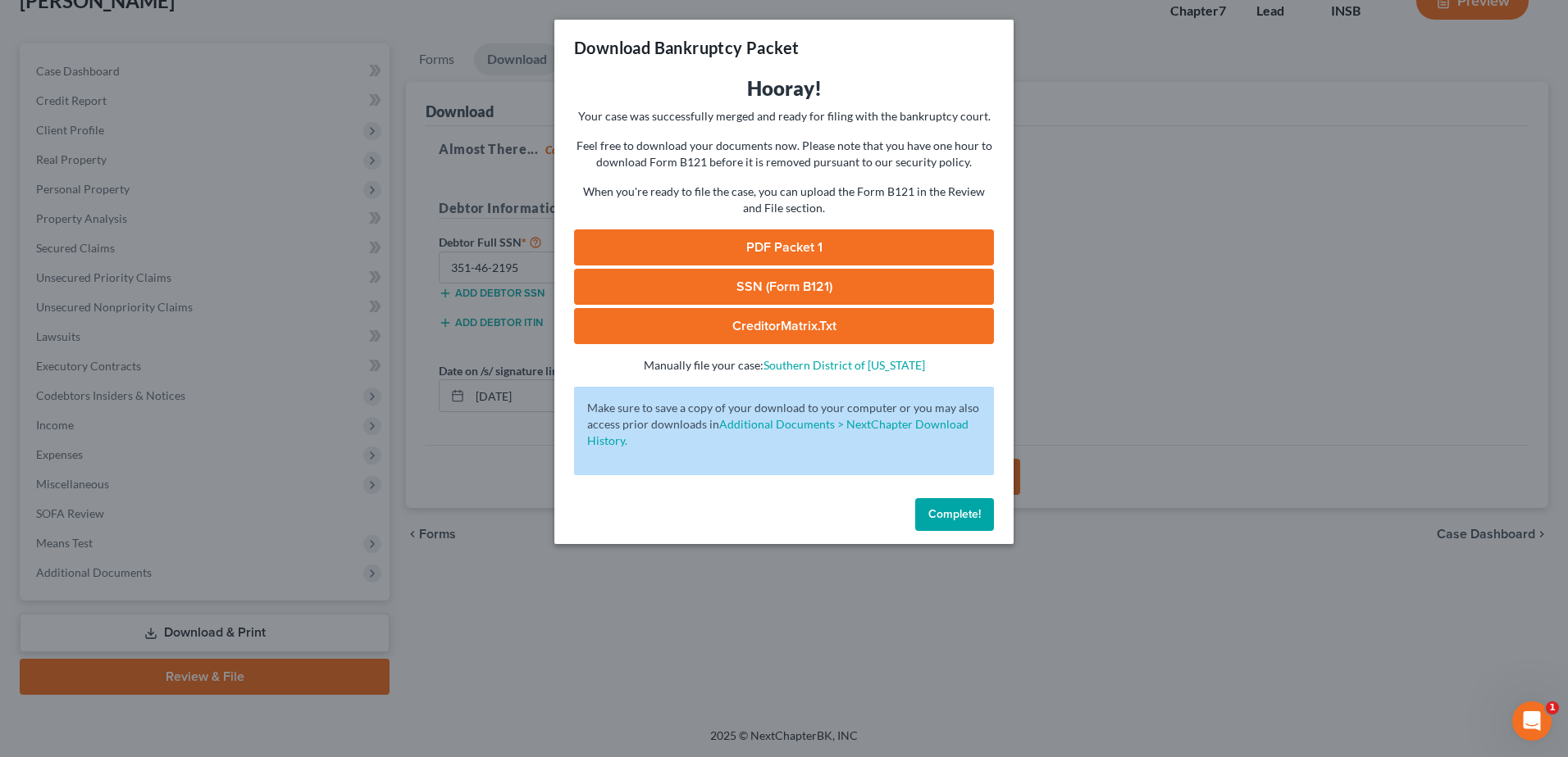
click at [784, 240] on link "PDF Packet 1" at bounding box center [784, 247] width 420 height 36
click at [956, 515] on span "Complete!" at bounding box center [955, 514] width 52 height 14
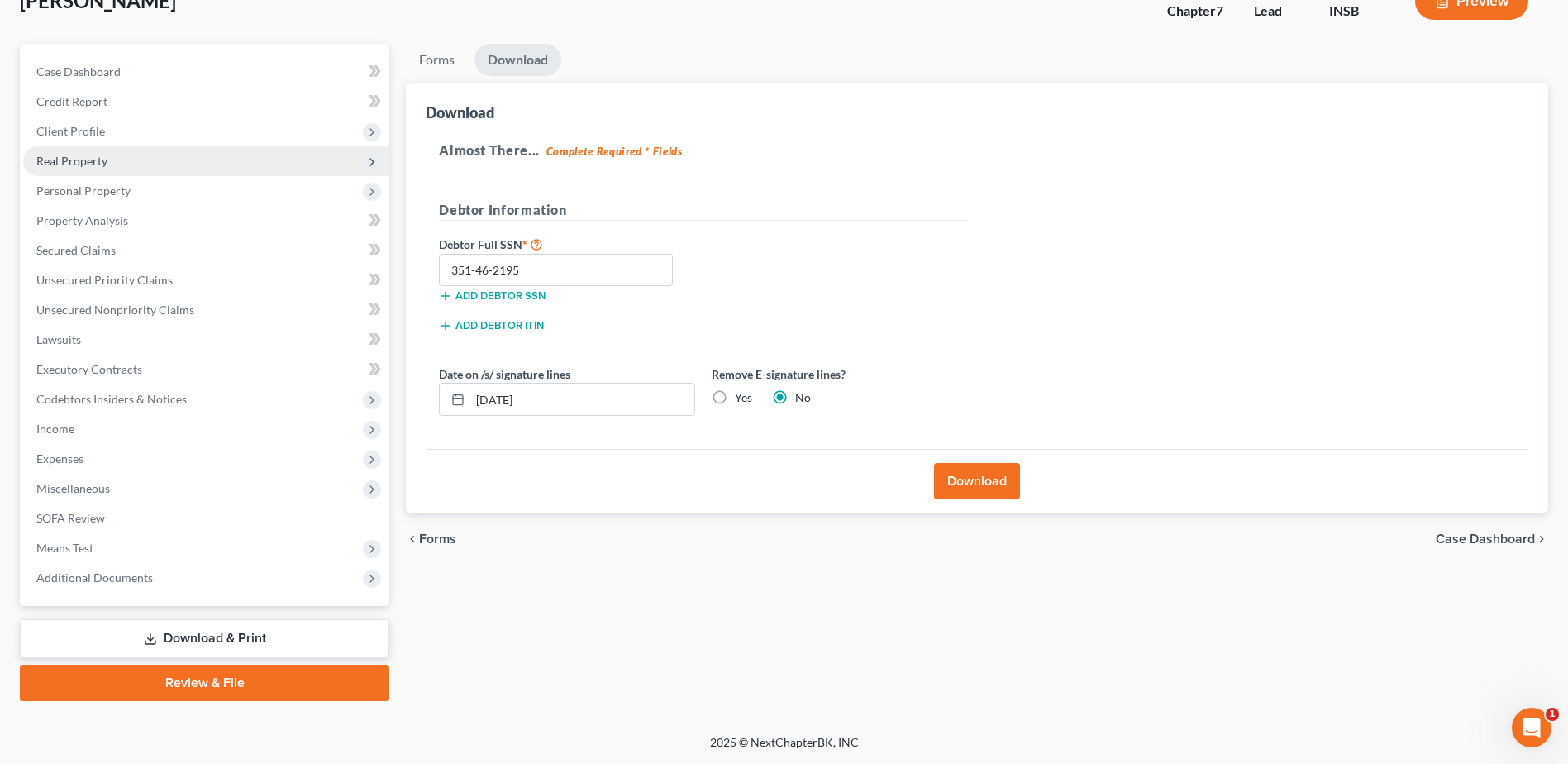
click at [95, 165] on span "Real Property" at bounding box center [71, 161] width 71 height 14
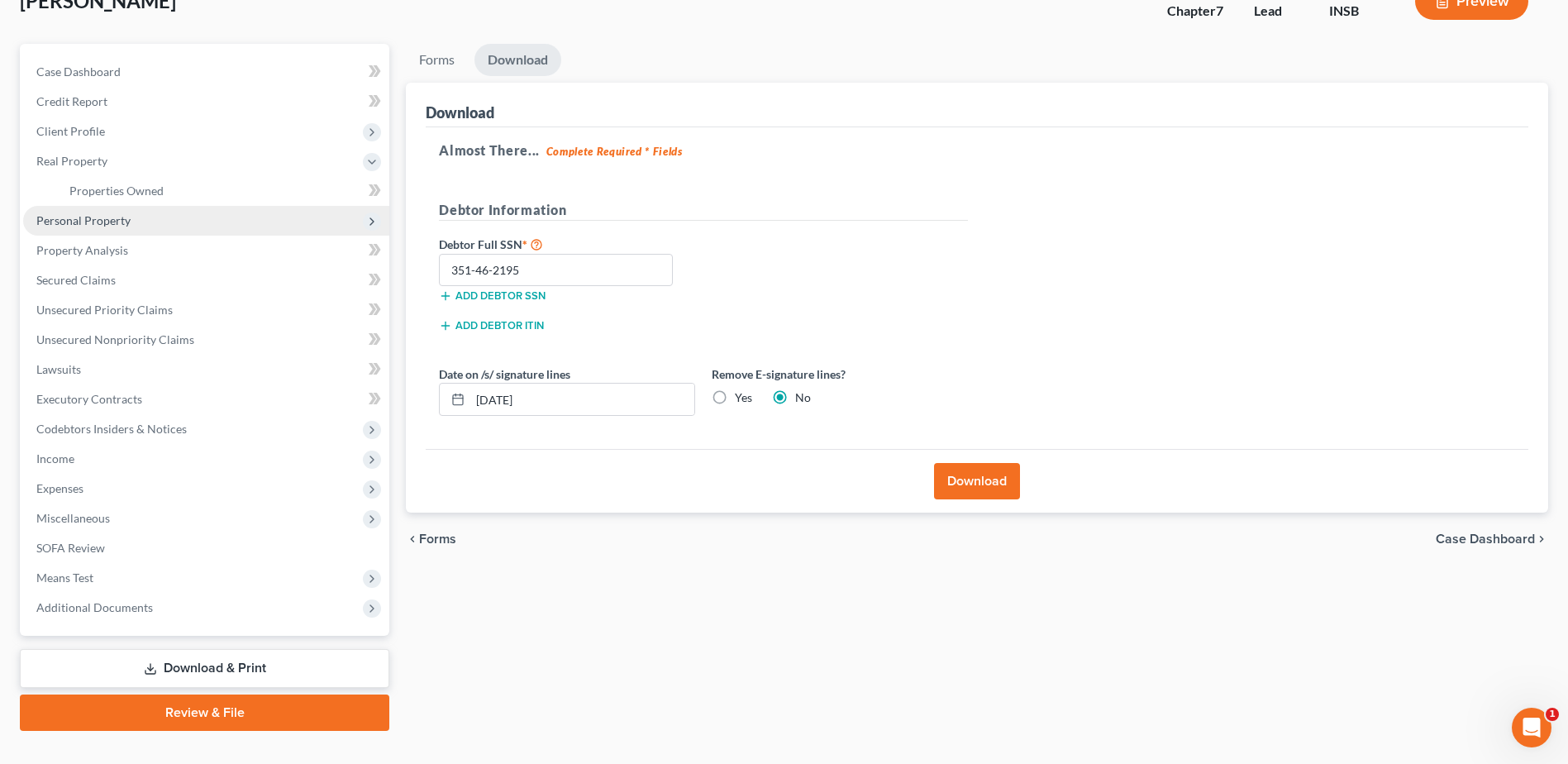
click at [83, 216] on span "Personal Property" at bounding box center [83, 220] width 94 height 14
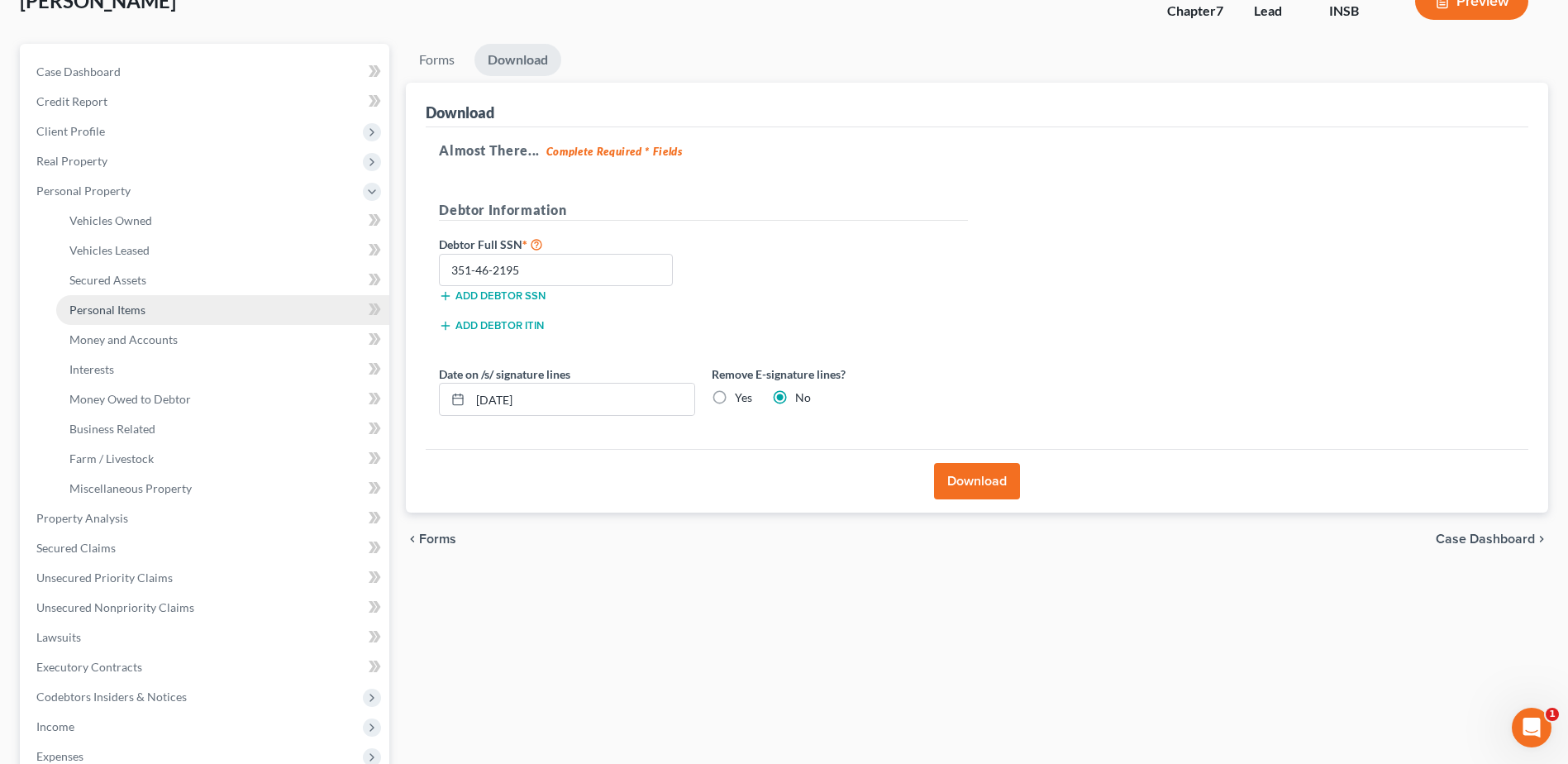
click at [137, 312] on span "Personal Items" at bounding box center [107, 310] width 76 height 14
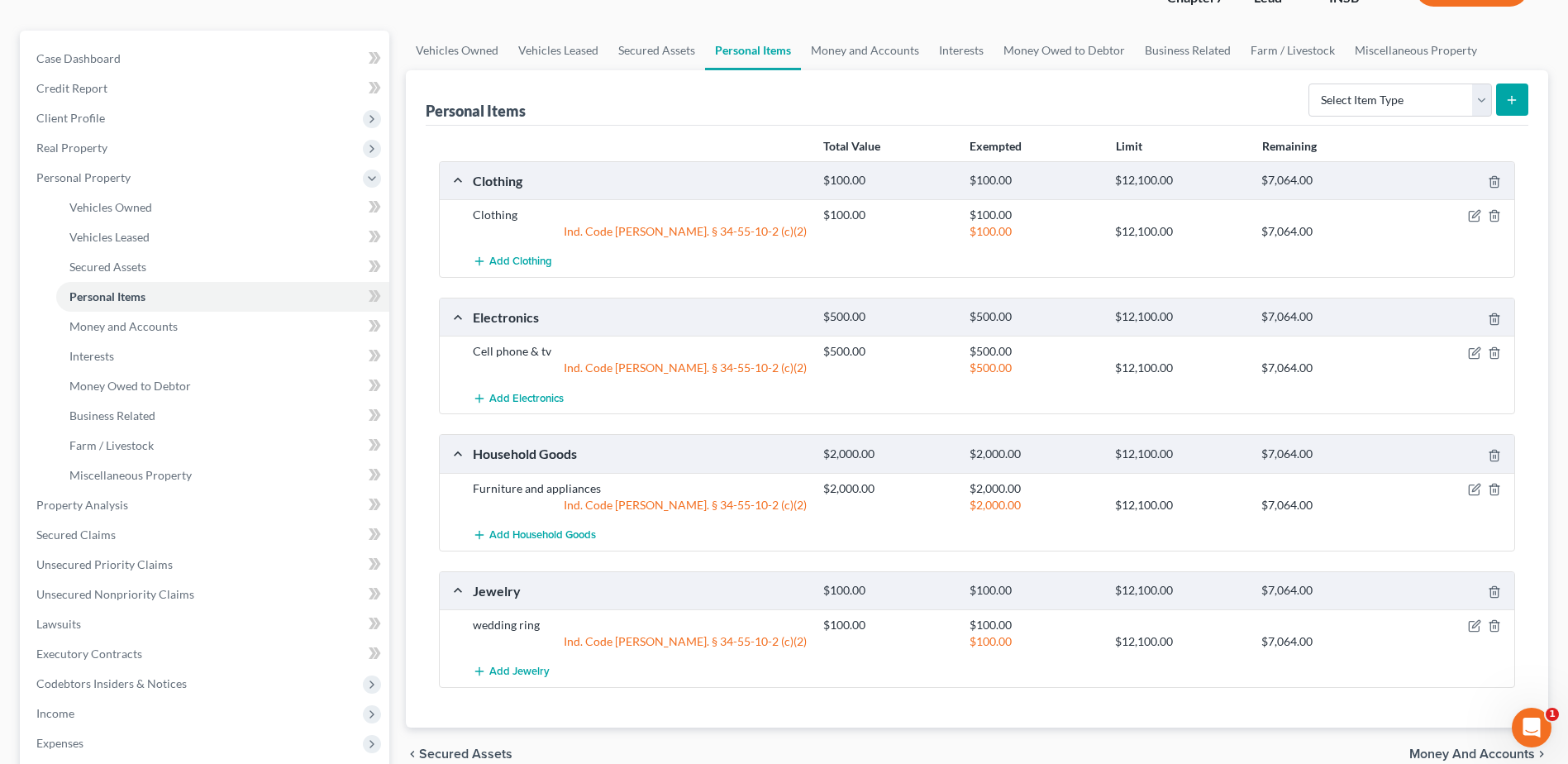
scroll to position [166, 0]
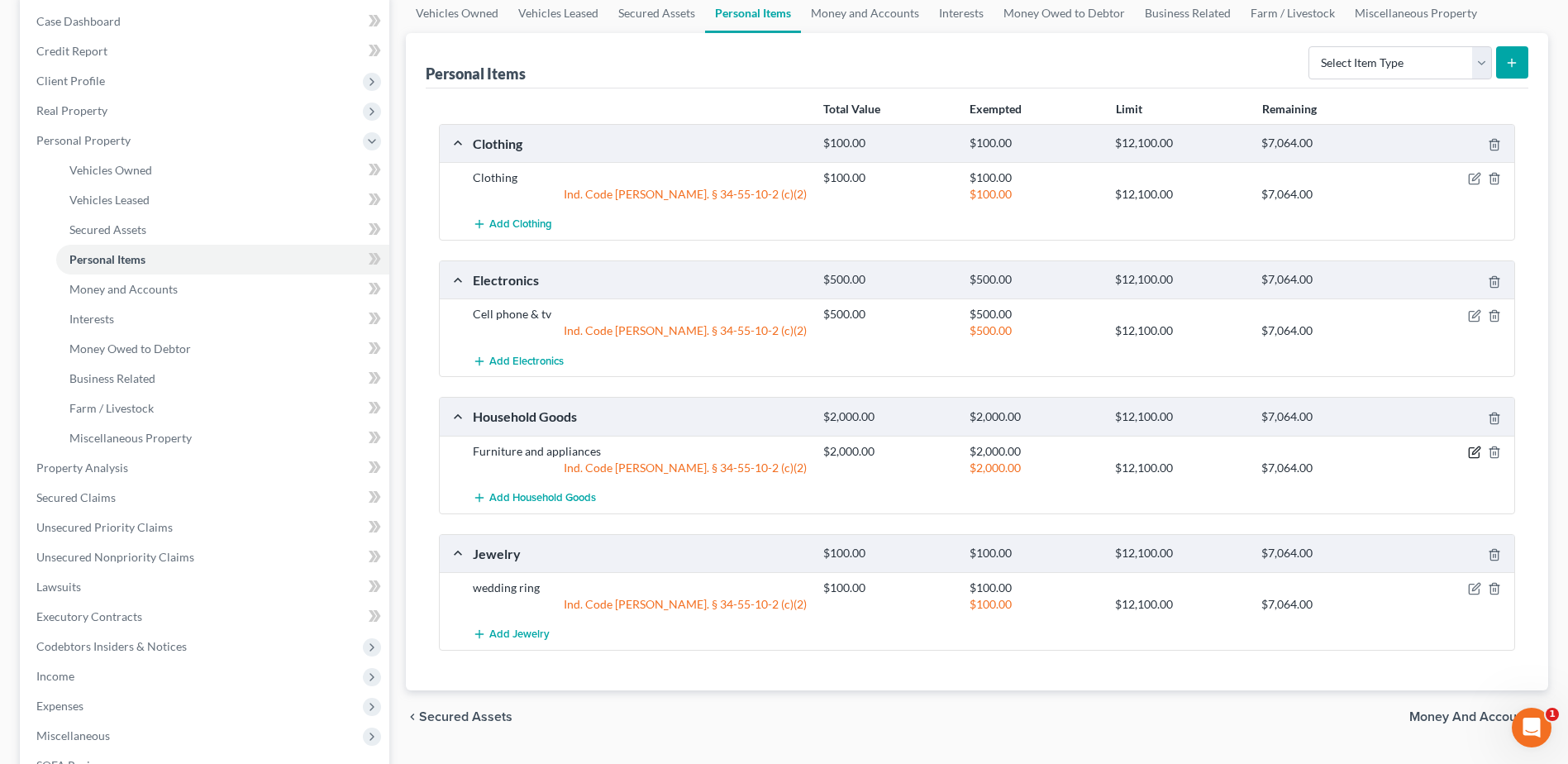
click at [1478, 455] on icon "button" at bounding box center [1475, 453] width 14 height 14
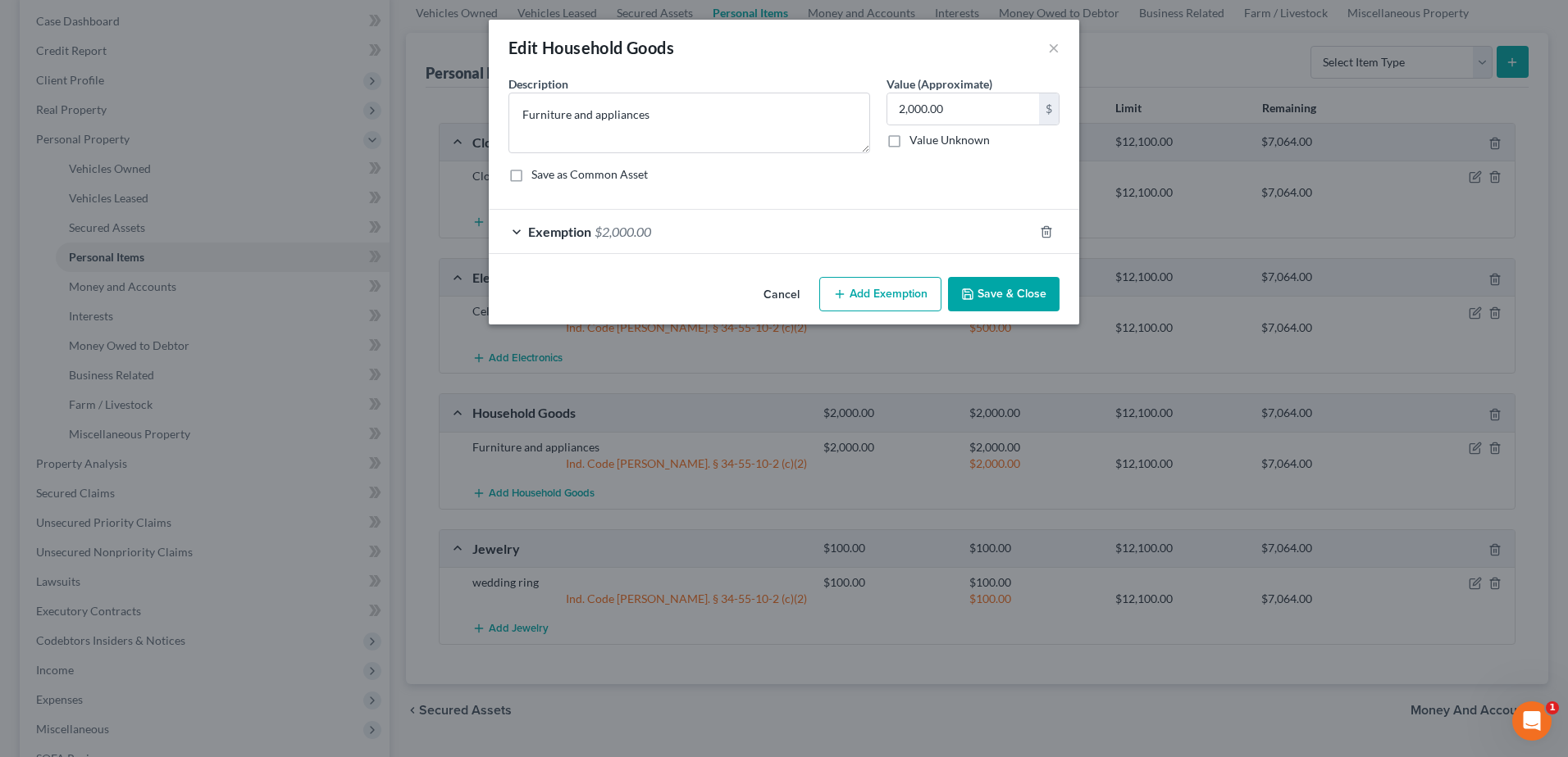
click at [564, 241] on div "Exemption $2,000.00" at bounding box center [761, 231] width 545 height 43
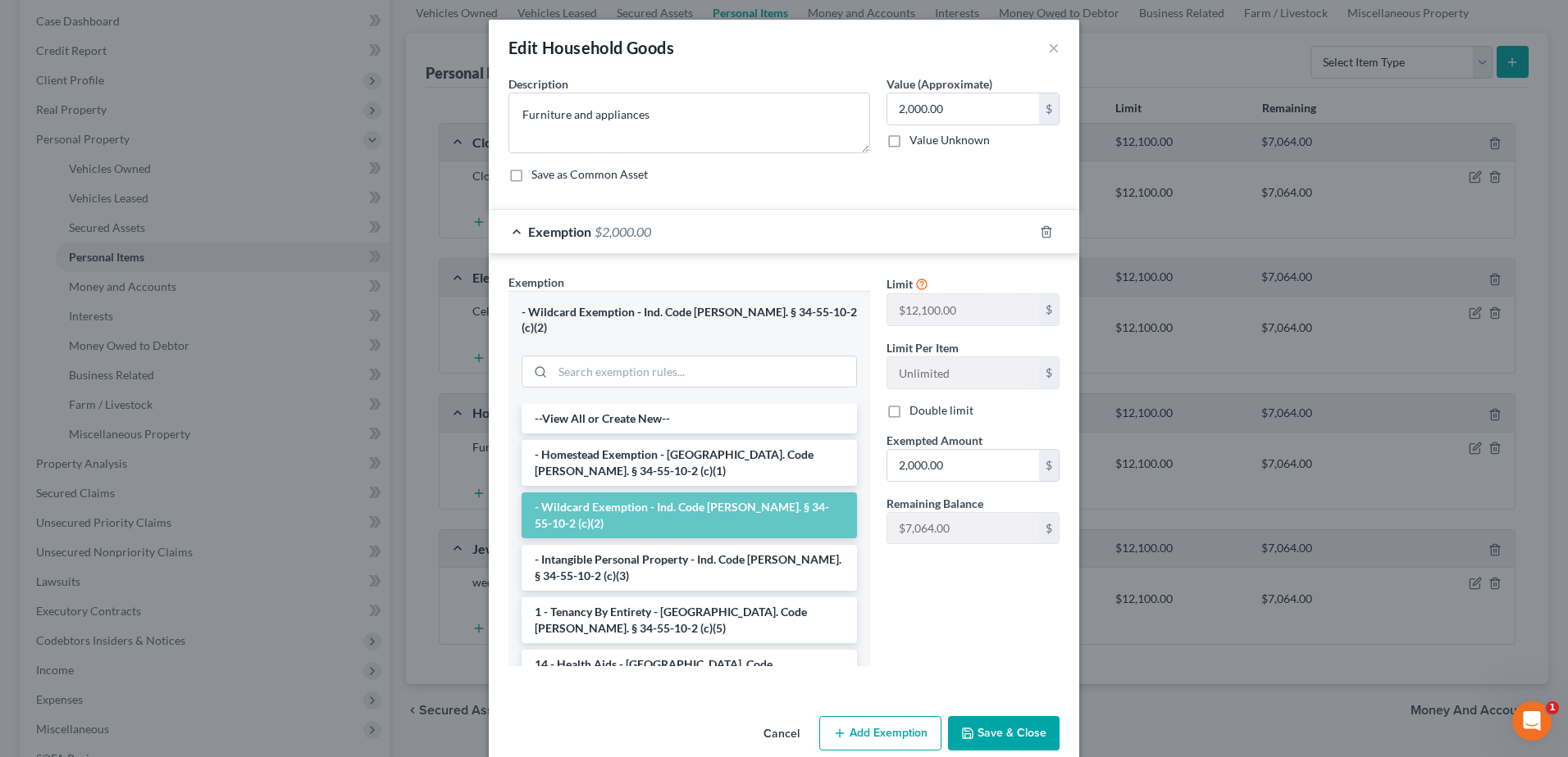
click at [1007, 717] on button "Save & Close" at bounding box center [1003, 734] width 111 height 35
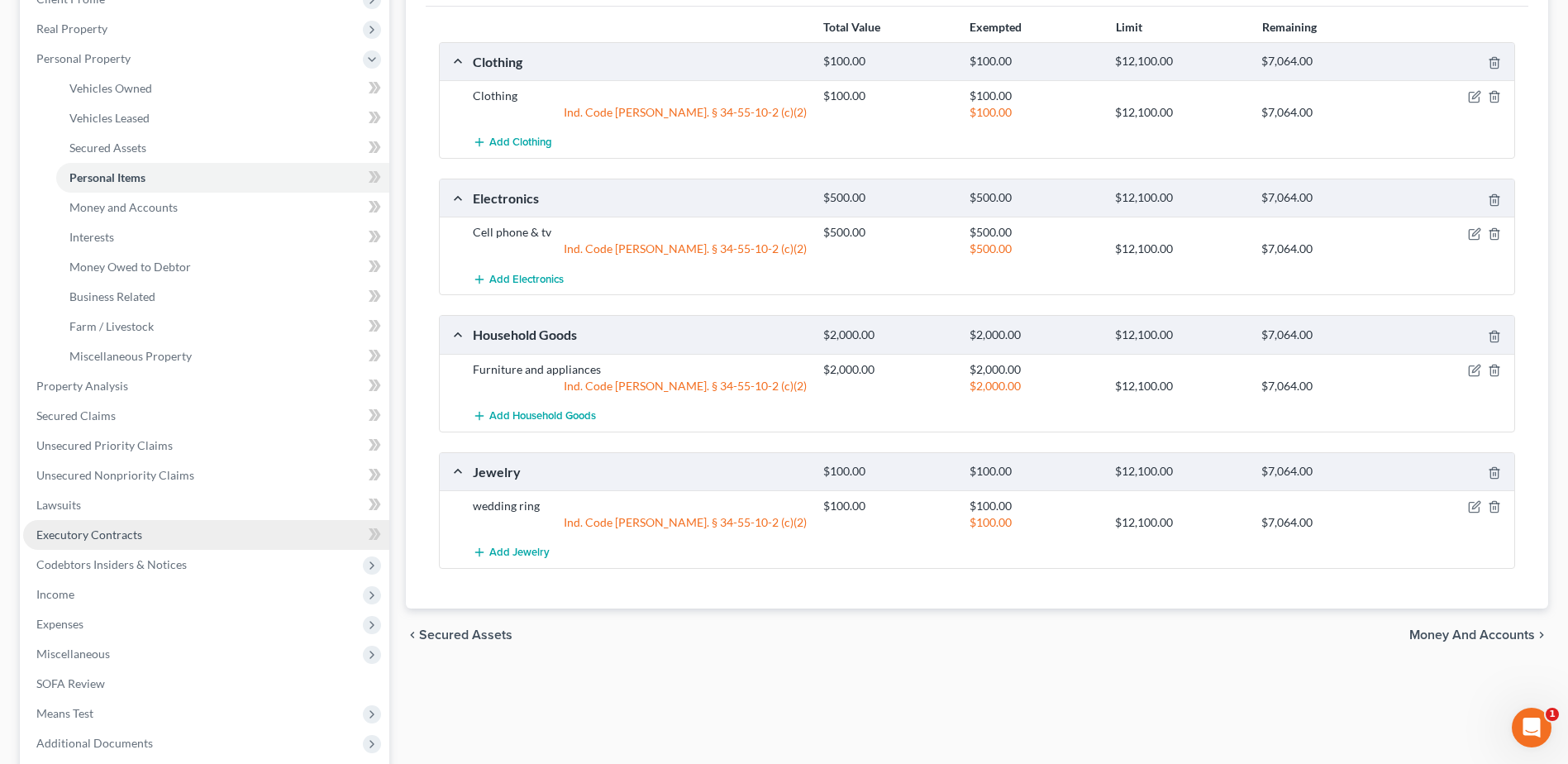
scroll to position [165, 0]
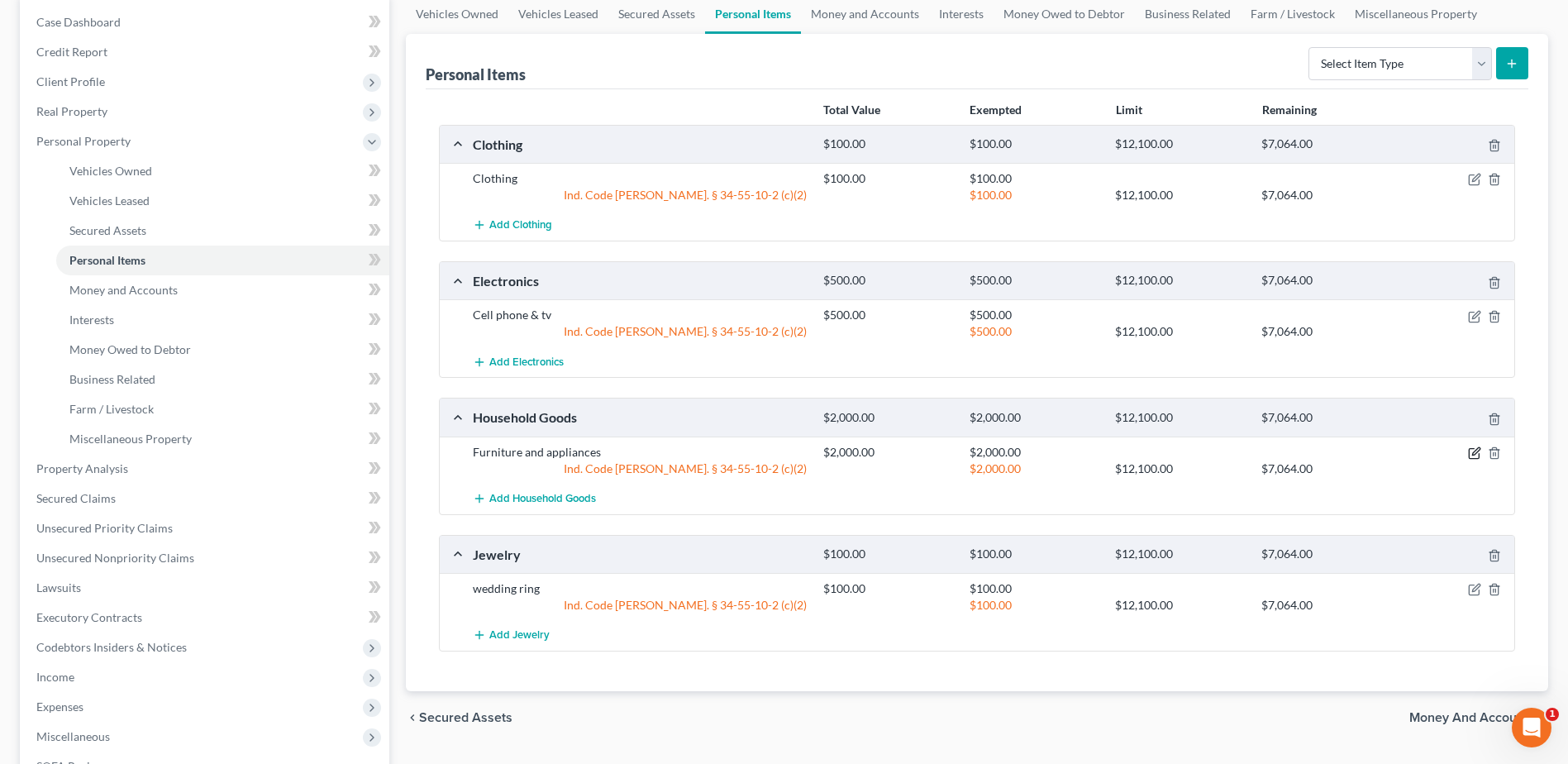
drag, startPoint x: 1477, startPoint y: 450, endPoint x: 1469, endPoint y: 448, distance: 8.2
click at [1477, 450] on icon "button" at bounding box center [1475, 453] width 14 height 14
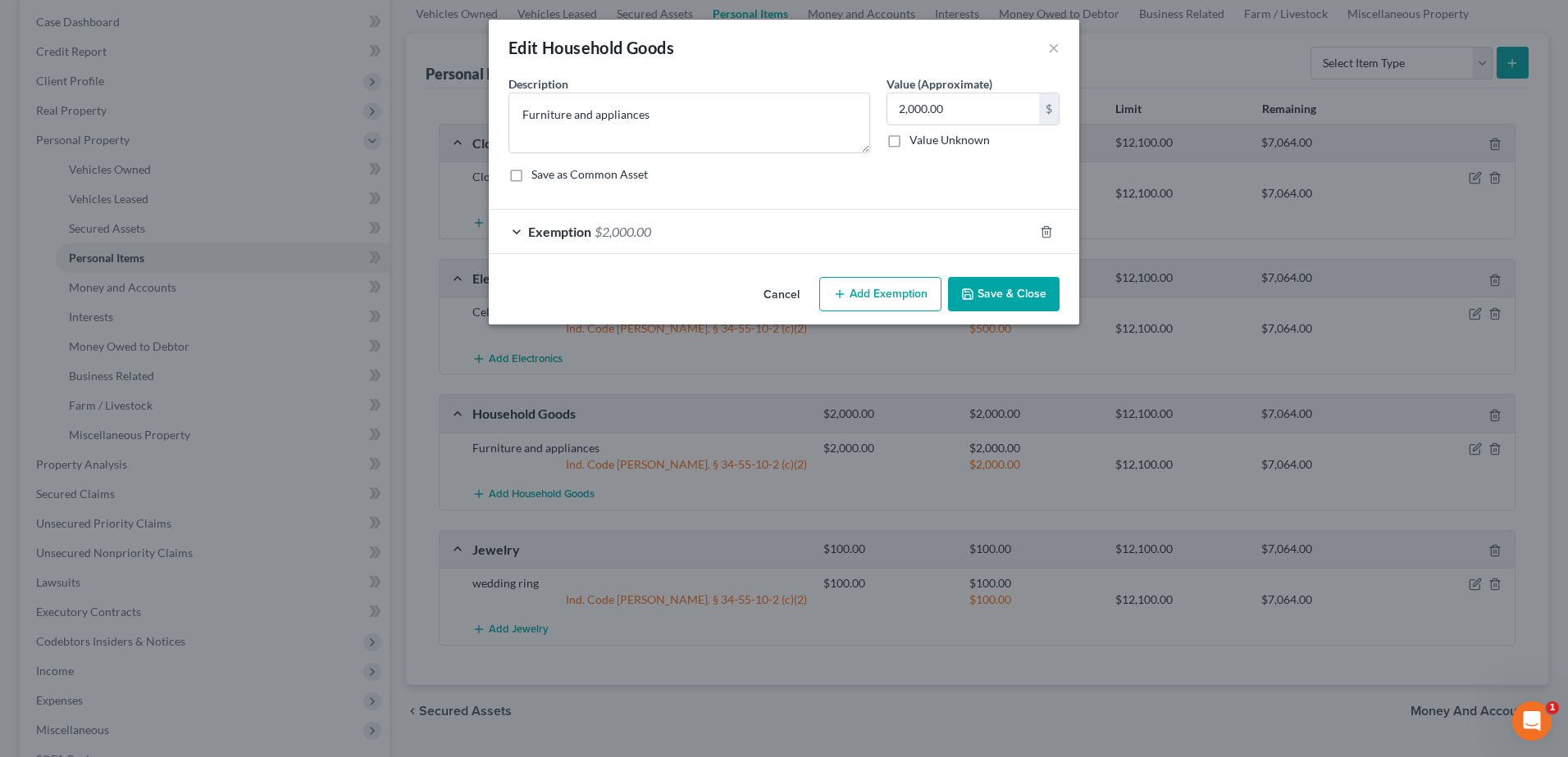
click at [574, 238] on span "Exemption" at bounding box center [559, 232] width 63 height 15
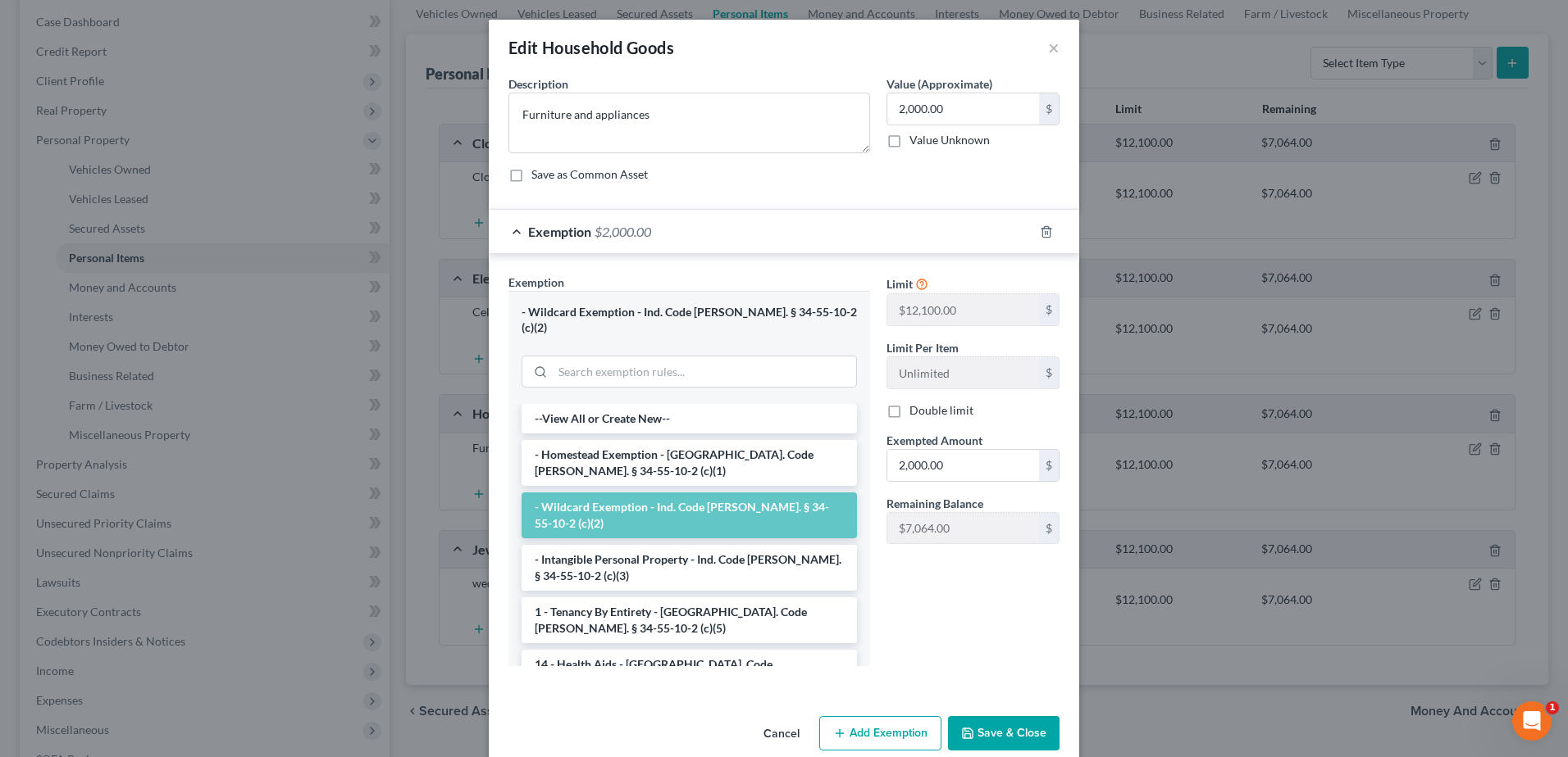
click at [1001, 720] on button "Save & Close" at bounding box center [1003, 734] width 111 height 35
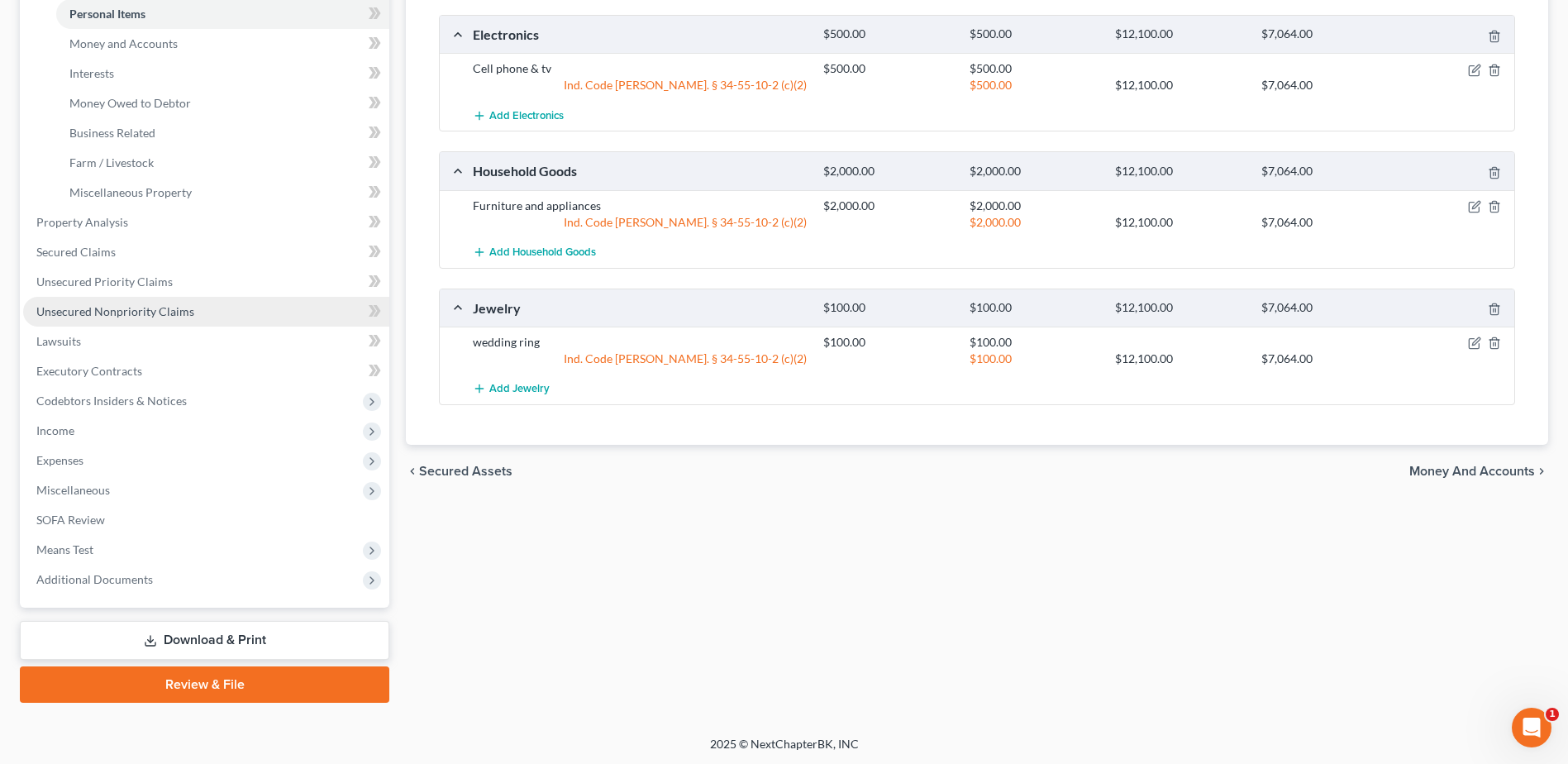
scroll to position [413, 0]
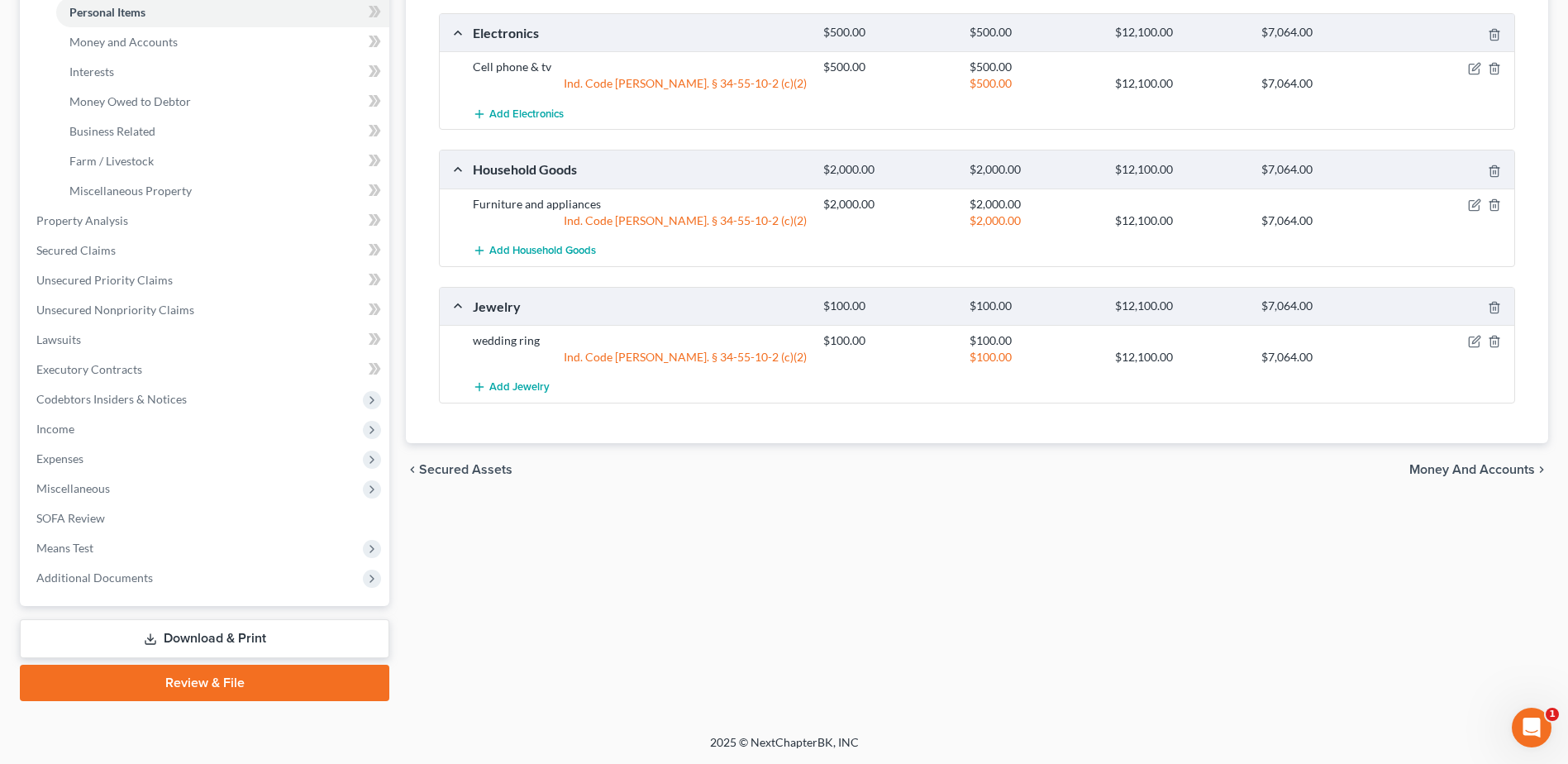
click at [214, 641] on link "Download & Print" at bounding box center [204, 639] width 369 height 39
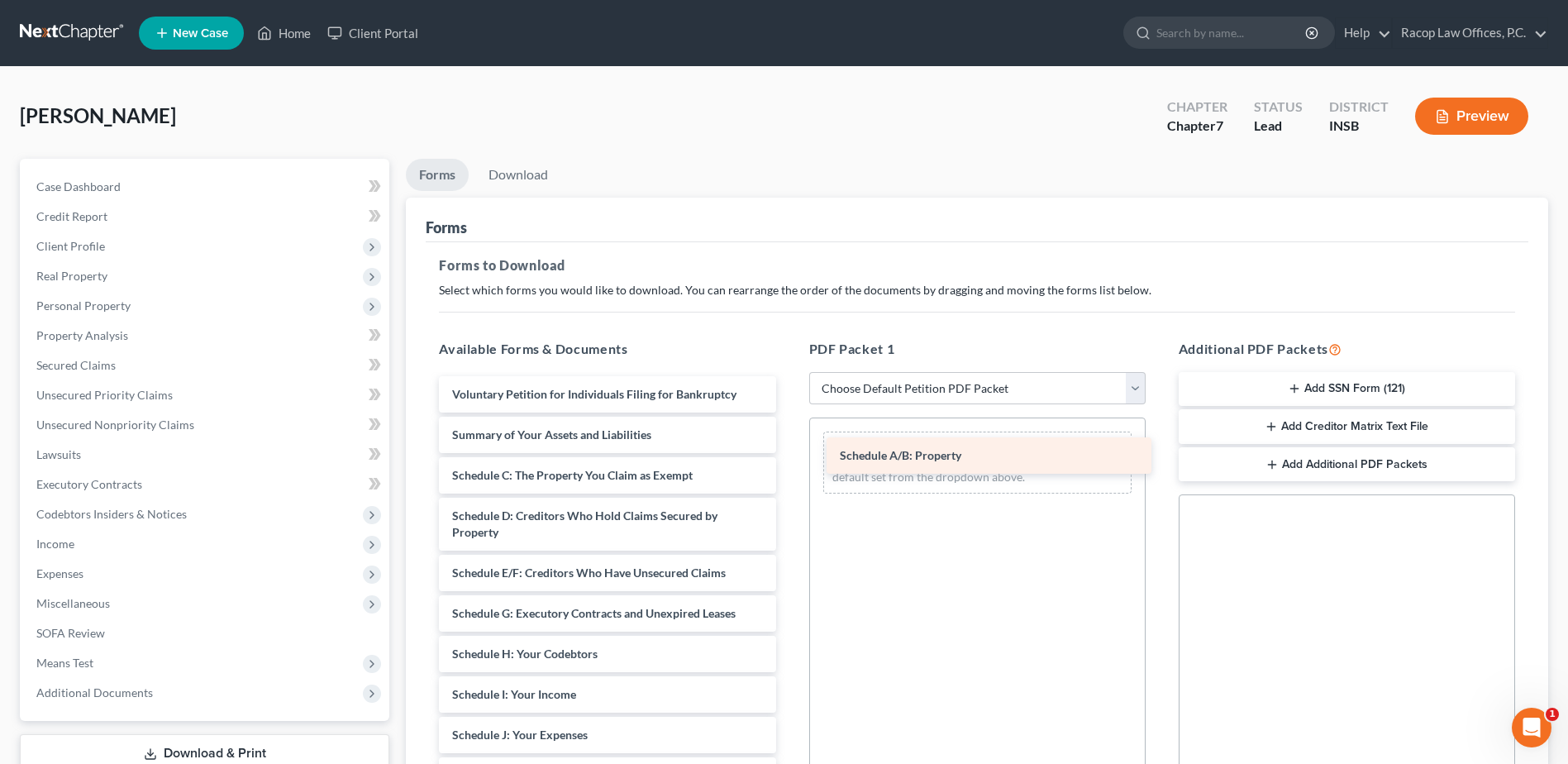
drag, startPoint x: 506, startPoint y: 478, endPoint x: 894, endPoint y: 458, distance: 388.5
click at [789, 458] on div "Schedule A/B: Property Voluntary Petition for Individuals Filing for Bankruptcy…" at bounding box center [607, 760] width 363 height 768
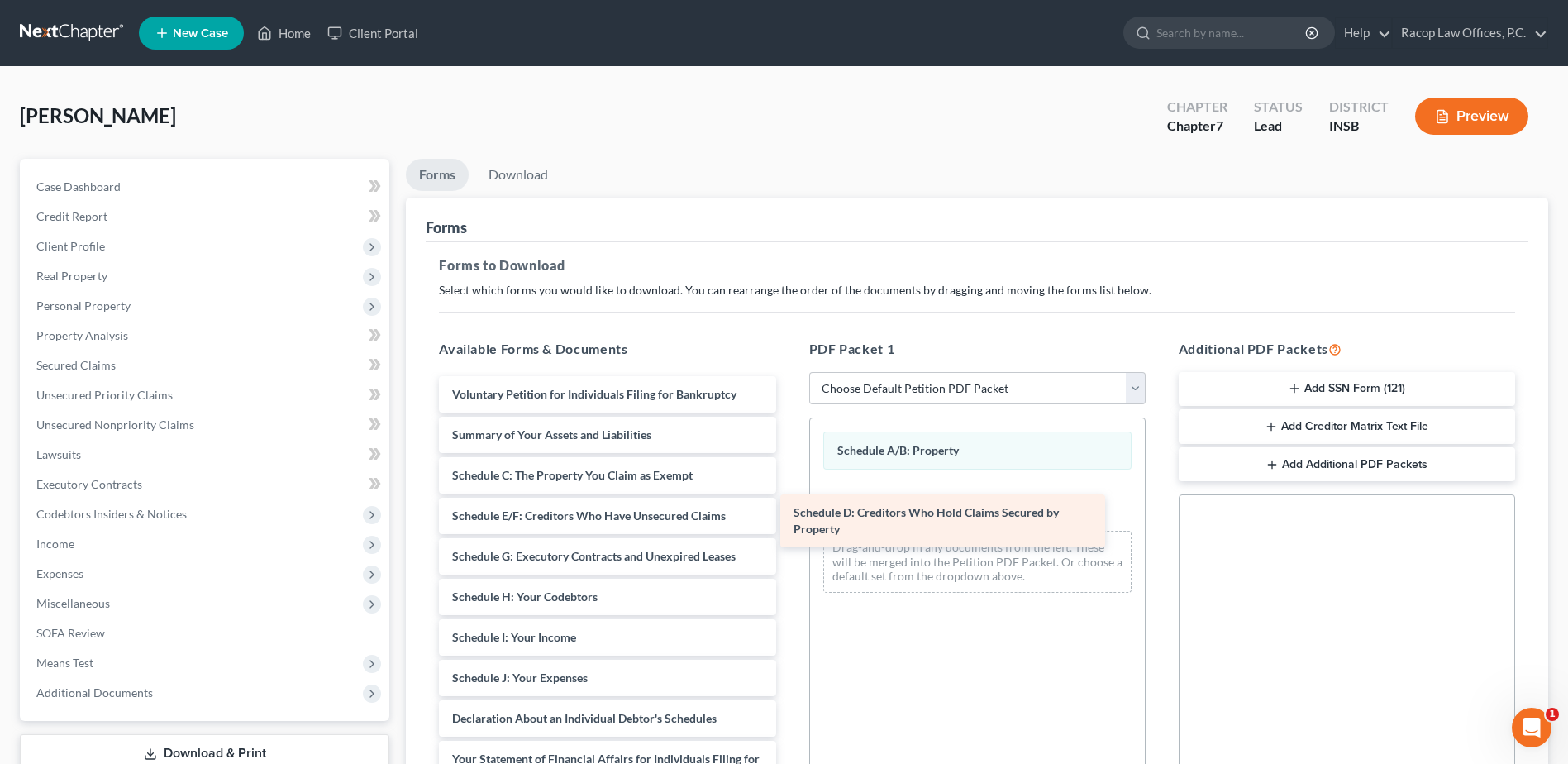
drag, startPoint x: 536, startPoint y: 533, endPoint x: 877, endPoint y: 529, distance: 341.0
click at [789, 529] on div "Schedule D: Creditors Who Hold Claims Secured by Property Voluntary Petition fo…" at bounding box center [607, 731] width 363 height 710
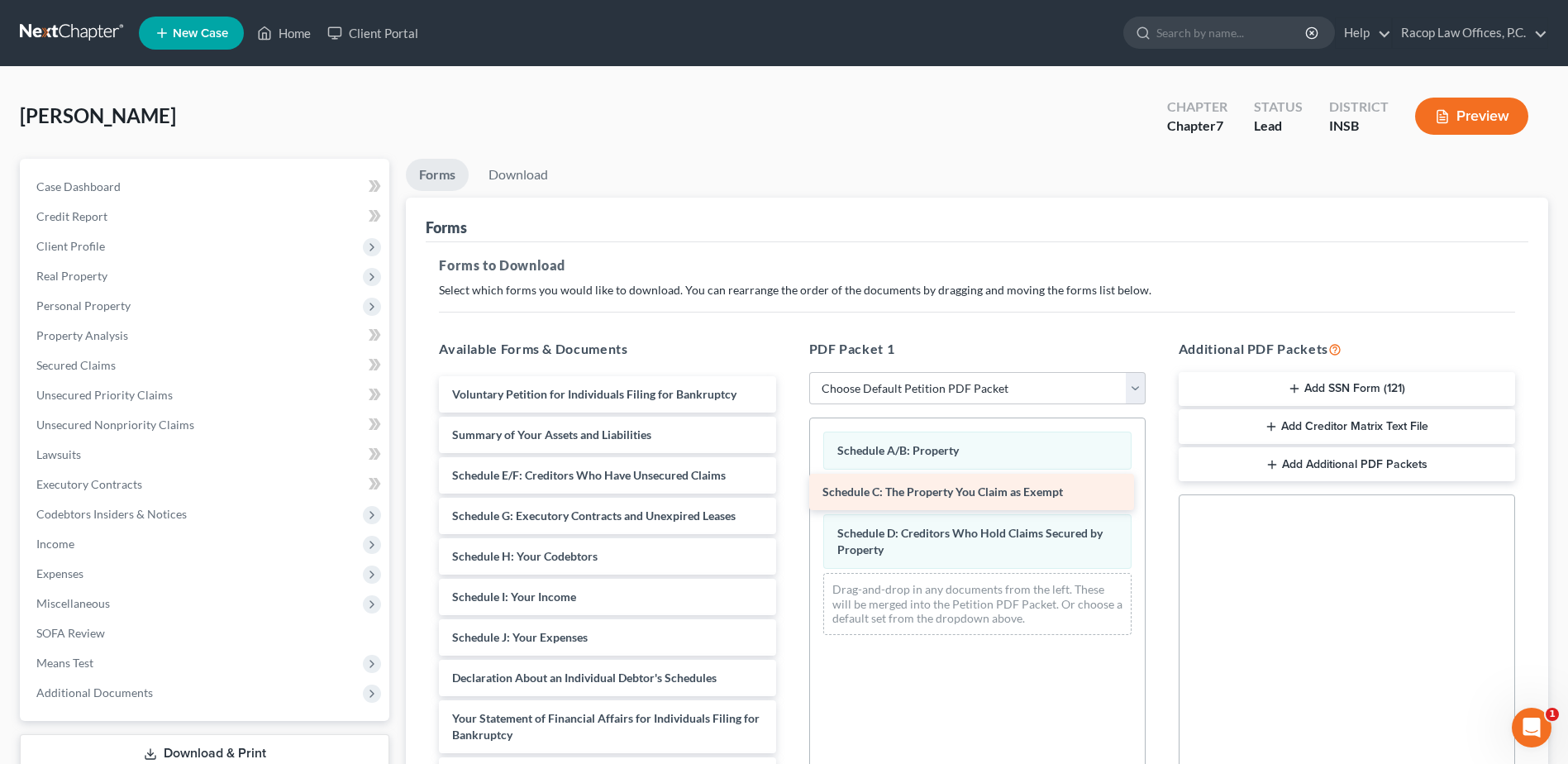
drag, startPoint x: 541, startPoint y: 476, endPoint x: 911, endPoint y: 492, distance: 370.3
click at [789, 492] on div "Schedule C: The Property You Claim as Exempt Voluntary Petition for Individuals…" at bounding box center [607, 711] width 363 height 670
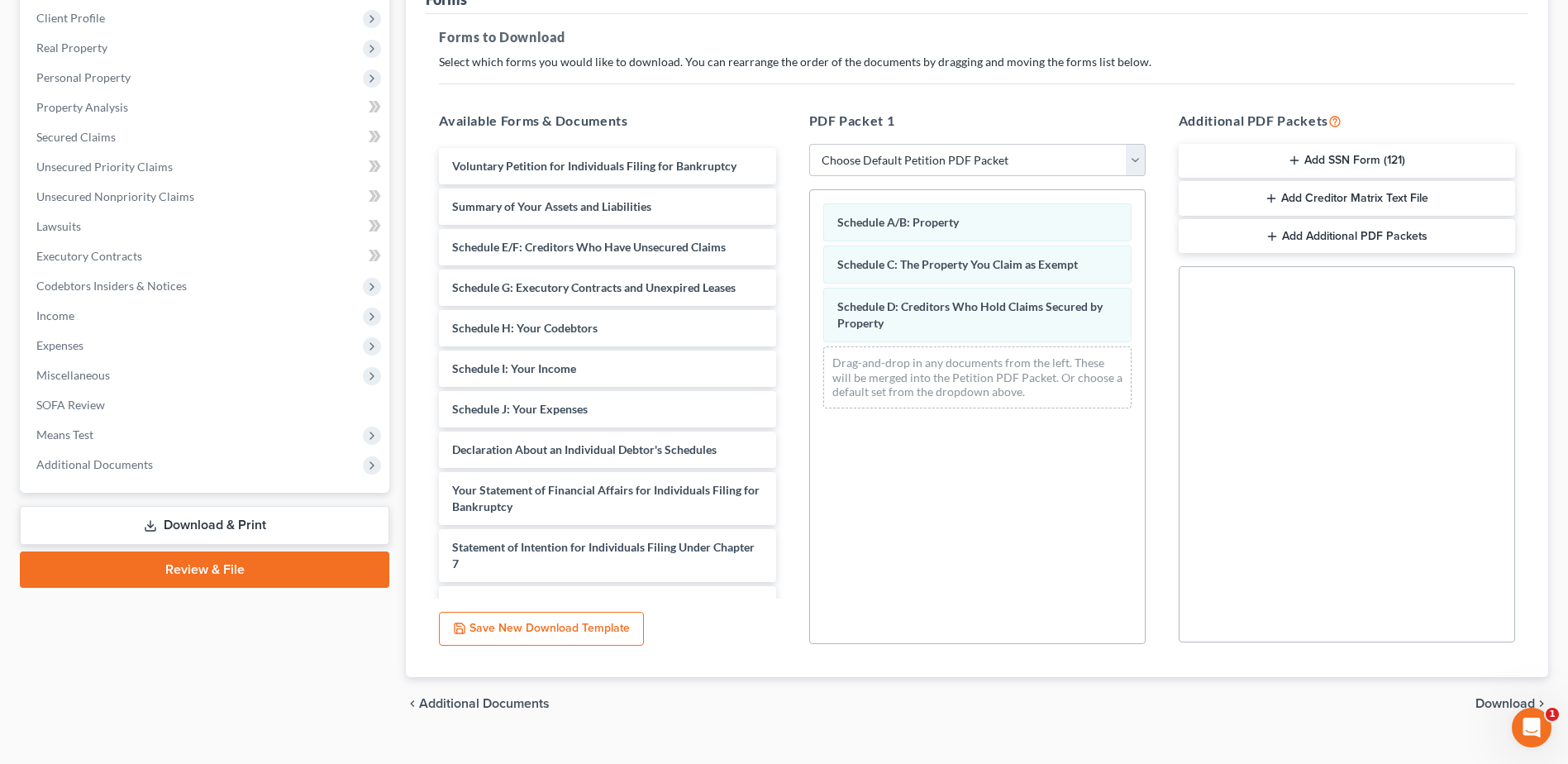
scroll to position [248, 0]
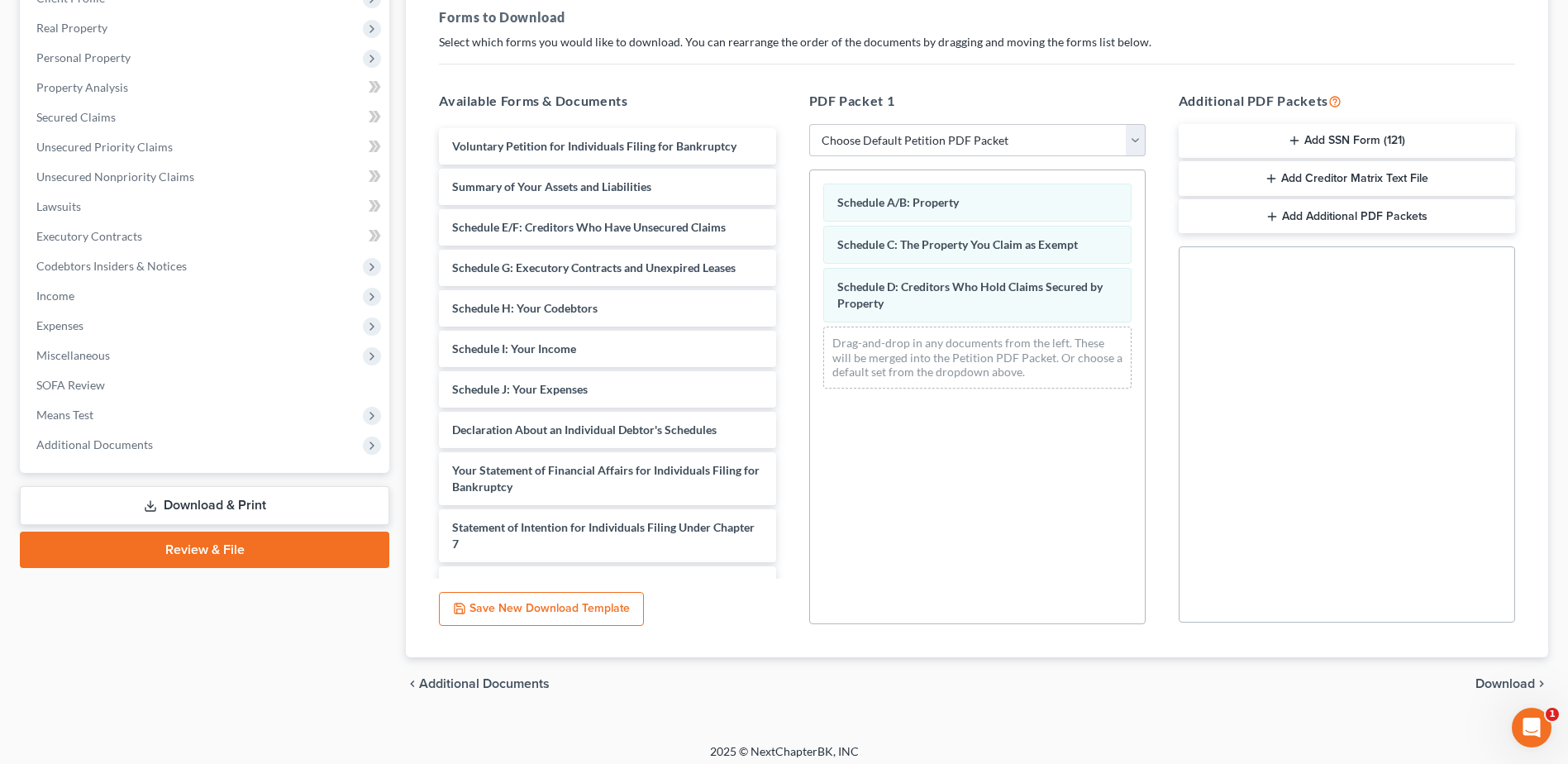
click at [1502, 688] on span "Download" at bounding box center [1505, 684] width 59 height 14
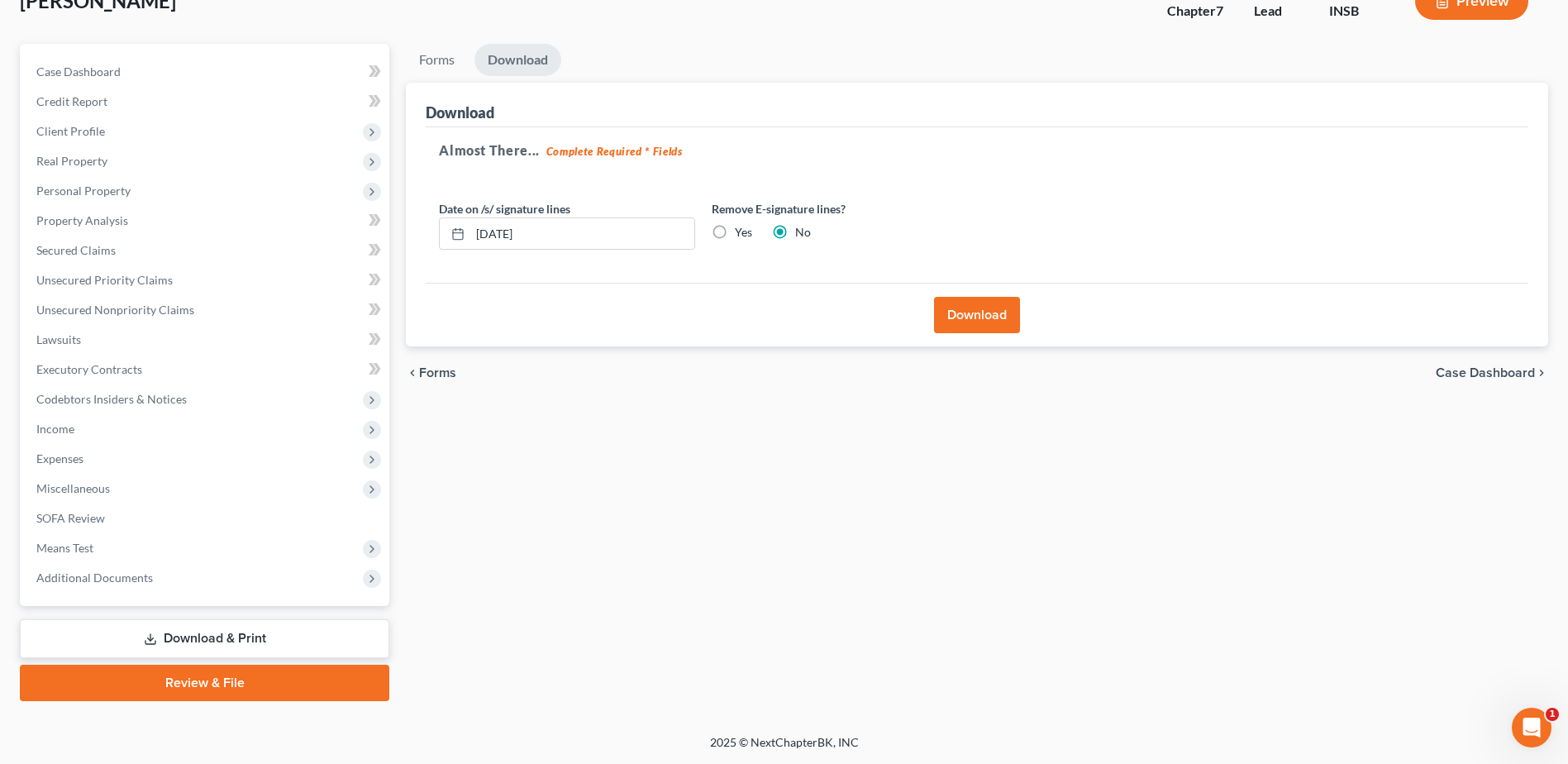
scroll to position [115, 0]
click at [960, 316] on button "Download" at bounding box center [977, 315] width 86 height 36
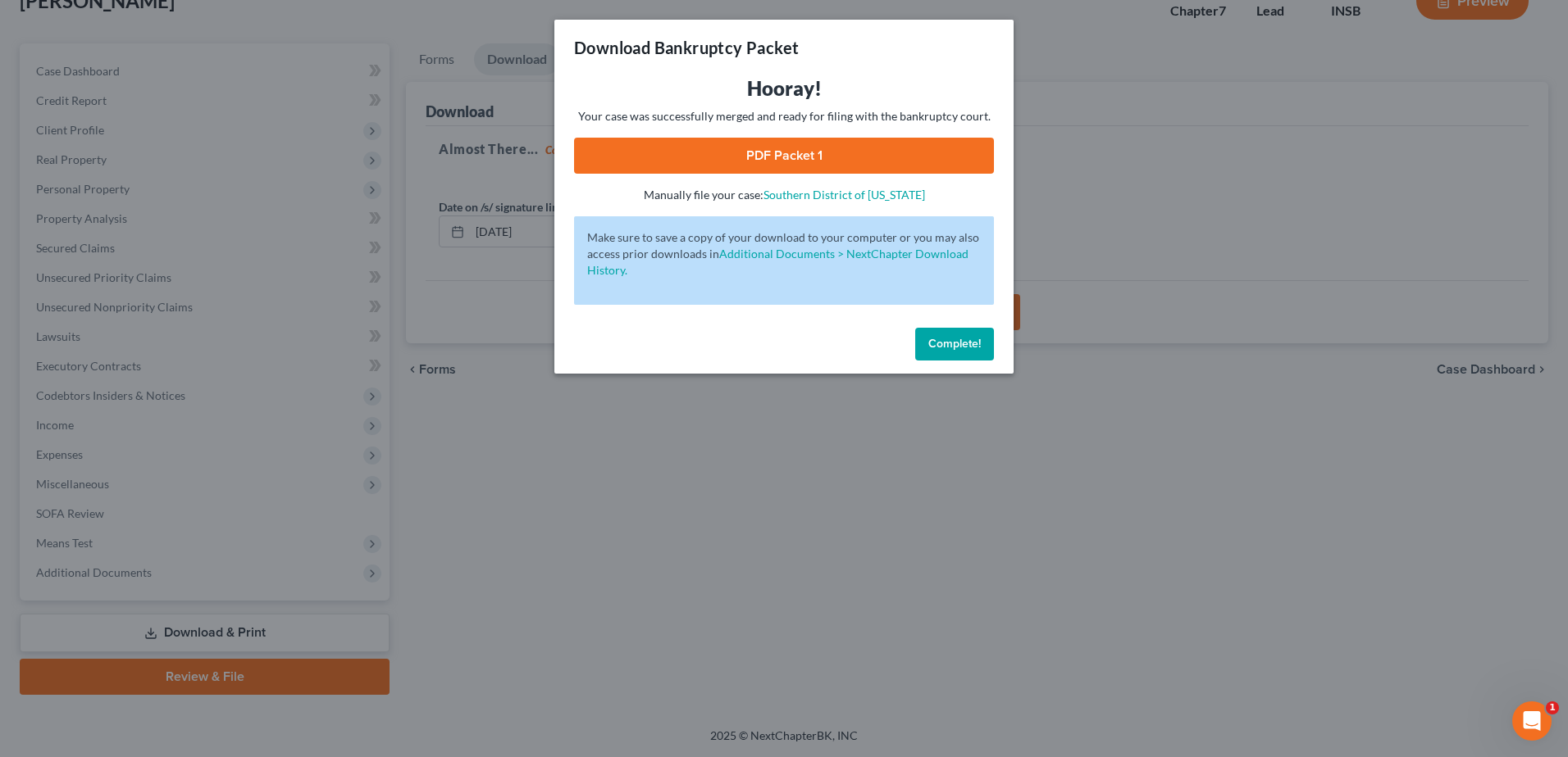
click at [943, 346] on span "Complete!" at bounding box center [955, 344] width 52 height 14
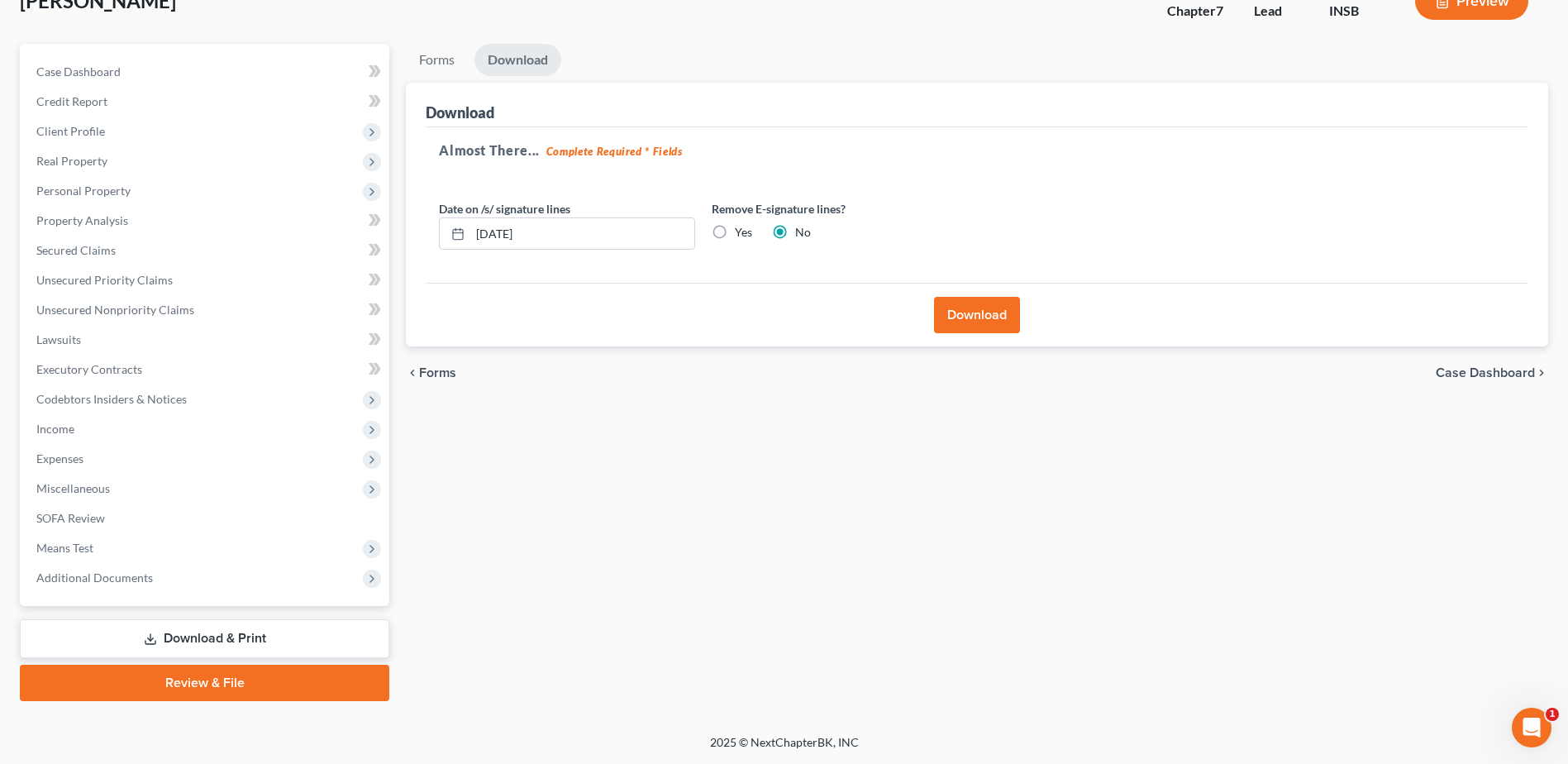
click at [978, 314] on button "Download" at bounding box center [977, 315] width 86 height 36
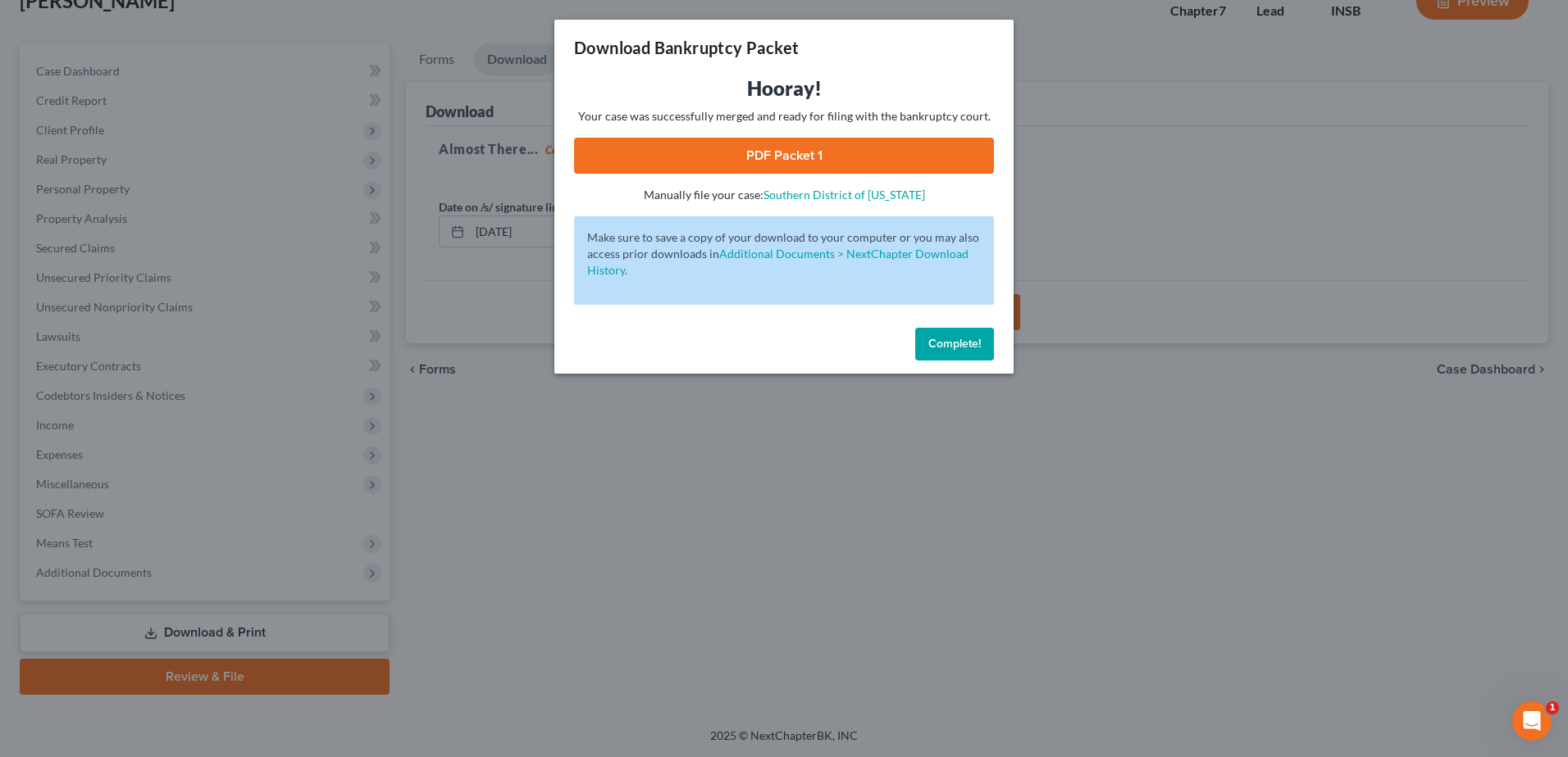
click at [776, 155] on link "PDF Packet 1" at bounding box center [784, 155] width 420 height 36
click at [959, 350] on span "Complete!" at bounding box center [955, 344] width 52 height 14
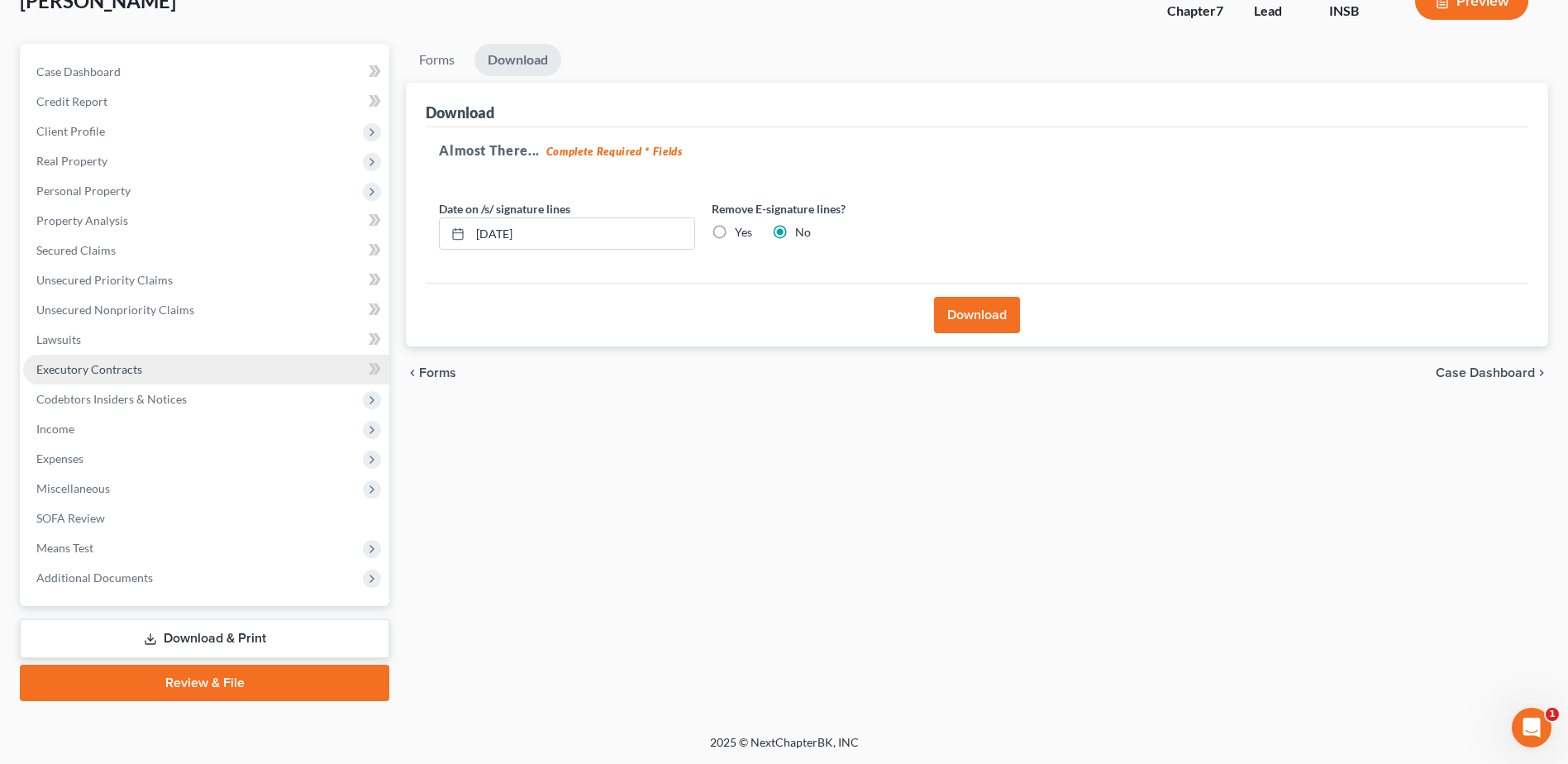
scroll to position [32, 0]
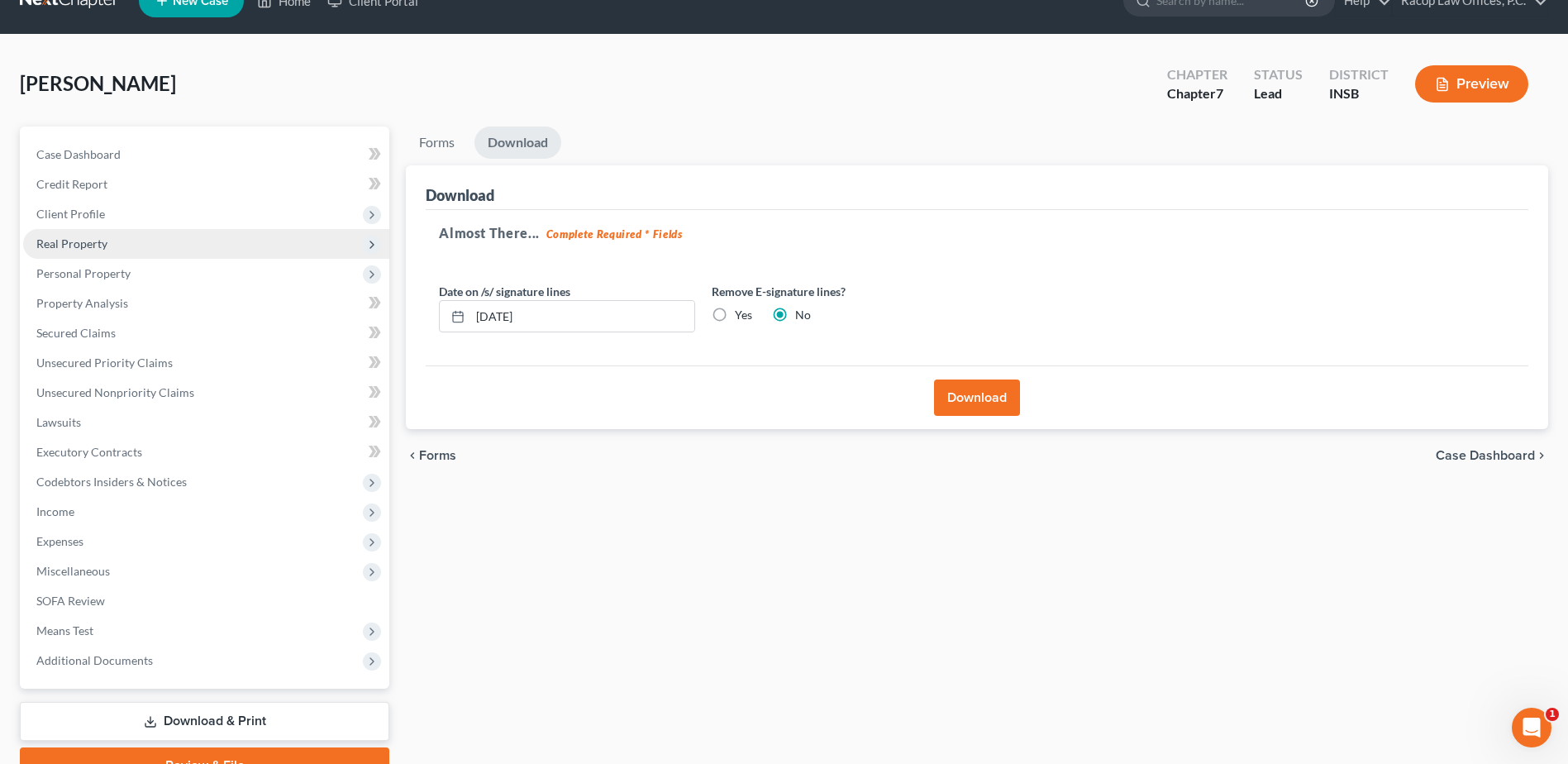
click at [114, 248] on span "Real Property" at bounding box center [206, 244] width 366 height 30
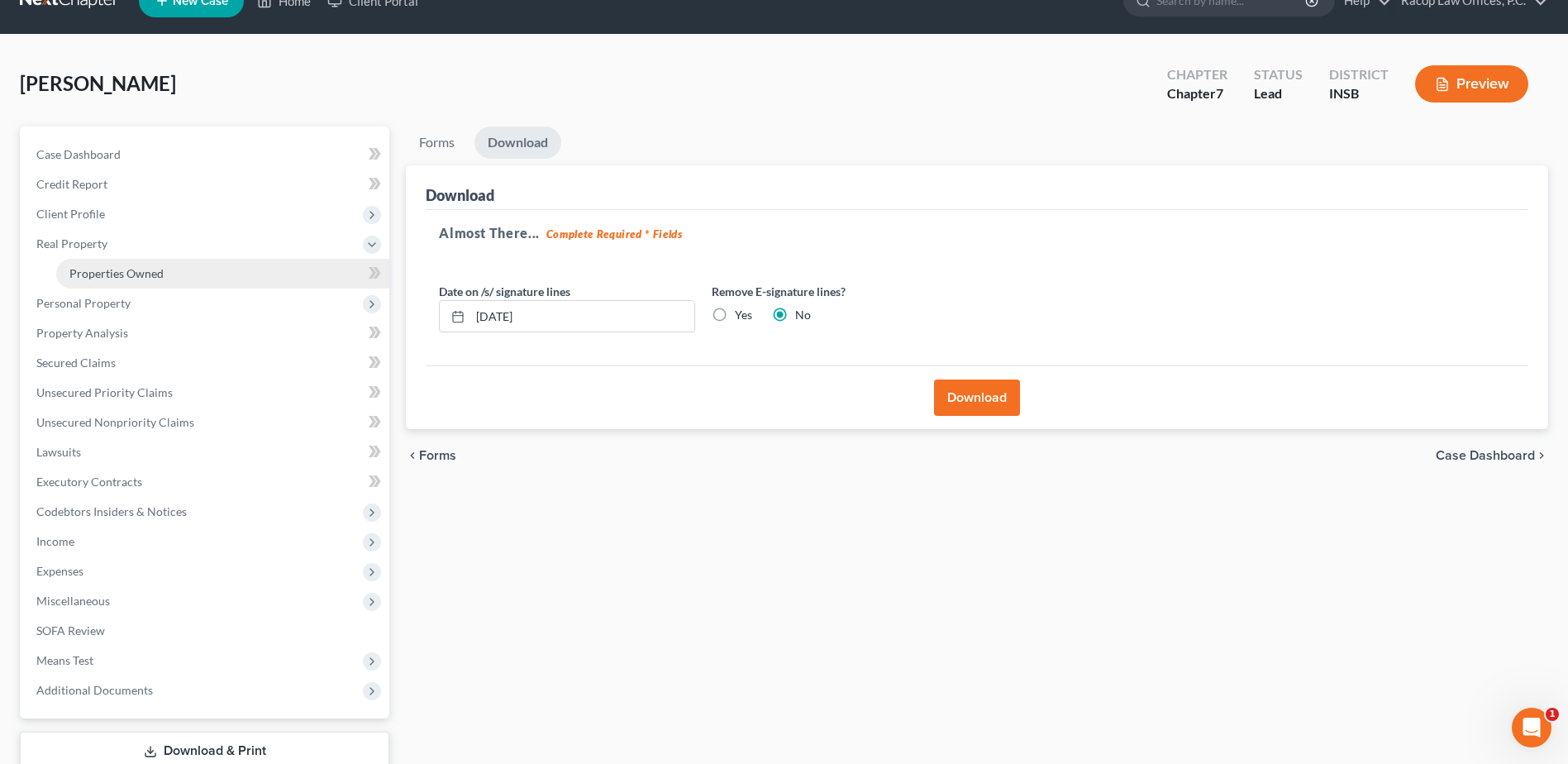
click at [118, 281] on link "Properties Owned" at bounding box center [223, 274] width 333 height 30
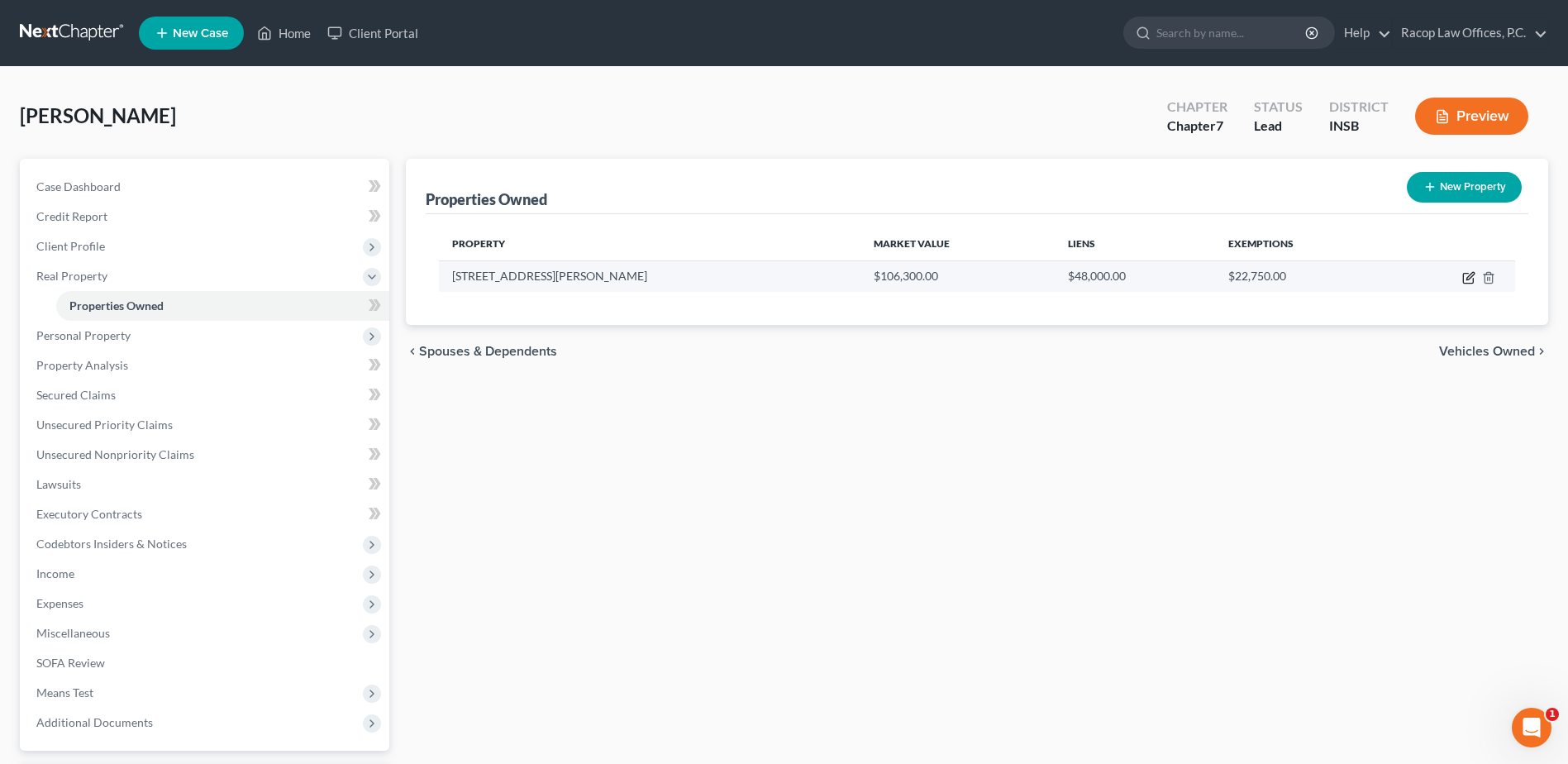
click at [1464, 279] on icon "button" at bounding box center [1468, 279] width 10 height 10
select select "15"
select select "3"
select select "7"
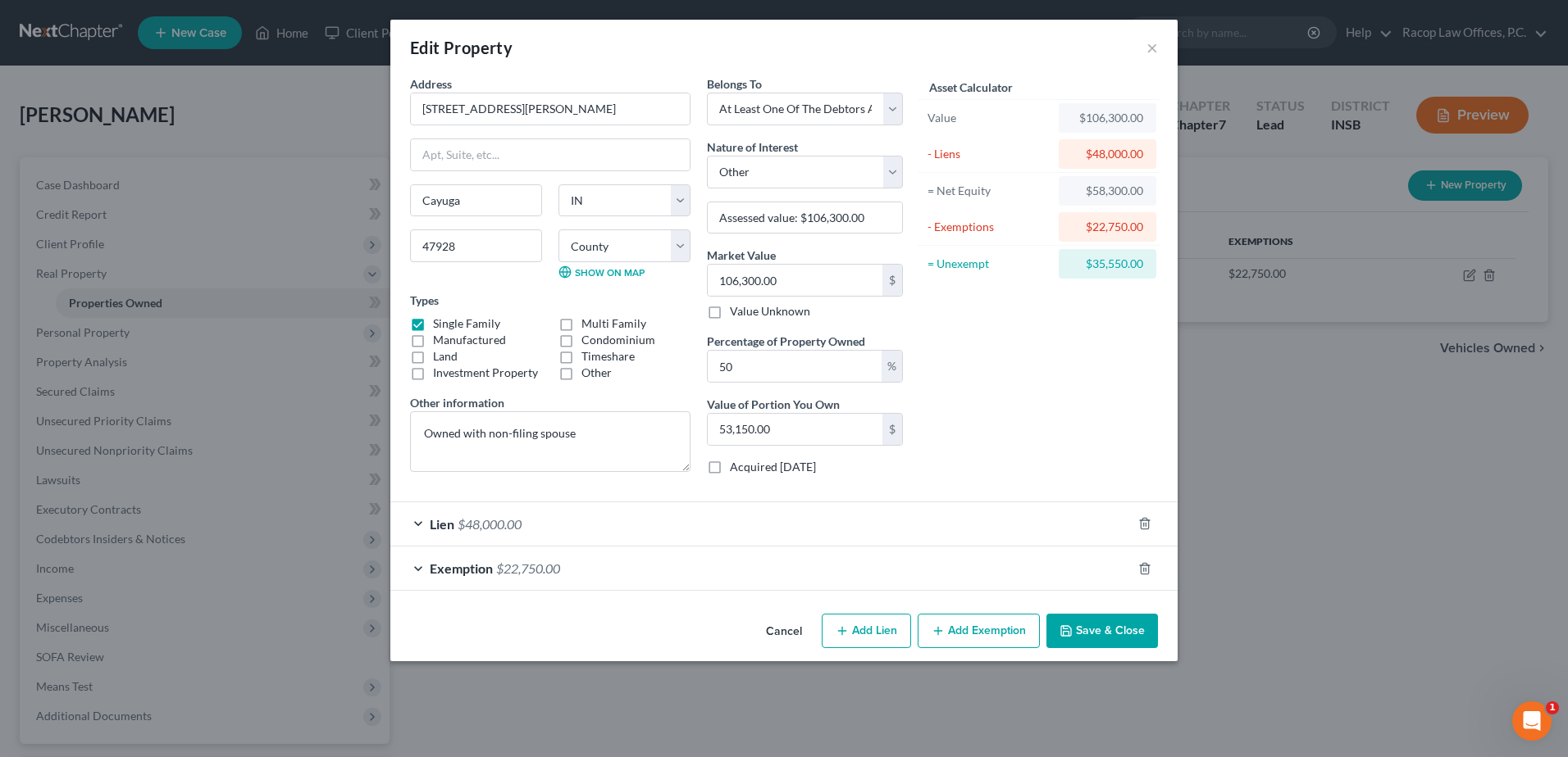
click at [636, 584] on div "Exemption $22,750.00" at bounding box center [760, 568] width 741 height 43
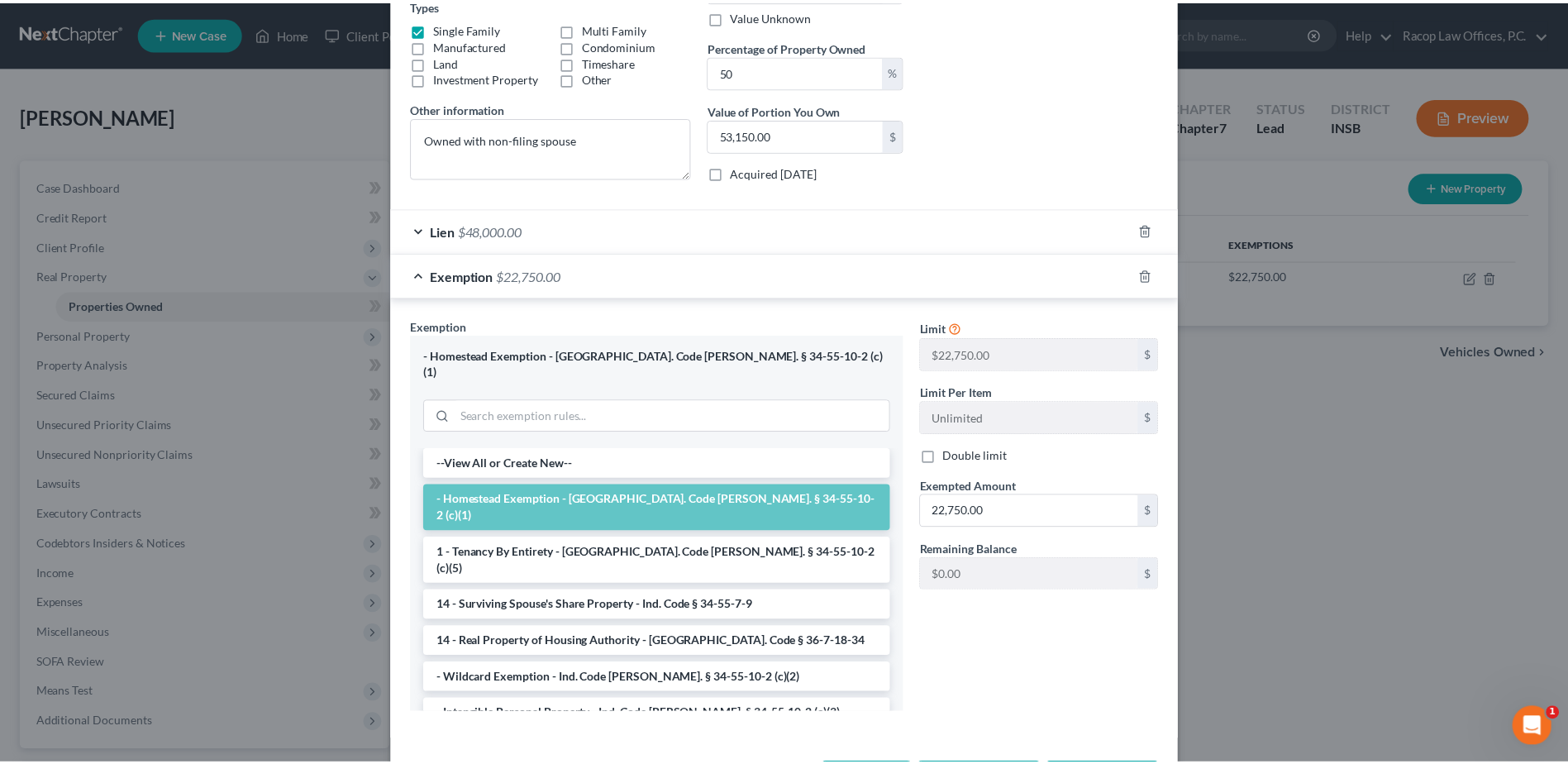
scroll to position [350, 0]
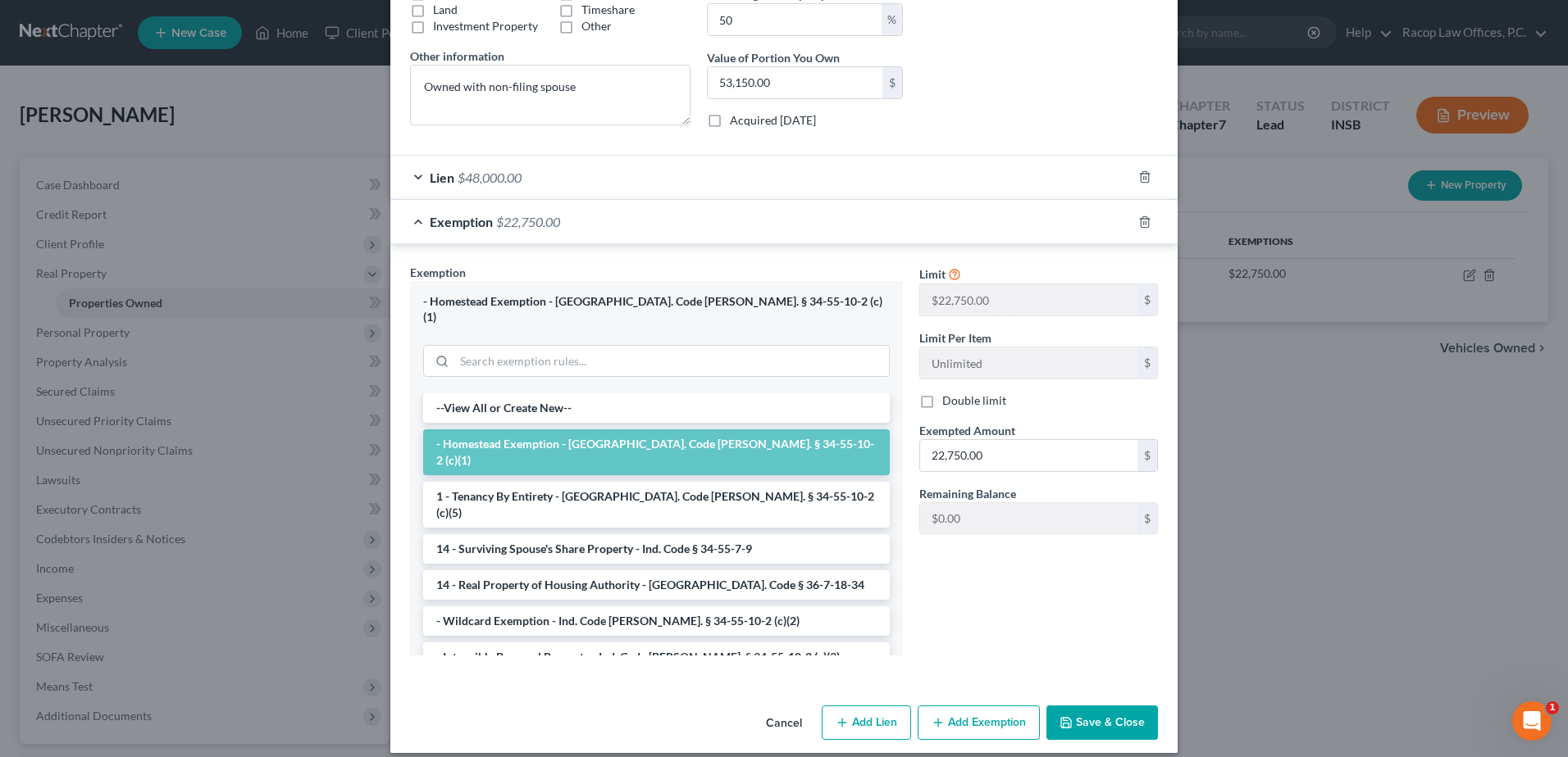
click at [1091, 715] on button "Save & Close" at bounding box center [1101, 723] width 111 height 35
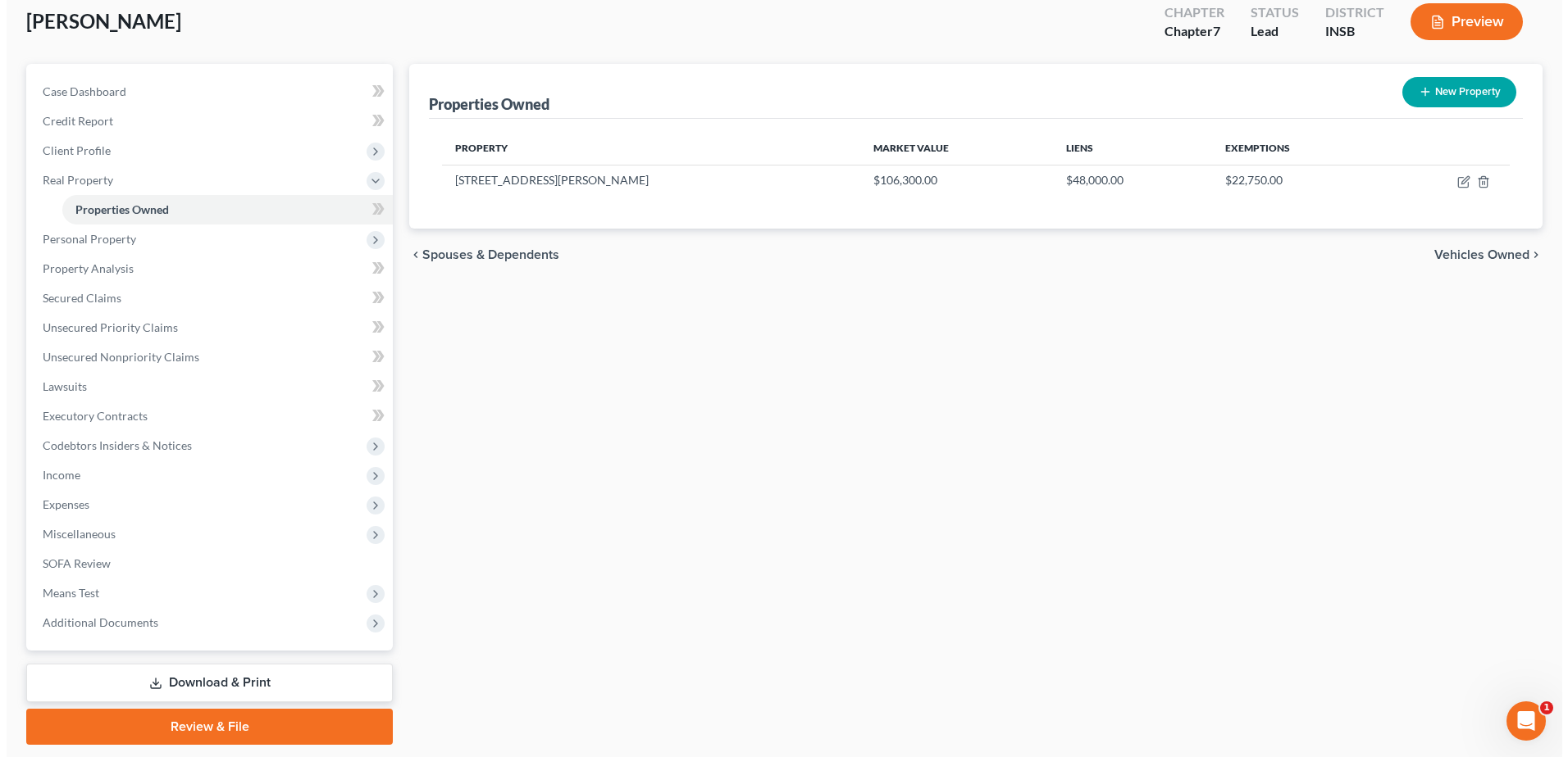
scroll to position [0, 0]
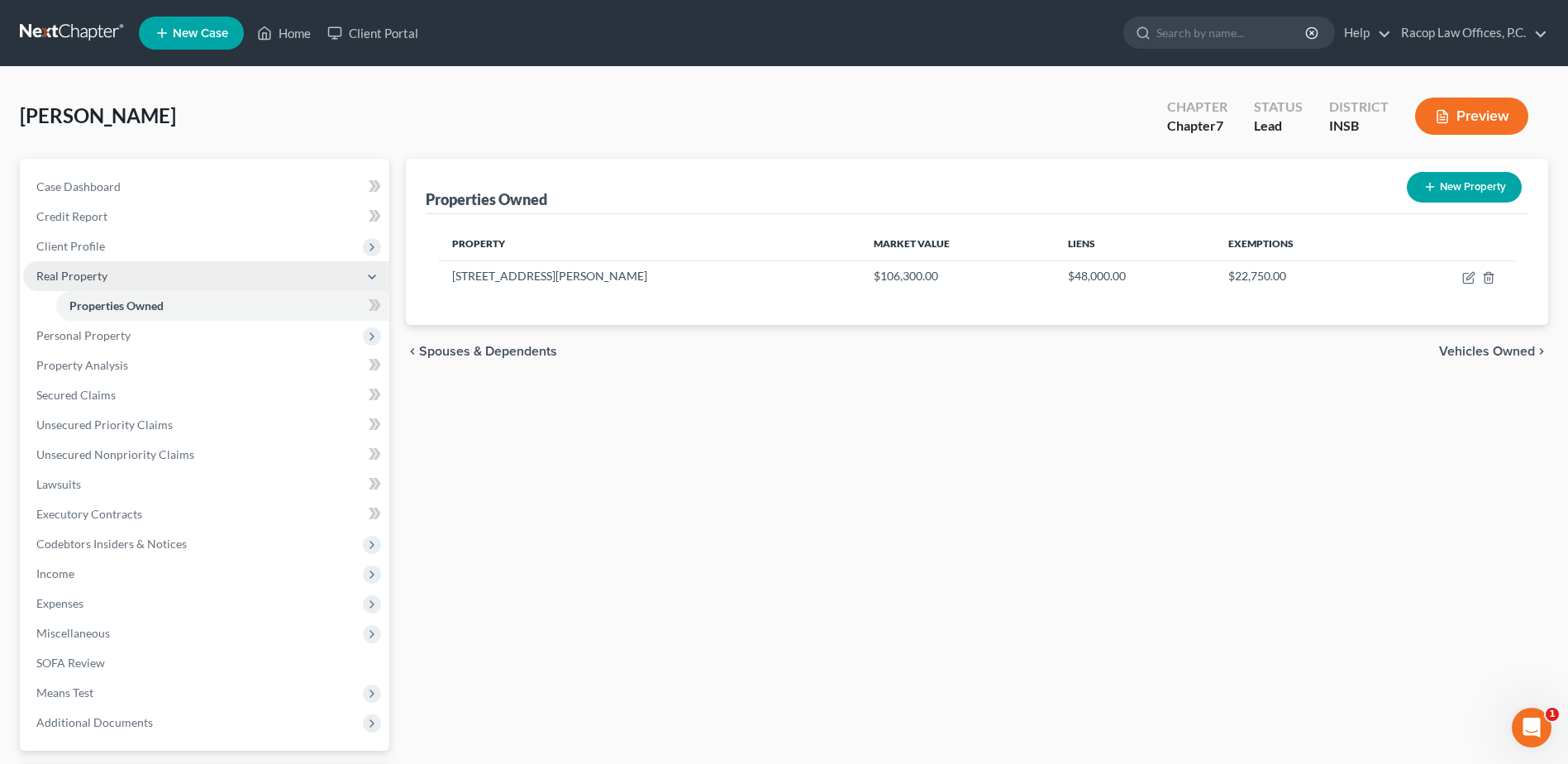
click at [79, 276] on span "Real Property" at bounding box center [71, 276] width 71 height 14
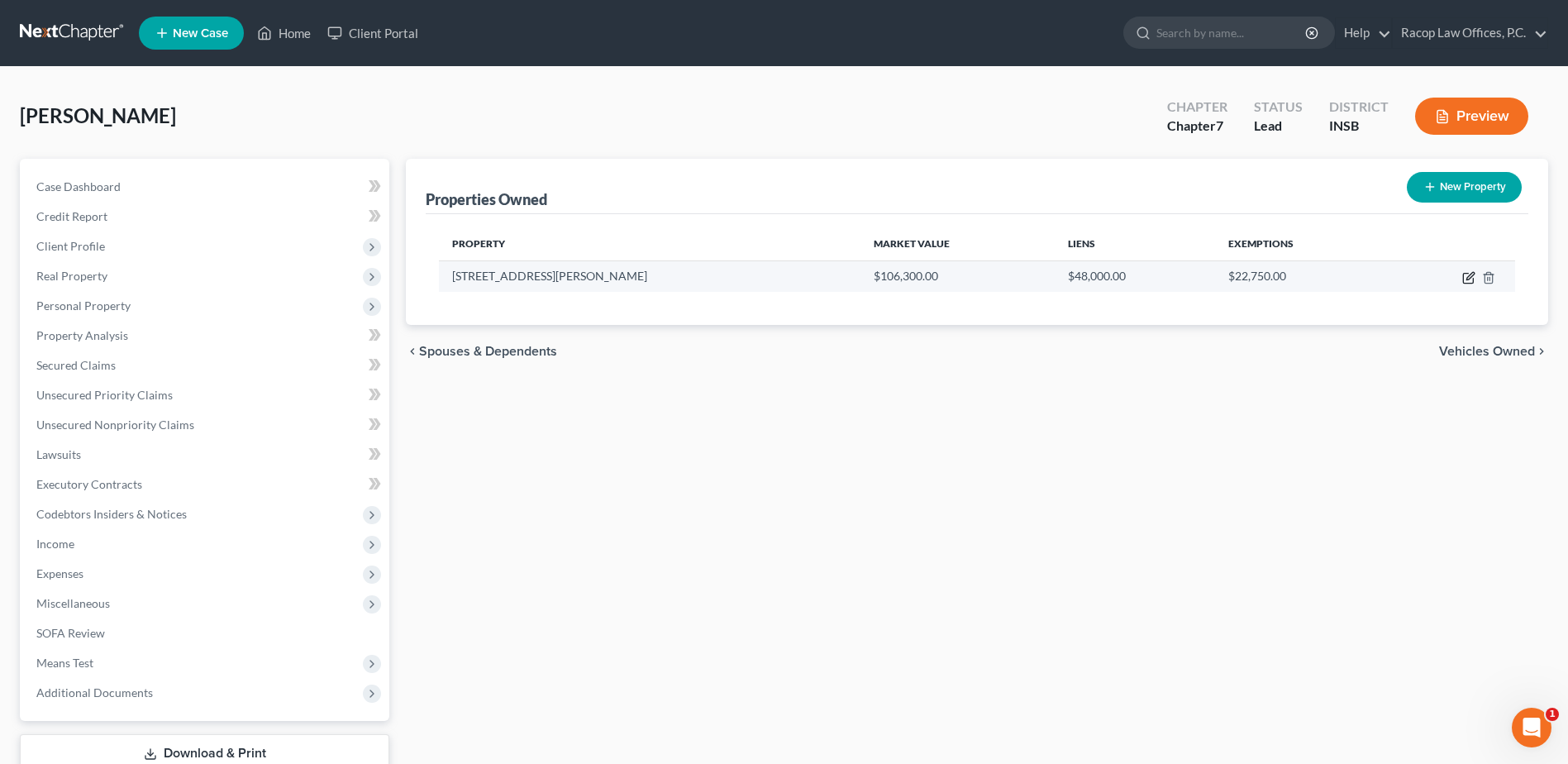
click at [1471, 279] on icon "button" at bounding box center [1470, 278] width 14 height 14
select select "15"
select select "82"
select select "3"
select select "7"
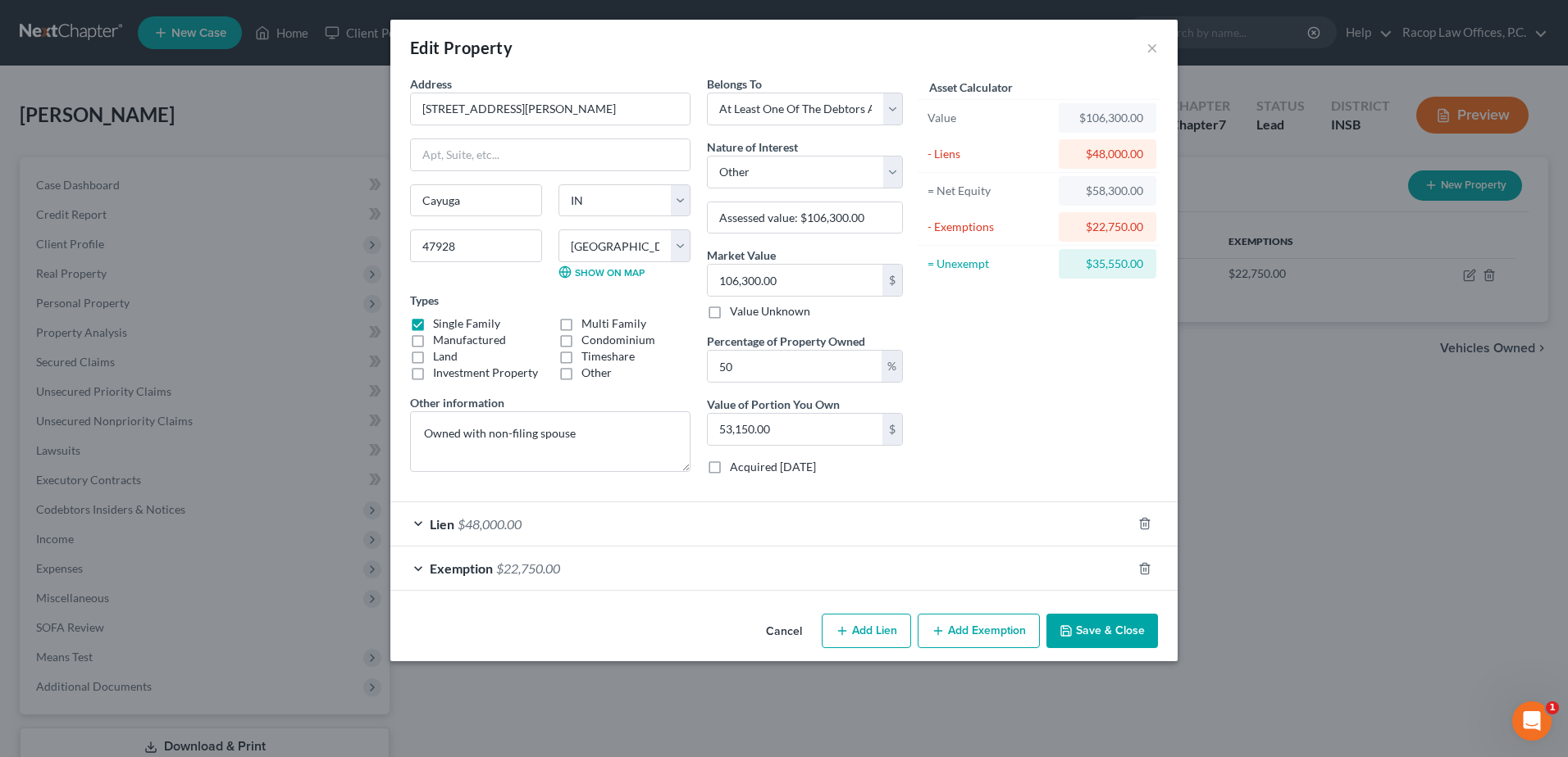
click at [507, 568] on span "$22,750.00" at bounding box center [528, 569] width 64 height 15
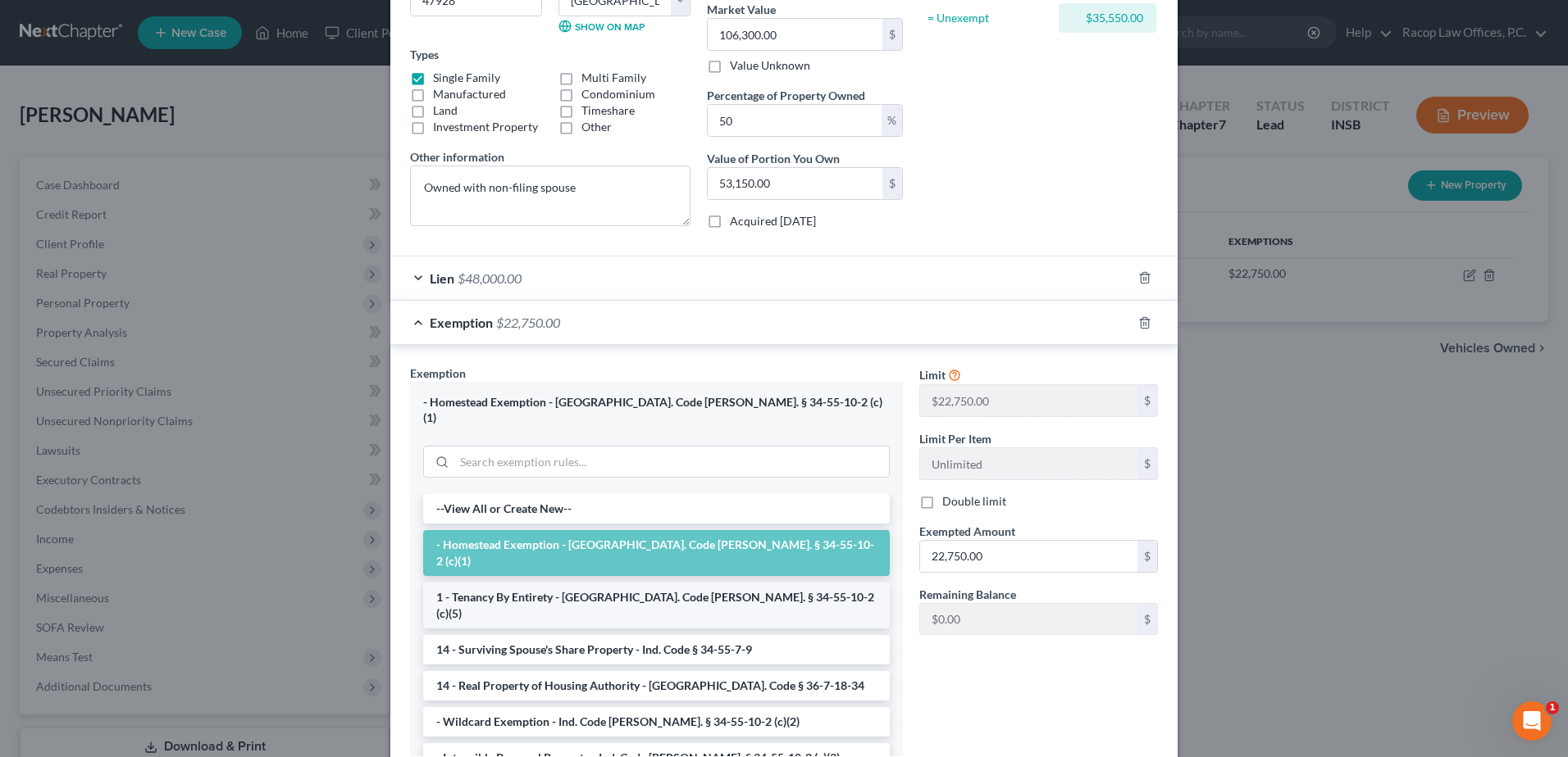
click at [527, 583] on li "1 - Tenancy By Entirety - [GEOGRAPHIC_DATA]. Code [PERSON_NAME]. § 34-55-10-2 (…" at bounding box center [656, 606] width 467 height 46
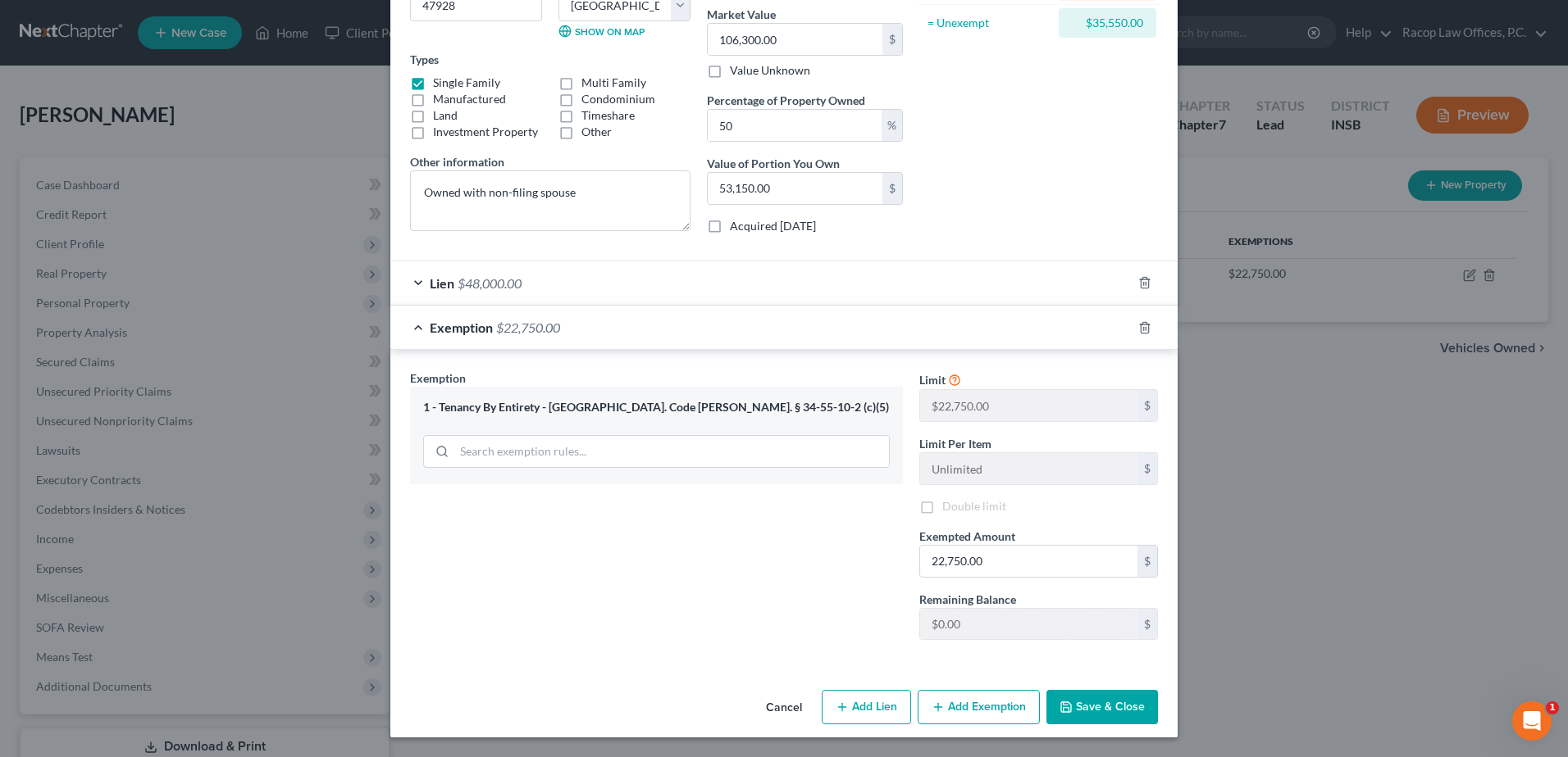
scroll to position [241, 0]
click at [1018, 566] on input "22,750.00" at bounding box center [1028, 561] width 217 height 31
type input "58,300.00"
click at [1098, 707] on button "Save & Close" at bounding box center [1101, 708] width 111 height 35
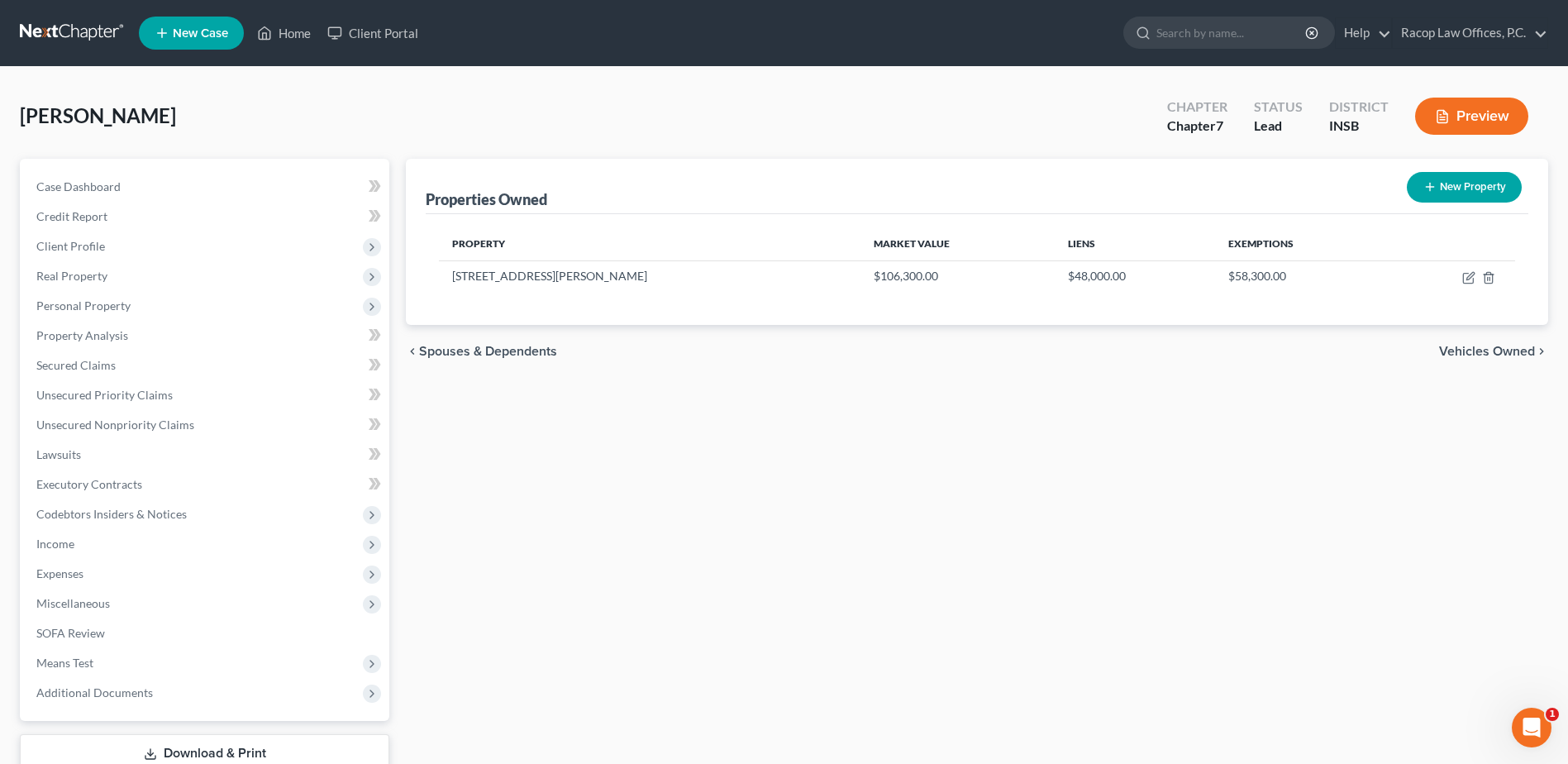
scroll to position [83, 0]
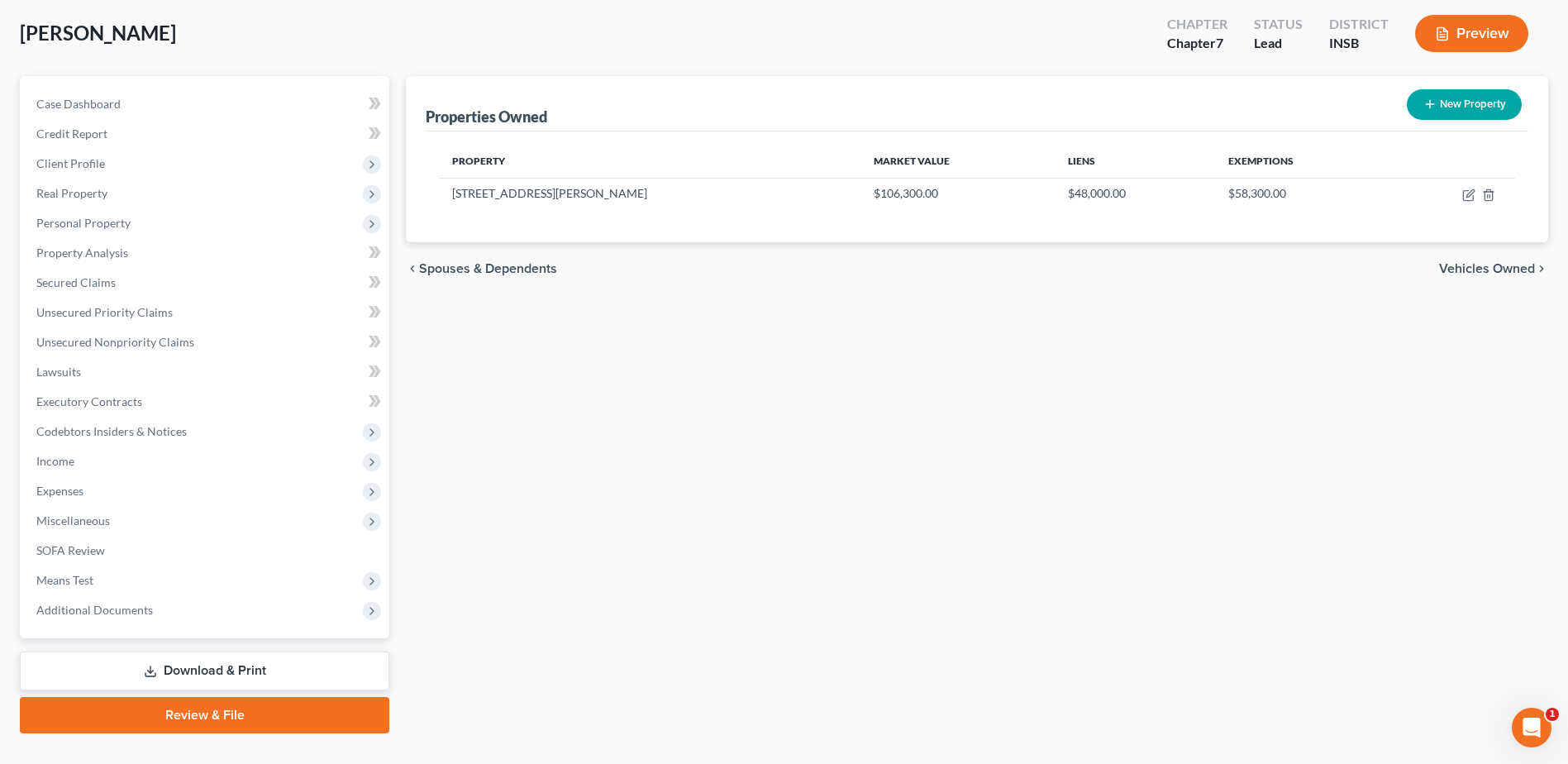
click at [260, 676] on link "Download & Print" at bounding box center [204, 671] width 369 height 39
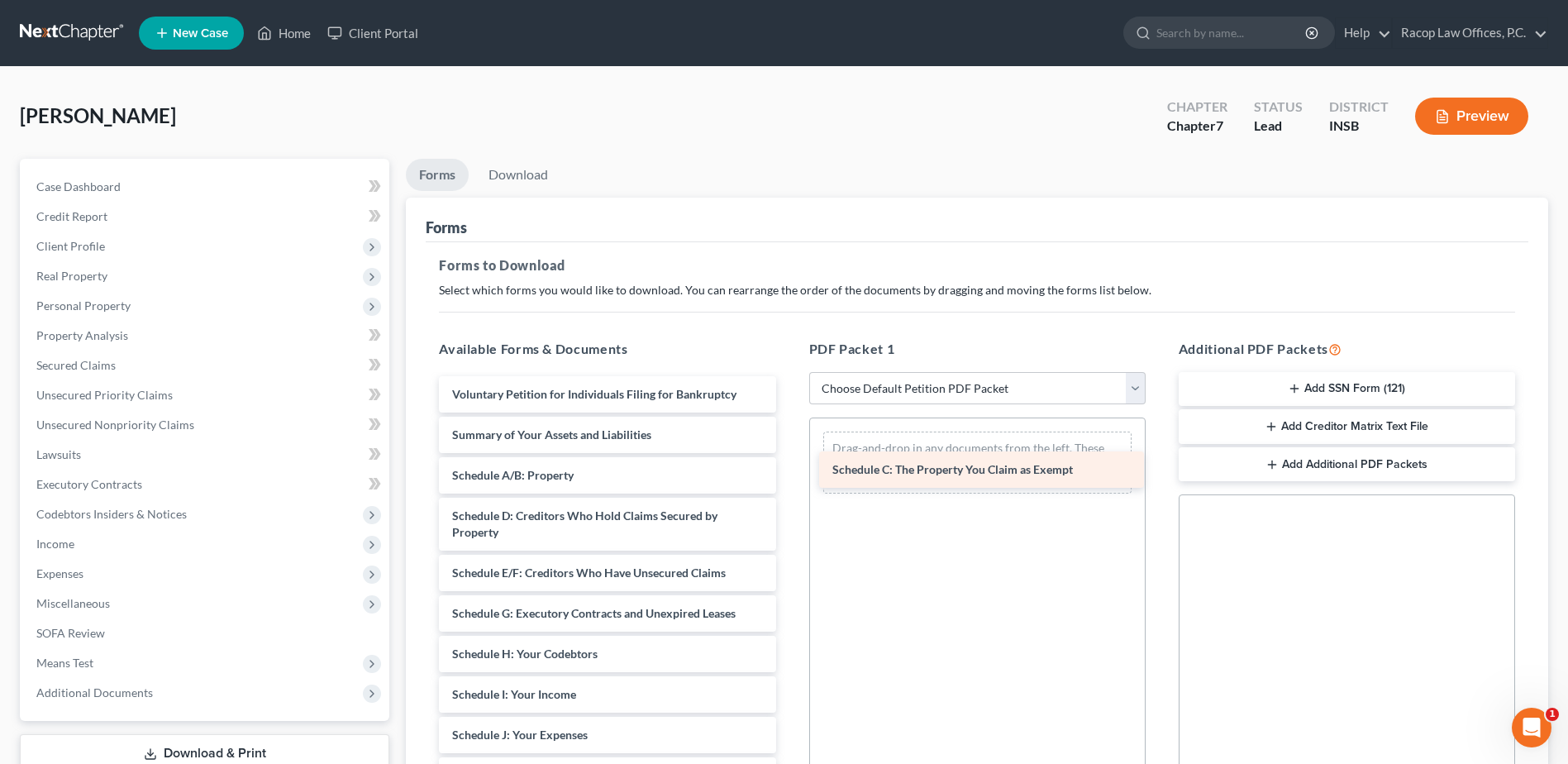
drag, startPoint x: 544, startPoint y: 520, endPoint x: 924, endPoint y: 474, distance: 382.8
click at [789, 474] on div "Schedule C: The Property You Claim as Exempt Voluntary Petition for Individuals…" at bounding box center [607, 760] width 363 height 768
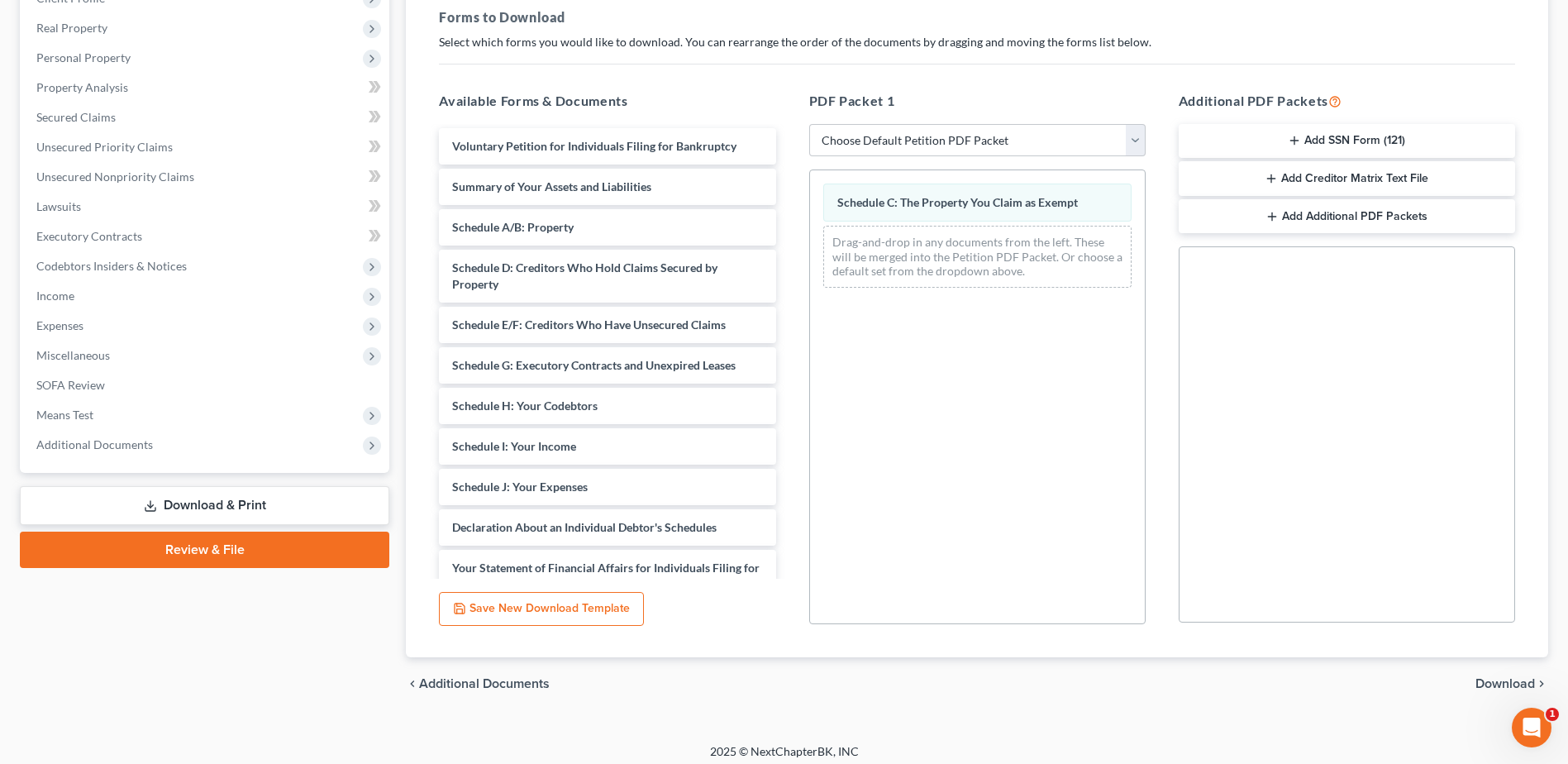
click at [1509, 688] on span "Download" at bounding box center [1505, 684] width 59 height 14
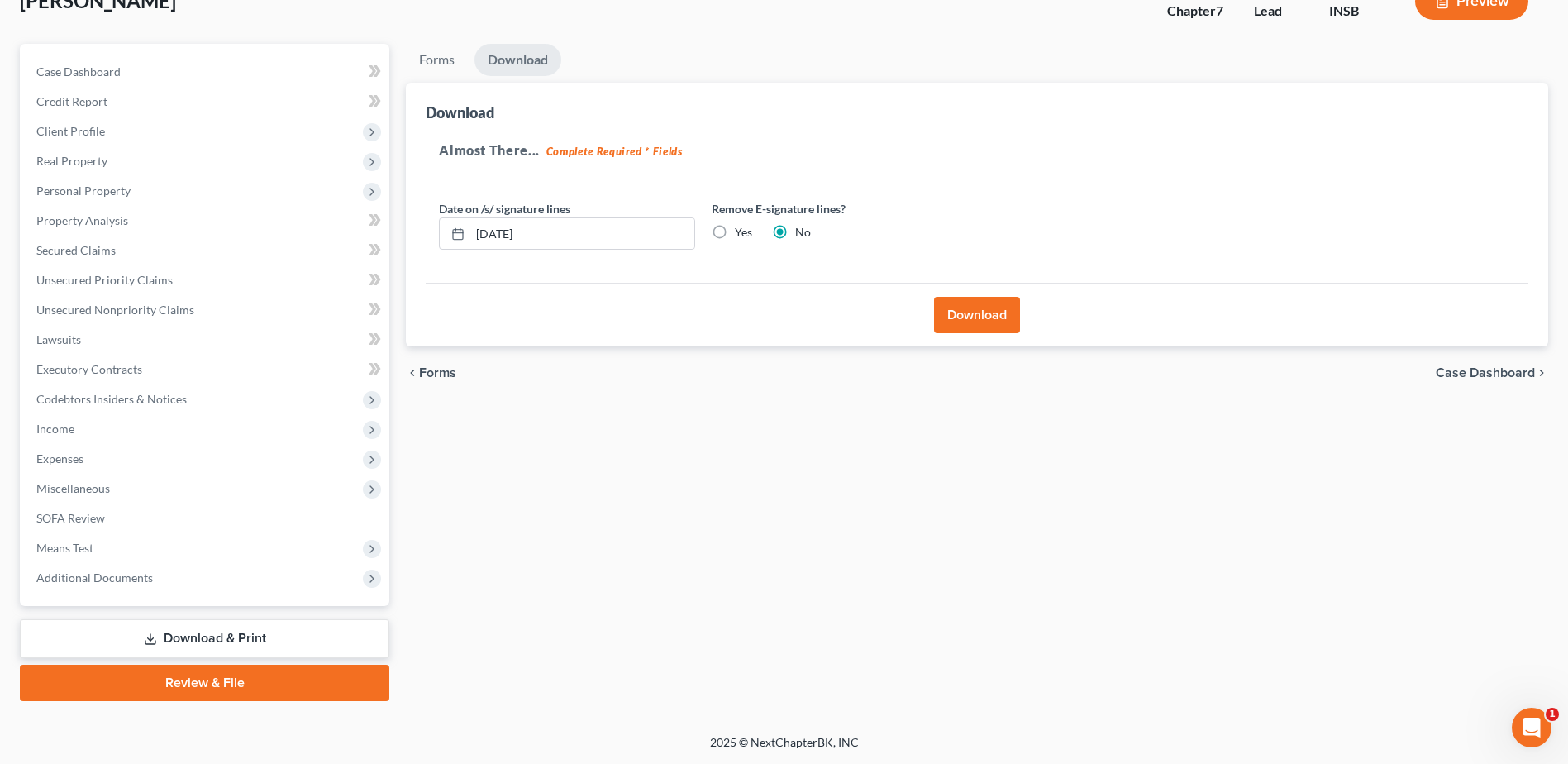
scroll to position [115, 0]
click at [971, 313] on button "Download" at bounding box center [977, 315] width 86 height 36
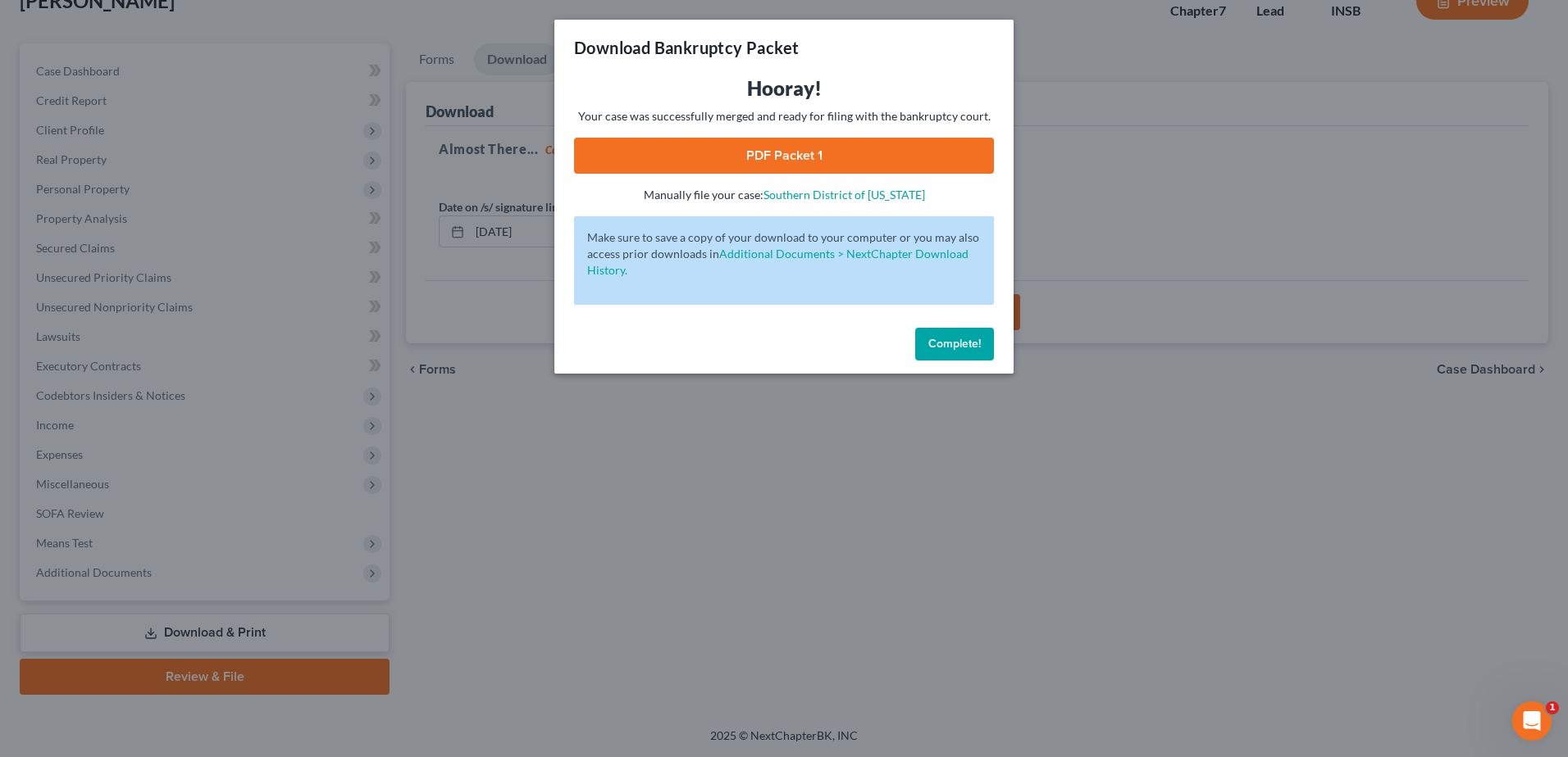
click at [771, 150] on link "PDF Packet 1" at bounding box center [784, 155] width 420 height 36
click at [961, 350] on span "Complete!" at bounding box center [955, 344] width 52 height 14
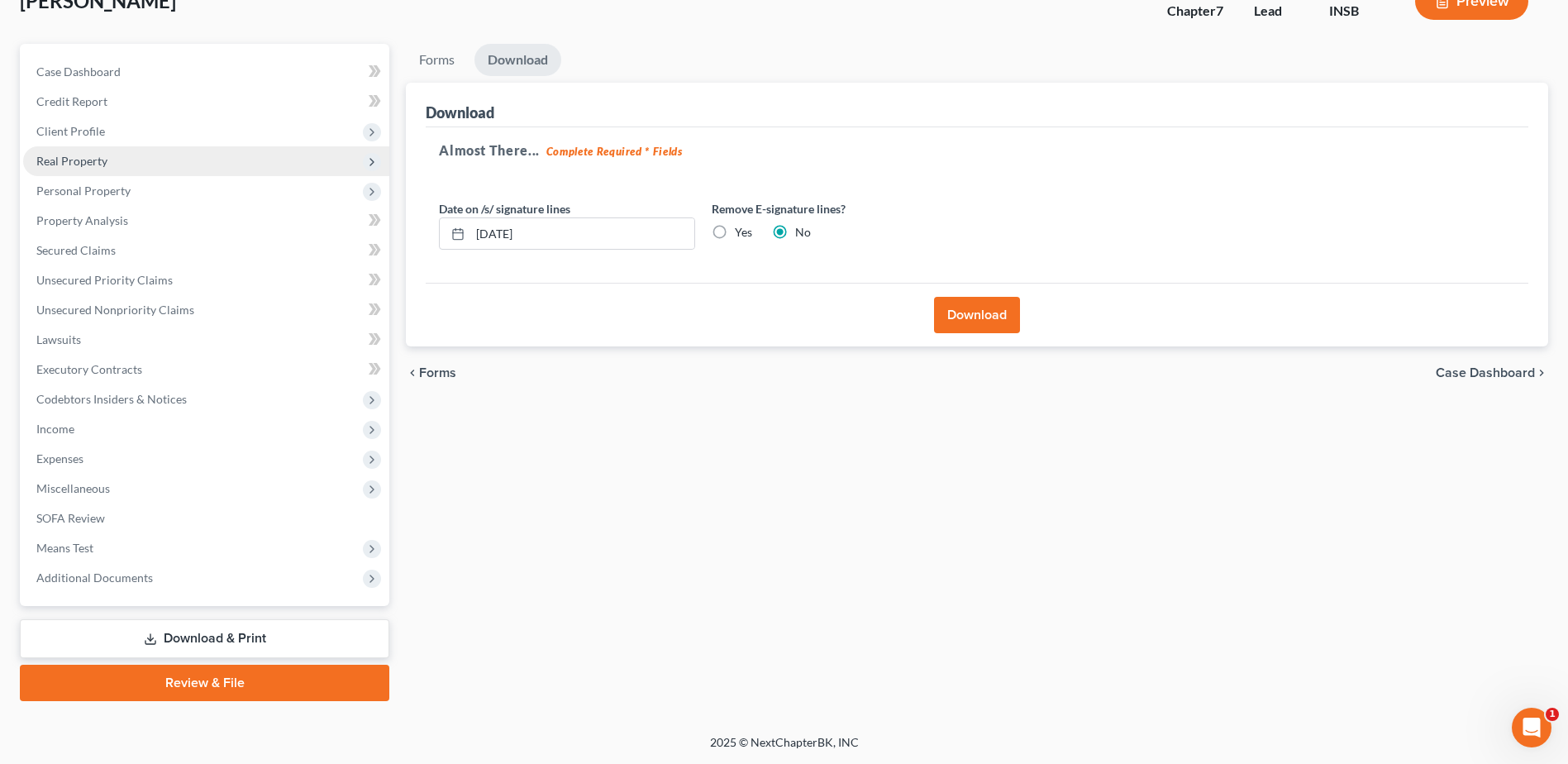
click at [91, 164] on span "Real Property" at bounding box center [71, 161] width 71 height 14
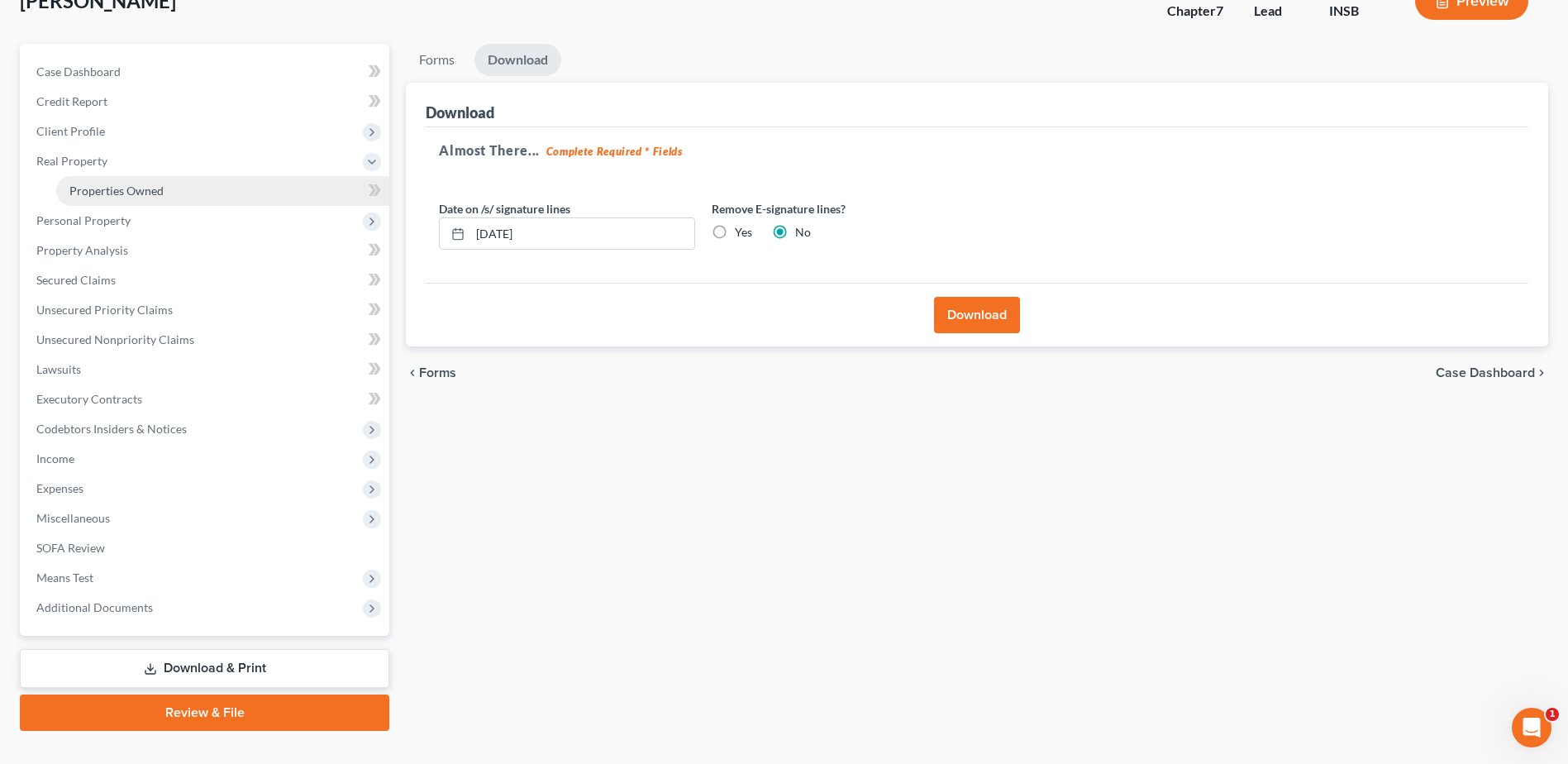
click at [121, 195] on span "Properties Owned" at bounding box center [116, 190] width 94 height 14
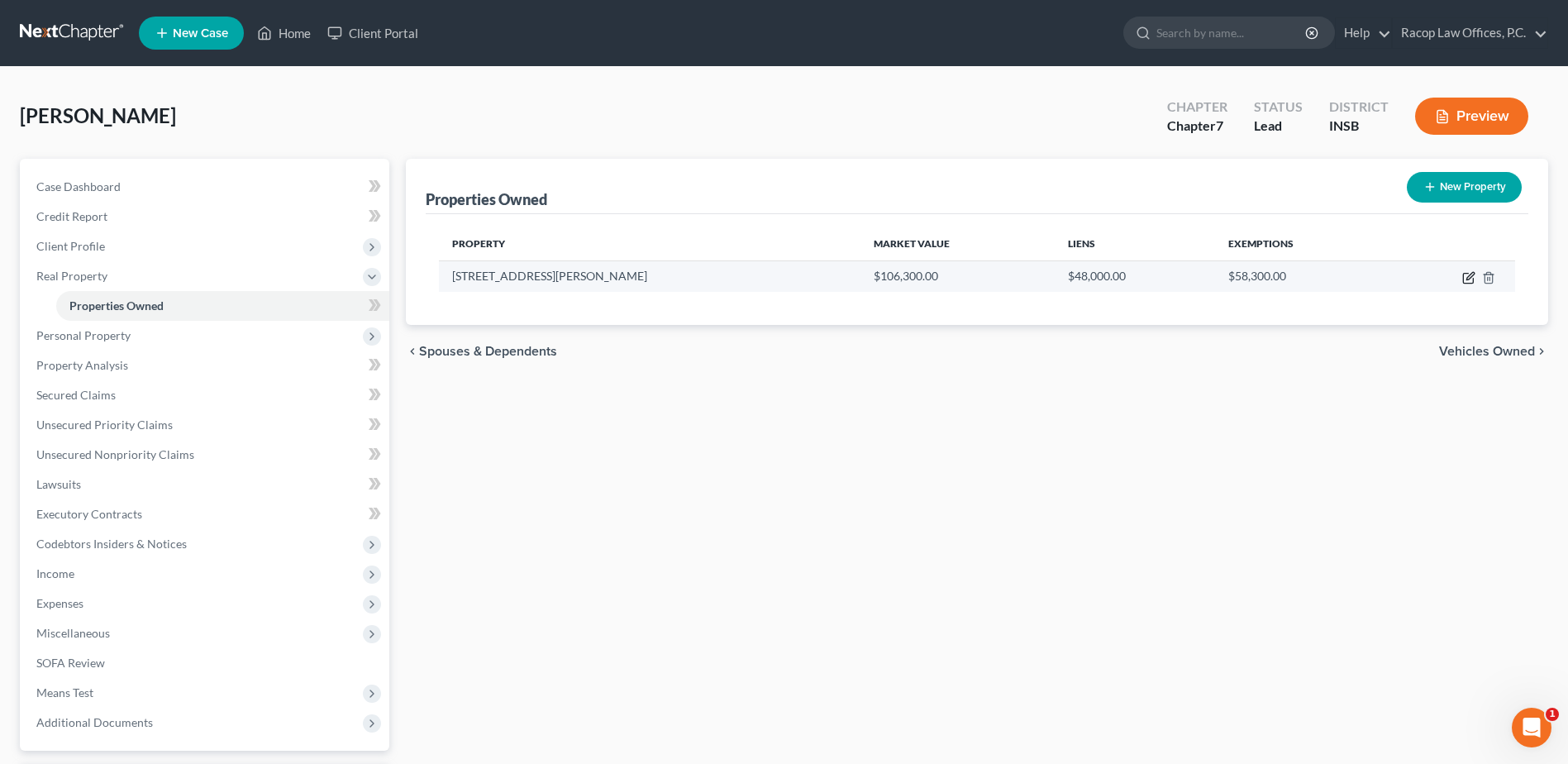
click at [1467, 274] on icon "button" at bounding box center [1468, 279] width 10 height 10
select select "15"
select select "82"
select select "3"
select select "7"
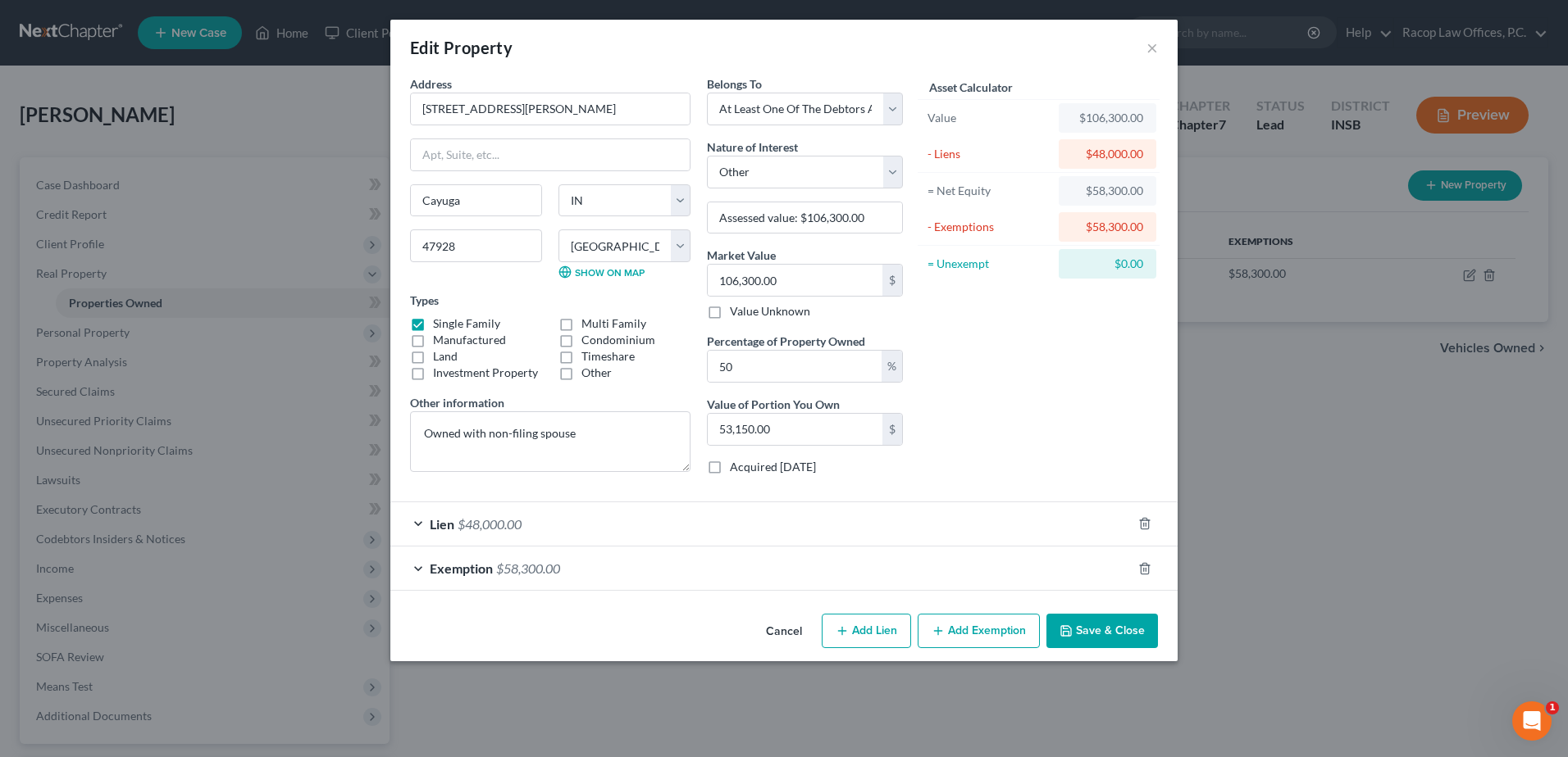
click at [478, 573] on span "Exemption" at bounding box center [461, 569] width 63 height 15
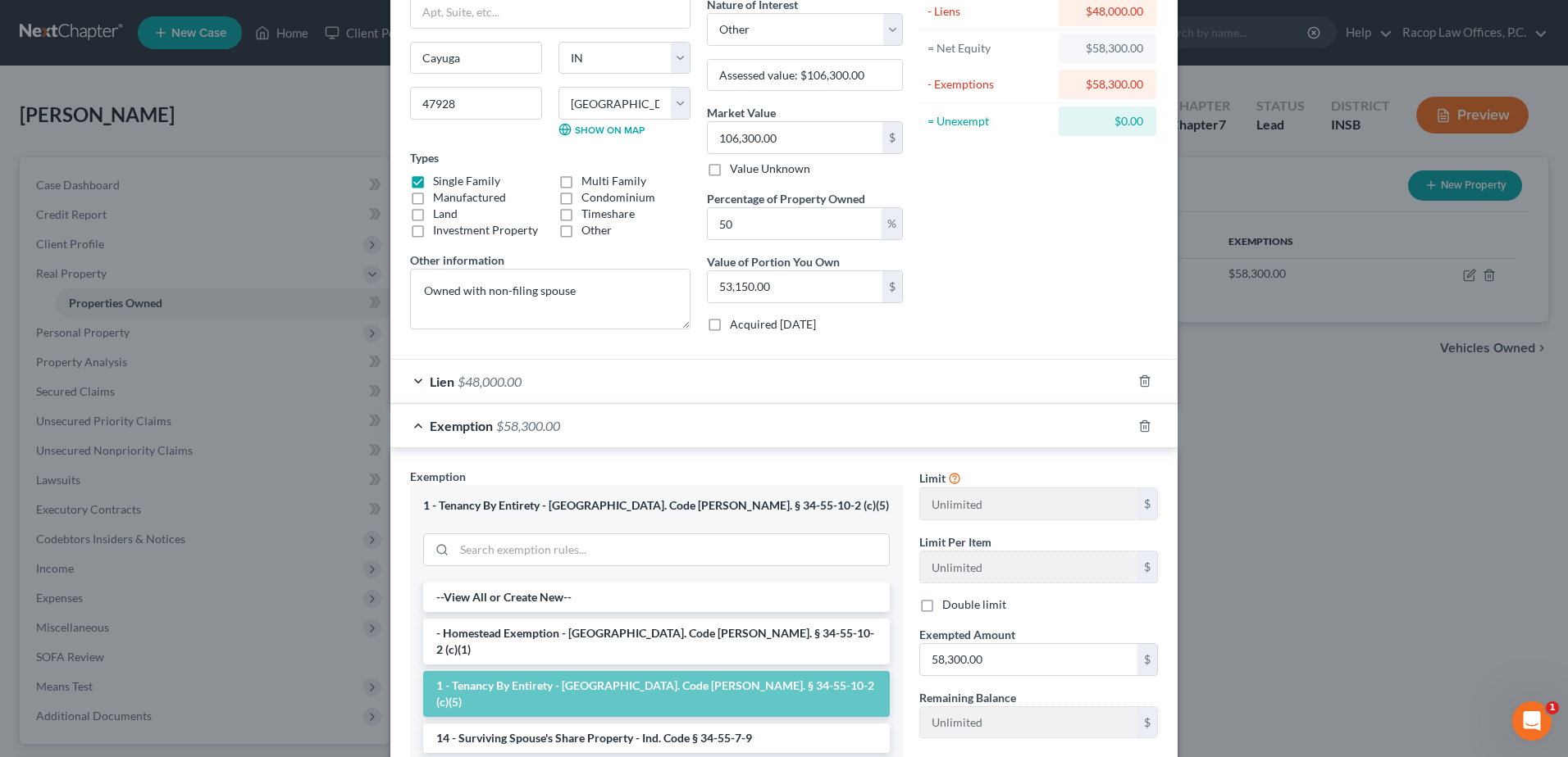
scroll to position [246, 0]
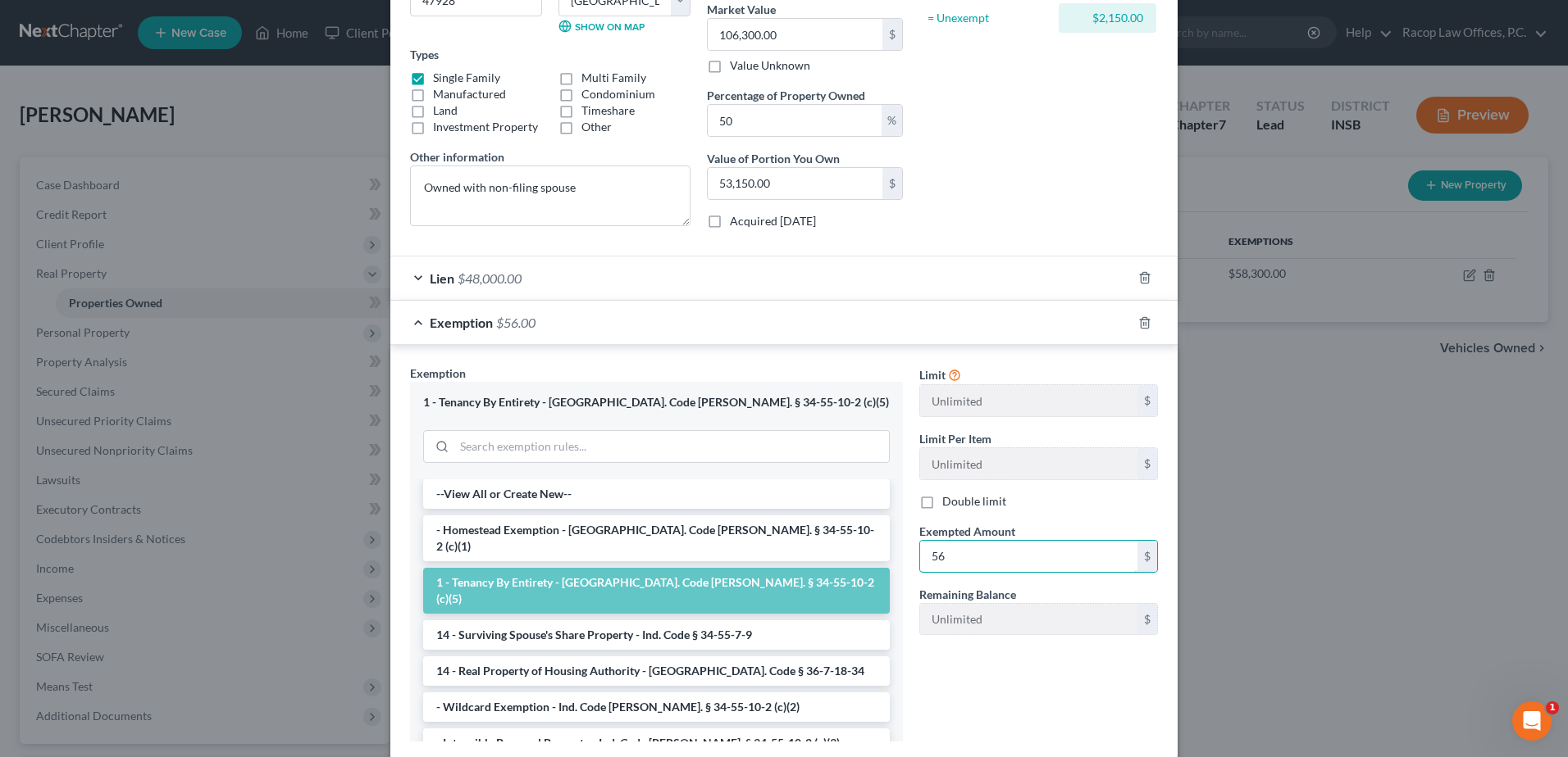
type input "5"
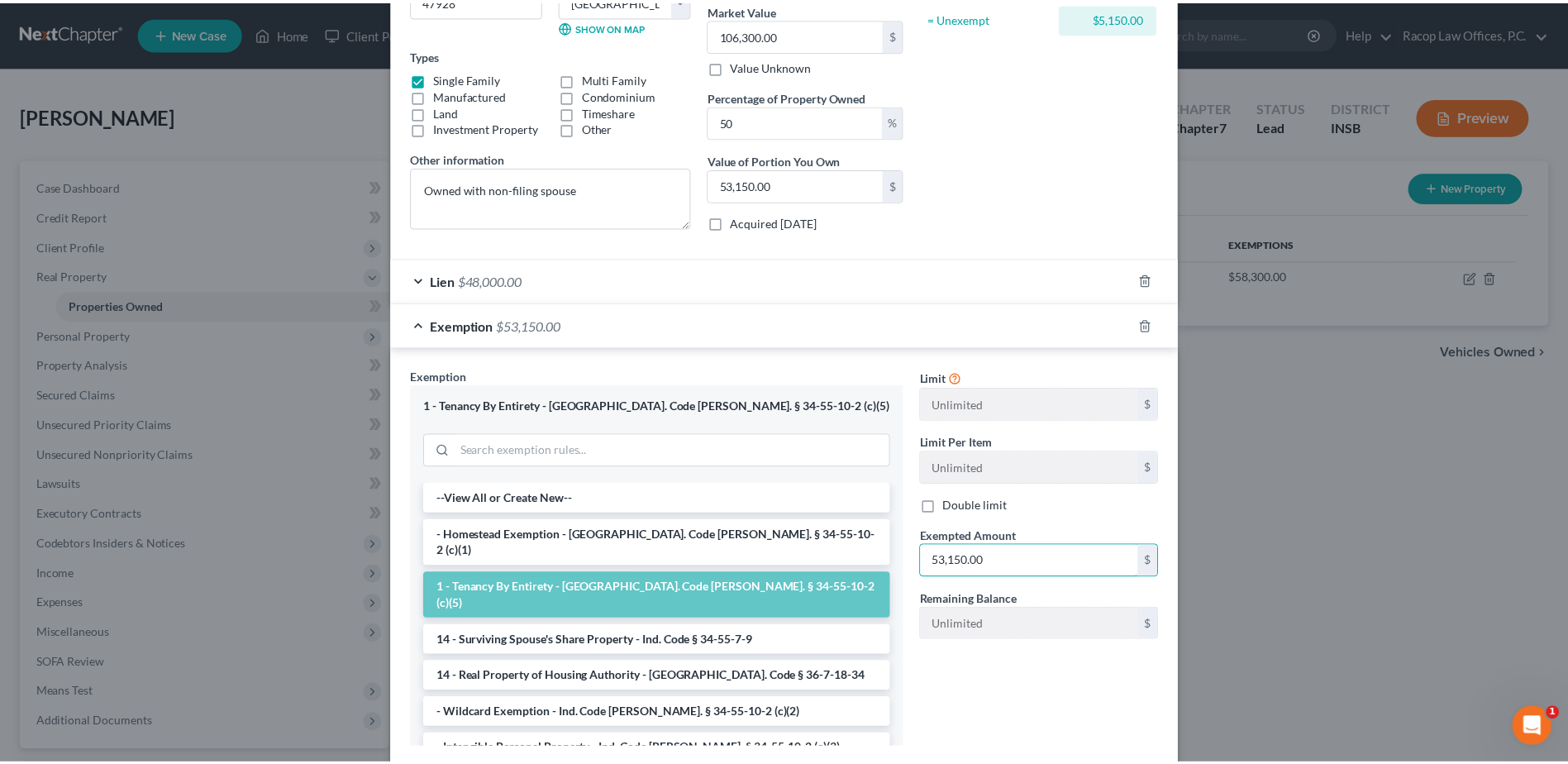
scroll to position [331, 0]
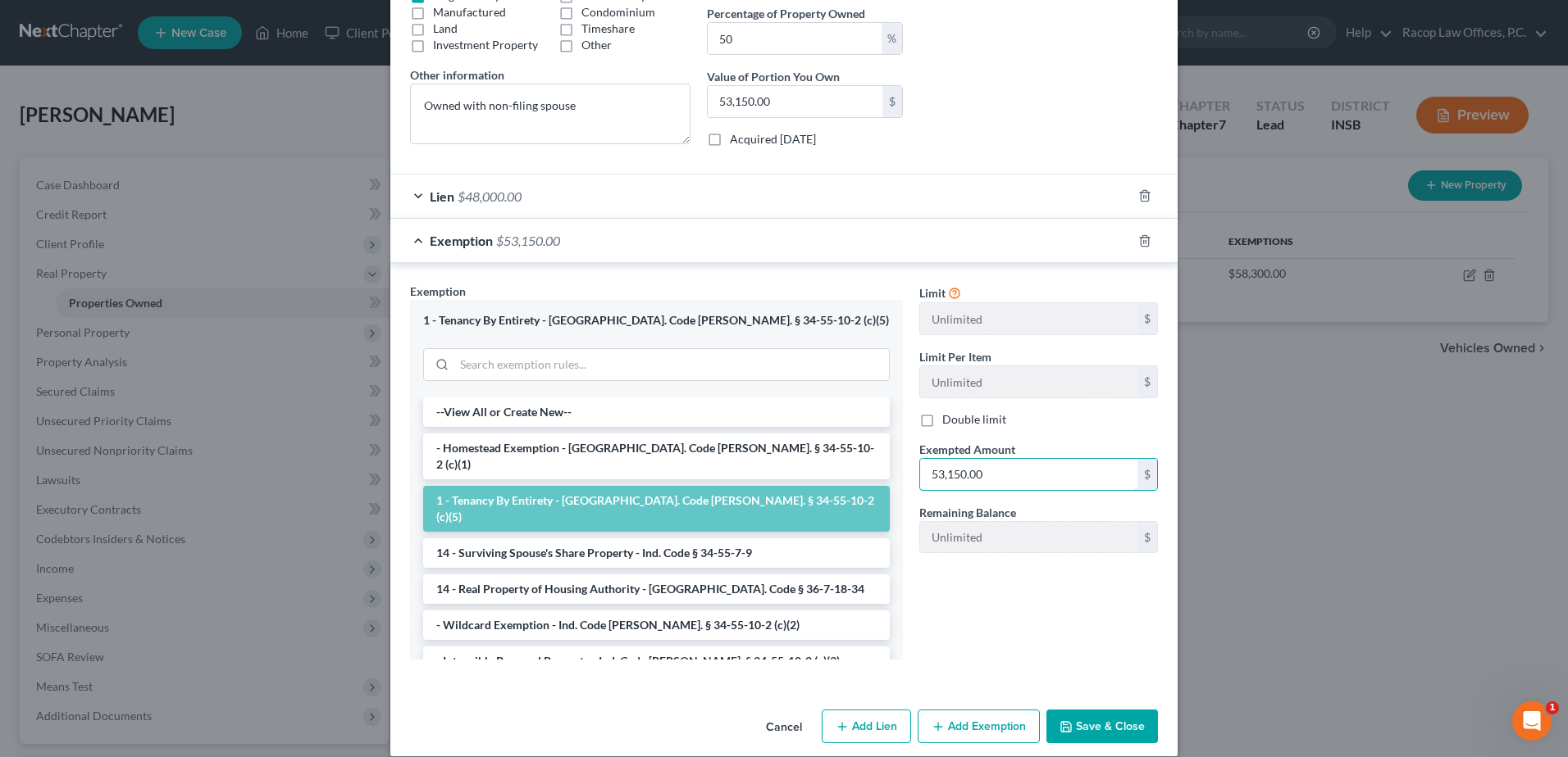
type input "53,150.00"
click at [1099, 729] on button "Save & Close" at bounding box center [1101, 727] width 111 height 35
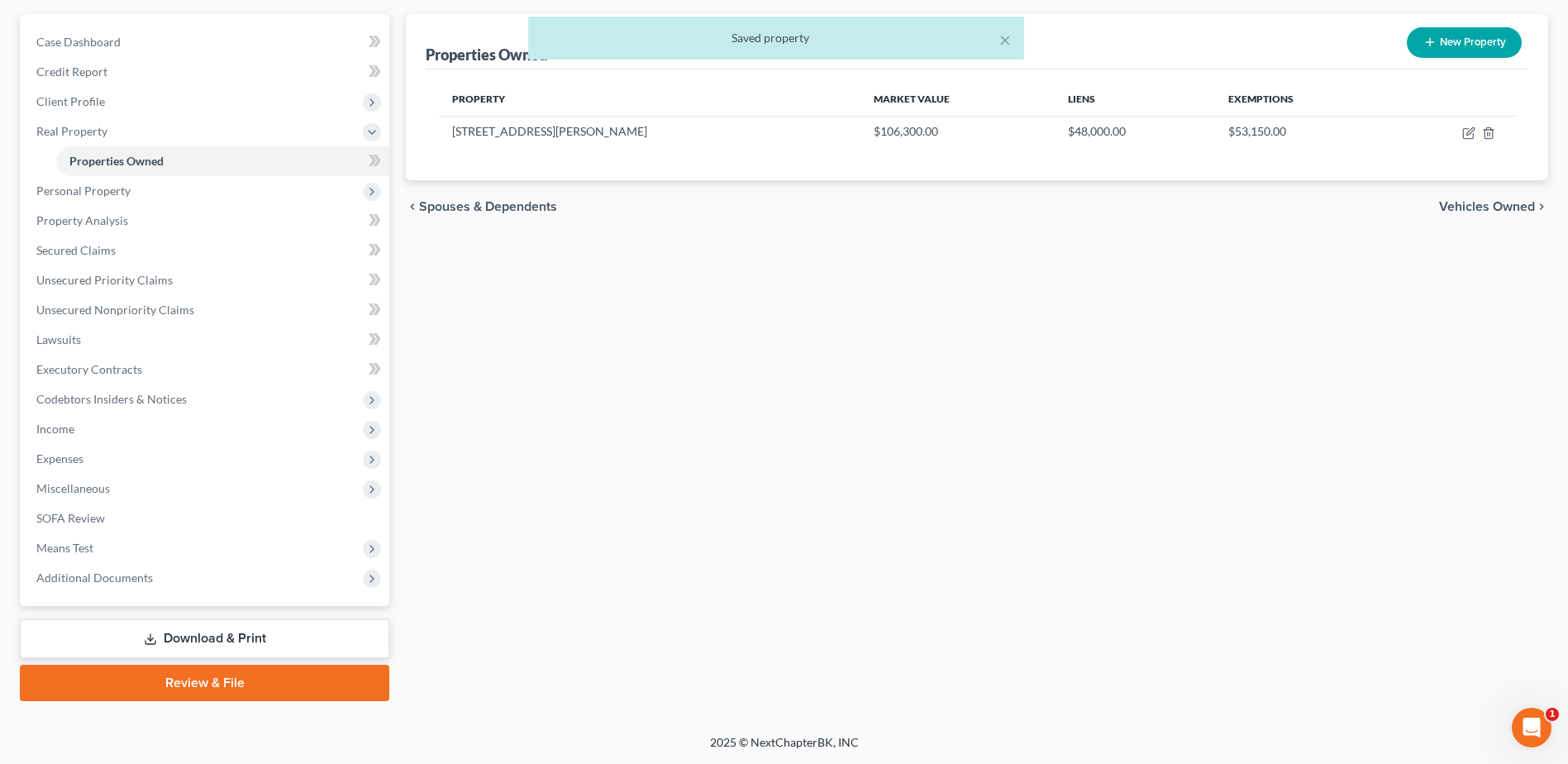
click at [221, 646] on link "Download & Print" at bounding box center [204, 639] width 369 height 39
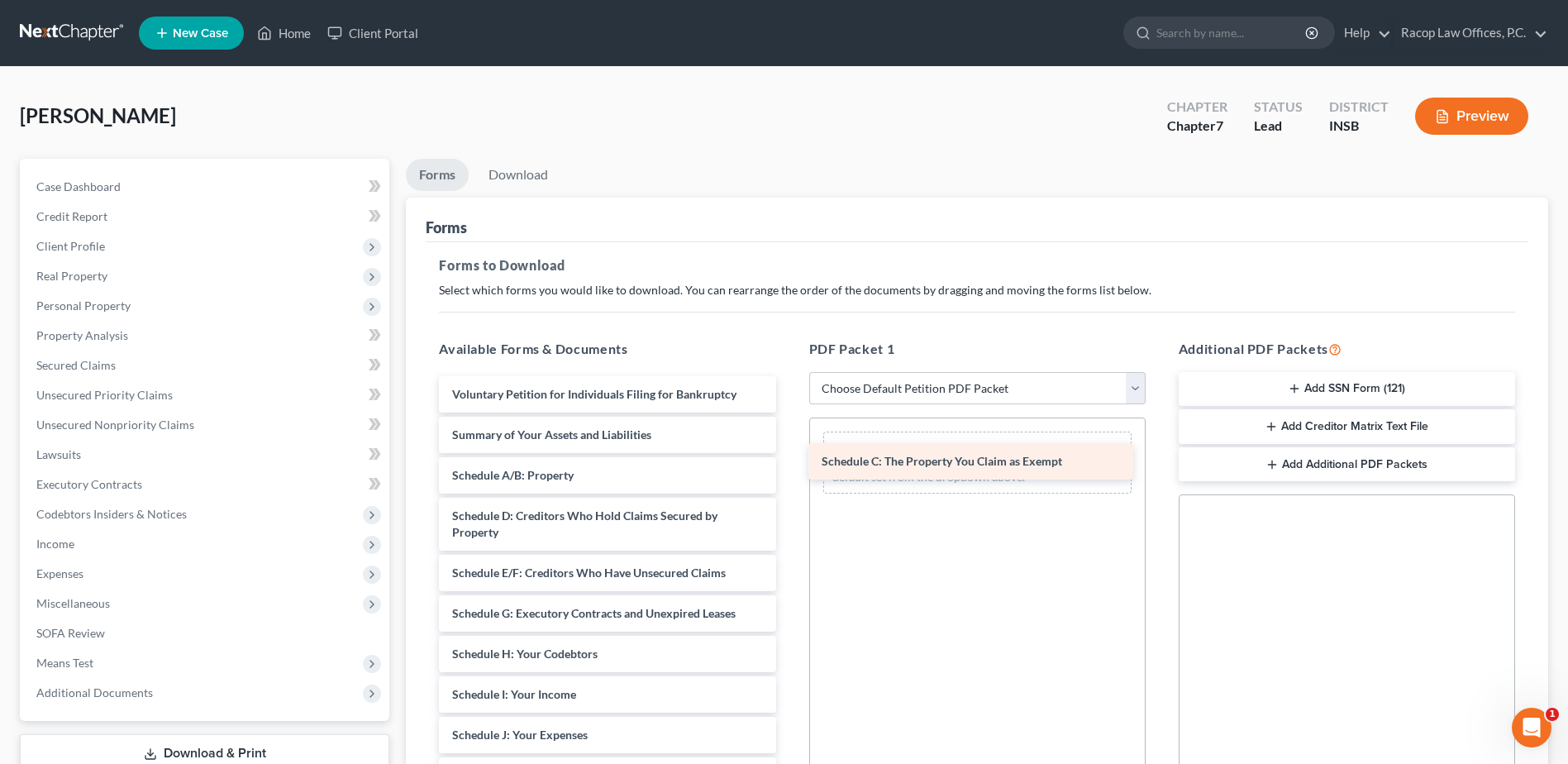
drag, startPoint x: 593, startPoint y: 516, endPoint x: 961, endPoint y: 459, distance: 372.4
click at [789, 459] on div "Schedule C: The Property You Claim as Exempt Voluntary Petition for Individuals…" at bounding box center [607, 760] width 363 height 768
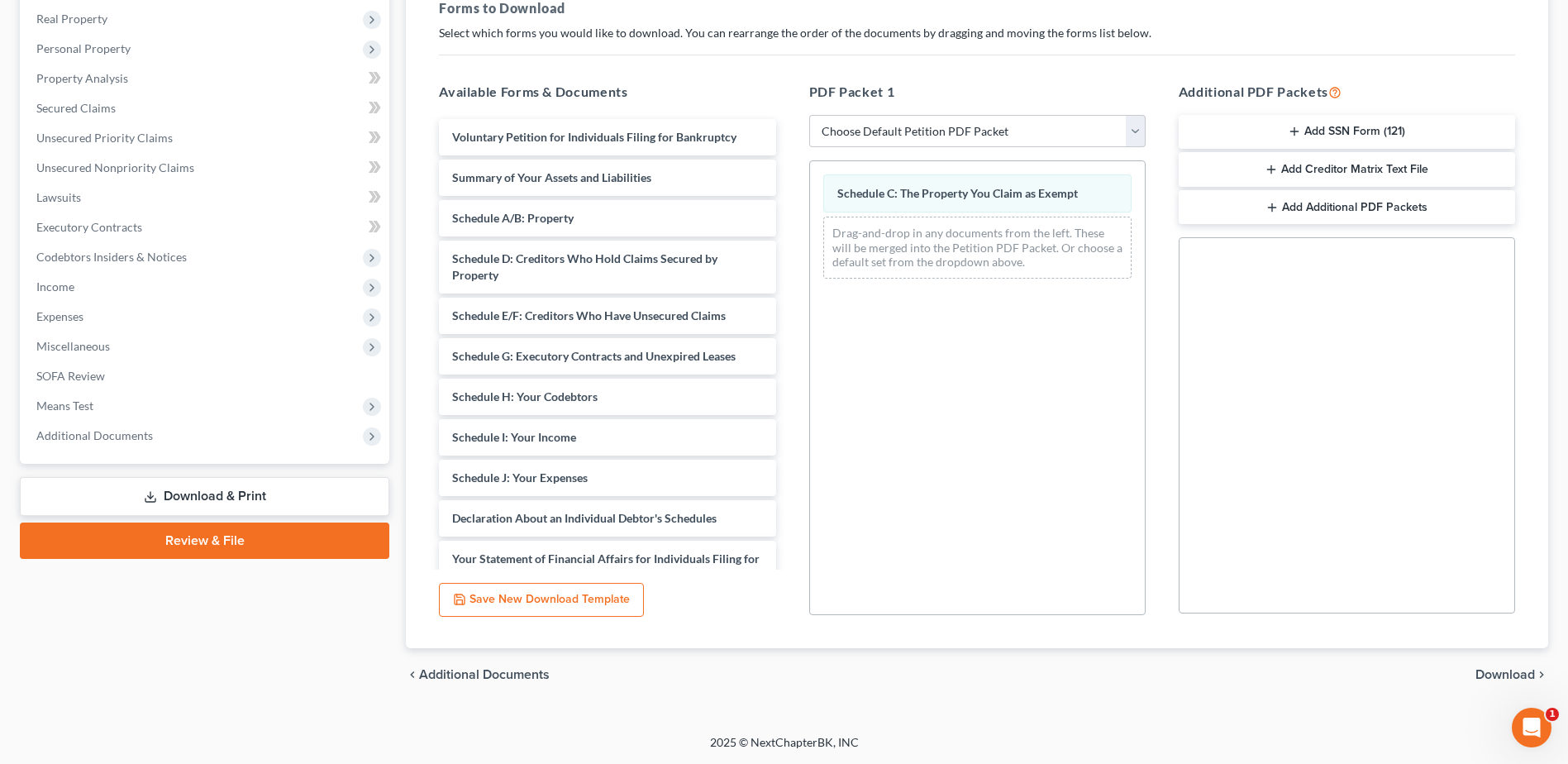
click at [1518, 671] on span "Download" at bounding box center [1505, 675] width 59 height 14
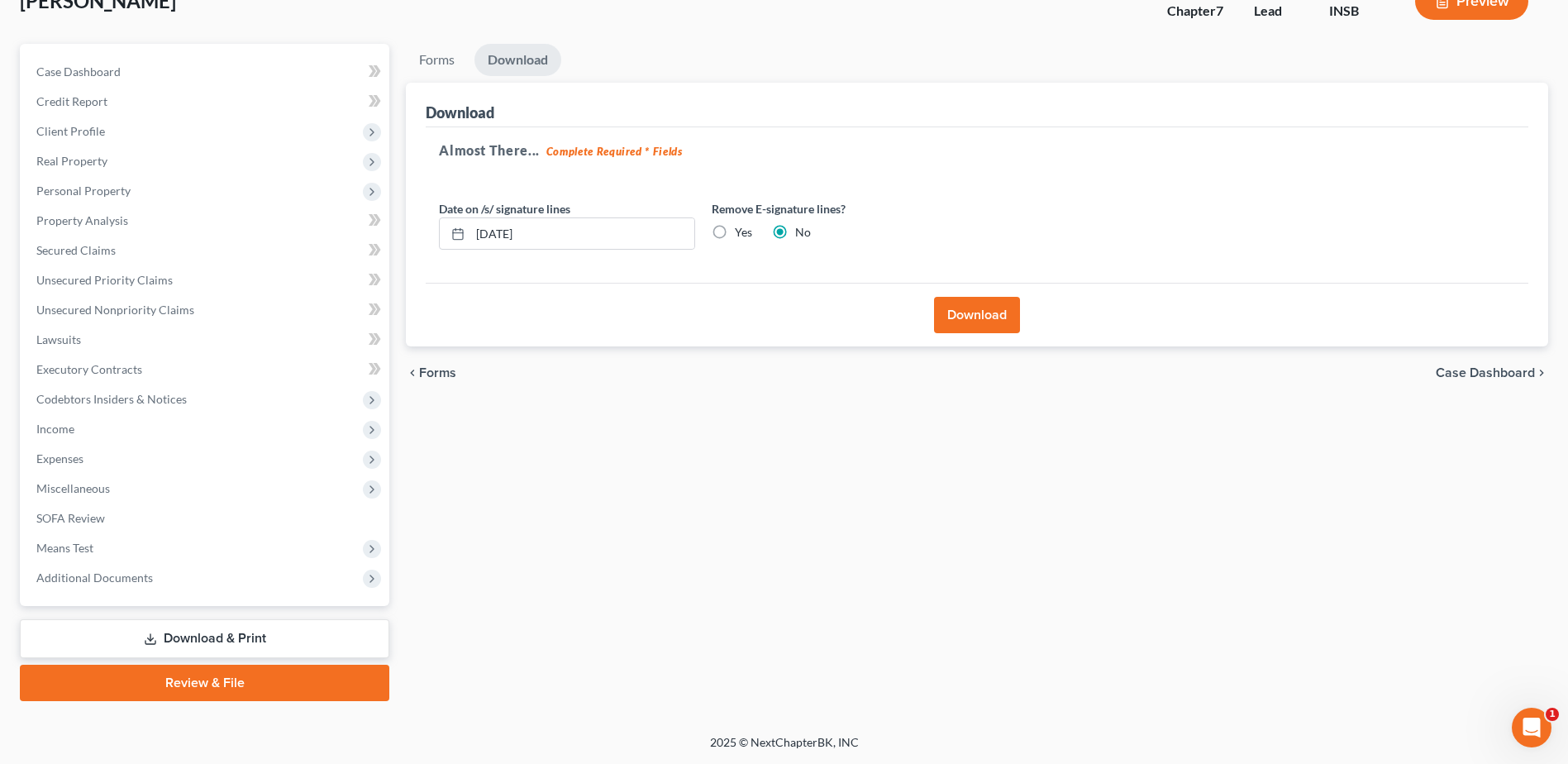
click at [971, 319] on button "Download" at bounding box center [977, 315] width 86 height 36
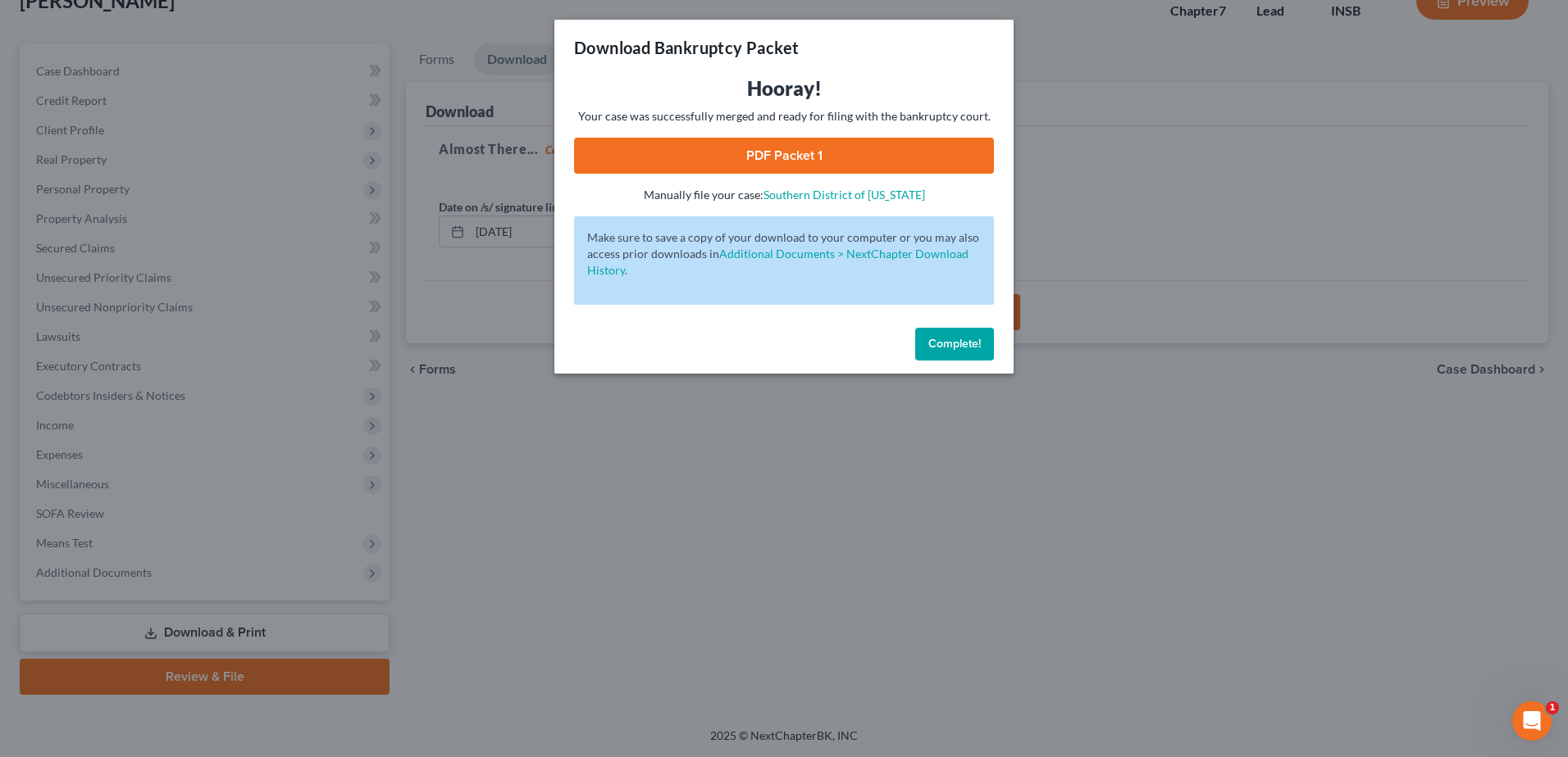
click at [780, 152] on link "PDF Packet 1" at bounding box center [784, 155] width 420 height 36
click at [970, 342] on span "Complete!" at bounding box center [955, 344] width 52 height 14
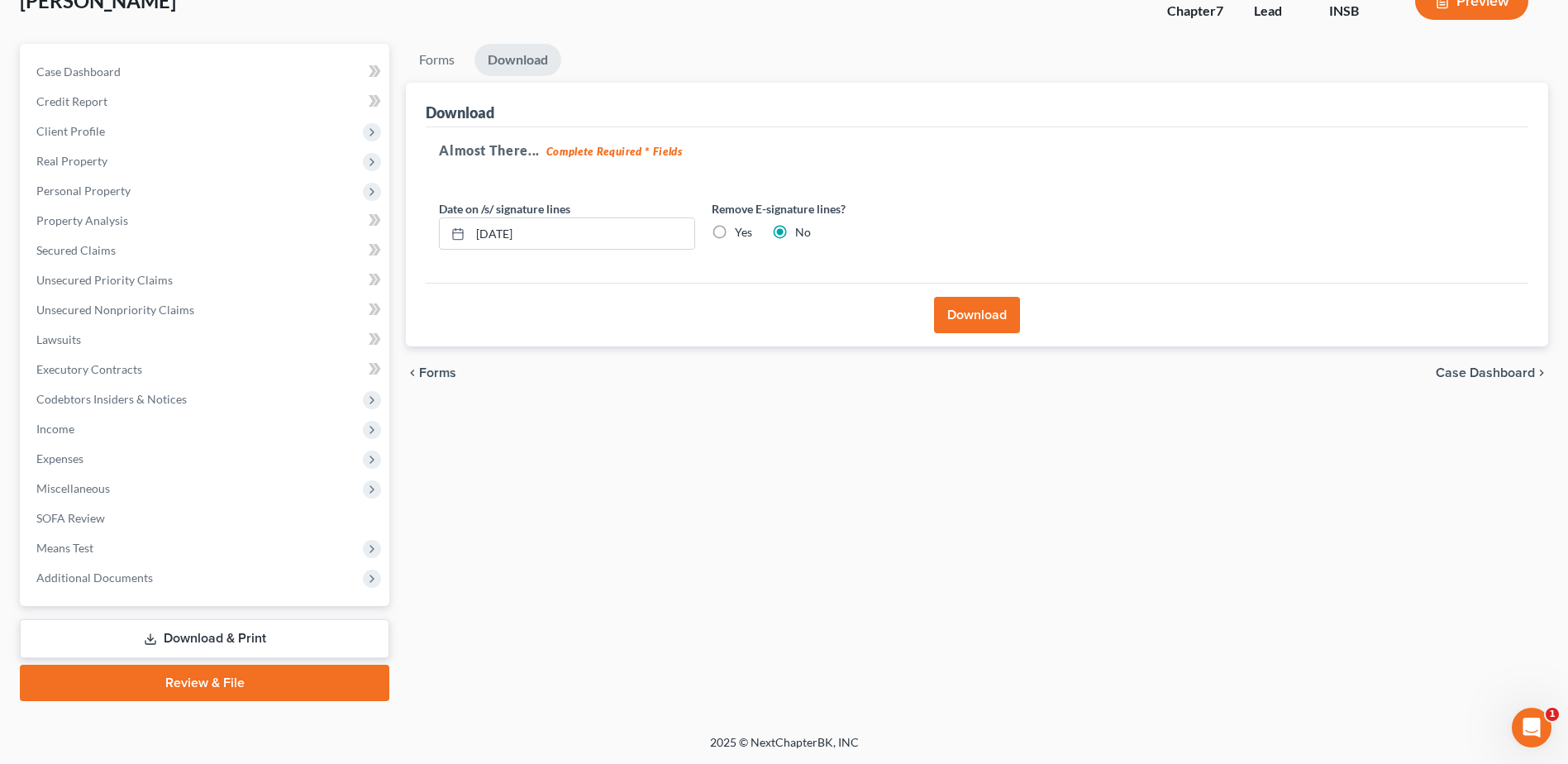
click at [175, 641] on link "Download & Print" at bounding box center [204, 639] width 369 height 39
click at [205, 691] on link "Review & File" at bounding box center [204, 682] width 369 height 36
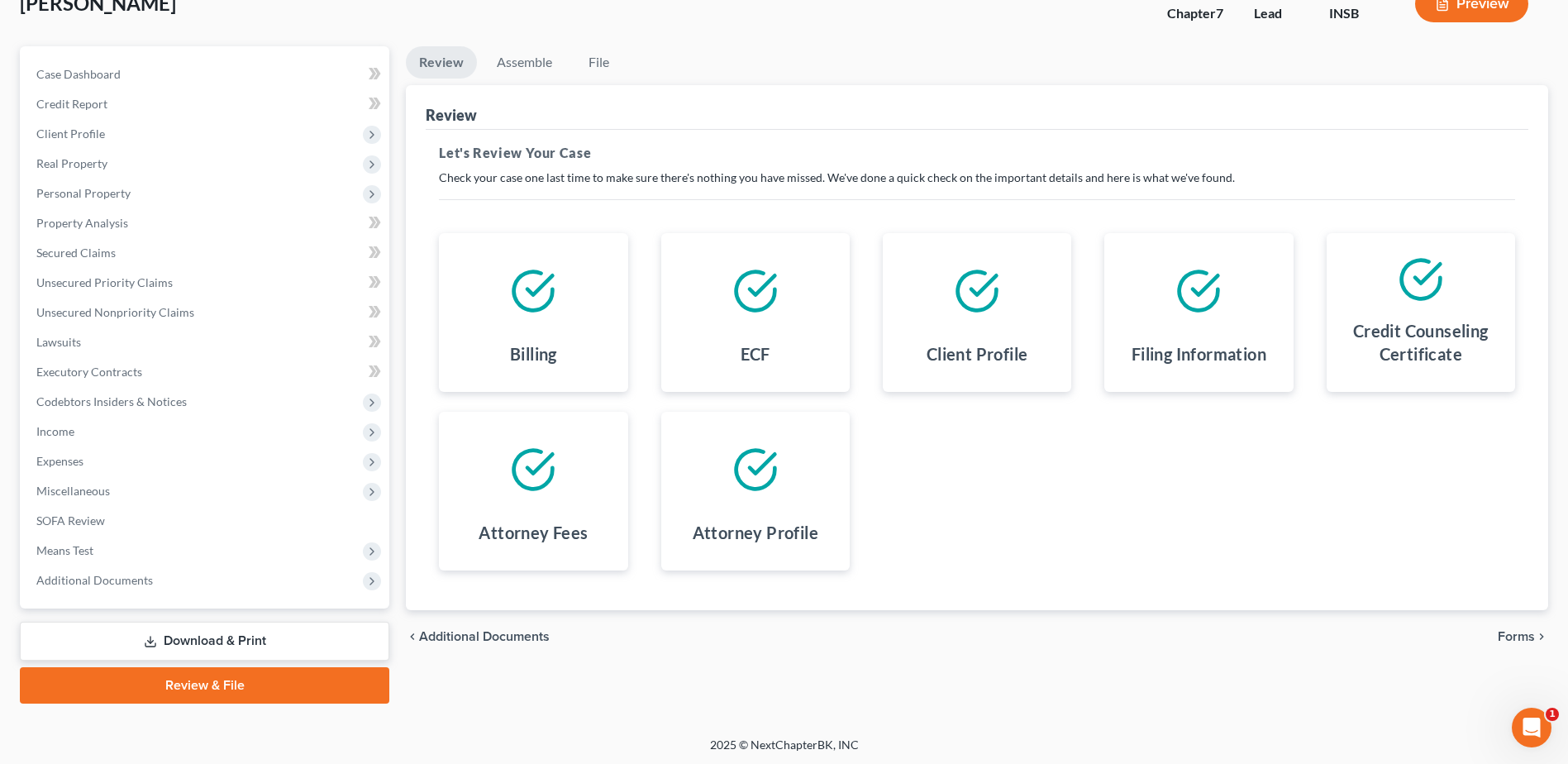
scroll to position [115, 0]
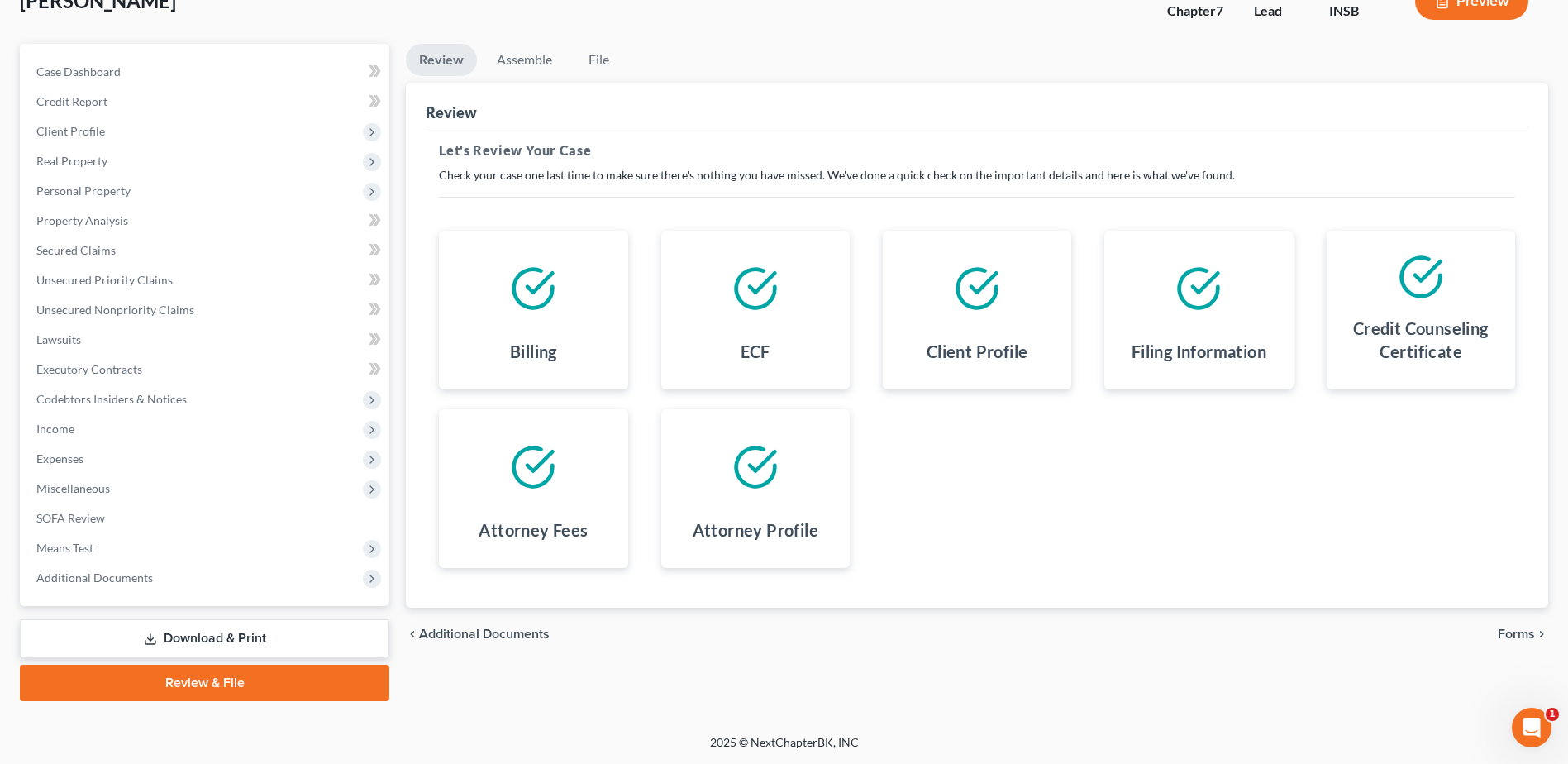
click at [1526, 634] on span "Forms" at bounding box center [1516, 634] width 37 height 14
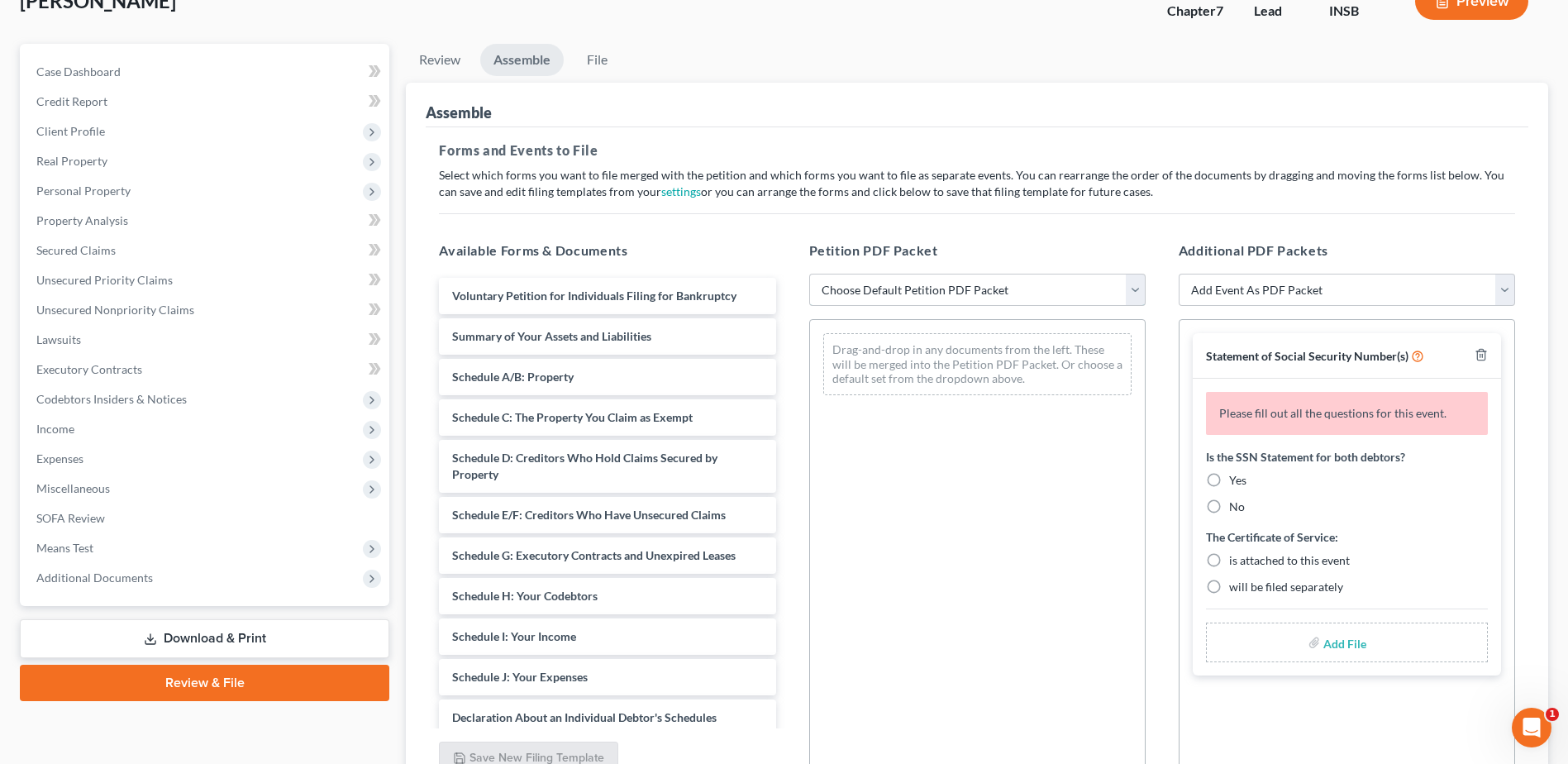
click at [971, 288] on select "Choose Default Petition PDF Packet Emergency Filing (Voluntary Petition and Cre…" at bounding box center [977, 290] width 336 height 33
select select "1"
click at [809, 274] on select "Choose Default Petition PDF Packet Emergency Filing (Voluntary Petition and Cre…" at bounding box center [977, 290] width 336 height 33
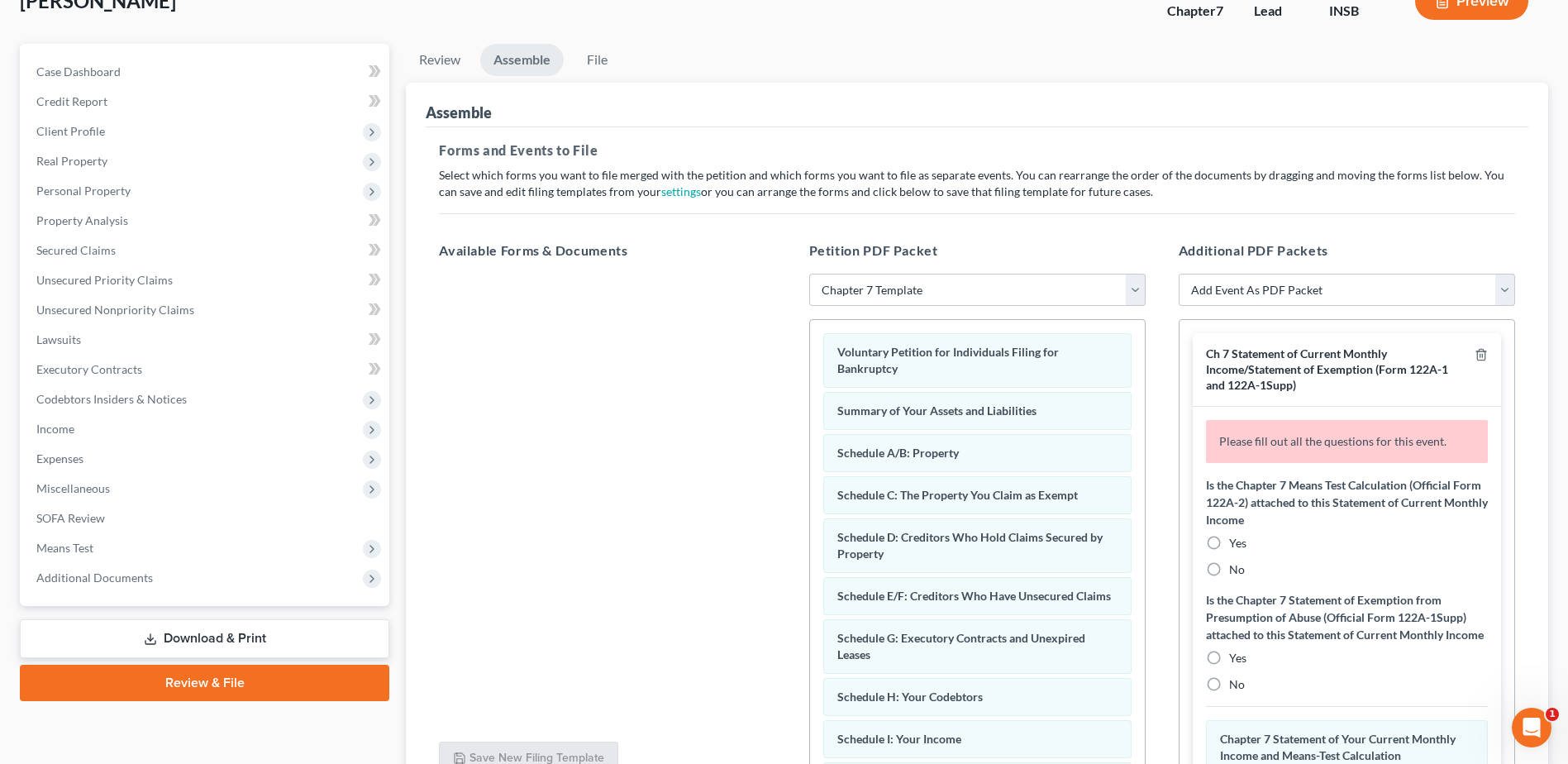
click at [1229, 573] on label "No" at bounding box center [1237, 569] width 16 height 17
click at [1236, 572] on input "No" at bounding box center [1241, 566] width 11 height 11
radio input "true"
click at [1229, 693] on label "No" at bounding box center [1237, 684] width 16 height 17
click at [1236, 687] on input "No" at bounding box center [1241, 681] width 11 height 11
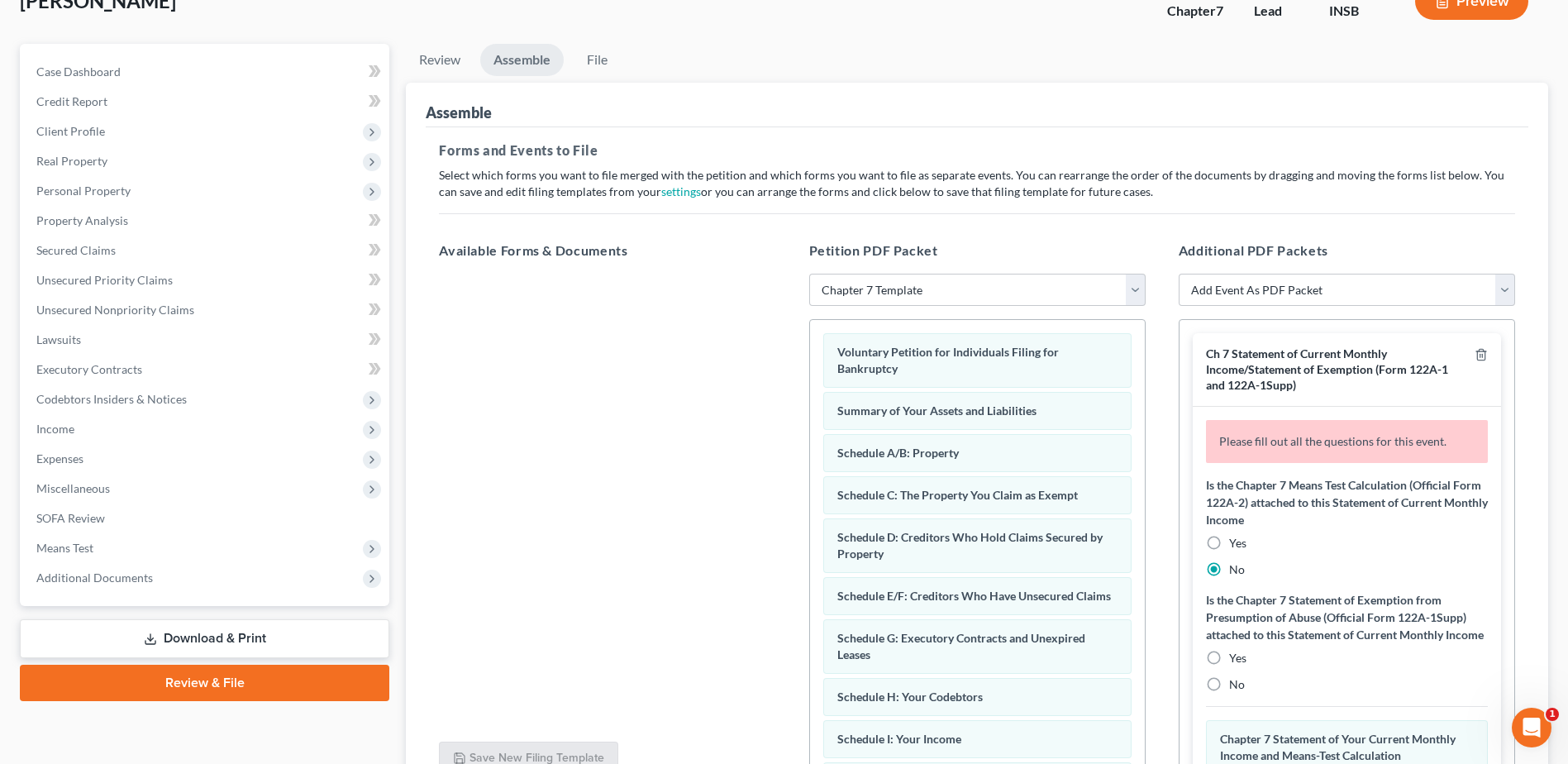
radio input "true"
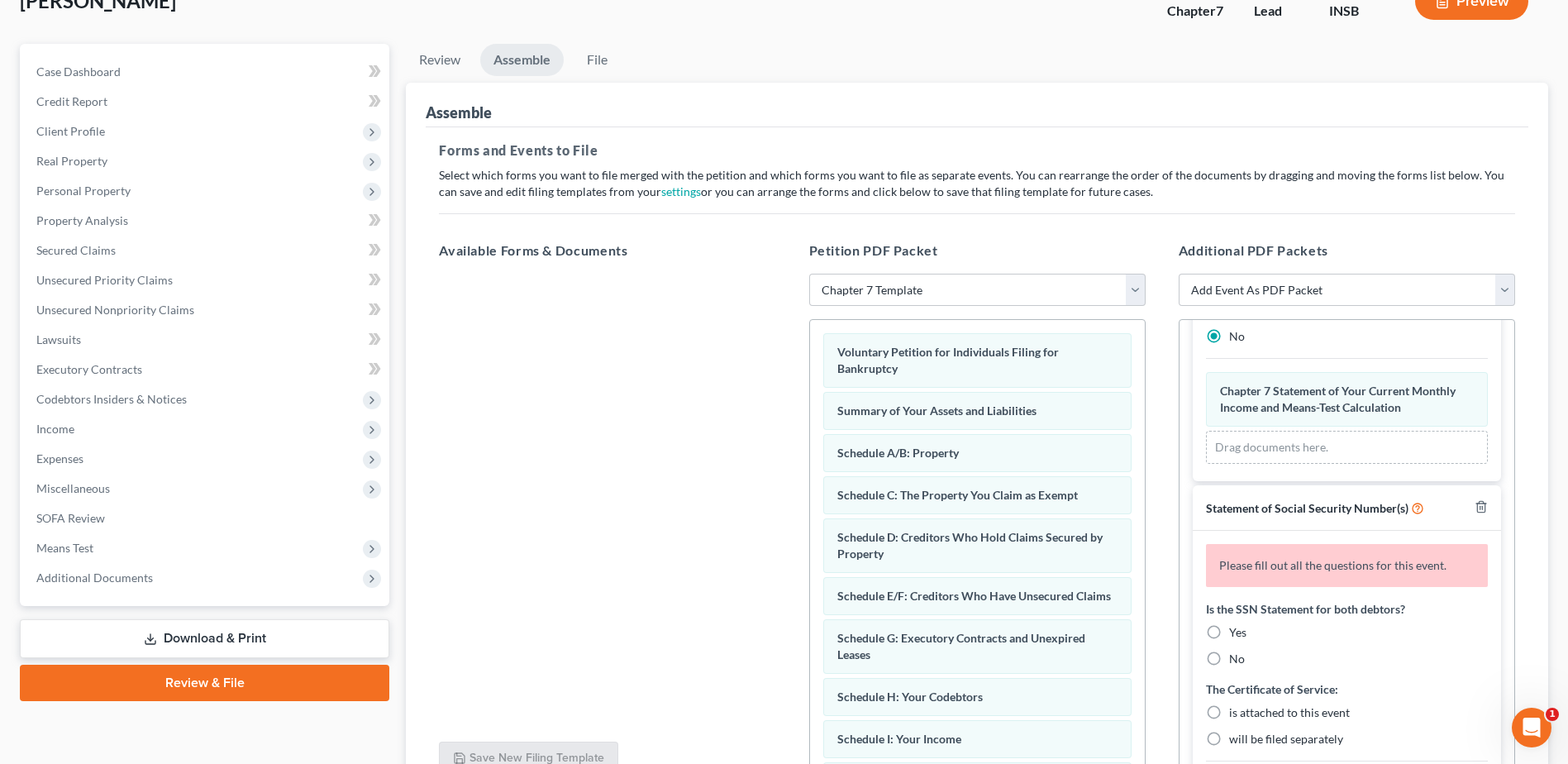
scroll to position [331, 0]
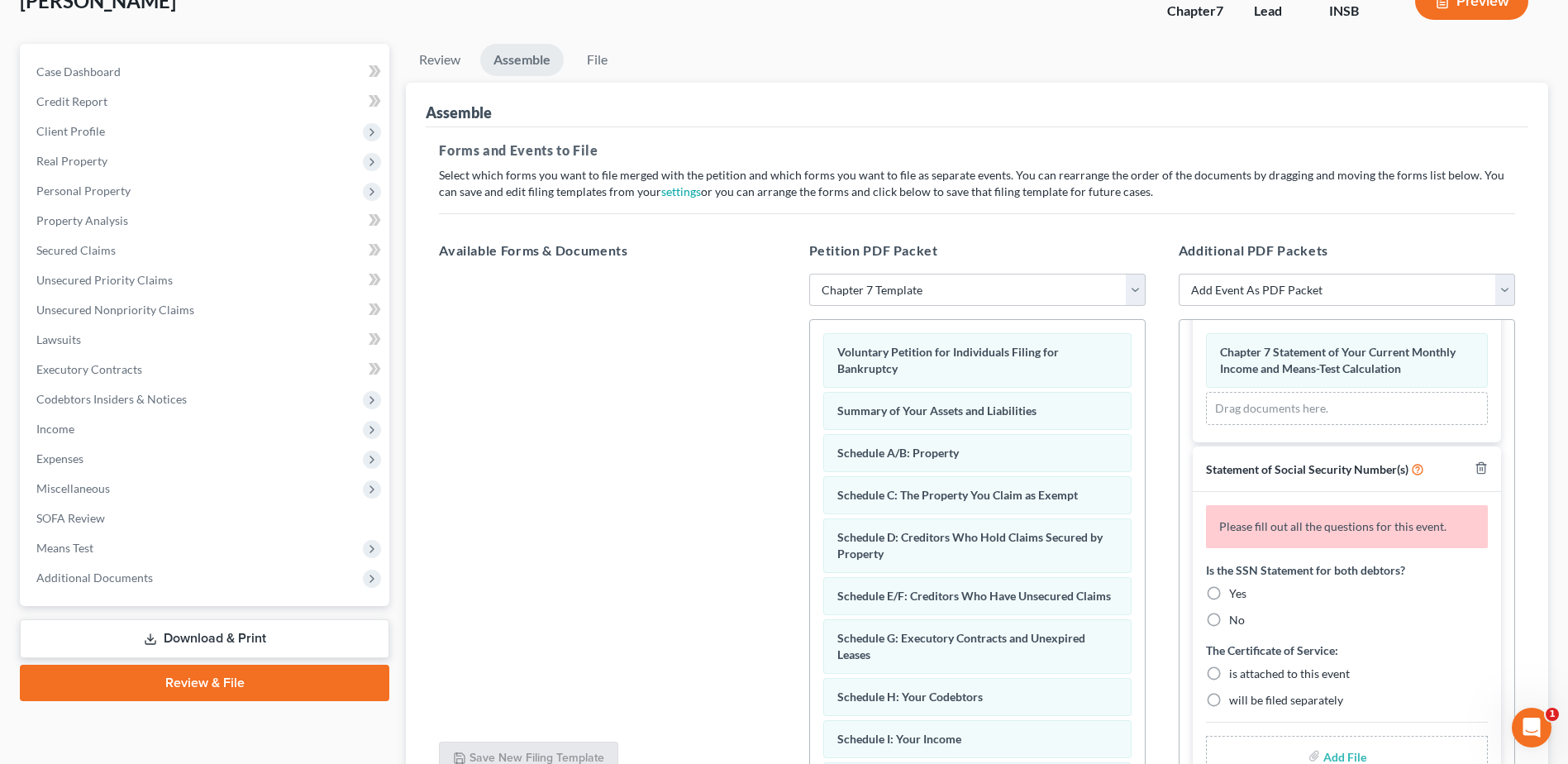
click at [1229, 602] on label "Yes" at bounding box center [1238, 593] width 18 height 17
click at [1236, 596] on input "Yes" at bounding box center [1241, 591] width 11 height 11
radio input "true"
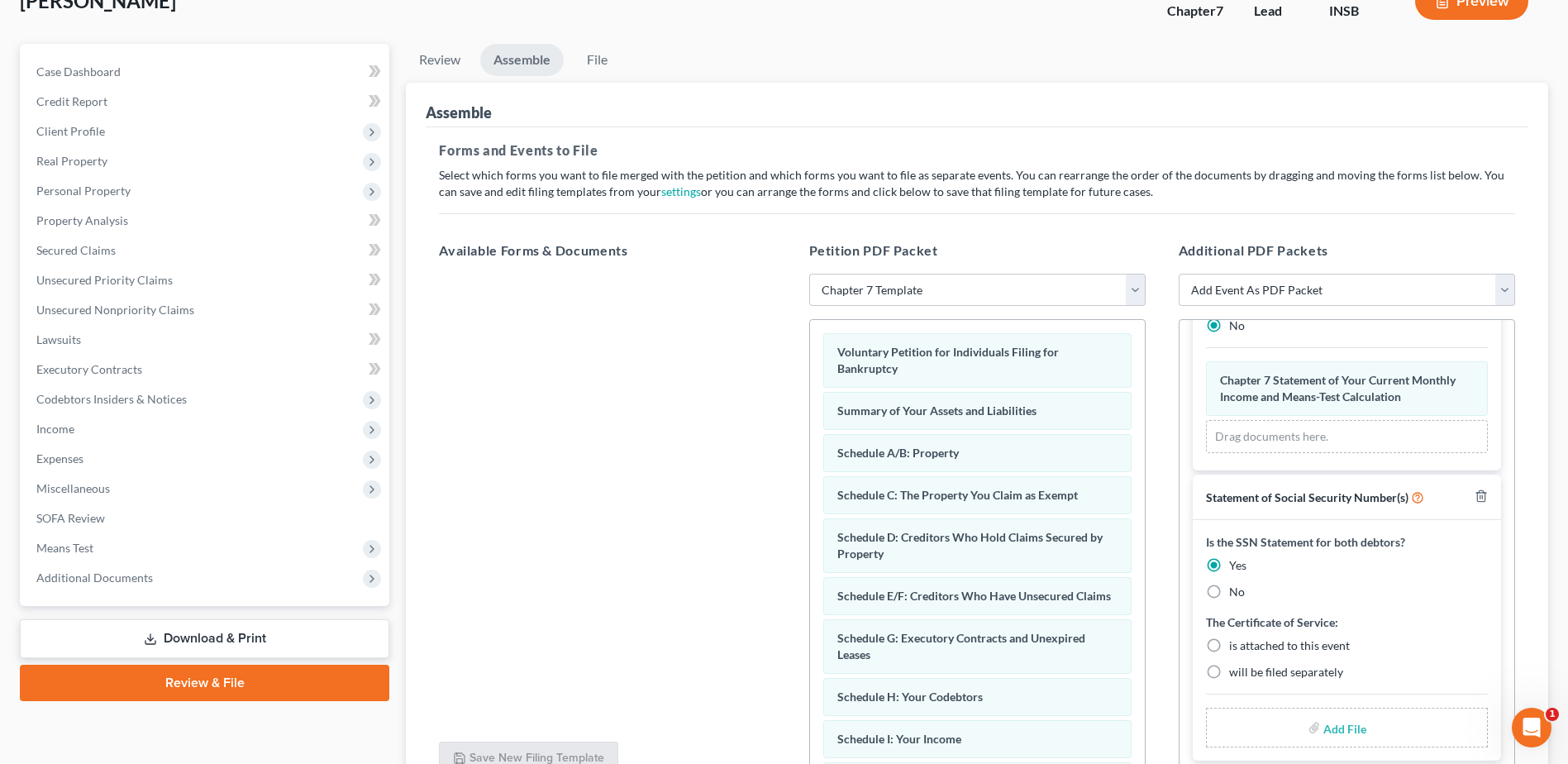
scroll to position [321, 0]
drag, startPoint x: 1217, startPoint y: 666, endPoint x: 1215, endPoint y: 676, distance: 10.2
click at [1229, 673] on label "will be filed separately" at bounding box center [1286, 672] width 114 height 17
click at [1236, 673] on input "will be filed separately" at bounding box center [1241, 669] width 11 height 11
radio input "true"
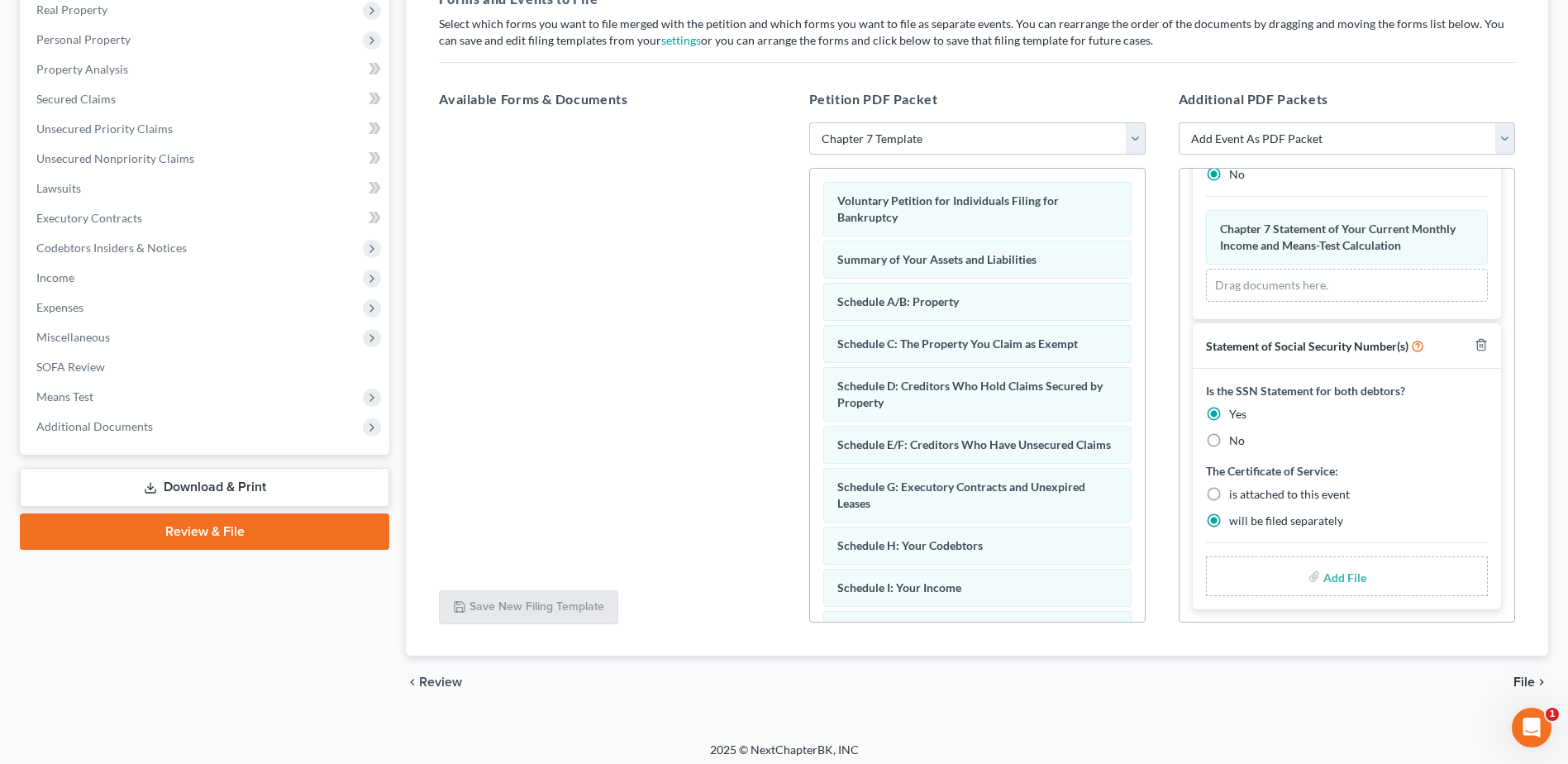
scroll to position [274, 0]
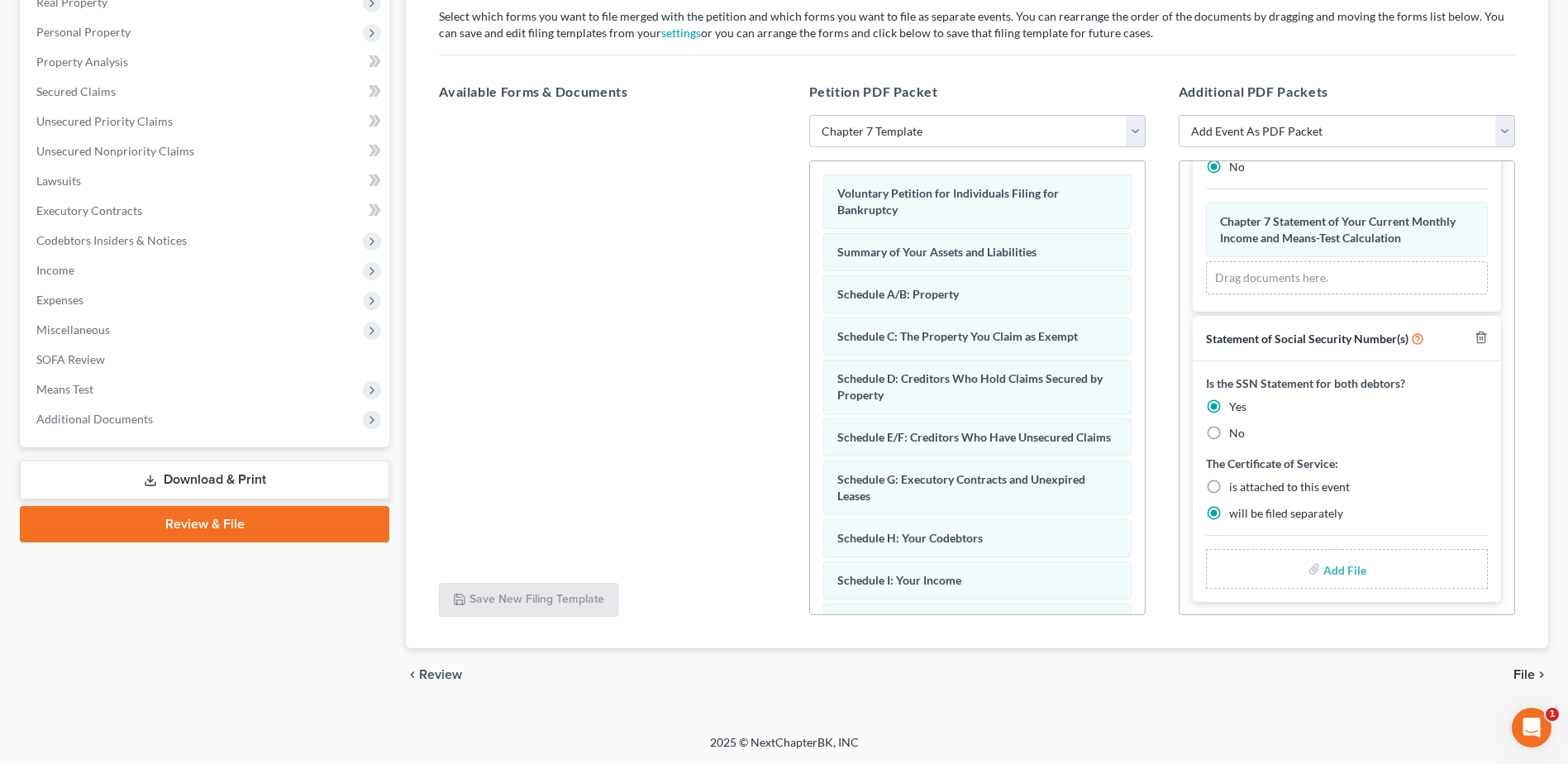
click at [1529, 677] on span "File" at bounding box center [1524, 675] width 21 height 14
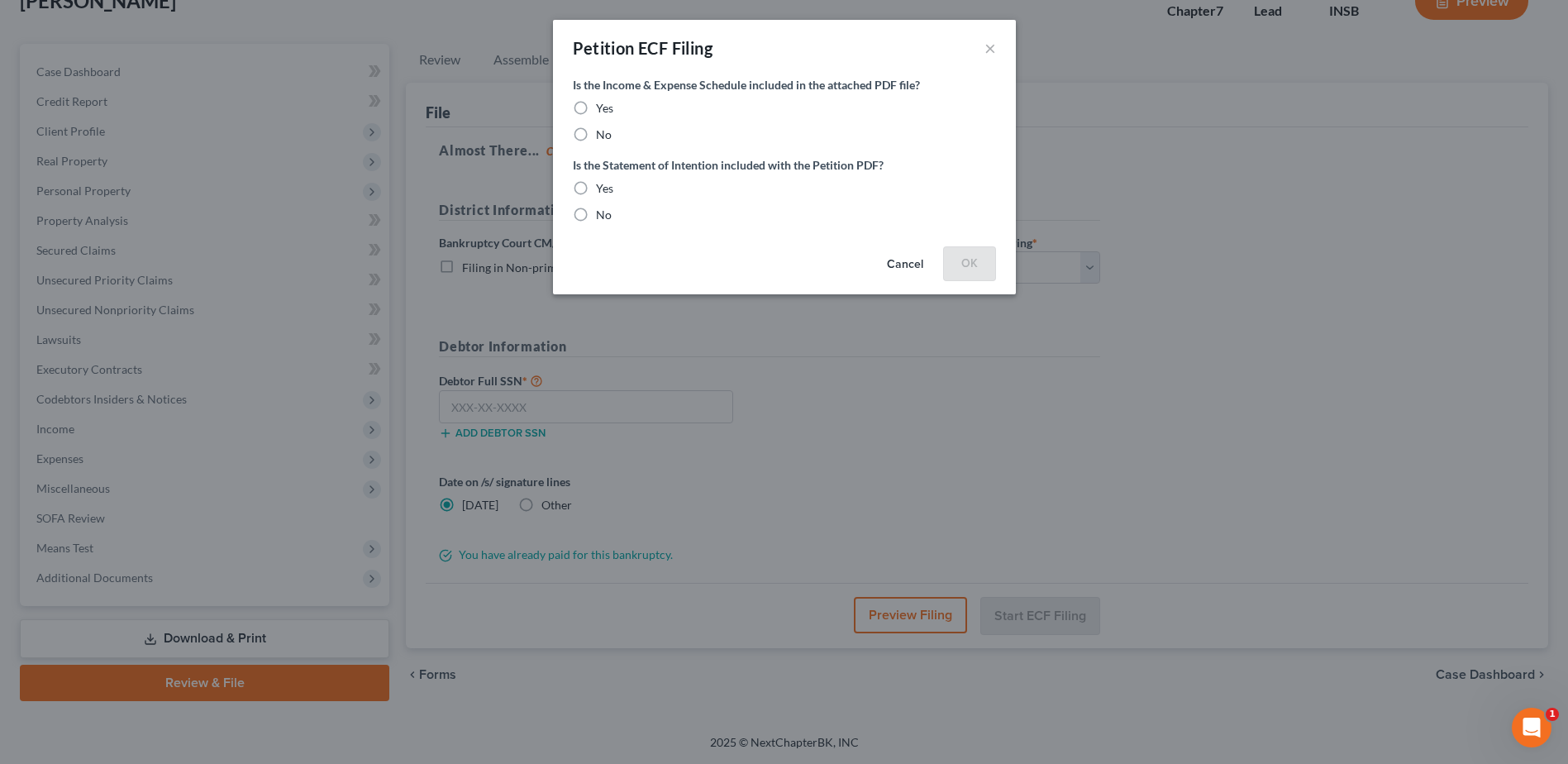
scroll to position [115, 0]
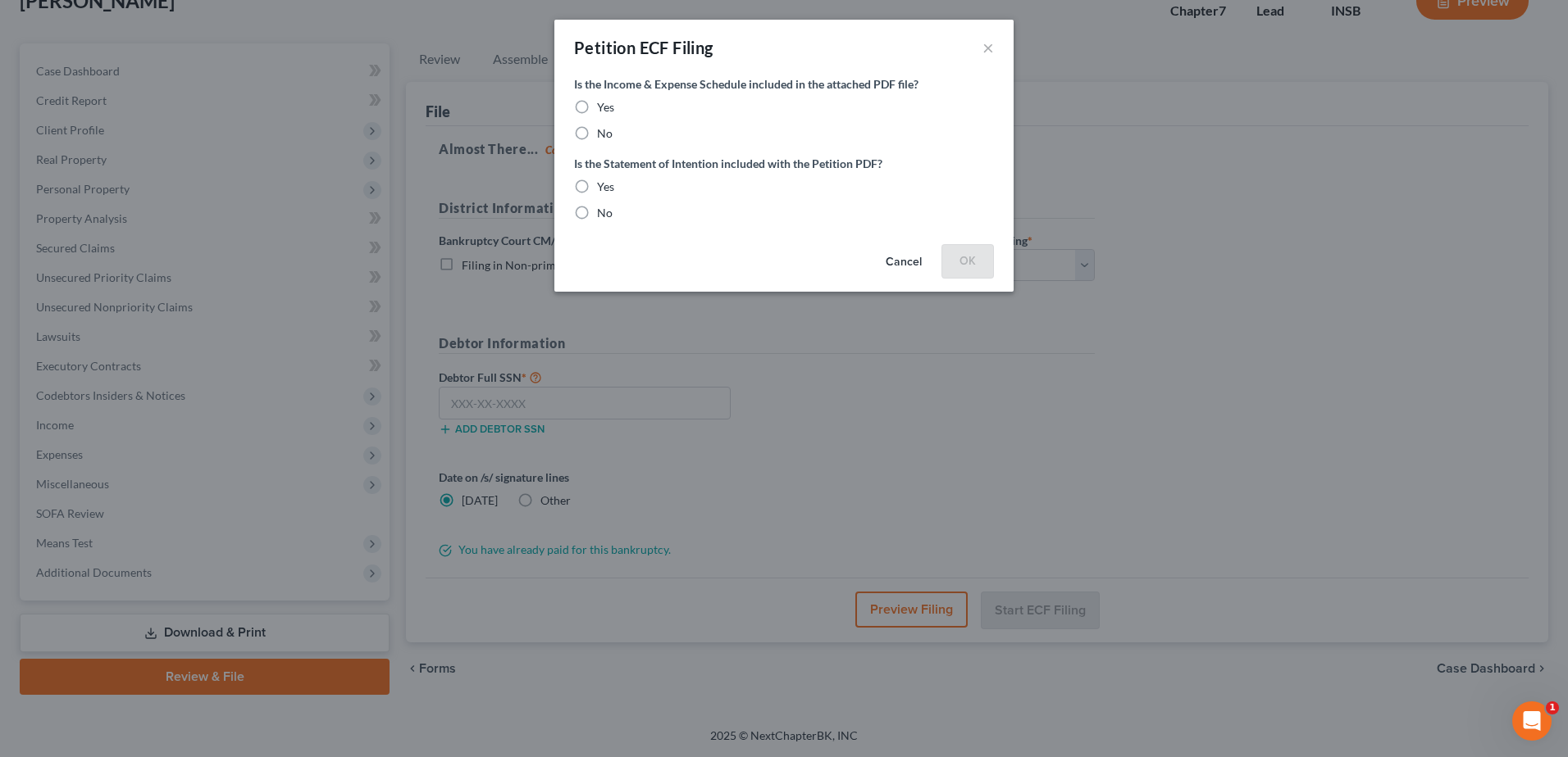
click at [597, 108] on label "Yes" at bounding box center [606, 107] width 17 height 16
click at [604, 108] on input "Yes" at bounding box center [609, 104] width 11 height 11
radio input "true"
click at [597, 185] on label "Yes" at bounding box center [606, 186] width 17 height 16
click at [604, 185] on input "Yes" at bounding box center [609, 183] width 11 height 11
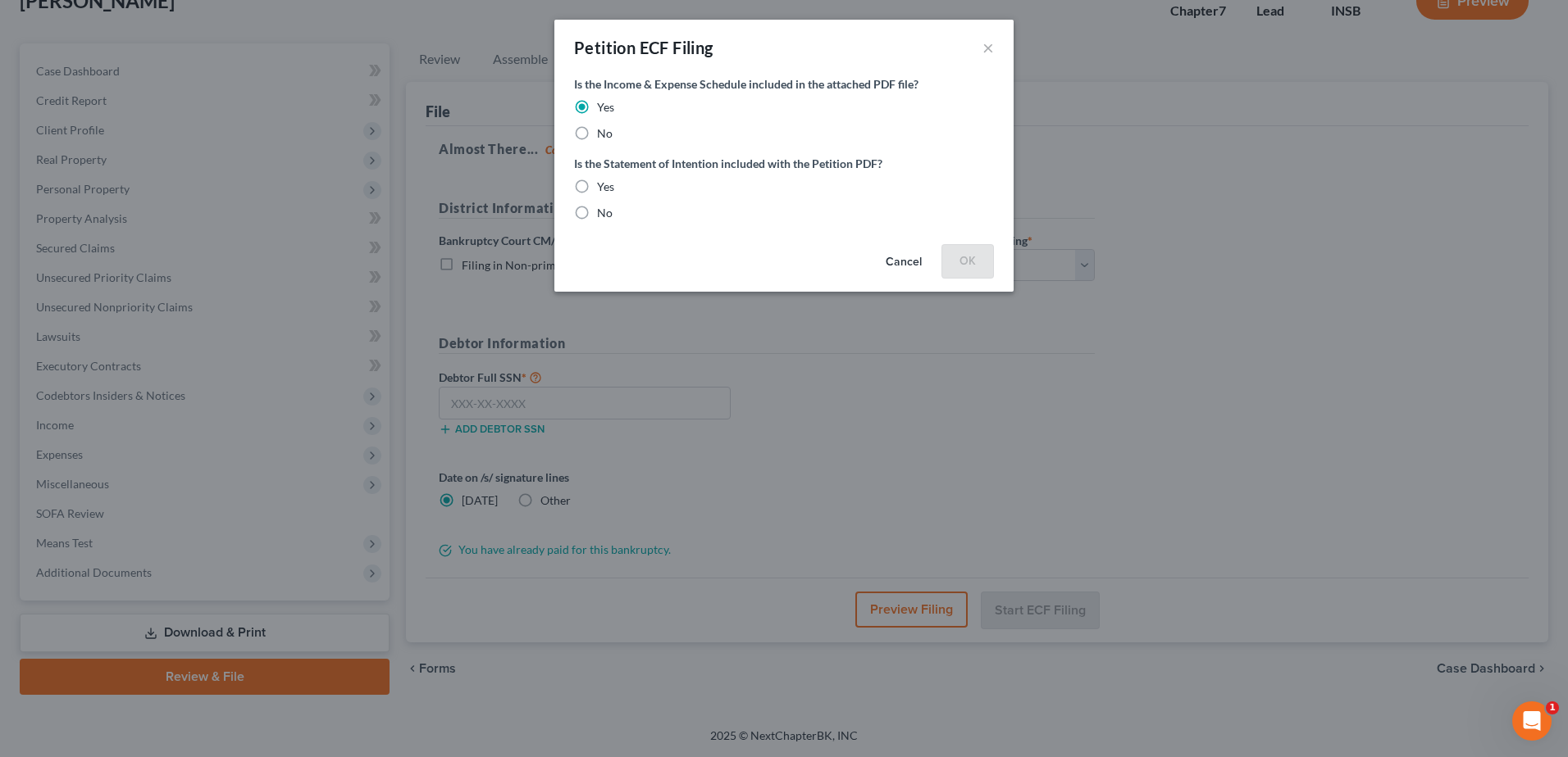
radio input "true"
click at [984, 264] on button "OK" at bounding box center [967, 261] width 52 height 33
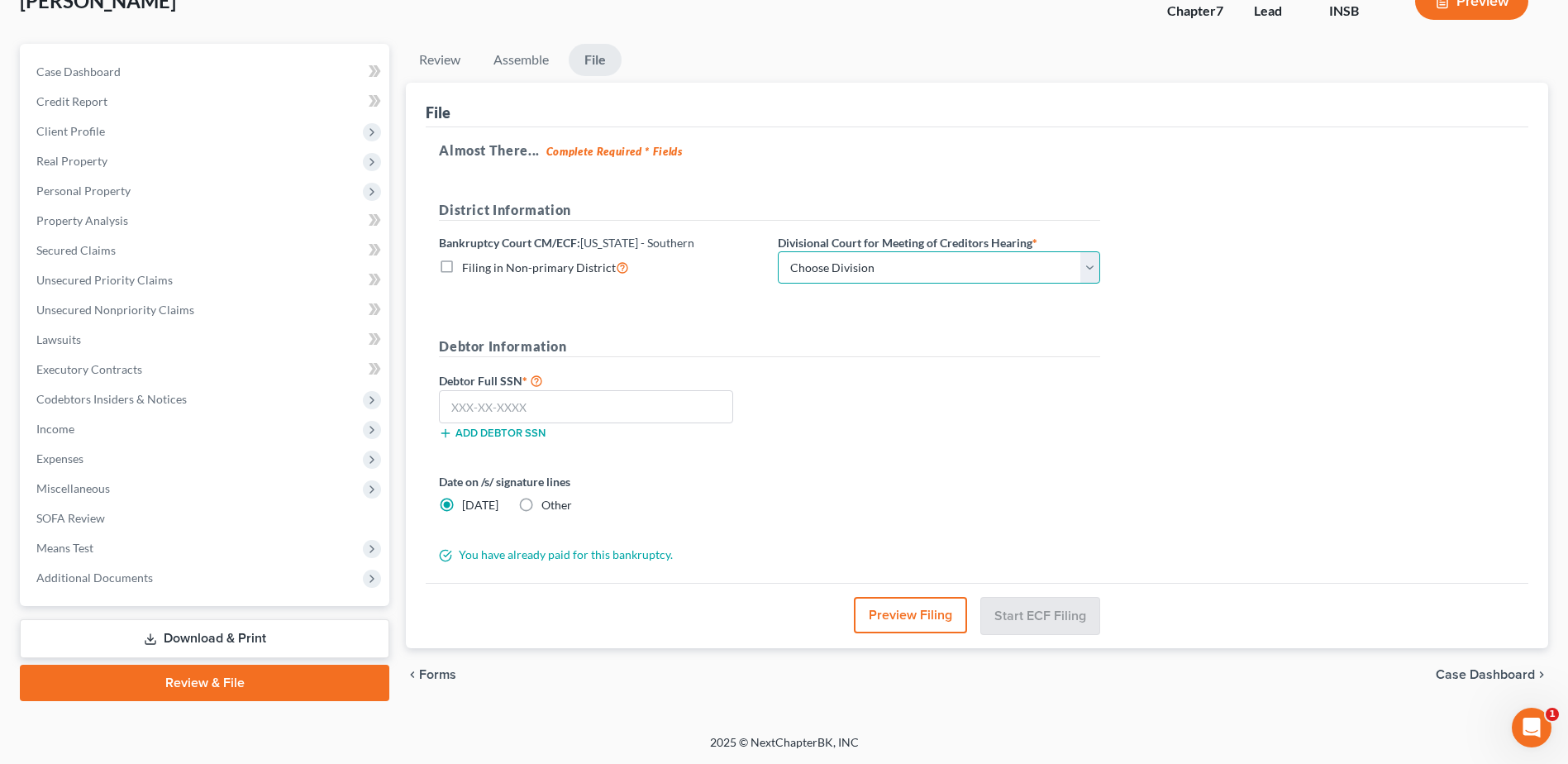
click at [898, 269] on select "Choose Division [GEOGRAPHIC_DATA] [GEOGRAPHIC_DATA] [GEOGRAPHIC_DATA] [GEOGRAPH…" at bounding box center [939, 268] width 322 height 33
select select "3"
click at [778, 251] on select "Choose Division [GEOGRAPHIC_DATA] [GEOGRAPHIC_DATA] [GEOGRAPHIC_DATA] [GEOGRAPH…" at bounding box center [939, 268] width 322 height 33
click at [454, 402] on input "text" at bounding box center [586, 407] width 294 height 33
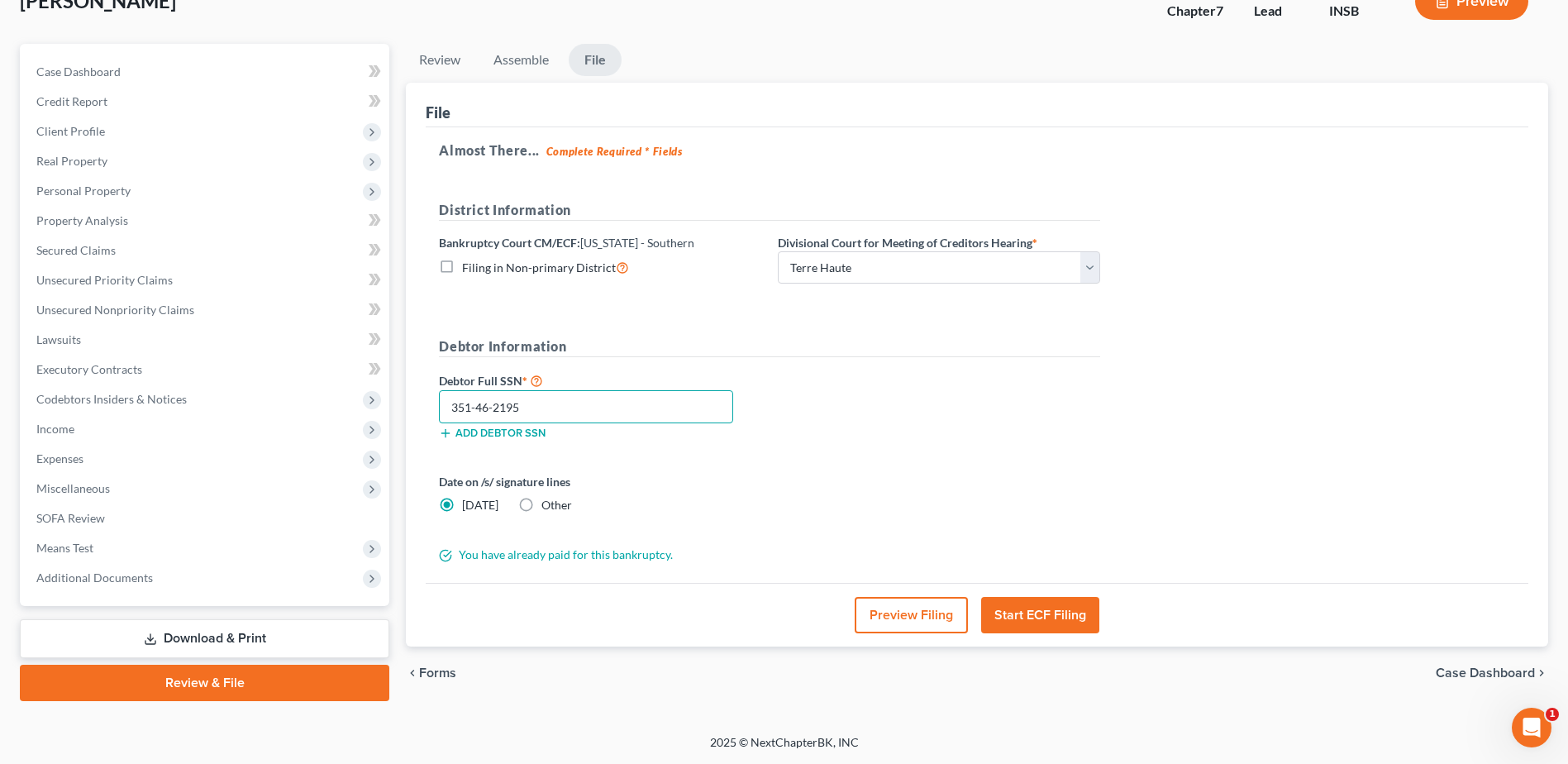
type input "351-46-2195"
click at [1038, 618] on button "Start ECF Filing" at bounding box center [1040, 615] width 118 height 36
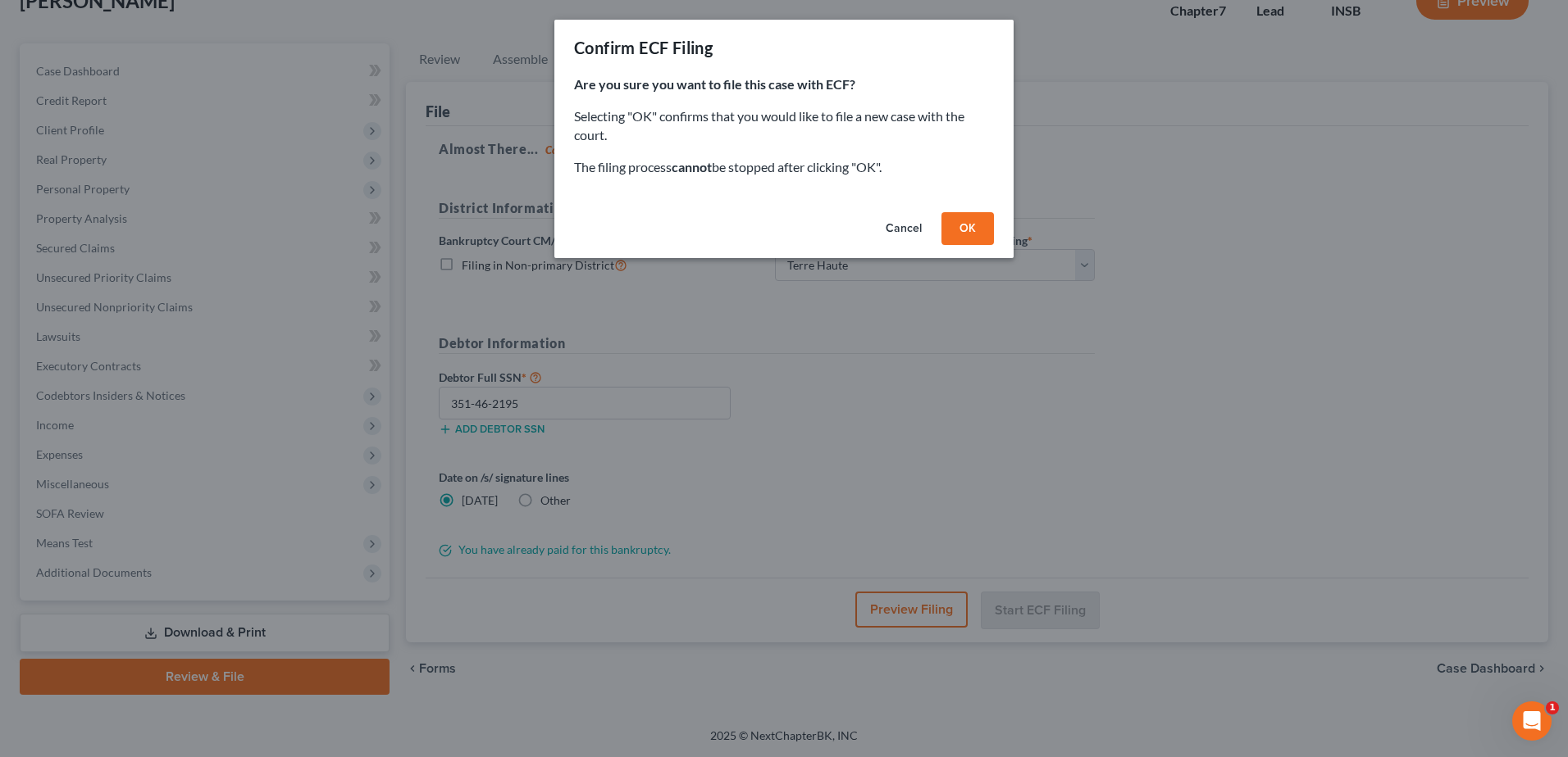
click at [963, 229] on button "OK" at bounding box center [967, 229] width 52 height 33
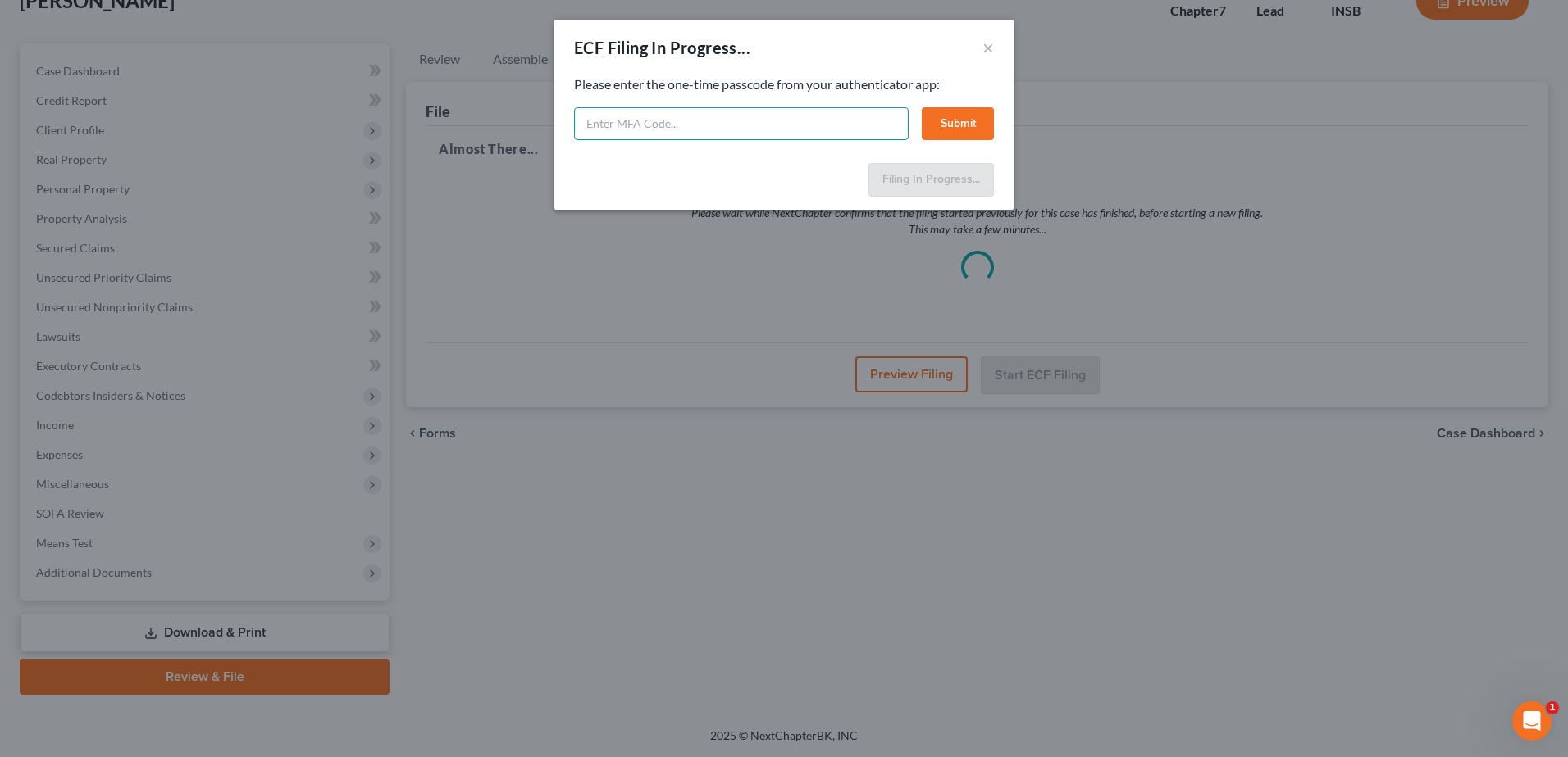
click at [584, 121] on input "text" at bounding box center [741, 124] width 334 height 33
type input "980802"
click at [961, 122] on button "Submit" at bounding box center [957, 124] width 72 height 33
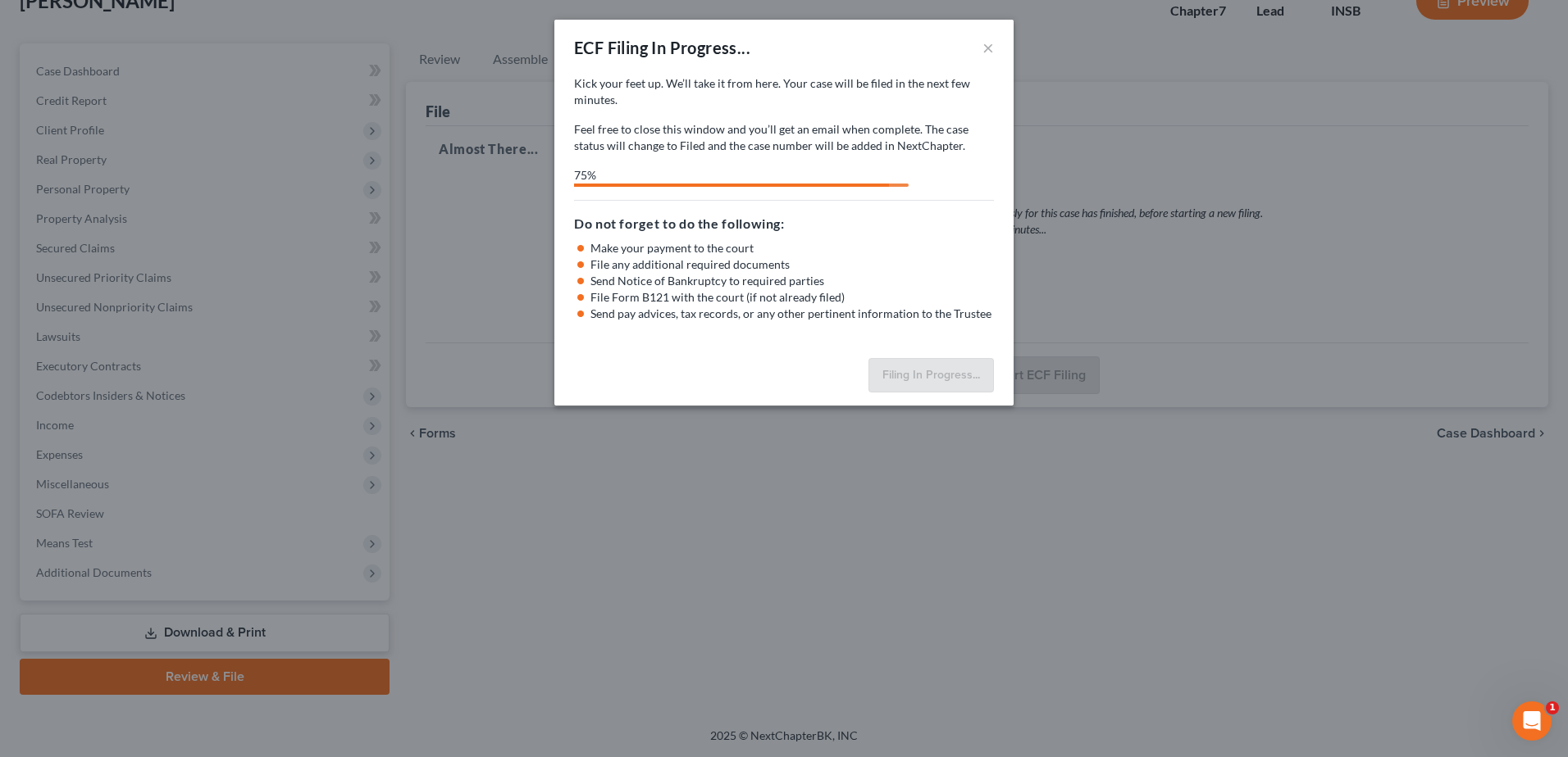
select select "3"
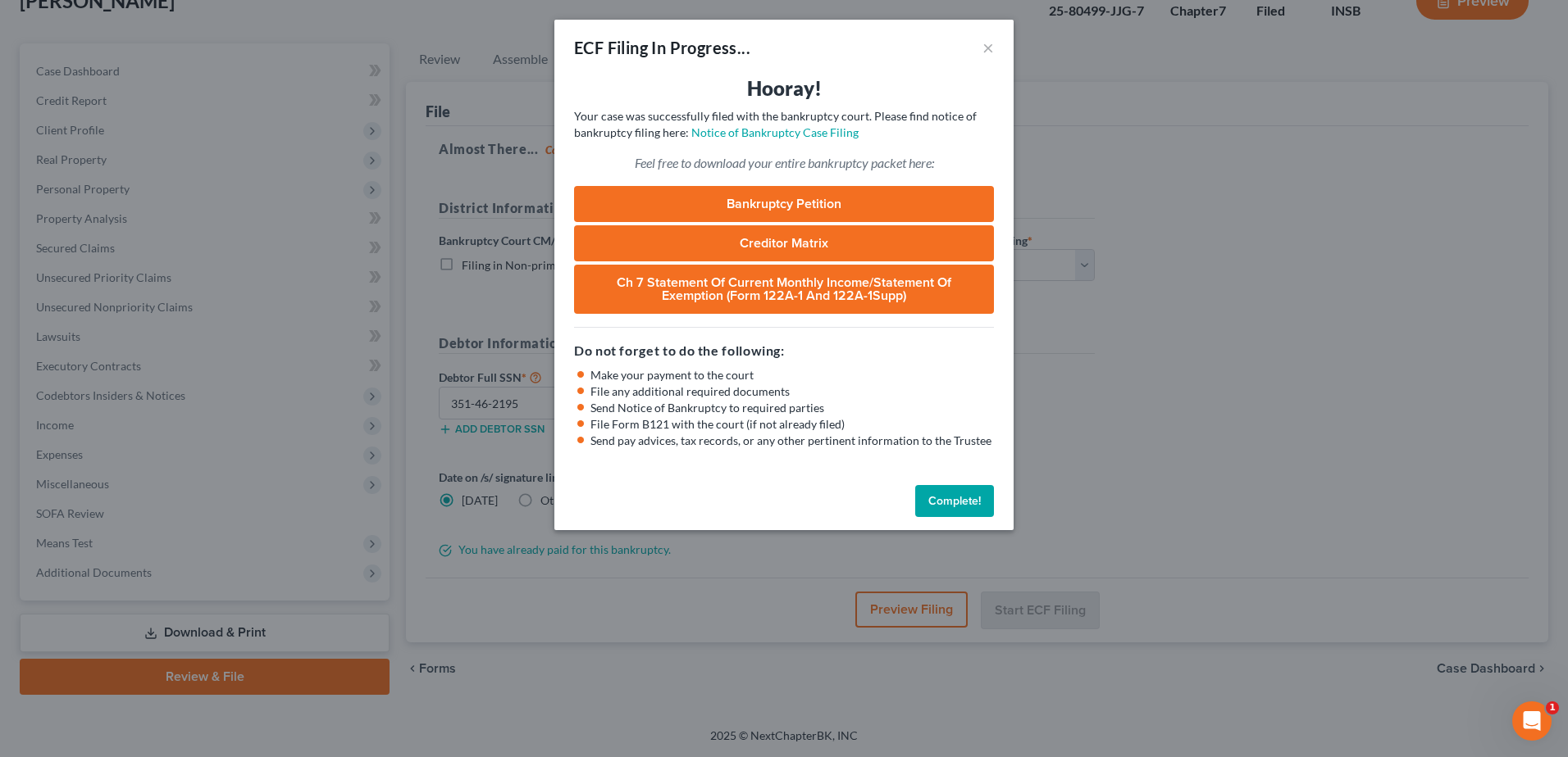
click at [958, 493] on button "Complete!" at bounding box center [954, 502] width 78 height 33
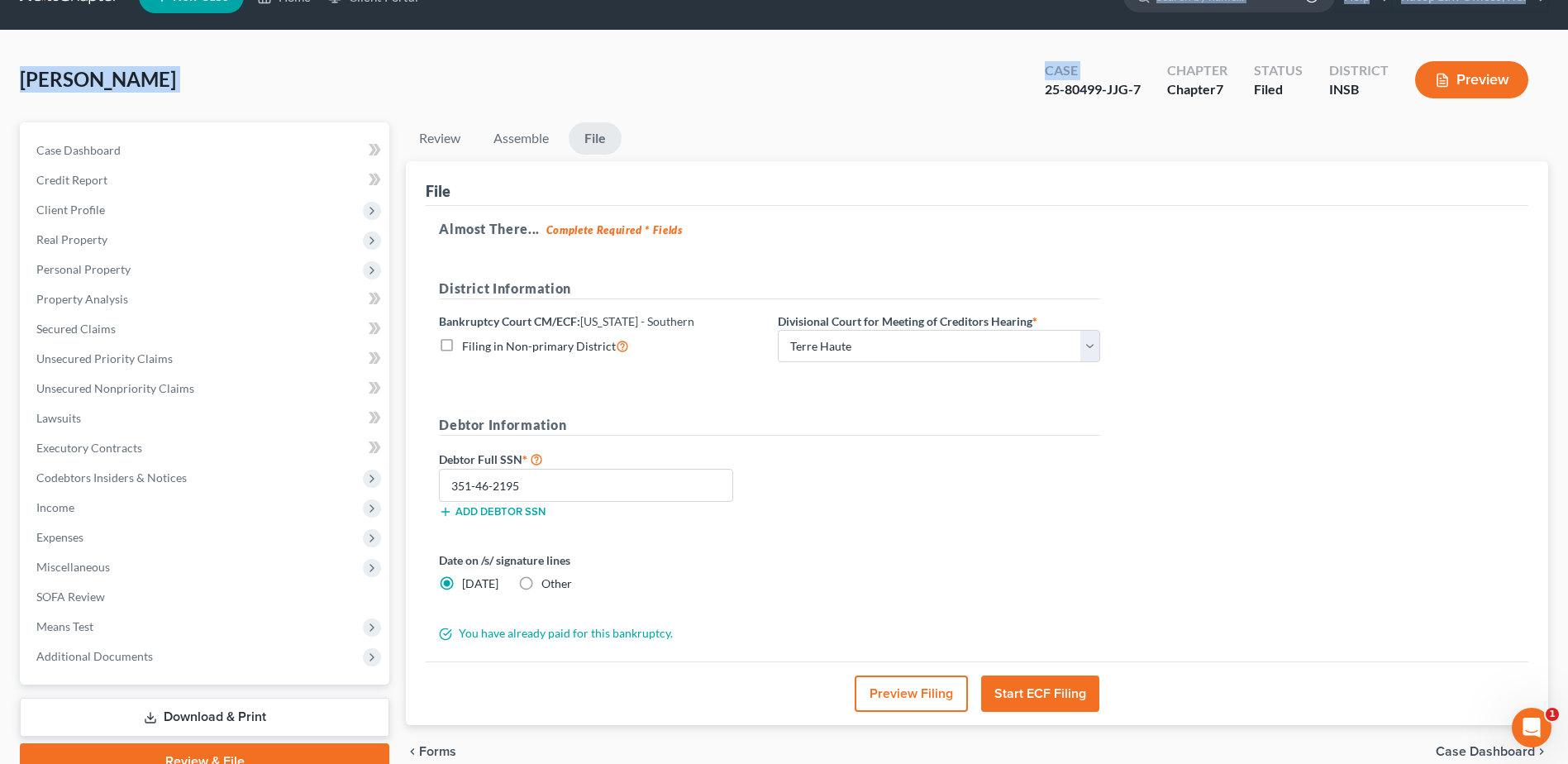
drag, startPoint x: 1036, startPoint y: 13, endPoint x: 1103, endPoint y: 16, distance: 67.1
click at [1103, 16] on div "Home New Case Client Portal Racop Law Offices, P.C. [EMAIL_ADDRESS][DOMAIN_NAME…" at bounding box center [784, 403] width 1568 height 879
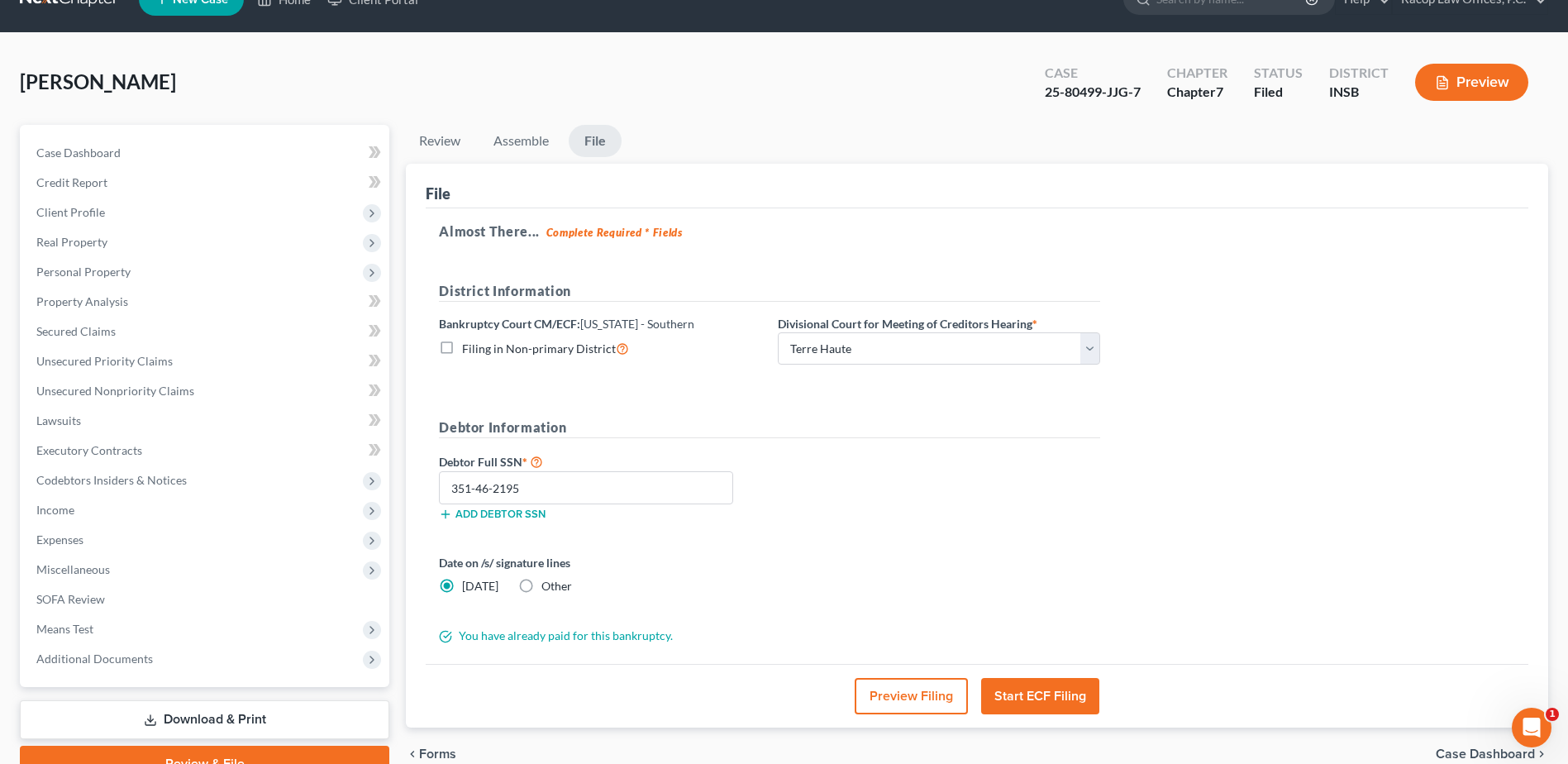
click at [1063, 98] on div "25-80499-JJG-7" at bounding box center [1093, 93] width 95 height 19
drag, startPoint x: 1042, startPoint y: 93, endPoint x: 1140, endPoint y: 93, distance: 98.0
click at [1140, 93] on div "Case 25-80499-JJG-7" at bounding box center [1093, 84] width 123 height 49
copy div "25-80499-JJG-7"
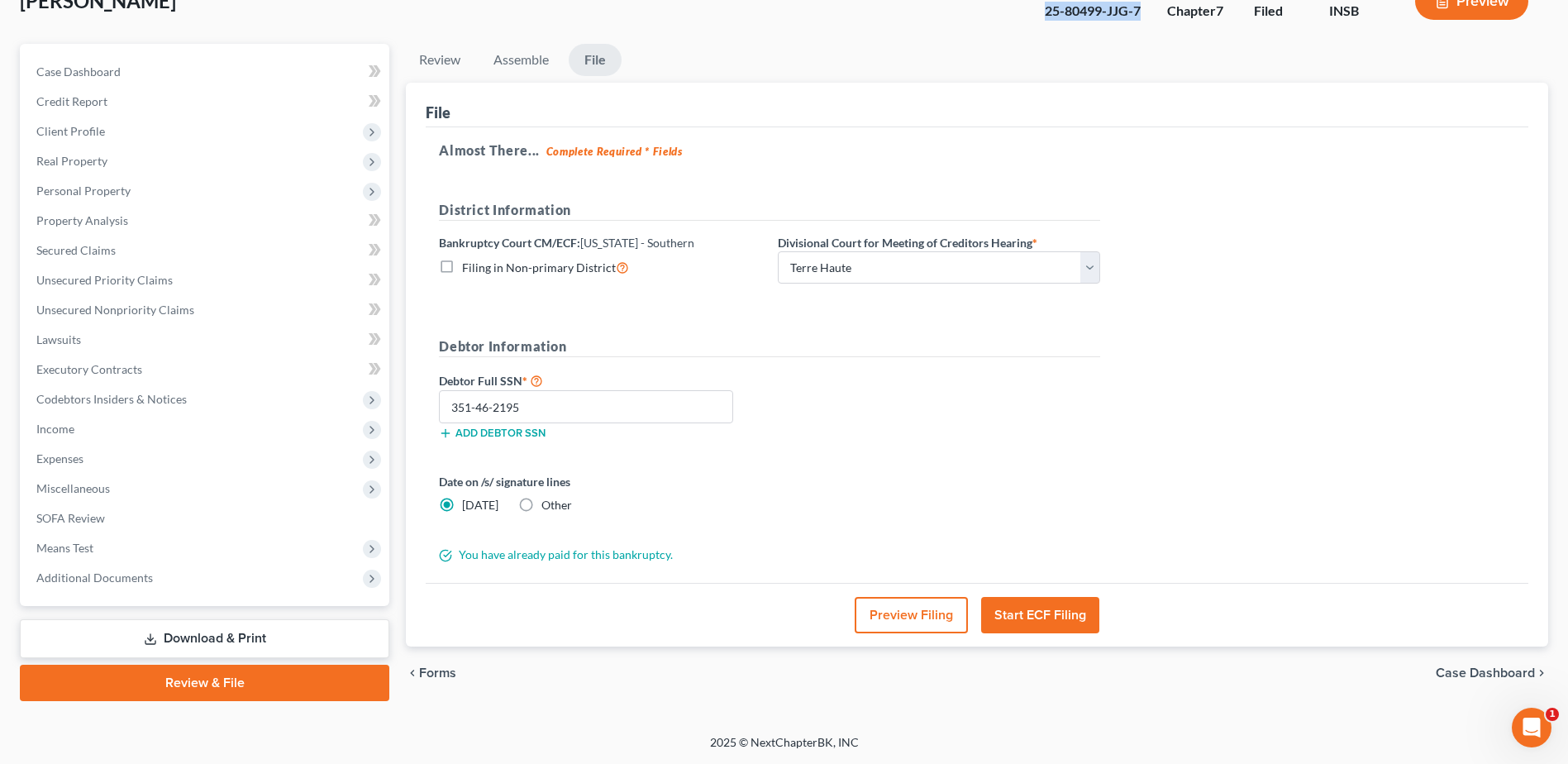
click at [221, 644] on link "Download & Print" at bounding box center [204, 639] width 369 height 39
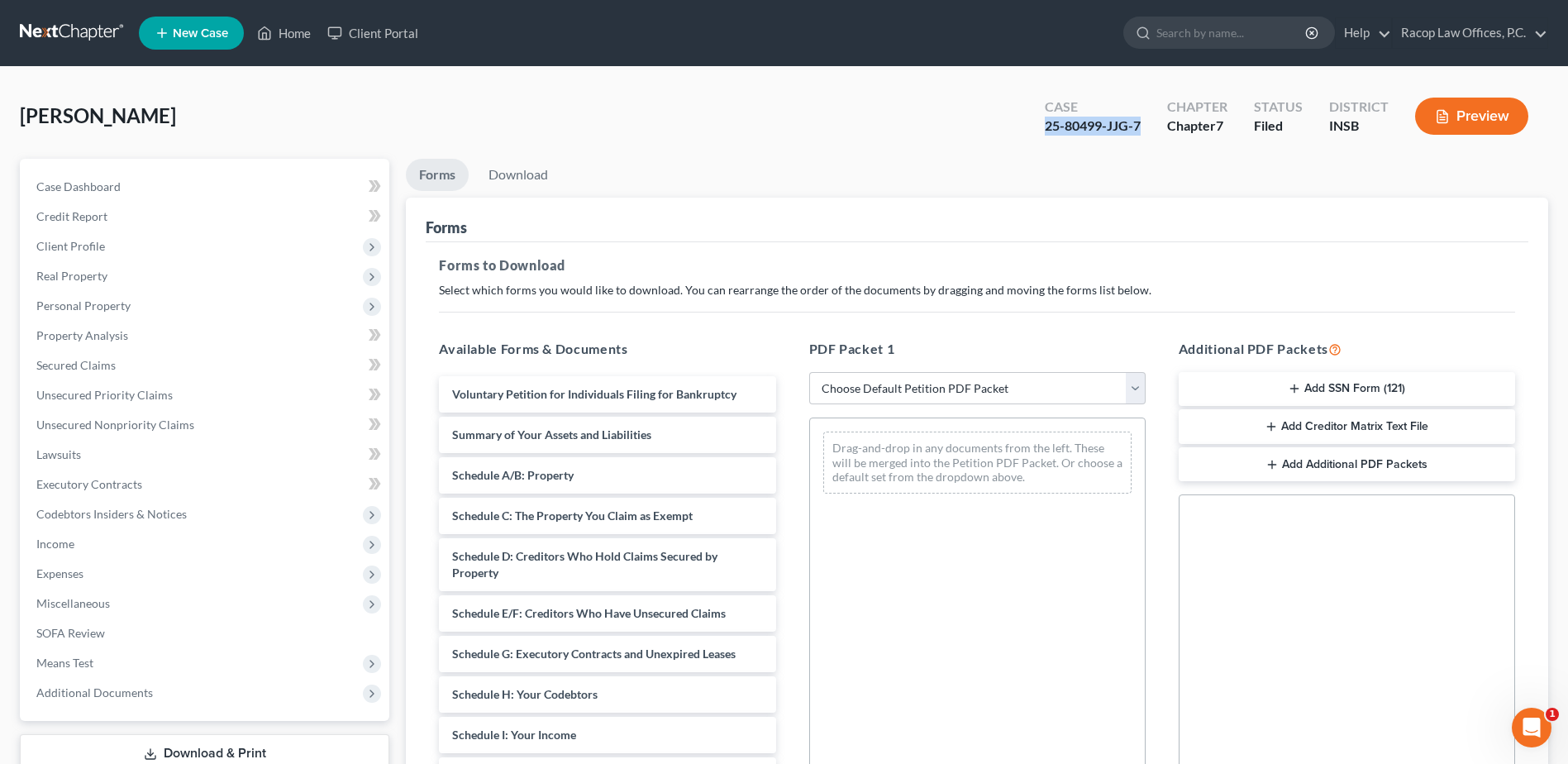
click at [1352, 387] on button "Add SSN Form (121)" at bounding box center [1346, 390] width 336 height 35
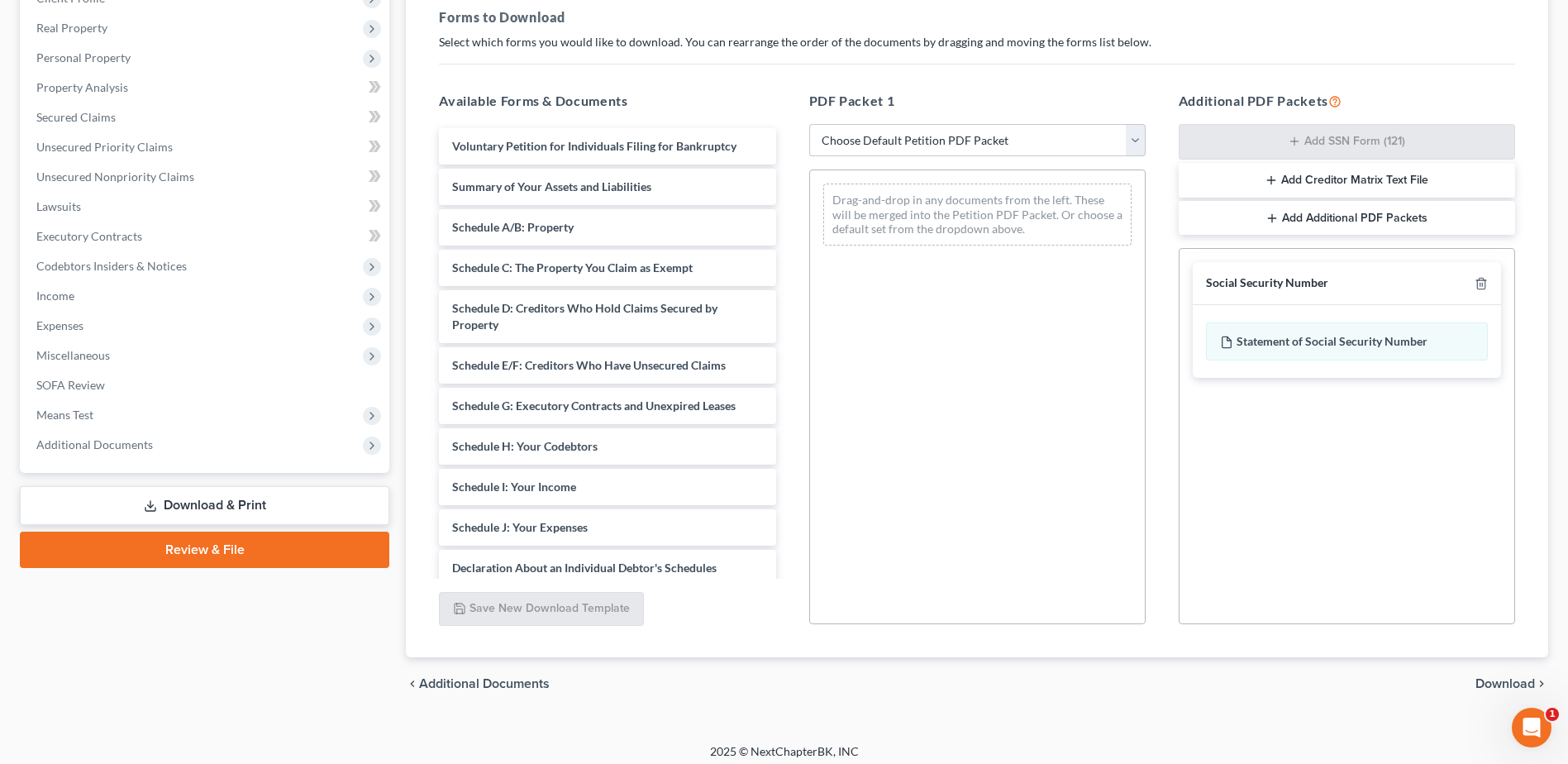
click at [1496, 681] on span "Download" at bounding box center [1505, 684] width 59 height 14
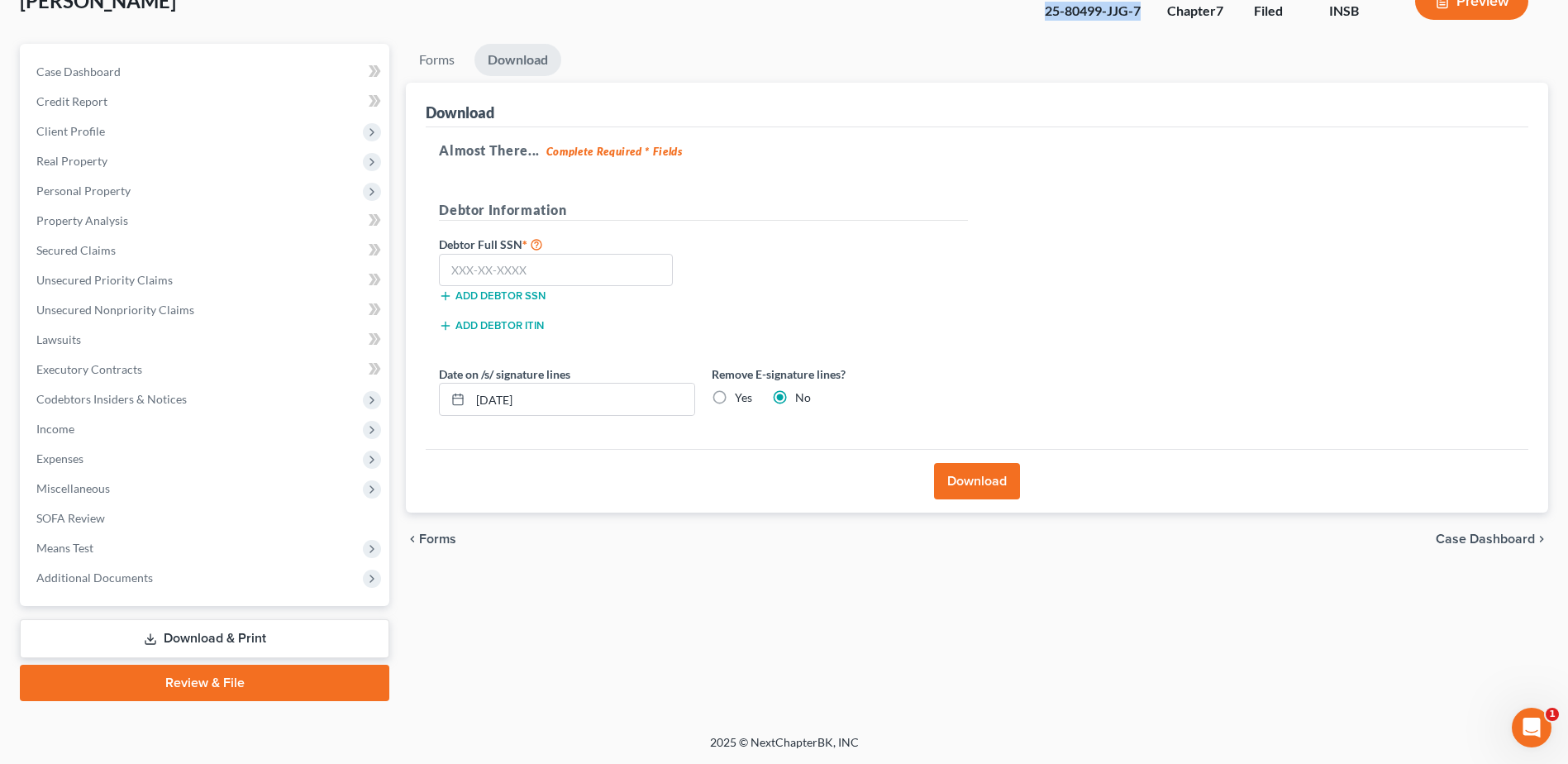
scroll to position [115, 0]
click at [445, 268] on input "text" at bounding box center [556, 271] width 234 height 33
type input "351-46-2195"
click at [982, 488] on button "Download" at bounding box center [977, 480] width 86 height 36
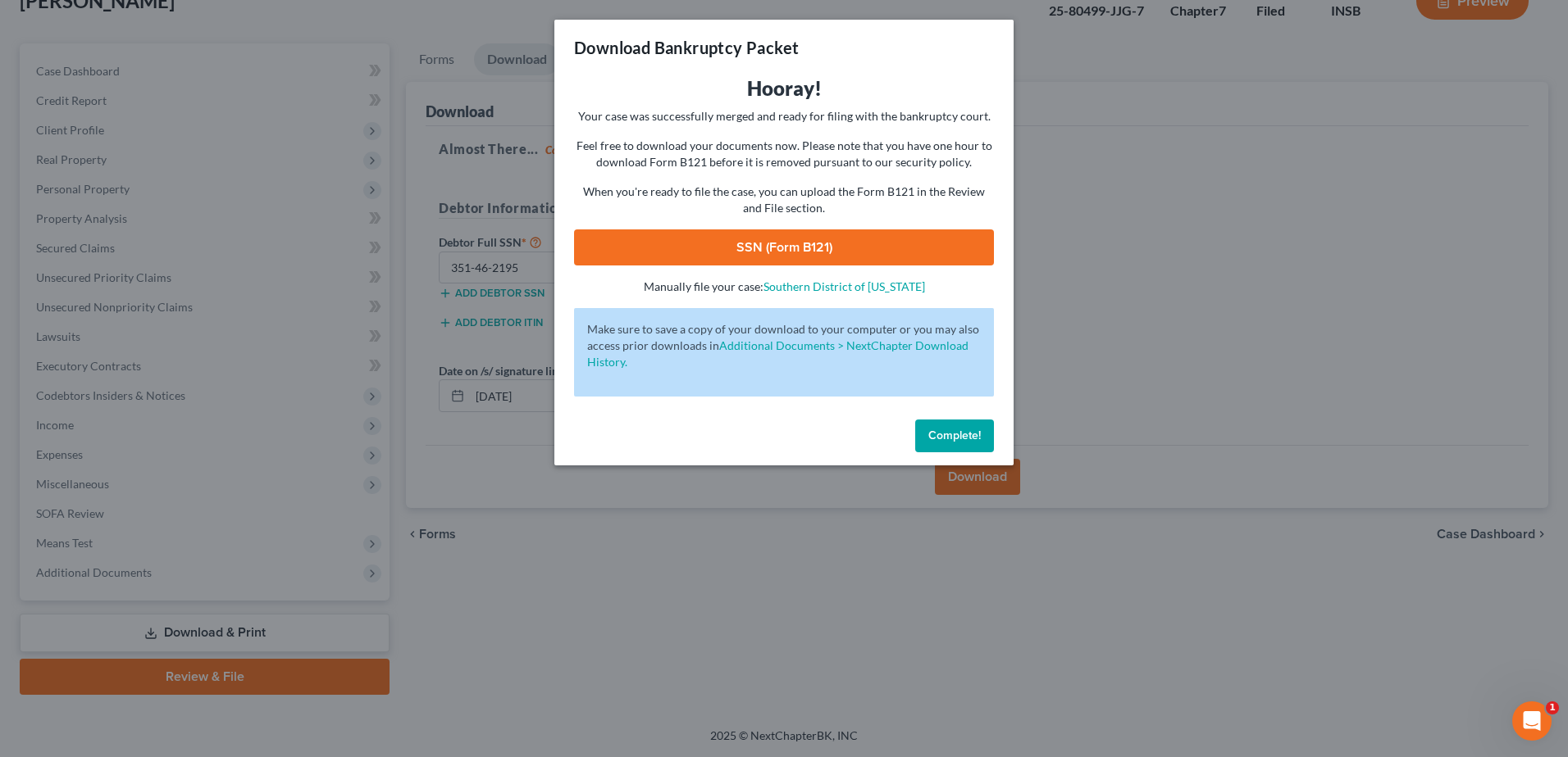
click at [795, 244] on link "SSN (Form B121)" at bounding box center [784, 247] width 420 height 36
click at [947, 435] on span "Complete!" at bounding box center [955, 435] width 52 height 14
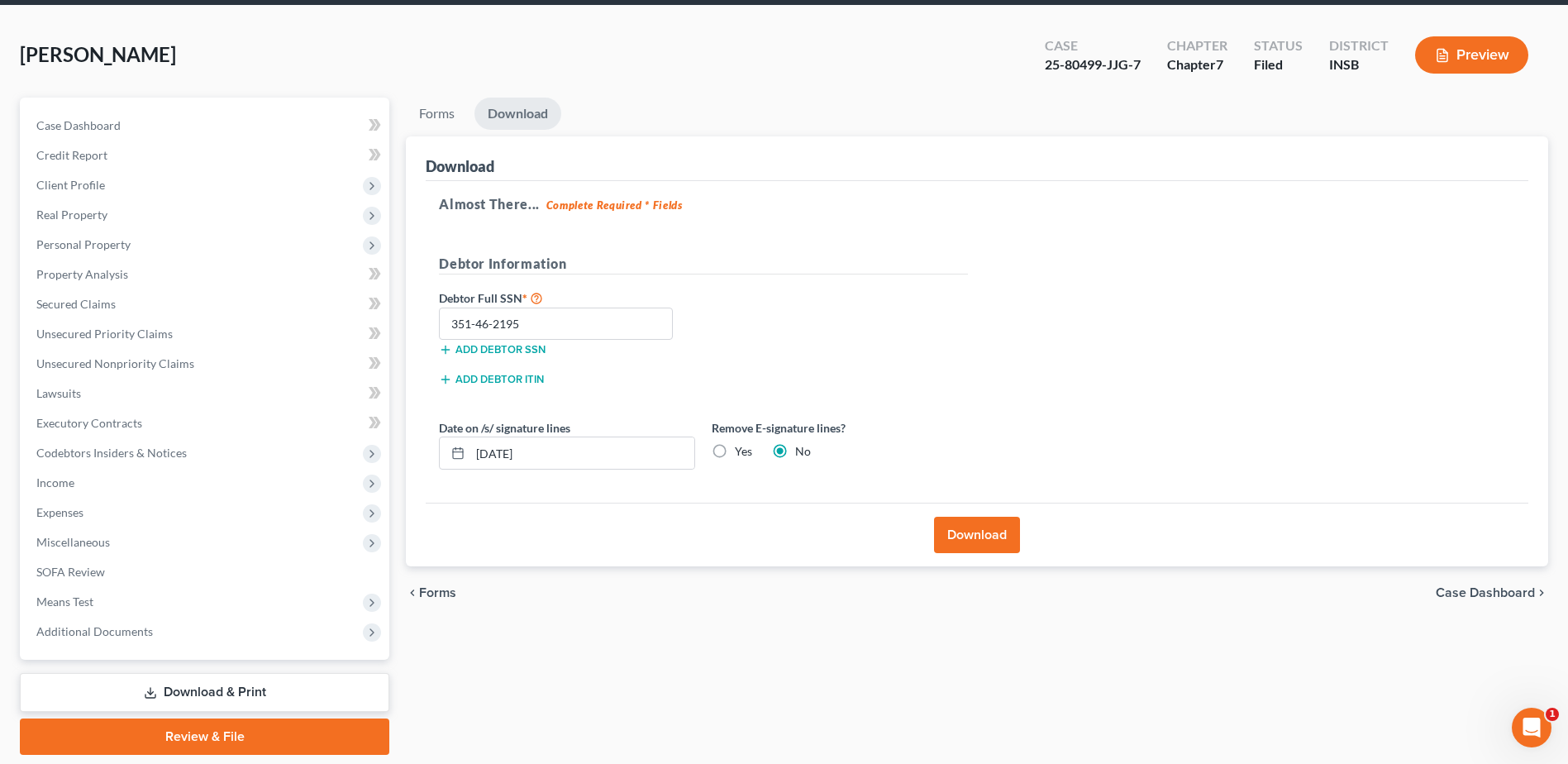
scroll to position [0, 0]
